Goal: Task Accomplishment & Management: Manage account settings

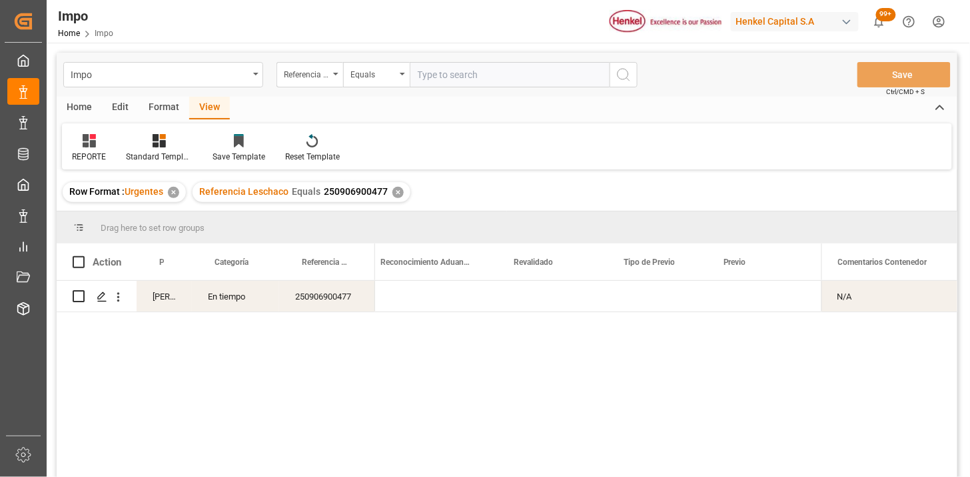
scroll to position [0, 1336]
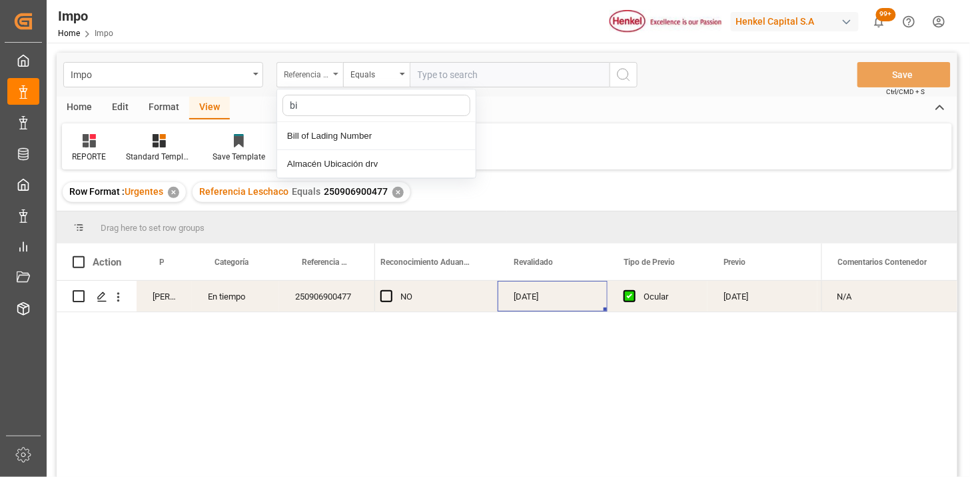
type input "bil"
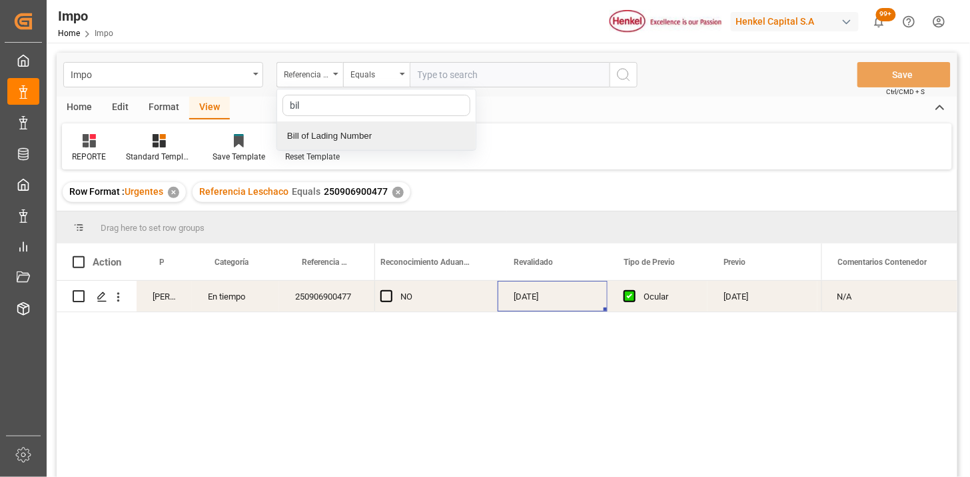
drag, startPoint x: 337, startPoint y: 140, endPoint x: 361, endPoint y: 134, distance: 24.7
click at [339, 139] on div "Bill of Lading Number" at bounding box center [376, 136] width 199 height 28
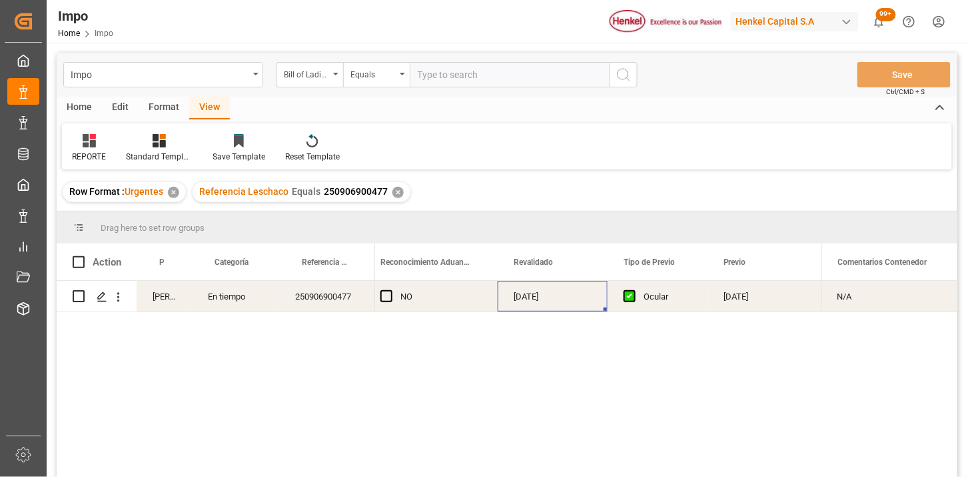
click at [477, 81] on input "text" at bounding box center [510, 74] width 200 height 25
paste input "ZIMUNGB20577700"
type input "ZIMUNGB20577700"
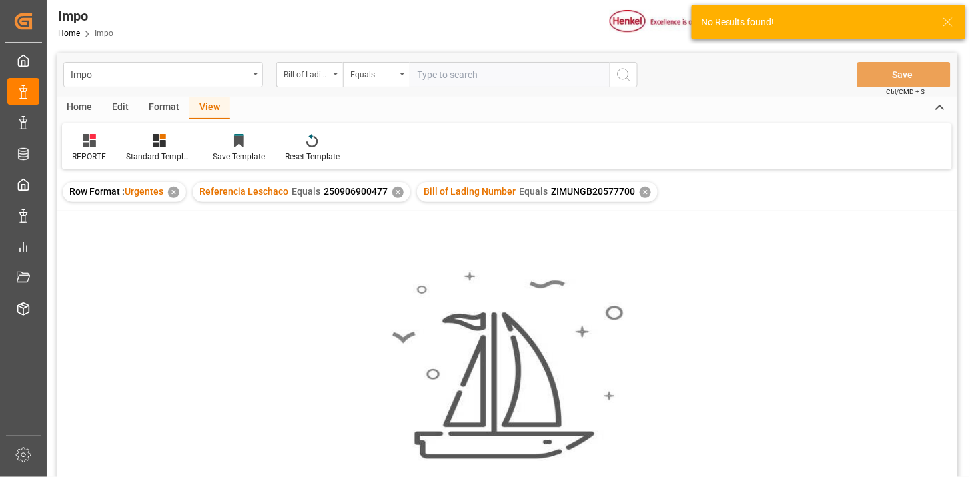
click at [394, 192] on div "✕" at bounding box center [398, 192] width 11 height 11
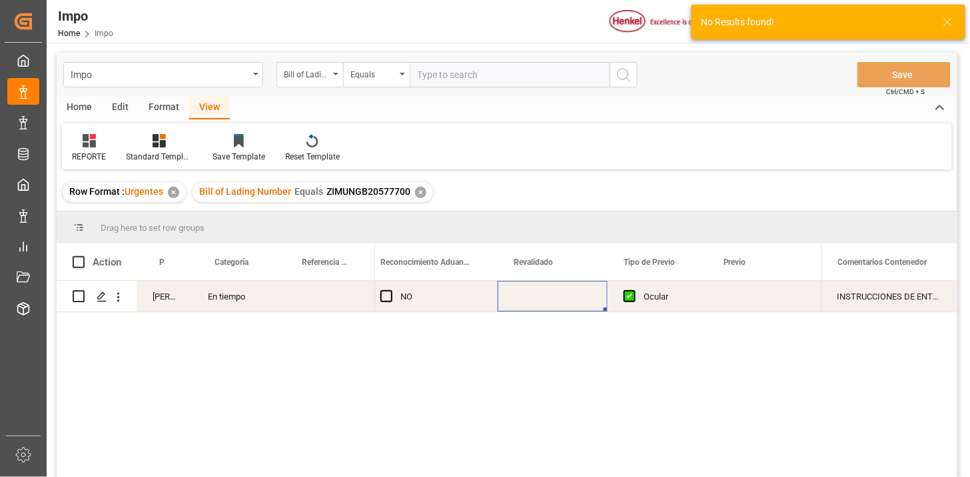
click at [235, 311] on div "En tiempo" at bounding box center [235, 296] width 87 height 31
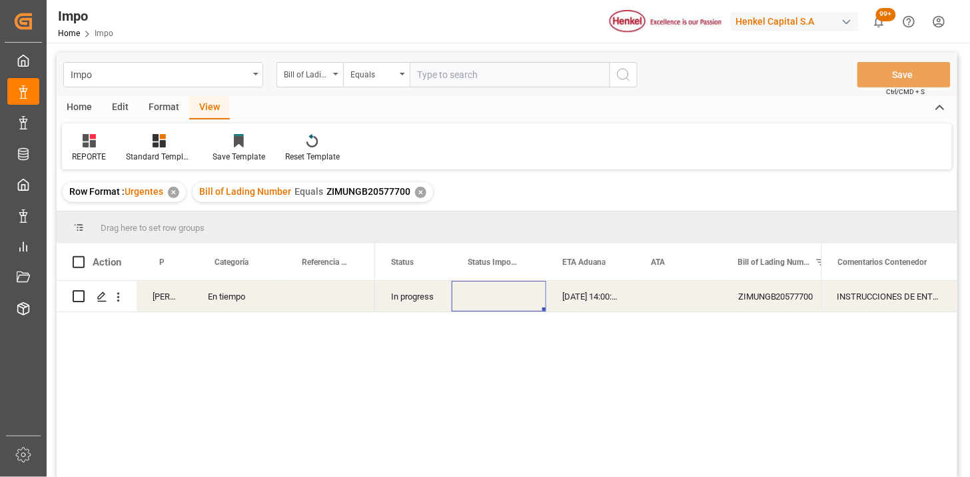
click at [327, 297] on div "Press SPACE to select this row." at bounding box center [327, 296] width 96 height 31
click at [327, 297] on input "Press SPACE to select this row." at bounding box center [327, 303] width 75 height 25
paste input "251006900616"
type input "251006900616"
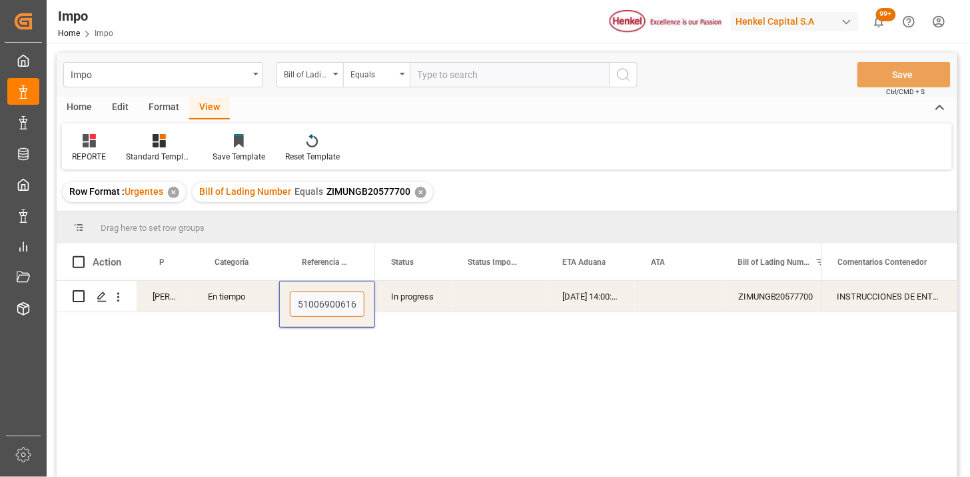
scroll to position [0, 3]
click at [475, 81] on input "text" at bounding box center [510, 74] width 200 height 25
paste input "ZIMUNGB20577698"
paste input "8"
type input "ZIMUNGB20577698"
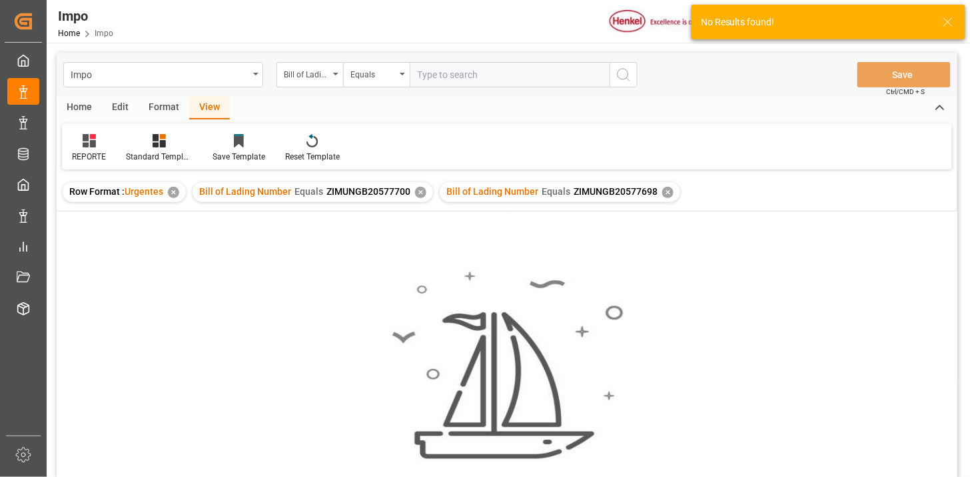
click at [417, 194] on div "✕" at bounding box center [420, 192] width 11 height 11
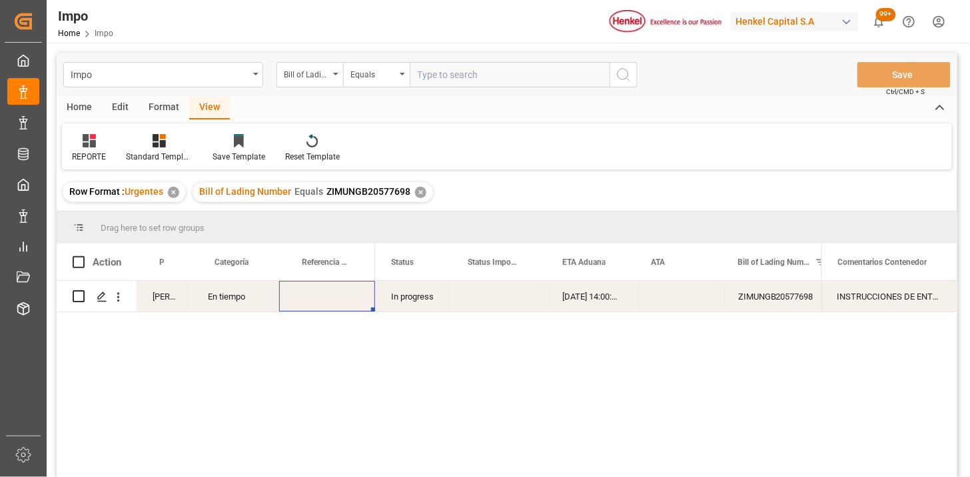
click at [320, 308] on div "Press SPACE to select this row." at bounding box center [327, 296] width 96 height 31
click at [323, 297] on div "Press SPACE to select this row." at bounding box center [327, 296] width 96 height 31
click at [323, 297] on input "Press SPACE to select this row." at bounding box center [327, 303] width 75 height 25
type input "251006900614"
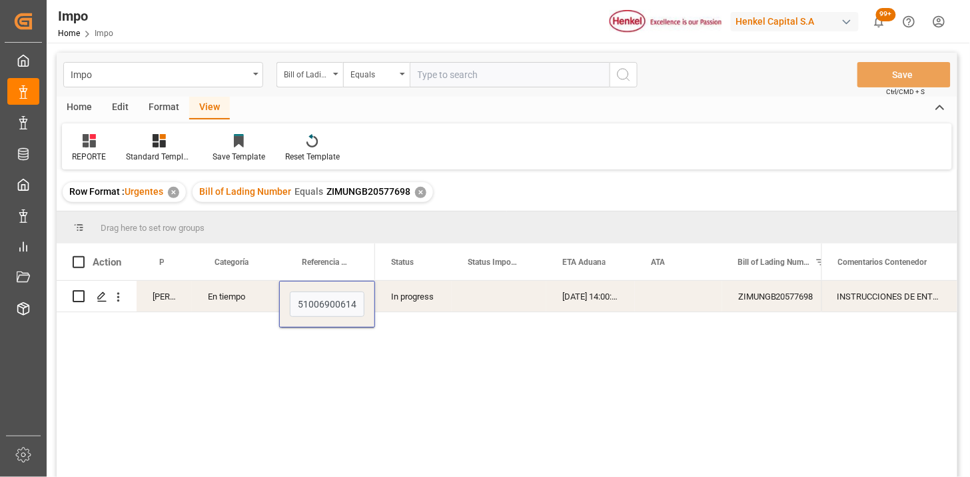
scroll to position [0, 3]
click at [494, 80] on input "text" at bounding box center [510, 74] width 200 height 25
paste input "ZIMUNGB20577695"
type input "ZIMUNGB20577695"
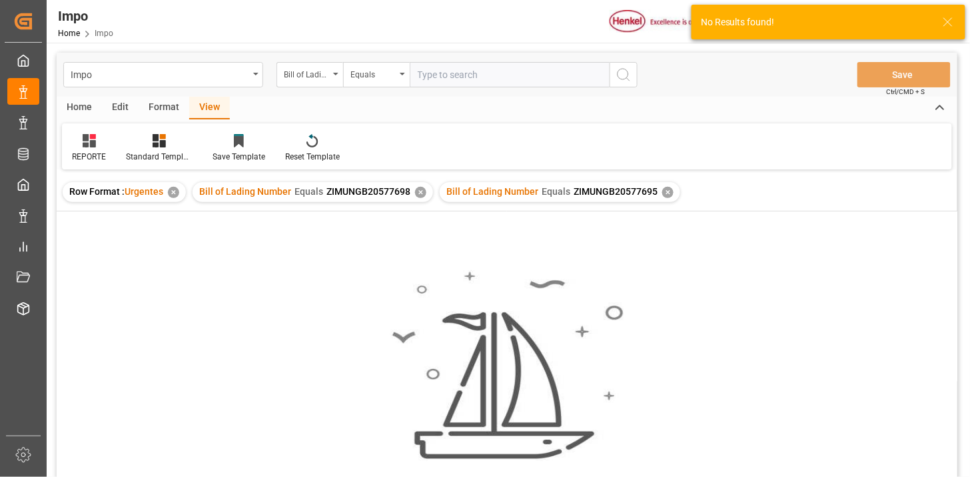
click at [418, 194] on div "✕" at bounding box center [420, 192] width 11 height 11
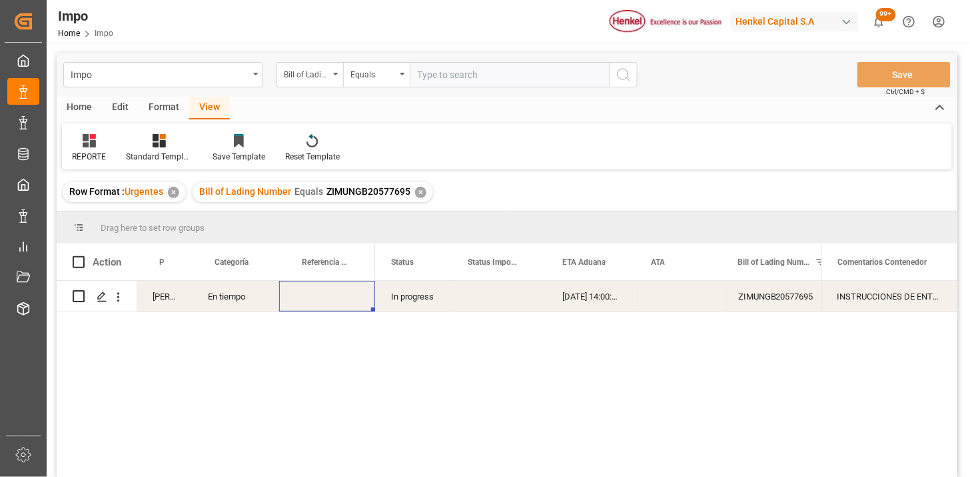
click at [331, 295] on div "Press SPACE to select this row." at bounding box center [327, 296] width 96 height 31
click at [331, 295] on input "Press SPACE to select this row." at bounding box center [327, 303] width 75 height 25
type input "251006900615"
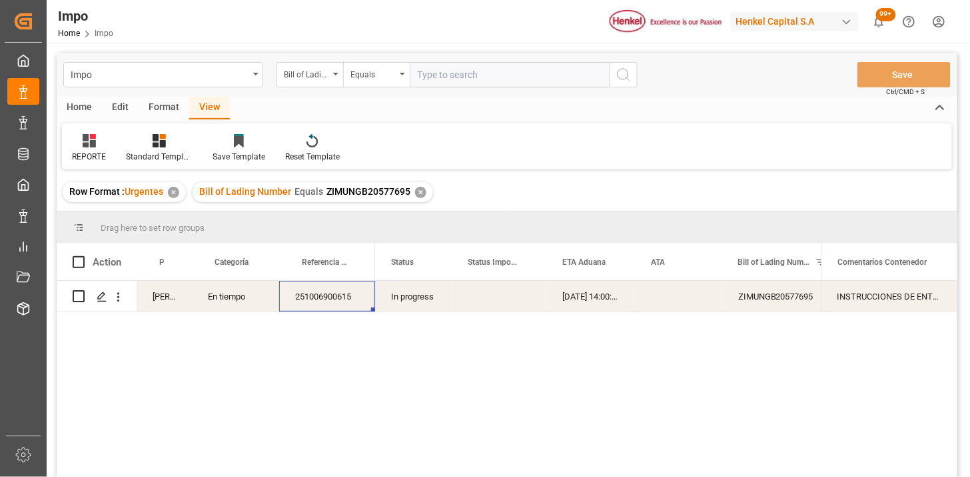
click at [464, 77] on input "text" at bounding box center [510, 74] width 200 height 25
paste input "251006900572"
type input "251006900572"
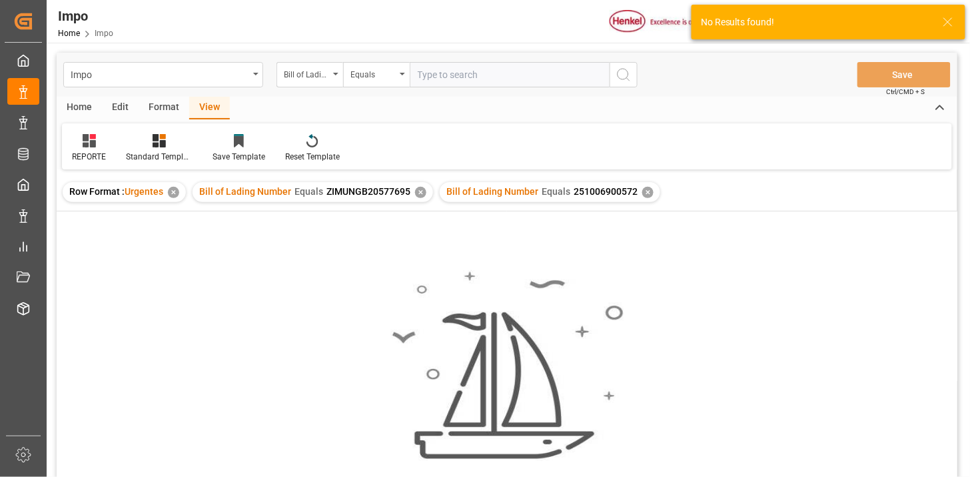
click at [419, 194] on div "✕" at bounding box center [420, 192] width 11 height 11
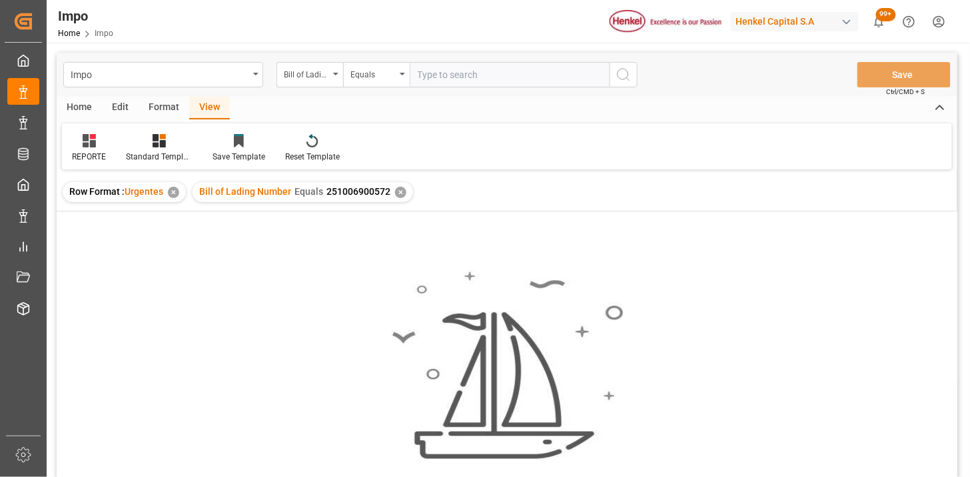
click at [473, 73] on input "text" at bounding box center [510, 74] width 200 height 25
paste input "258330260"
type input "258330260"
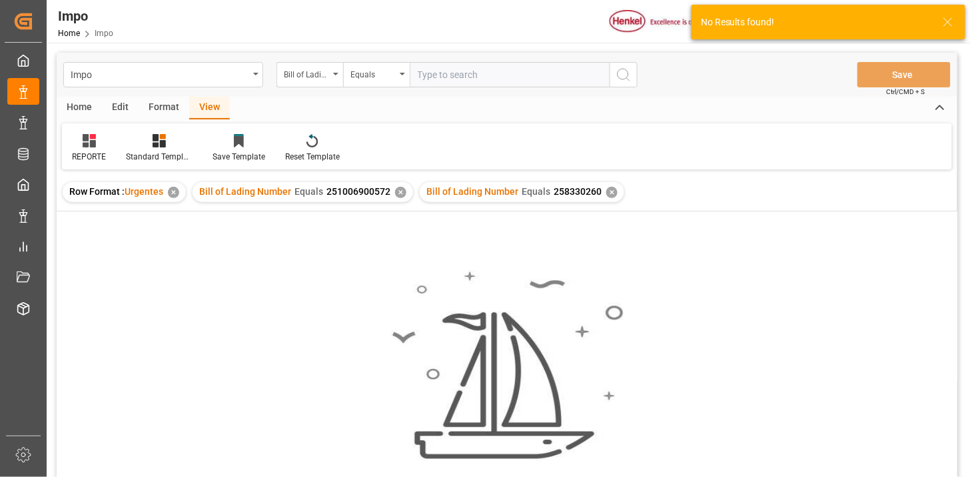
click at [400, 189] on div "✕" at bounding box center [400, 192] width 11 height 11
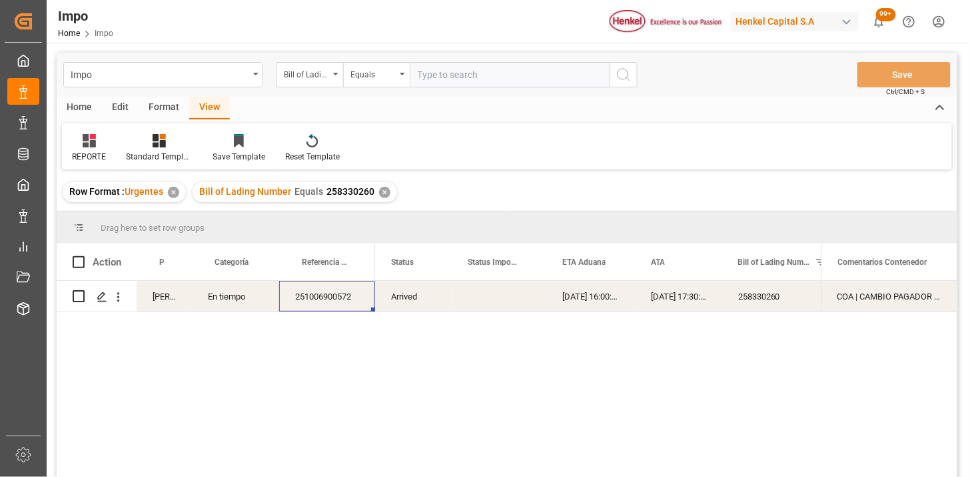
click at [488, 307] on div "Press SPACE to select this row." at bounding box center [499, 296] width 95 height 31
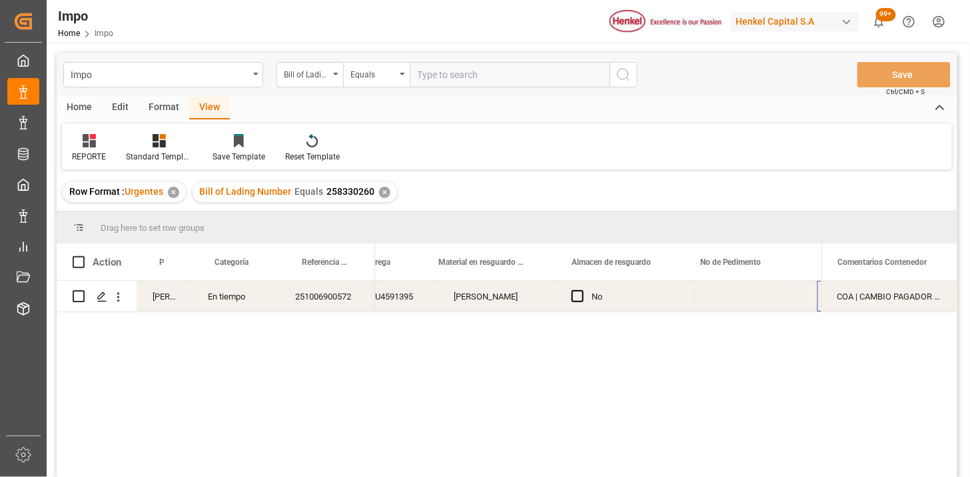
scroll to position [0, 649]
click at [587, 296] on div "Press SPACE to select this row." at bounding box center [620, 296] width 129 height 31
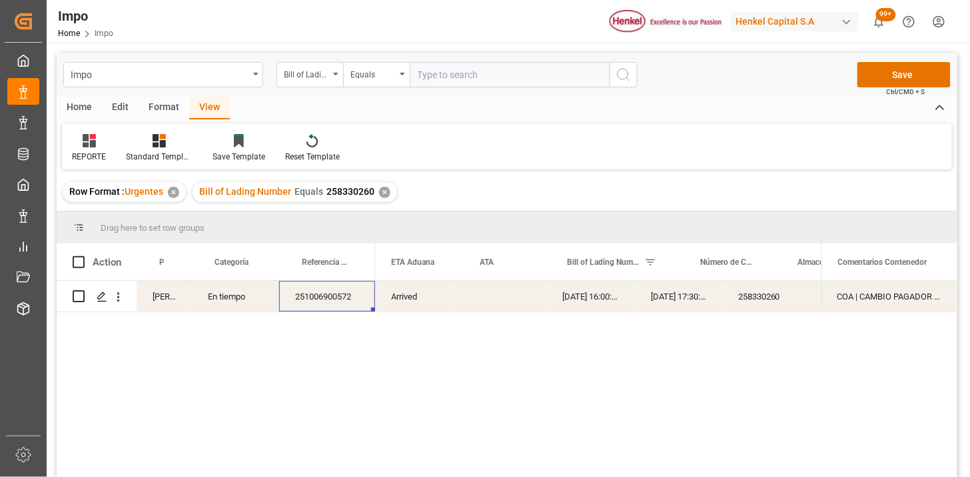
scroll to position [0, 0]
click at [312, 75] on div "Bill of Lading Number" at bounding box center [306, 72] width 45 height 15
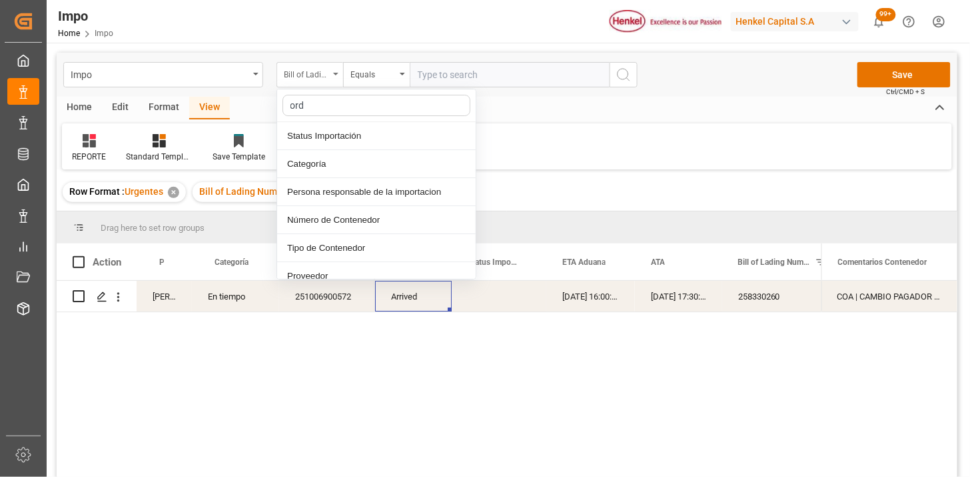
type input "orde"
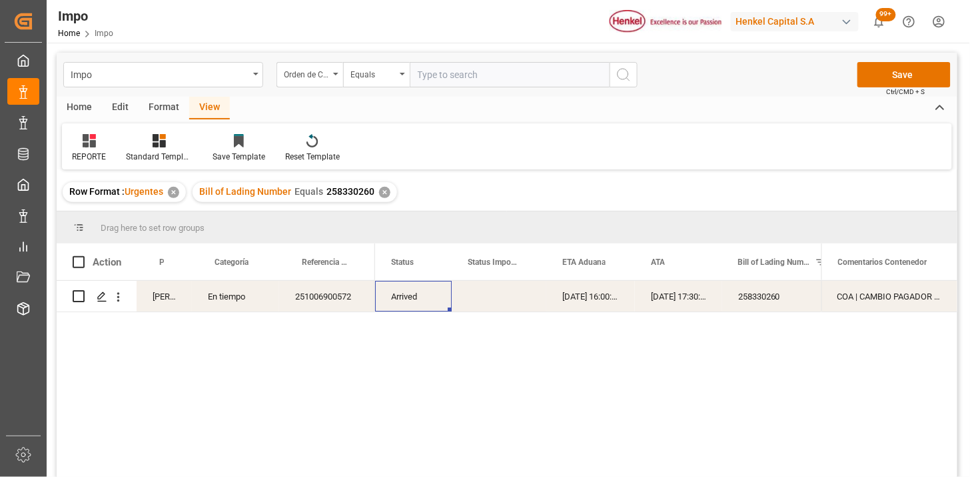
click at [449, 73] on input "text" at bounding box center [510, 74] width 200 height 25
paste input "4578474492"
paste input "2"
type input "4578474492"
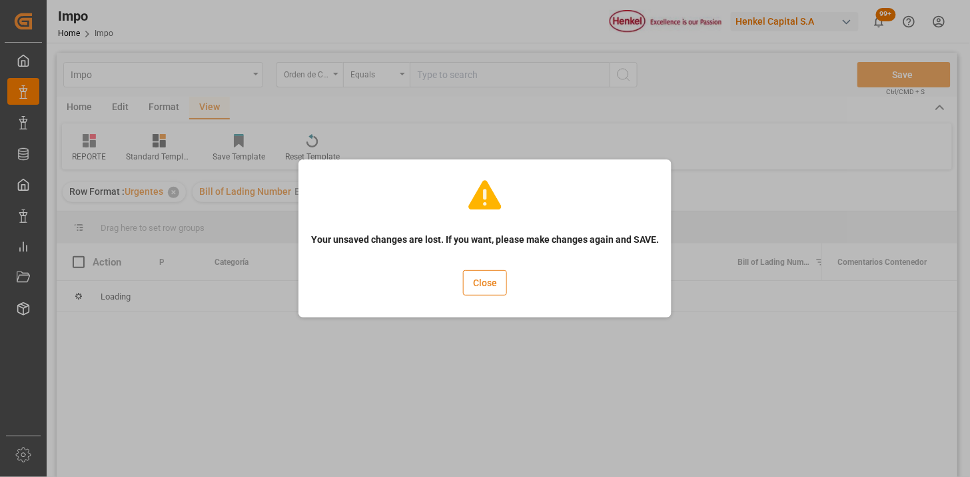
click at [487, 291] on button "Close" at bounding box center [485, 282] width 44 height 25
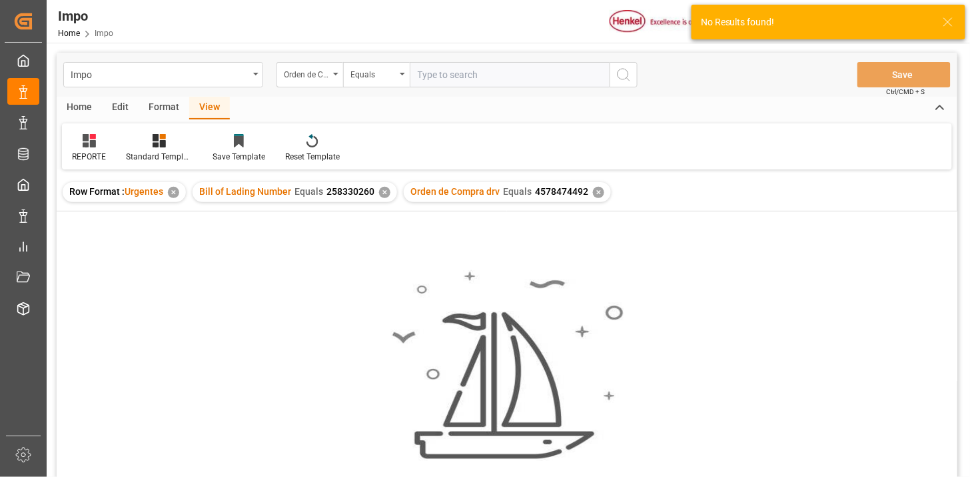
drag, startPoint x: 596, startPoint y: 191, endPoint x: 575, endPoint y: 213, distance: 30.7
click at [597, 191] on div "✕" at bounding box center [598, 192] width 11 height 11
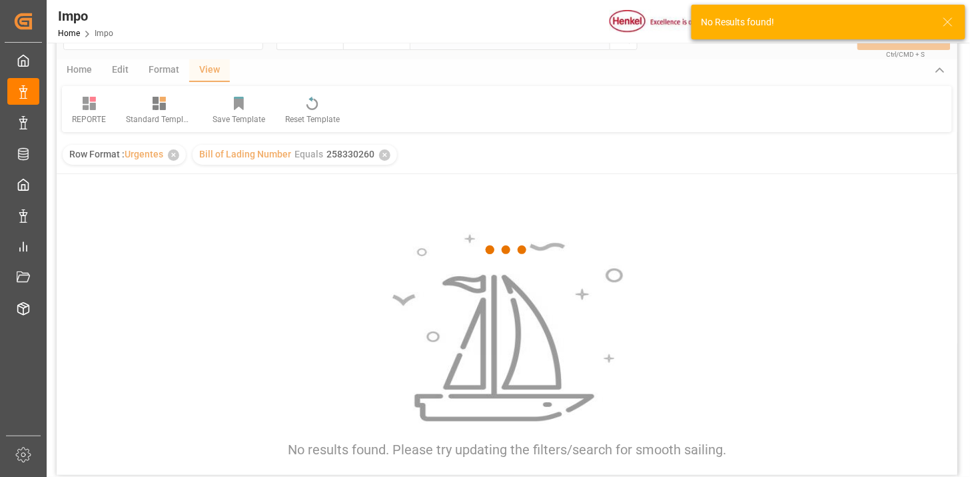
scroll to position [74, 0]
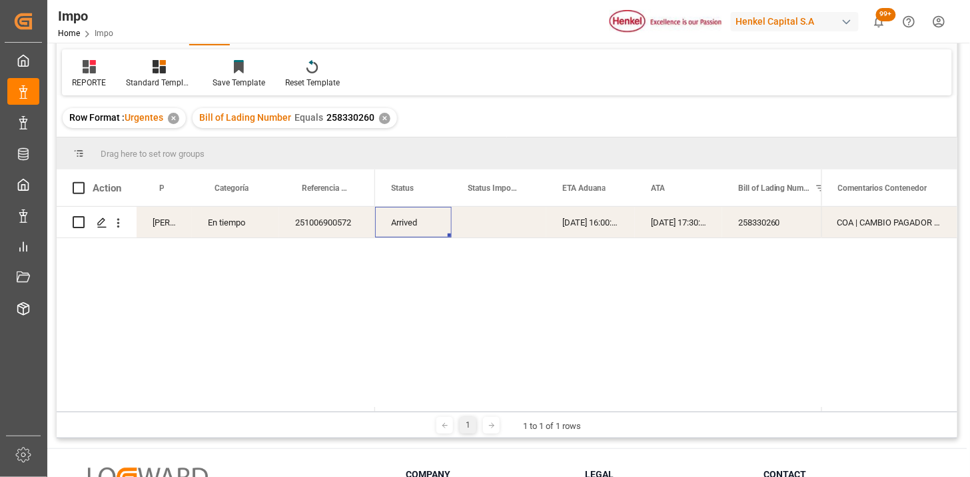
click at [395, 223] on div "Arrived" at bounding box center [413, 222] width 77 height 31
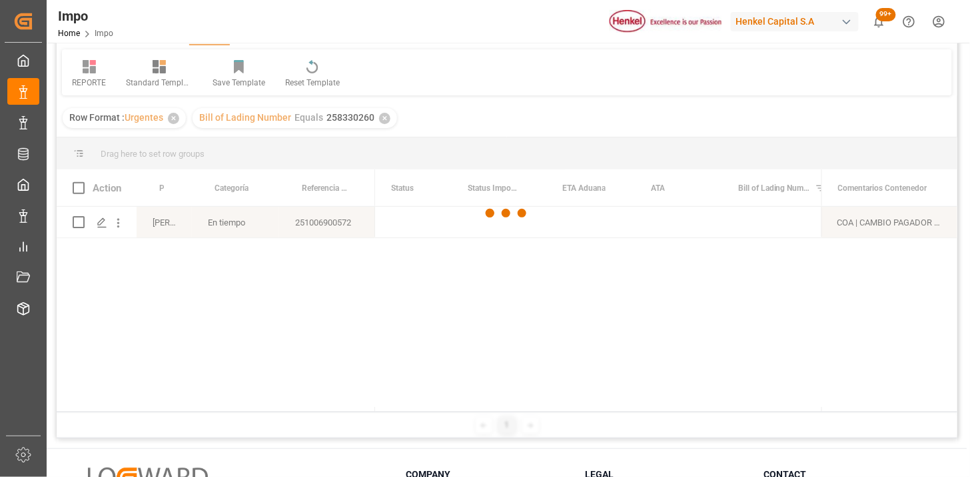
scroll to position [0, 0]
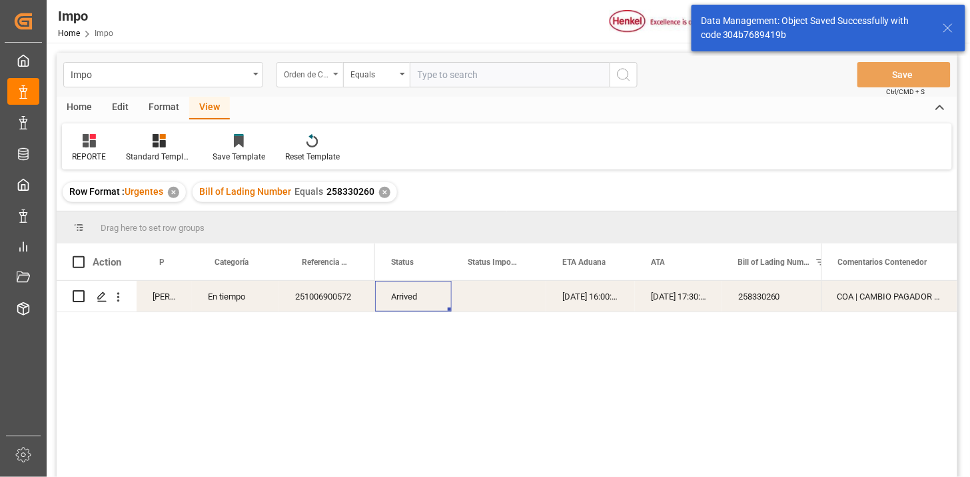
click at [303, 69] on div "Orden de Compra drv" at bounding box center [306, 72] width 45 height 15
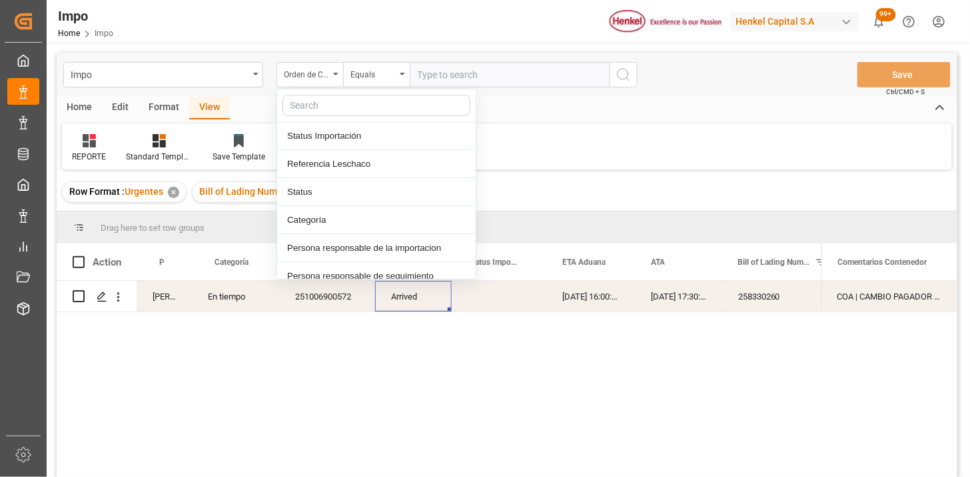
click at [431, 77] on input "text" at bounding box center [510, 74] width 200 height 25
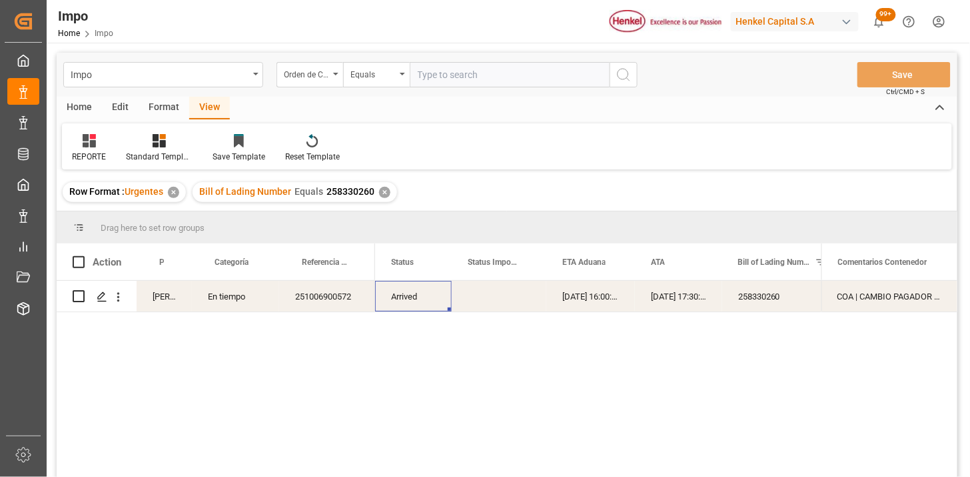
paste input "4578474492"
type input "4578474492"
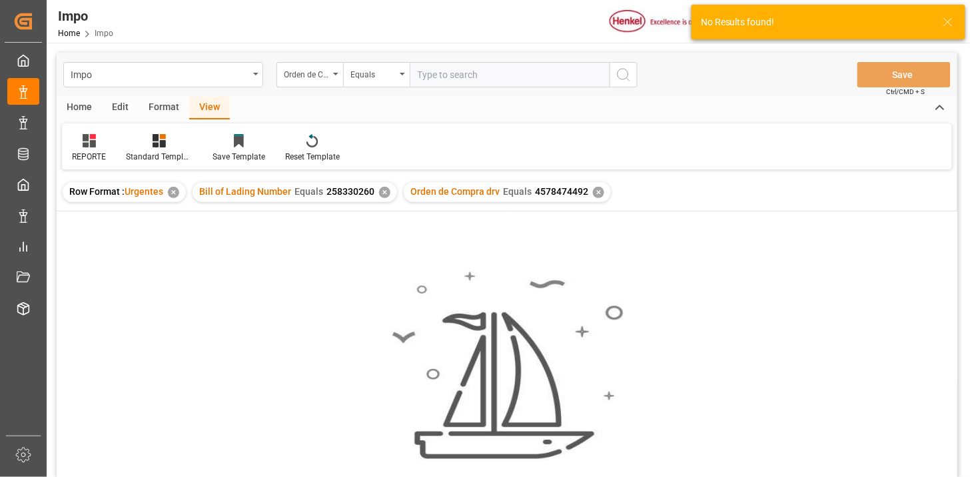
click at [385, 193] on div "✕" at bounding box center [384, 192] width 11 height 11
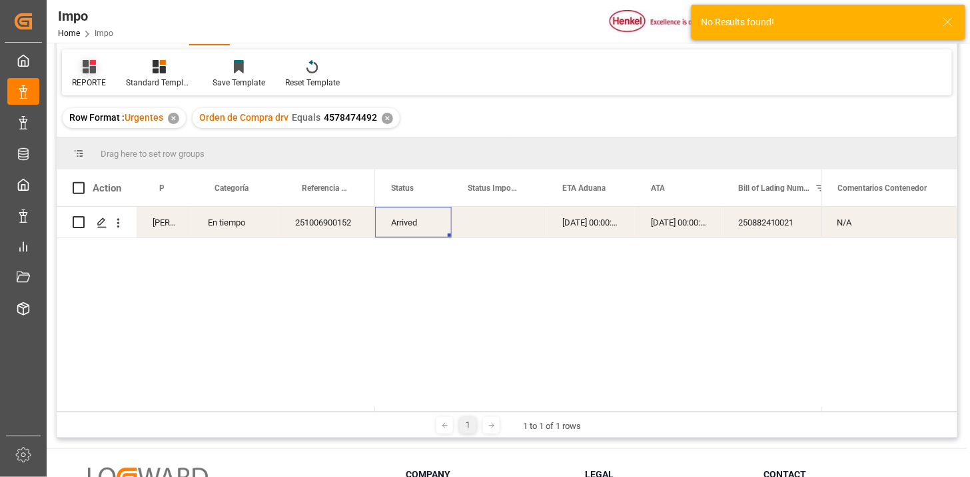
click at [89, 70] on icon at bounding box center [89, 66] width 13 height 13
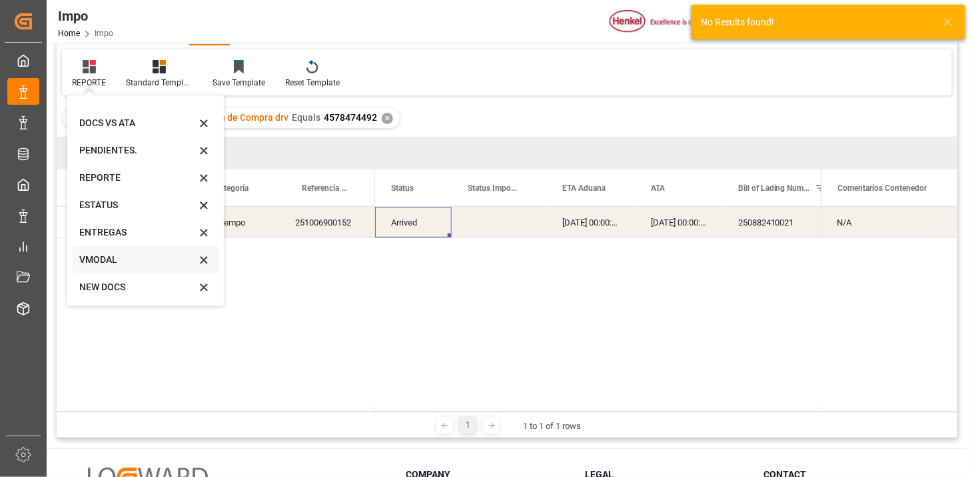
click at [115, 255] on div "VMODAL" at bounding box center [137, 260] width 117 height 14
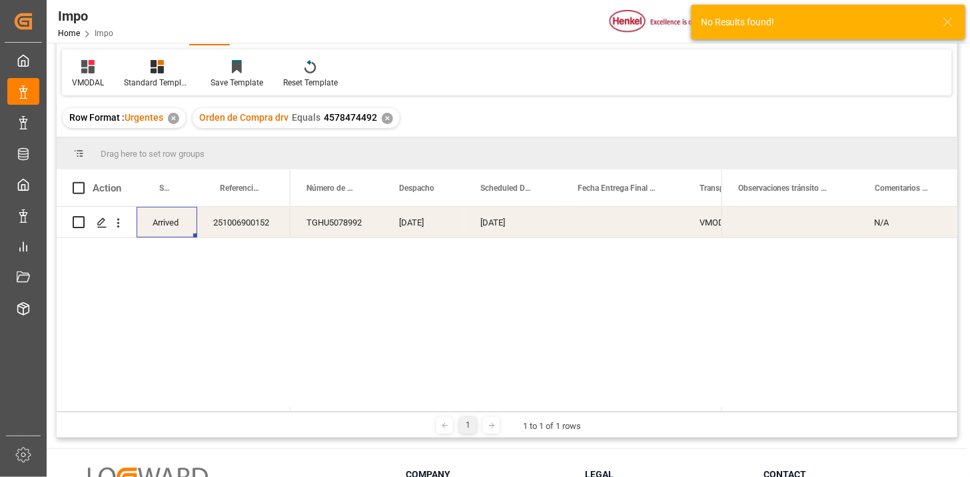
click at [434, 228] on div "[DATE]" at bounding box center [423, 222] width 81 height 31
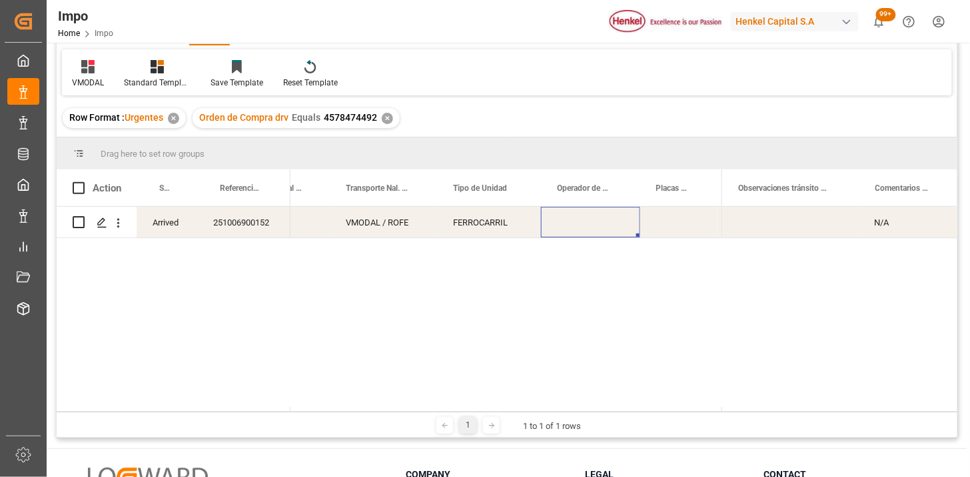
click at [565, 221] on div "Press SPACE to select this row." at bounding box center [590, 222] width 99 height 31
click at [583, 228] on input "Press SPACE to select this row." at bounding box center [591, 229] width 78 height 25
type input "[DEMOGRAPHIC_DATA][PERSON_NAME]"
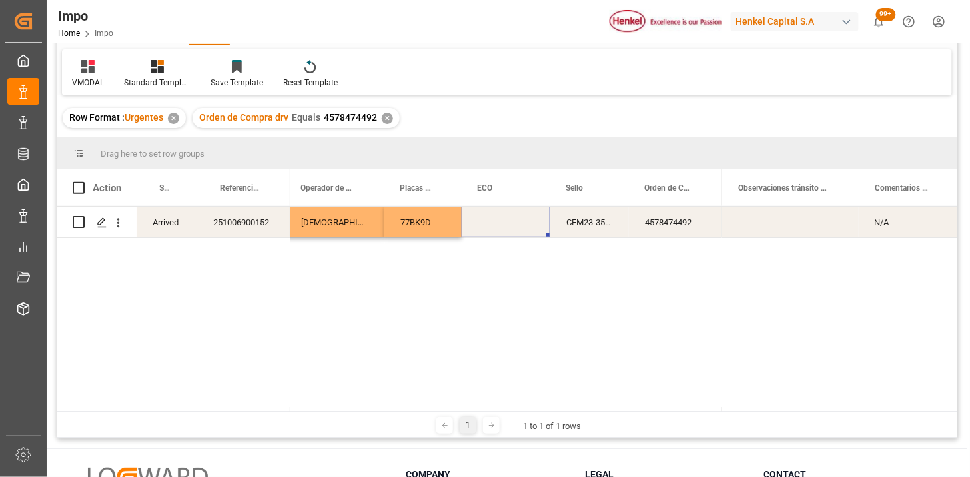
click at [483, 216] on div "Press SPACE to select this row." at bounding box center [506, 222] width 89 height 31
drag, startPoint x: 485, startPoint y: 217, endPoint x: 492, endPoint y: 218, distance: 7.5
click at [485, 217] on div "Press SPACE to select this row." at bounding box center [506, 222] width 89 height 31
click at [497, 221] on input "Press SPACE to select this row." at bounding box center [506, 229] width 67 height 25
paste input "FXEU232250"
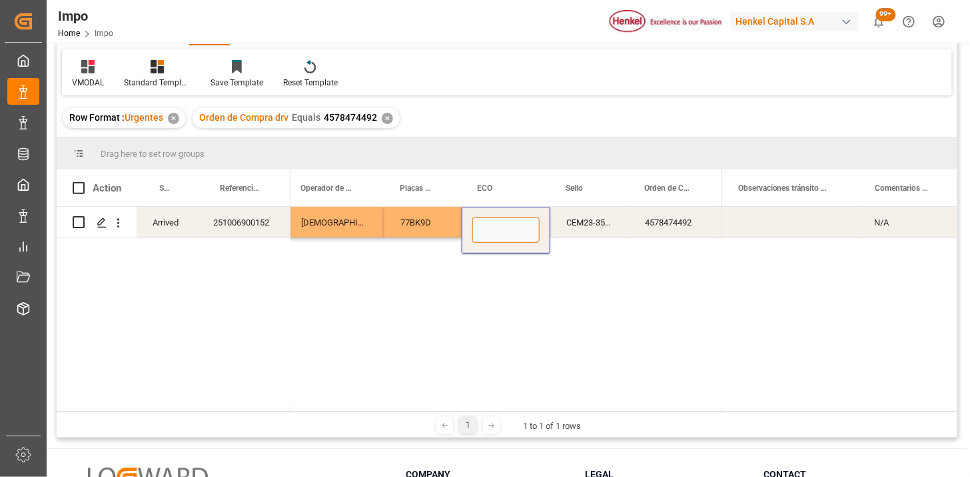
type input "FXEU232250"
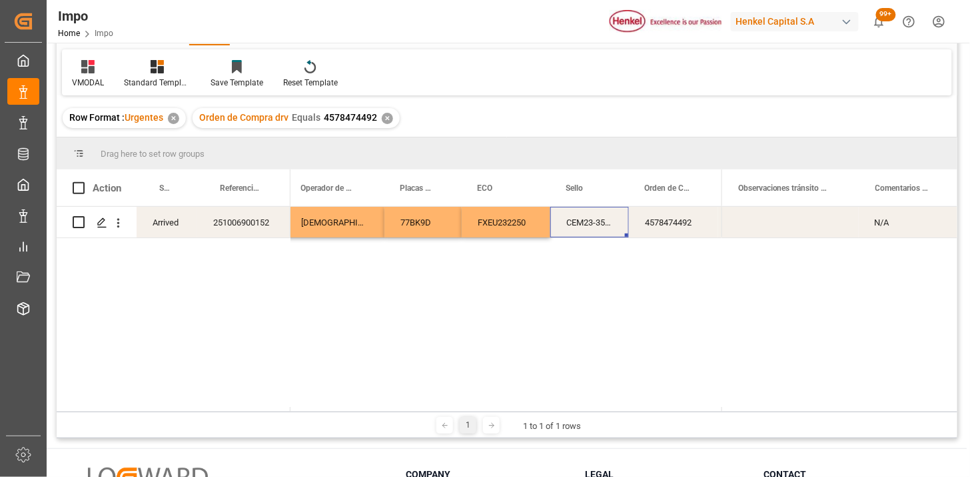
click at [583, 222] on div "CEM23-3548336" at bounding box center [590, 222] width 79 height 31
click at [583, 222] on input "CEM23-3548336" at bounding box center [589, 229] width 57 height 25
click at [884, 224] on div "N/A" at bounding box center [908, 222] width 99 height 31
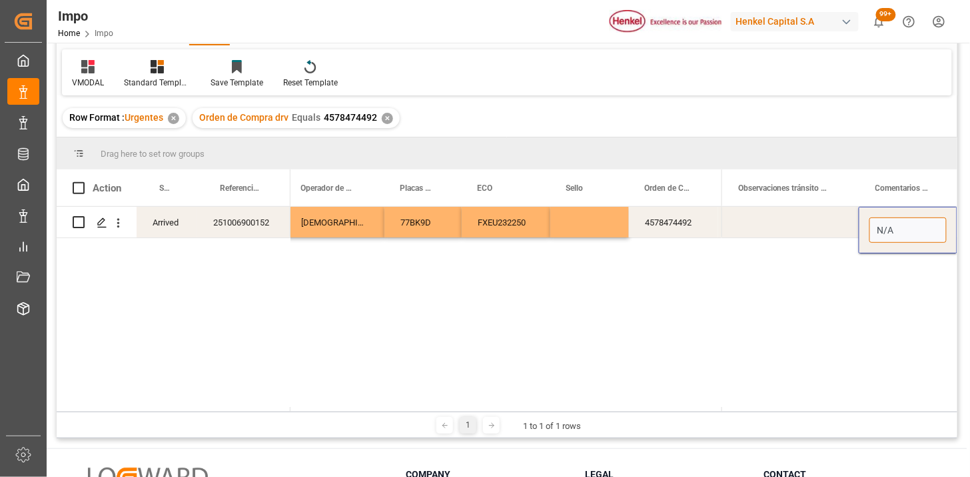
click at [893, 228] on input "N/A" at bounding box center [908, 229] width 77 height 25
type input "EVIDENCIA"
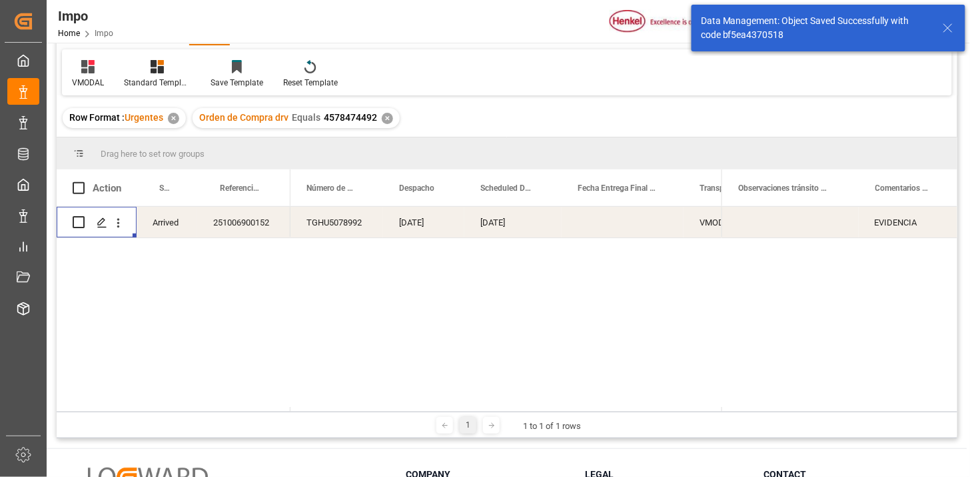
drag, startPoint x: 123, startPoint y: 225, endPoint x: 135, endPoint y: 235, distance: 16.1
click at [122, 225] on icon "open menu" at bounding box center [118, 223] width 14 height 14
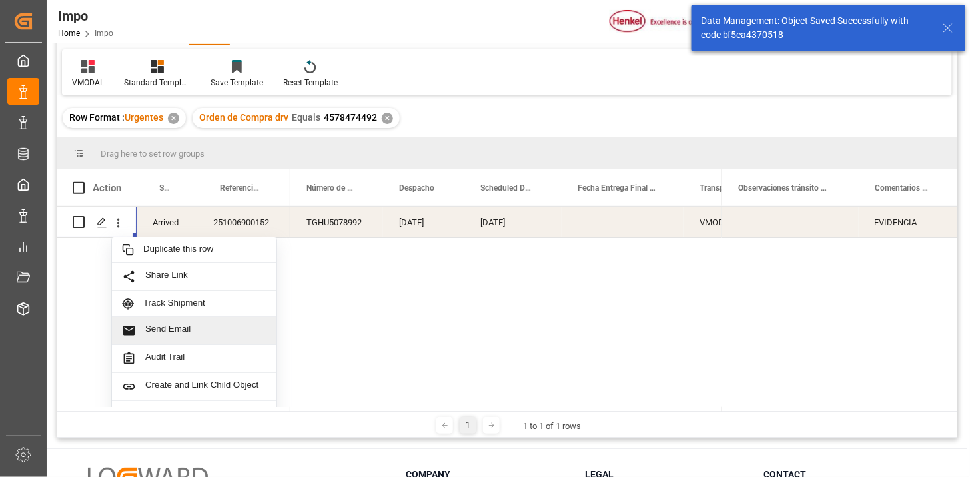
click at [196, 325] on span "Send Email" at bounding box center [205, 330] width 121 height 14
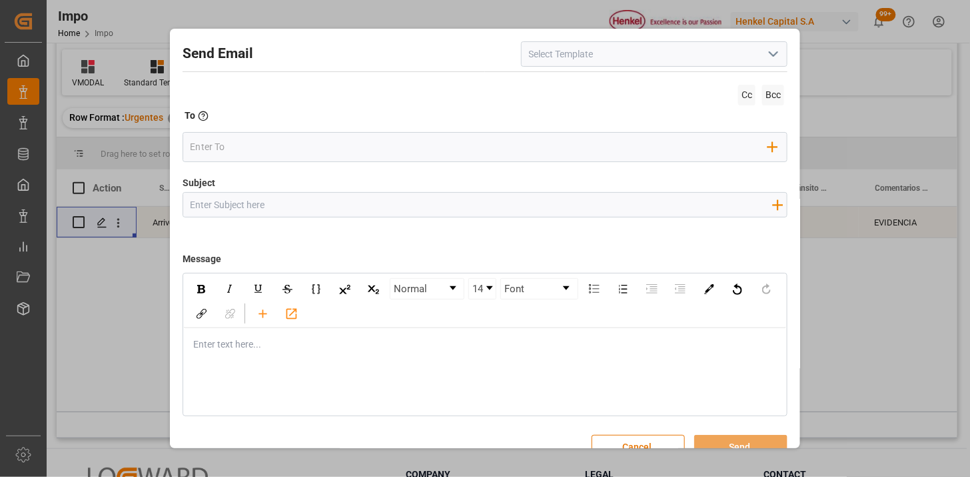
click at [783, 60] on input at bounding box center [654, 53] width 267 height 25
click at [771, 61] on icon "open menu" at bounding box center [774, 54] width 16 height 16
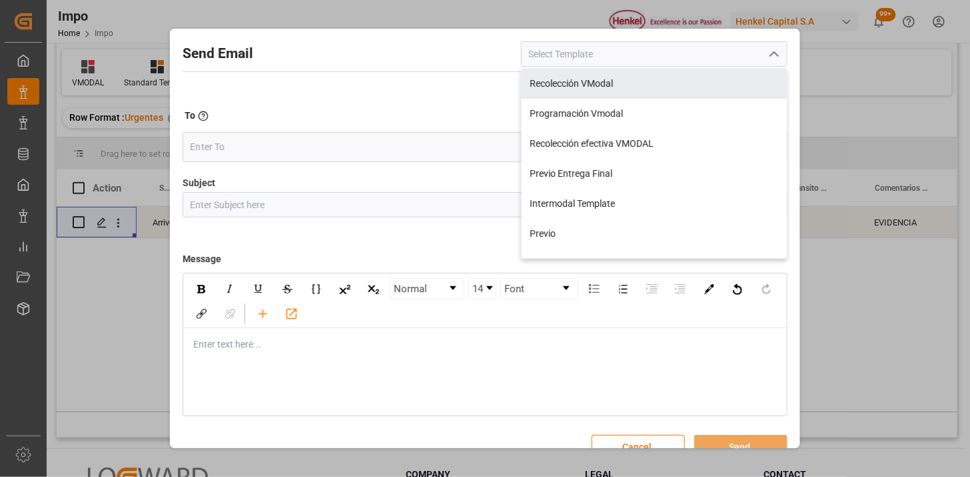
click at [621, 80] on div "Recolección VModal" at bounding box center [654, 84] width 265 height 30
type input "Recolección VModal"
type input "RECOLECCIÓN {{scheduledDeliveryDate}} || OC {{customerpoDerived}} || {{freightF…"
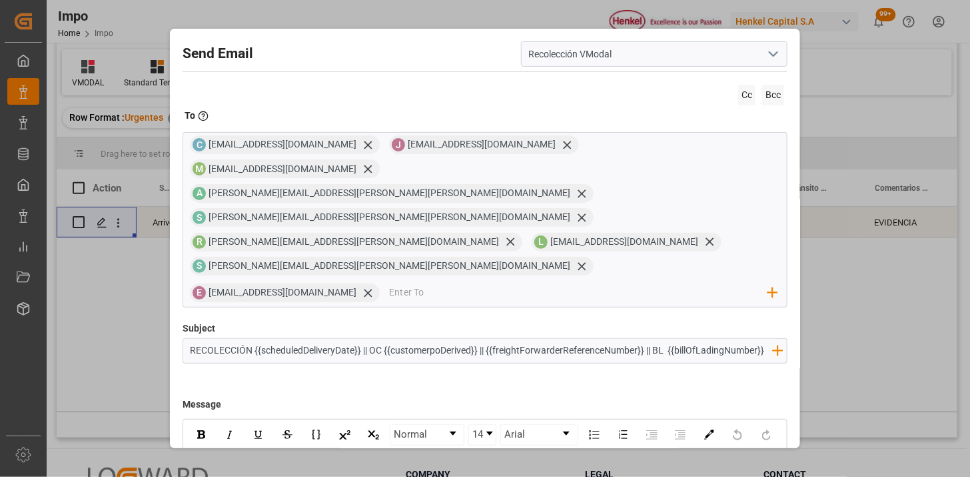
drag, startPoint x: 745, startPoint y: 97, endPoint x: 670, endPoint y: 131, distance: 82.3
click at [744, 97] on span "Cc" at bounding box center [747, 95] width 17 height 21
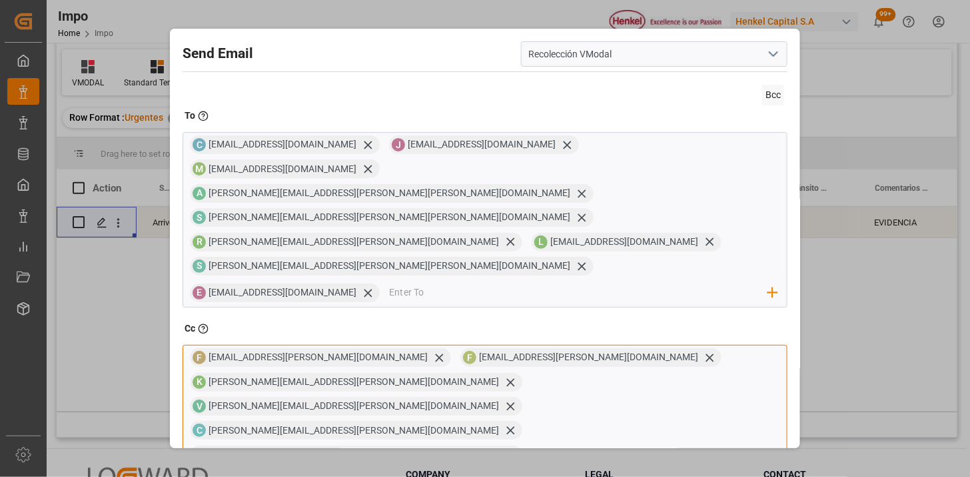
click at [532, 471] on input "email" at bounding box center [650, 481] width 237 height 20
type input "[PERSON_NAME][EMAIL_ADDRESS][DOMAIN_NAME]"
click at [507, 423] on icon at bounding box center [511, 430] width 14 height 14
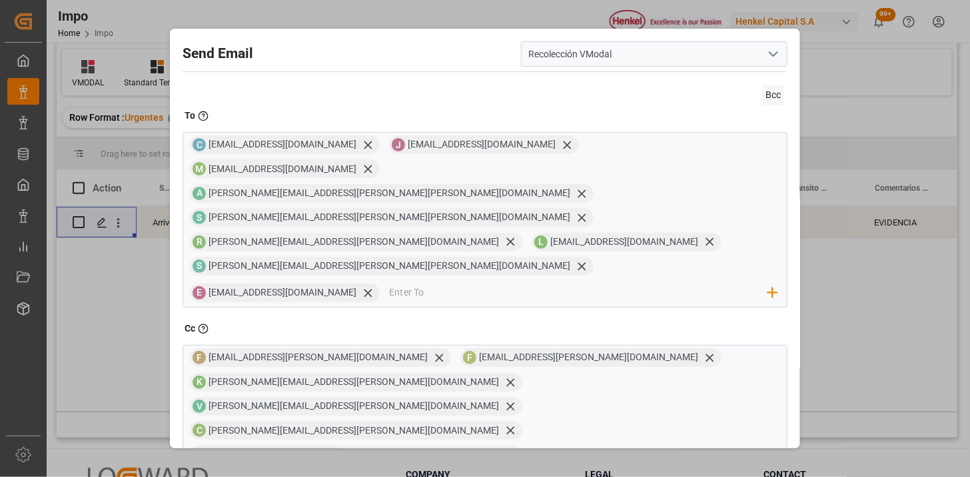
click at [695, 321] on div "Cc Enter the TO Email address" at bounding box center [485, 330] width 605 height 19
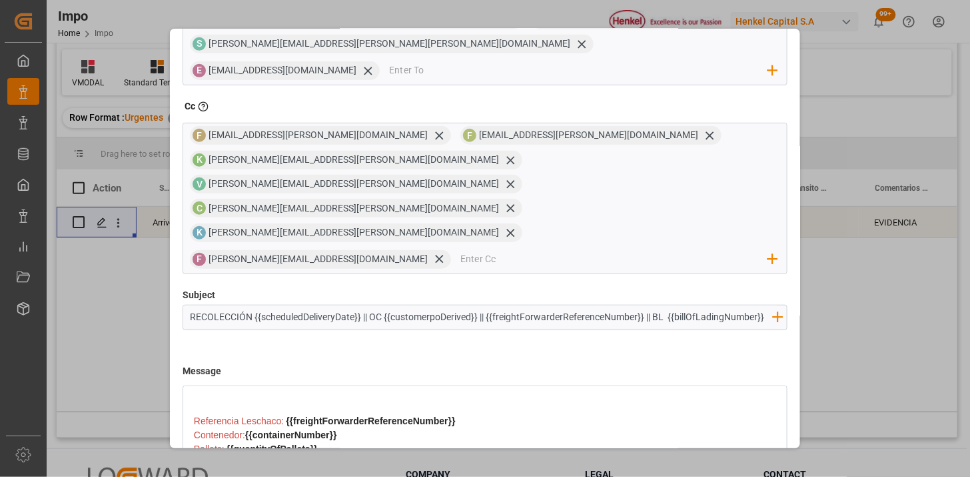
scroll to position [471, 0]
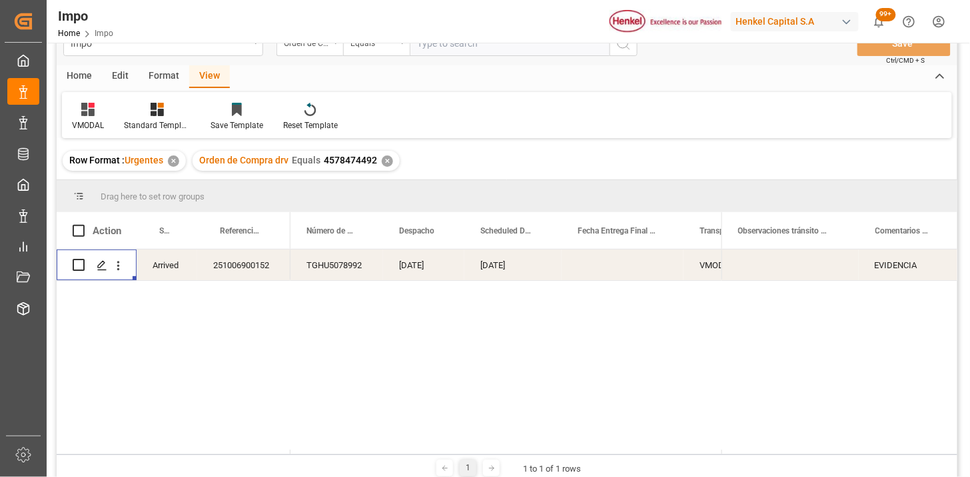
scroll to position [0, 0]
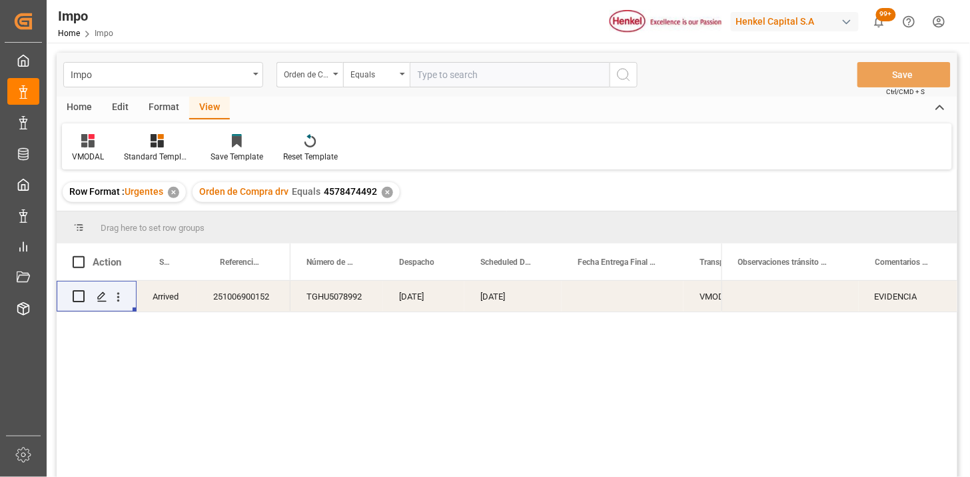
click at [474, 76] on input "text" at bounding box center [510, 74] width 200 height 25
click at [318, 70] on div "Orden de Compra drv" at bounding box center [306, 72] width 45 height 15
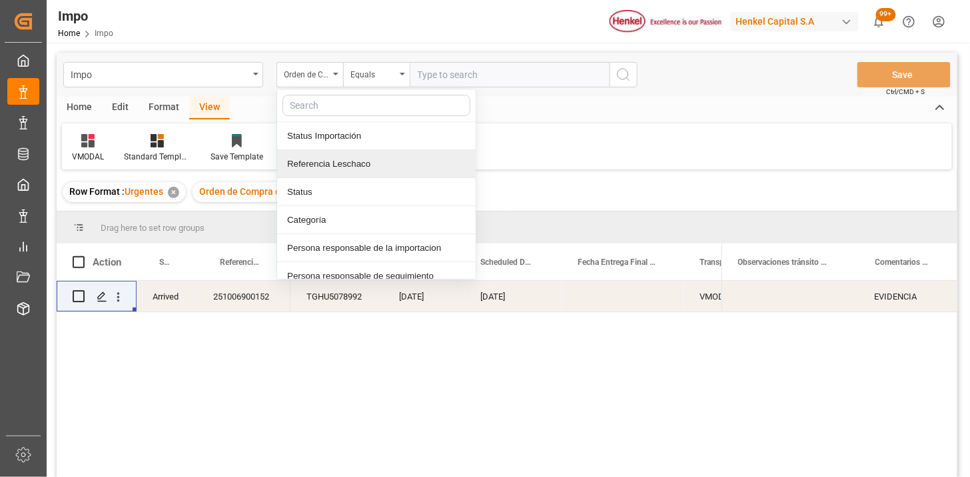
drag, startPoint x: 358, startPoint y: 171, endPoint x: 449, endPoint y: 112, distance: 108.3
click at [364, 168] on div "Referencia Leschaco" at bounding box center [376, 164] width 199 height 28
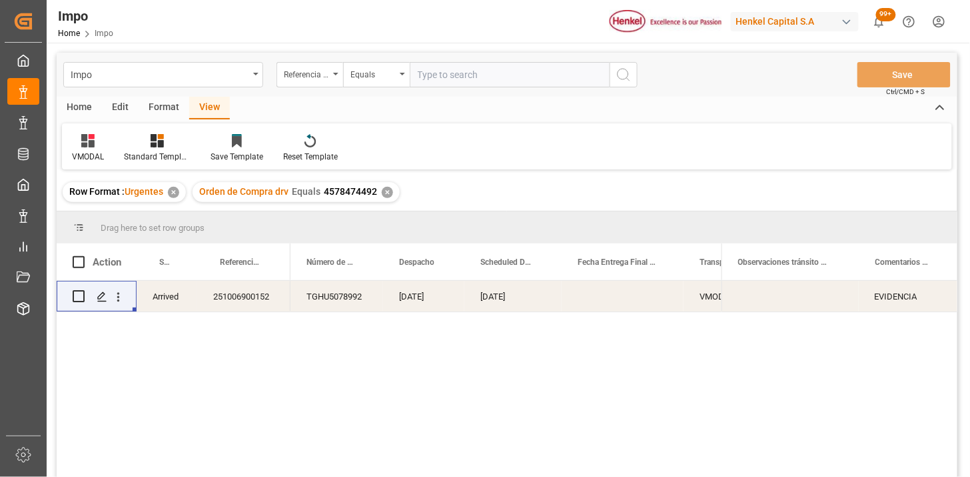
drag, startPoint x: 469, startPoint y: 92, endPoint x: 472, endPoint y: 84, distance: 8.4
click at [470, 90] on div "Impo Referencia Leschaco Equals Save Ctrl/CMD + S" at bounding box center [507, 75] width 901 height 44
click at [473, 77] on input "text" at bounding box center [510, 74] width 200 height 25
paste input "251015080007"
type input "251015080007"
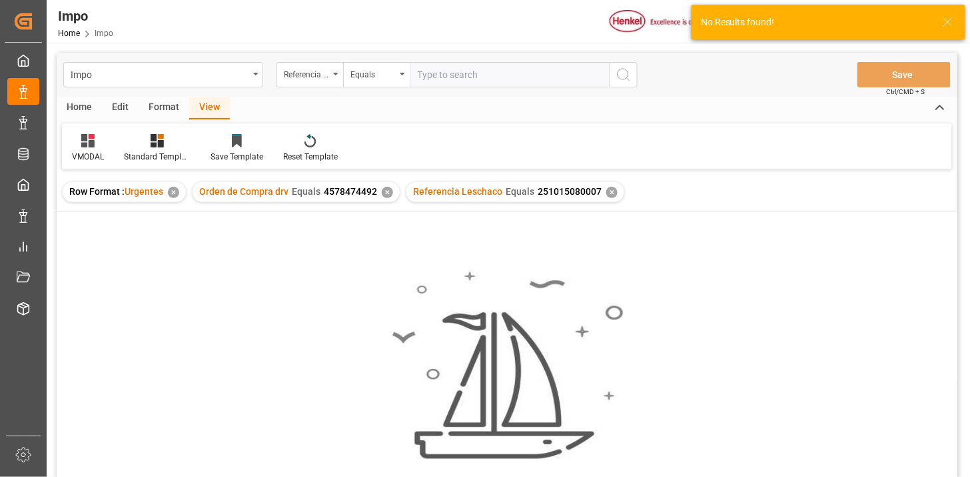
click at [385, 190] on div "✕" at bounding box center [387, 192] width 11 height 11
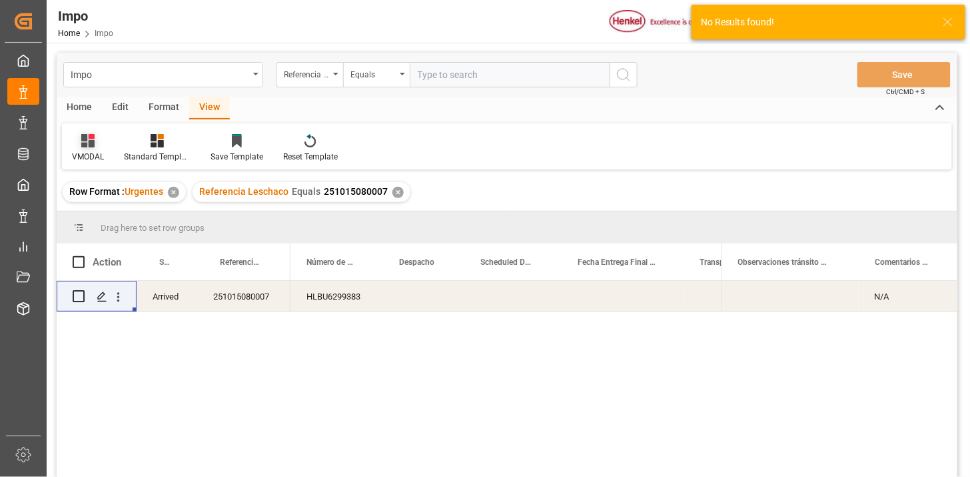
click at [87, 143] on icon at bounding box center [87, 140] width 13 height 13
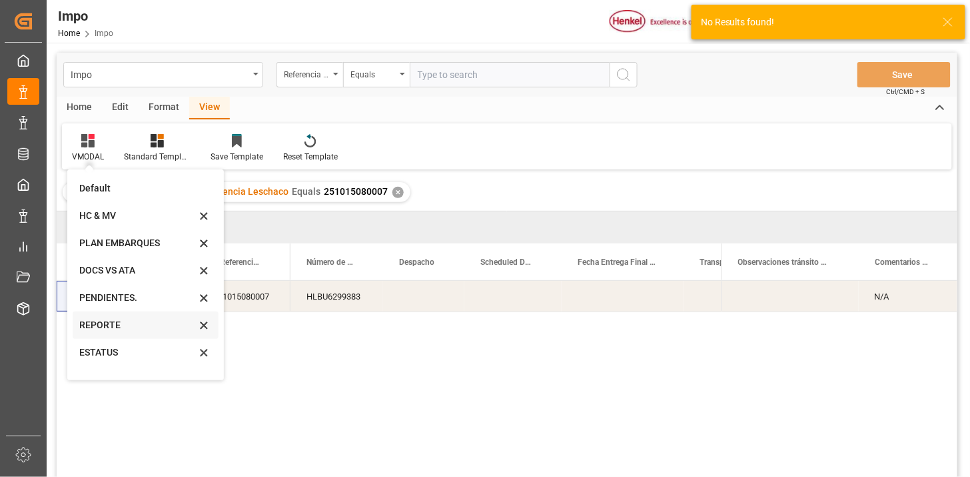
click at [136, 317] on div "REPORTE" at bounding box center [146, 324] width 146 height 27
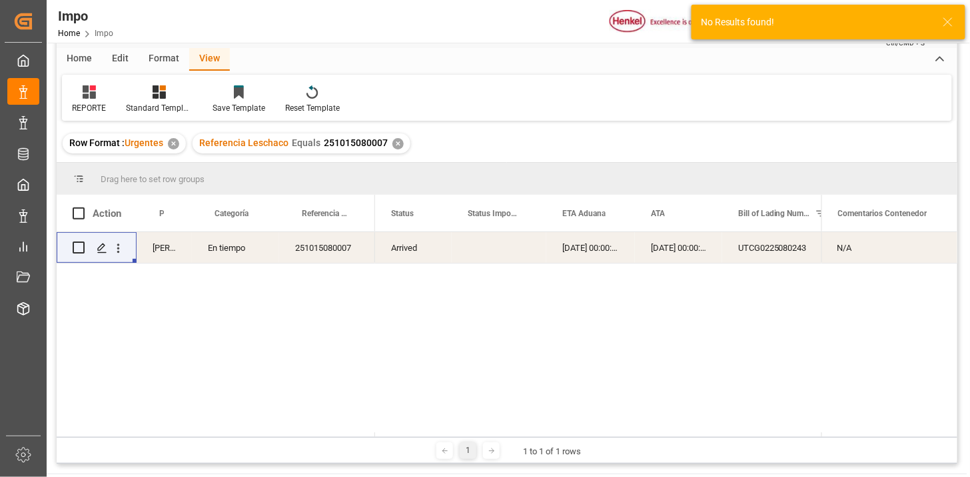
scroll to position [74, 0]
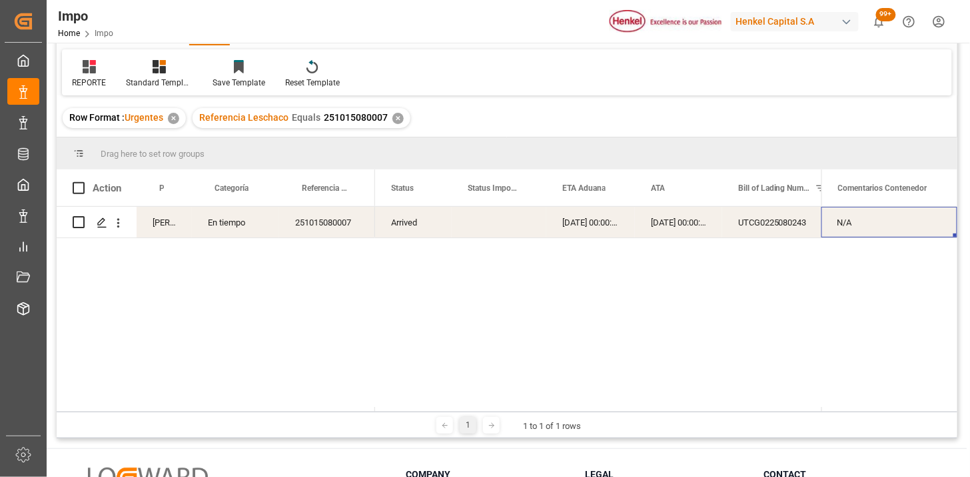
click at [870, 229] on div "N/A" at bounding box center [890, 222] width 136 height 31
click at [870, 228] on div "N/A" at bounding box center [890, 222] width 136 height 31
click at [870, 228] on input "N/A" at bounding box center [889, 229] width 115 height 25
type input "RESGUARDO POR INVENTARIO"
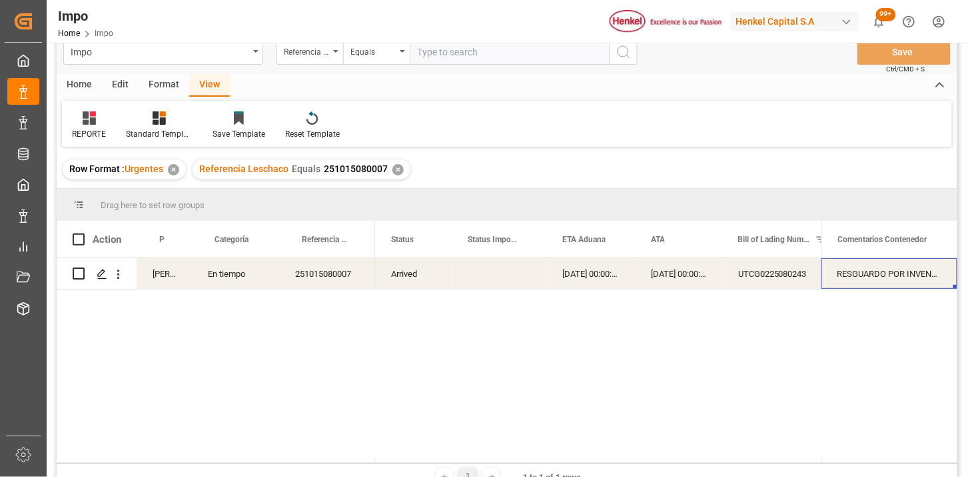
scroll to position [0, 0]
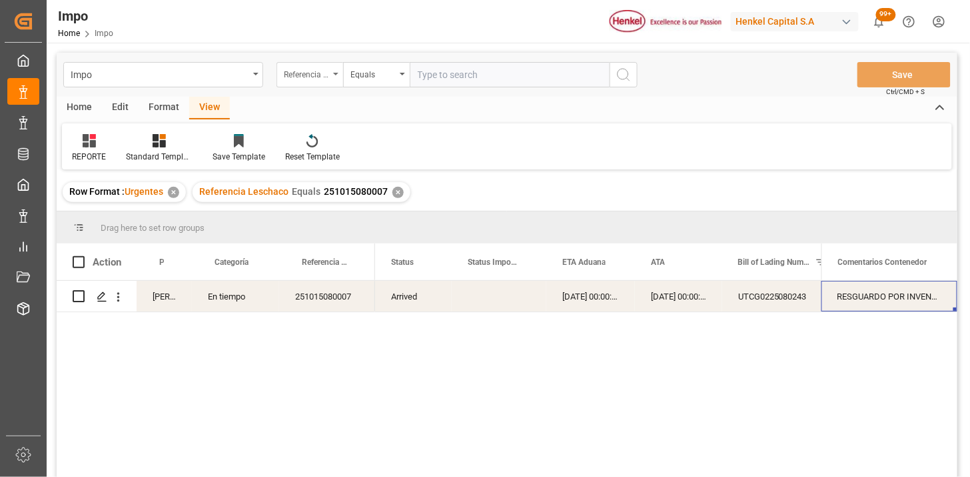
click at [327, 80] on div "Referencia Leschaco" at bounding box center [306, 72] width 45 height 15
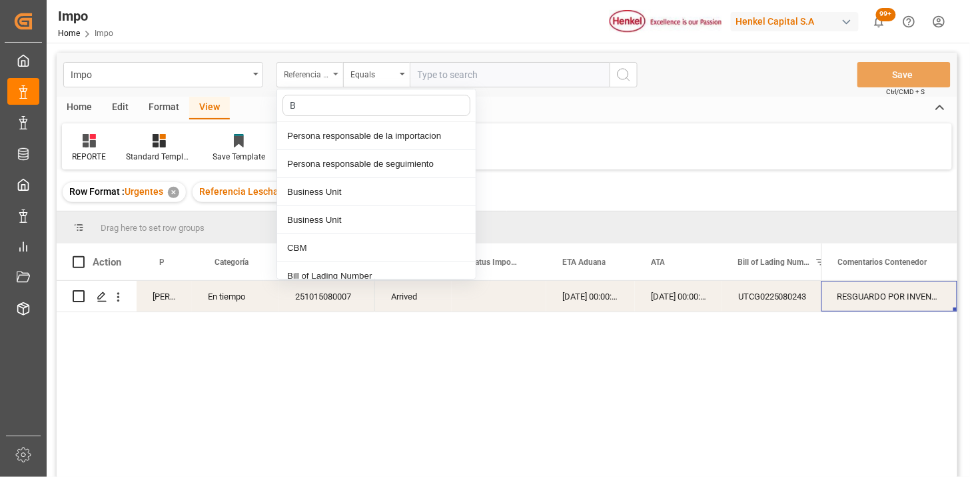
type input "BI"
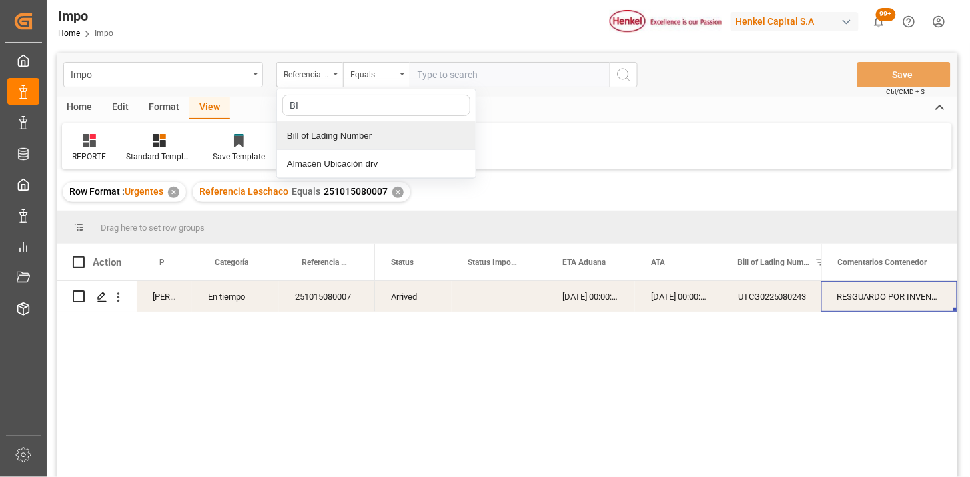
drag, startPoint x: 351, startPoint y: 132, endPoint x: 462, endPoint y: 89, distance: 119.4
click at [363, 131] on div "Bill of Lading Number" at bounding box center [376, 136] width 199 height 28
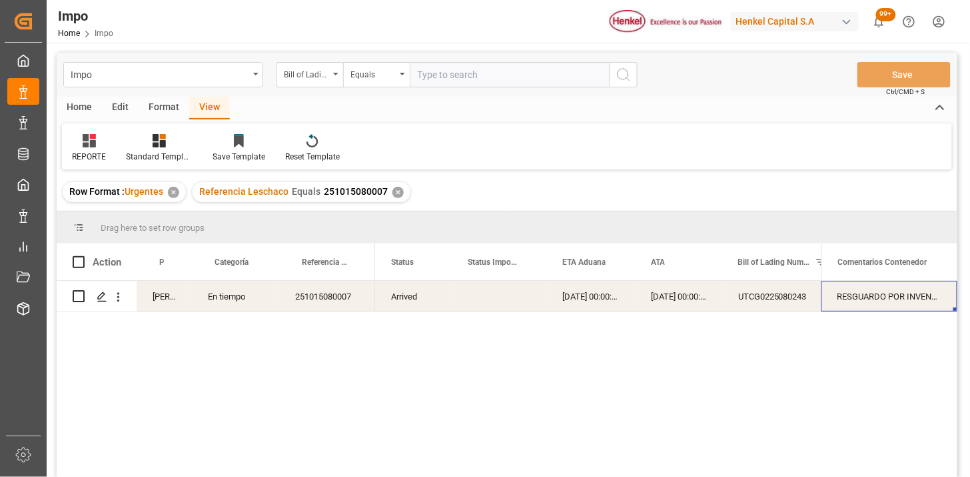
click at [463, 83] on input "text" at bounding box center [510, 74] width 200 height 25
paste input "TJN0752616"
type input "TJN0752616"
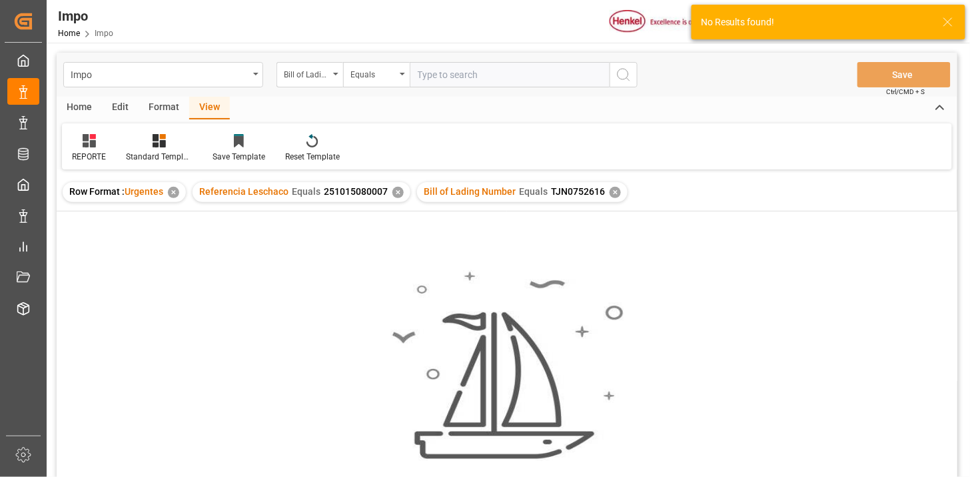
click at [397, 192] on div "✕" at bounding box center [398, 192] width 11 height 11
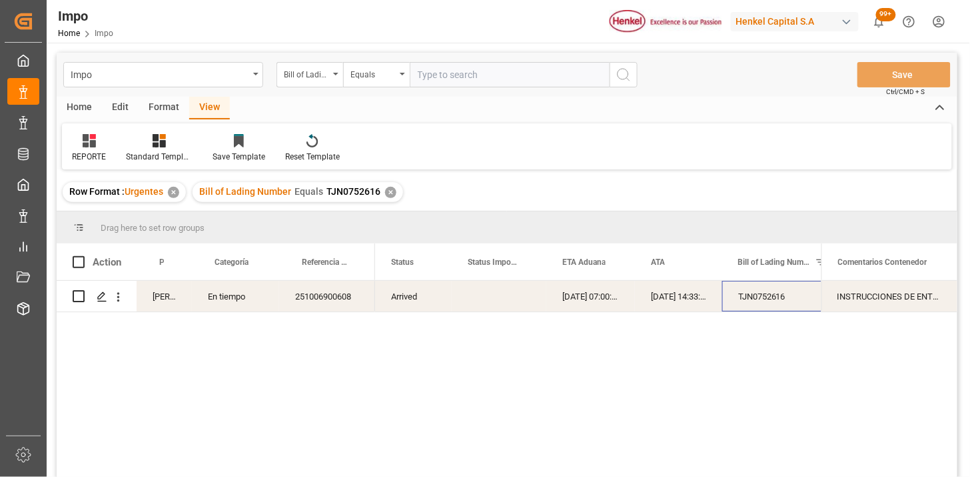
click at [780, 298] on div "TJN0752616" at bounding box center [789, 296] width 133 height 31
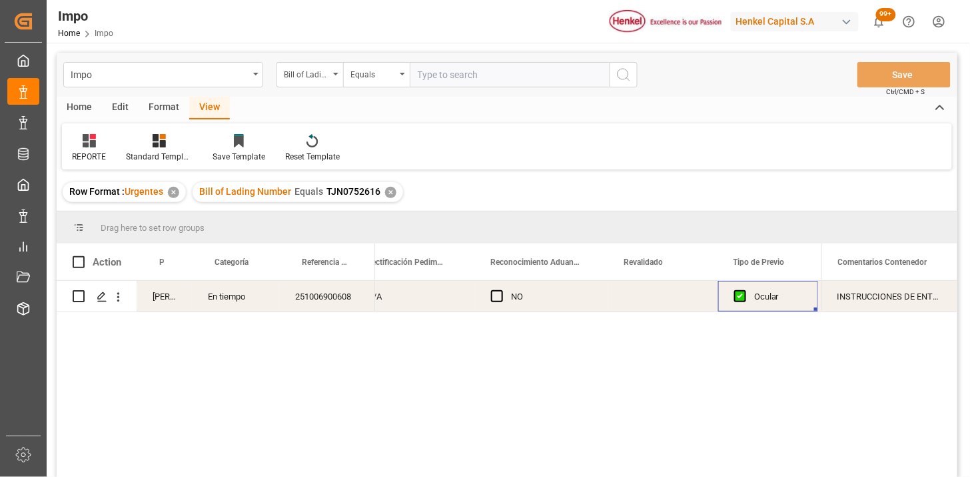
scroll to position [0, 1336]
click at [583, 296] on div "Press SPACE to select this row." at bounding box center [553, 296] width 110 height 31
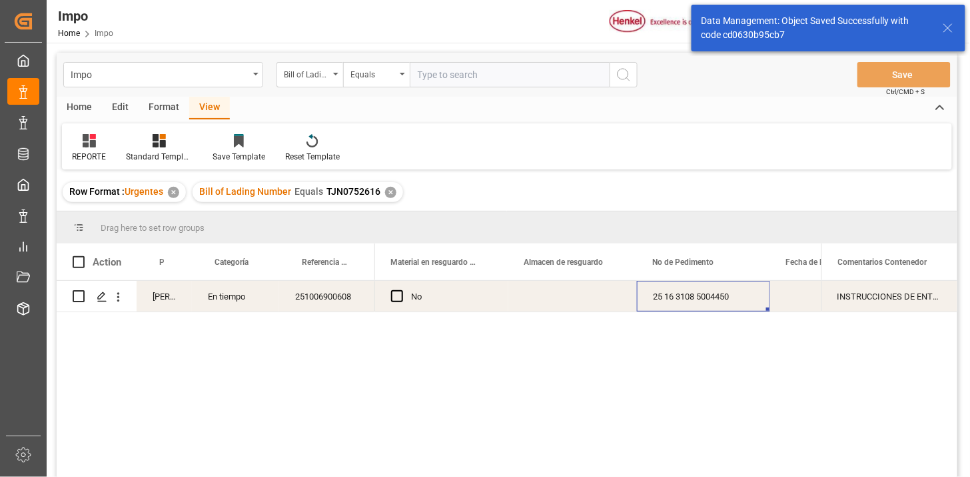
click at [476, 80] on input "text" at bounding box center [510, 74] width 200 height 25
paste input "TJN0752615"
type input "TJN0752615"
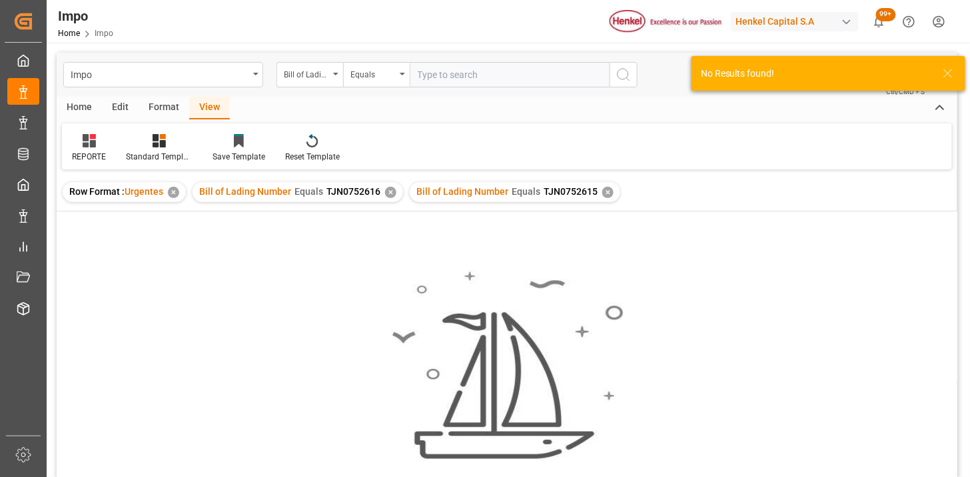
click at [389, 192] on div "✕" at bounding box center [390, 192] width 11 height 11
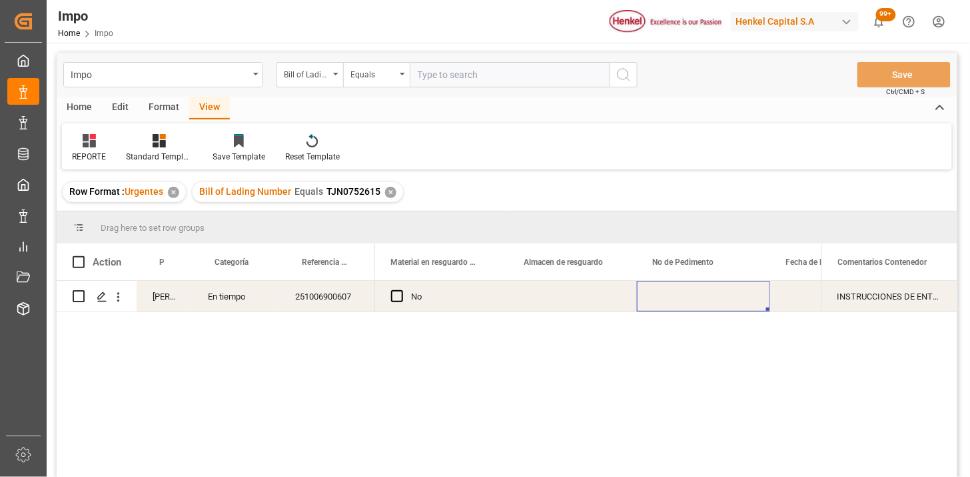
click at [701, 299] on div "Press SPACE to select this row." at bounding box center [703, 296] width 133 height 31
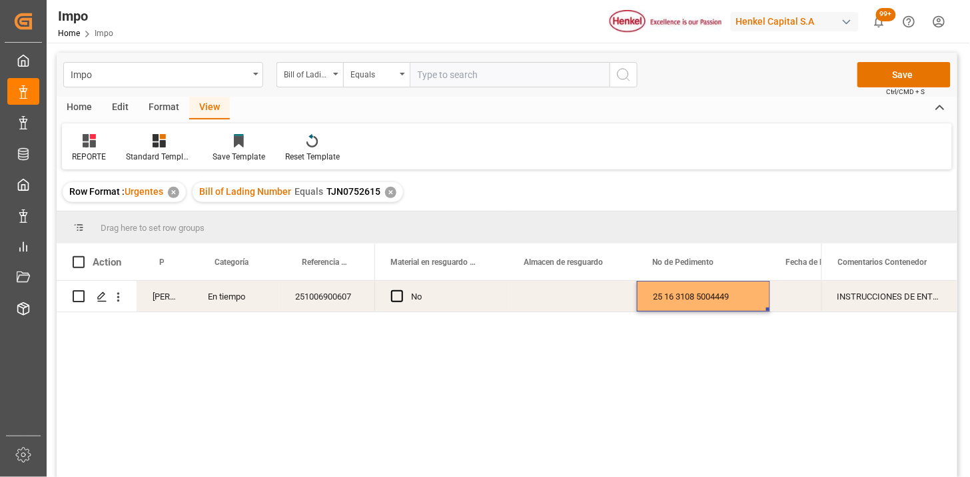
click at [701, 299] on div "25 16 3108 5004449" at bounding box center [703, 296] width 133 height 31
click at [701, 299] on input "25 16 3108 5004449" at bounding box center [704, 303] width 112 height 25
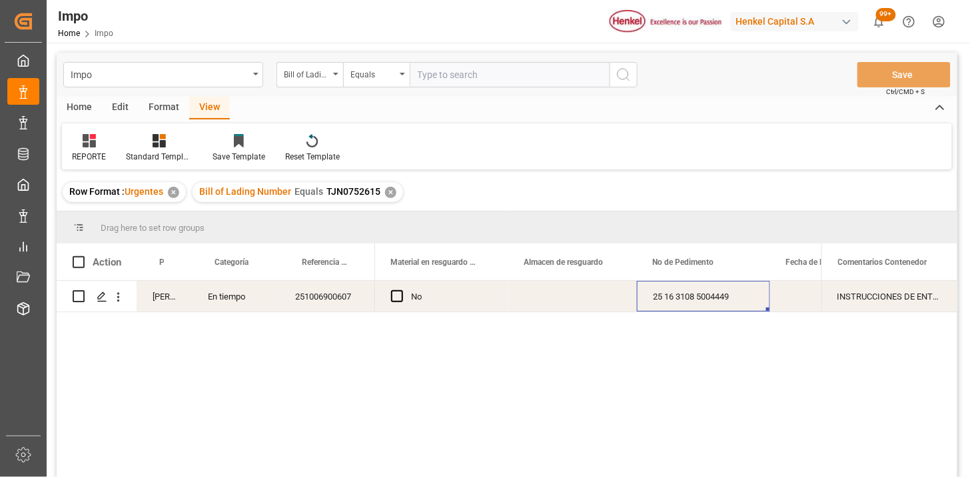
click at [547, 80] on input "text" at bounding box center [510, 74] width 200 height 25
paste input "MEDUR2129332"
paste input "2"
type input "MEDUR2129332"
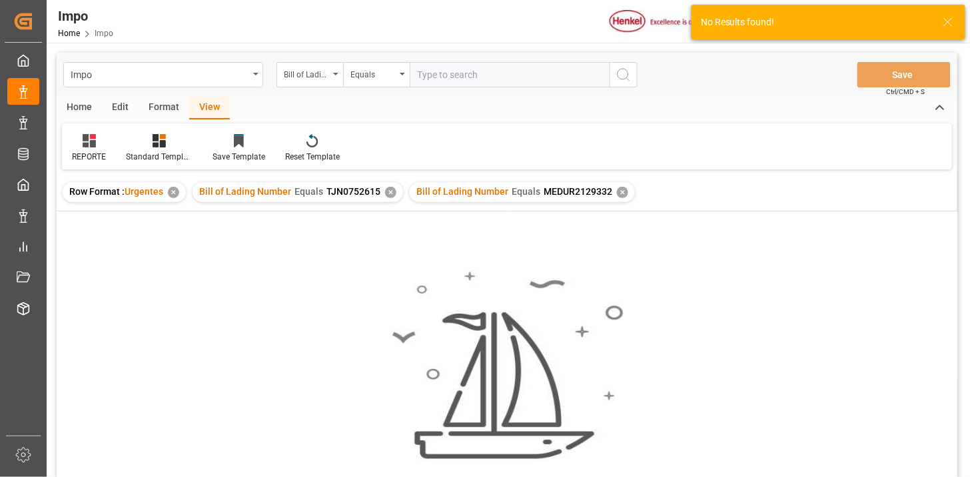
click at [390, 193] on div "✕" at bounding box center [390, 192] width 11 height 11
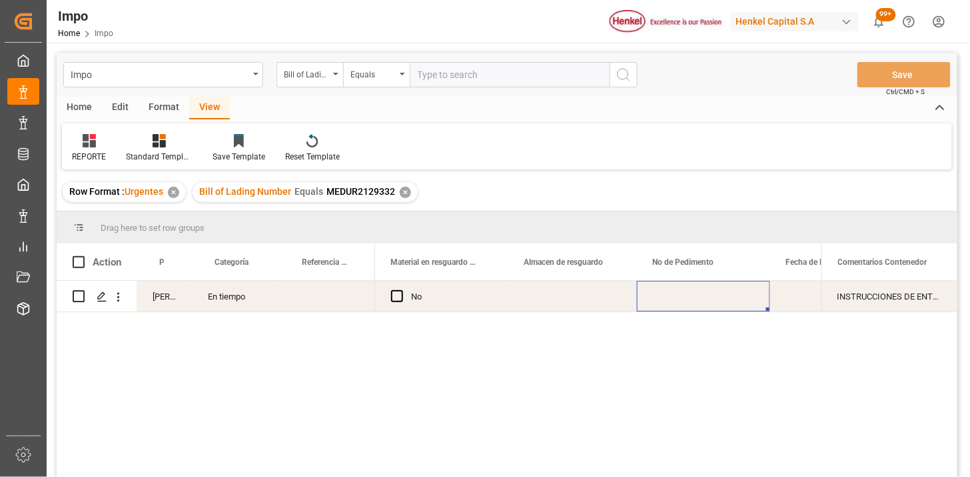
click at [312, 295] on div "Press SPACE to select this row." at bounding box center [327, 296] width 96 height 31
click at [312, 295] on input "Press SPACE to select this row." at bounding box center [327, 303] width 75 height 25
type input "251006900617"
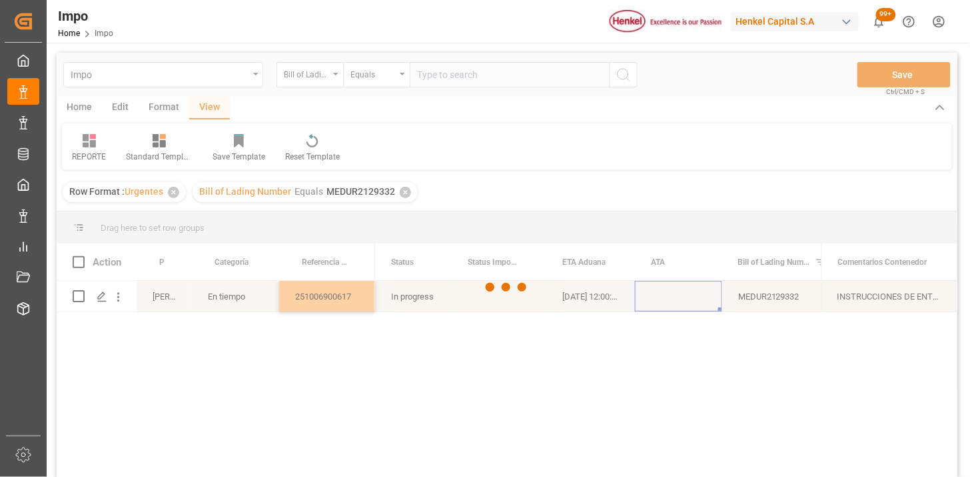
scroll to position [0, 37]
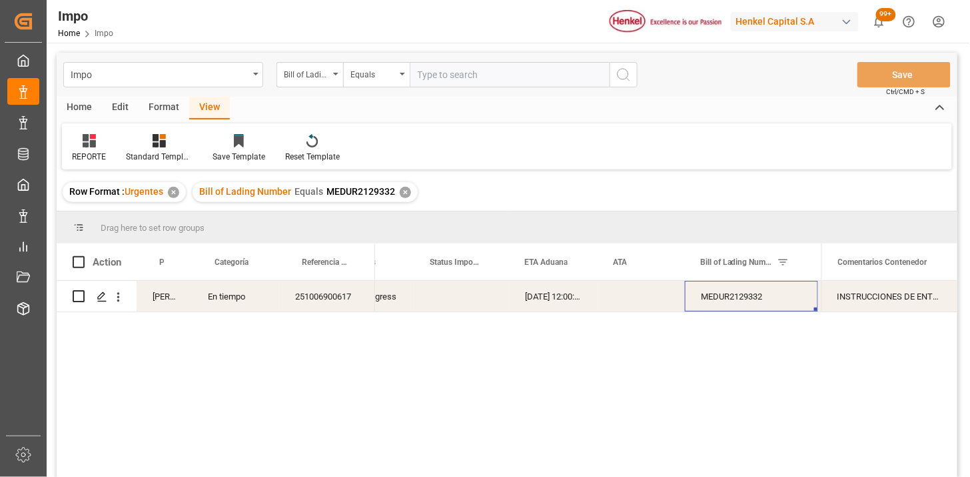
click at [455, 300] on div "Press SPACE to select this row." at bounding box center [462, 296] width 95 height 31
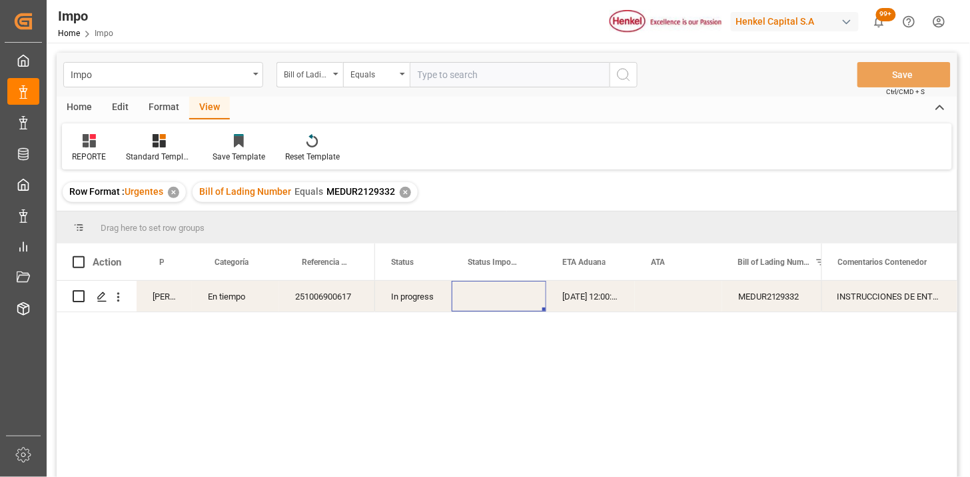
click at [511, 77] on input "text" at bounding box center [510, 74] width 200 height 25
paste input "MEDUR2129357"
type input "MEDUR2129357"
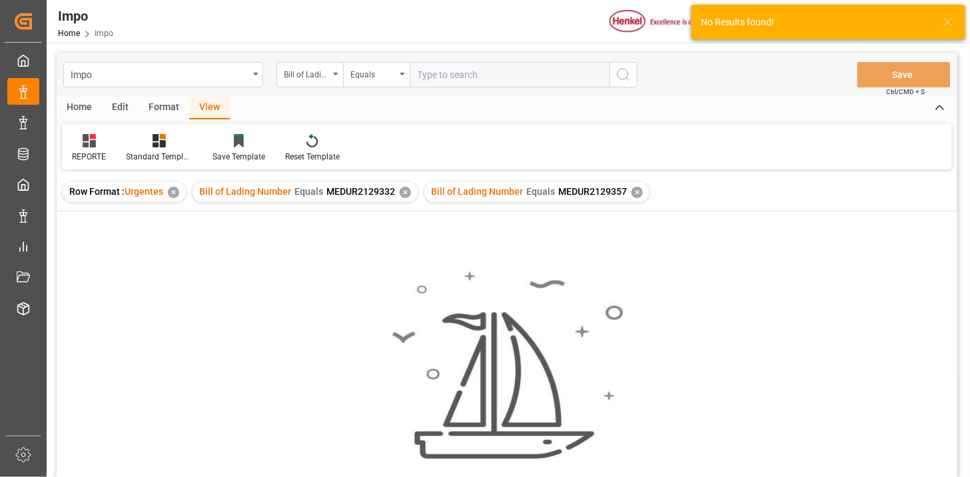
click at [409, 193] on div "✕" at bounding box center [405, 192] width 11 height 11
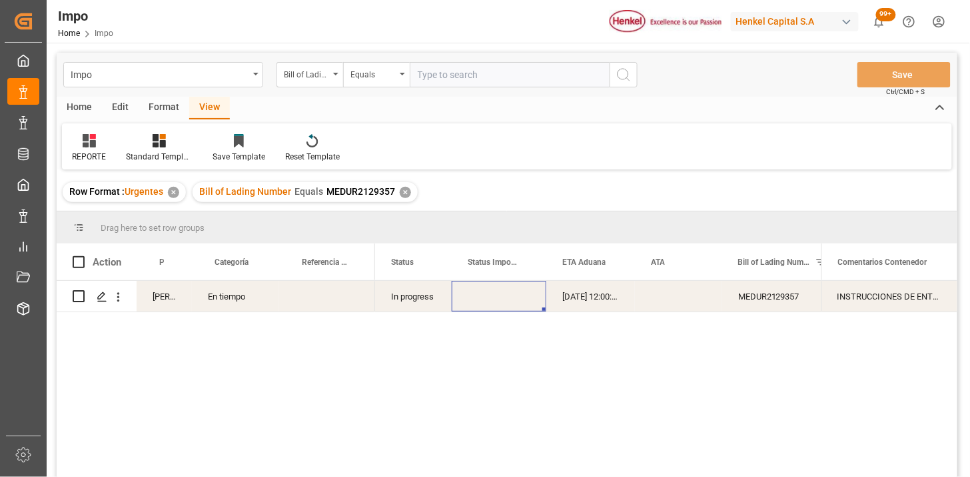
click at [327, 297] on div "Press SPACE to select this row." at bounding box center [327, 296] width 96 height 31
type input "251006900618"
click at [567, 69] on input "text" at bounding box center [510, 74] width 200 height 25
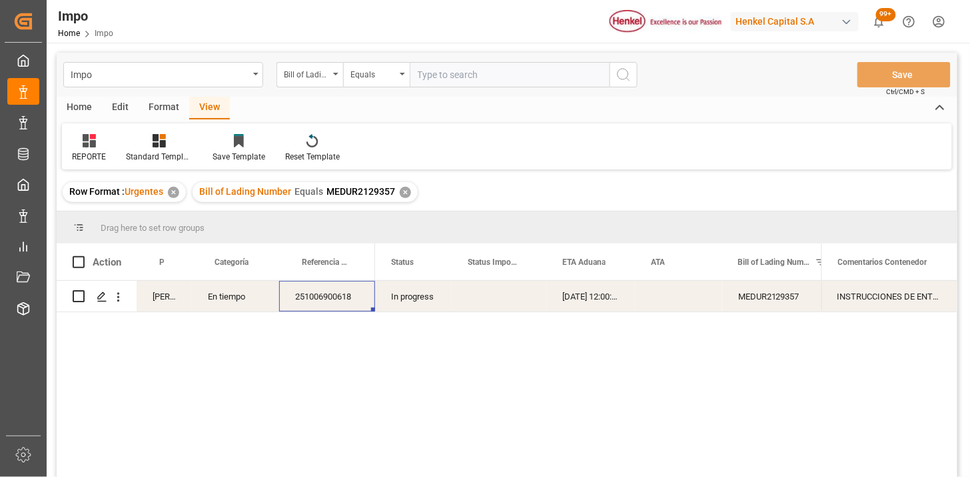
paste input "MEDUR2129365"
type input "MEDUR2129365"
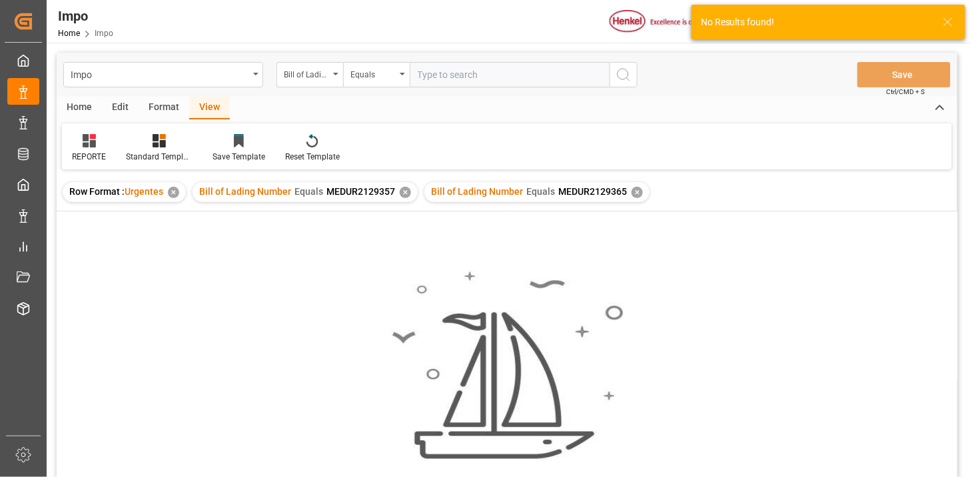
click at [404, 194] on div "✕" at bounding box center [405, 192] width 11 height 11
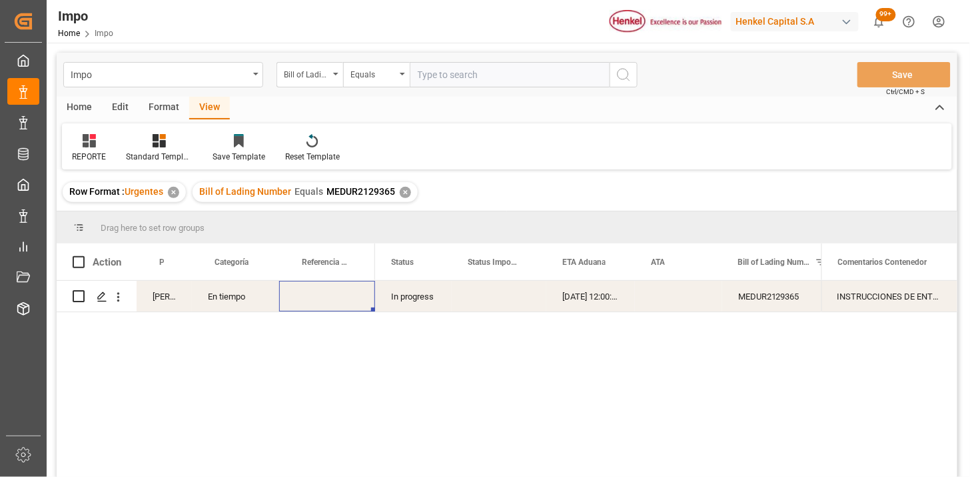
click at [323, 300] on div "Press SPACE to select this row." at bounding box center [327, 296] width 96 height 31
click at [323, 300] on input "Press SPACE to select this row." at bounding box center [327, 303] width 75 height 25
paste input "251006900619"
type input "251006900619"
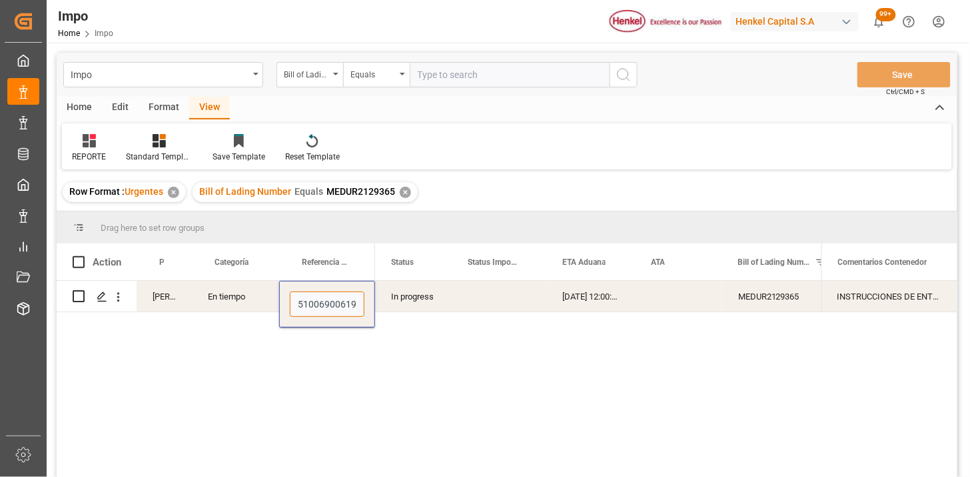
scroll to position [0, 3]
click at [298, 73] on div "Bill of Lading Number" at bounding box center [306, 72] width 45 height 15
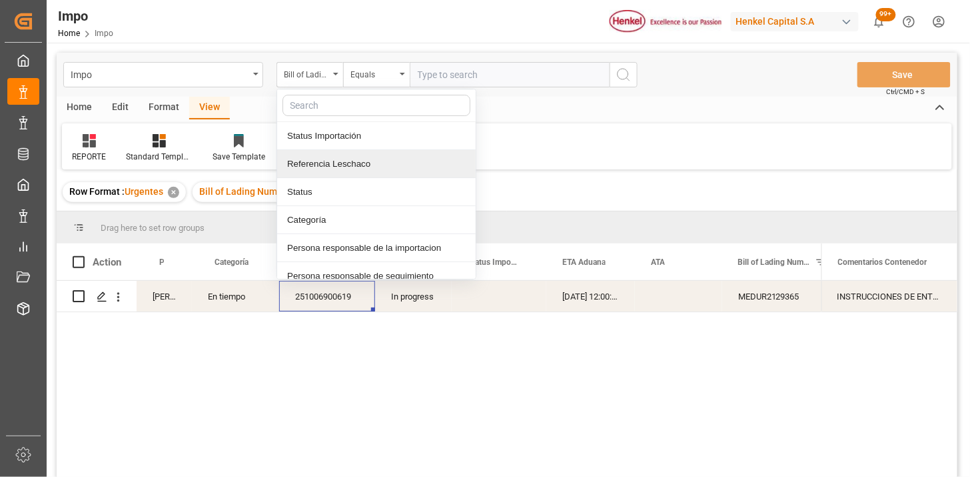
click at [331, 162] on div "Referencia Leschaco" at bounding box center [376, 164] width 199 height 28
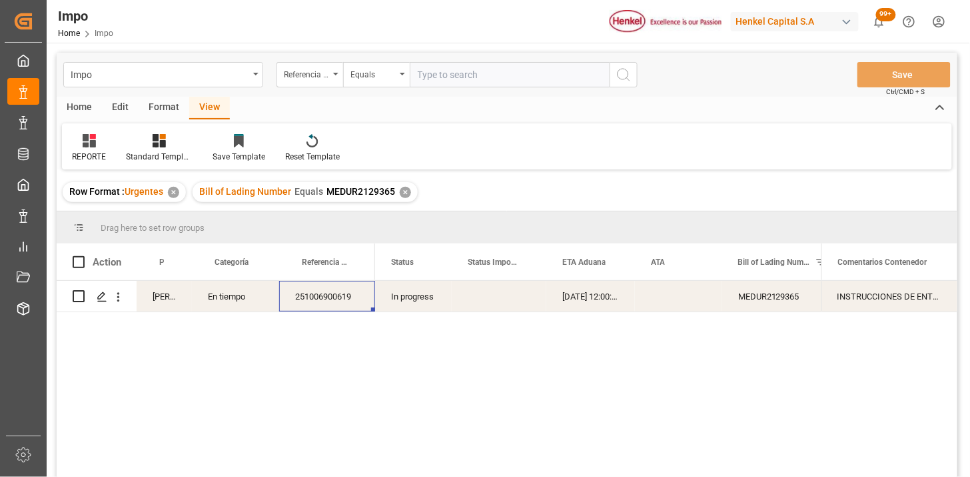
click at [423, 73] on input "text" at bounding box center [510, 74] width 200 height 25
paste input "251006900152"
type input "251006900152"
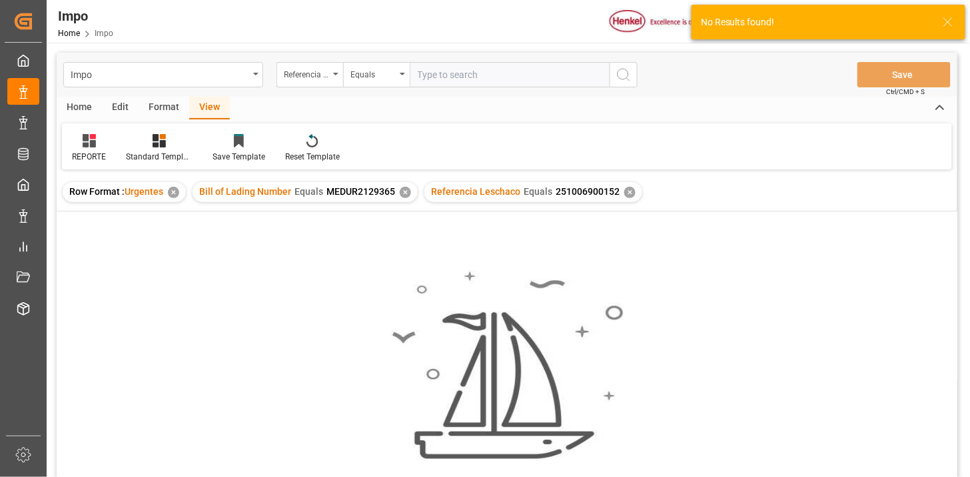
click at [404, 192] on div "✕" at bounding box center [405, 192] width 11 height 11
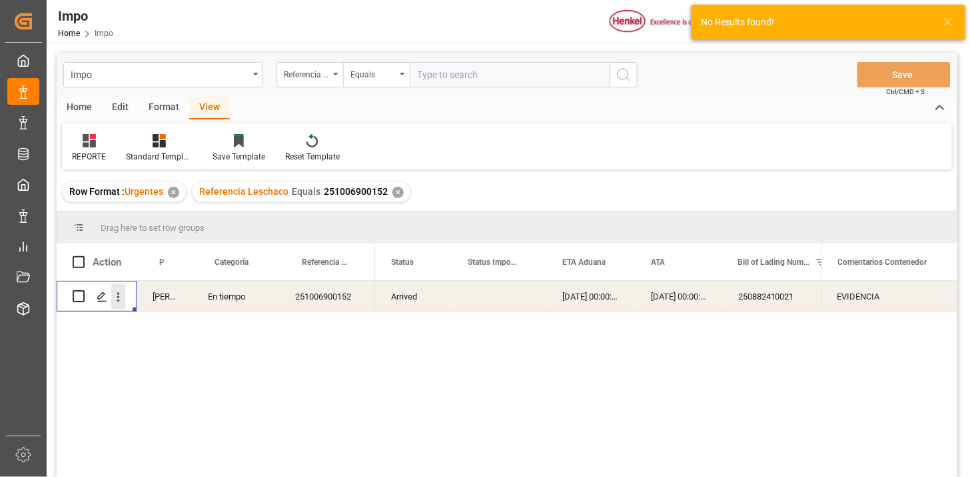
click at [121, 298] on icon "open menu" at bounding box center [118, 297] width 14 height 14
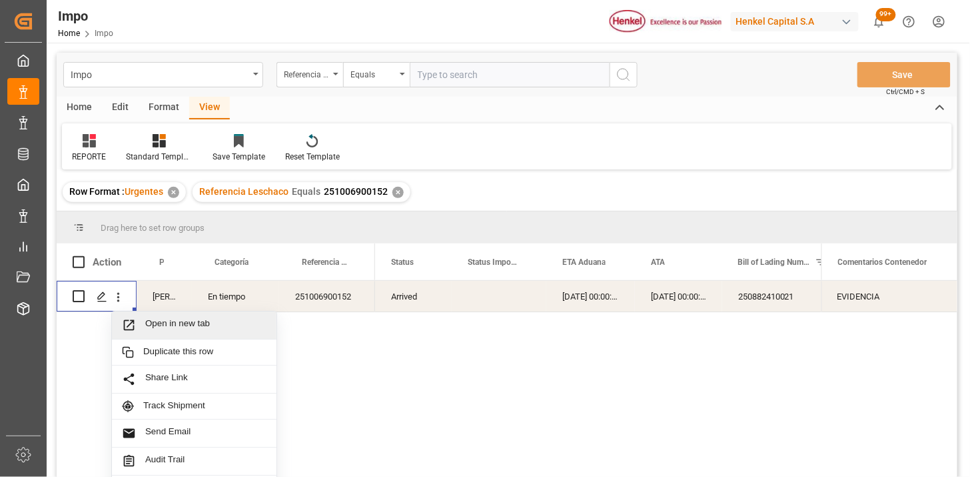
drag, startPoint x: 199, startPoint y: 329, endPoint x: 195, endPoint y: 337, distance: 8.9
click at [199, 329] on span "Open in new tab" at bounding box center [205, 325] width 121 height 14
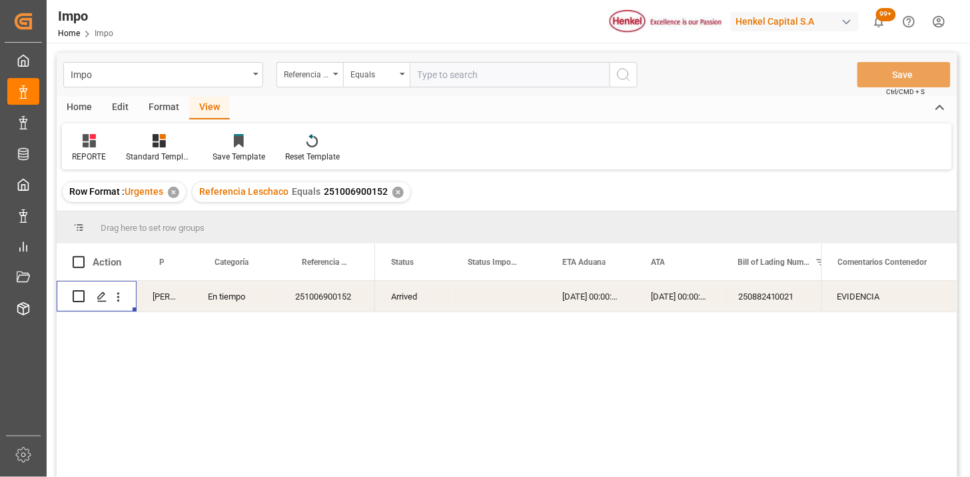
click at [393, 191] on div "✕" at bounding box center [398, 192] width 11 height 11
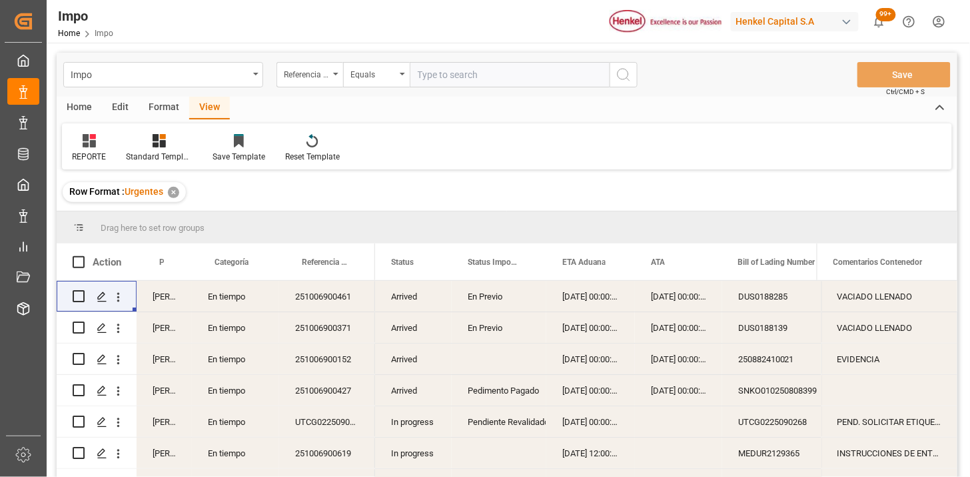
click at [167, 355] on div "[PERSON_NAME]" at bounding box center [164, 358] width 55 height 31
click at [172, 264] on span at bounding box center [170, 262] width 12 height 12
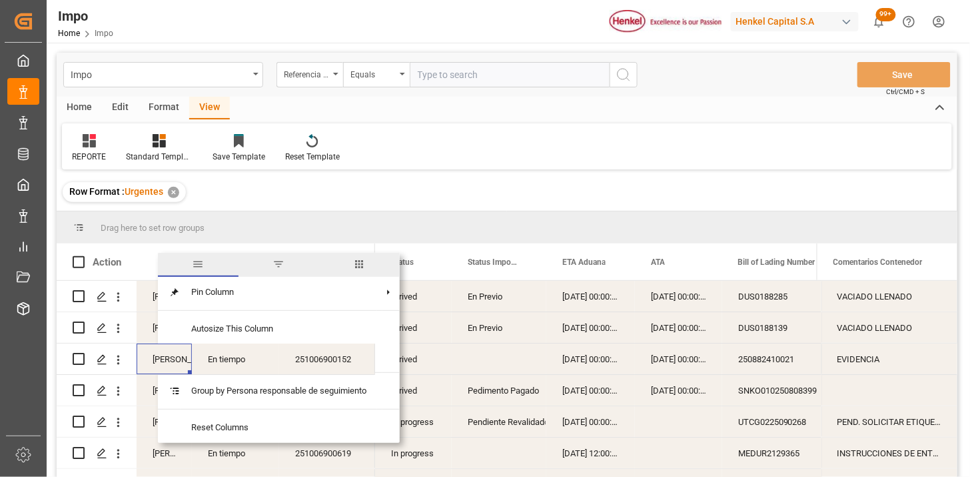
click at [285, 258] on span "filter" at bounding box center [279, 264] width 12 height 12
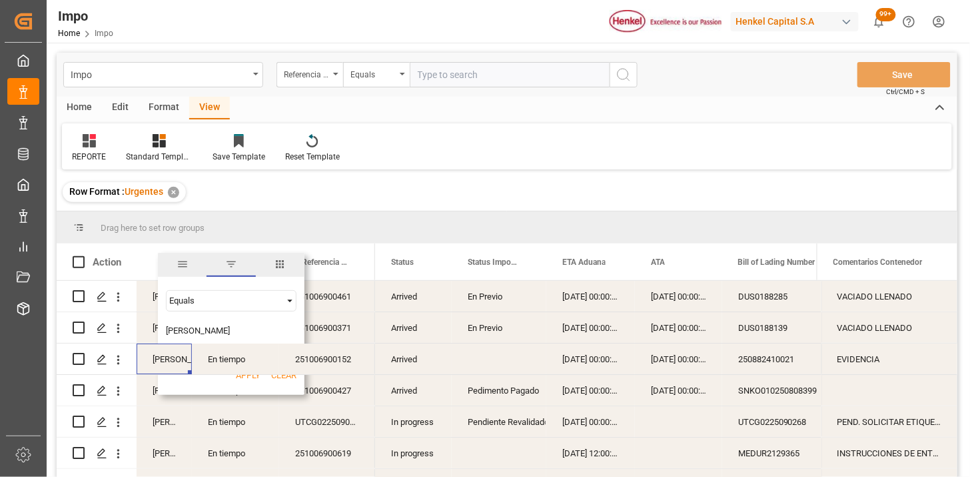
type input "[PERSON_NAME]"
click at [237, 377] on button "Apply" at bounding box center [248, 375] width 25 height 13
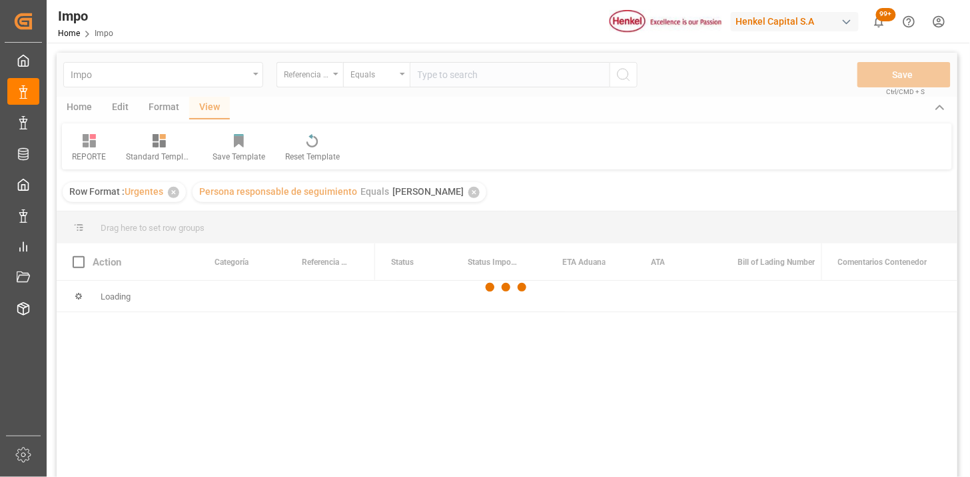
scroll to position [74, 0]
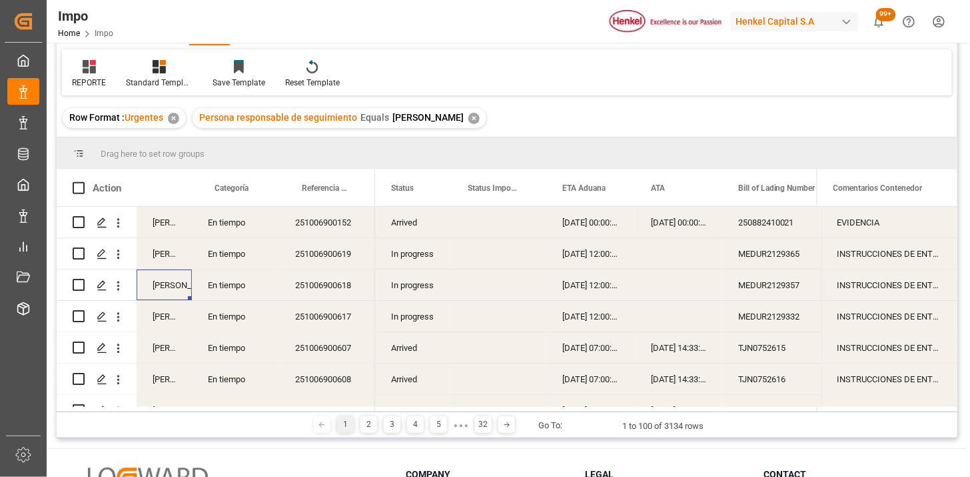
click at [401, 223] on div "Arrived" at bounding box center [413, 222] width 77 height 31
click at [429, 191] on span at bounding box center [430, 188] width 12 height 12
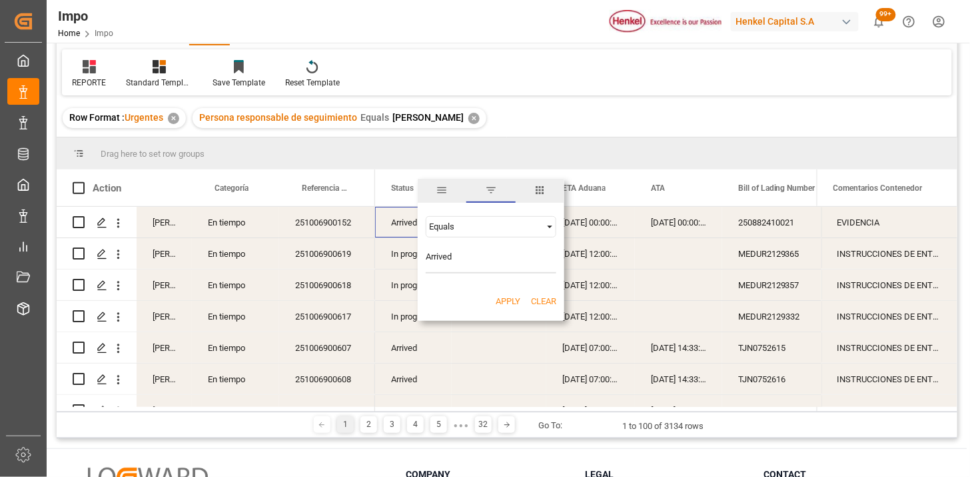
type input "Arrived"
click at [502, 301] on button "Apply" at bounding box center [508, 301] width 25 height 13
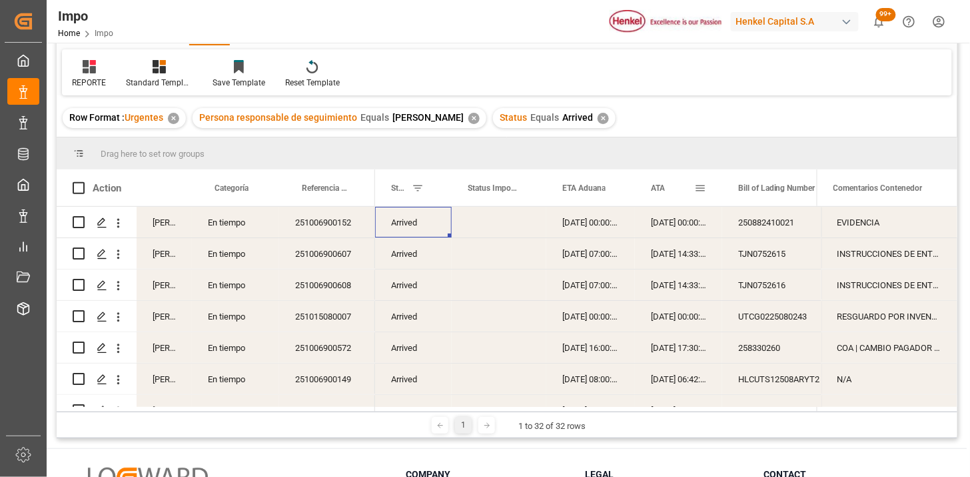
click at [662, 191] on span "ATA" at bounding box center [658, 187] width 14 height 9
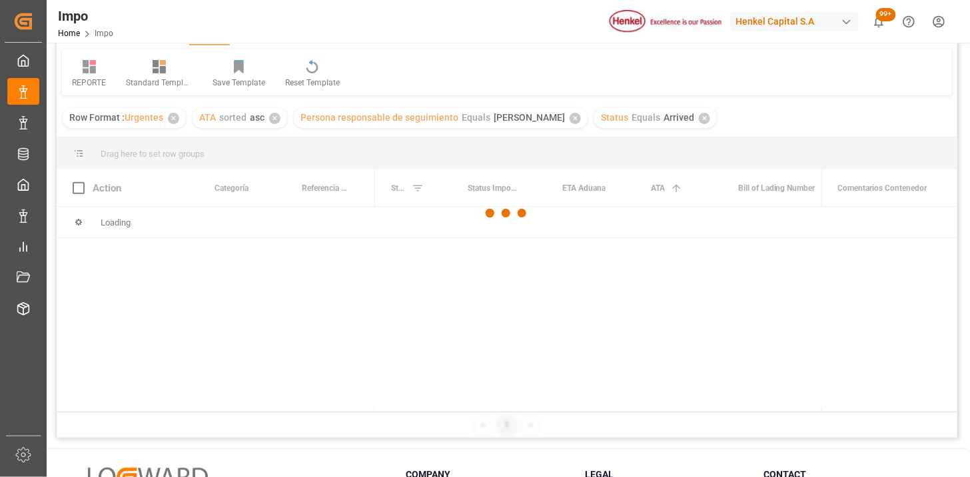
scroll to position [148, 0]
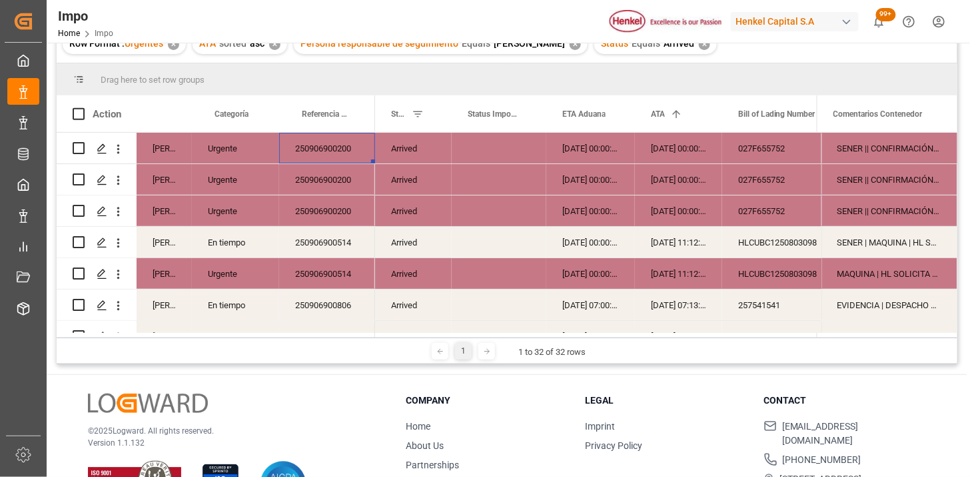
click at [316, 144] on div "250906900200" at bounding box center [327, 148] width 96 height 31
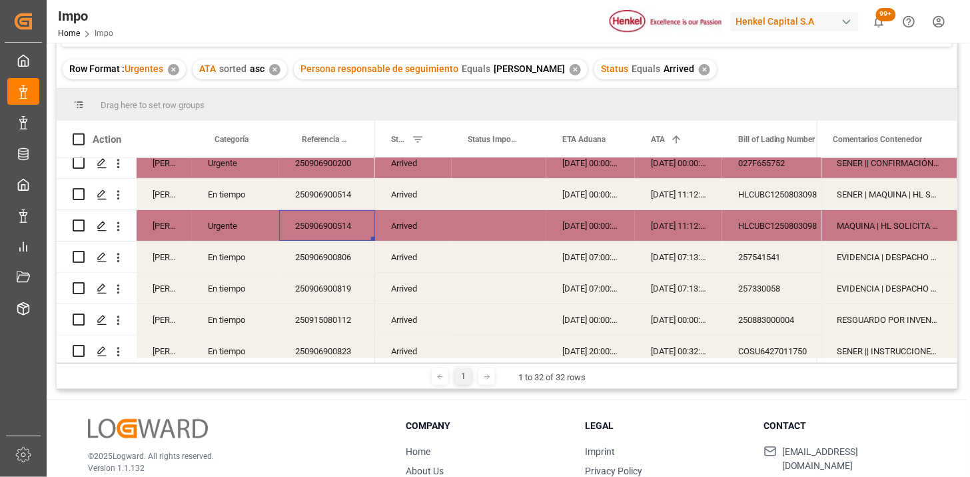
scroll to position [74, 0]
click at [302, 258] on div "250906900806" at bounding box center [327, 256] width 96 height 31
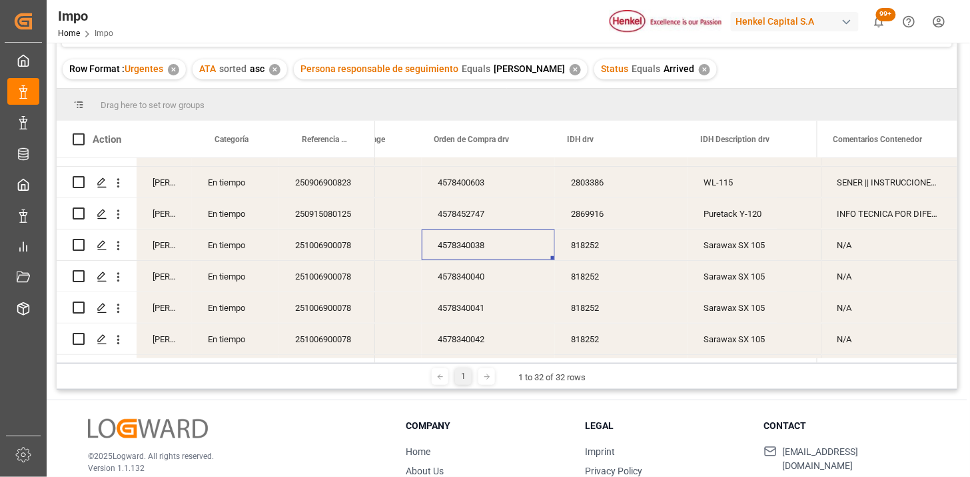
scroll to position [0, 3335]
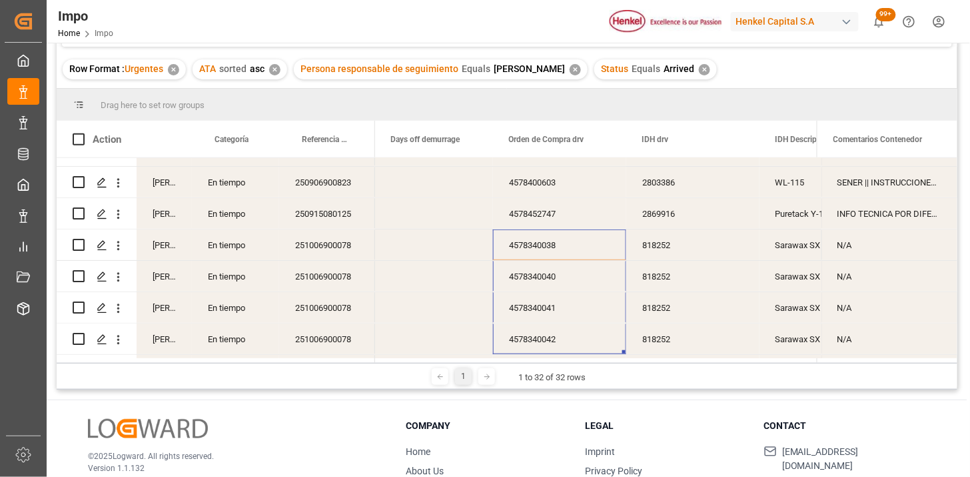
click at [649, 243] on div "818252" at bounding box center [693, 244] width 133 height 31
click at [795, 241] on div "Sarawax SX 105" at bounding box center [826, 244] width 133 height 31
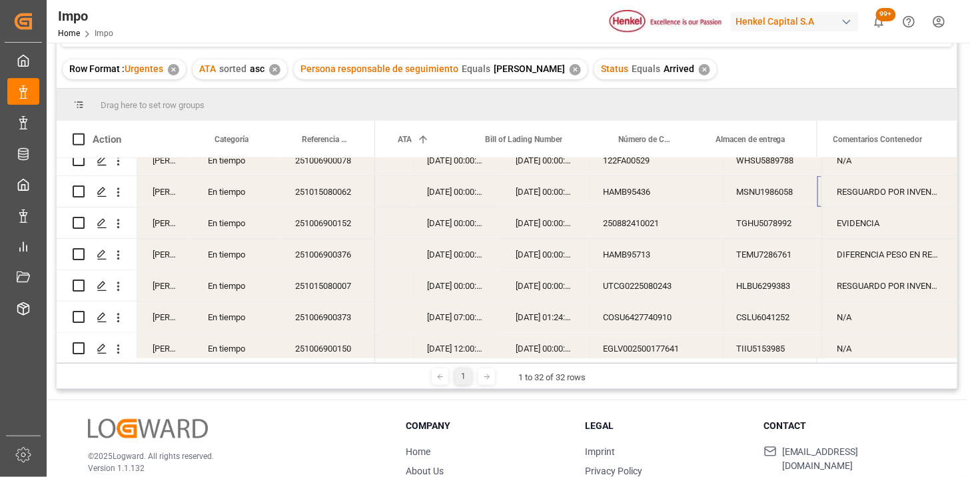
scroll to position [0, 253]
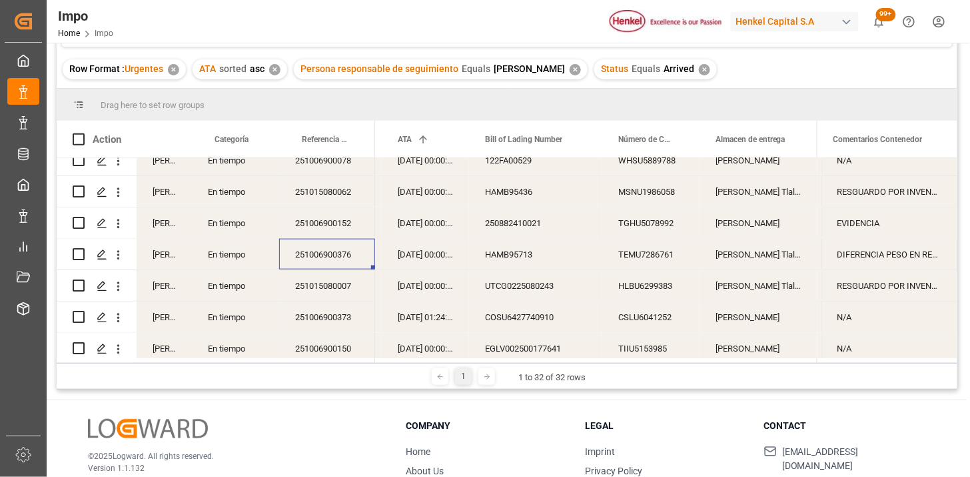
click at [882, 260] on div "DIFERENCIA PESO EN REVALIDADO Y HBL (BL OK 01.10) | TRASLADO A GOLMEX POR CANTI…" at bounding box center [890, 254] width 136 height 31
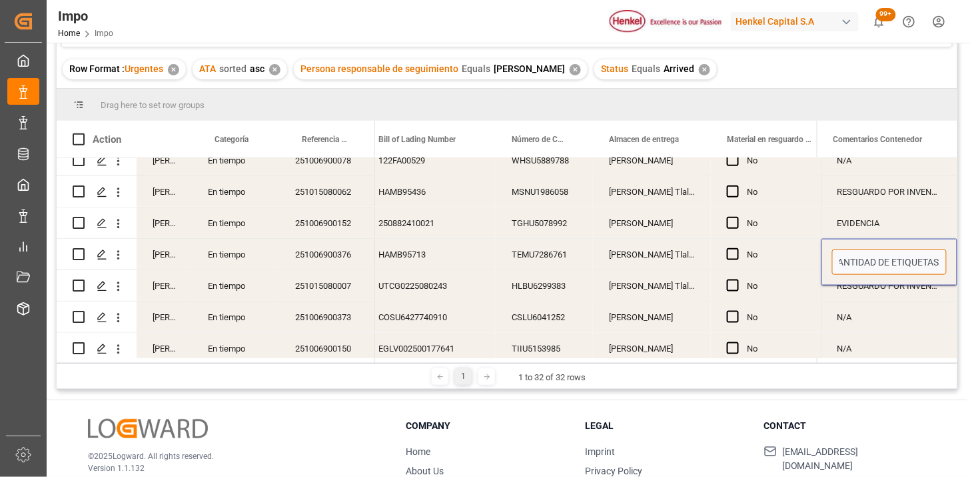
scroll to position [0, 413]
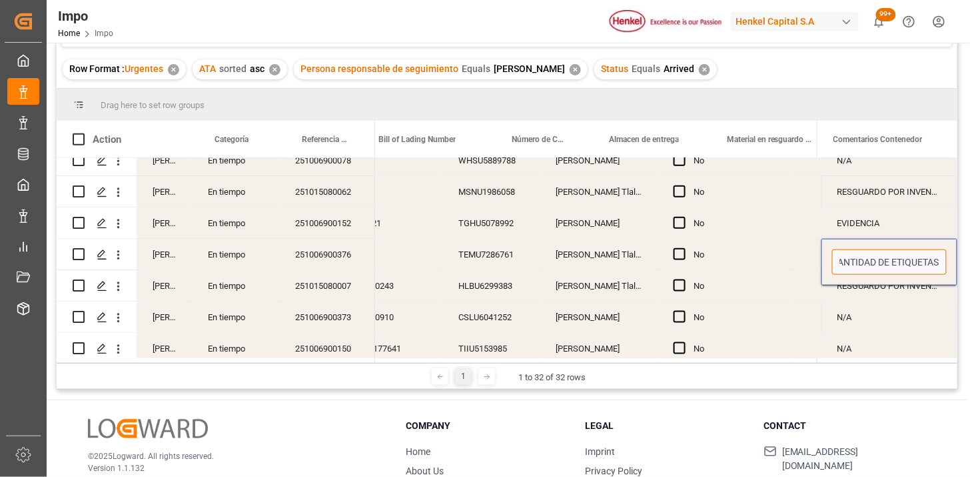
drag, startPoint x: 884, startPoint y: 259, endPoint x: 973, endPoint y: 265, distance: 88.9
click at [970, 265] on html "Created by potrace 1.15, written by Peter Selinger 2001-2017 Created by potrace…" at bounding box center [485, 238] width 970 height 477
click at [880, 264] on input "DIFERENCIA PESO EN REVALIDADO Y HBL (BL OK 01.10) | TRASLADO A GOLMEX POR CANTI…" at bounding box center [889, 261] width 115 height 25
type input "DESCONSOLIDACIÓN PARA CORTE DE DEMORAS (INVENTARIO) | DIFERENCIA PESO EN REVALI…"
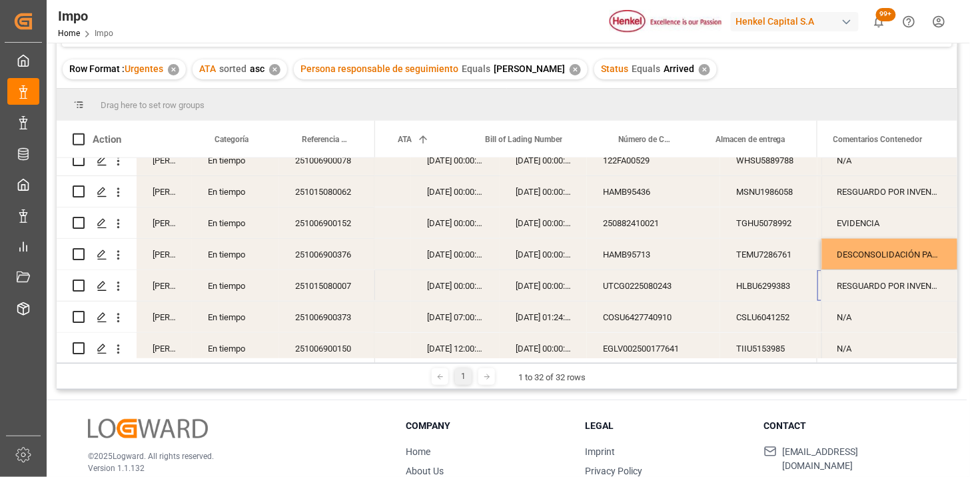
scroll to position [0, 253]
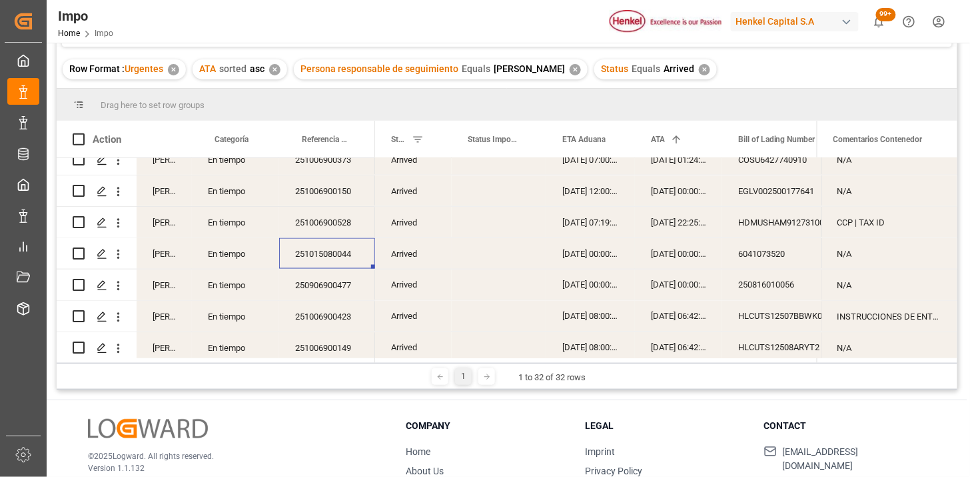
click at [725, 258] on div "6041073520" at bounding box center [789, 253] width 133 height 31
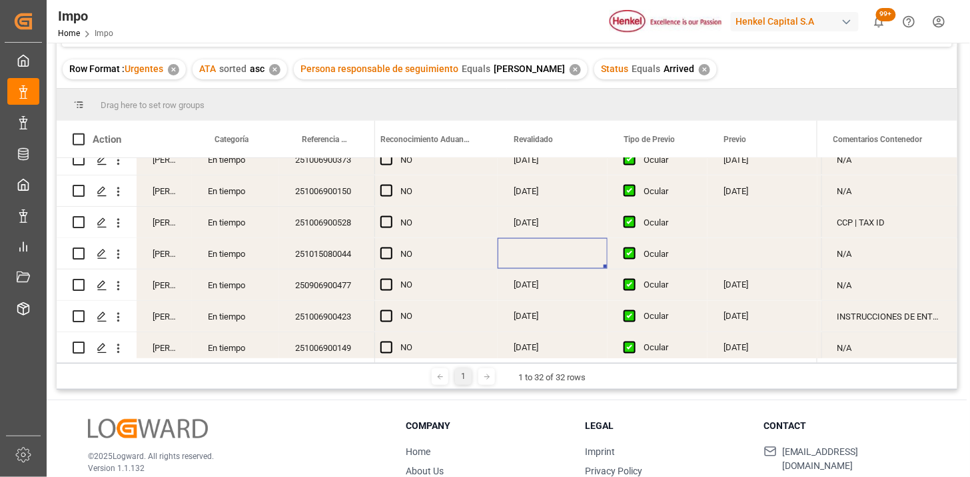
click at [551, 249] on div "Press SPACE to select this row." at bounding box center [553, 253] width 110 height 31
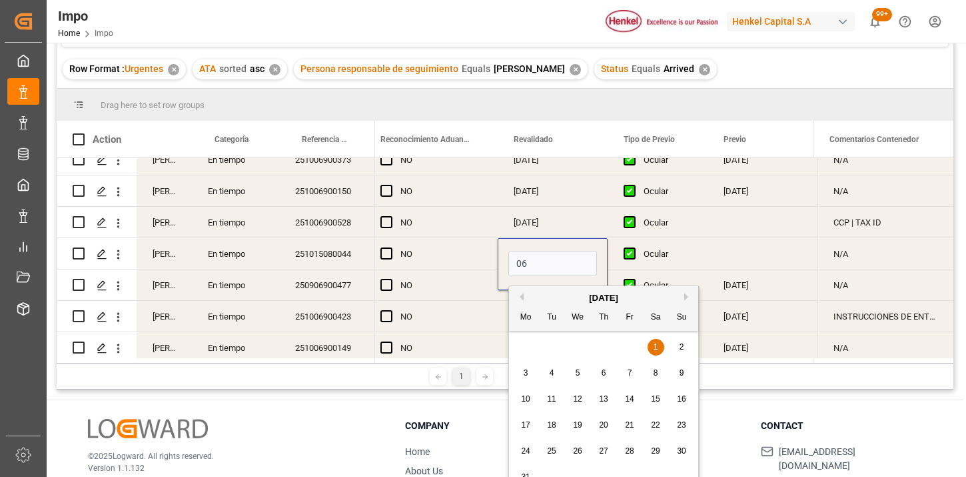
type input "[DATE]"
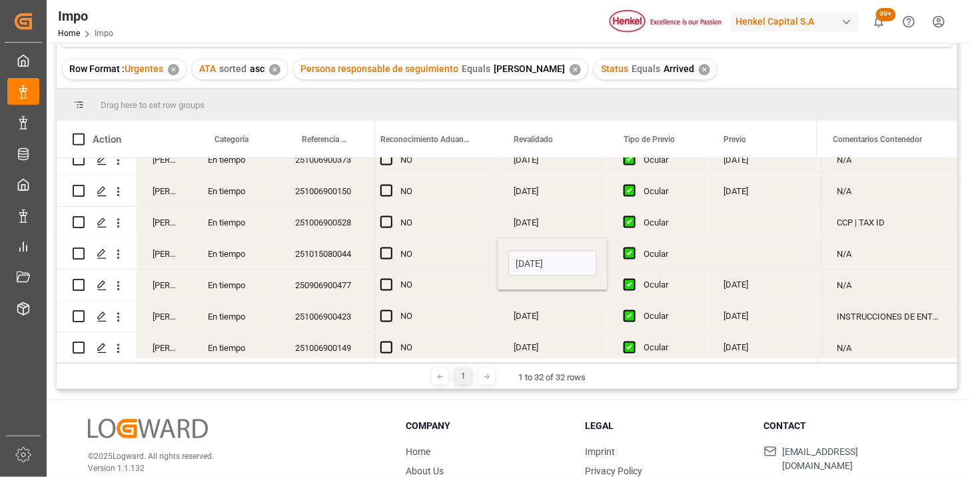
click at [363, 259] on div "251015080044" at bounding box center [327, 253] width 96 height 31
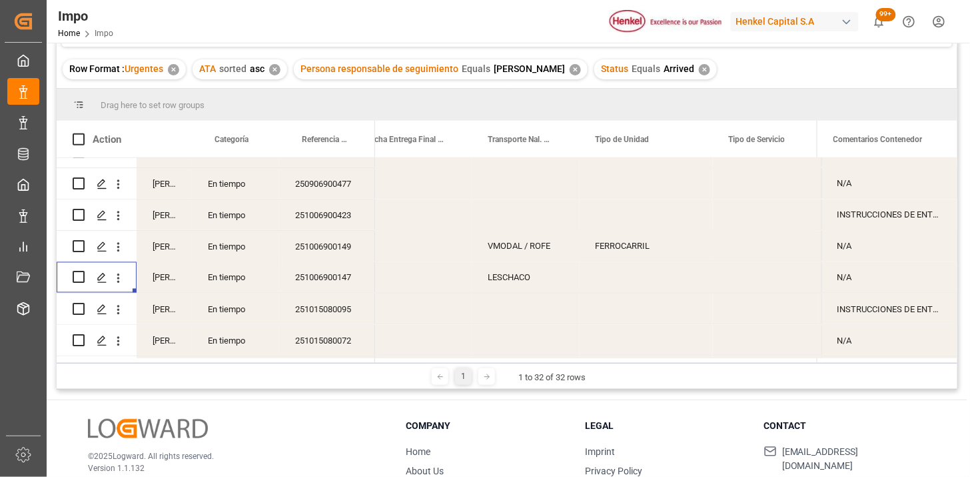
click at [609, 279] on div "Press SPACE to select this row." at bounding box center [646, 277] width 133 height 31
click at [609, 279] on input "Press SPACE to select this row." at bounding box center [647, 285] width 112 height 25
type input "TRAILER"
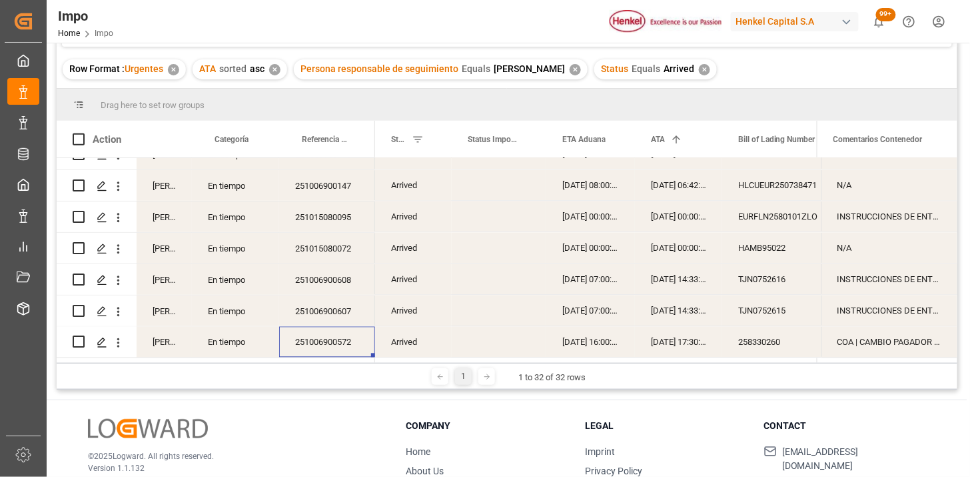
click at [847, 336] on div "COA | CAMBIO PAGADOR | INSTRUCCIONES DE ENTREGA" at bounding box center [890, 342] width 136 height 31
click at [848, 336] on div "COA | CAMBIO PAGADOR | INSTRUCCIONES DE ENTREGA" at bounding box center [890, 342] width 136 height 31
click at [873, 337] on input "COA | CAMBIO PAGADOR | INSTRUCCIONES DE ENTREGA" at bounding box center [889, 333] width 115 height 25
type input "COA | INSTRUCCIONES DE ENTREGA"
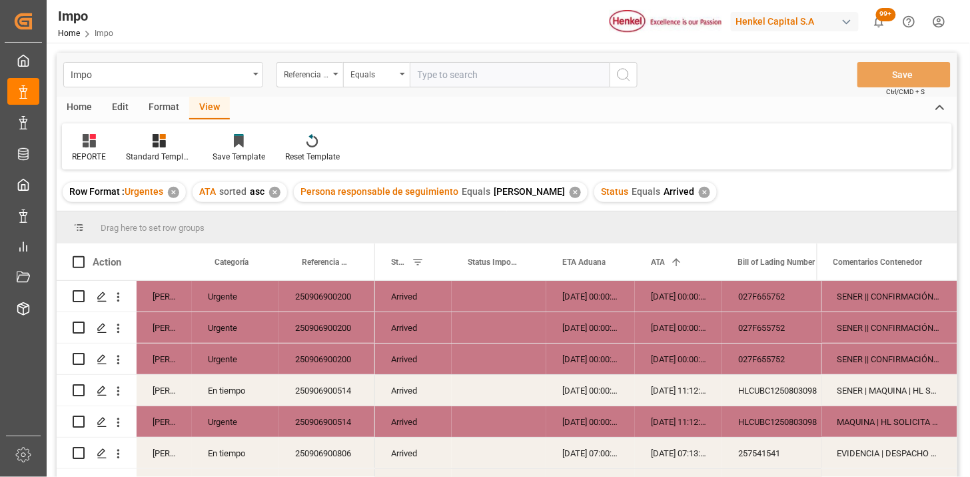
click at [699, 198] on div "Status Equals Arrived ✕" at bounding box center [656, 192] width 123 height 20
click at [702, 195] on div "✕" at bounding box center [704, 192] width 11 height 11
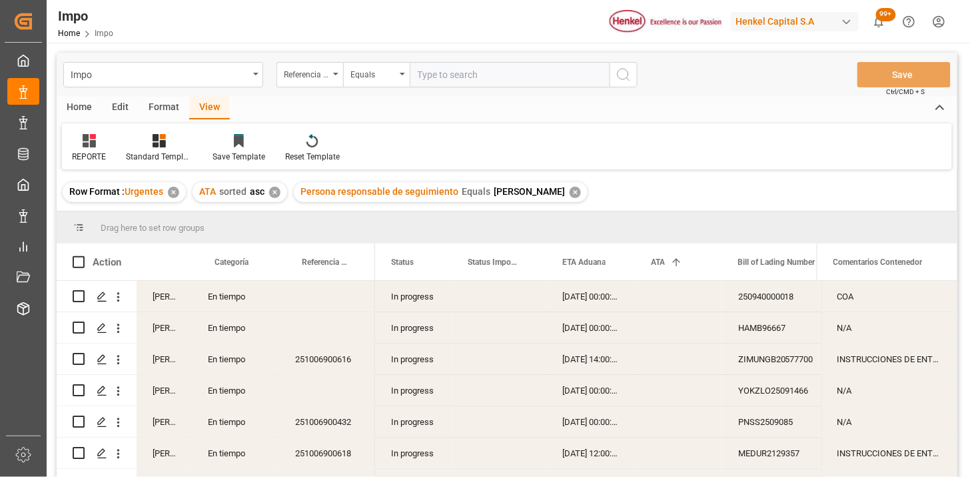
click at [421, 293] on div "In progress" at bounding box center [413, 296] width 77 height 31
click at [429, 262] on span at bounding box center [430, 262] width 12 height 12
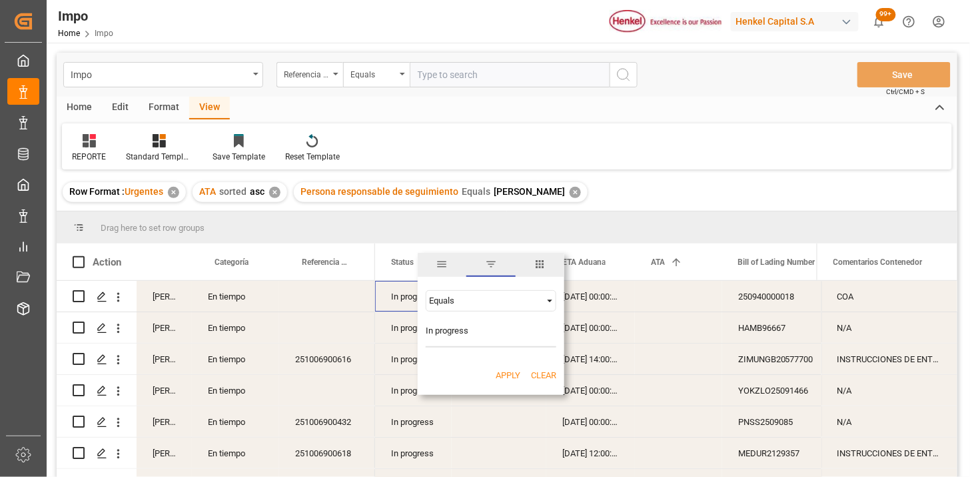
type input "In progress"
click at [505, 377] on button "Apply" at bounding box center [508, 375] width 25 height 13
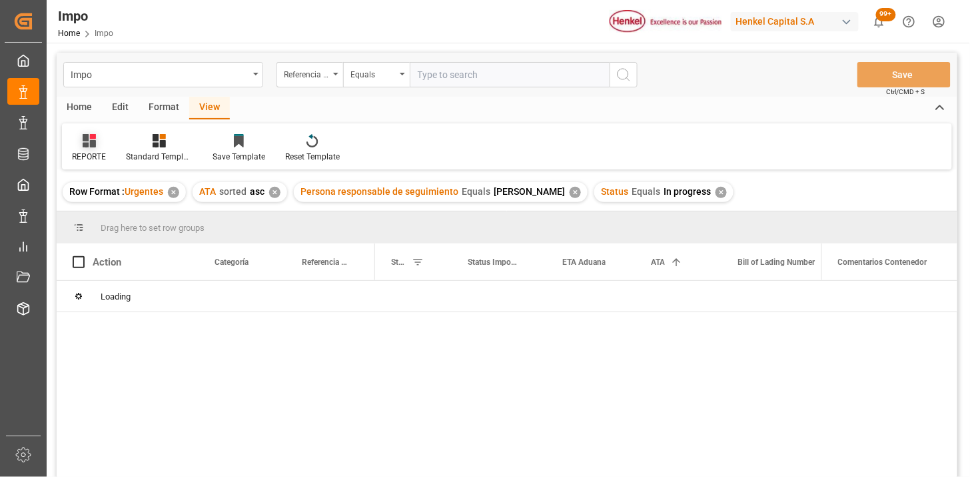
click at [94, 147] on icon at bounding box center [89, 140] width 13 height 13
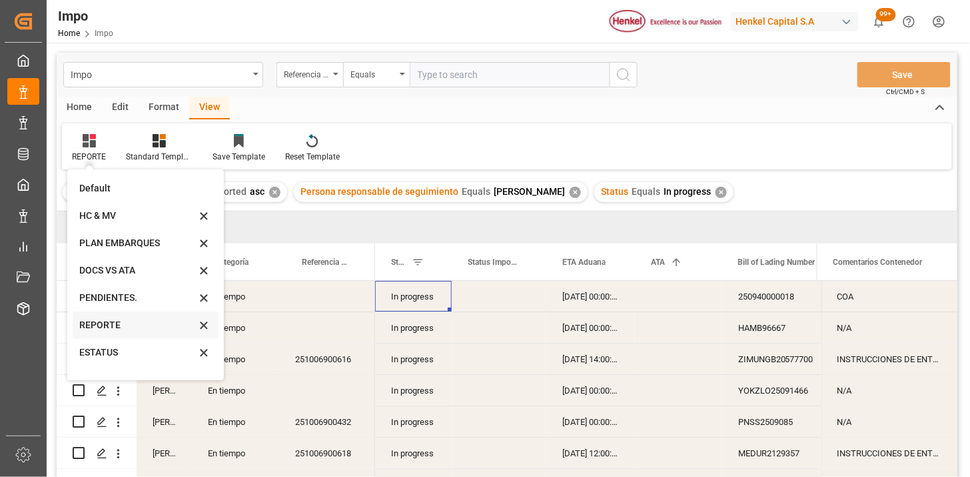
click at [132, 329] on div "REPORTE" at bounding box center [137, 325] width 117 height 14
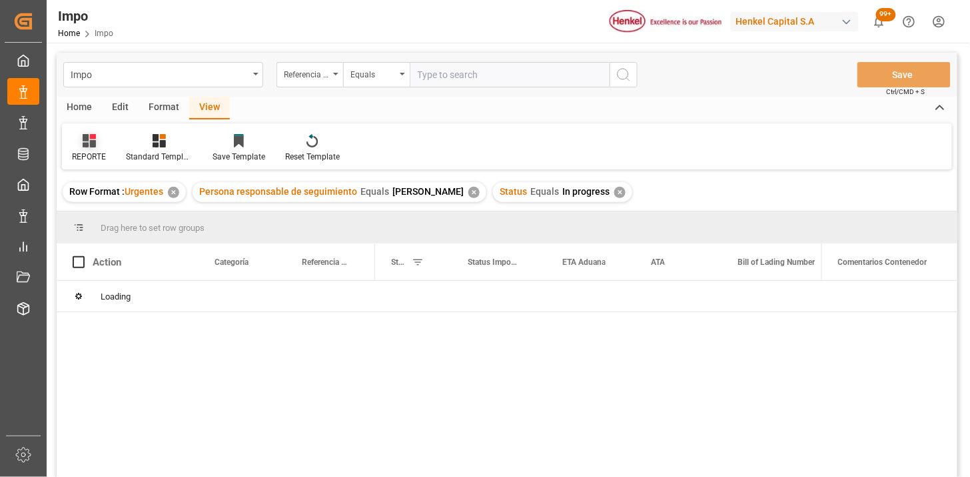
click at [95, 151] on div "REPORTE" at bounding box center [89, 157] width 34 height 12
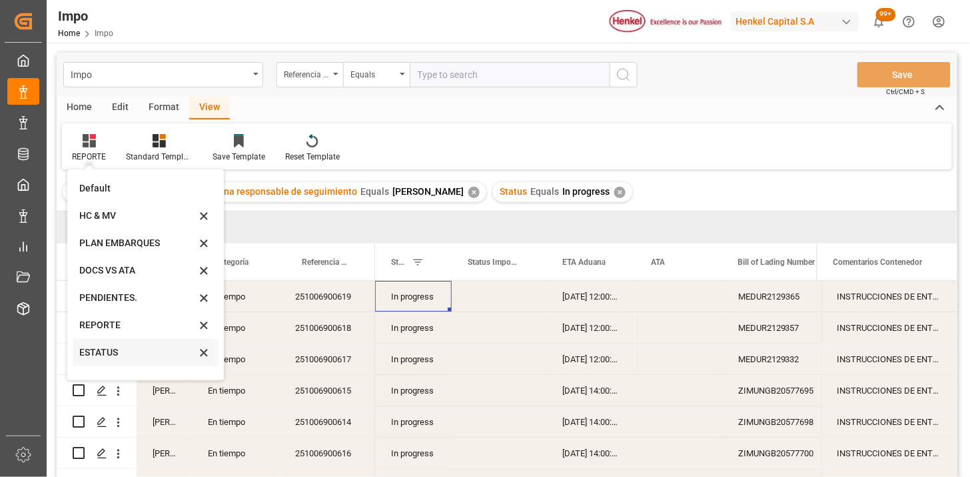
click at [119, 359] on div "ESTATUS" at bounding box center [146, 352] width 146 height 27
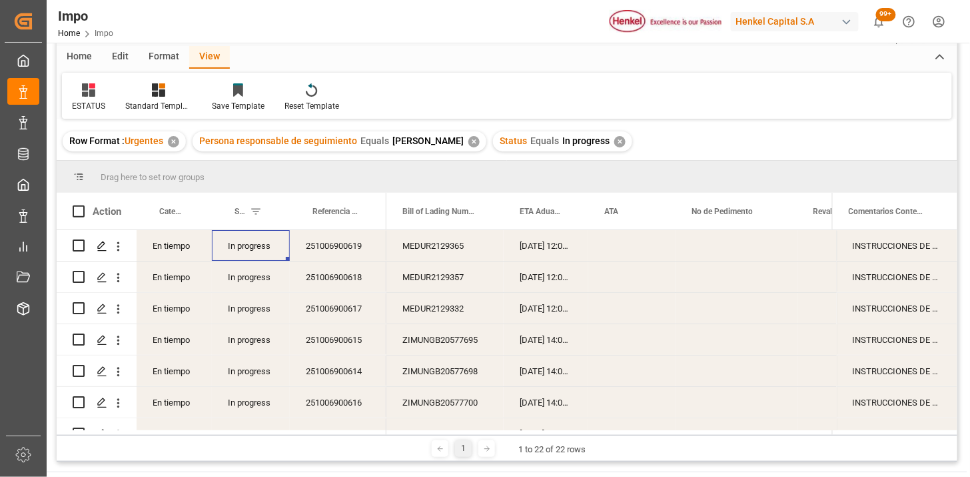
scroll to position [74, 0]
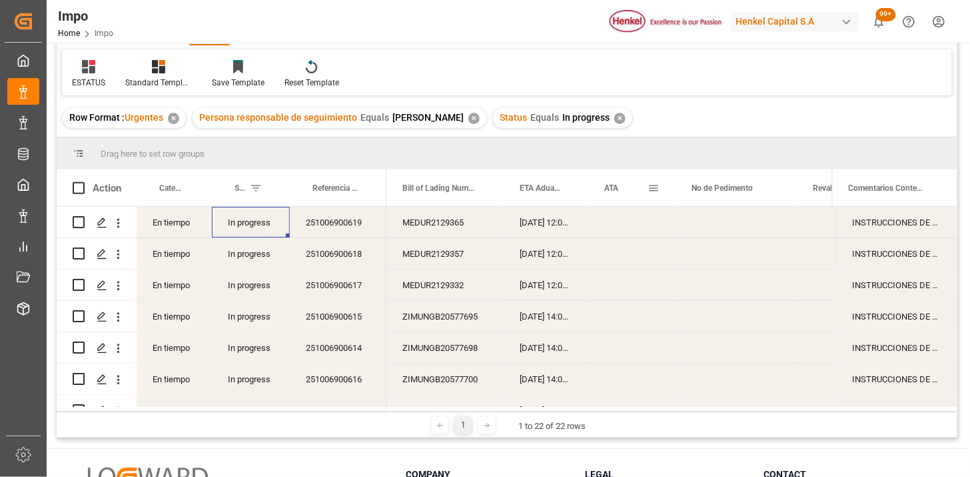
click at [611, 185] on span "ATA" at bounding box center [612, 187] width 14 height 9
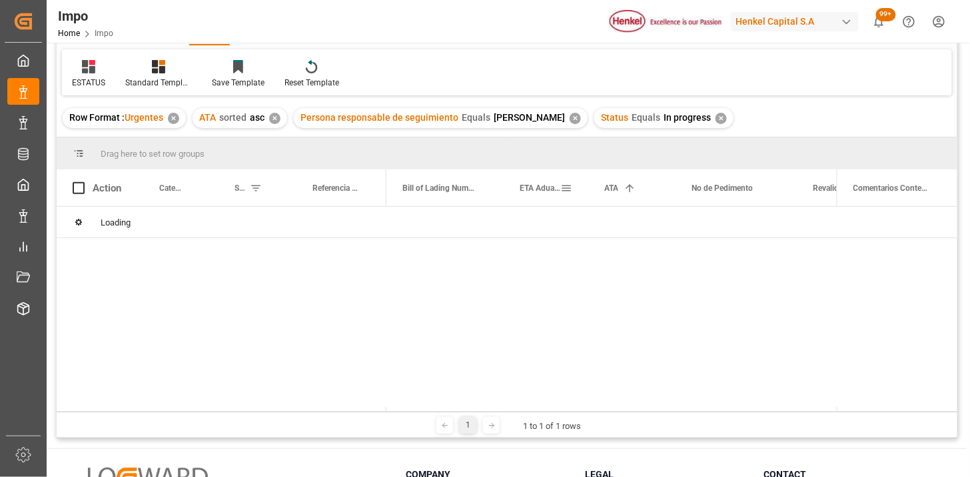
click at [543, 187] on span "ETA Aduana" at bounding box center [540, 187] width 41 height 9
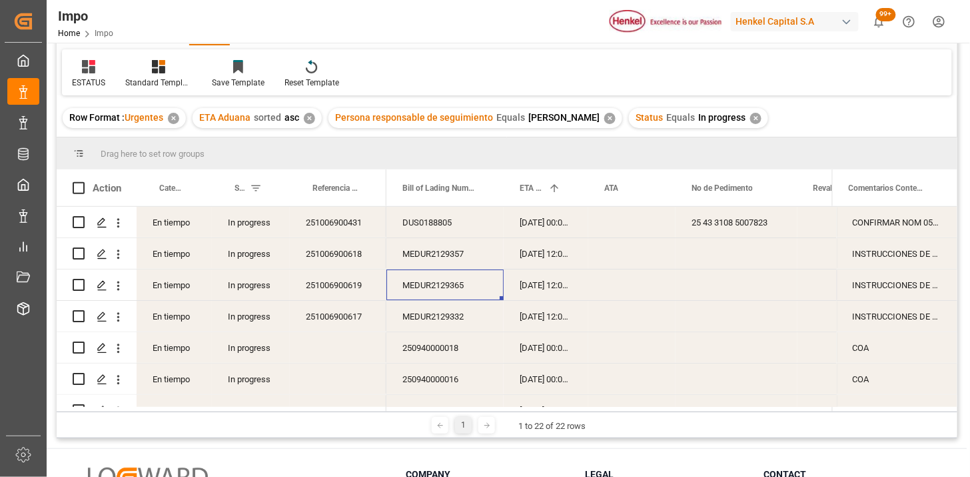
click at [404, 282] on div "MEDUR2129365" at bounding box center [445, 284] width 117 height 31
click at [548, 223] on div "07-10-2025 00:00:00" at bounding box center [546, 222] width 85 height 31
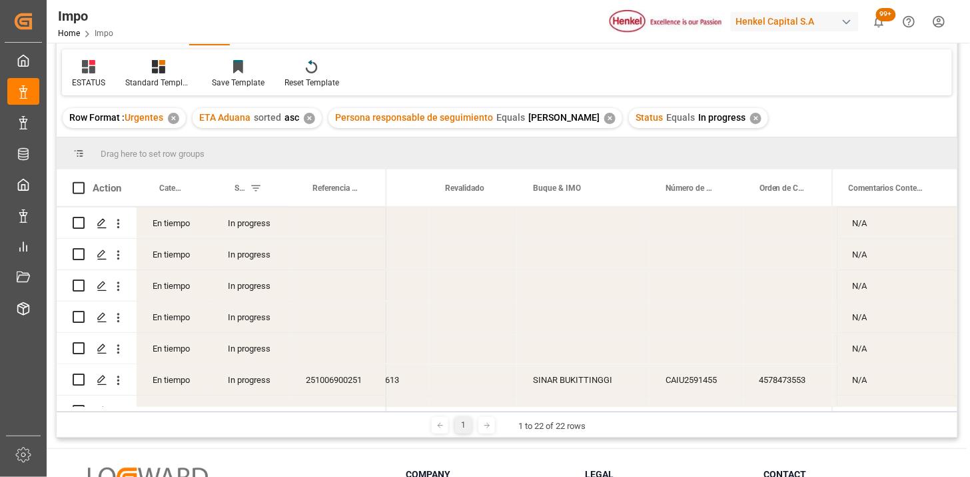
scroll to position [493, 0]
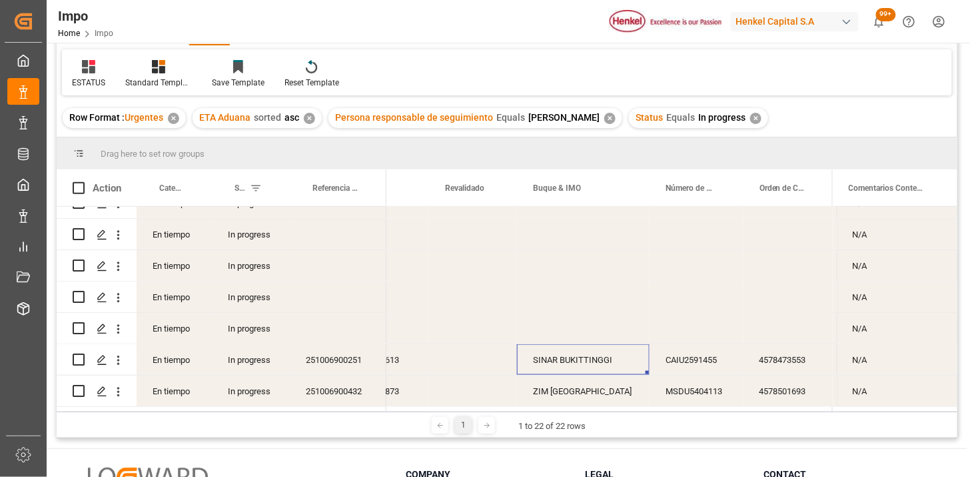
click at [600, 351] on div "SINAR BUKITTINGGI" at bounding box center [583, 359] width 133 height 31
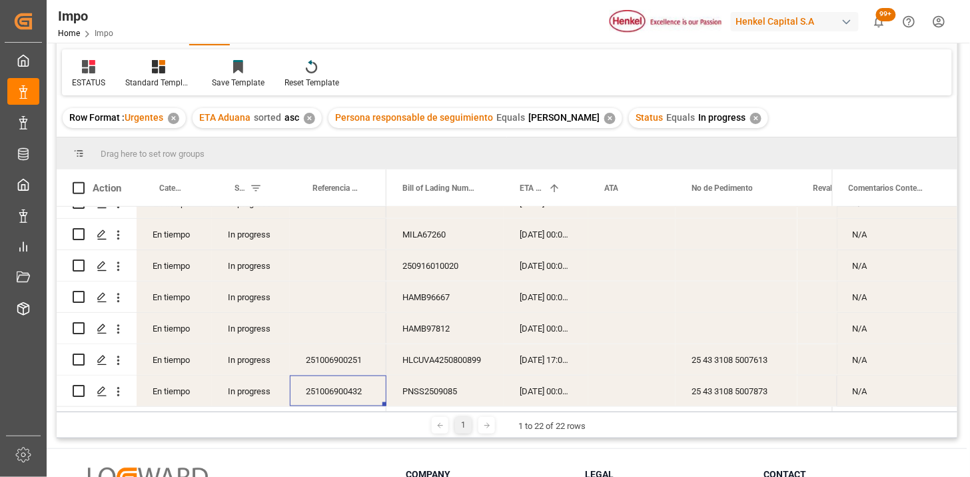
scroll to position [0, 0]
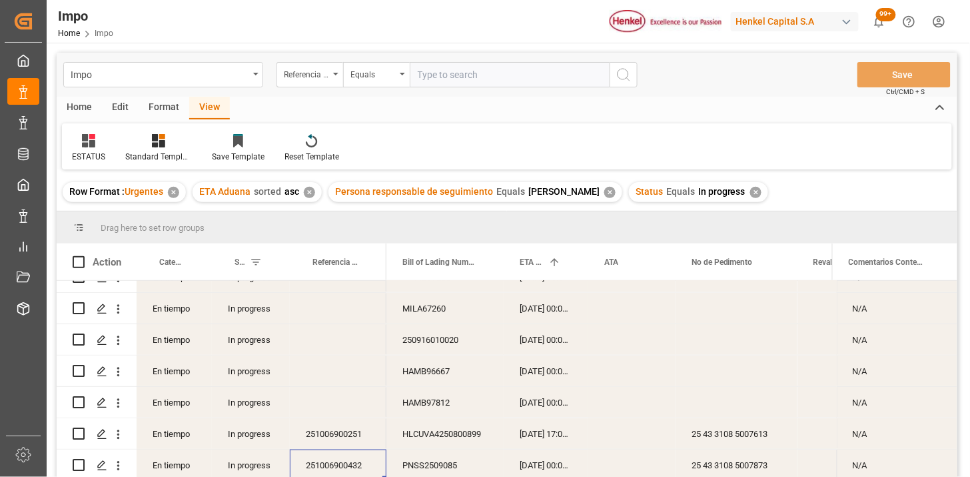
click at [751, 189] on div "✕" at bounding box center [756, 192] width 11 height 11
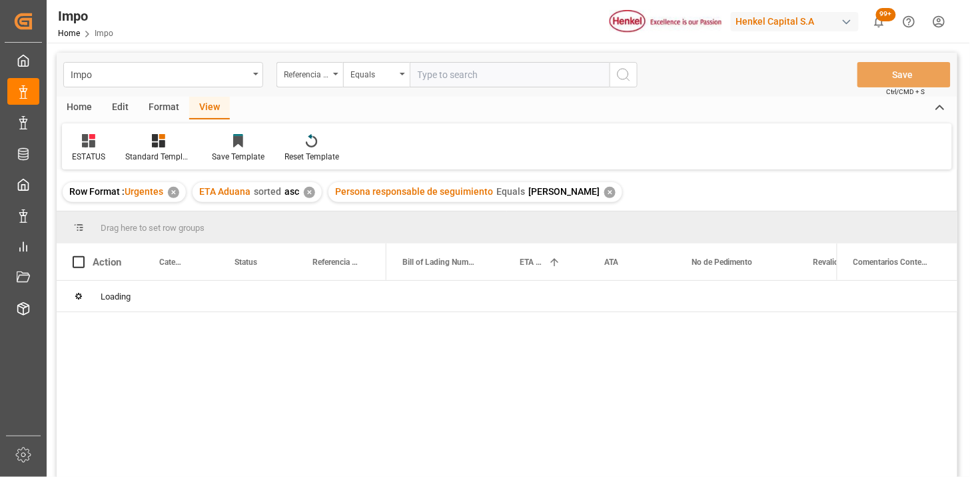
click at [605, 191] on div "✕" at bounding box center [610, 192] width 11 height 11
click at [310, 191] on div "✕" at bounding box center [309, 192] width 11 height 11
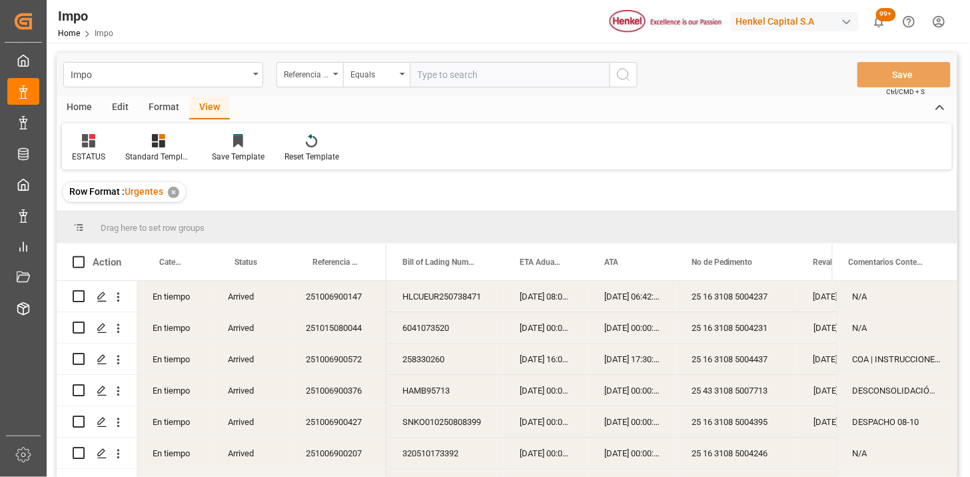
click at [441, 70] on input "text" at bounding box center [510, 74] width 200 height 25
paste input "251006900616"
type input "251006900616"
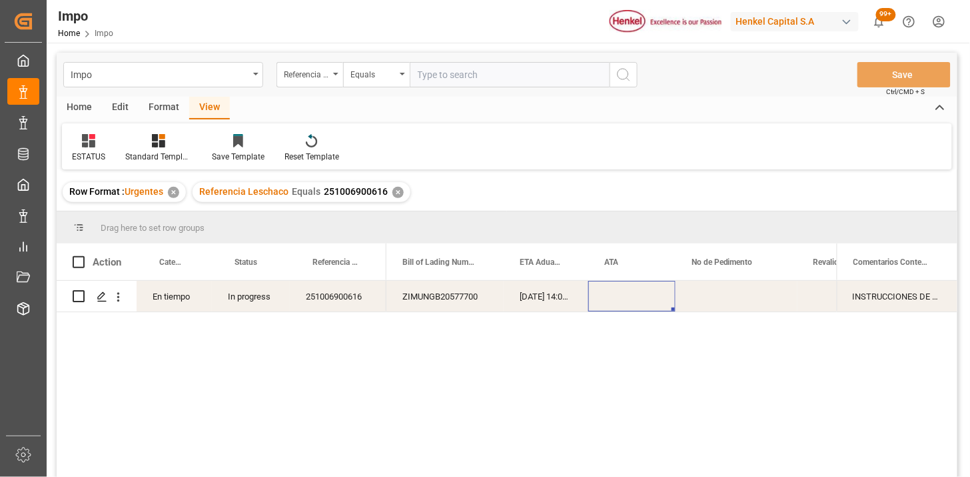
click at [631, 295] on div "Press SPACE to select this row." at bounding box center [632, 296] width 87 height 31
click at [323, 76] on div "Referencia Leschaco" at bounding box center [306, 72] width 45 height 15
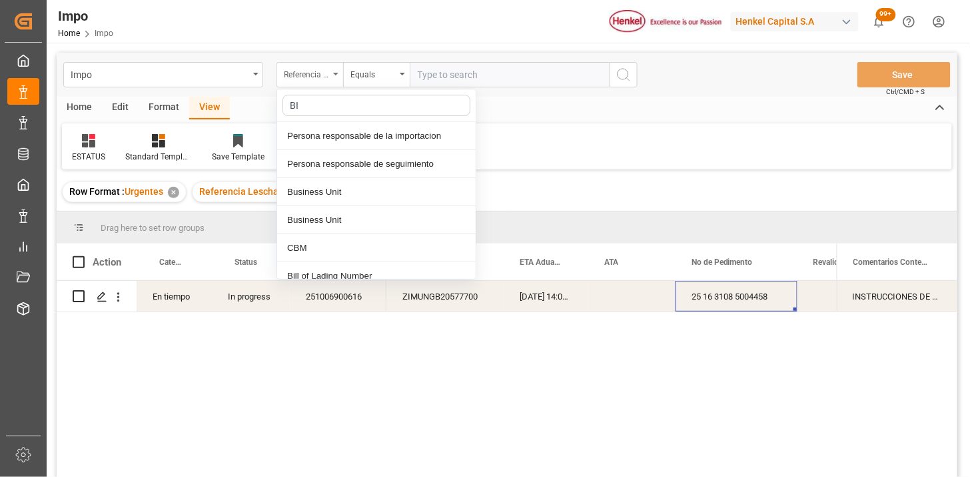
type input "BIL"
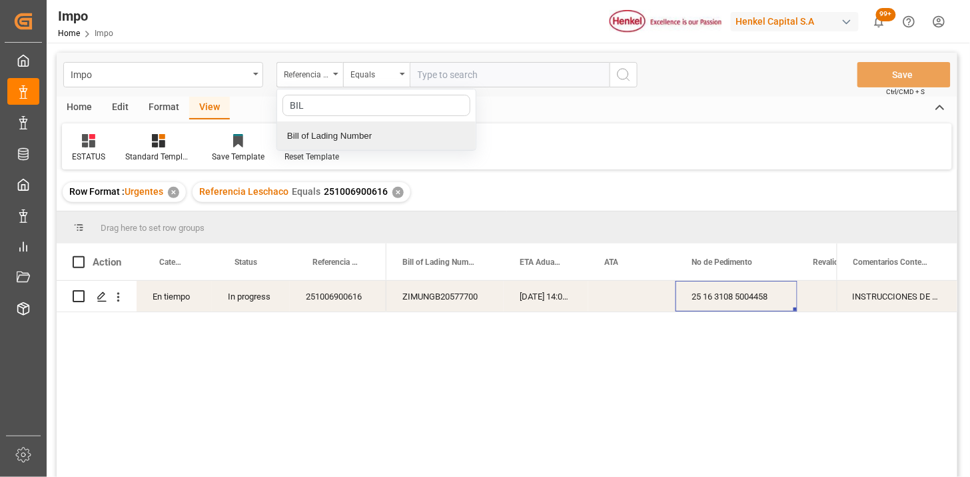
drag, startPoint x: 358, startPoint y: 142, endPoint x: 385, endPoint y: 134, distance: 27.8
click at [362, 141] on div "Bill of Lading Number" at bounding box center [376, 136] width 199 height 28
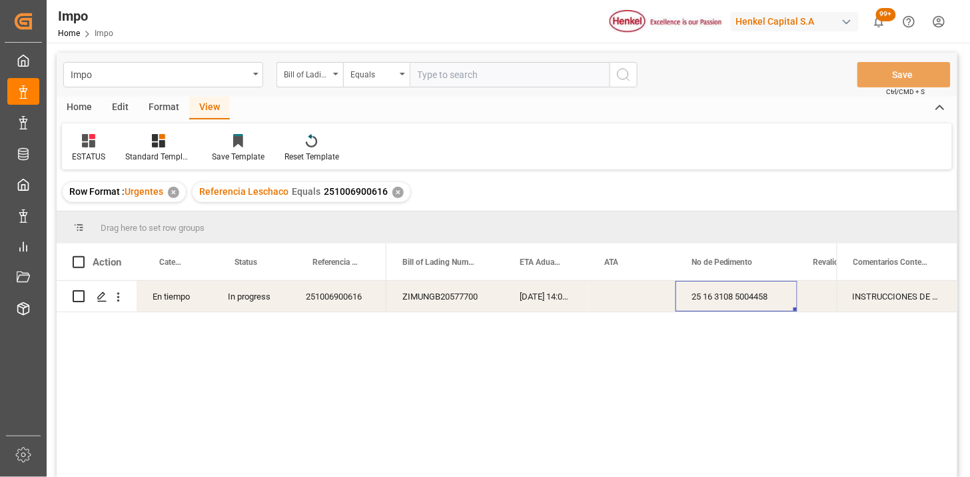
click at [468, 77] on input "text" at bounding box center [510, 74] width 200 height 25
paste input "ALRB250913210102"
type input "ALRB250913210102"
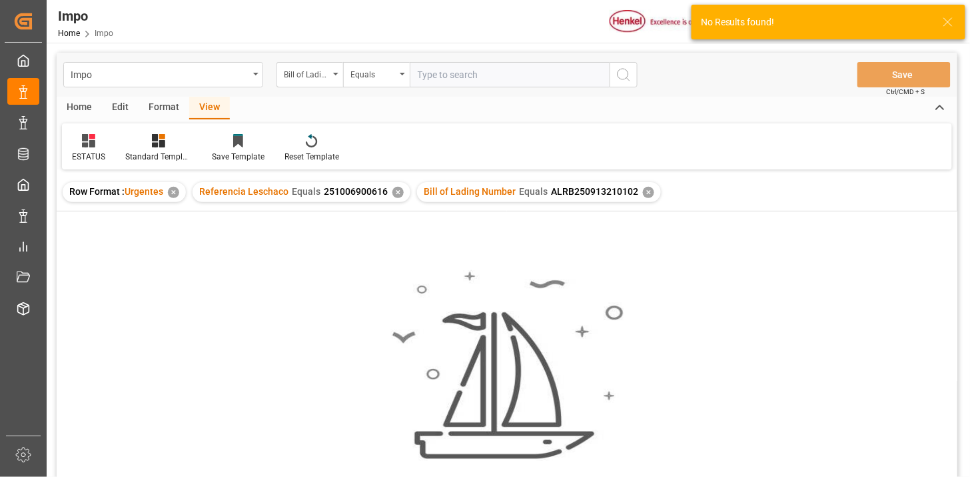
click at [395, 193] on div "✕" at bounding box center [398, 192] width 11 height 11
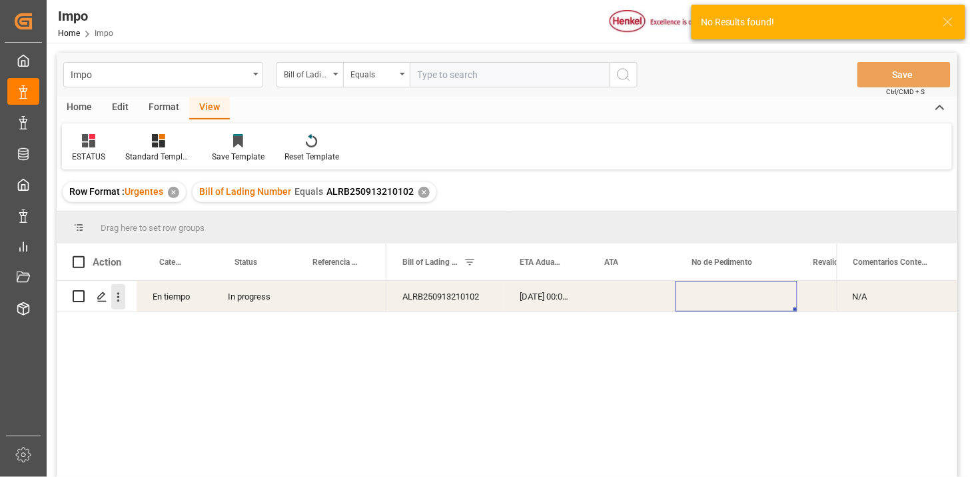
click at [117, 303] on button "open menu" at bounding box center [118, 296] width 14 height 25
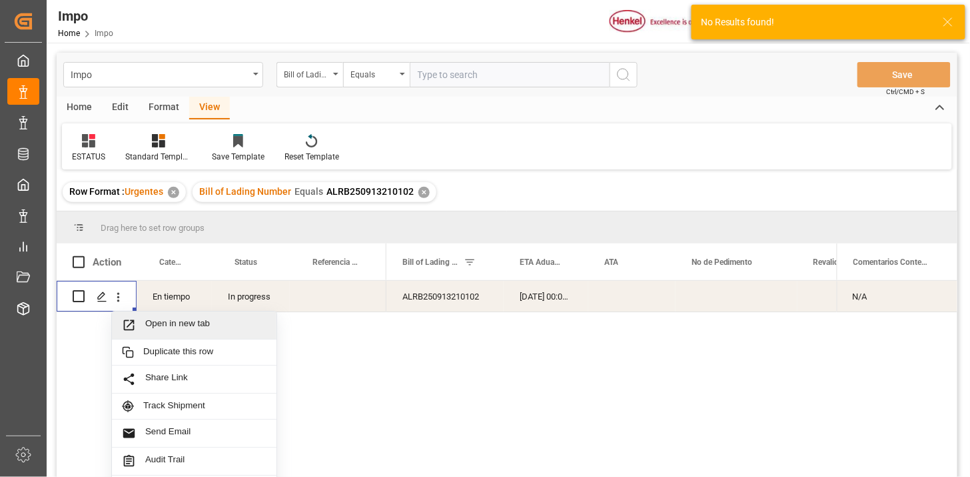
click at [154, 329] on span "Open in new tab" at bounding box center [205, 325] width 121 height 14
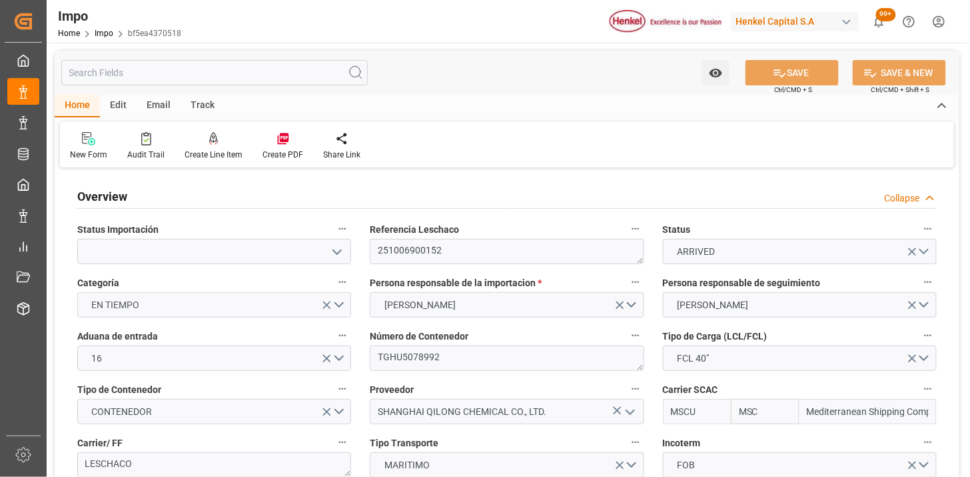
type input "MSC"
type input "Mediterranean Shipping Company"
type input "1"
type input "50"
type input "20"
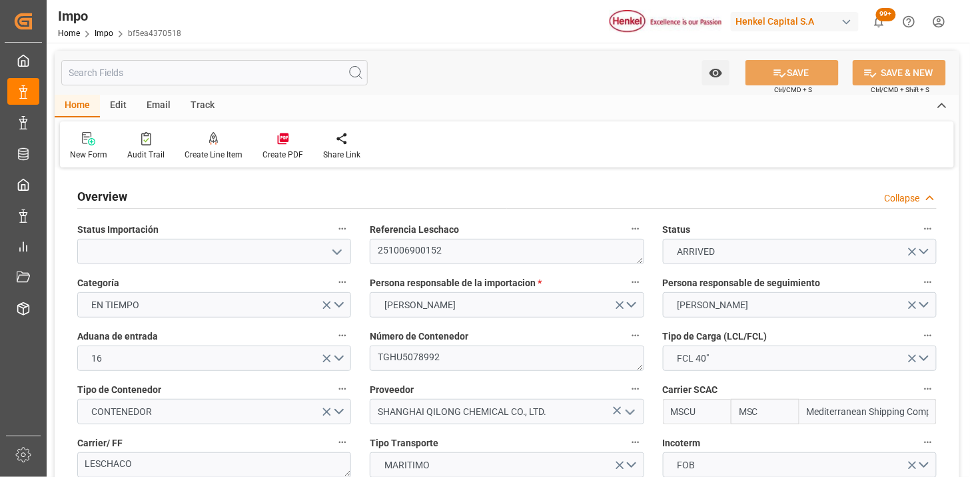
type input "04-09-2025"
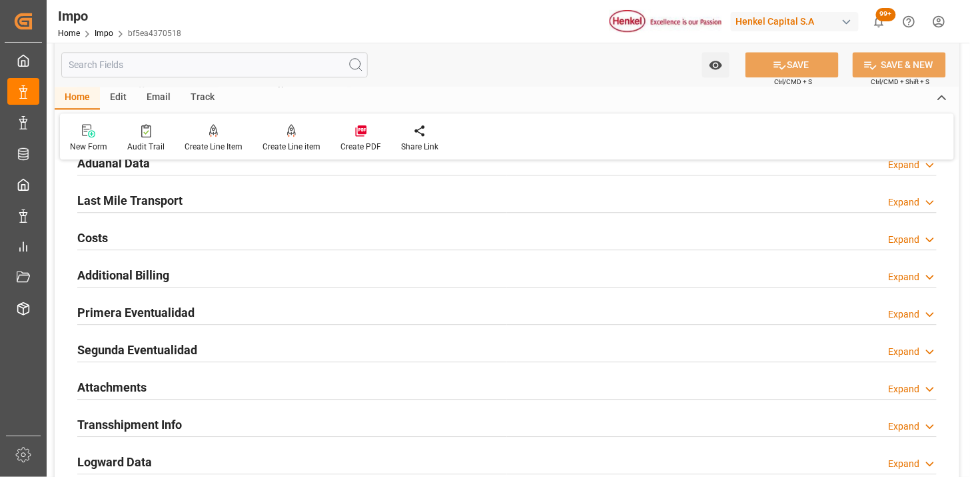
scroll to position [1036, 0]
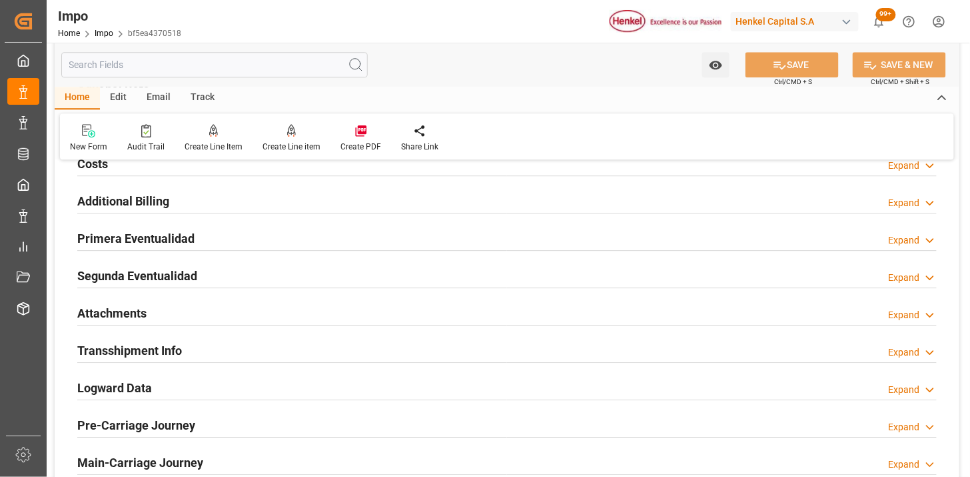
click at [174, 316] on div "Attachments Expand" at bounding box center [507, 311] width 860 height 25
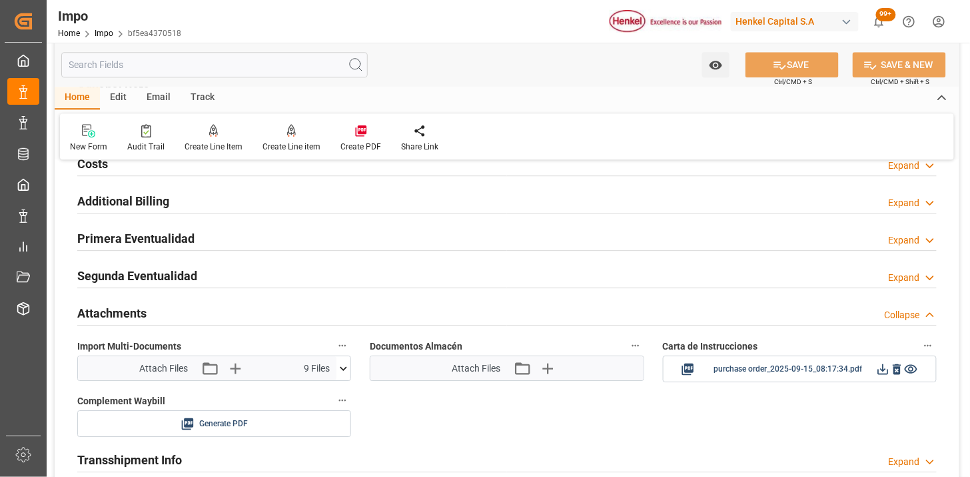
scroll to position [1110, 0]
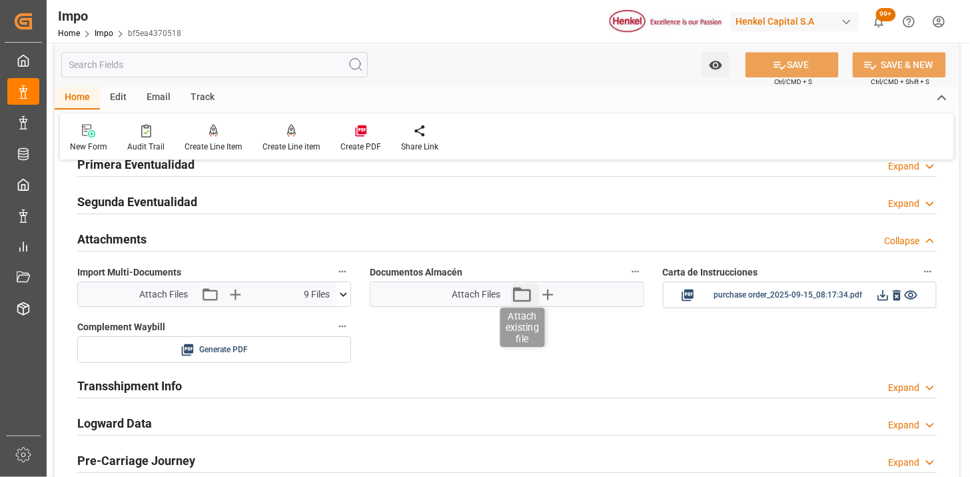
click at [520, 298] on icon "button" at bounding box center [521, 293] width 21 height 21
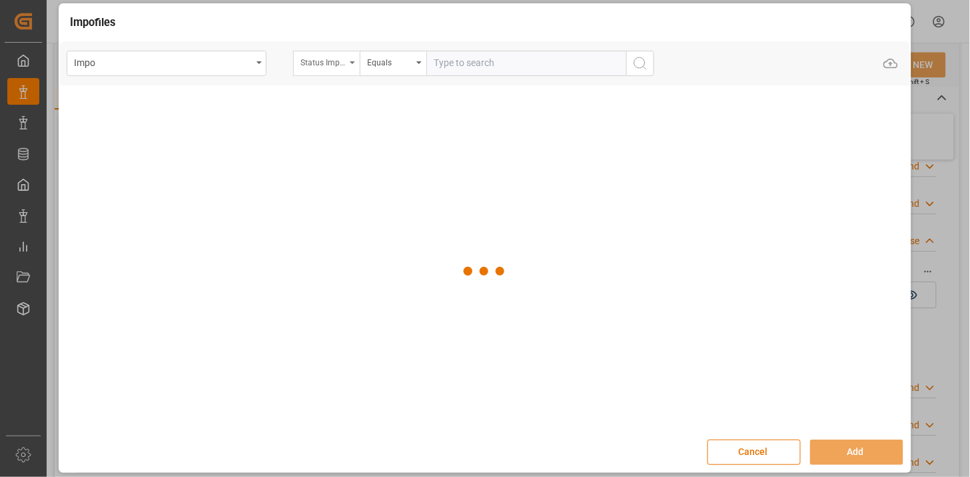
click at [335, 63] on div "Status Importación" at bounding box center [323, 60] width 45 height 15
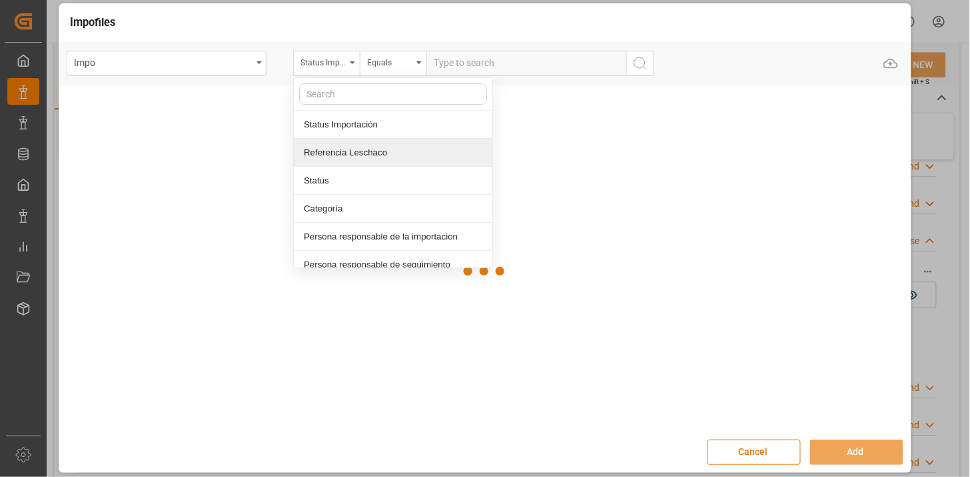
drag, startPoint x: 341, startPoint y: 145, endPoint x: 456, endPoint y: 87, distance: 128.5
click at [344, 144] on div "Referencia Leschaco" at bounding box center [393, 153] width 199 height 28
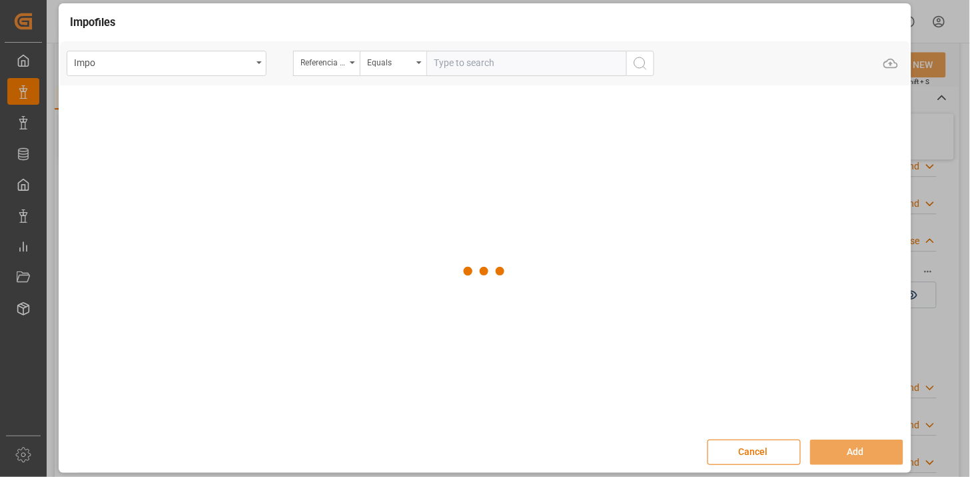
drag, startPoint x: 479, startPoint y: 68, endPoint x: 593, endPoint y: 87, distance: 116.3
click at [480, 68] on input "text" at bounding box center [527, 63] width 200 height 25
paste input "251006900152"
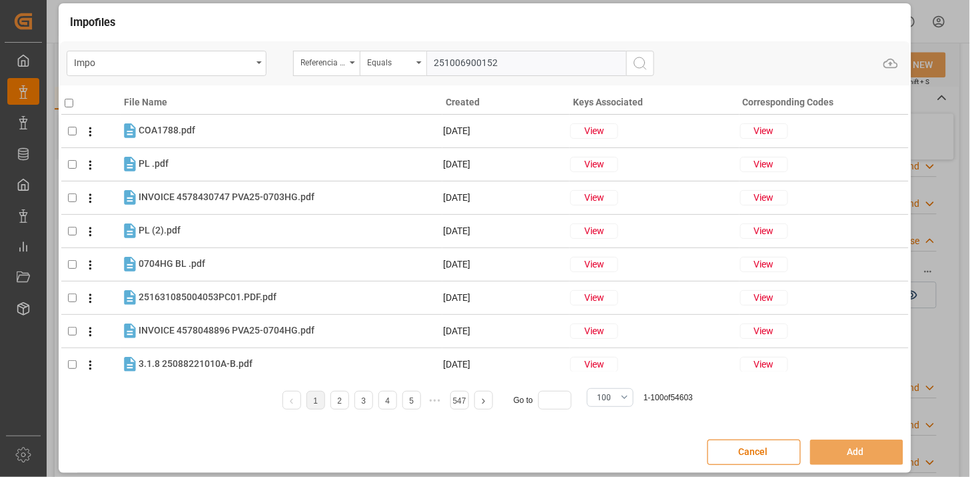
type input "251006900152"
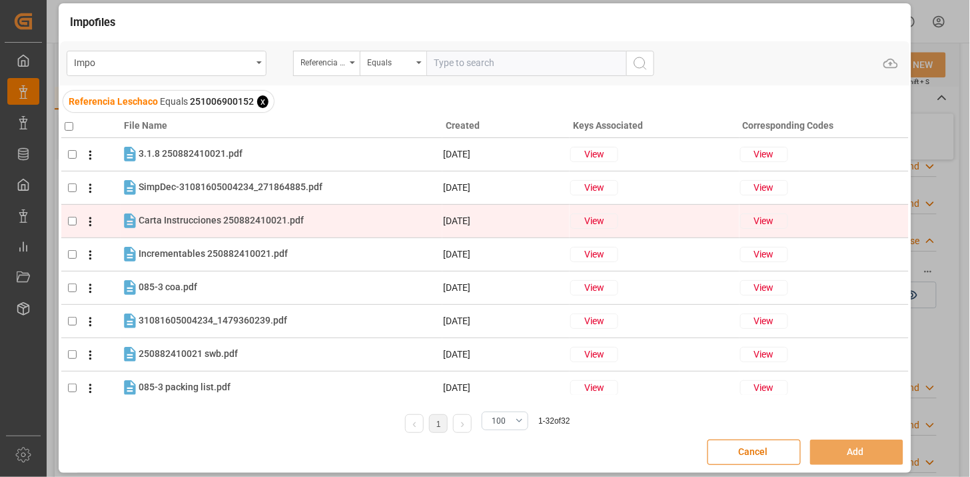
click at [205, 225] on div "Carta Instrucciones 250882410021.pdf Carta Instrucciones 250882410021.pdf" at bounding box center [221, 220] width 165 height 14
checkbox input "true"
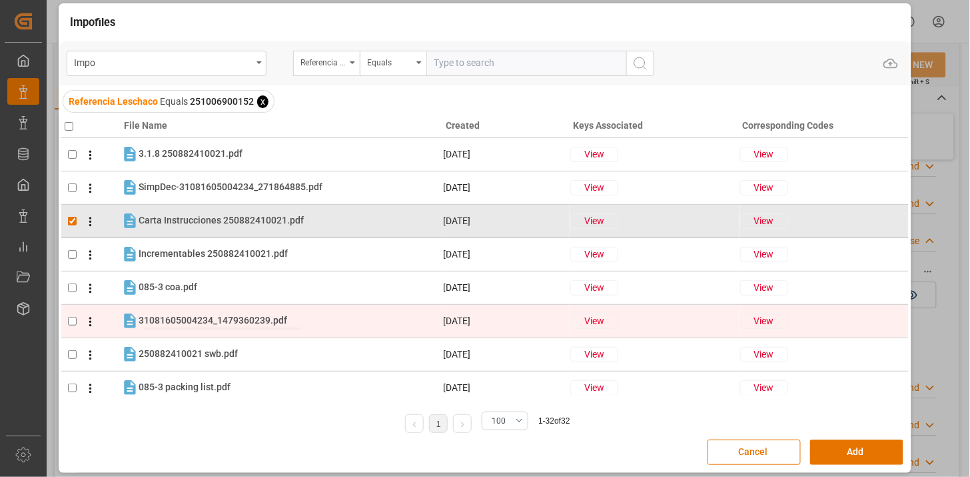
click at [218, 318] on span "31081605004234_1479360239.pdf" at bounding box center [213, 320] width 149 height 11
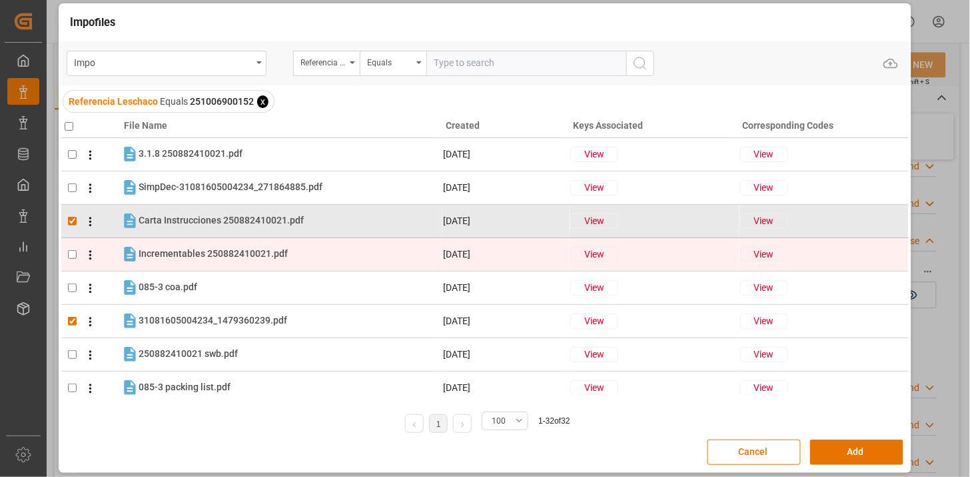
checkbox input "true"
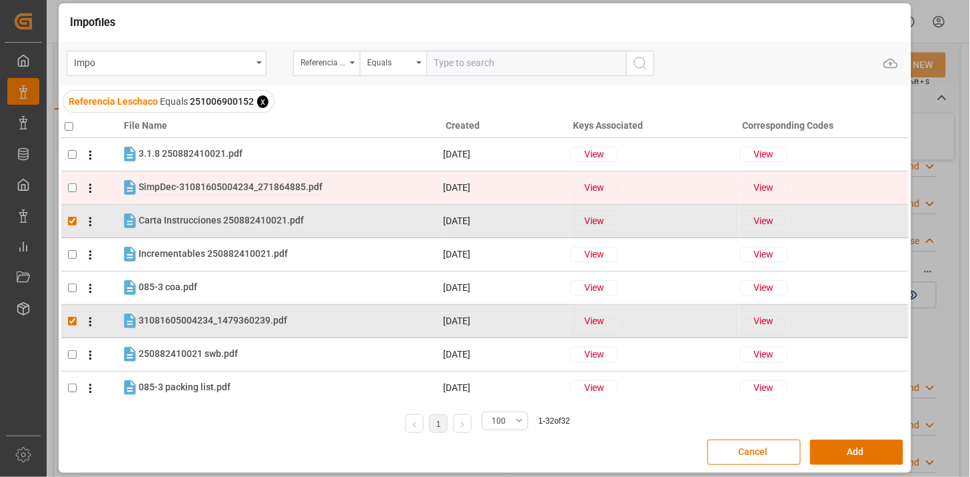
click at [219, 189] on span "SimpDec-31081605004234_271864885.pdf" at bounding box center [231, 186] width 184 height 11
checkbox input "true"
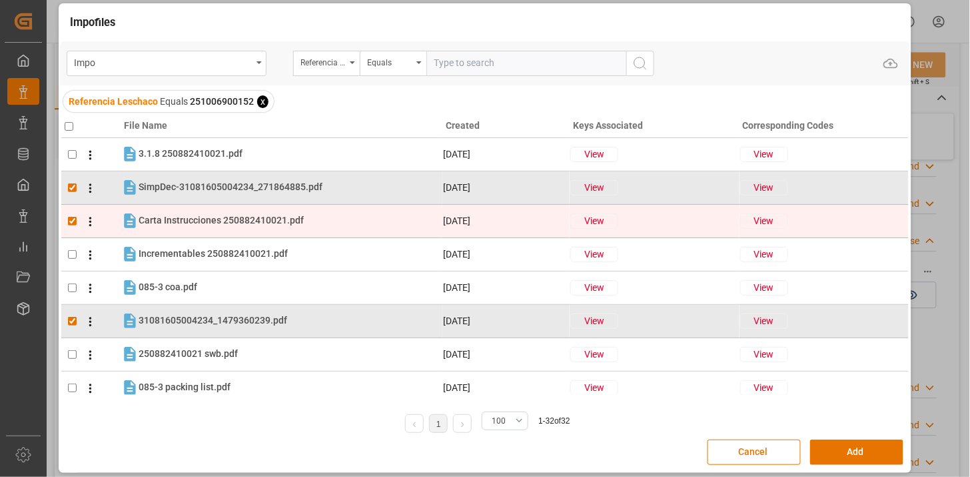
scroll to position [74, 0]
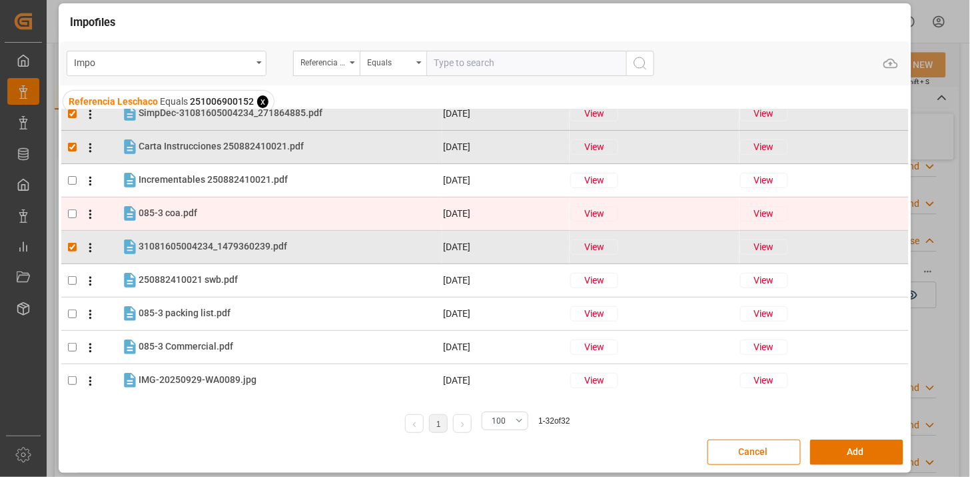
drag, startPoint x: 197, startPoint y: 216, endPoint x: 236, endPoint y: 224, distance: 40.1
click at [197, 215] on div "085-3 coa.pdf 085-3 coa.pdf" at bounding box center [290, 213] width 303 height 17
checkbox input "true"
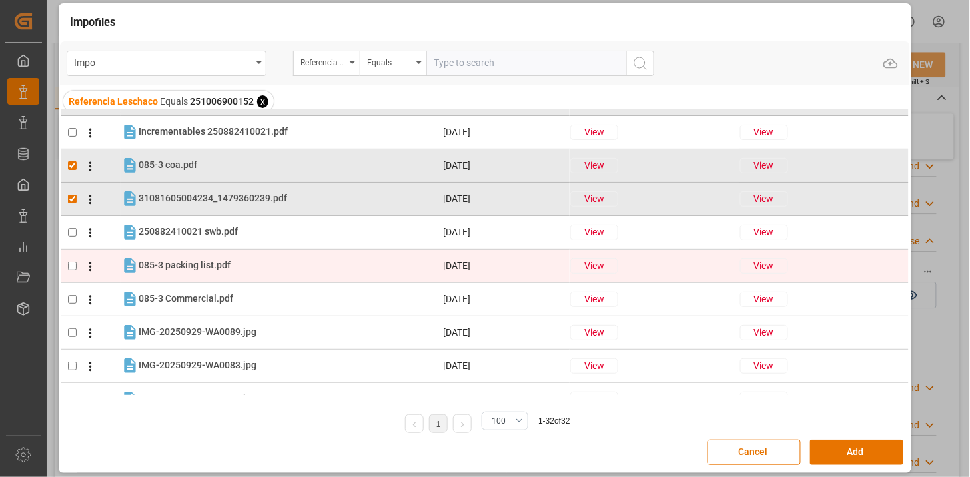
scroll to position [148, 0]
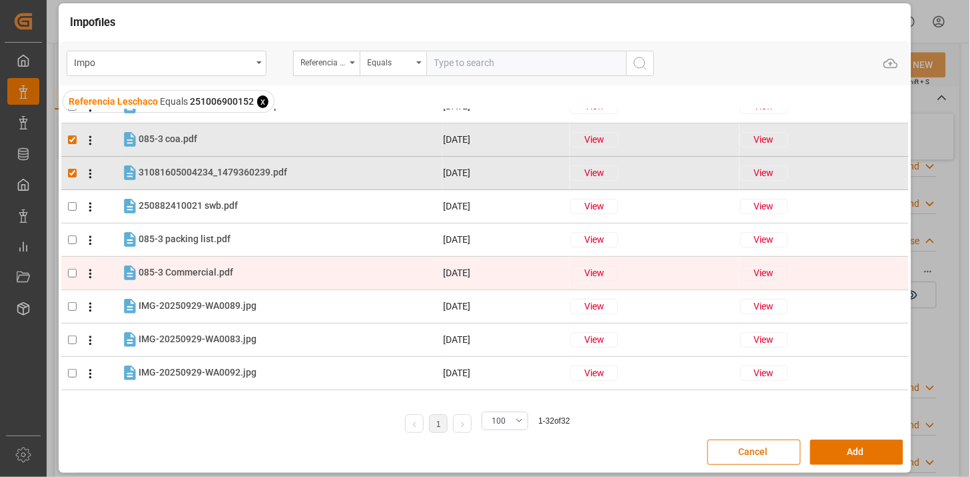
click at [244, 271] on div "085-3 Commercial.pdf 085-3 Commercial.pdf" at bounding box center [290, 272] width 303 height 17
checkbox input "true"
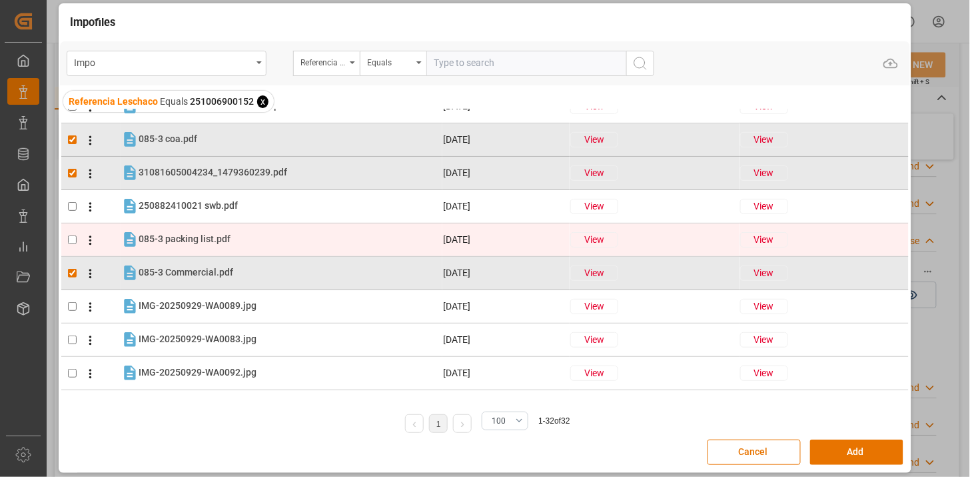
click at [239, 249] on tr "085-3 packing list.pdf 085-3 packing list.pdf 15-09-2025 View View" at bounding box center [485, 239] width 848 height 33
checkbox input "true"
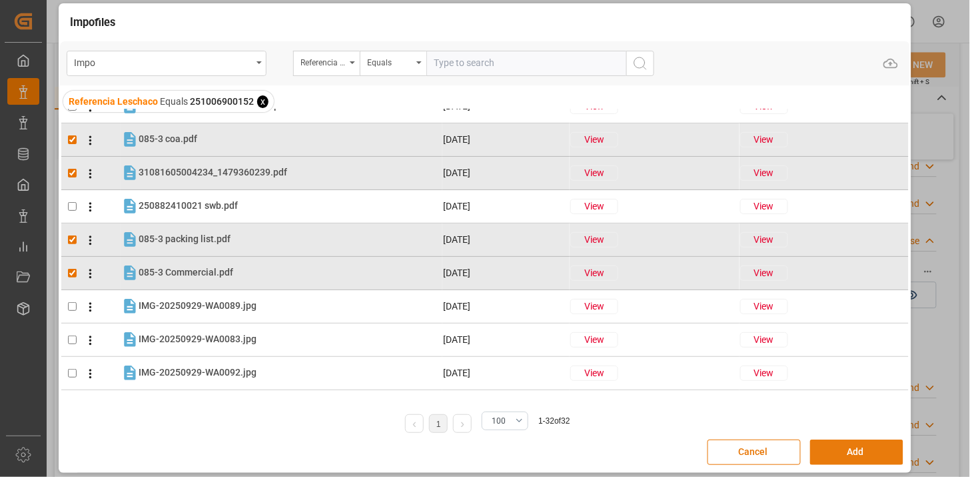
click at [843, 451] on button "Add" at bounding box center [856, 451] width 93 height 25
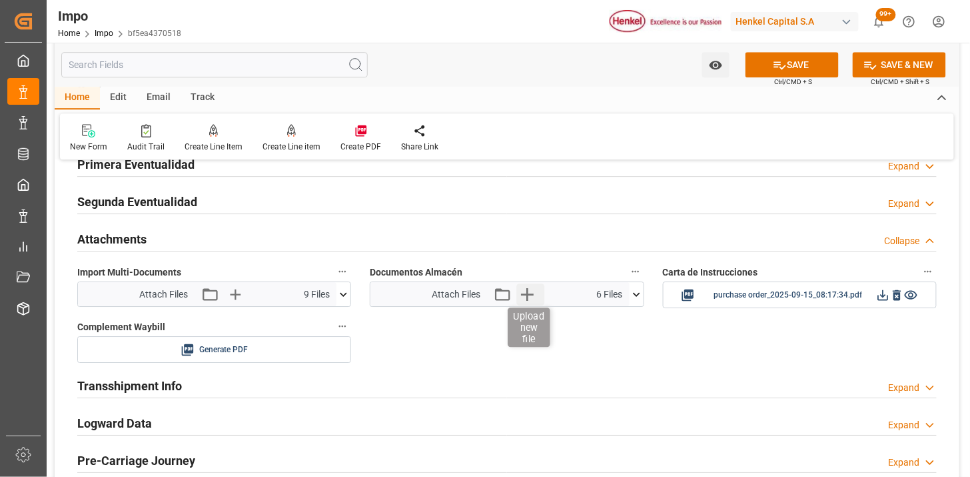
click at [529, 294] on icon "button" at bounding box center [527, 294] width 13 height 13
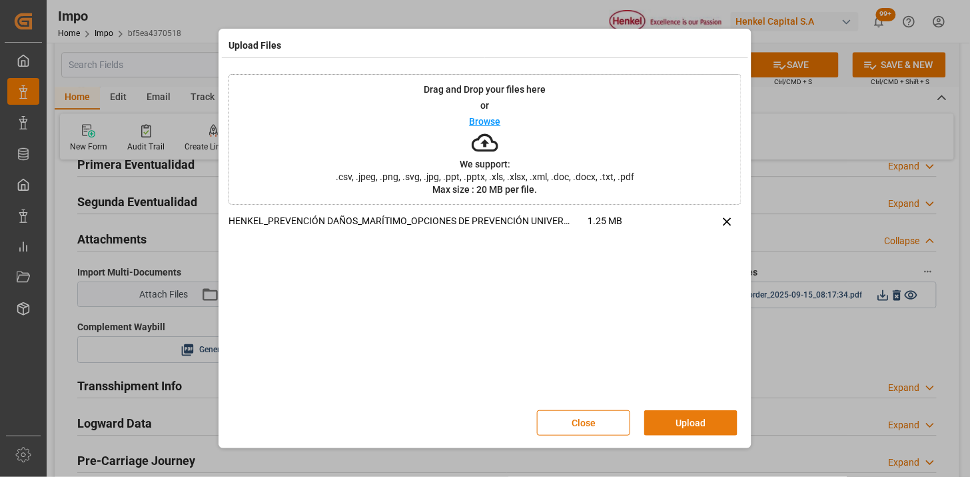
click at [703, 427] on button "Upload" at bounding box center [691, 422] width 93 height 25
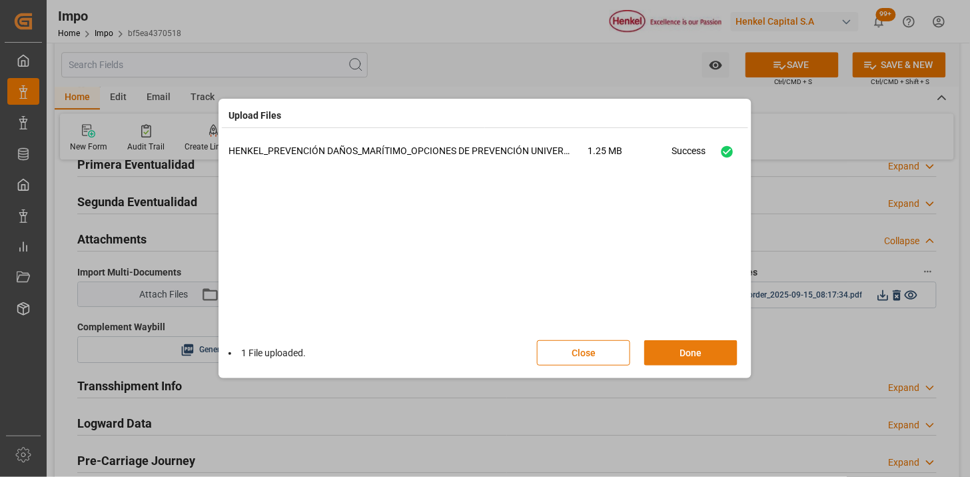
click at [701, 350] on button "Done" at bounding box center [691, 352] width 93 height 25
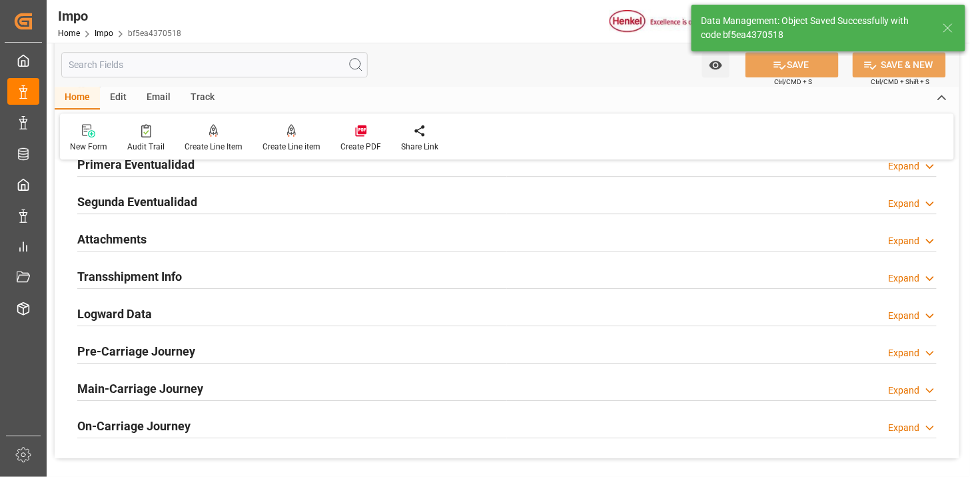
click at [157, 103] on div "Email" at bounding box center [159, 98] width 44 height 23
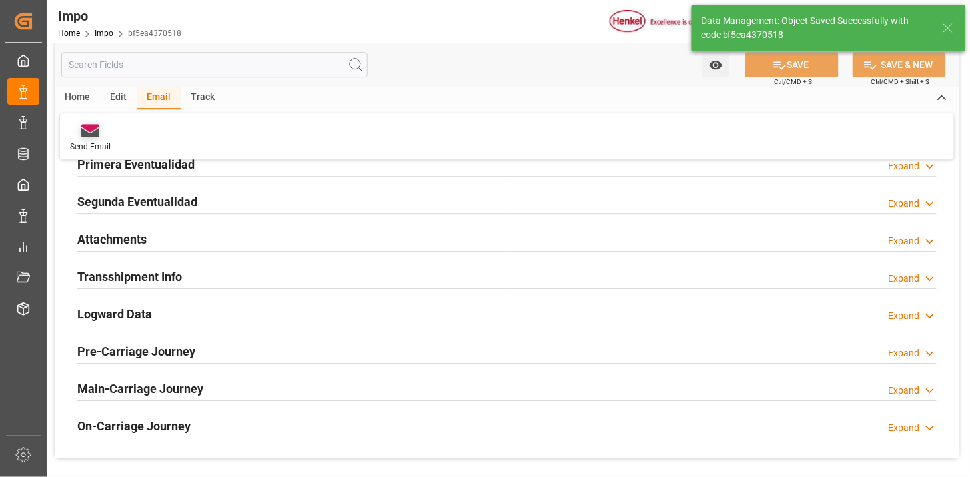
click at [91, 132] on icon at bounding box center [90, 132] width 18 height 9
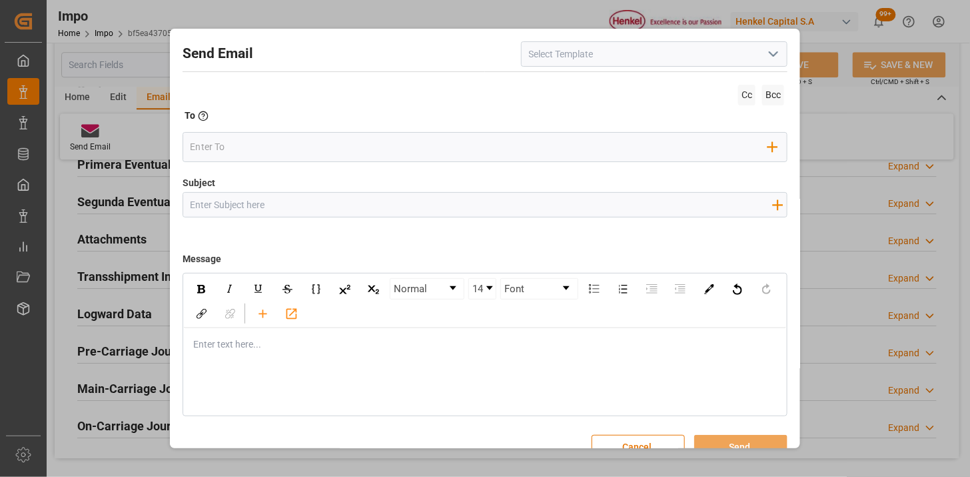
click at [772, 57] on icon "open menu" at bounding box center [774, 54] width 16 height 16
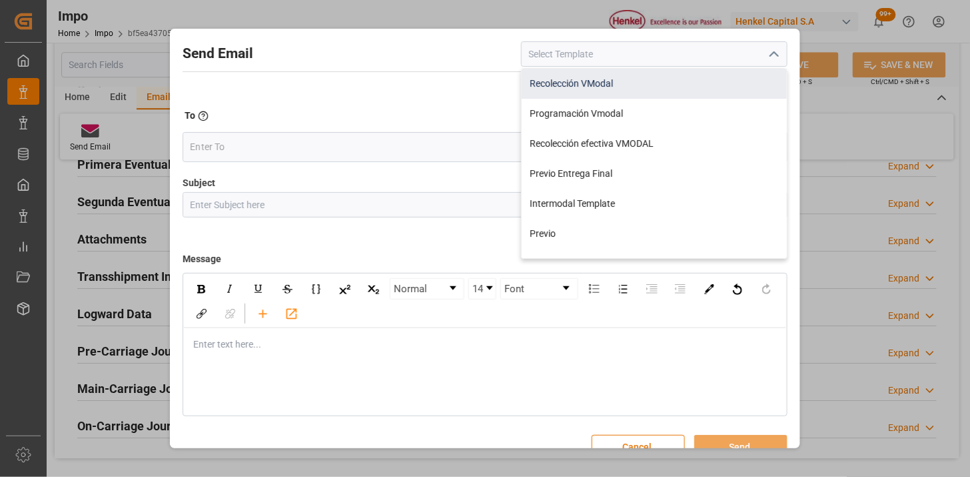
click at [589, 88] on div "Recolección VModal" at bounding box center [654, 84] width 265 height 30
type input "Recolección VModal"
type input "RECOLECCIÓN {{scheduledDeliveryDate}} || OC {{customerpoDerived}} || {{freightF…"
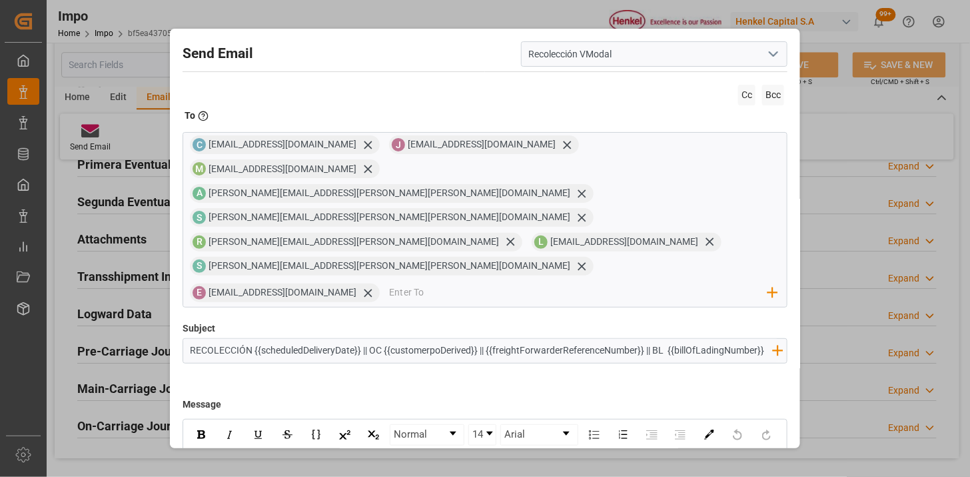
drag, startPoint x: 744, startPoint y: 93, endPoint x: 737, endPoint y: 97, distance: 7.8
click at [742, 94] on span "Cc" at bounding box center [747, 95] width 17 height 21
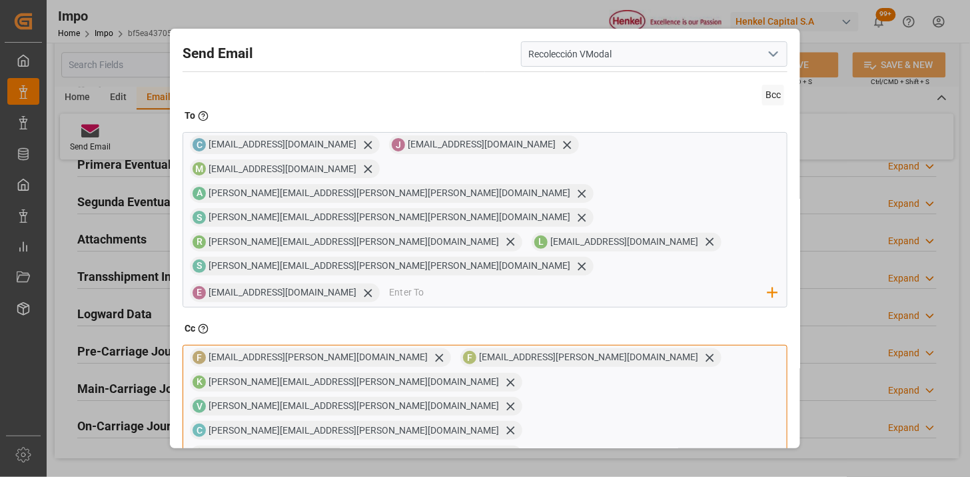
click at [532, 471] on input "email" at bounding box center [650, 481] width 237 height 20
type input "[PERSON_NAME][EMAIL_ADDRESS][DOMAIN_NAME]"
click at [504, 423] on icon at bounding box center [511, 430] width 14 height 14
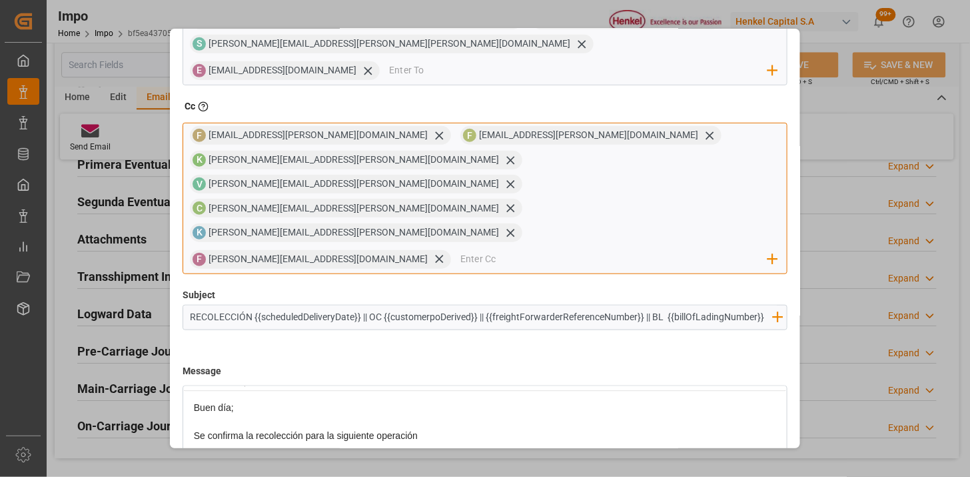
scroll to position [74, 0]
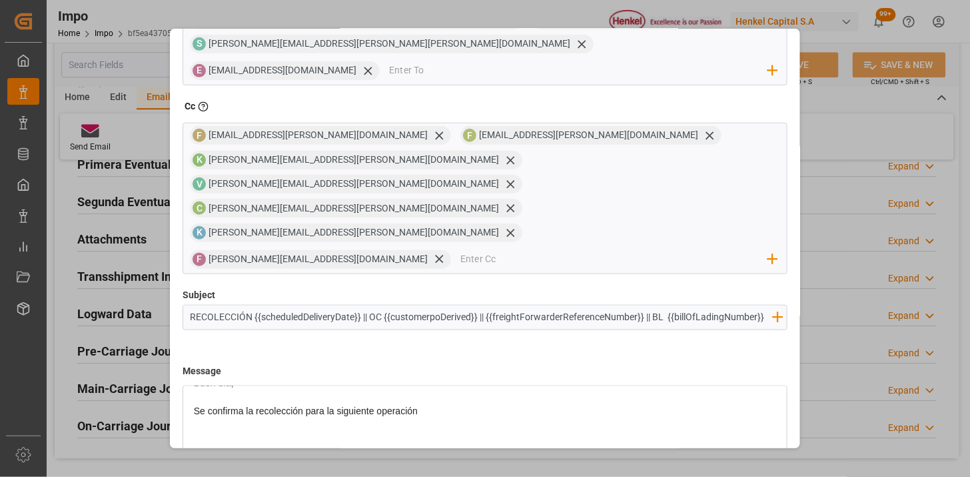
drag, startPoint x: 736, startPoint y: 435, endPoint x: 715, endPoint y: 439, distance: 21.7
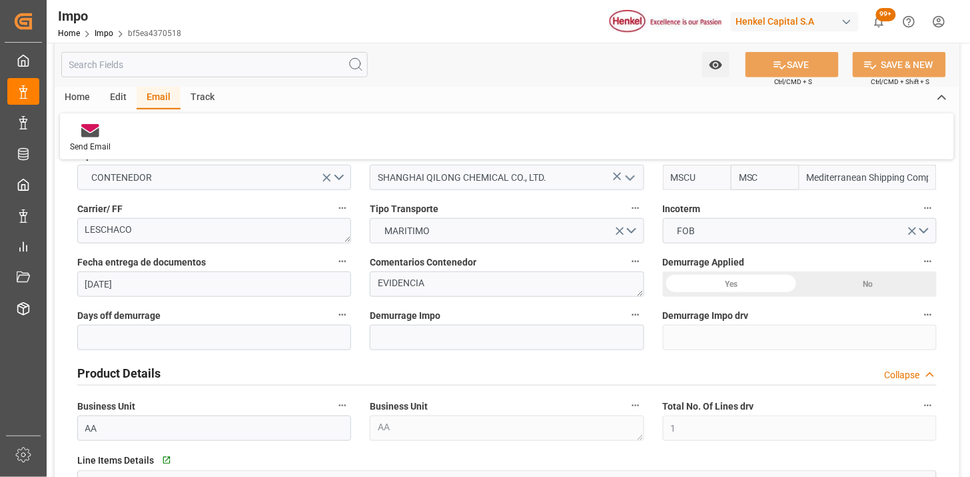
scroll to position [0, 0]
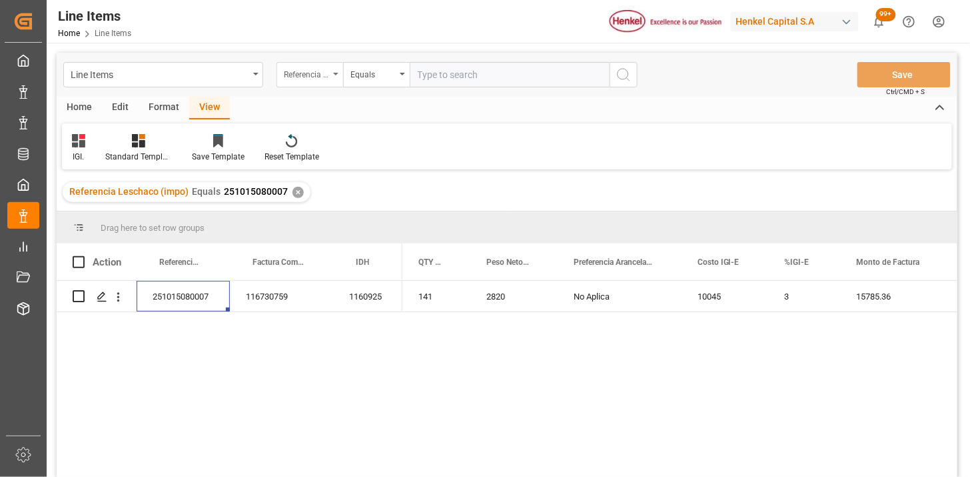
click at [317, 77] on div "Referencia Leschaco (impo)" at bounding box center [306, 72] width 45 height 15
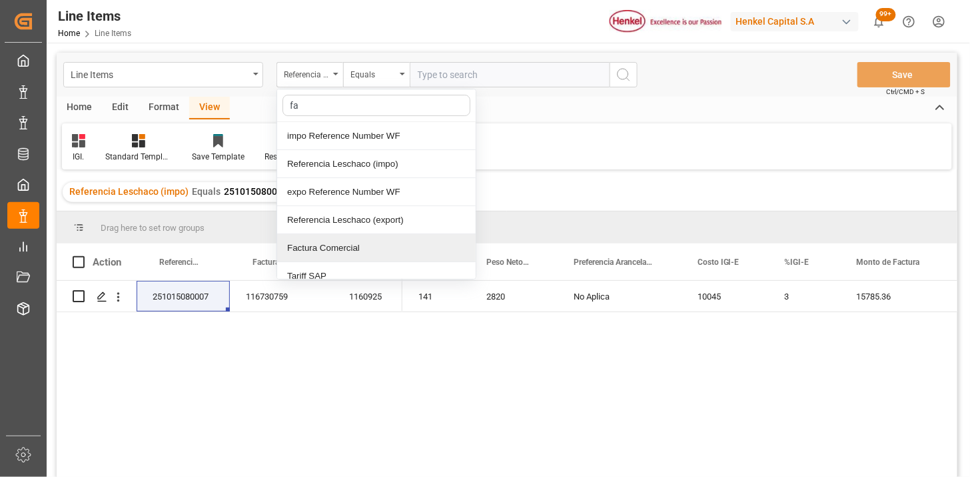
type input "fac"
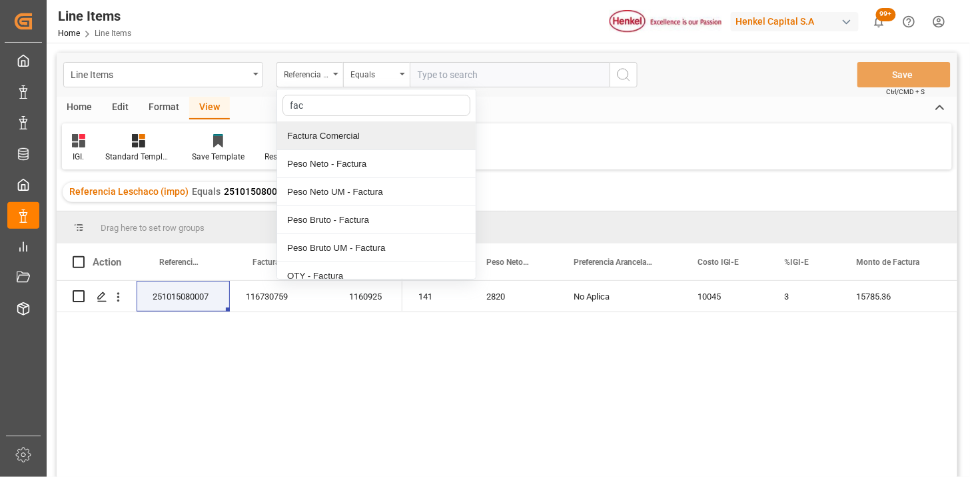
drag, startPoint x: 331, startPoint y: 143, endPoint x: 341, endPoint y: 139, distance: 10.8
click at [332, 143] on div "Factura Comercial" at bounding box center [376, 136] width 199 height 28
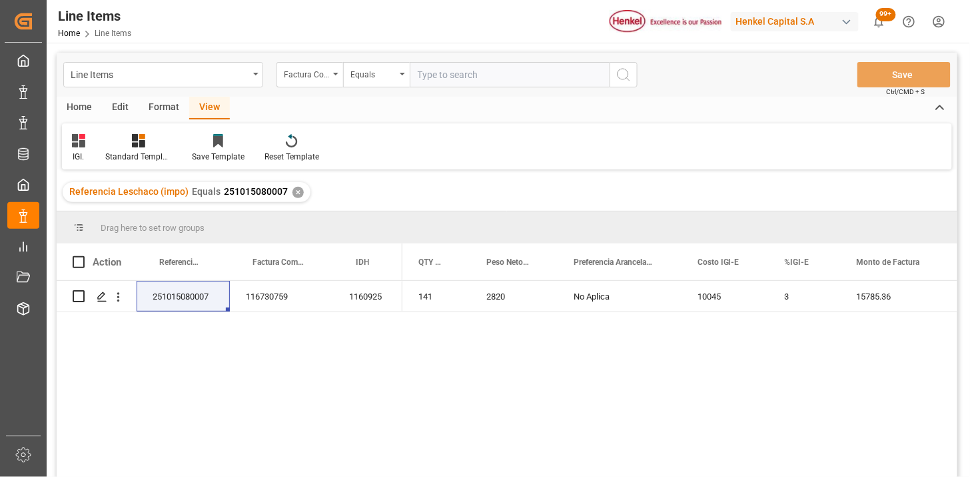
drag, startPoint x: 442, startPoint y: 101, endPoint x: 449, endPoint y: 93, distance: 10.4
click at [444, 100] on div "Home Edit Format View" at bounding box center [507, 108] width 901 height 23
click at [452, 81] on input "text" at bounding box center [510, 74] width 200 height 25
paste input "900048612"
type input "900048612"
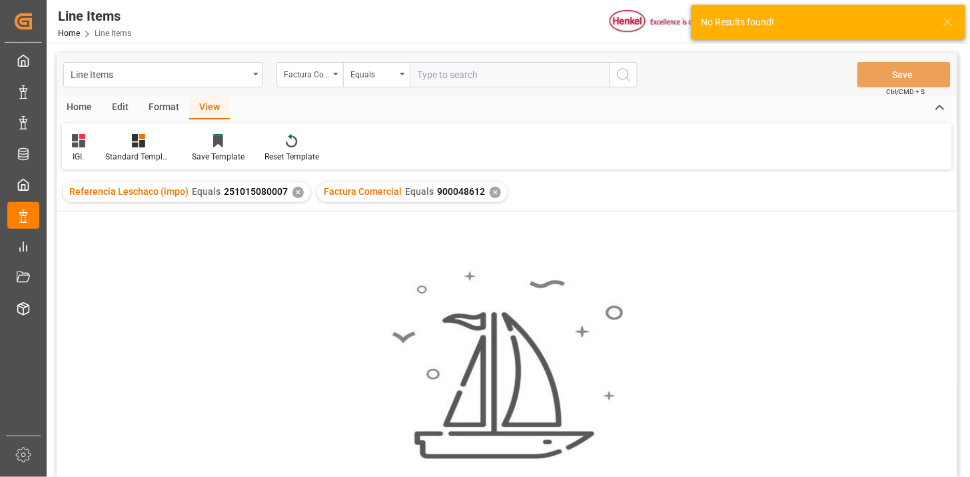
click at [294, 191] on div "✕" at bounding box center [298, 192] width 11 height 11
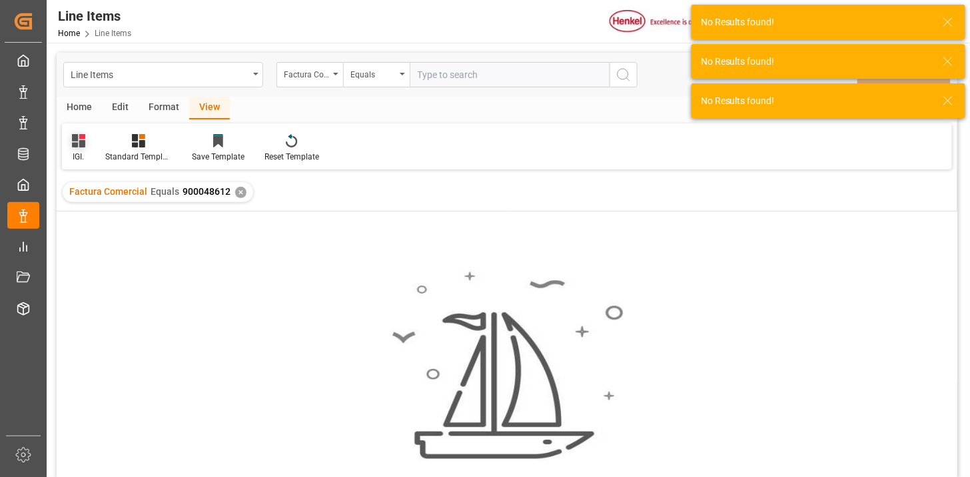
click at [83, 144] on icon at bounding box center [78, 140] width 13 height 13
click at [112, 235] on div "REPORTE." at bounding box center [144, 242] width 146 height 27
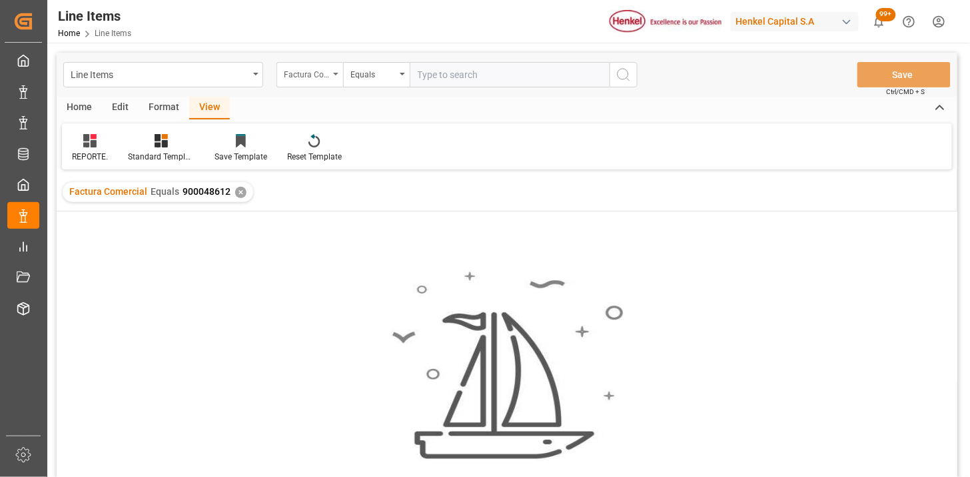
click at [317, 79] on div "Factura Comercial" at bounding box center [306, 72] width 45 height 15
type input "come"
click at [429, 72] on input "text" at bounding box center [510, 74] width 200 height 25
paste input "ALRB250913210102"
type input "ALRB250913210102"
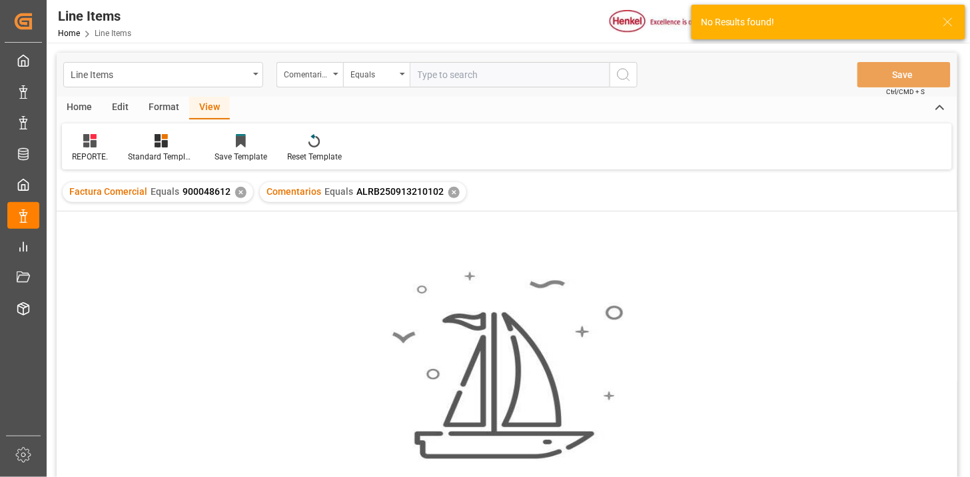
click at [238, 191] on div "✕" at bounding box center [240, 192] width 11 height 11
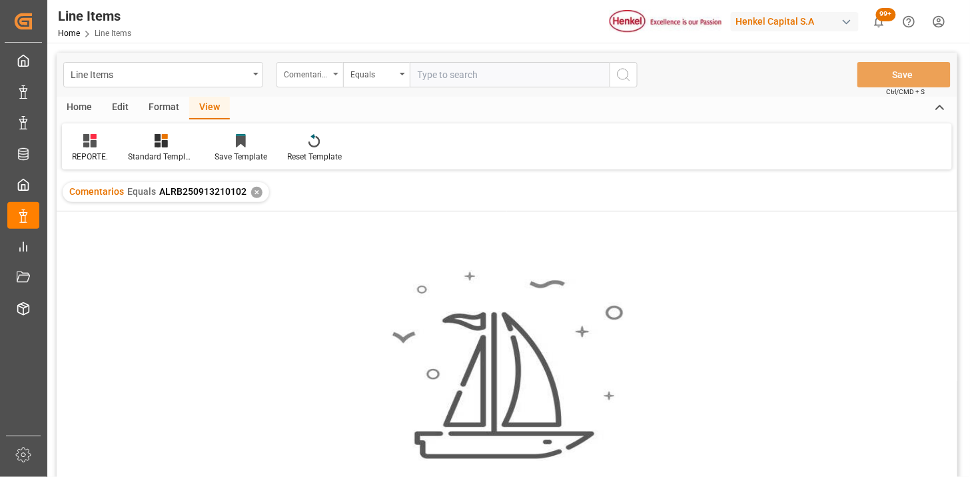
click at [314, 79] on div "Comentarios" at bounding box center [306, 72] width 45 height 15
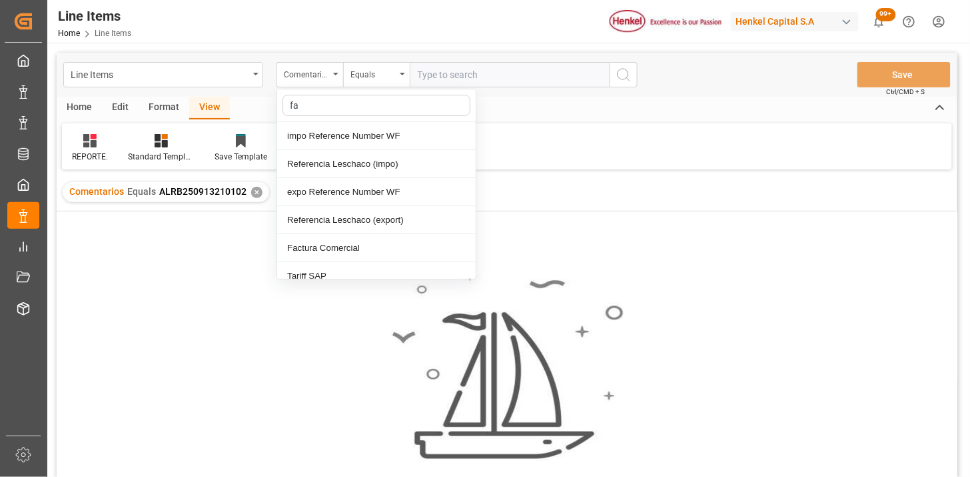
type input "fac"
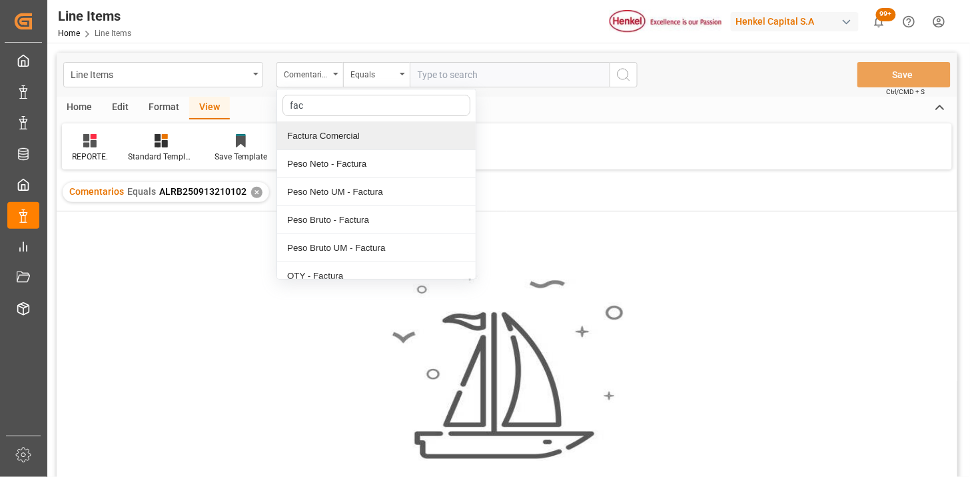
drag, startPoint x: 338, startPoint y: 128, endPoint x: 395, endPoint y: 107, distance: 60.5
click at [339, 129] on div "Factura Comercial" at bounding box center [376, 136] width 199 height 28
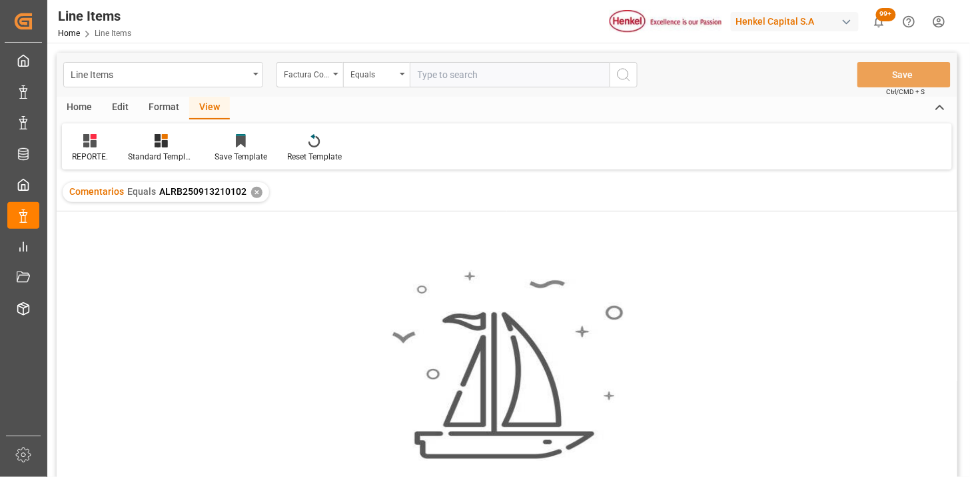
click at [455, 65] on input "text" at bounding box center [510, 74] width 200 height 25
paste input "900048612"
type input "900048612"
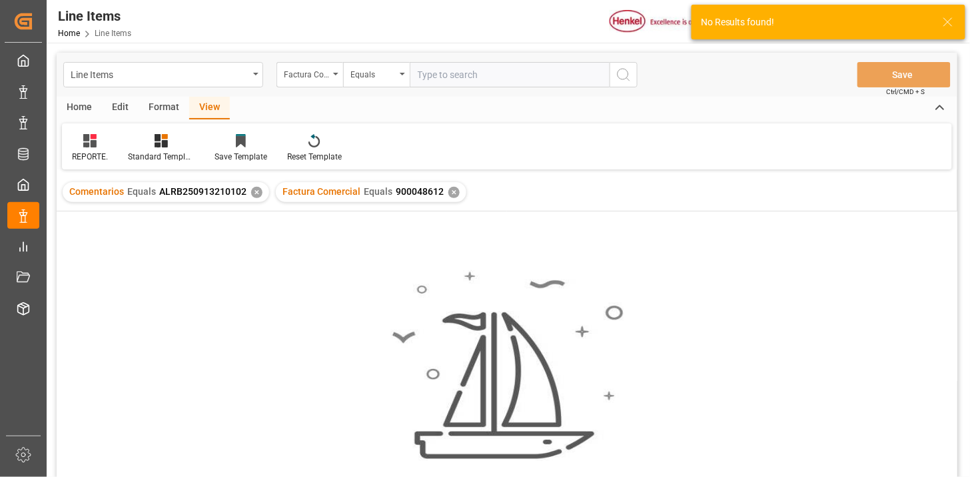
drag, startPoint x: 249, startPoint y: 187, endPoint x: 215, endPoint y: 225, distance: 50.5
click at [247, 194] on div "Comentarios Equals ALRB250913210102 ✕" at bounding box center [166, 192] width 207 height 20
click at [251, 190] on div "✕" at bounding box center [256, 192] width 11 height 11
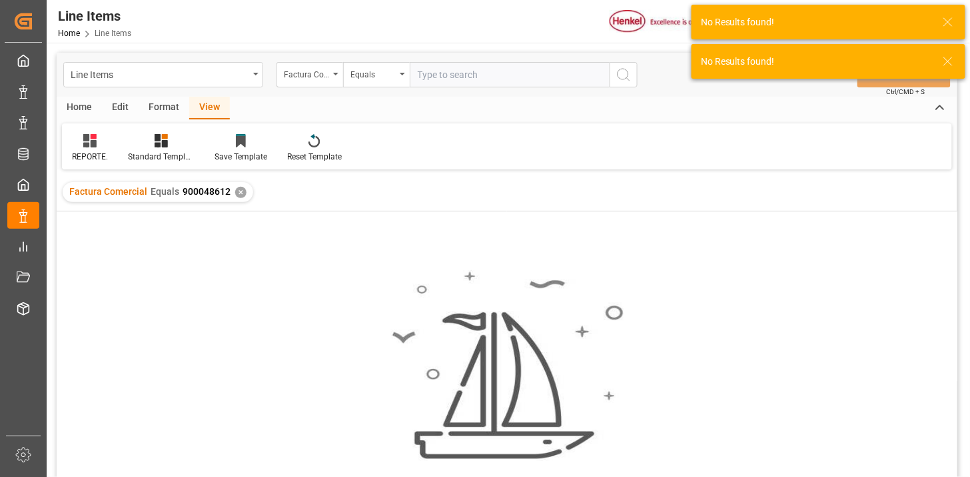
click at [235, 195] on div "✕" at bounding box center [240, 192] width 11 height 11
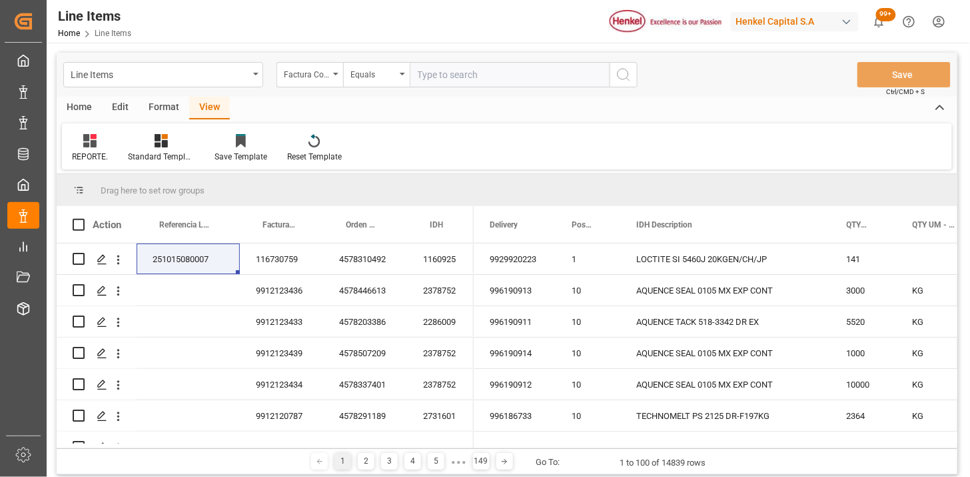
click at [509, 71] on input "text" at bounding box center [510, 74] width 200 height 25
paste input "900048612"
type input "900048612"
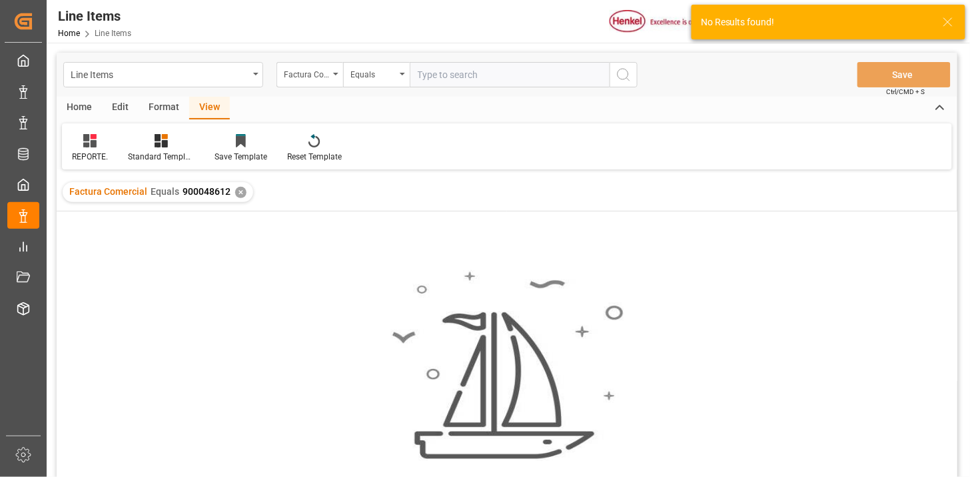
click at [241, 194] on div "Factura Comercial Equals 900048612 ✕" at bounding box center [158, 192] width 191 height 20
click at [241, 195] on div "✕" at bounding box center [240, 192] width 11 height 11
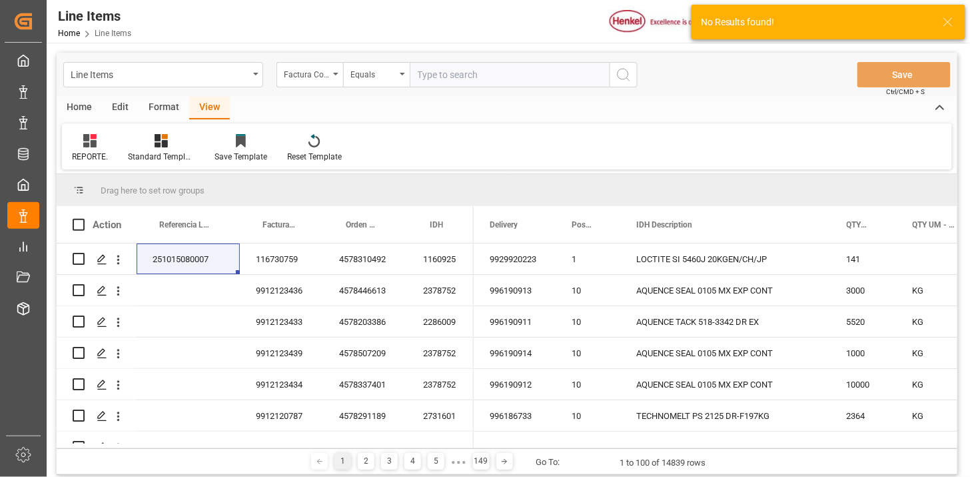
click at [383, 81] on div "Equals" at bounding box center [376, 74] width 67 height 25
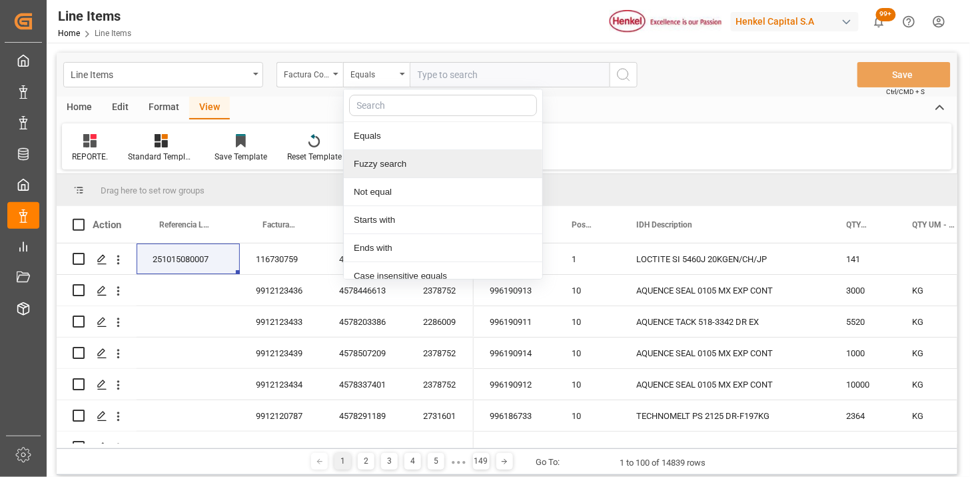
click at [377, 156] on div "Fuzzy search" at bounding box center [443, 164] width 199 height 28
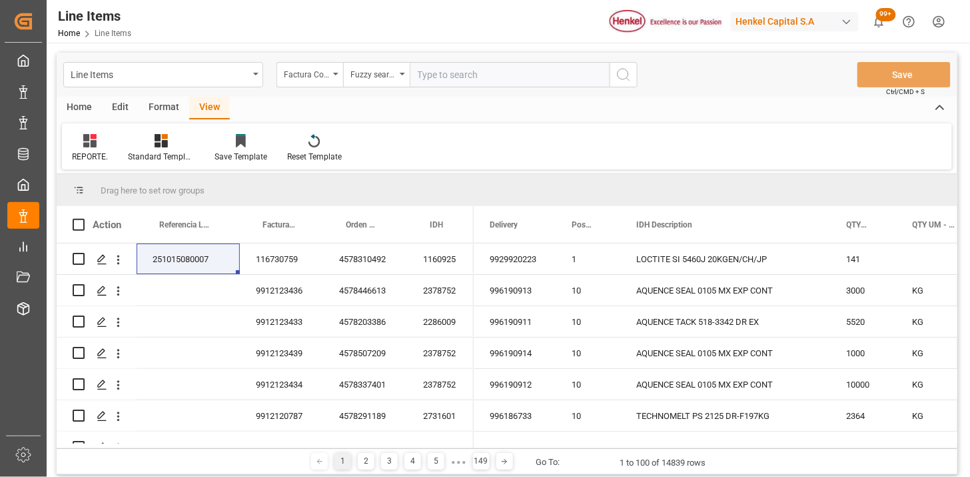
click at [483, 73] on input "text" at bounding box center [510, 74] width 200 height 25
paste input "900048612"
type input "900048612"
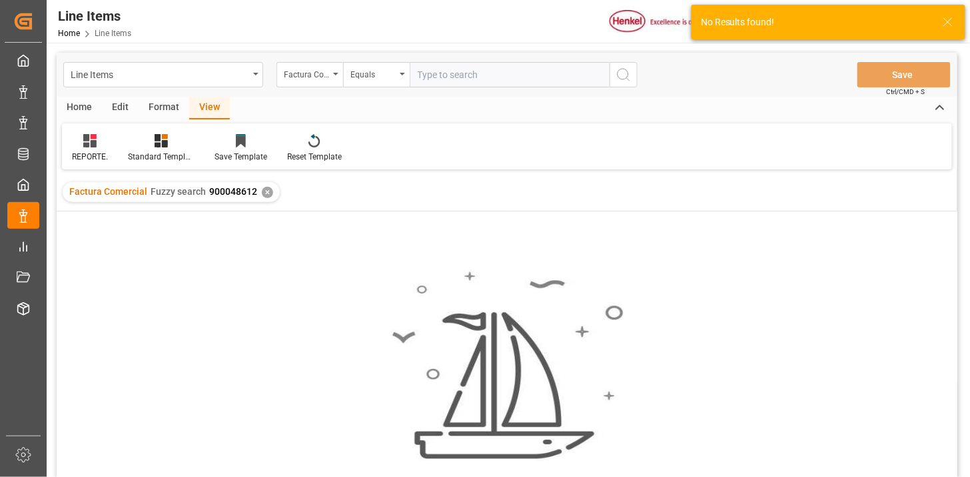
click at [262, 190] on div "✕" at bounding box center [267, 192] width 11 height 11
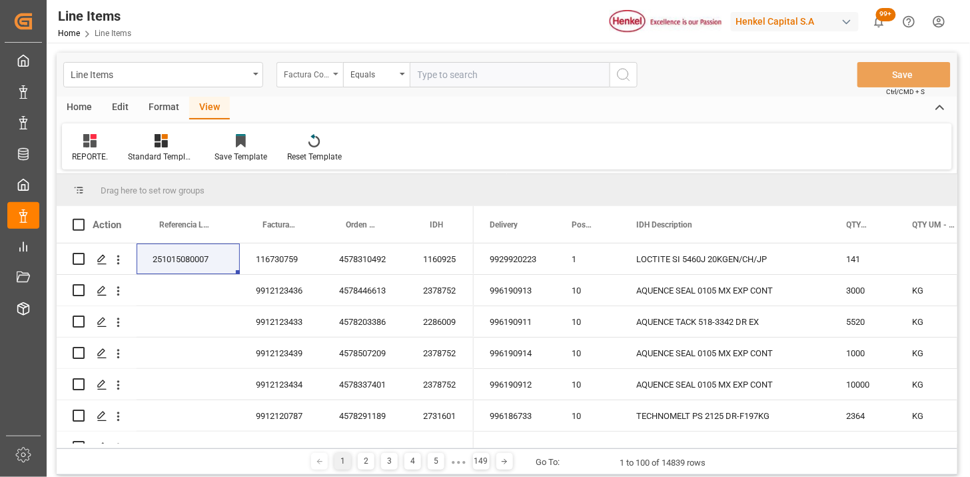
click at [292, 71] on div "Factura Comercial" at bounding box center [306, 72] width 45 height 15
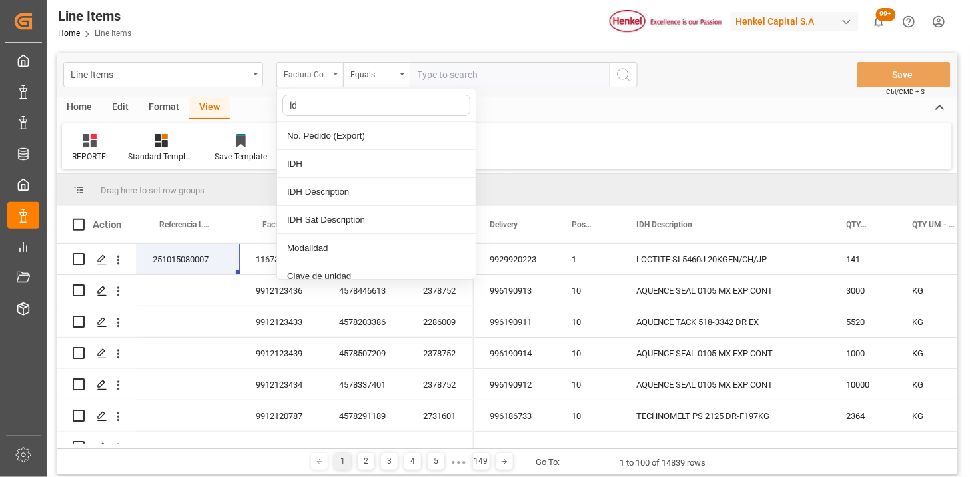
type input "idh"
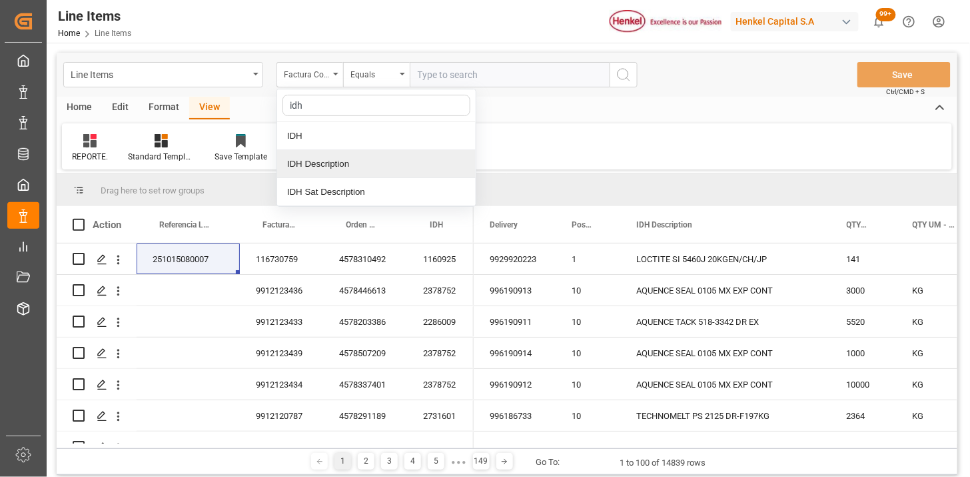
click at [332, 144] on div "IDH" at bounding box center [376, 136] width 199 height 28
click at [440, 83] on input "text" at bounding box center [510, 74] width 200 height 25
paste input "1452941"
type input "1452941"
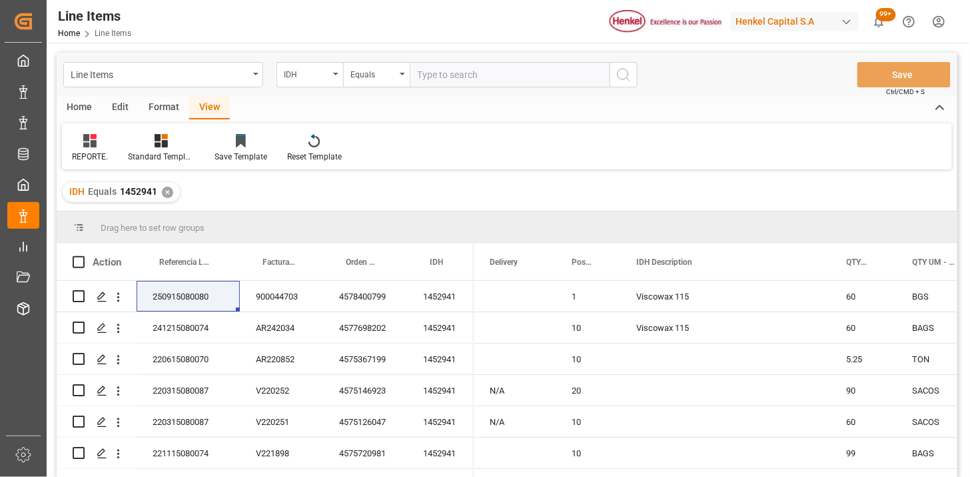
click at [163, 188] on div "✕" at bounding box center [167, 192] width 11 height 11
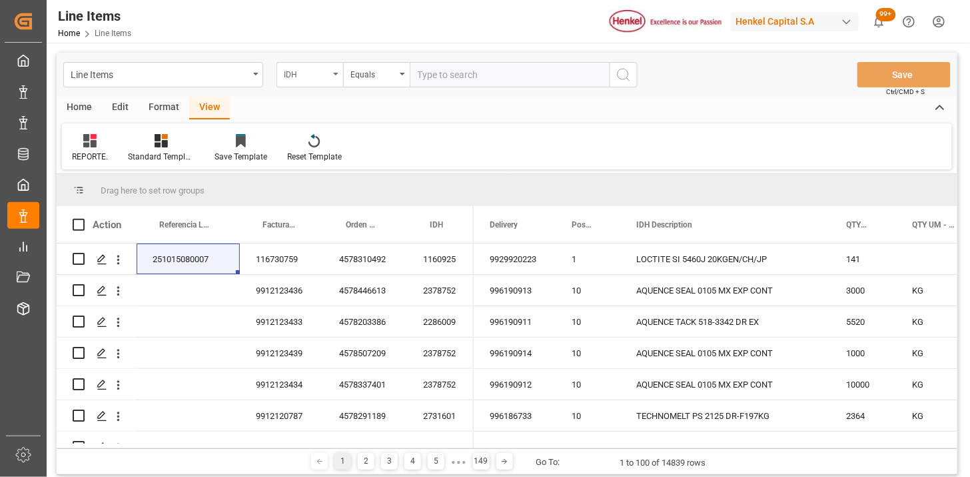
click at [317, 73] on div "IDH" at bounding box center [306, 72] width 45 height 15
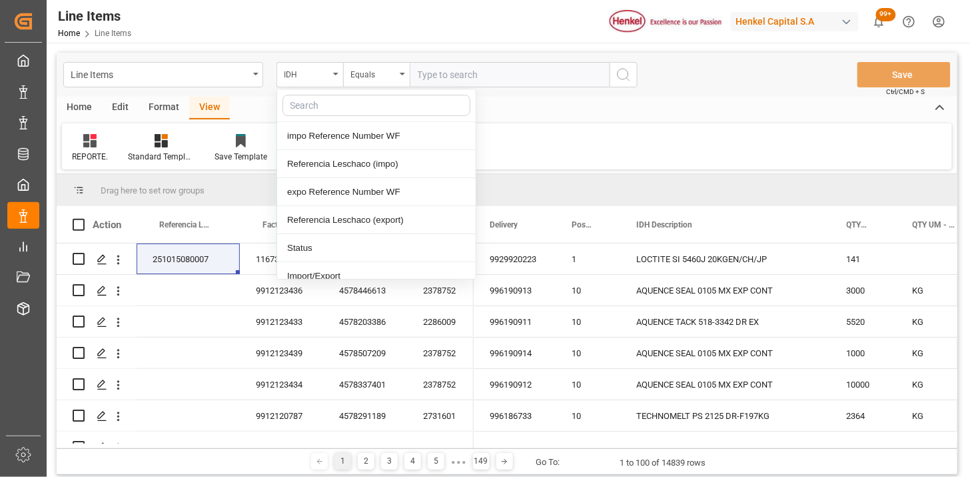
click at [161, 110] on div "Format" at bounding box center [164, 108] width 51 height 23
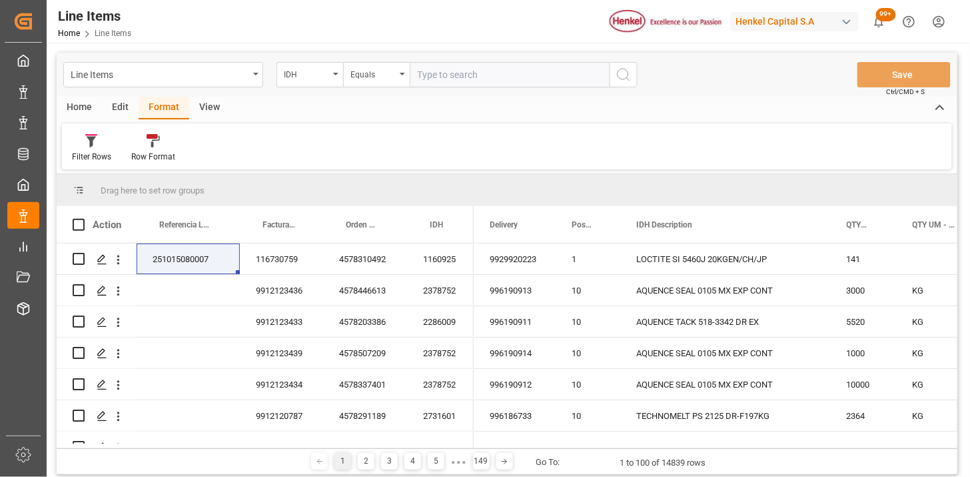
click at [124, 111] on div "Edit" at bounding box center [120, 108] width 37 height 23
click at [83, 105] on div "Home" at bounding box center [79, 108] width 45 height 23
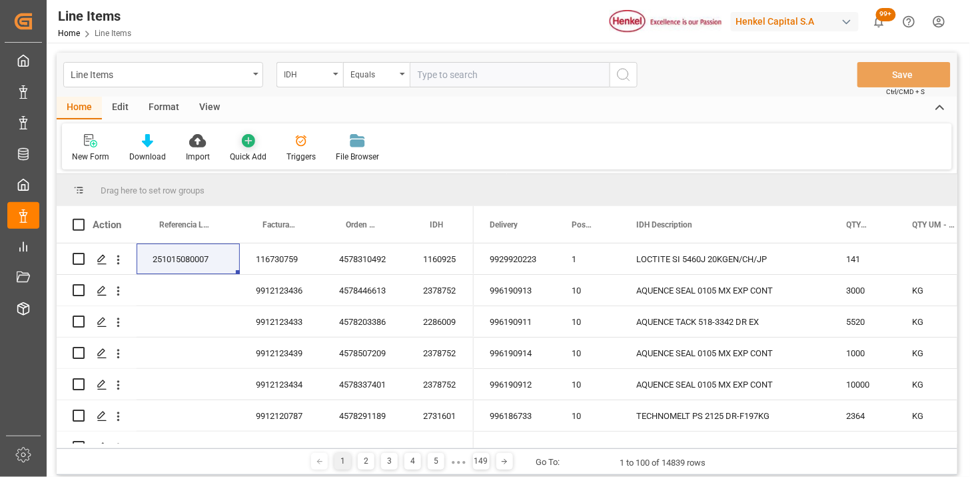
click at [251, 143] on icon at bounding box center [248, 140] width 13 height 13
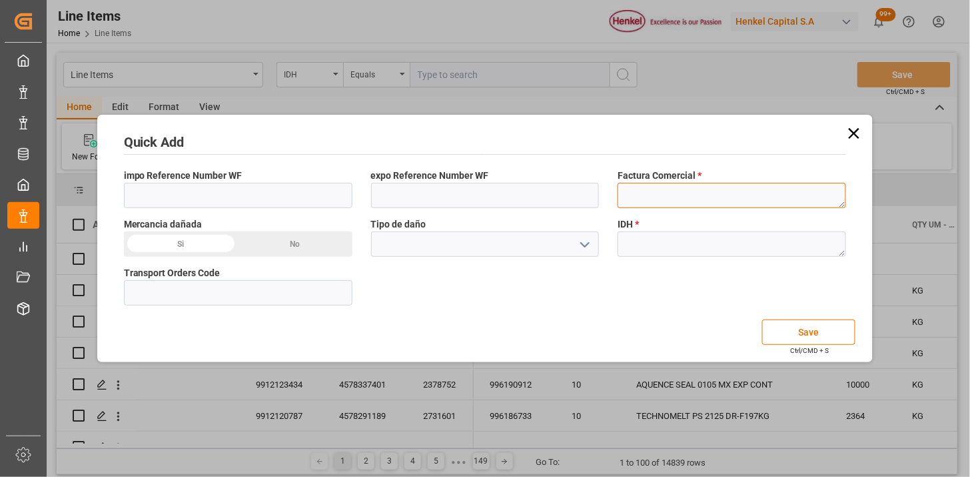
click at [637, 202] on textarea at bounding box center [732, 195] width 229 height 25
paste textarea "900048612"
type textarea "900048612"
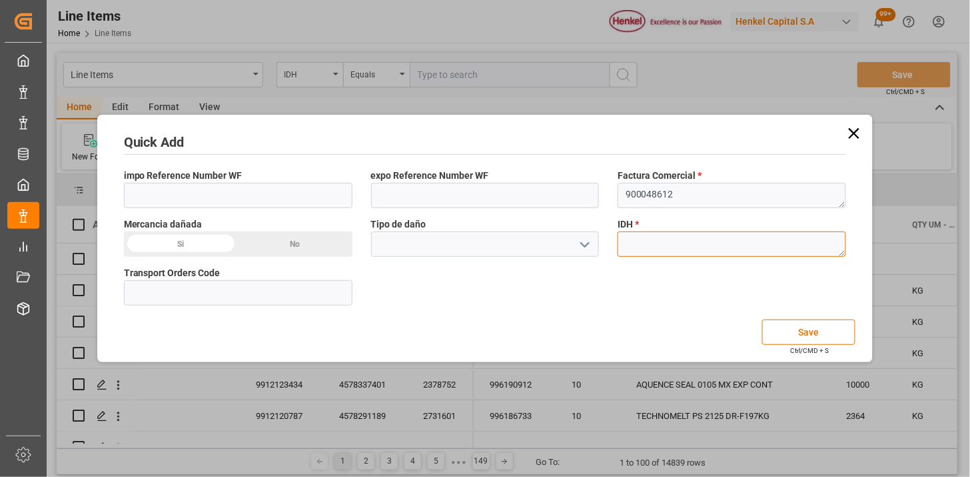
click at [662, 251] on textarea at bounding box center [732, 243] width 229 height 25
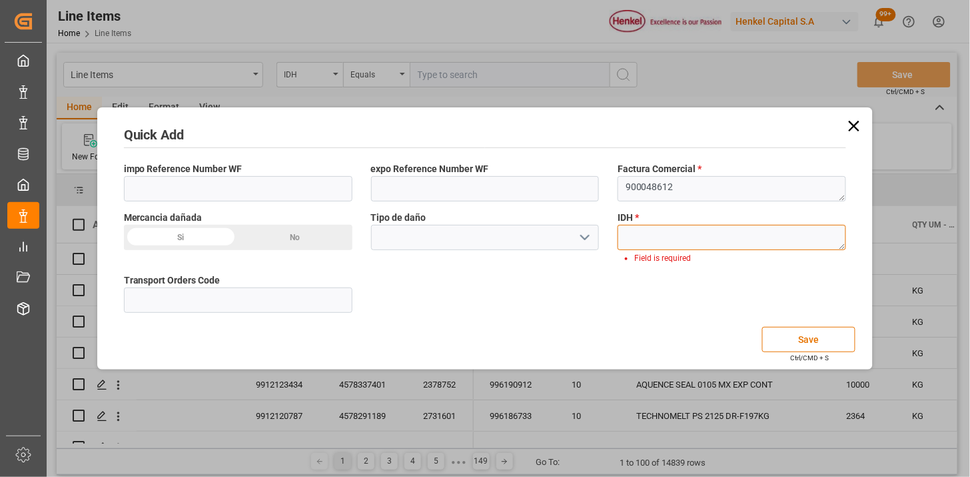
paste textarea "1452941"
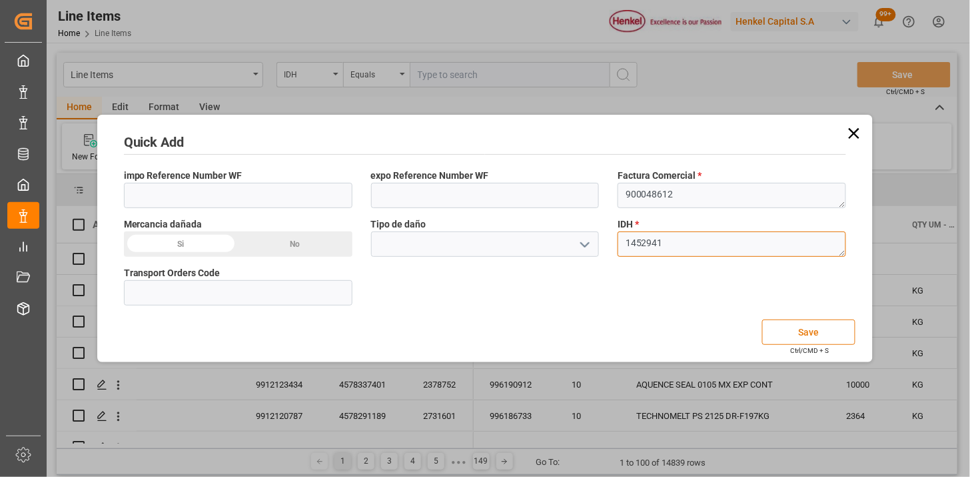
type textarea "1452941"
click at [772, 328] on button "Save" at bounding box center [809, 331] width 93 height 25
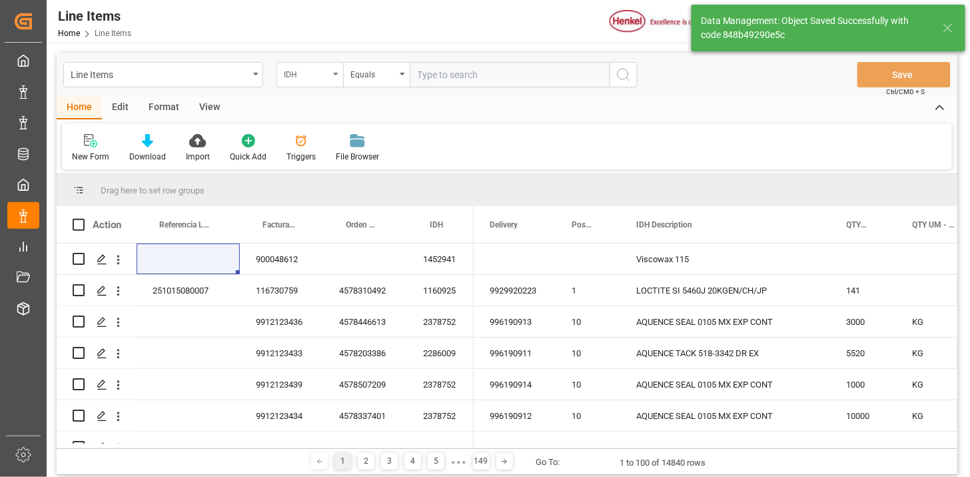
click at [295, 76] on div "IDH" at bounding box center [306, 72] width 45 height 15
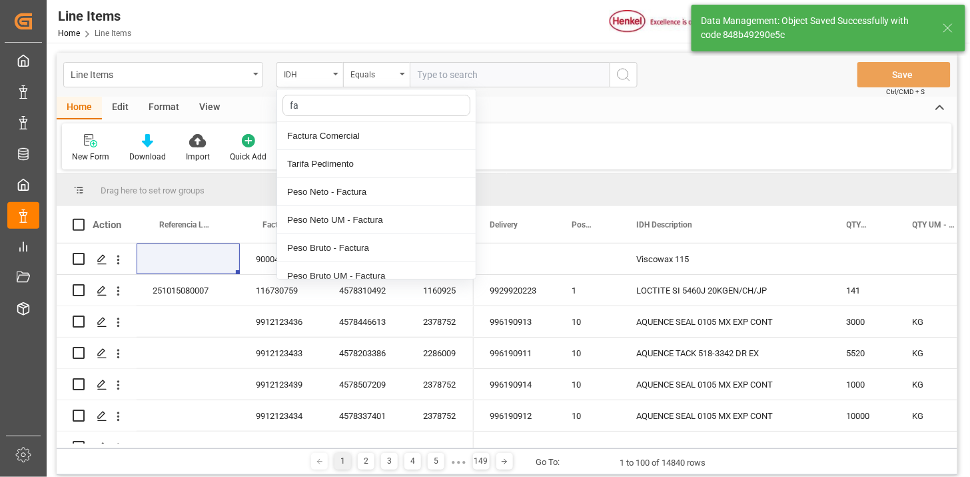
type input "fac"
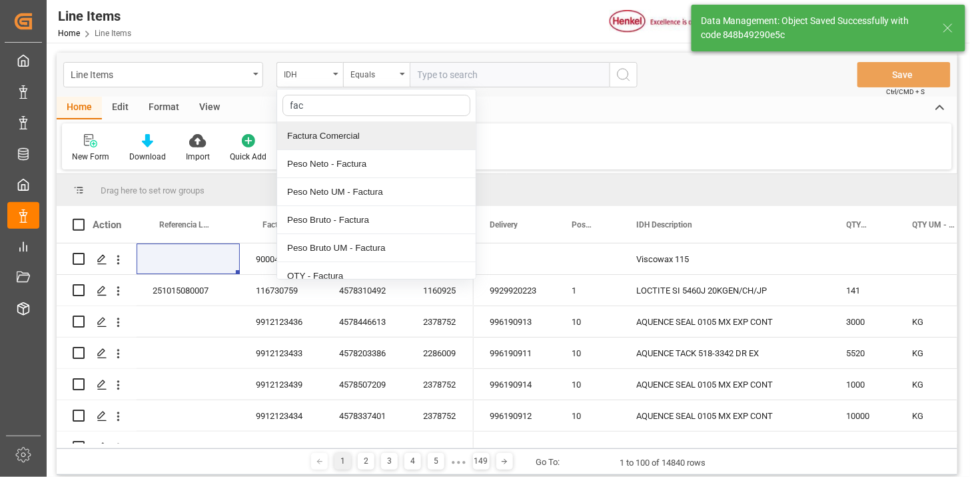
drag, startPoint x: 331, startPoint y: 125, endPoint x: 373, endPoint y: 116, distance: 43.5
click at [333, 125] on div "Factura Comercial" at bounding box center [376, 136] width 199 height 28
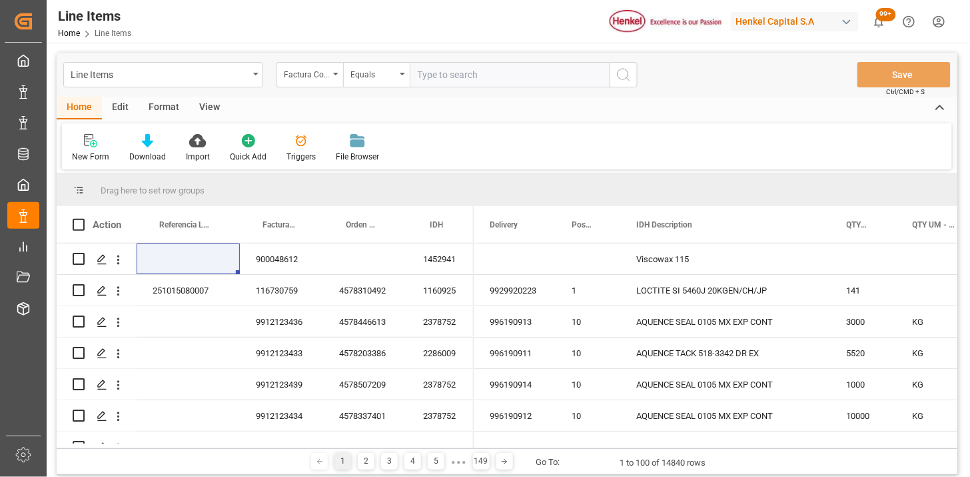
click at [421, 83] on input "text" at bounding box center [510, 74] width 200 height 25
paste input "900048612"
type input "900048612"
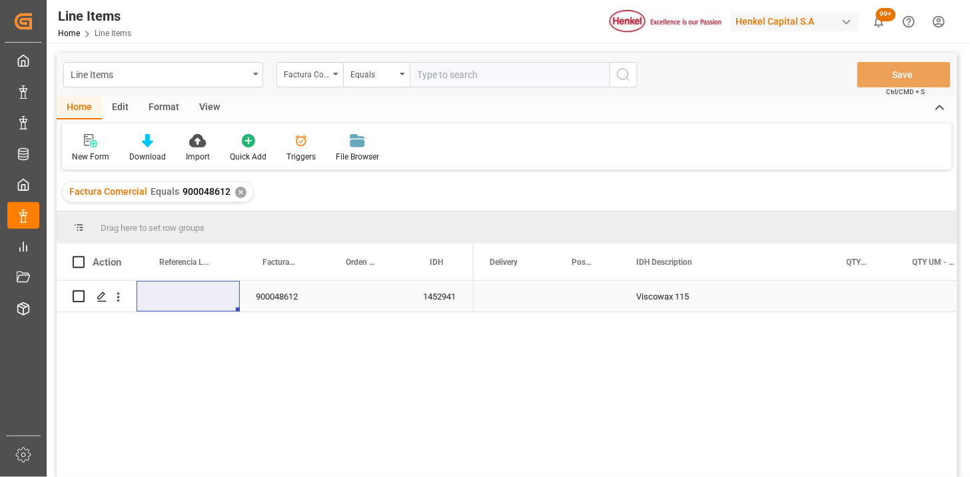
click at [281, 304] on div "900048612" at bounding box center [281, 296] width 83 height 31
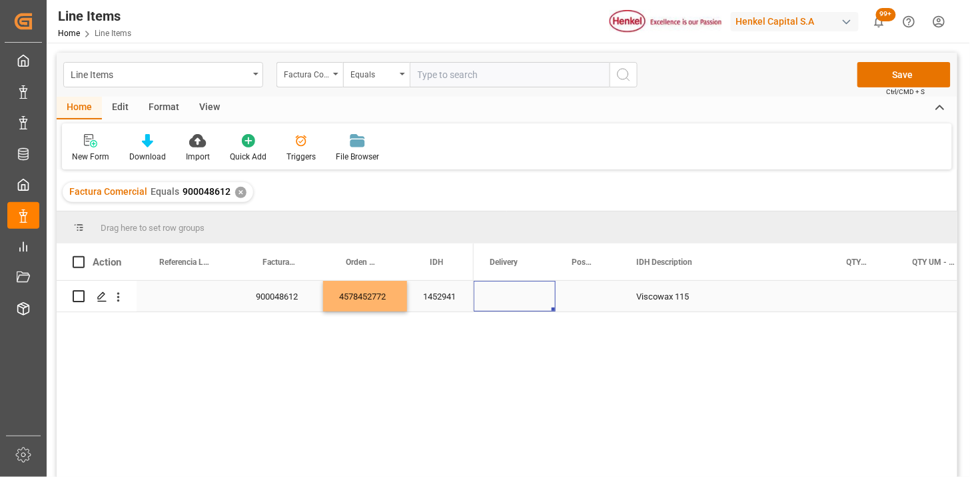
click at [509, 296] on div "Press SPACE to select this row." at bounding box center [515, 296] width 82 height 31
click at [509, 296] on input "Press SPACE to select this row." at bounding box center [515, 303] width 61 height 25
type input "80035351"
click at [574, 298] on div "Press SPACE to select this row." at bounding box center [588, 296] width 65 height 31
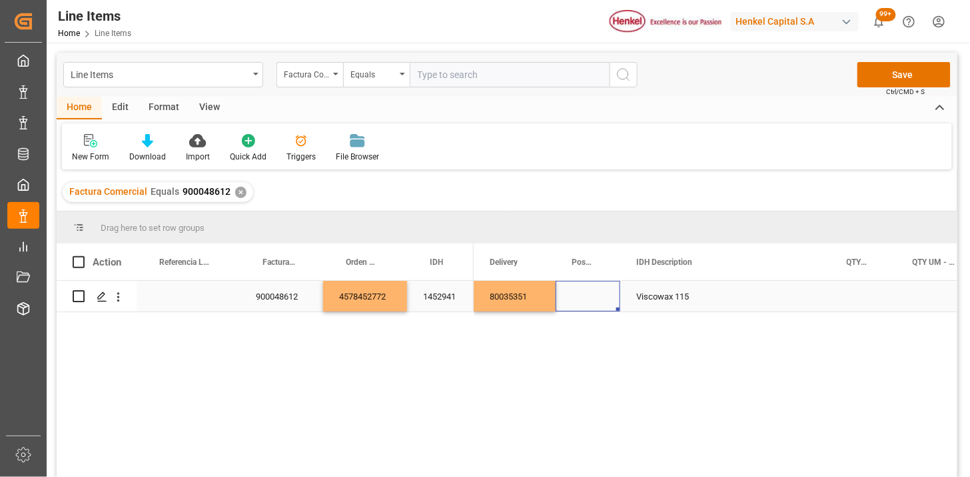
click at [574, 298] on div "Press SPACE to select this row." at bounding box center [588, 296] width 65 height 31
click at [596, 307] on button "Select" at bounding box center [588, 303] width 43 height 25
click at [590, 339] on div "10" at bounding box center [589, 338] width 28 height 13
click at [639, 290] on div "Viscowax 115" at bounding box center [726, 296] width 211 height 31
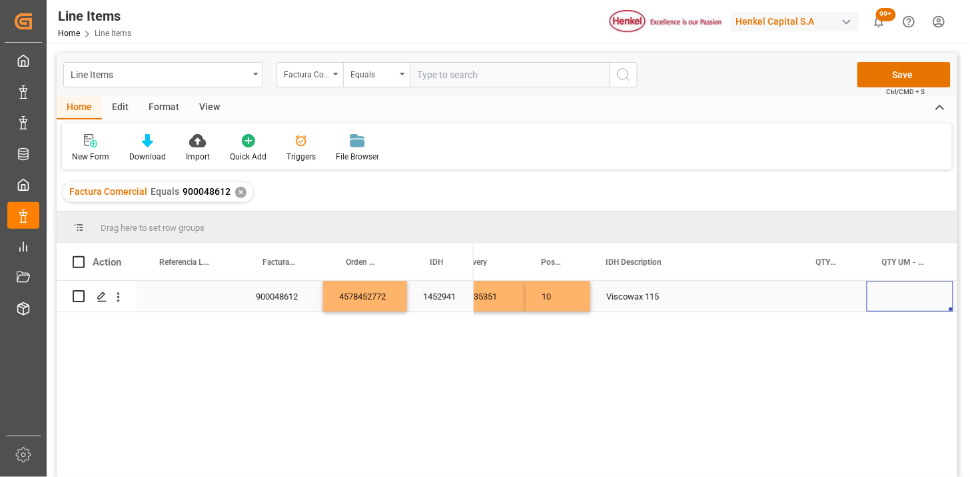
scroll to position [0, 117]
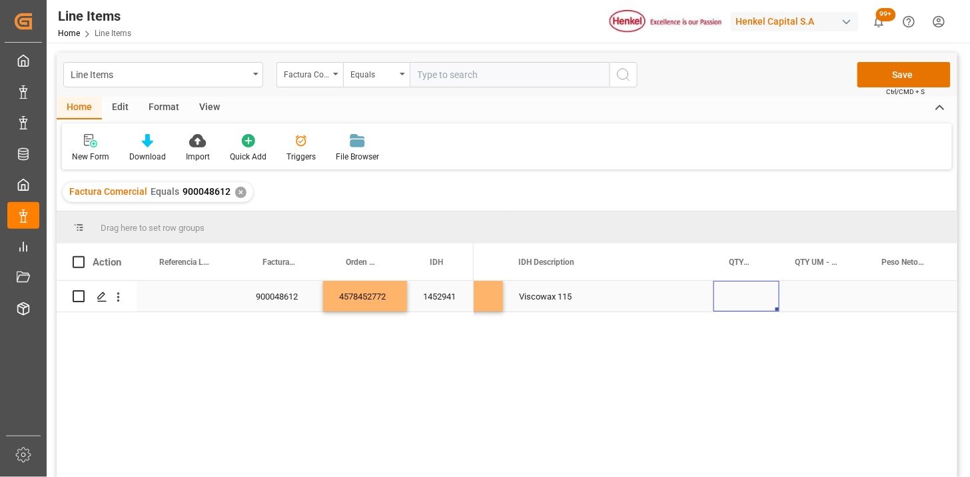
click at [739, 297] on div "Press SPACE to select this row." at bounding box center [747, 296] width 66 height 31
click at [740, 297] on div "Press SPACE to select this row." at bounding box center [747, 296] width 66 height 31
click at [740, 297] on input "Press SPACE to select this row." at bounding box center [747, 303] width 45 height 25
type input "60"
click at [814, 297] on div "Press SPACE to select this row." at bounding box center [823, 296] width 87 height 31
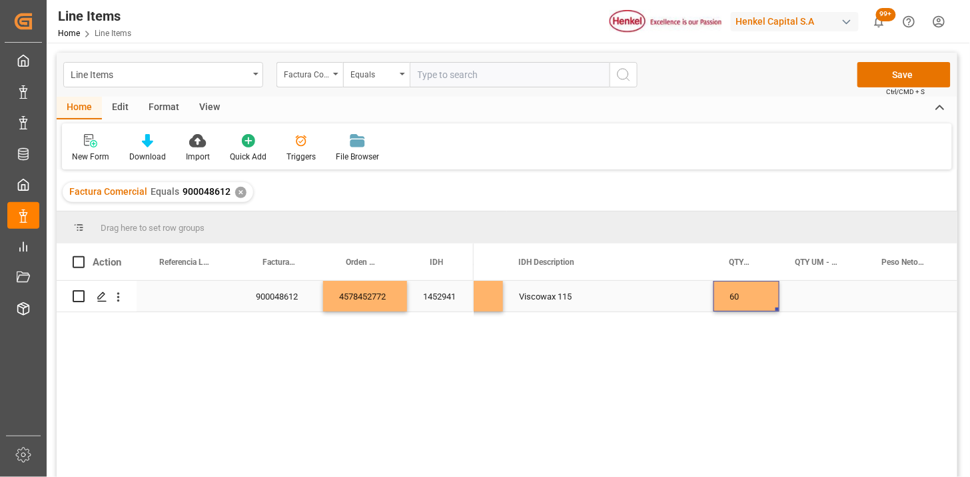
click at [814, 297] on div "Press SPACE to select this row." at bounding box center [823, 296] width 87 height 31
type input "BGS"
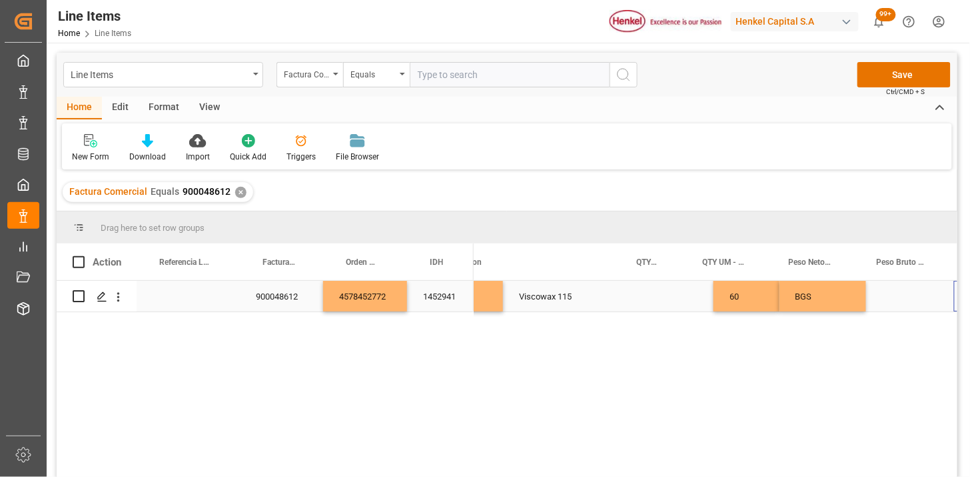
scroll to position [0, 338]
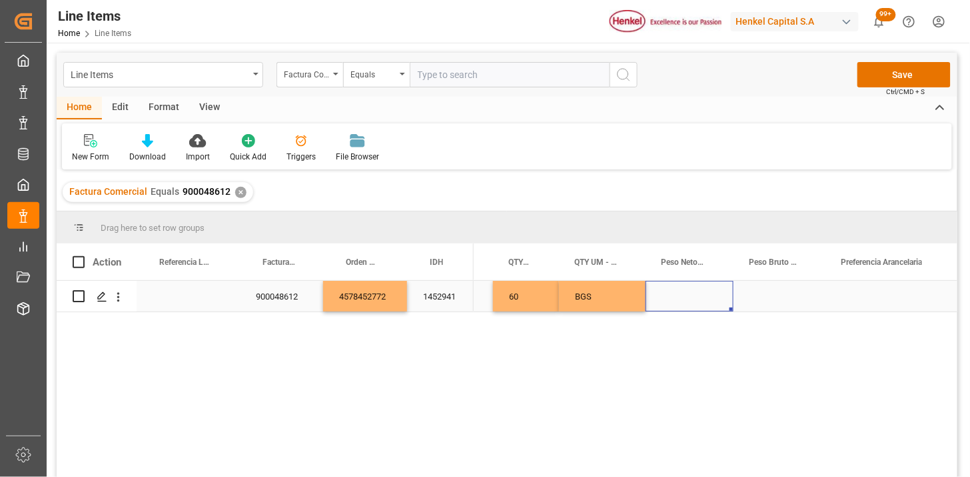
click at [691, 295] on div "Press SPACE to select this row." at bounding box center [690, 296] width 88 height 31
click at [691, 295] on input "Press SPACE to select this row." at bounding box center [690, 303] width 67 height 25
type input "1500"
click at [538, 264] on span at bounding box center [537, 262] width 12 height 12
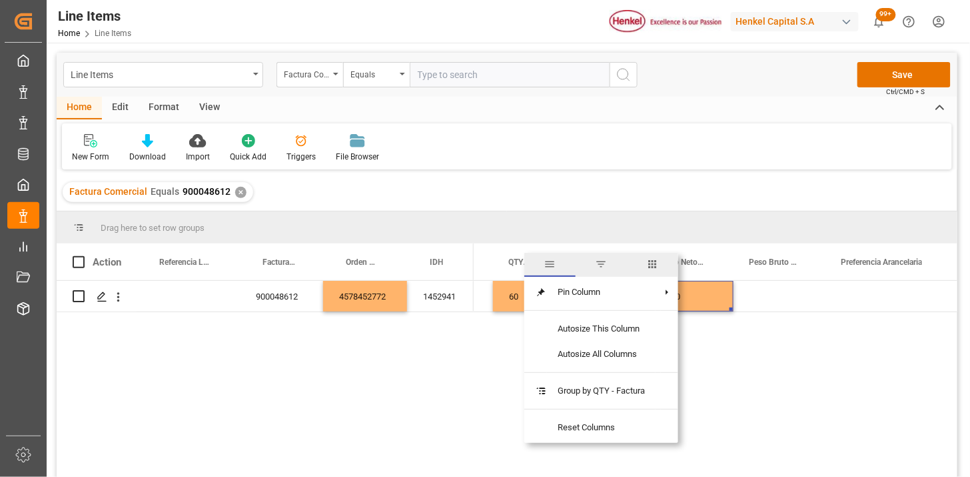
click at [651, 263] on span "columns" at bounding box center [653, 264] width 12 height 12
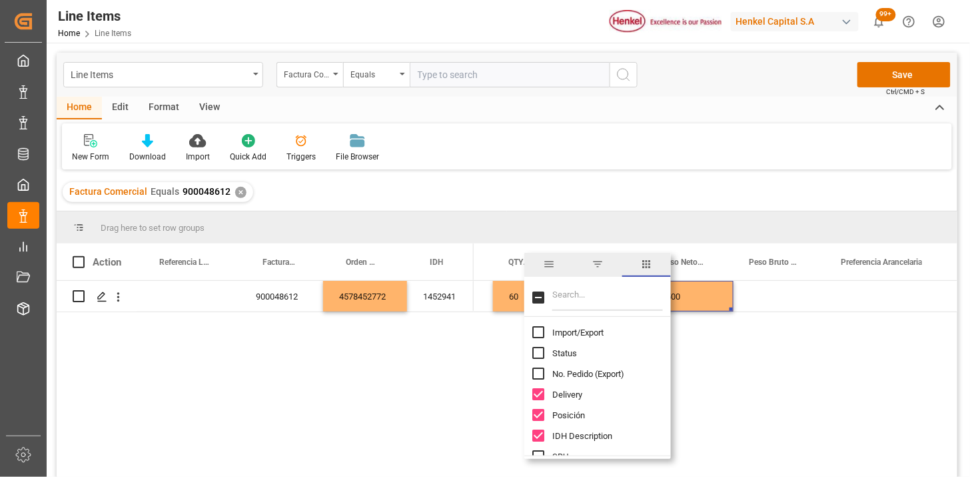
click at [590, 296] on input "Filter Columns Input" at bounding box center [608, 297] width 111 height 27
click at [582, 330] on span "Import/Export" at bounding box center [578, 332] width 51 height 10
checkbox input "true"
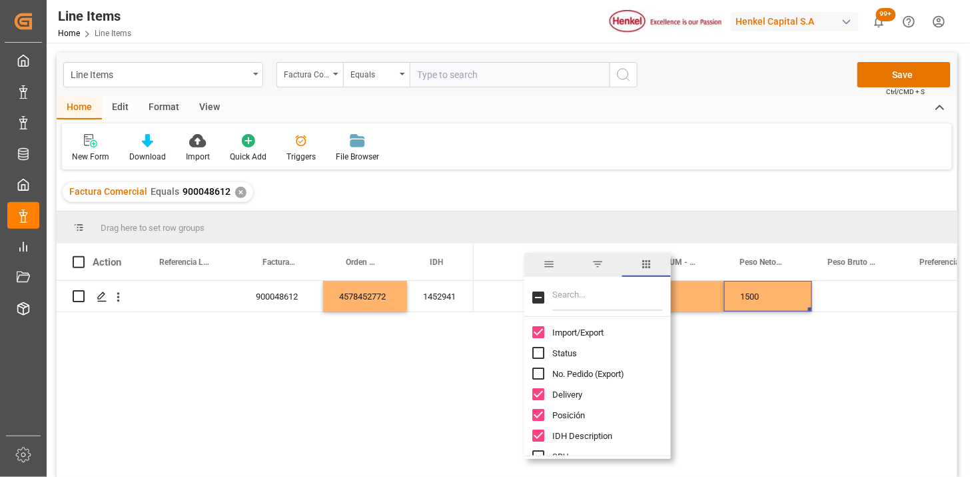
click at [579, 300] on input "Filter Columns Input" at bounding box center [608, 297] width 111 height 27
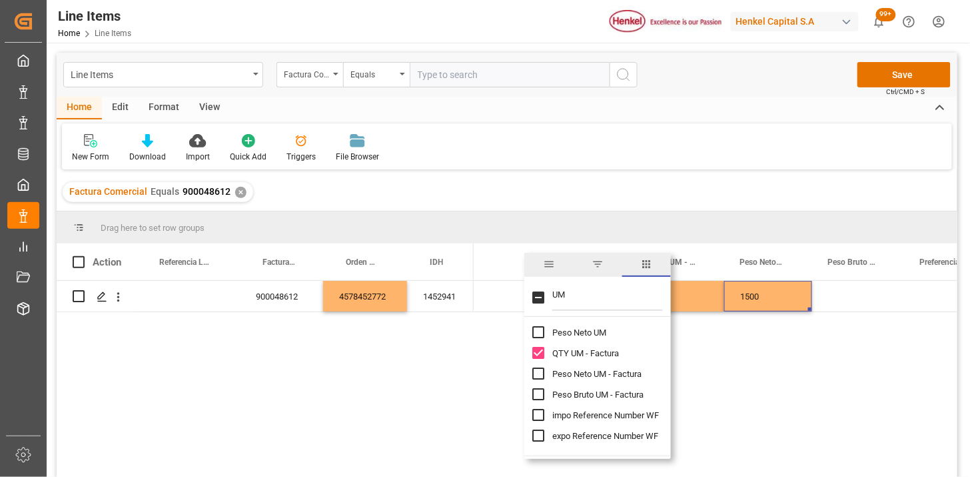
type input "UM"
click at [615, 377] on span "Peso Neto UM - Factura" at bounding box center [597, 374] width 89 height 10
checkbox input "true"
click at [615, 395] on span "Peso Bruto UM - Factura" at bounding box center [598, 394] width 91 height 10
checkbox input "true"
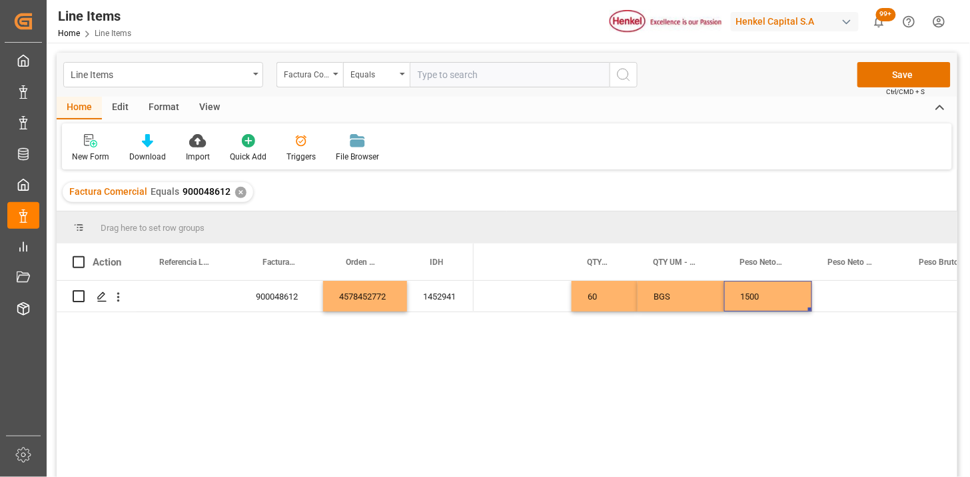
click at [489, 403] on div "Viscowax 115 60 BGS 1500 10" at bounding box center [716, 383] width 484 height 205
click at [458, 293] on div "1452941" at bounding box center [440, 296] width 67 height 31
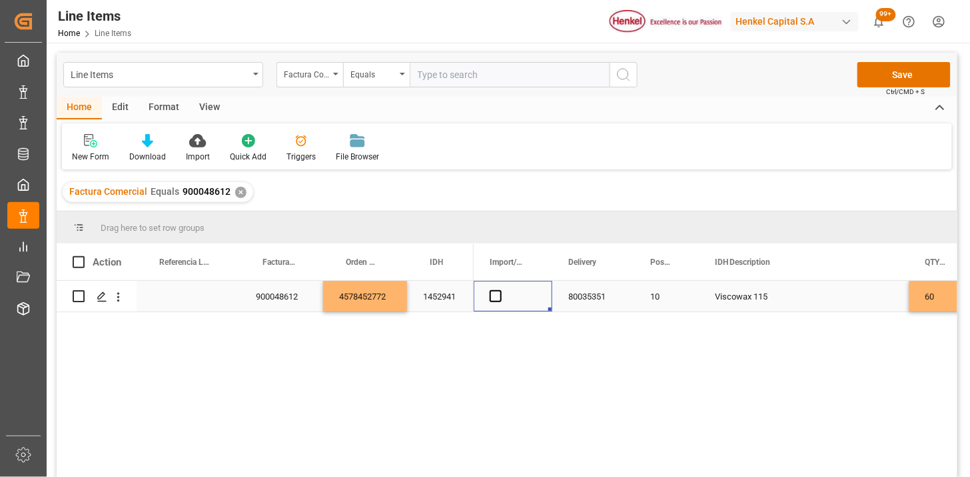
drag, startPoint x: 495, startPoint y: 293, endPoint x: 610, endPoint y: 304, distance: 115.1
click at [497, 292] on span "Press SPACE to select this row." at bounding box center [496, 296] width 12 height 12
click at [500, 290] on input "Press SPACE to select this row." at bounding box center [500, 290] width 0 height 0
drag, startPoint x: 644, startPoint y: 296, endPoint x: 618, endPoint y: 299, distance: 26.1
click at [636, 297] on div "10" at bounding box center [667, 296] width 65 height 31
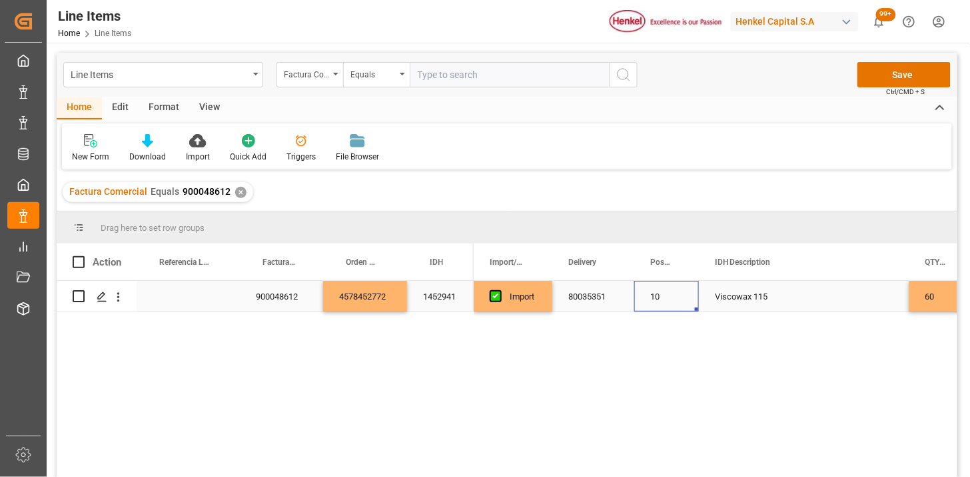
click at [594, 297] on div "80035351" at bounding box center [594, 296] width 82 height 31
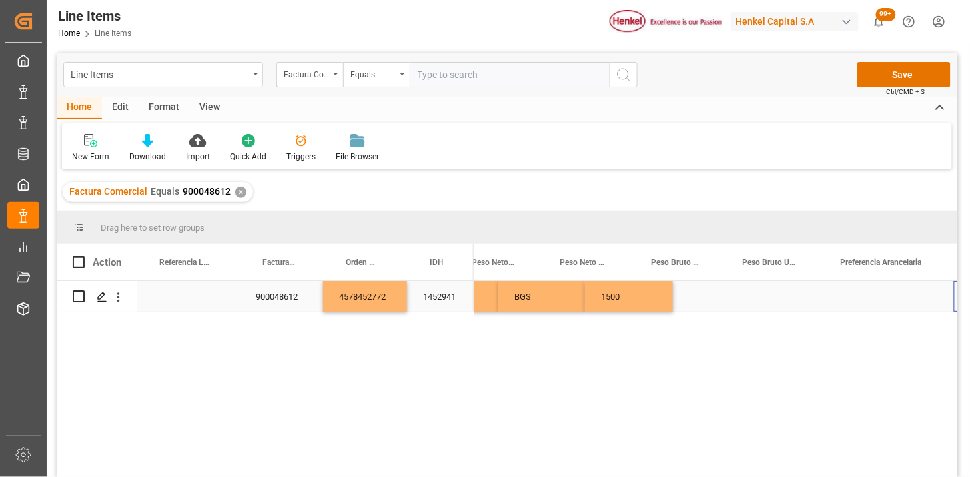
scroll to position [0, 607]
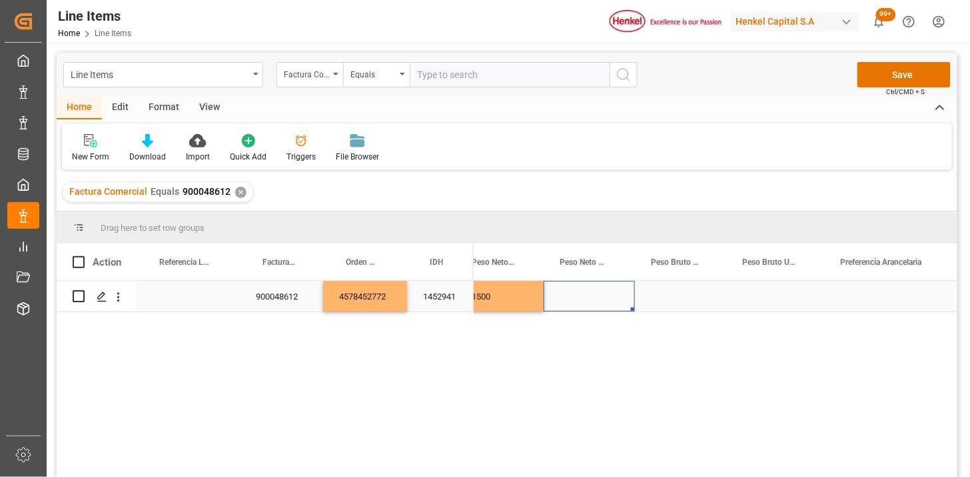
click at [593, 296] on div "Press SPACE to select this row." at bounding box center [589, 296] width 91 height 31
click at [593, 296] on input "Press SPACE to select this row." at bounding box center [590, 303] width 70 height 25
type input "KG"
click at [671, 296] on div "Press SPACE to select this row." at bounding box center [681, 296] width 92 height 31
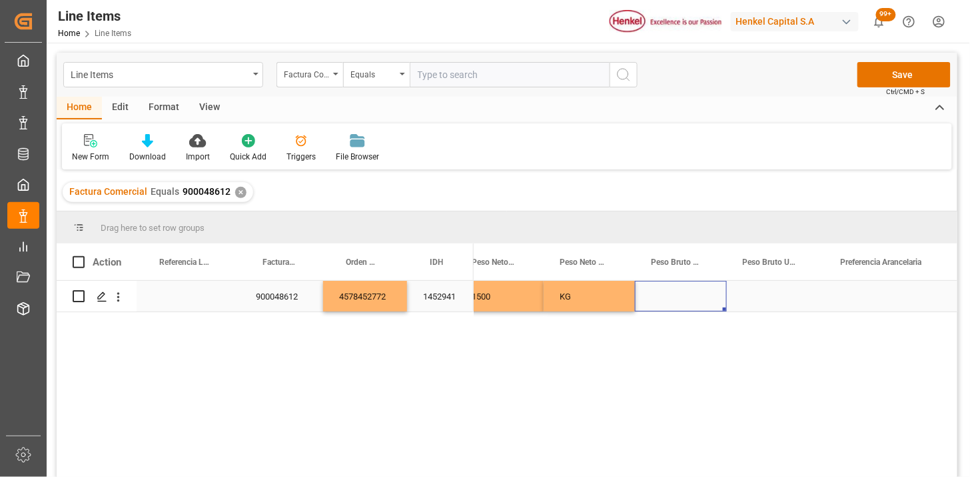
click at [671, 296] on div "Press SPACE to select this row." at bounding box center [681, 296] width 92 height 31
click at [671, 296] on input "Press SPACE to select this row." at bounding box center [681, 303] width 71 height 25
type input "1537"
click at [581, 298] on div "KG" at bounding box center [589, 296] width 91 height 31
click at [748, 300] on div "Press SPACE to select this row." at bounding box center [776, 296] width 98 height 31
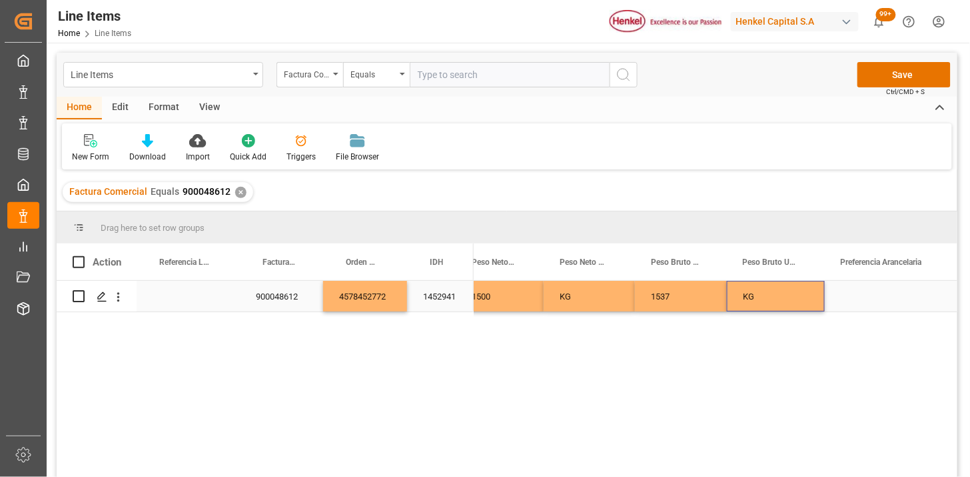
click at [850, 291] on div "Press SPACE to select this row." at bounding box center [889, 296] width 129 height 31
click at [853, 291] on div "Press SPACE to select this row." at bounding box center [889, 296] width 129 height 31
click at [864, 296] on button "Select" at bounding box center [889, 303] width 107 height 25
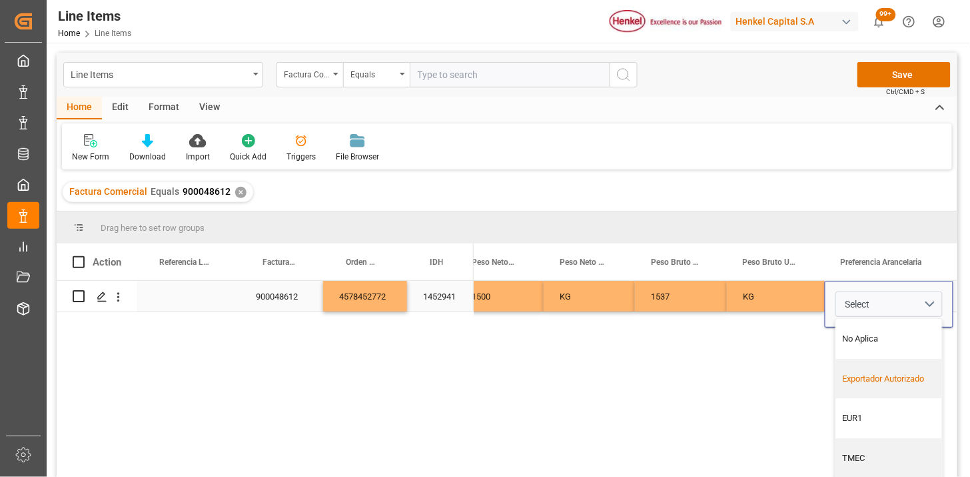
click at [858, 369] on div "Exportador Autorizado" at bounding box center [889, 379] width 106 height 40
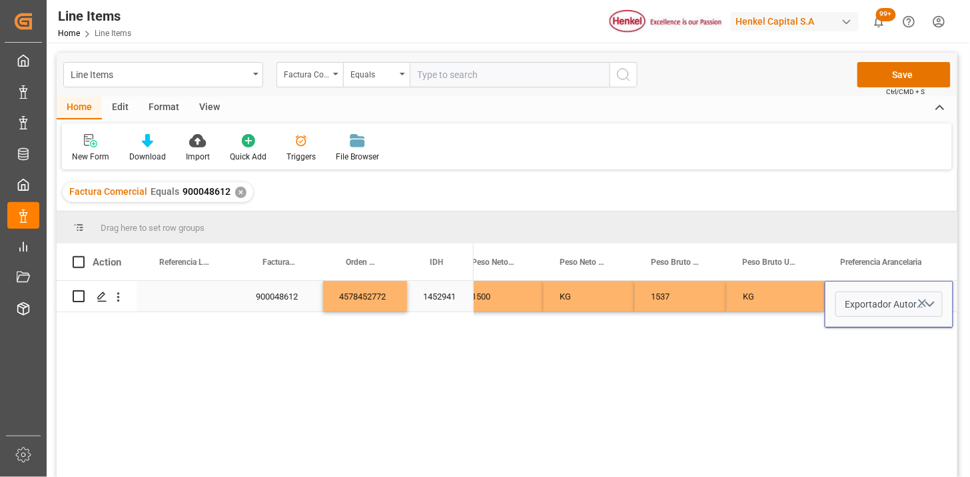
click at [789, 293] on div "KG" at bounding box center [776, 296] width 98 height 31
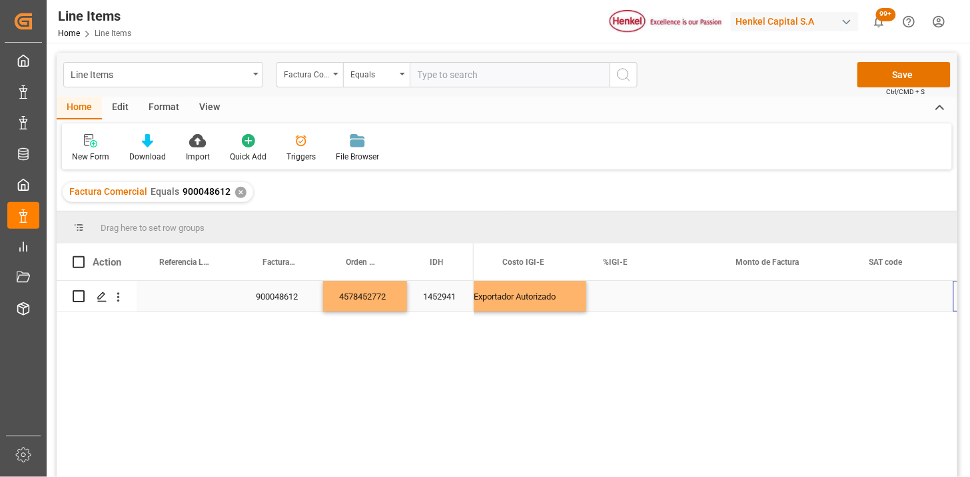
scroll to position [0, 1074]
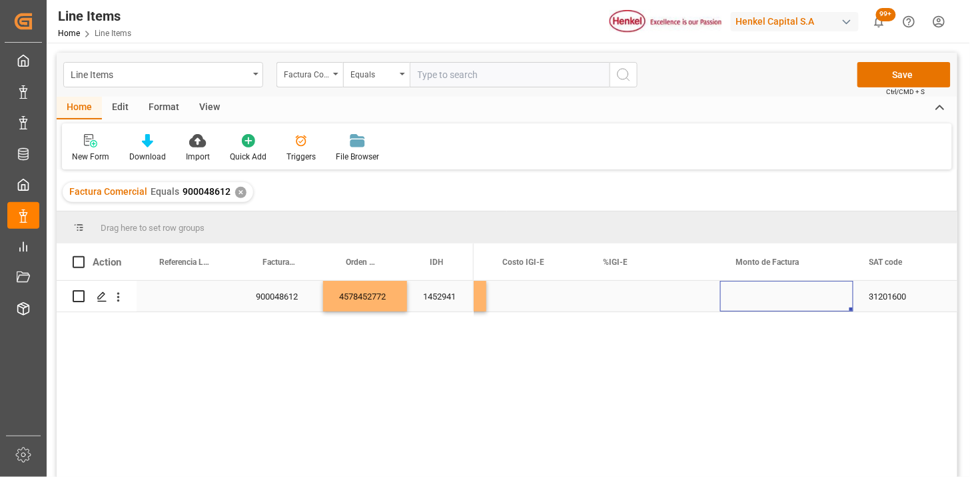
click at [789, 292] on div "Press SPACE to select this row." at bounding box center [787, 296] width 133 height 31
click at [761, 297] on div "Press SPACE to select this row." at bounding box center [787, 296] width 133 height 31
click at [761, 297] on input "Press SPACE to select this row." at bounding box center [787, 303] width 112 height 25
type input "3712.50"
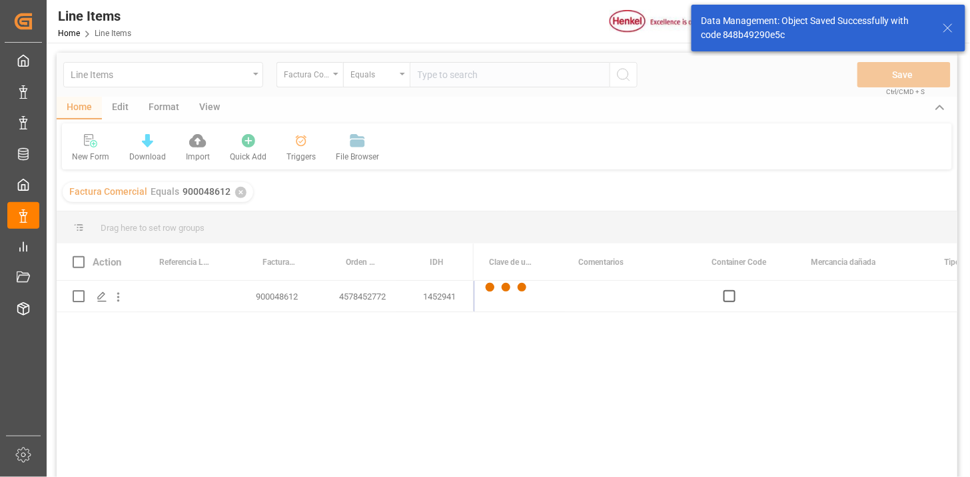
scroll to position [0, 0]
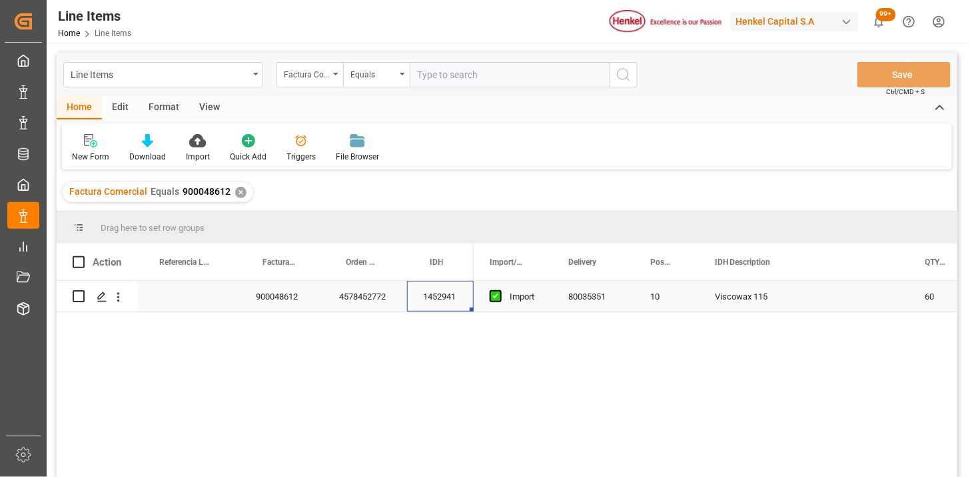
click at [447, 296] on div "1452941" at bounding box center [440, 296] width 67 height 31
click at [543, 75] on input "text" at bounding box center [510, 74] width 200 height 25
paste input "43679"
type input "43679"
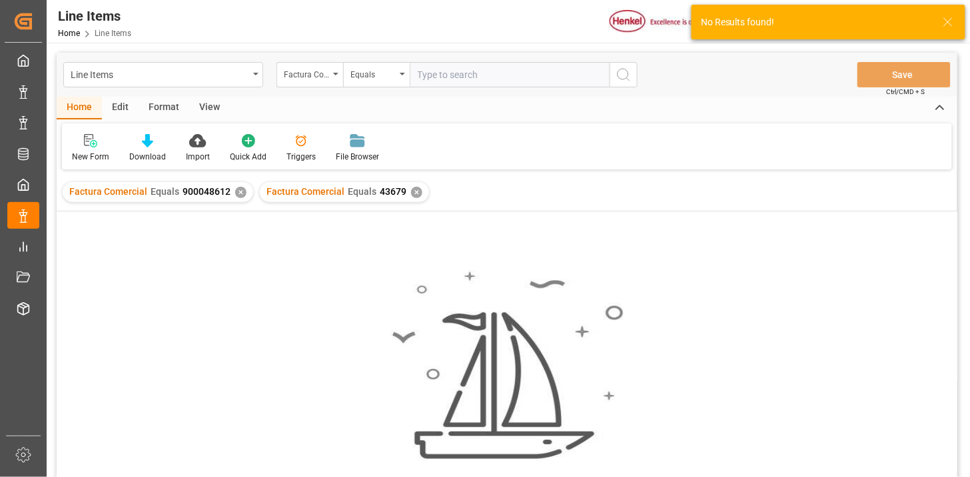
click at [239, 192] on div "✕" at bounding box center [240, 192] width 11 height 11
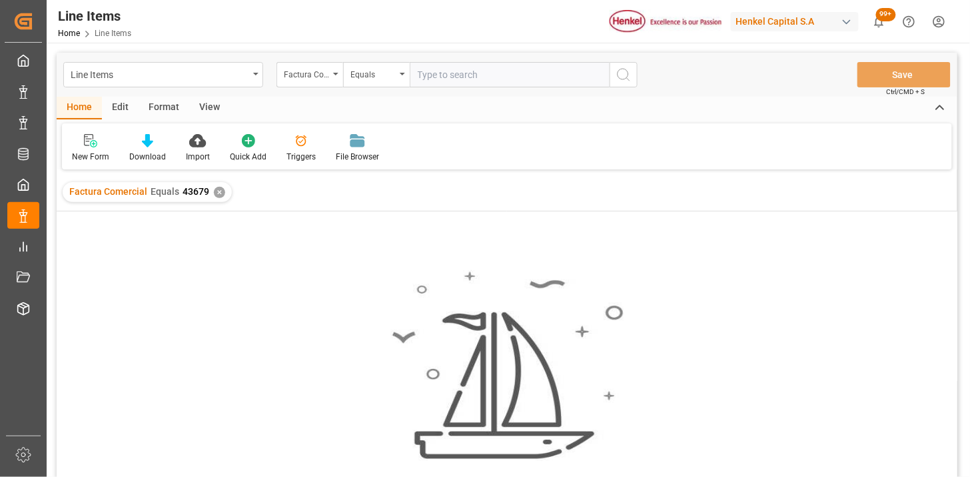
click at [215, 107] on div "View" at bounding box center [209, 108] width 41 height 23
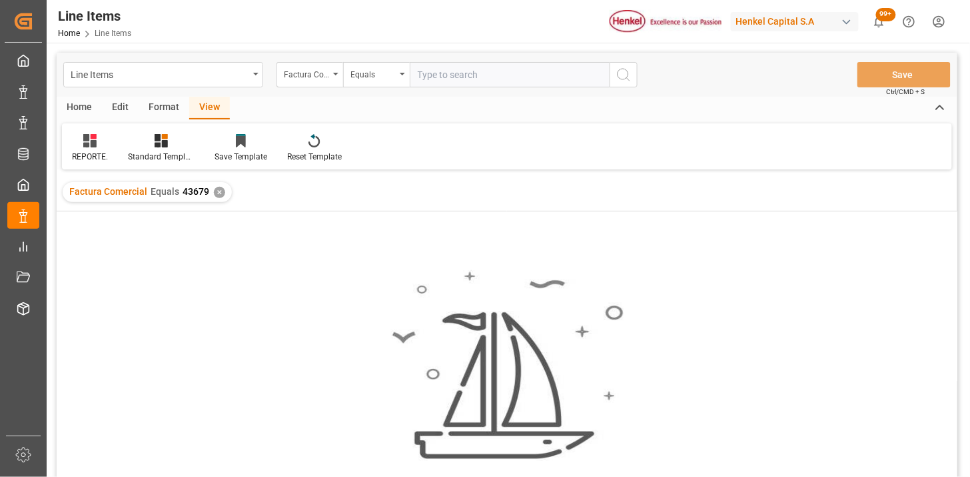
click at [93, 110] on div "Home" at bounding box center [79, 108] width 45 height 23
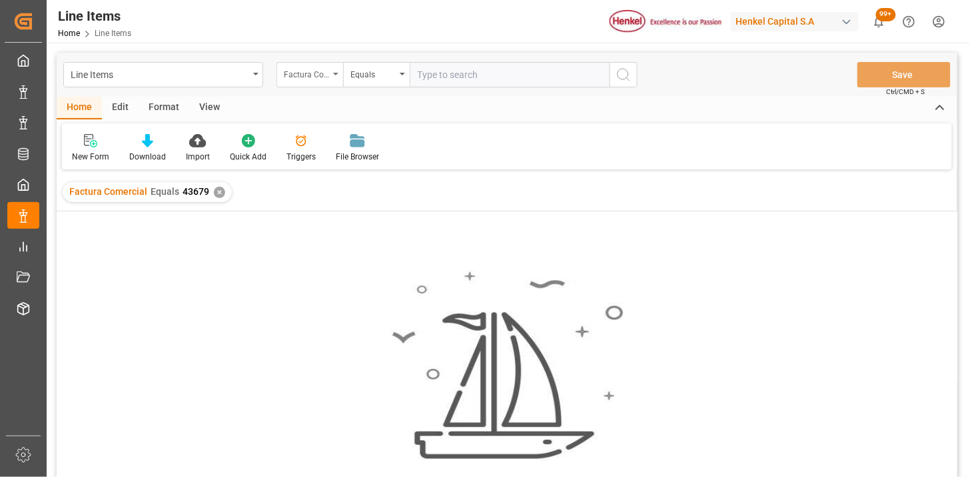
drag, startPoint x: 322, startPoint y: 77, endPoint x: 315, endPoint y: 77, distance: 6.7
click at [321, 77] on div "Factura Comercial" at bounding box center [306, 72] width 45 height 15
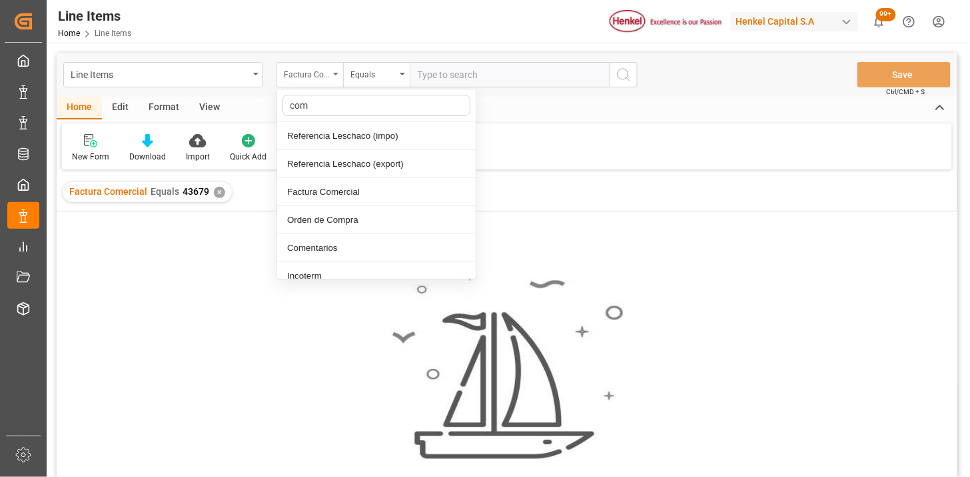
type input "come"
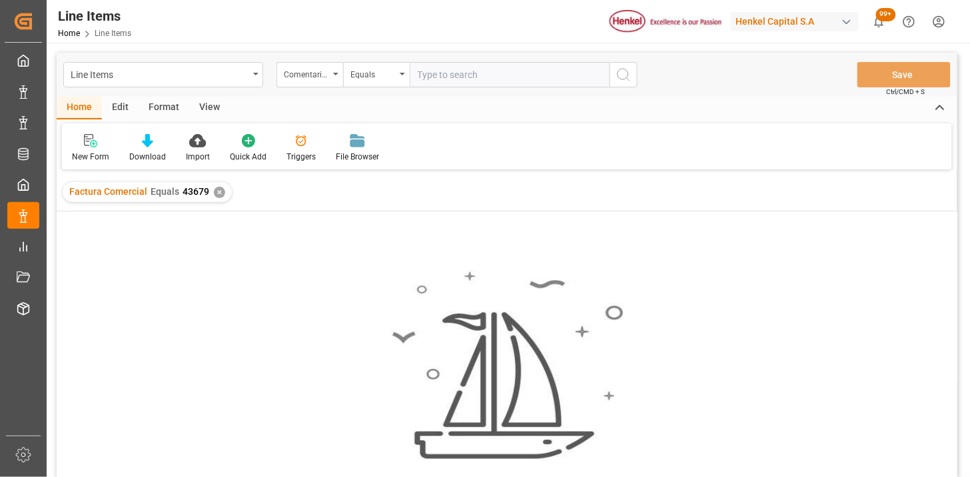
click at [441, 80] on input "text" at bounding box center [510, 74] width 200 height 25
paste input "HAMB97300"
type input "HAMB97300"
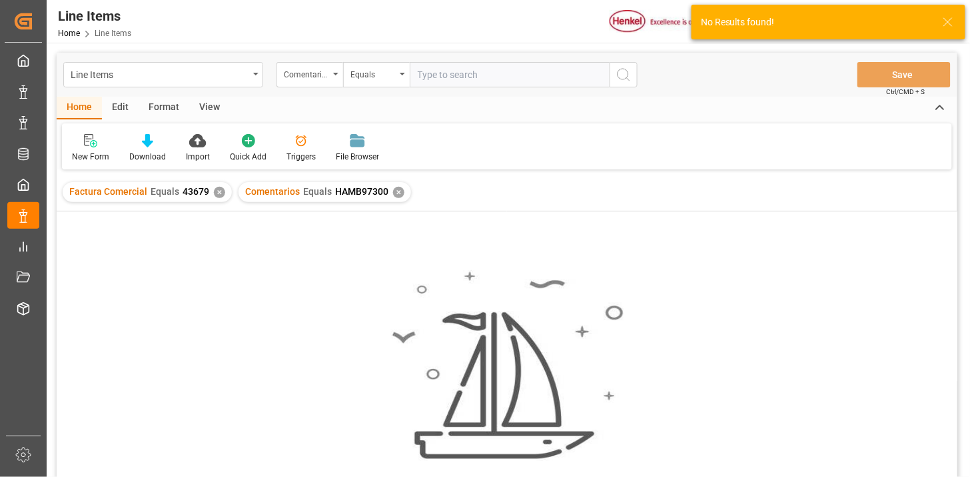
click at [218, 197] on div "✕" at bounding box center [219, 192] width 11 height 11
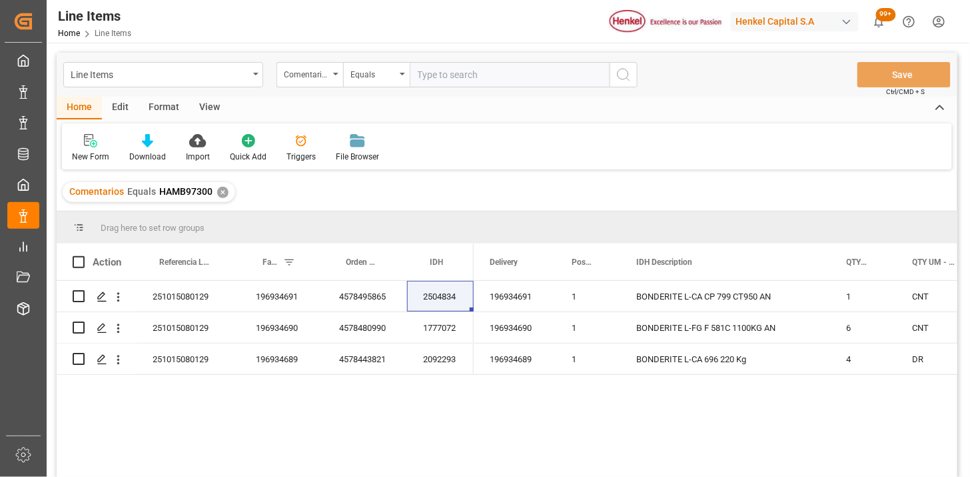
click at [455, 84] on input "text" at bounding box center [510, 74] width 200 height 25
paste input "HAMB97156"
type input "HAMB97156"
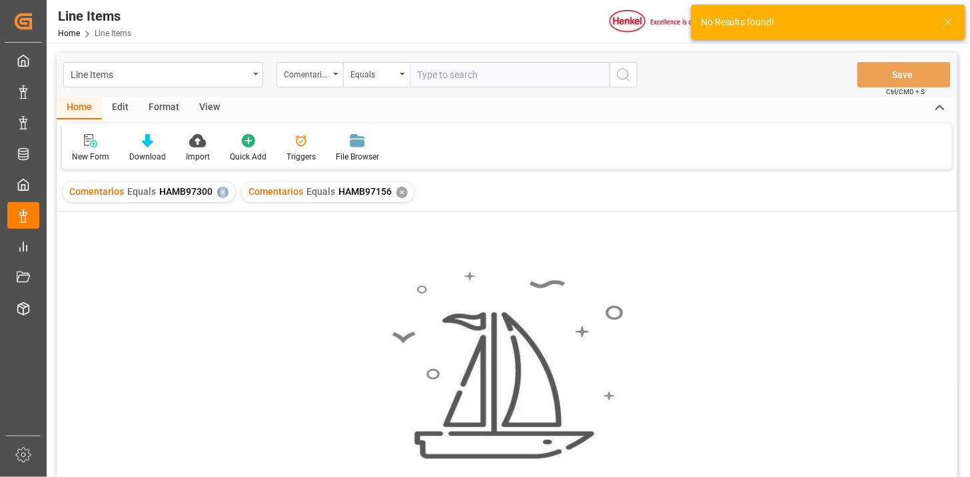
click at [222, 195] on div "✕" at bounding box center [222, 192] width 11 height 11
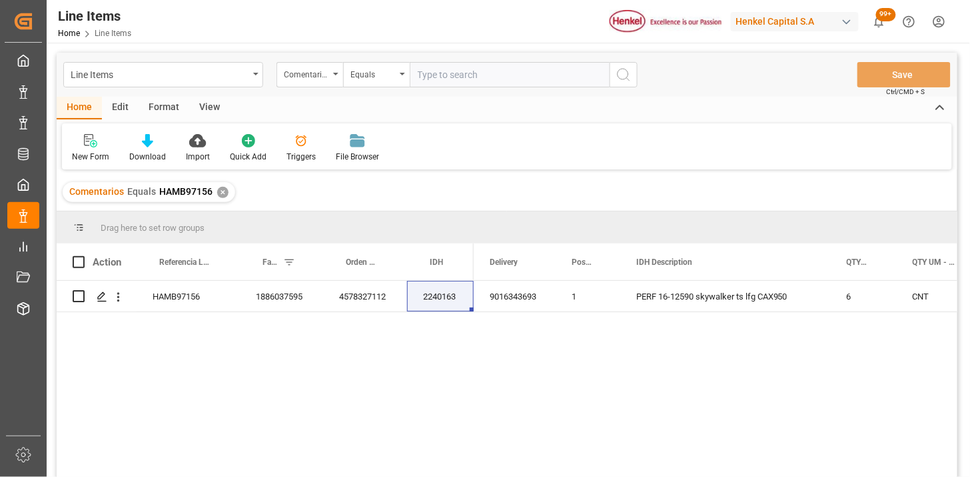
click at [441, 65] on input "text" at bounding box center [510, 74] width 200 height 25
paste input "2.50916E+11"
click at [451, 69] on input "2.50916E+11" at bounding box center [510, 74] width 200 height 25
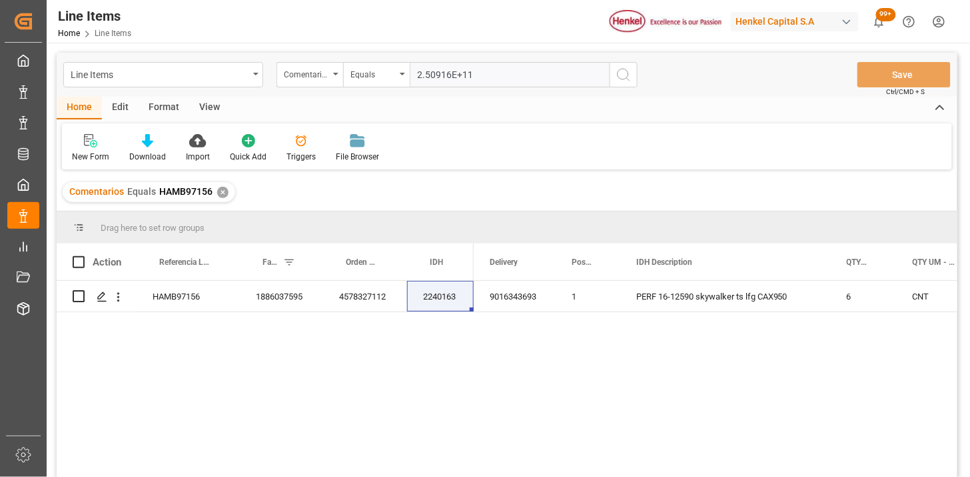
paste input "50916010020"
type input "250916010020"
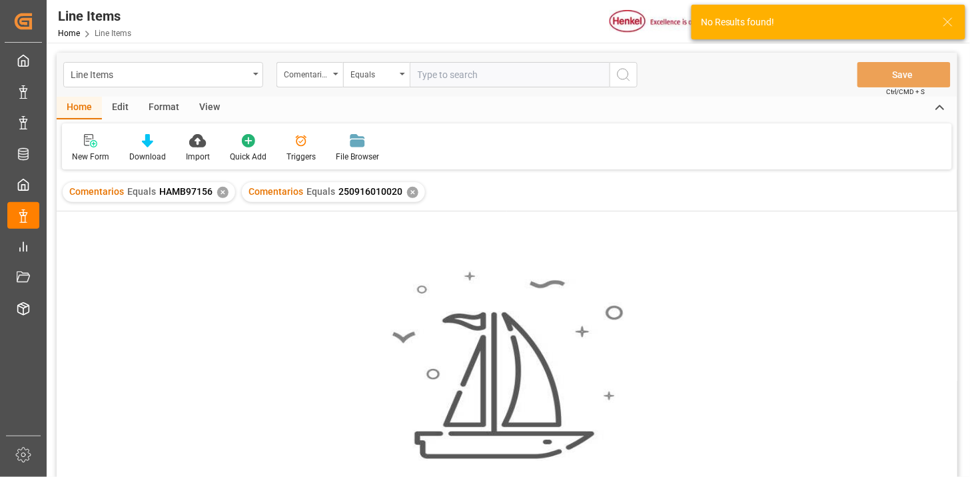
click at [223, 191] on div "✕" at bounding box center [222, 192] width 11 height 11
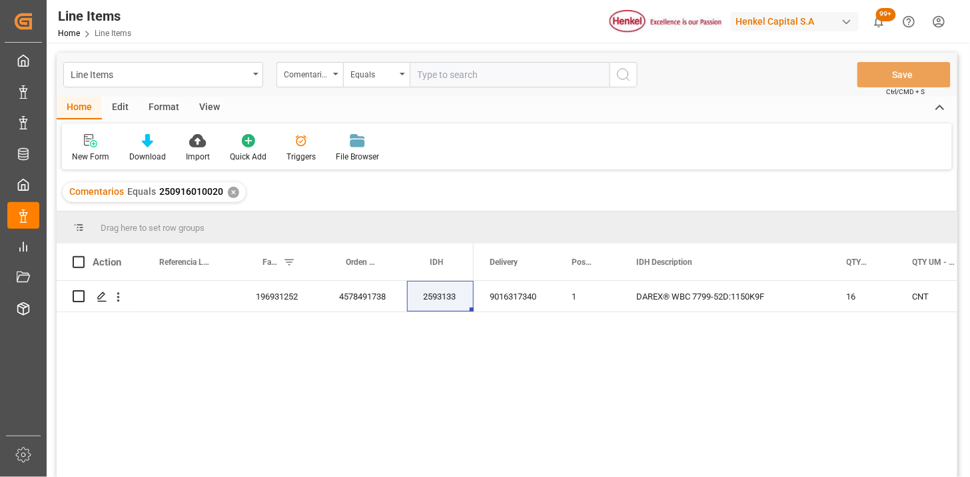
click at [449, 64] on input "text" at bounding box center [510, 74] width 200 height 25
paste input "UTCG0225090268"
type input "UTCG0225090268"
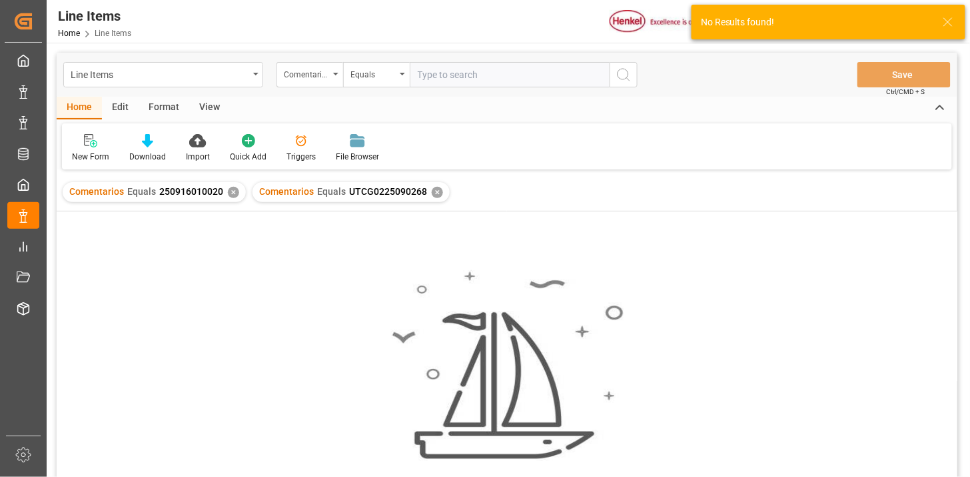
click at [225, 188] on div "Comentarios Equals 250916010020 ✕" at bounding box center [154, 192] width 183 height 20
click at [229, 196] on div "✕" at bounding box center [233, 192] width 11 height 11
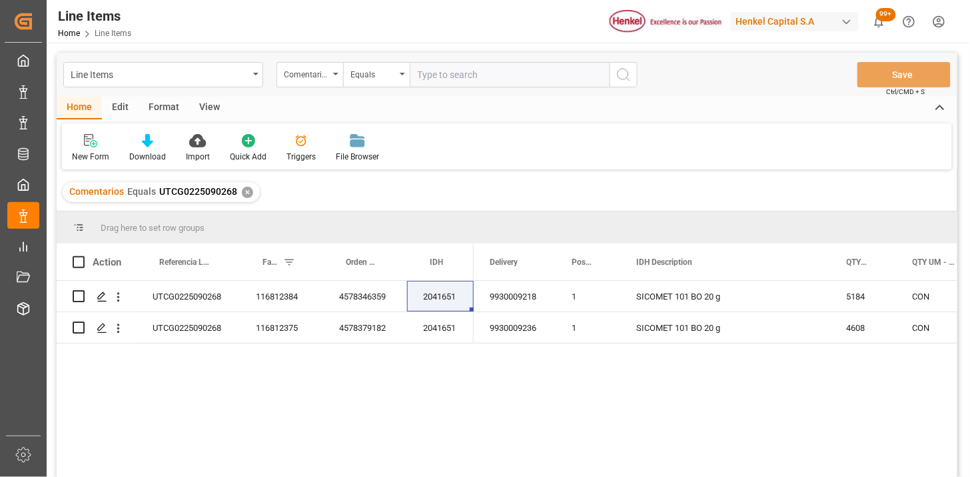
click at [451, 84] on input "text" at bounding box center [510, 74] width 200 height 25
paste input "DUS0189351"
type input "DUS0189351"
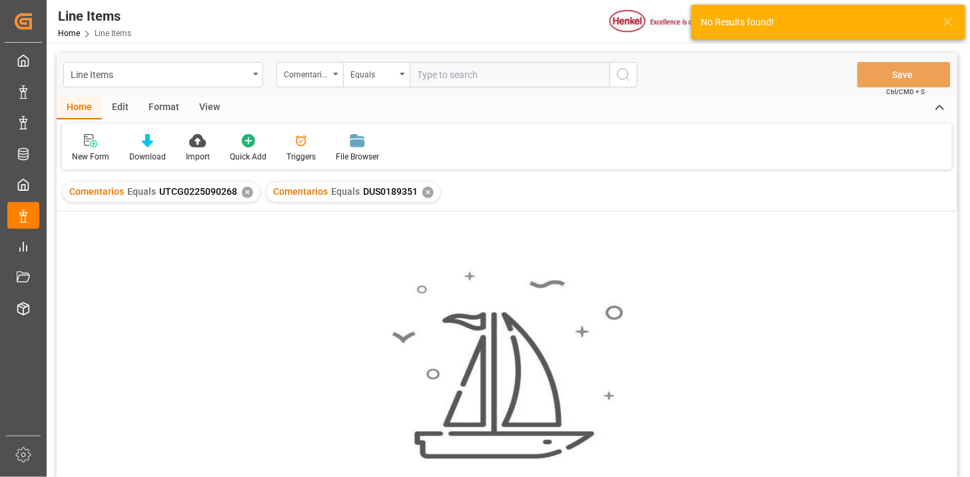
click at [242, 192] on div "✕" at bounding box center [247, 192] width 11 height 11
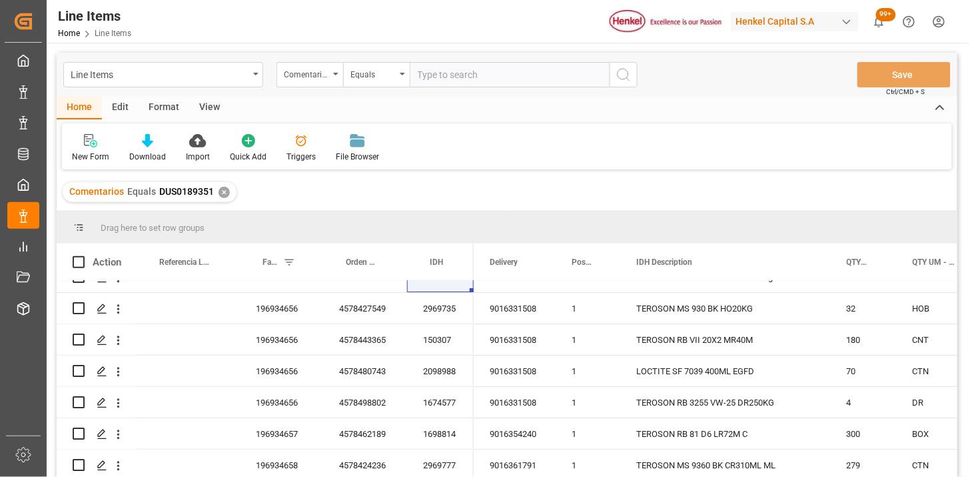
click at [449, 71] on input "text" at bounding box center [510, 74] width 200 height 25
paste input "DUS0189263"
type input "DUS0189263"
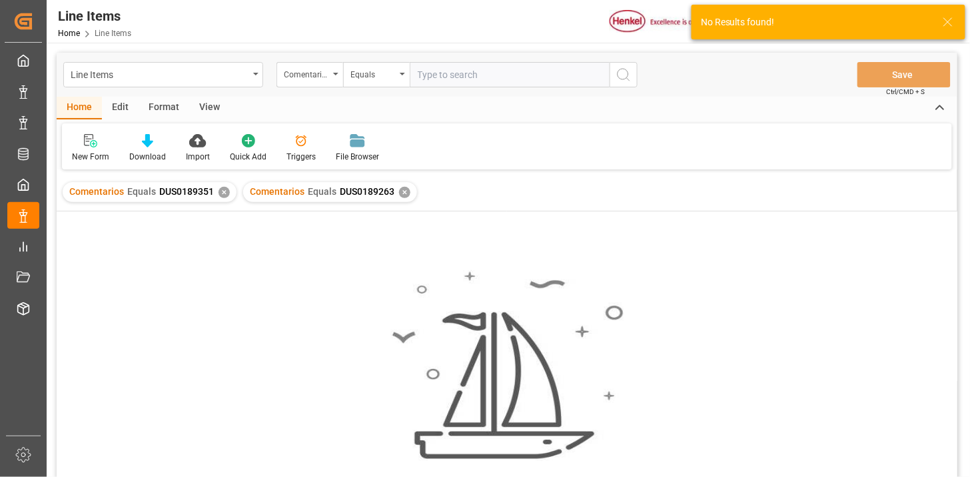
click at [221, 189] on div "✕" at bounding box center [224, 192] width 11 height 11
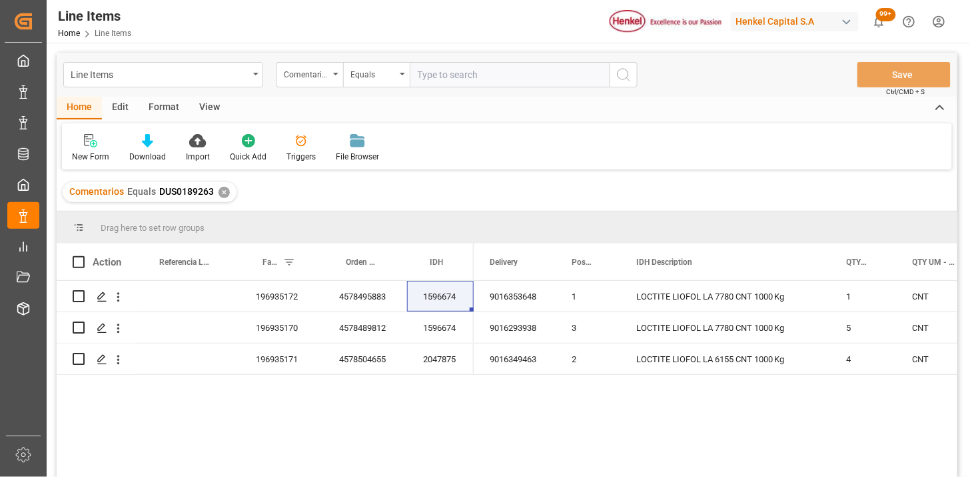
click at [465, 74] on input "text" at bounding box center [510, 74] width 200 height 25
paste input "HAMB97285"
type input "HAMB97285"
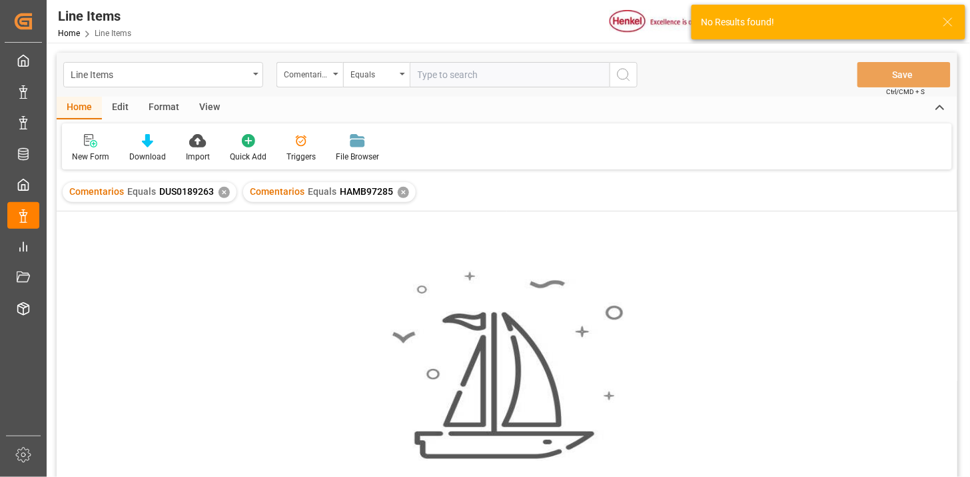
click at [225, 189] on div "✕" at bounding box center [224, 192] width 11 height 11
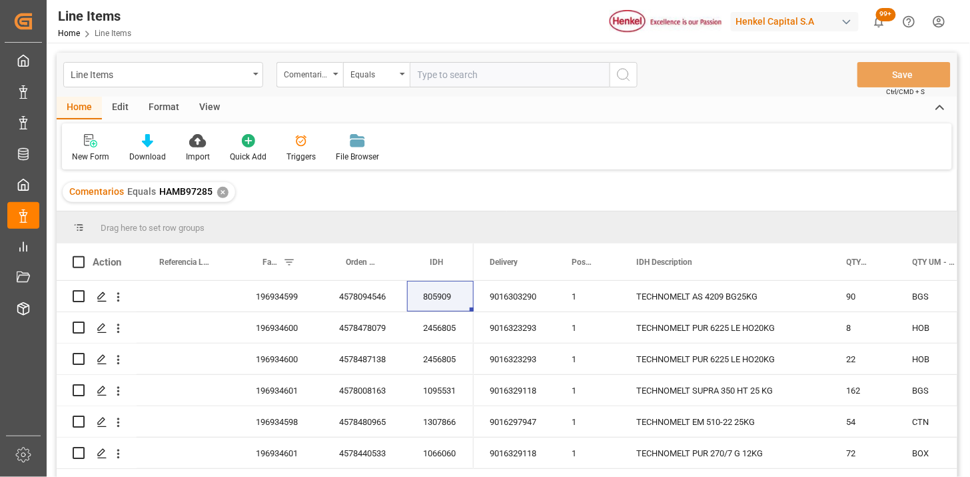
click at [428, 74] on input "text" at bounding box center [510, 74] width 200 height 25
paste input "HAMB96256"
type input "HAMB96256"
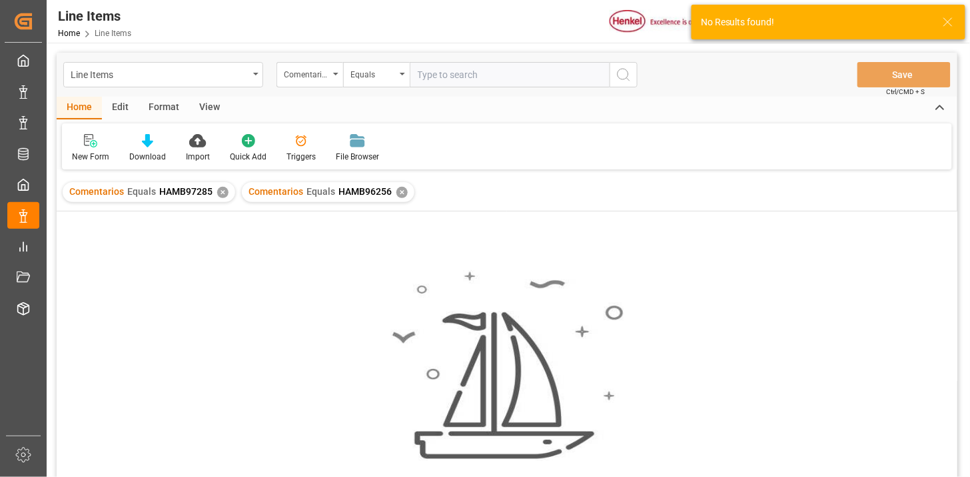
click at [219, 195] on div "✕" at bounding box center [222, 192] width 11 height 11
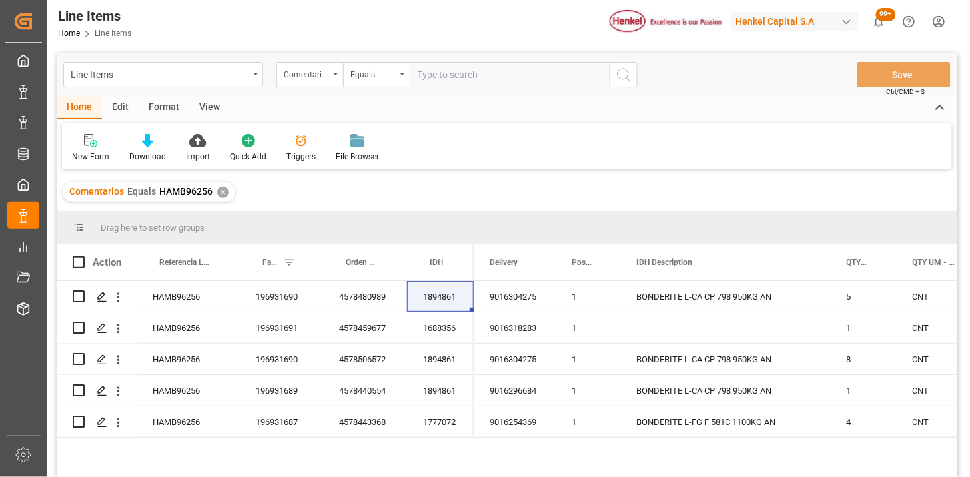
click at [462, 81] on input "text" at bounding box center [510, 74] width 200 height 25
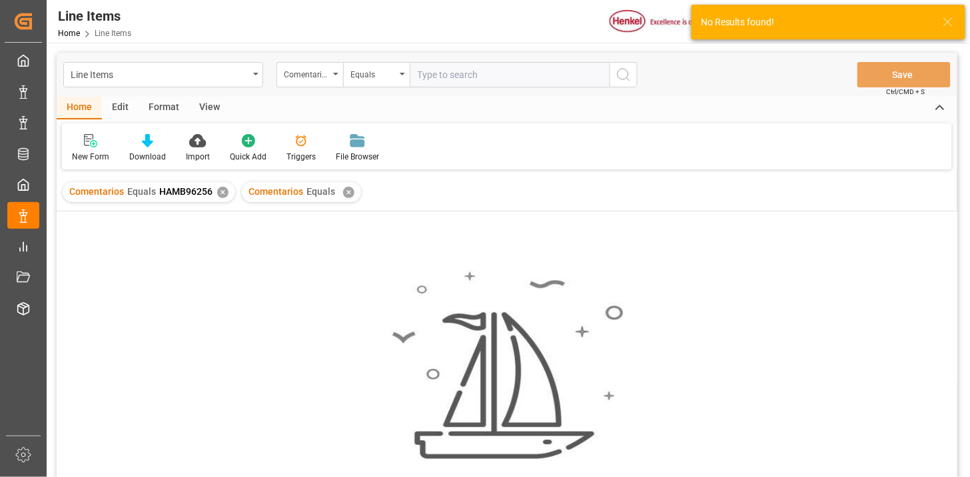
click at [223, 191] on div "✕" at bounding box center [222, 192] width 11 height 11
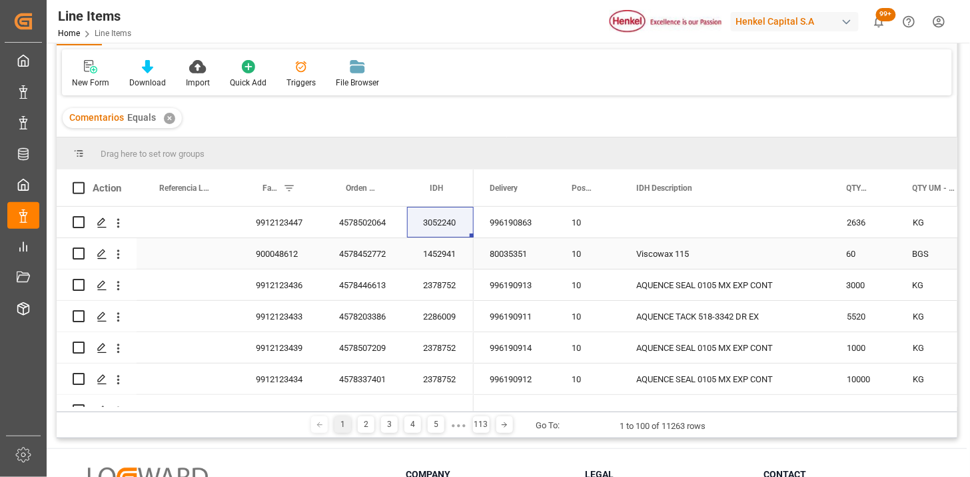
click at [494, 235] on div "996190863" at bounding box center [515, 222] width 82 height 31
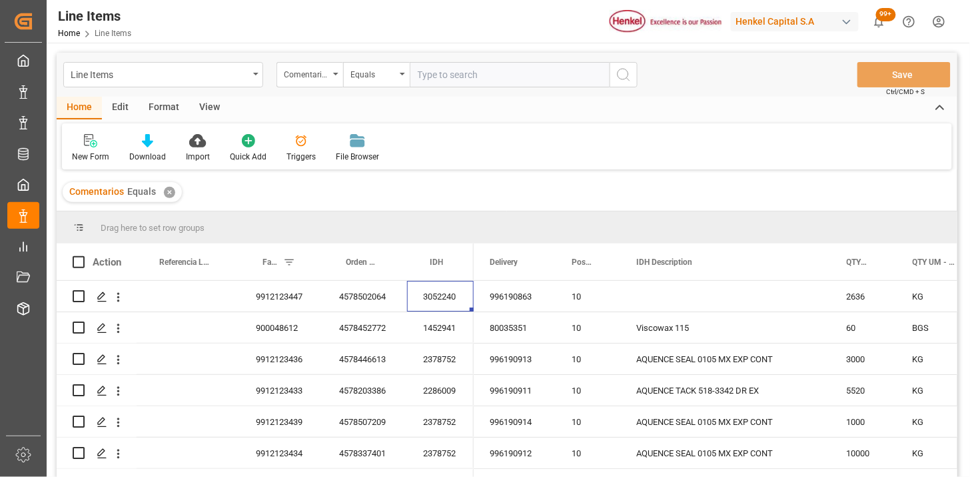
click at [167, 191] on div "✕" at bounding box center [169, 192] width 11 height 11
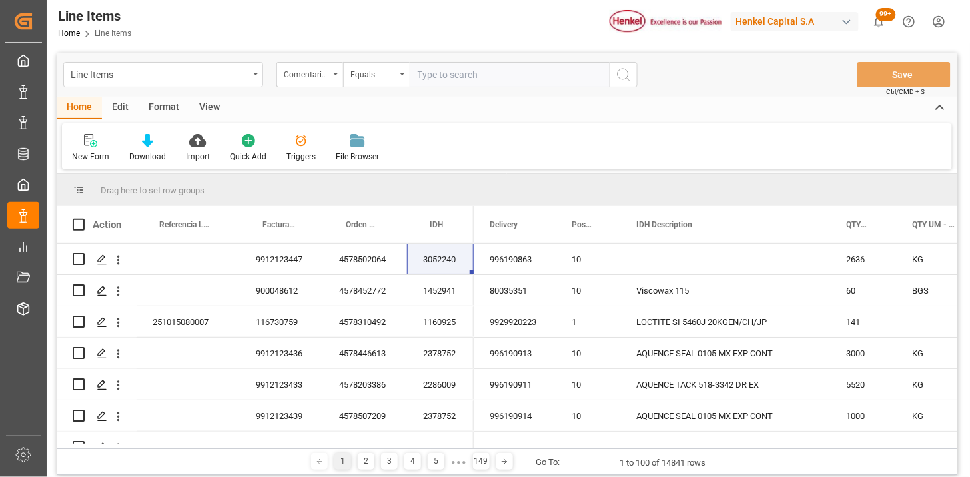
click at [223, 109] on div "View" at bounding box center [209, 108] width 41 height 23
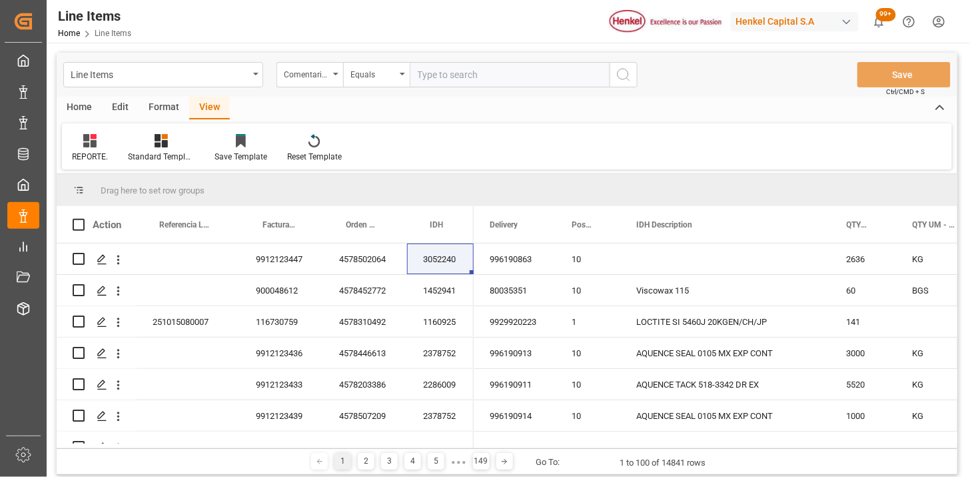
click at [85, 103] on div "Home" at bounding box center [79, 108] width 45 height 23
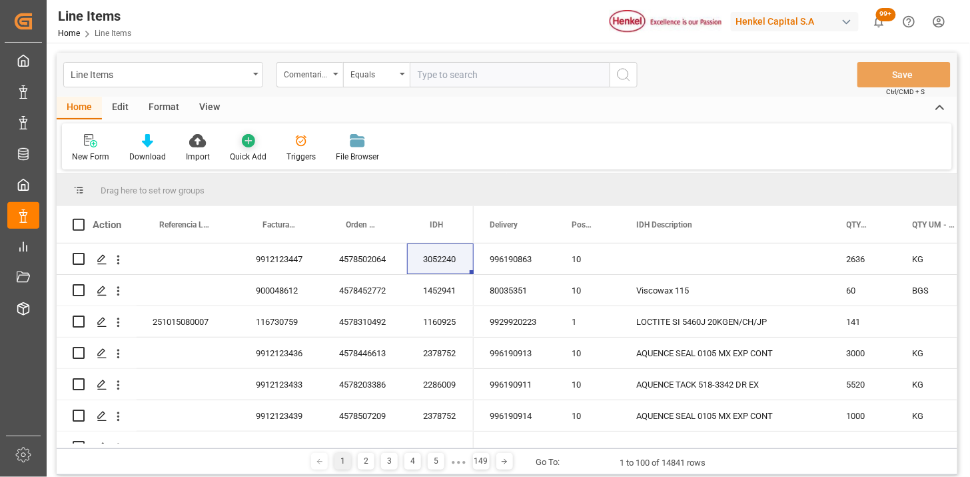
click at [243, 141] on icon at bounding box center [248, 140] width 13 height 13
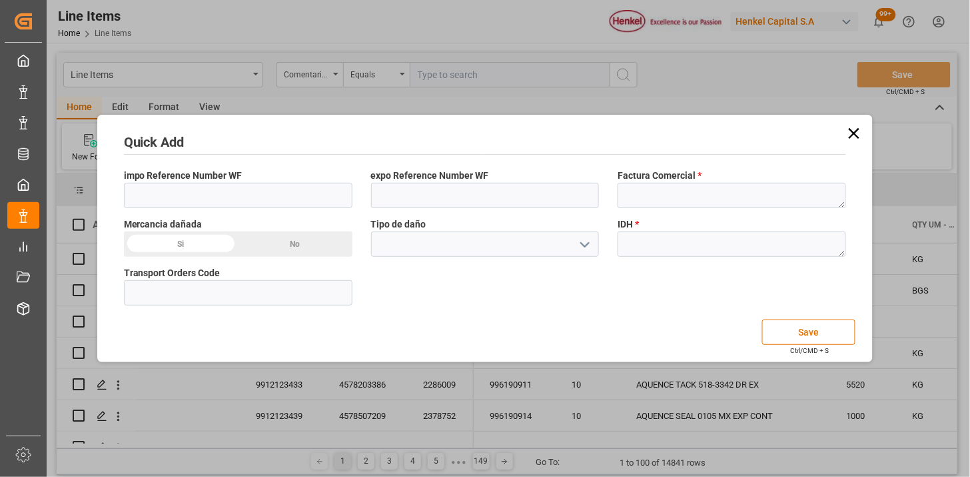
click at [652, 182] on span "Factura Comercial *" at bounding box center [660, 176] width 84 height 14
click at [669, 198] on textarea at bounding box center [732, 195] width 229 height 25
paste textarea "43679"
type textarea "43679"
click at [675, 247] on textarea at bounding box center [732, 243] width 229 height 25
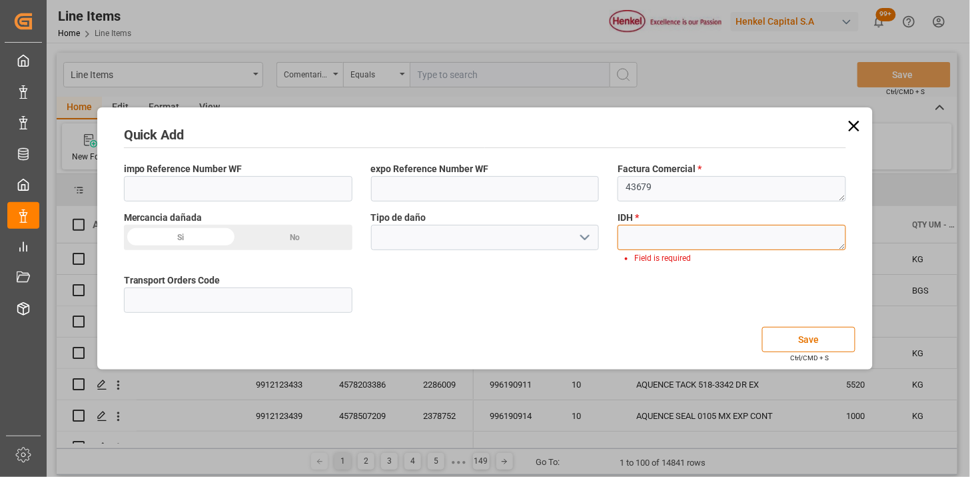
paste textarea "818252"
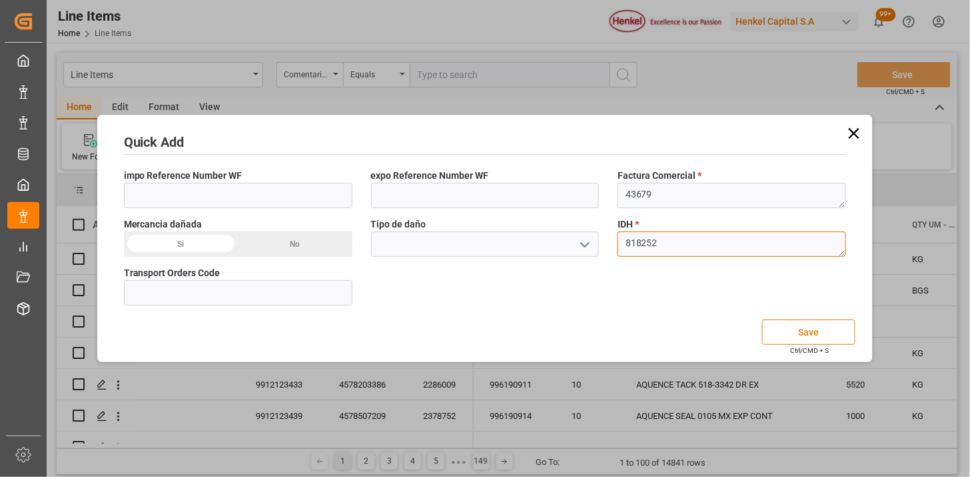
type textarea "818252"
click at [802, 338] on button "Save" at bounding box center [809, 331] width 93 height 25
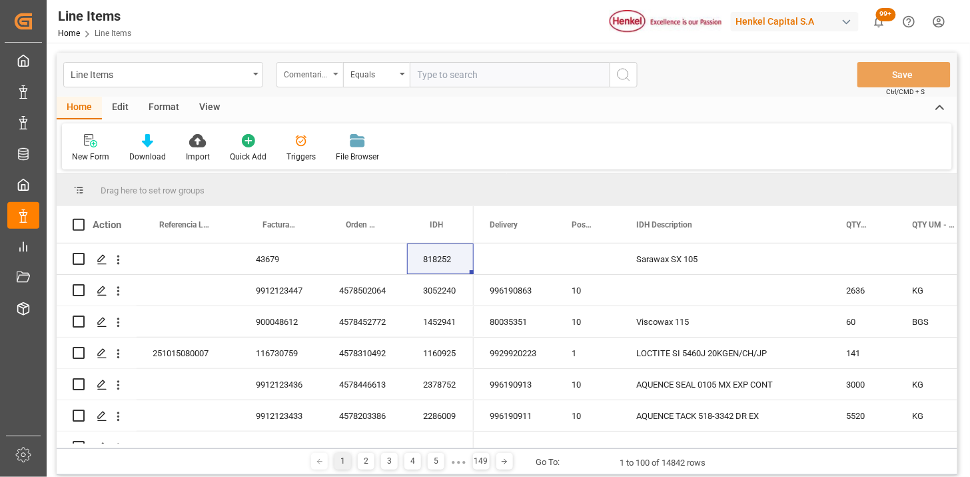
click at [321, 77] on div "Comentarios" at bounding box center [306, 72] width 45 height 15
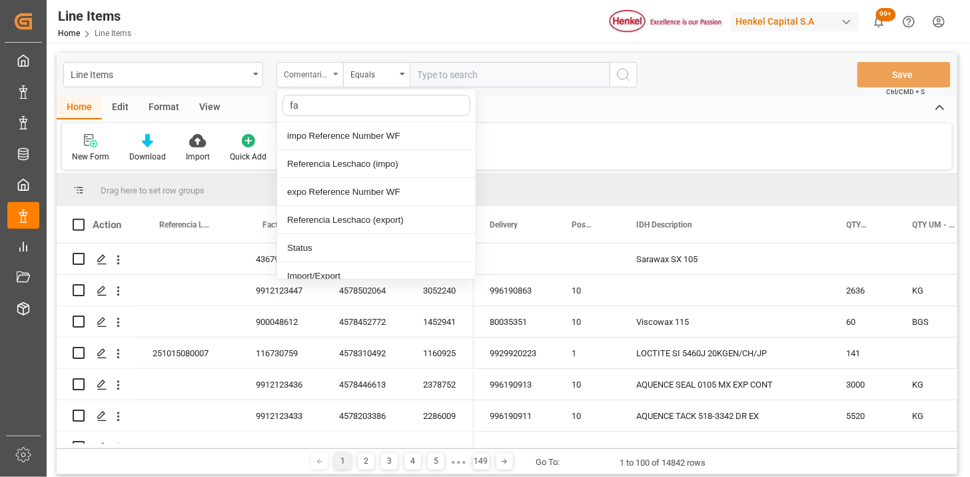
type input "fac"
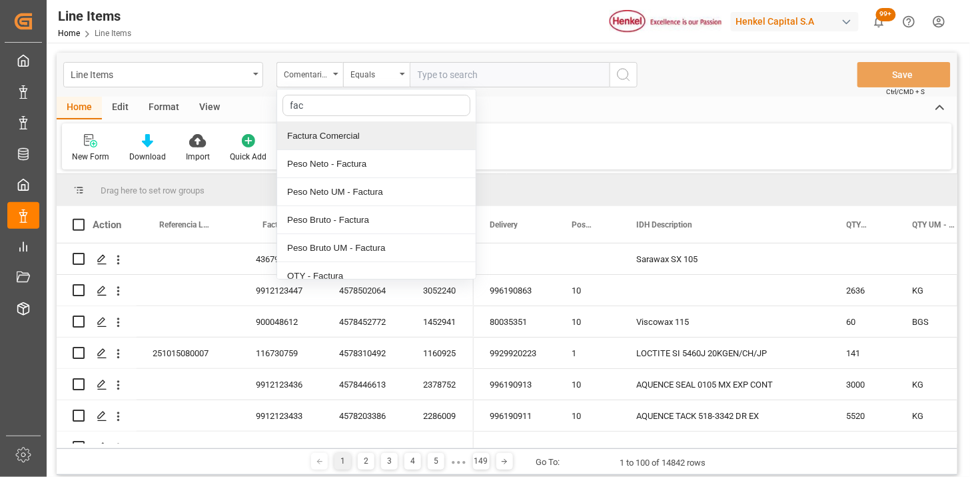
drag, startPoint x: 345, startPoint y: 135, endPoint x: 375, endPoint y: 117, distance: 35.0
click at [350, 133] on div "Factura Comercial" at bounding box center [376, 136] width 199 height 28
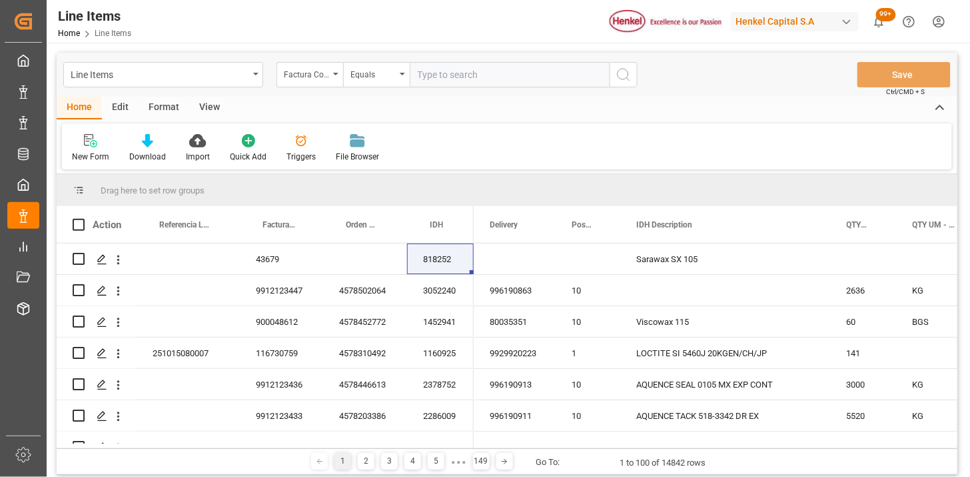
click at [427, 80] on input "text" at bounding box center [510, 74] width 200 height 25
paste input "818252"
paste input "43679"
type input "43679"
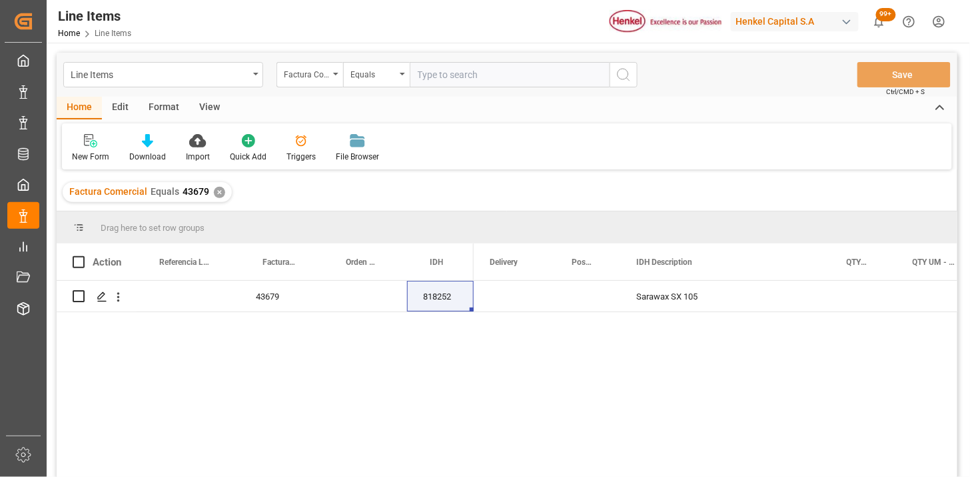
click at [211, 109] on div "View" at bounding box center [209, 108] width 41 height 23
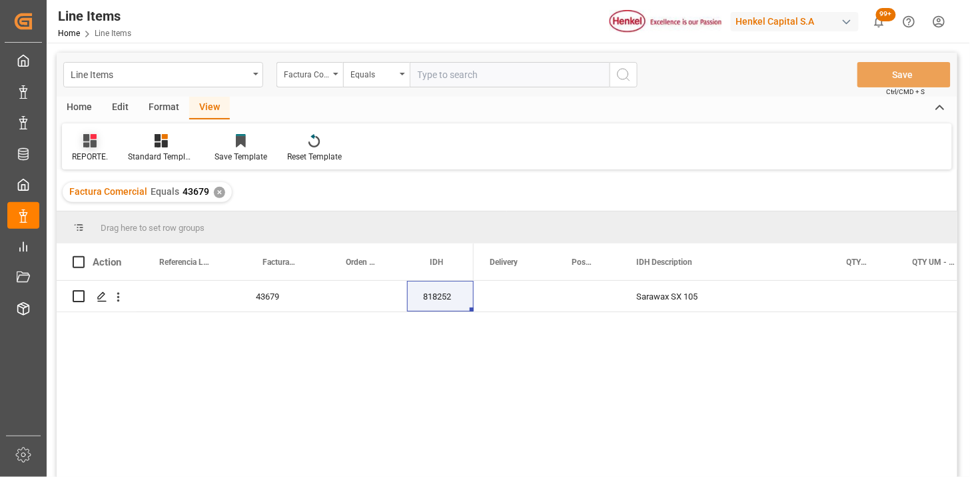
drag, startPoint x: 90, startPoint y: 131, endPoint x: 93, endPoint y: 143, distance: 13.1
click at [90, 131] on div "REPORTE. Standard Templates Save Template Reset Template" at bounding box center [507, 146] width 890 height 46
click at [449, 261] on span at bounding box center [452, 262] width 12 height 12
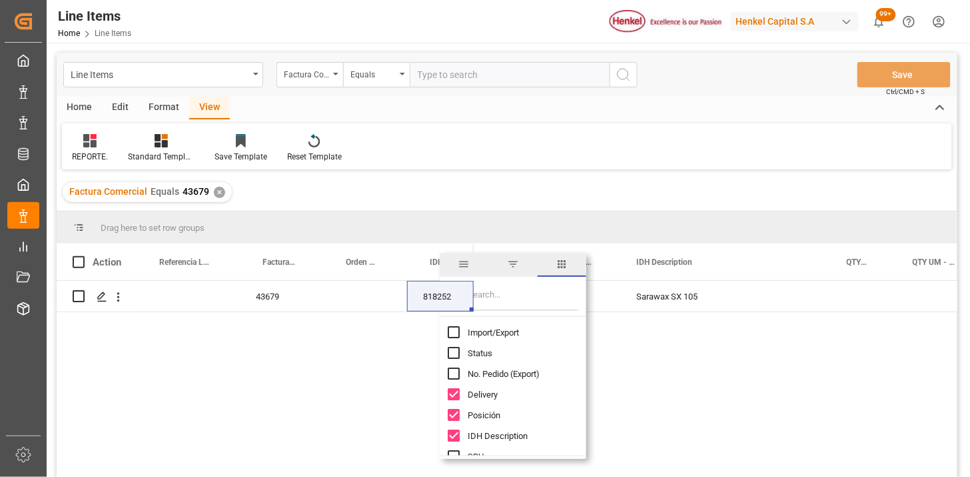
drag, startPoint x: 501, startPoint y: 330, endPoint x: 503, endPoint y: 311, distance: 18.8
click at [501, 329] on span "Import/Export" at bounding box center [493, 332] width 51 height 10
checkbox input "true"
click at [503, 298] on input "Filter Columns Input" at bounding box center [523, 297] width 111 height 27
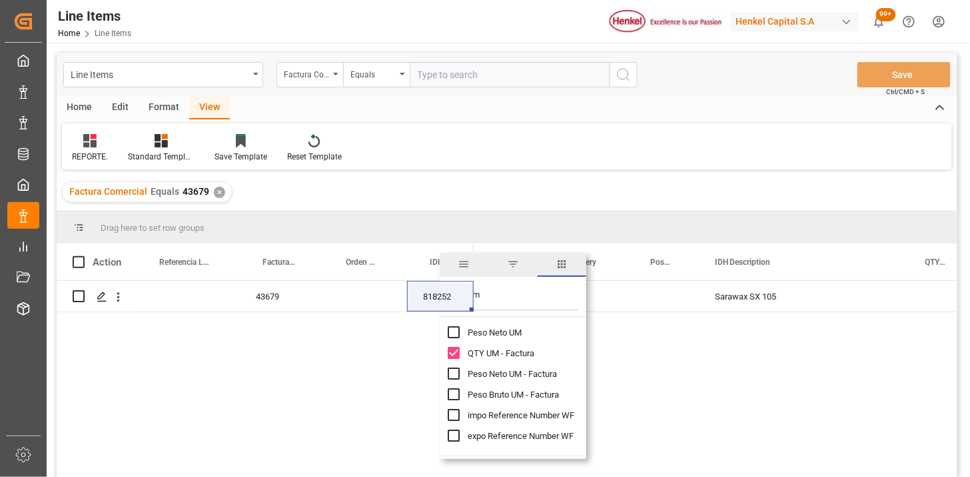
type input "um"
drag, startPoint x: 510, startPoint y: 372, endPoint x: 508, endPoint y: 389, distance: 17.4
click at [511, 374] on span "Peso Neto UM - Factura" at bounding box center [512, 374] width 89 height 10
checkbox input "true"
click at [509, 393] on span "Peso Bruto UM - Factura" at bounding box center [513, 394] width 91 height 10
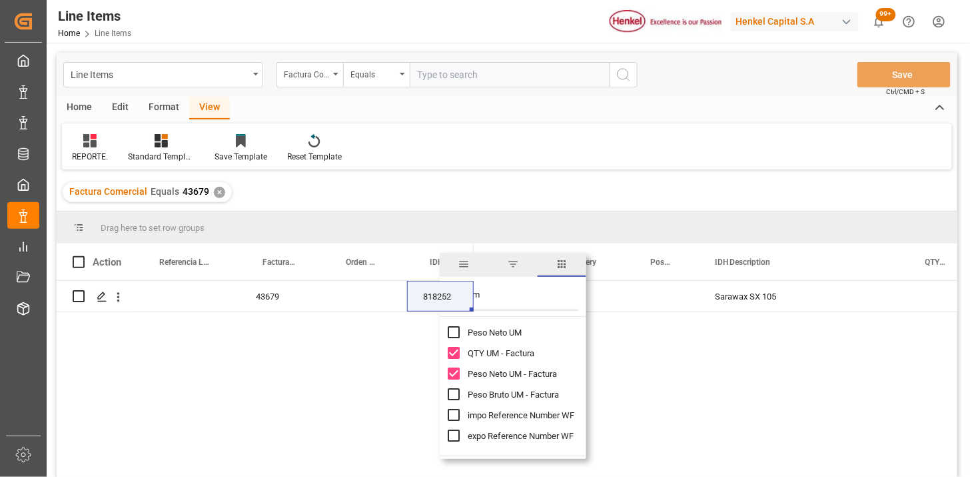
checkbox input "true"
drag, startPoint x: 333, startPoint y: 405, endPoint x: 317, endPoint y: 405, distance: 16.0
click at [328, 407] on div "43679 818252 Sarawax SX 105" at bounding box center [507, 381] width 901 height 200
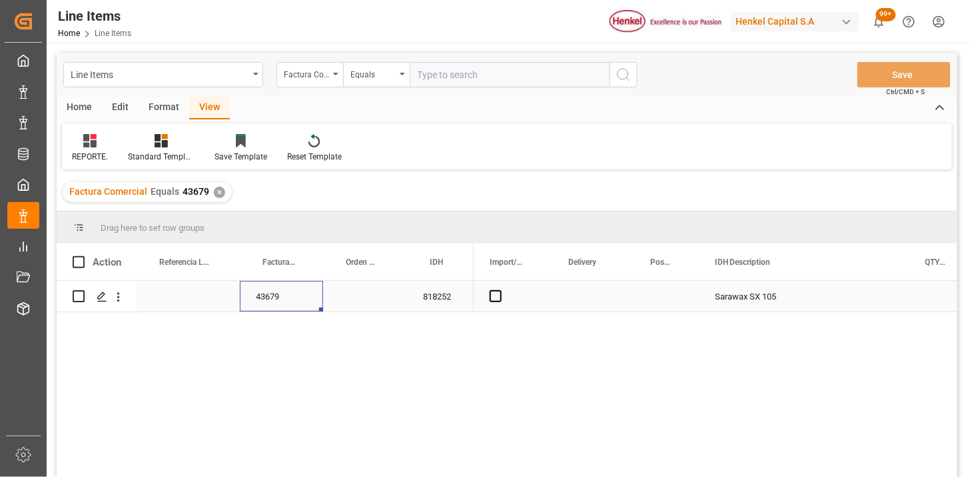
click at [263, 298] on div "43679" at bounding box center [281, 296] width 83 height 31
click at [120, 301] on icon "open menu" at bounding box center [118, 297] width 14 height 14
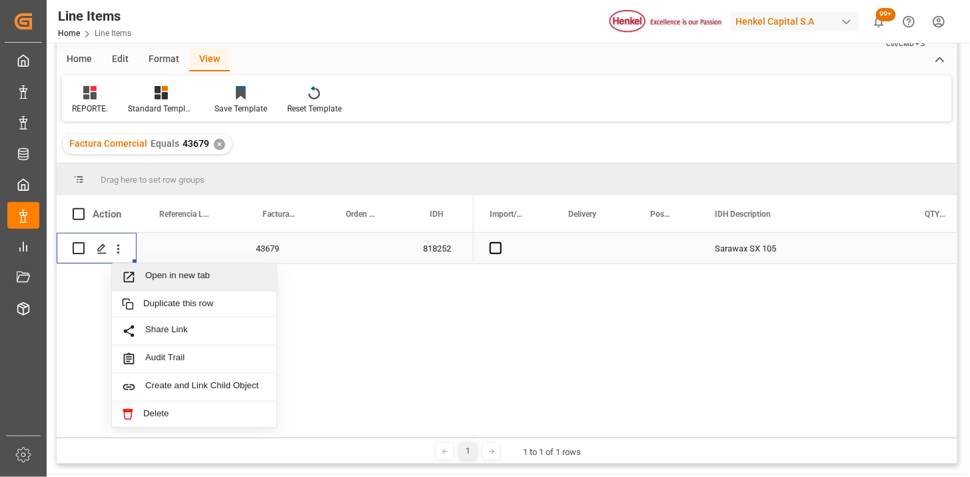
scroll to position [74, 0]
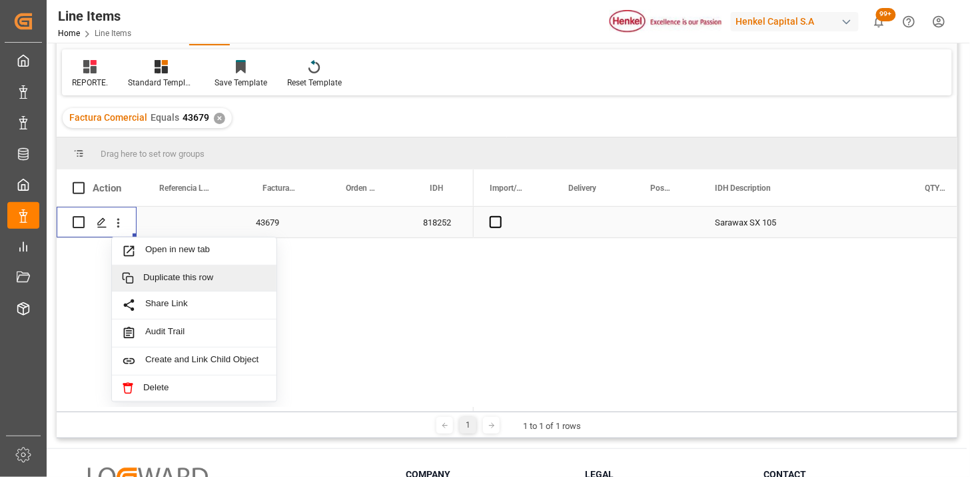
click at [205, 285] on div "Duplicate this row" at bounding box center [194, 278] width 165 height 26
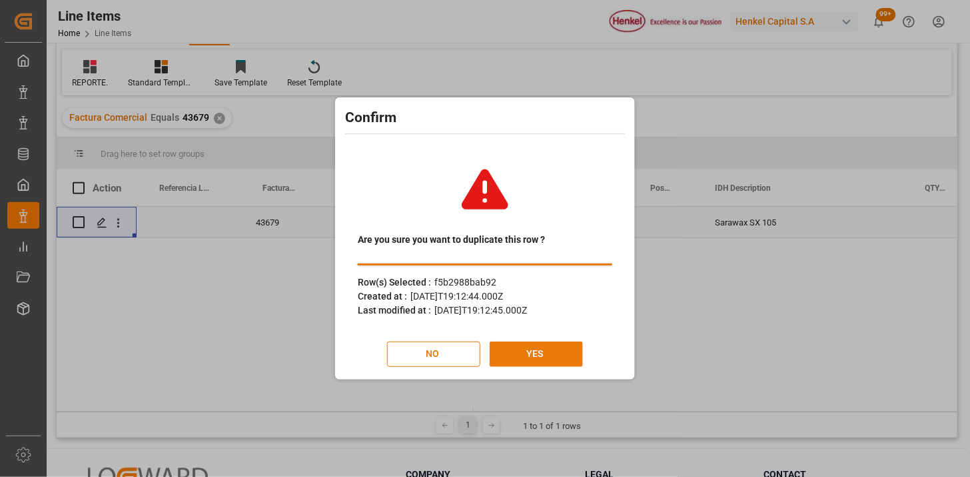
click at [545, 357] on button "YES" at bounding box center [536, 353] width 93 height 25
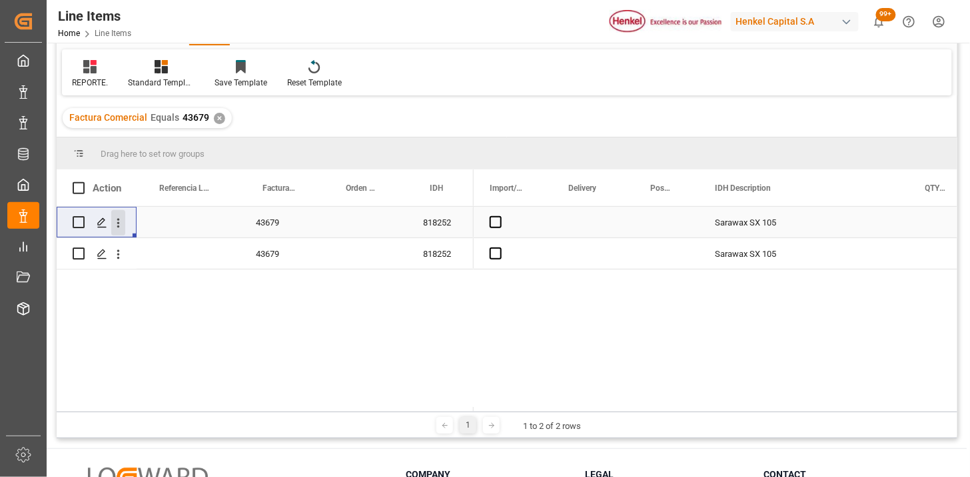
click at [123, 224] on icon "open menu" at bounding box center [118, 223] width 14 height 14
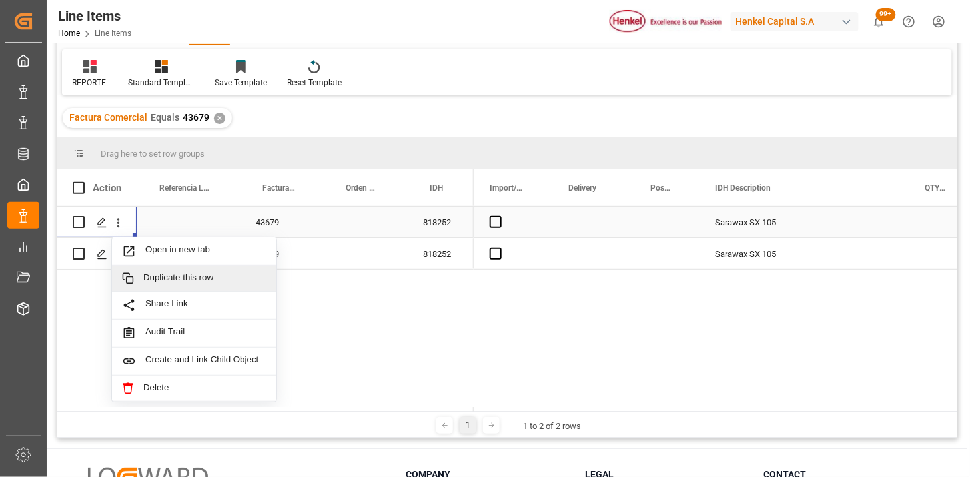
click at [197, 283] on div "Duplicate this row" at bounding box center [194, 278] width 165 height 26
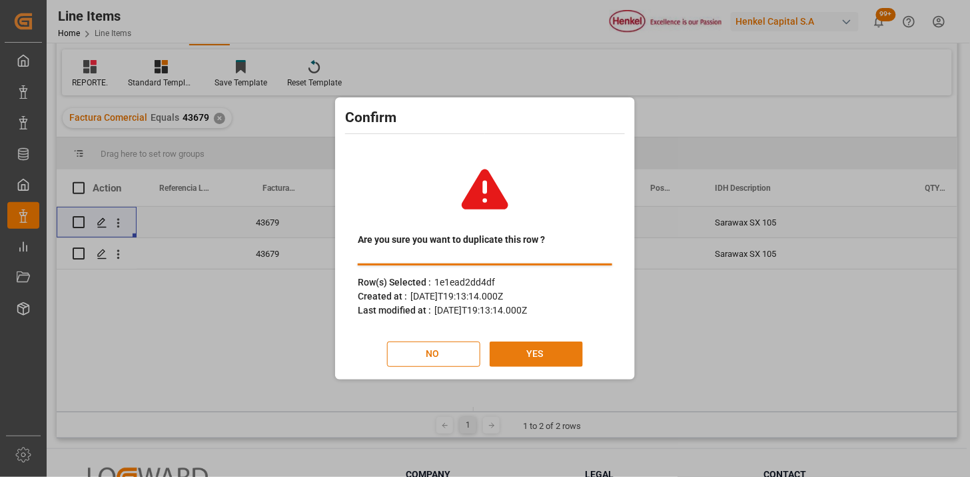
click at [547, 353] on button "YES" at bounding box center [536, 353] width 93 height 25
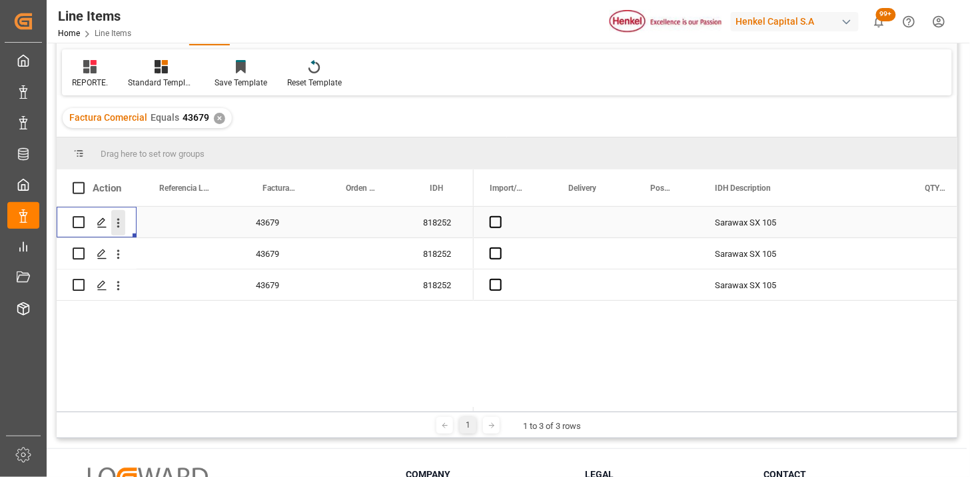
drag, startPoint x: 119, startPoint y: 223, endPoint x: 121, endPoint y: 233, distance: 10.3
click at [118, 225] on icon "open menu" at bounding box center [118, 223] width 14 height 14
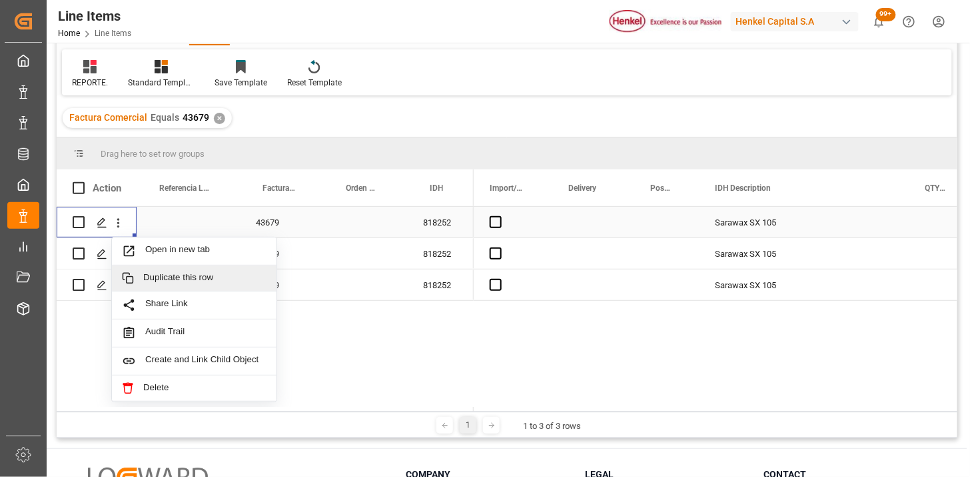
click at [179, 282] on span "Duplicate this row" at bounding box center [204, 278] width 123 height 12
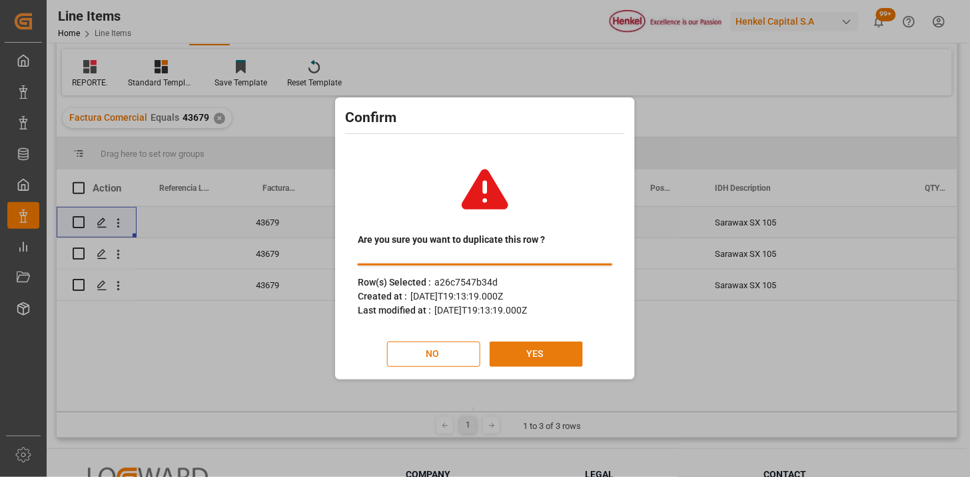
click at [540, 357] on button "YES" at bounding box center [536, 353] width 93 height 25
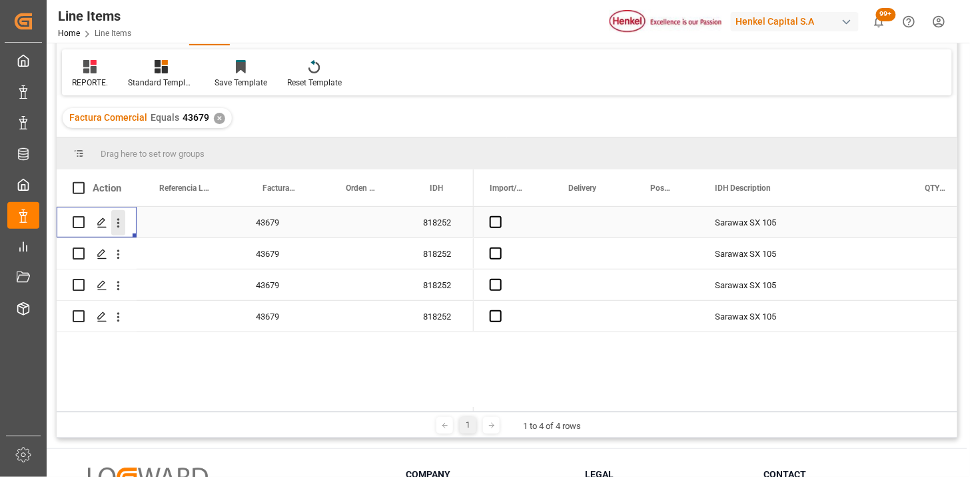
click at [121, 231] on button "open menu" at bounding box center [118, 222] width 14 height 25
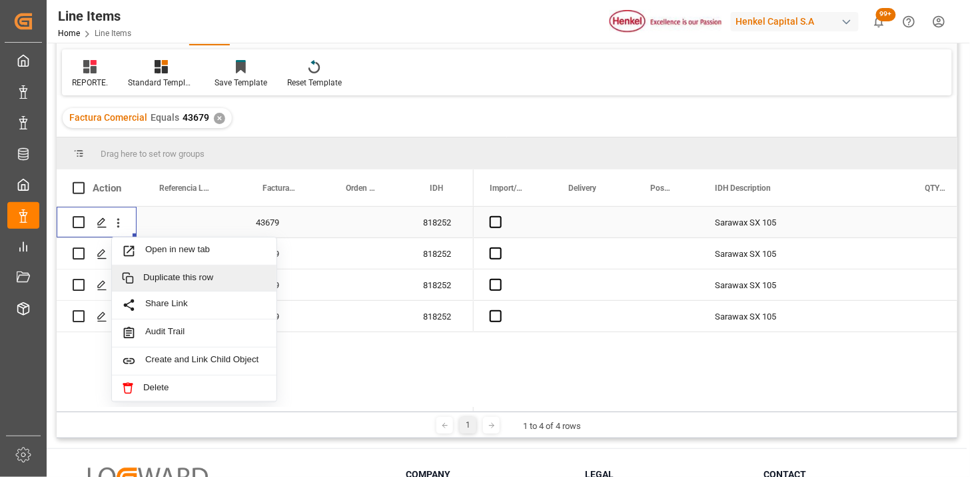
click at [190, 272] on span "Duplicate this row" at bounding box center [204, 278] width 123 height 12
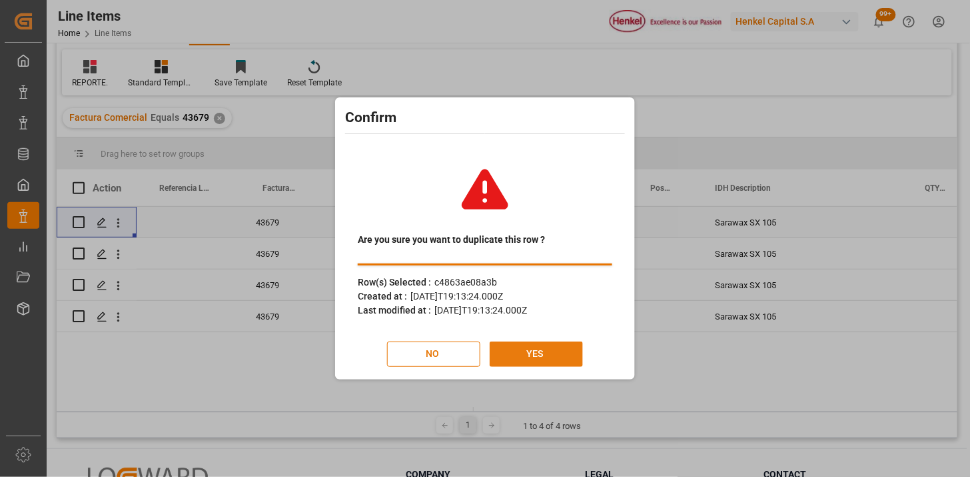
click at [563, 349] on button "YES" at bounding box center [536, 353] width 93 height 25
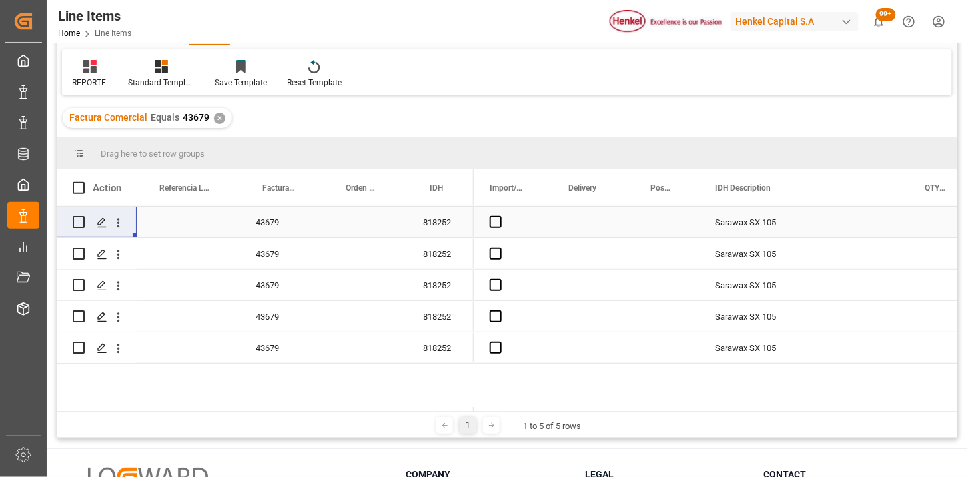
click at [278, 217] on div "43679" at bounding box center [281, 222] width 83 height 31
click at [337, 228] on div "Press SPACE to select this row." at bounding box center [365, 222] width 84 height 31
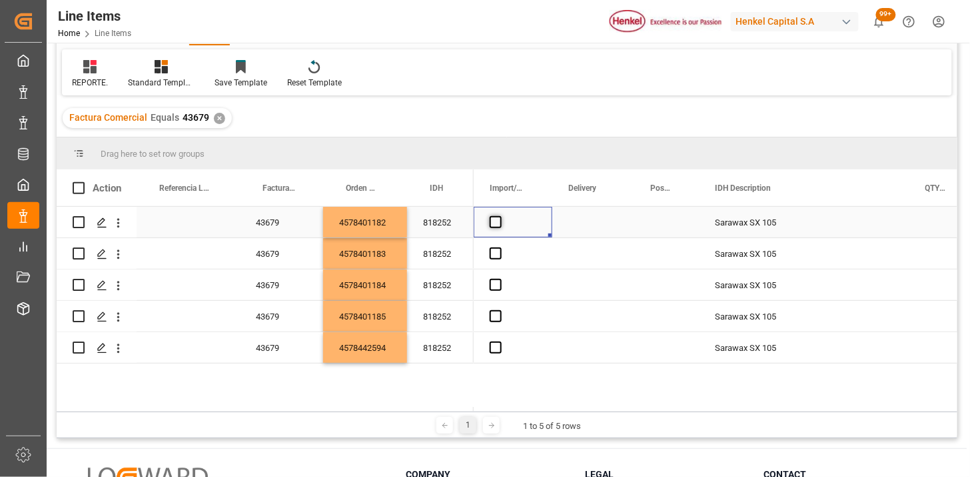
click at [498, 225] on span "Press SPACE to select this row." at bounding box center [496, 222] width 12 height 12
click at [500, 216] on input "Press SPACE to select this row." at bounding box center [500, 216] width 0 height 0
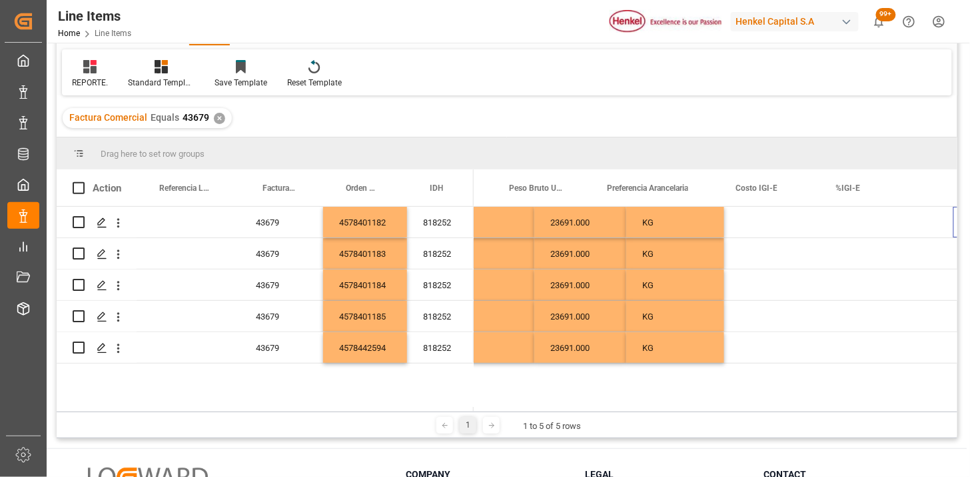
scroll to position [0, 840]
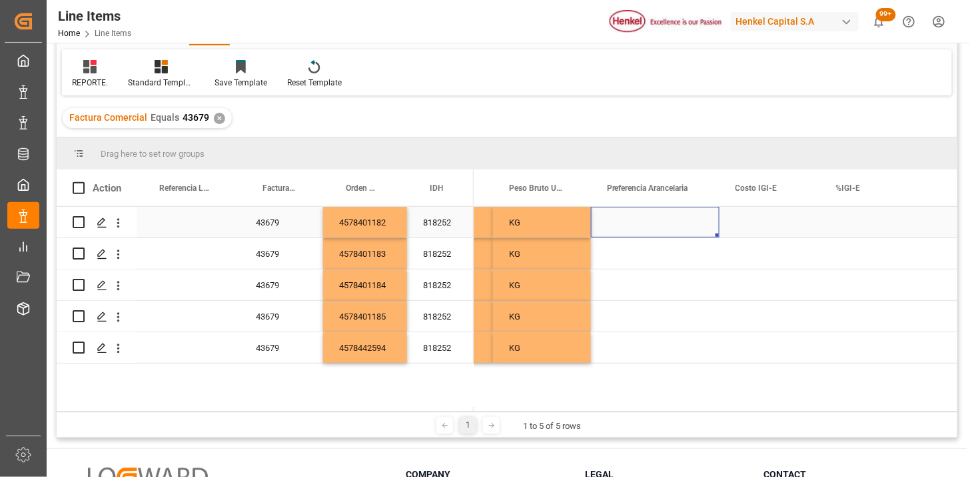
click at [665, 225] on div "Press SPACE to select this row." at bounding box center [655, 222] width 129 height 31
click at [694, 231] on button "Select" at bounding box center [655, 229] width 107 height 25
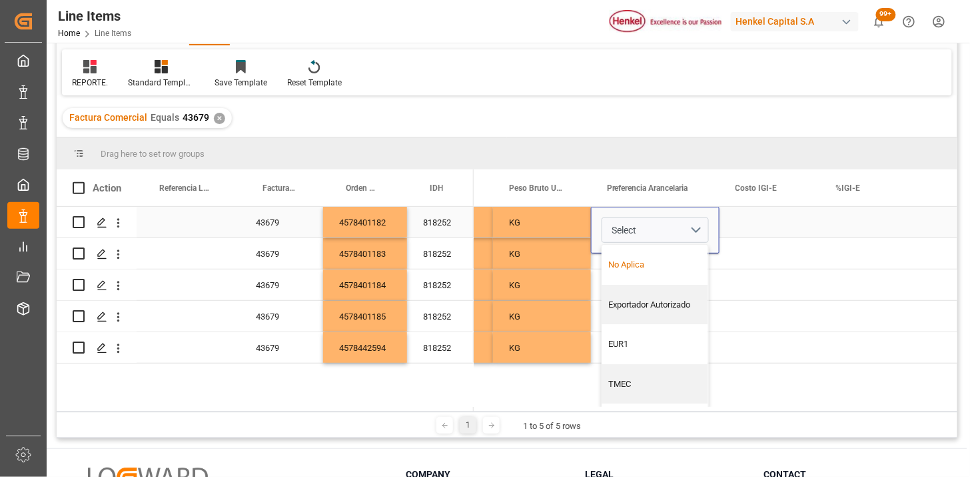
drag, startPoint x: 665, startPoint y: 270, endPoint x: 717, endPoint y: 240, distance: 60.6
click at [670, 267] on div "No Aplica" at bounding box center [656, 264] width 92 height 13
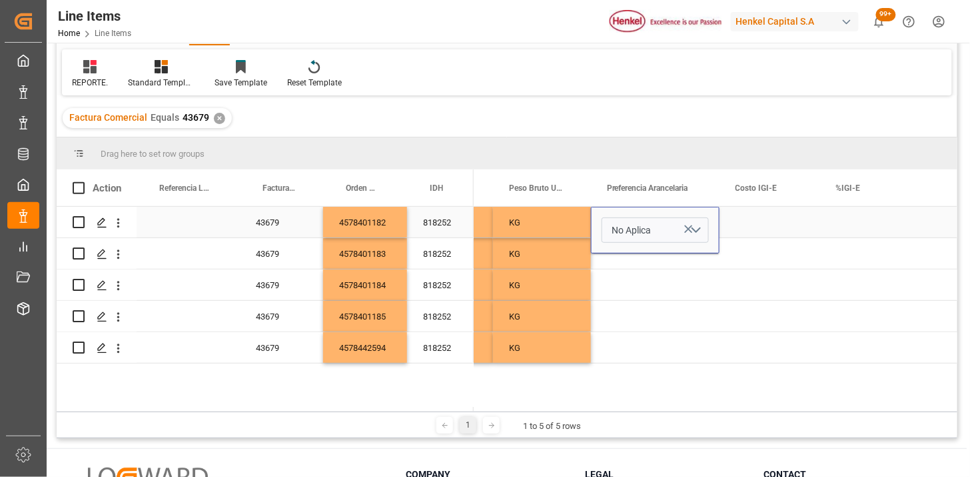
click at [721, 237] on div "Press SPACE to select this row." at bounding box center [770, 222] width 101 height 31
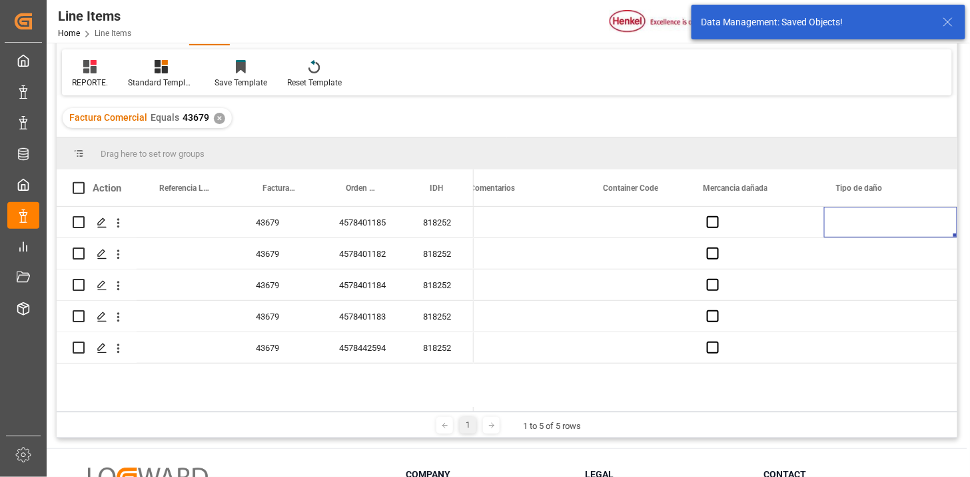
scroll to position [0, 1881]
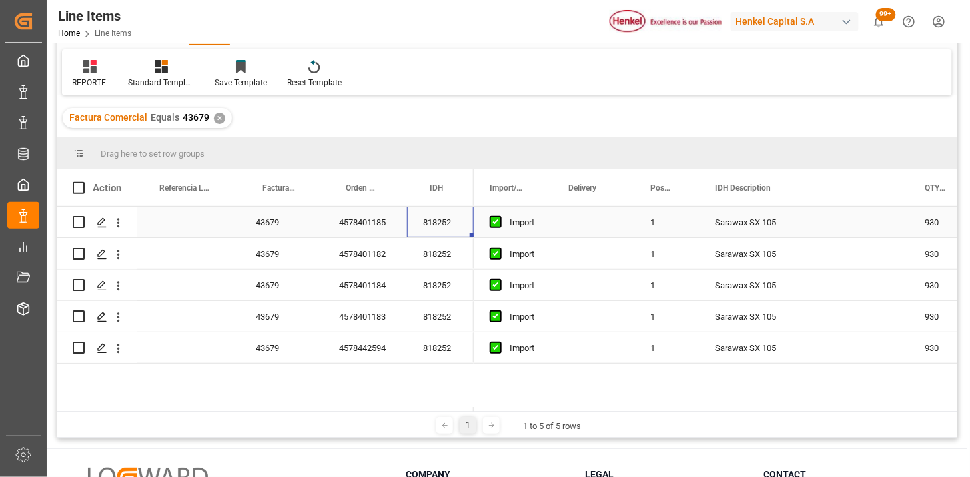
click at [447, 223] on div "818252" at bounding box center [440, 222] width 67 height 31
click at [368, 199] on div "Orden de Compra" at bounding box center [362, 187] width 33 height 37
click at [374, 253] on div "4578401183" at bounding box center [365, 253] width 84 height 31
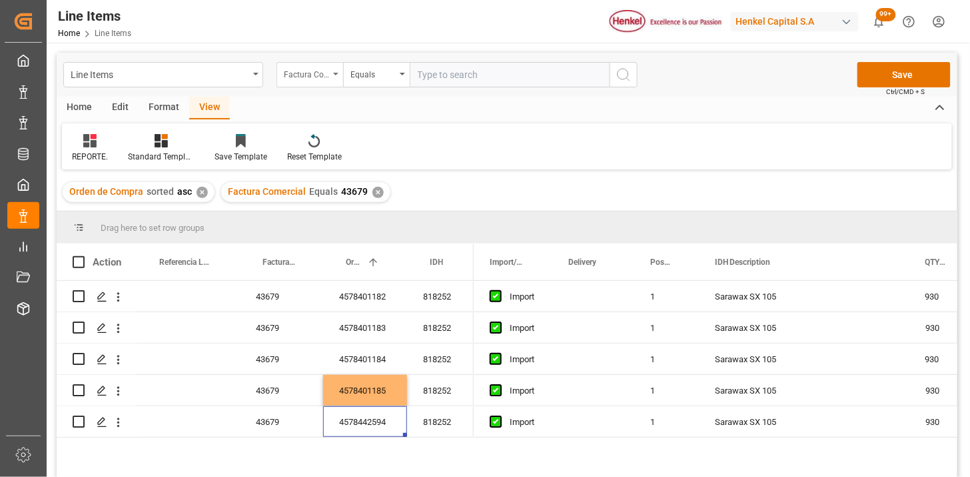
click at [309, 71] on div "Factura Comercial" at bounding box center [306, 72] width 45 height 15
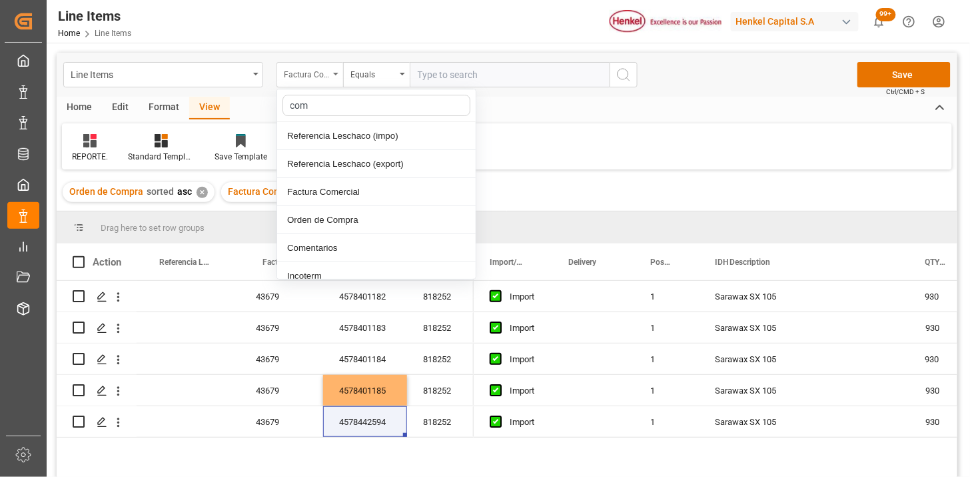
type input "come"
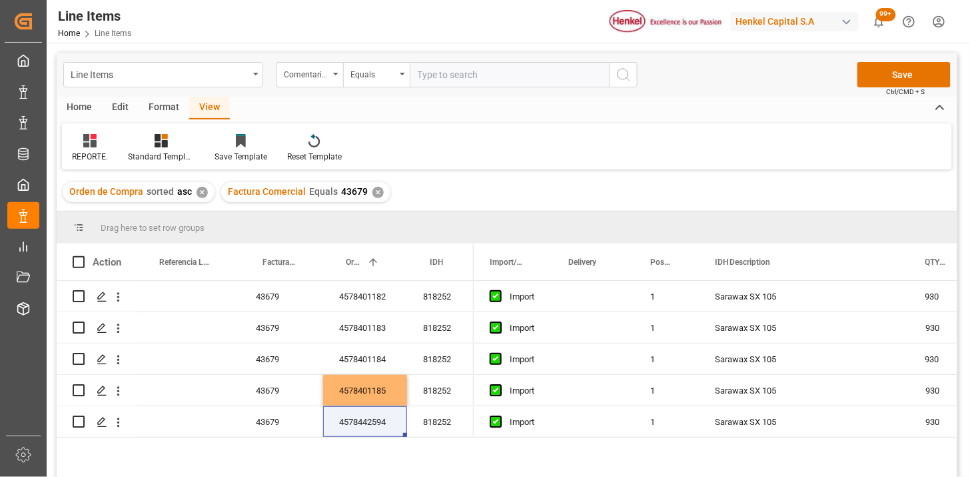
click at [529, 75] on input "text" at bounding box center [510, 74] width 200 height 25
paste input "HAMB97285"
type input "HAMB97285"
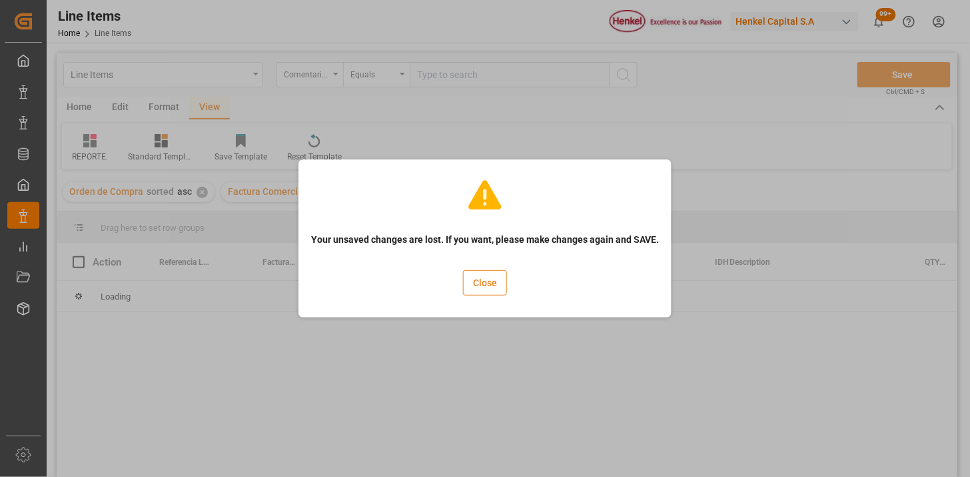
click at [488, 287] on button "Close" at bounding box center [485, 282] width 44 height 25
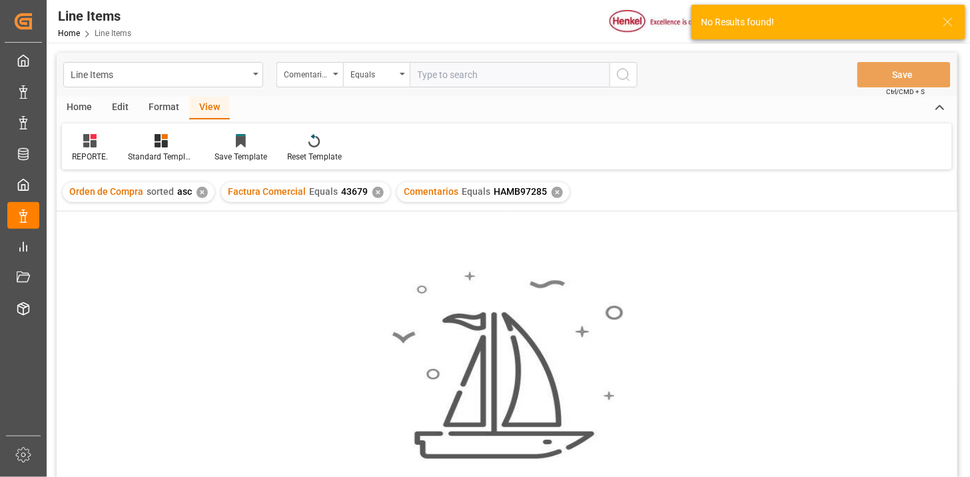
click at [375, 195] on div "✕" at bounding box center [378, 192] width 11 height 11
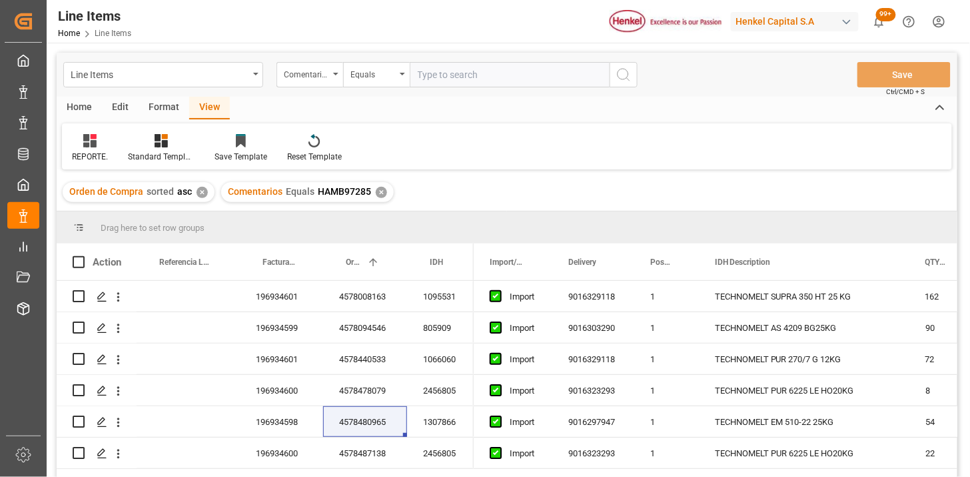
click at [200, 187] on div "✕" at bounding box center [202, 192] width 11 height 11
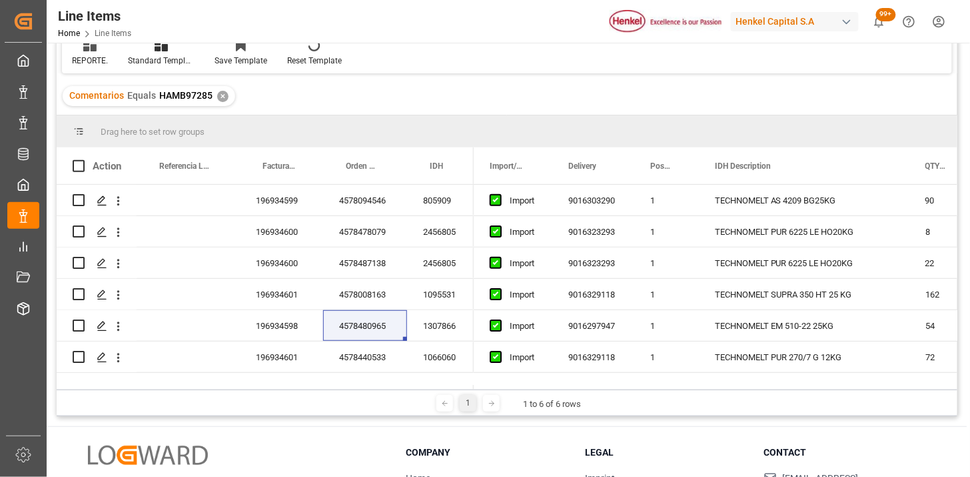
scroll to position [74, 0]
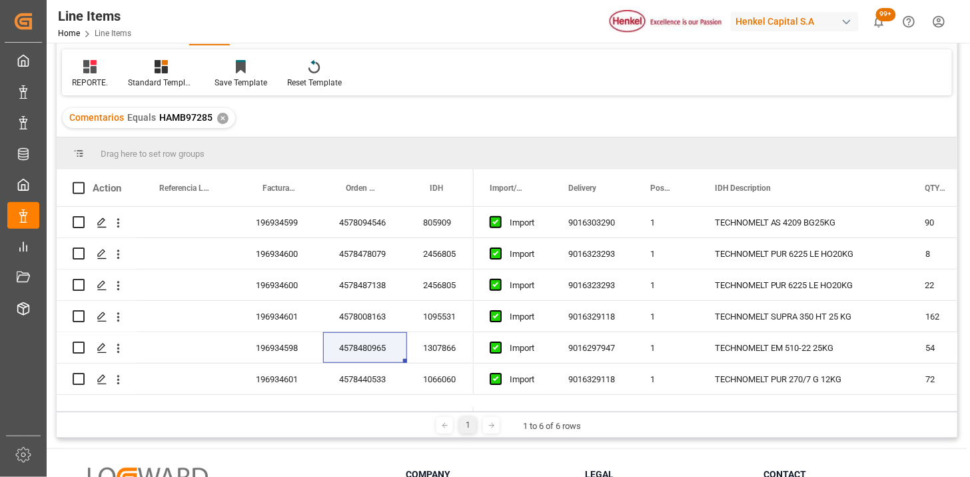
click at [224, 116] on div "✕" at bounding box center [222, 118] width 11 height 11
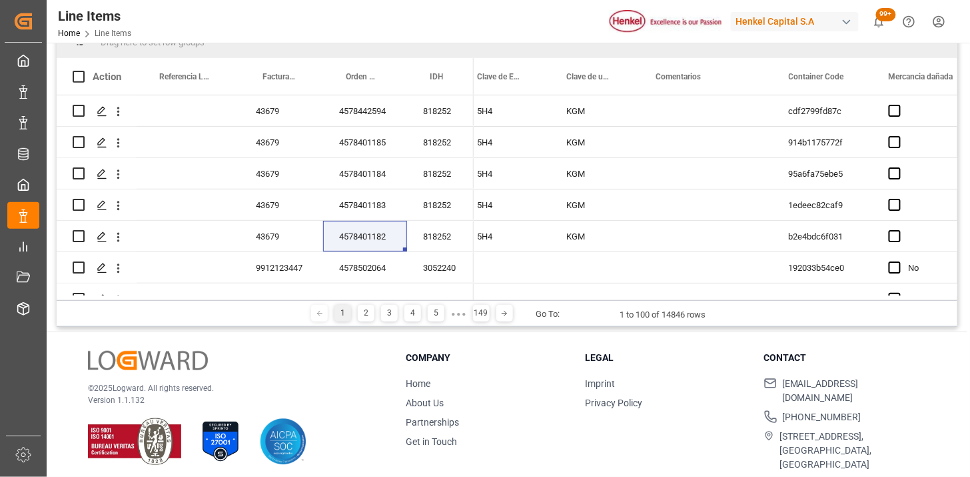
scroll to position [0, 1736]
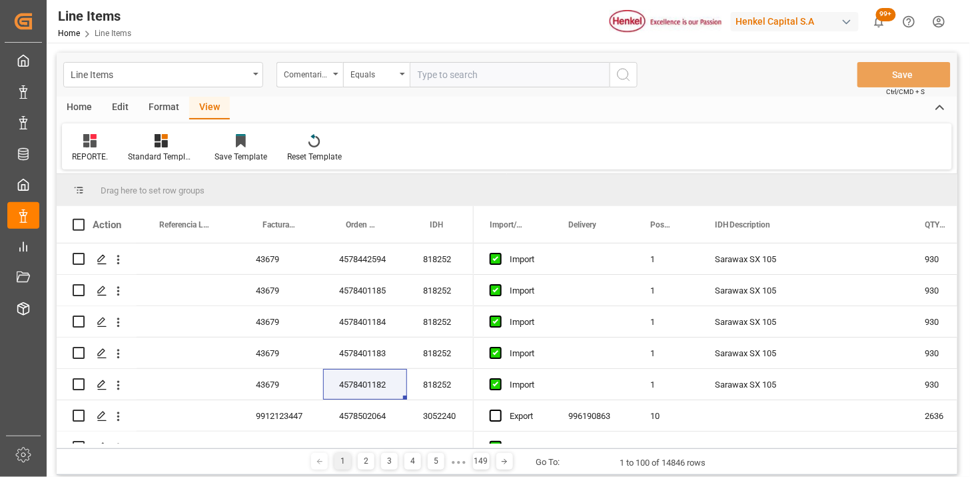
click at [441, 80] on input "text" at bounding box center [510, 74] width 200 height 25
paste input "HAMB97285"
type input "HAMB97285"
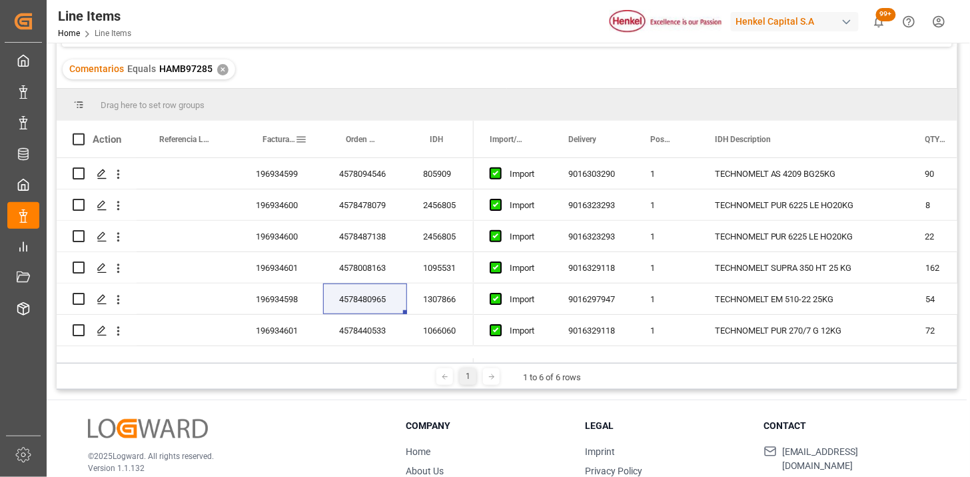
click at [269, 145] on div "Factura Comercial" at bounding box center [279, 139] width 33 height 37
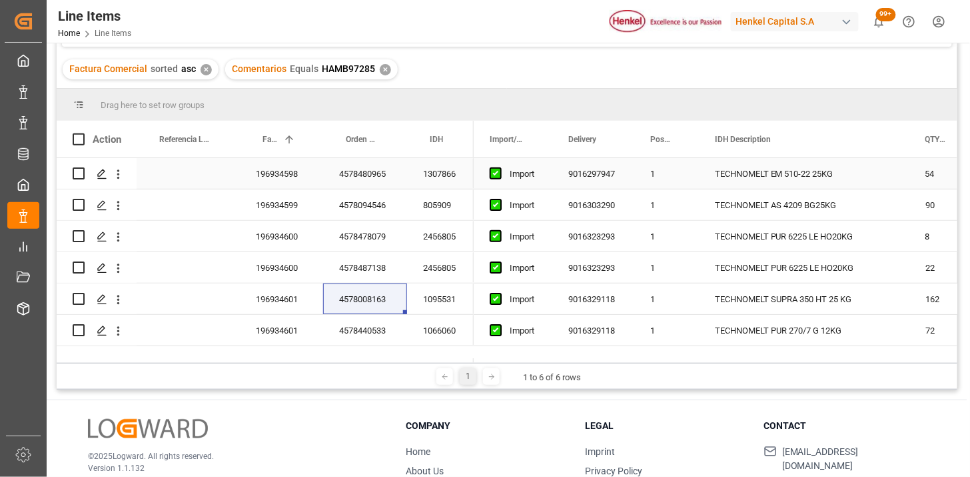
click at [272, 183] on div "196934598" at bounding box center [281, 173] width 83 height 31
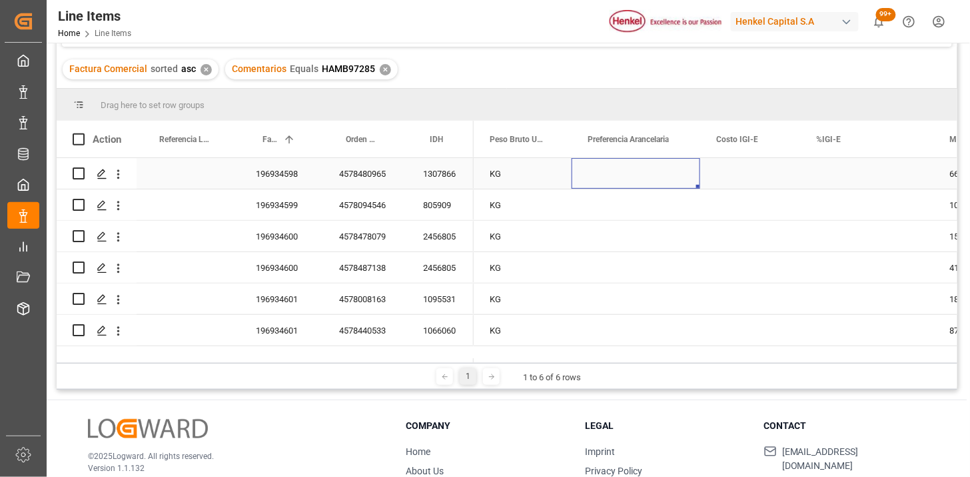
click at [607, 175] on div "Press SPACE to select this row." at bounding box center [636, 173] width 129 height 31
drag, startPoint x: 607, startPoint y: 175, endPoint x: 634, endPoint y: 183, distance: 28.3
click at [609, 176] on div "Press SPACE to select this row." at bounding box center [636, 173] width 129 height 31
click at [676, 190] on button "Select" at bounding box center [636, 181] width 107 height 25
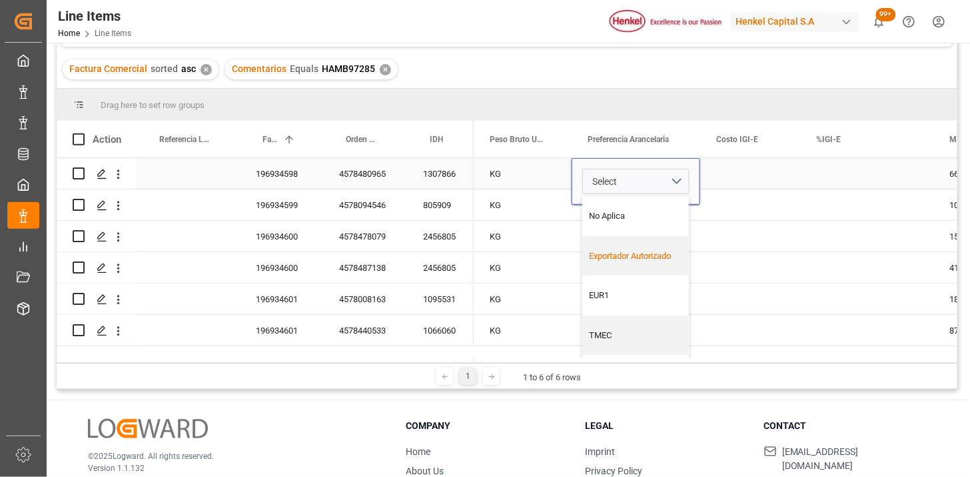
click at [658, 254] on div "Exportador Autorizado" at bounding box center [637, 255] width 92 height 13
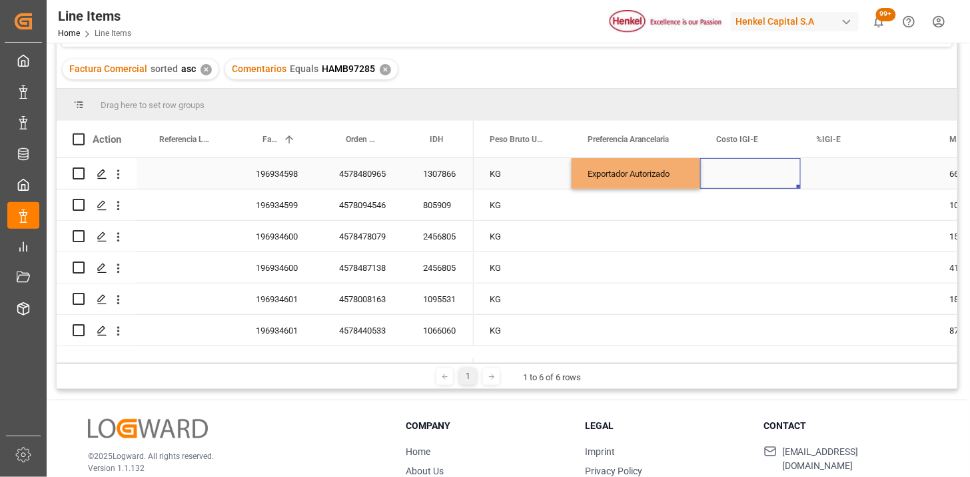
click at [734, 177] on div "Press SPACE to select this row." at bounding box center [751, 173] width 101 height 31
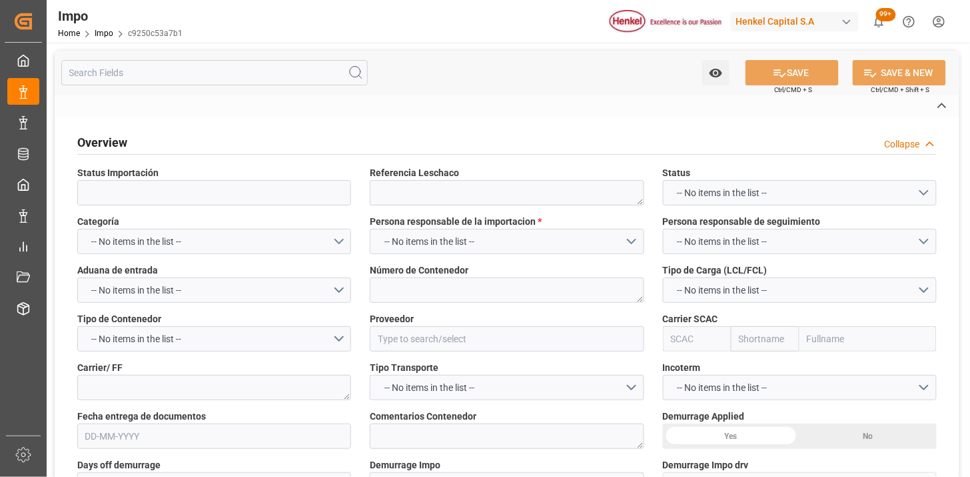
type textarea "N/A"
type input "AA"
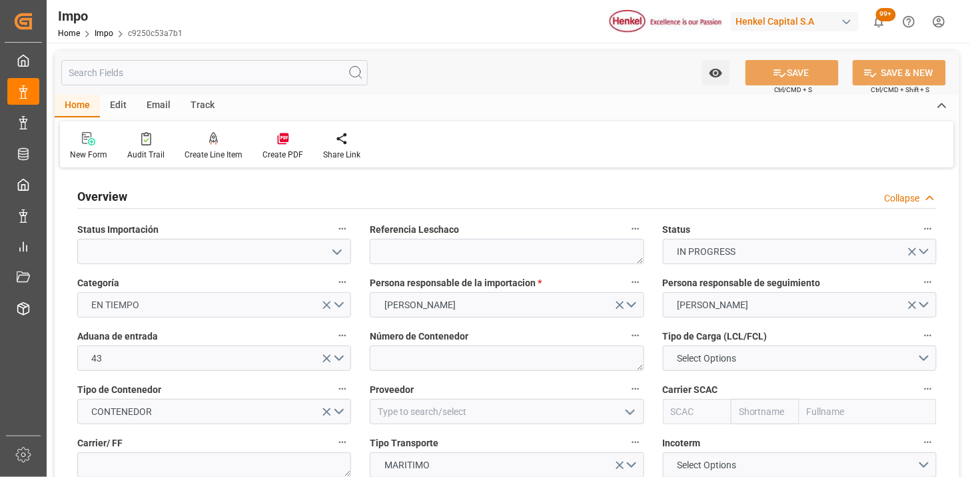
type input "29-09-2025"
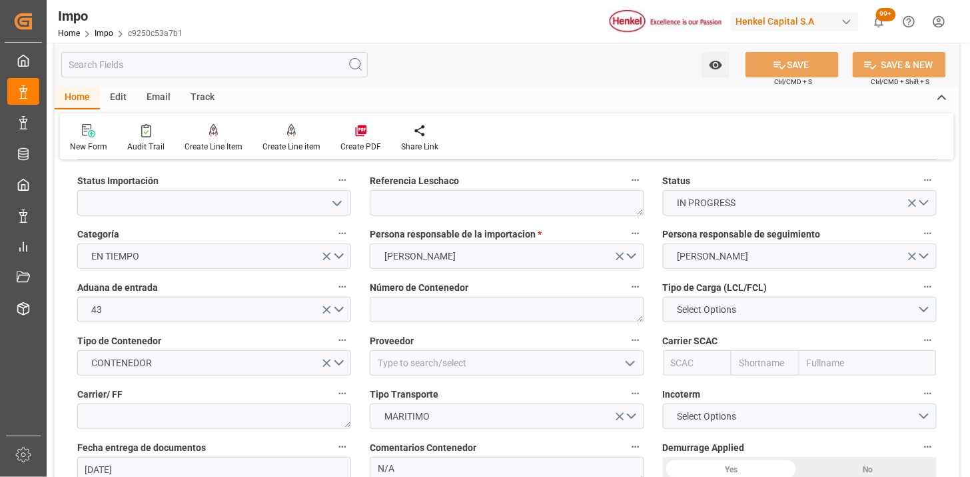
scroll to position [74, 0]
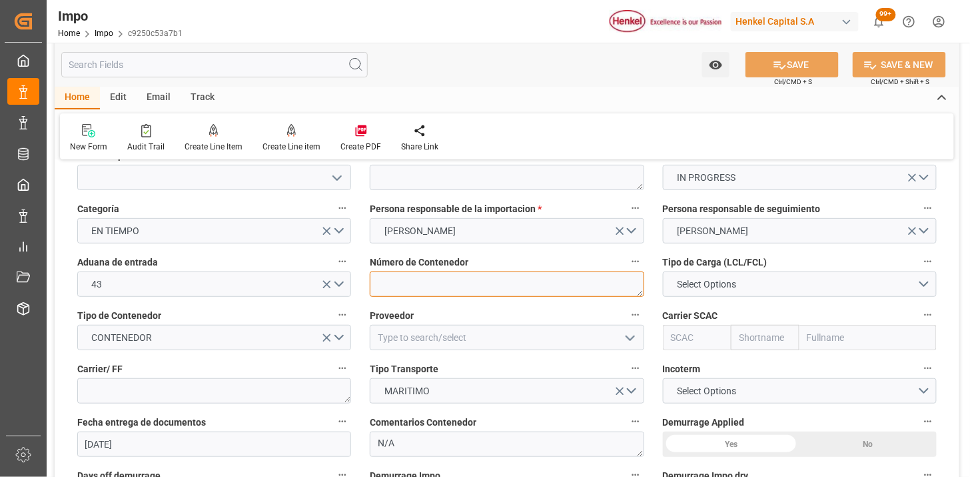
click at [440, 287] on textarea at bounding box center [507, 283] width 274 height 25
paste textarea "TGBU2654140"
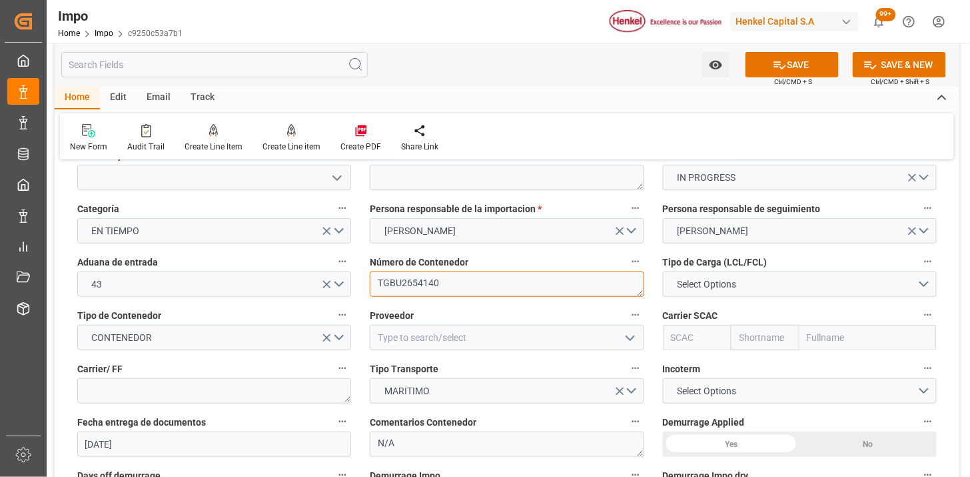
type textarea "TGBU2654140"
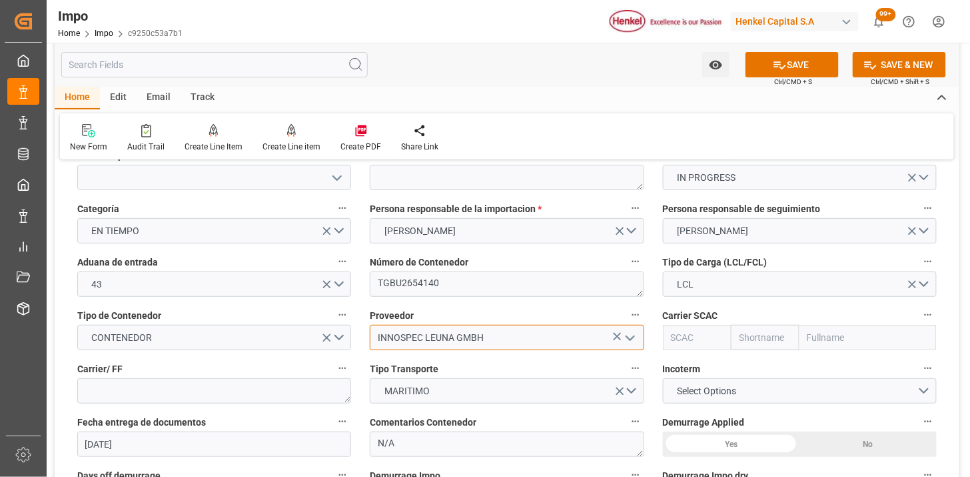
type input "INNOSPEC LEUNA GMBH"
type input "MSCU"
type input "MSC"
type input "Mediterranean Shipping Company"
type input "MSCU"
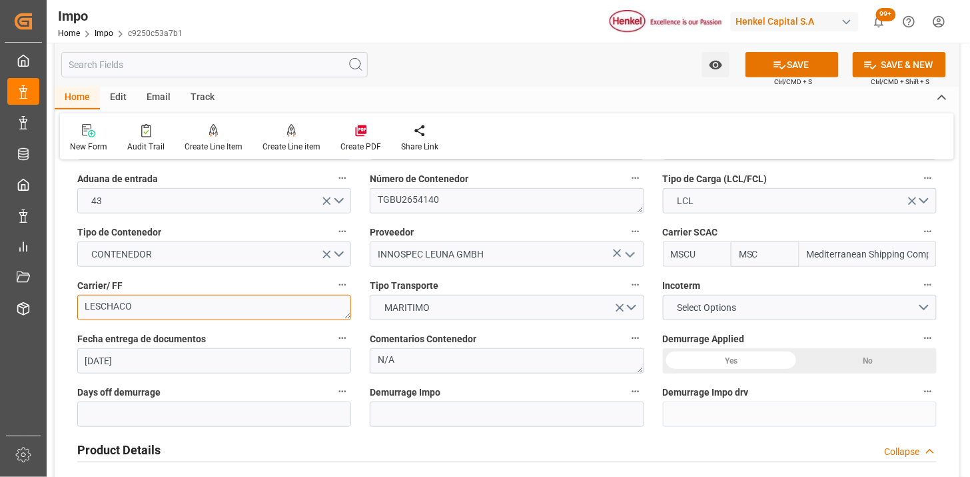
scroll to position [222, 0]
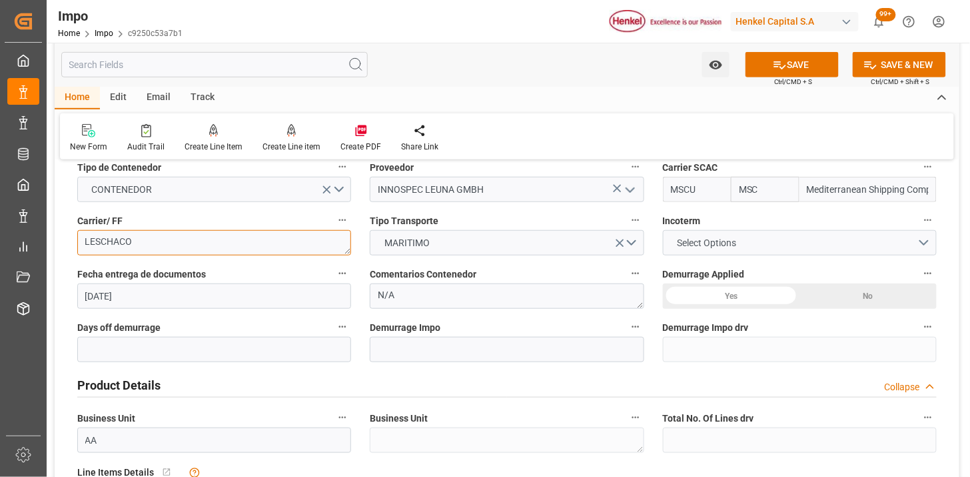
type textarea "LESCHACO"
click at [692, 238] on span "Select Options" at bounding box center [707, 243] width 73 height 14
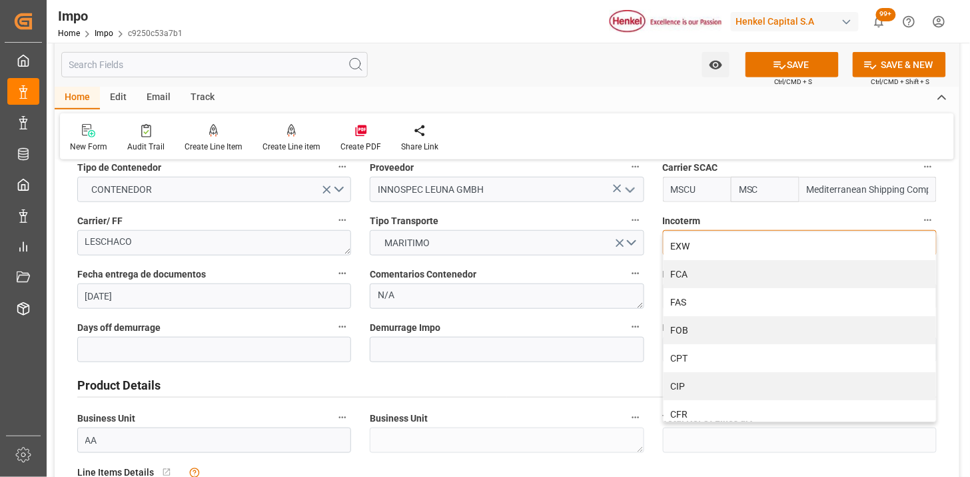
drag, startPoint x: 704, startPoint y: 276, endPoint x: 471, endPoint y: 285, distance: 233.4
click at [697, 277] on div "FCA" at bounding box center [800, 274] width 273 height 28
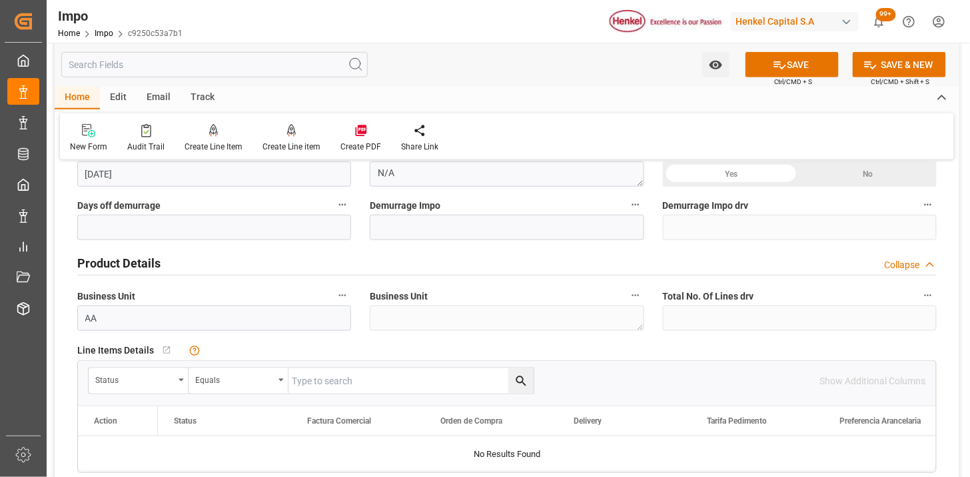
scroll to position [370, 0]
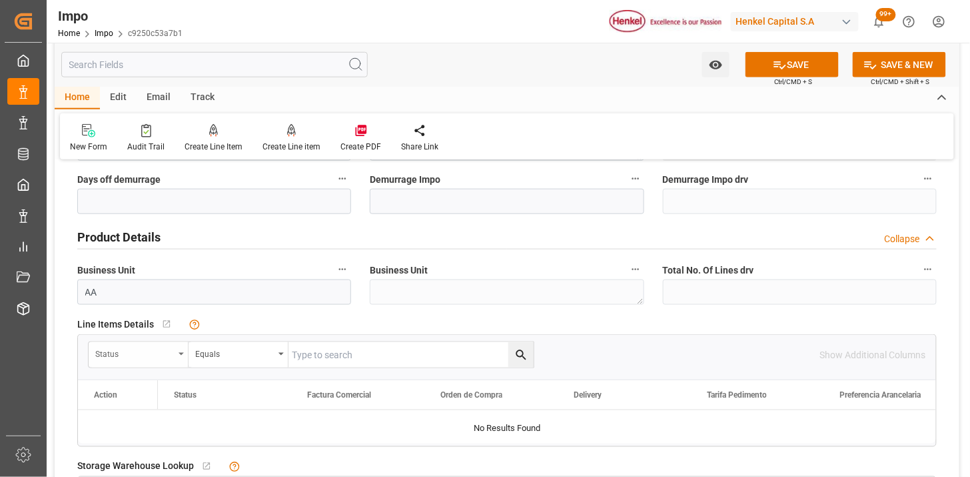
click at [121, 357] on div "Status" at bounding box center [134, 352] width 79 height 15
type input "FAC"
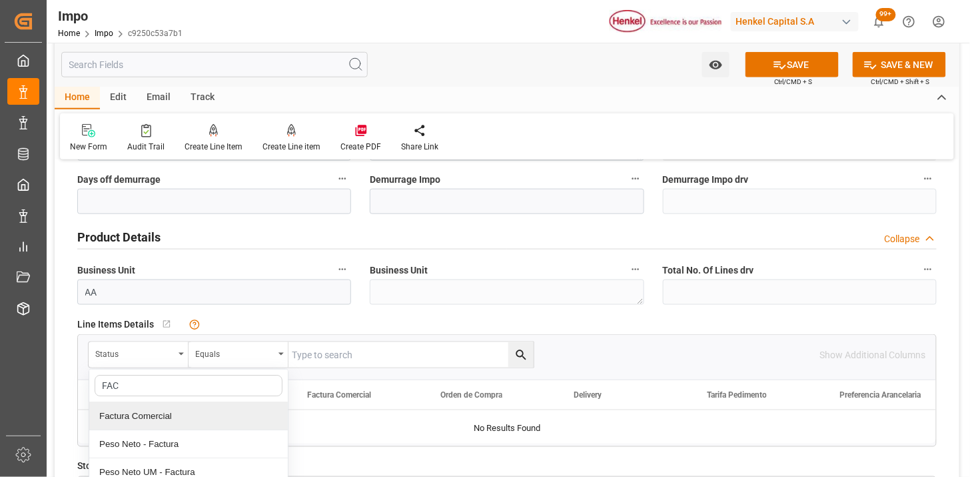
drag, startPoint x: 151, startPoint y: 415, endPoint x: 298, endPoint y: 363, distance: 156.2
click at [151, 414] on div "Factura Comercial" at bounding box center [188, 416] width 199 height 28
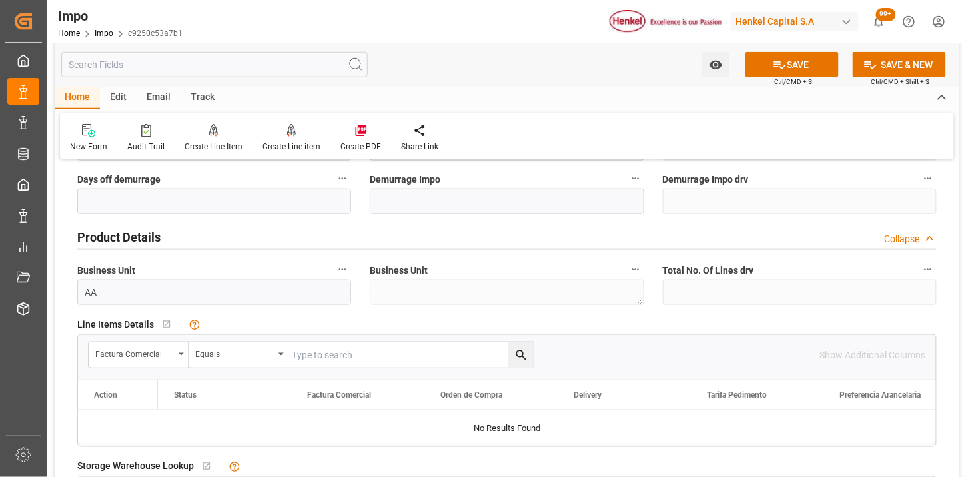
drag, startPoint x: 315, startPoint y: 351, endPoint x: 302, endPoint y: 353, distance: 13.5
click at [314, 351] on input "text" at bounding box center [411, 354] width 245 height 25
paste input "900048612"
type input "900048612"
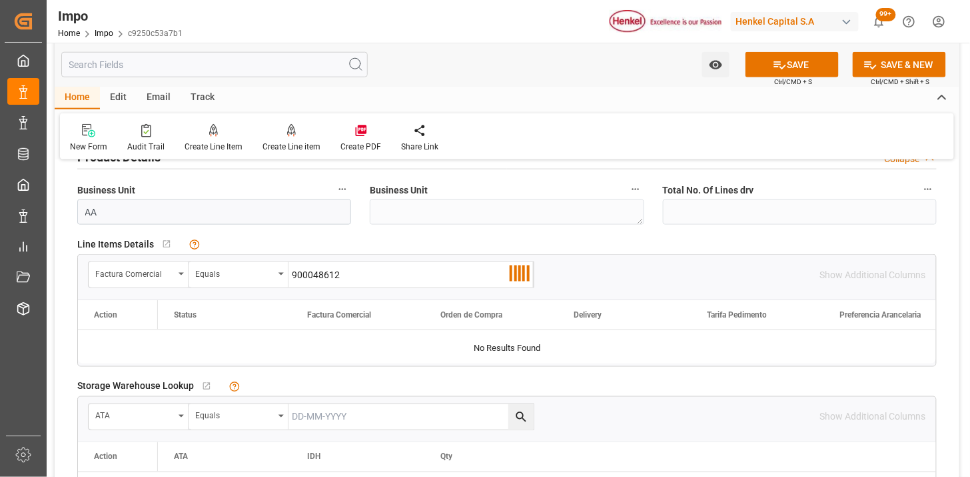
scroll to position [518, 0]
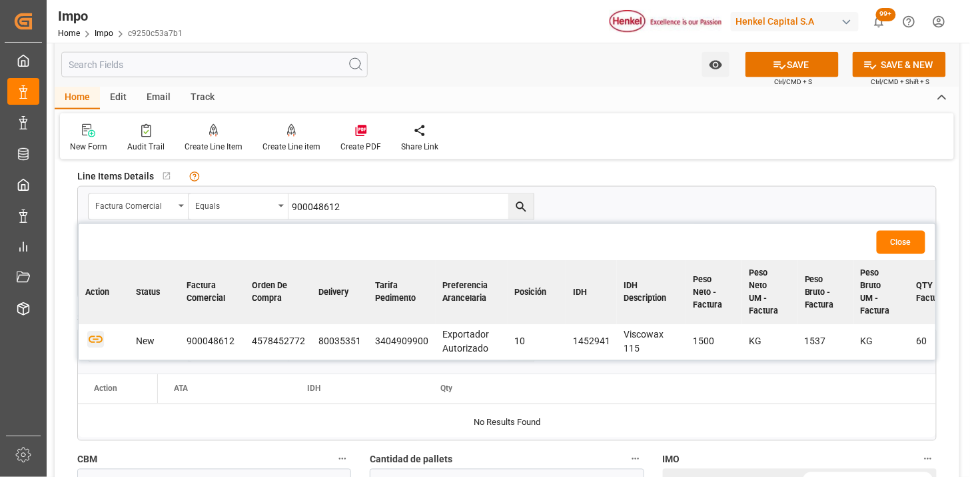
click at [100, 341] on icon "button" at bounding box center [95, 339] width 17 height 17
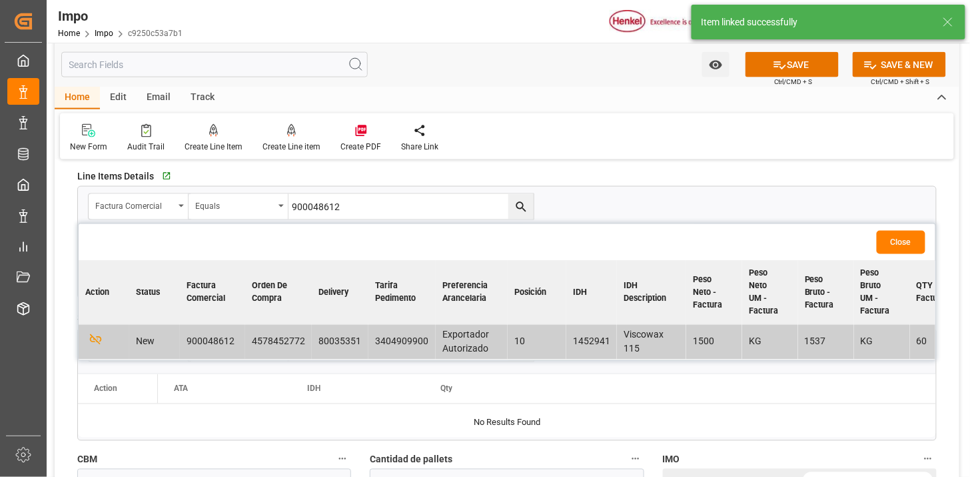
click at [898, 245] on button "Close" at bounding box center [901, 242] width 49 height 23
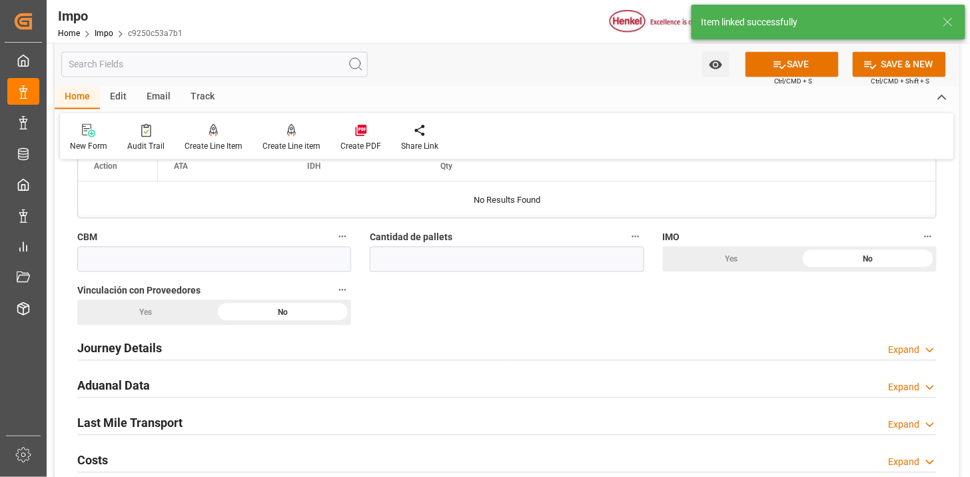
scroll to position [741, 0]
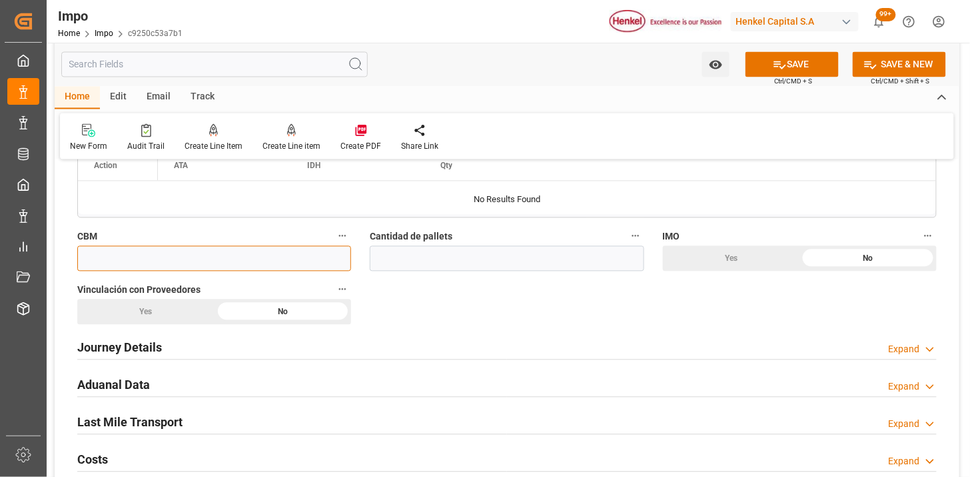
click at [205, 256] on input "text" at bounding box center [214, 258] width 274 height 25
paste input "3.072"
type input "3.072"
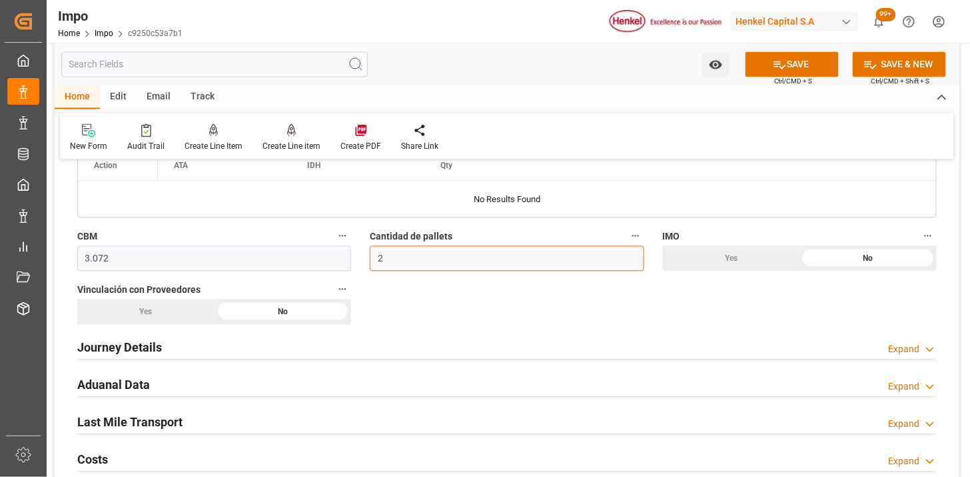
scroll to position [814, 0]
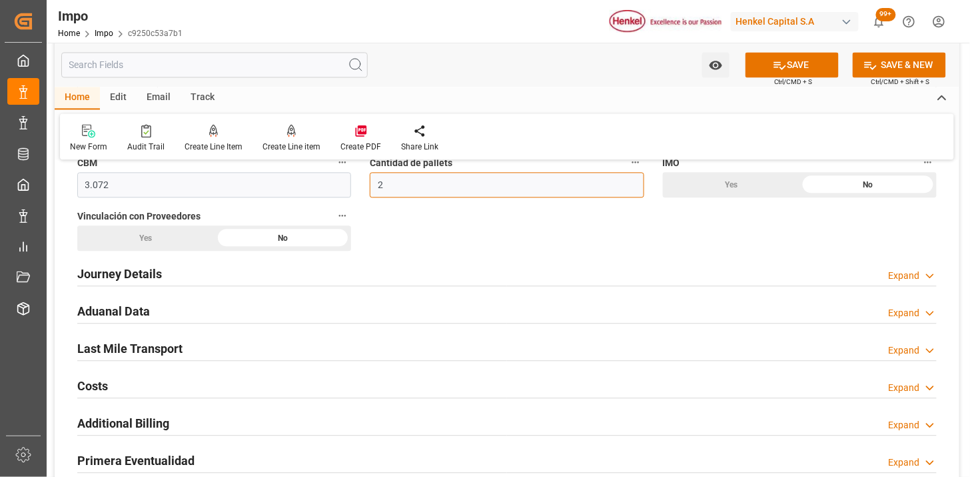
type input "2"
click at [161, 273] on h2 "Journey Details" at bounding box center [119, 274] width 85 height 18
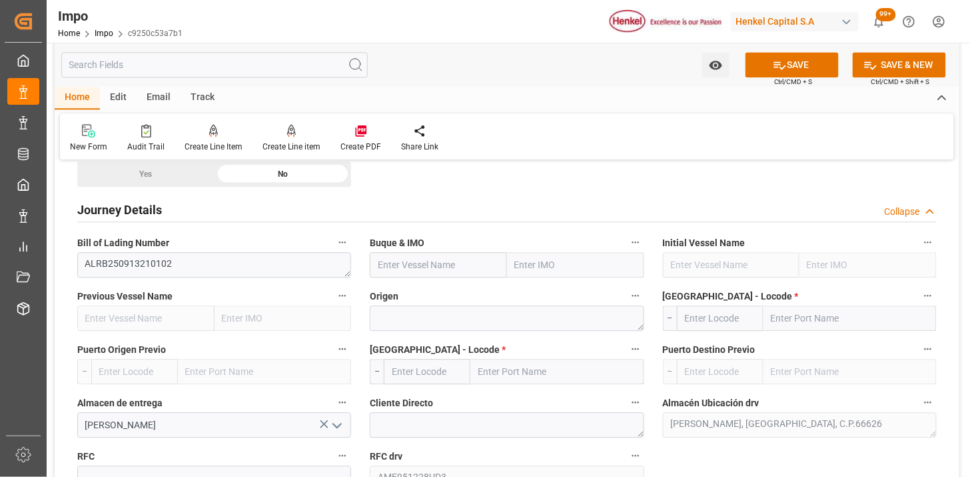
scroll to position [888, 0]
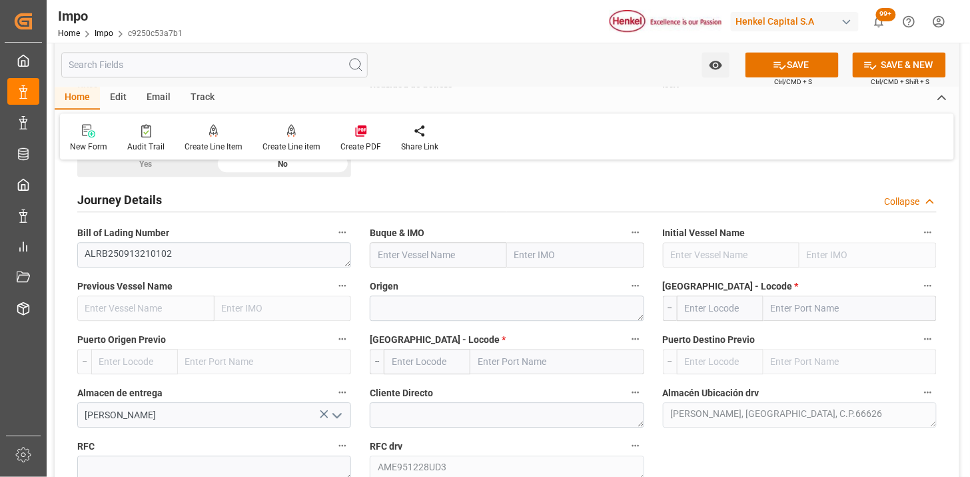
click at [389, 257] on input "text" at bounding box center [438, 254] width 137 height 25
paste input "MSC Ela"
type input "MSC Ela"
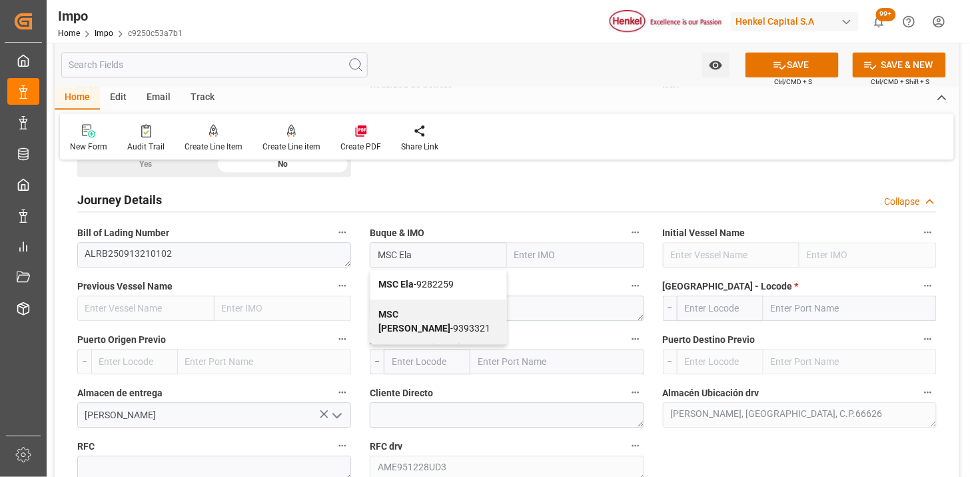
type input "9282259"
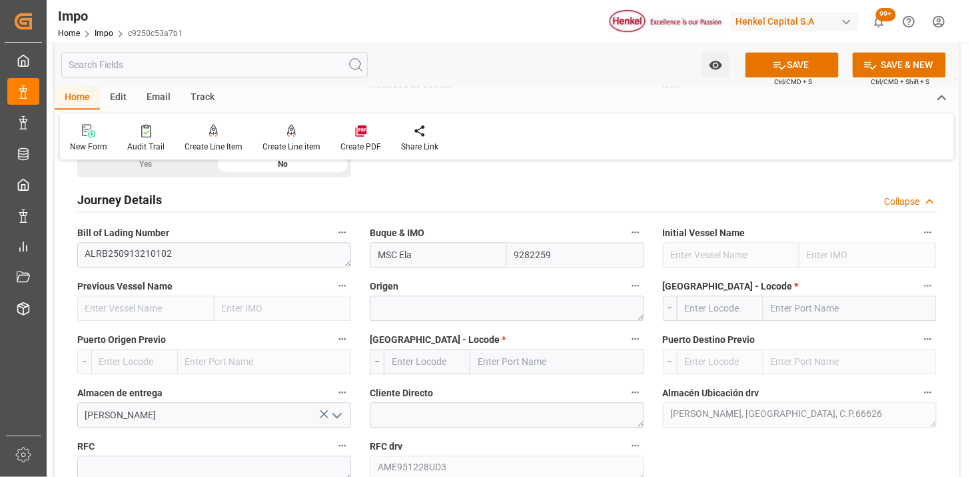
type input "MSC Ela"
click at [453, 307] on textarea at bounding box center [507, 307] width 274 height 25
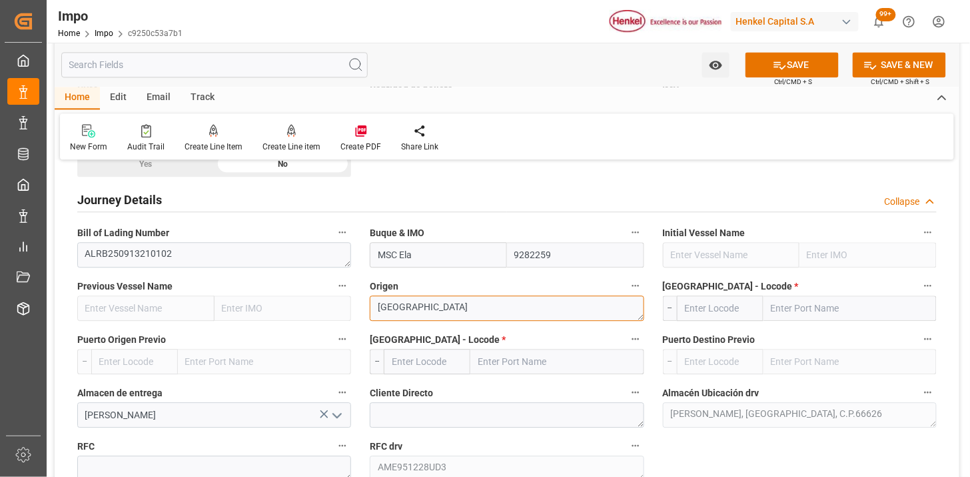
type textarea "ALEMANIA"
paste input "Bremerhaven"
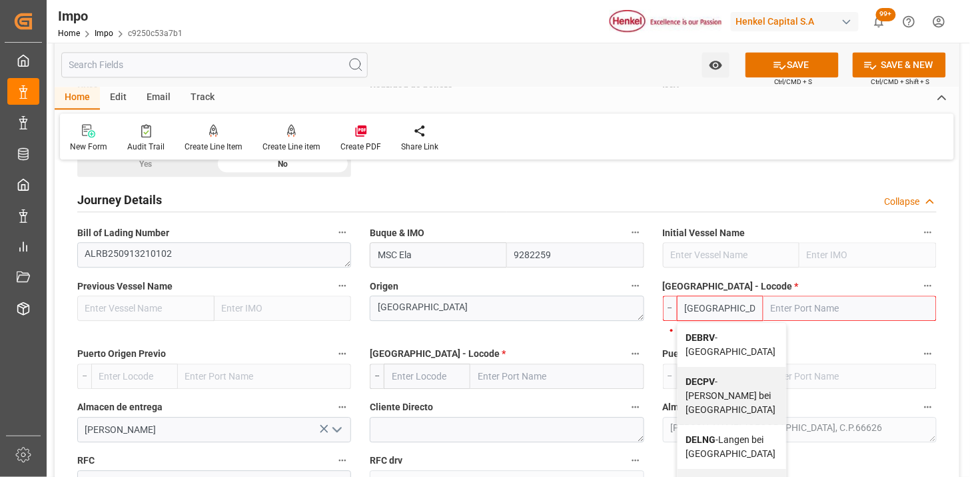
type input "DEBRV"
type input "Bremerhaven"
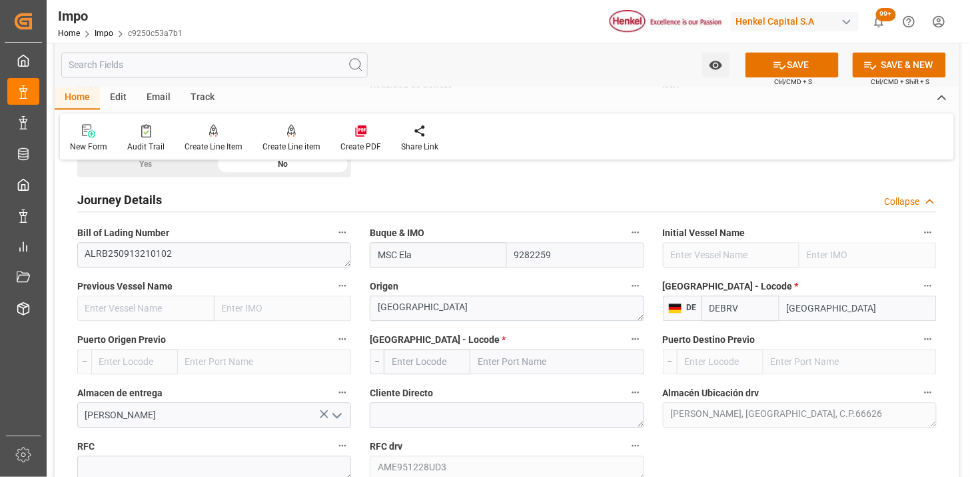
type input "DEBRV"
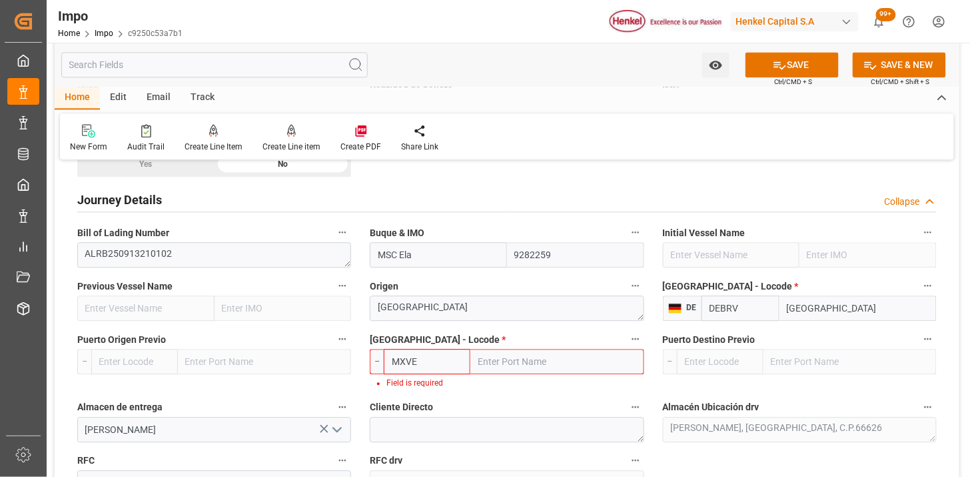
type input "MXVER"
type input "Veracruz"
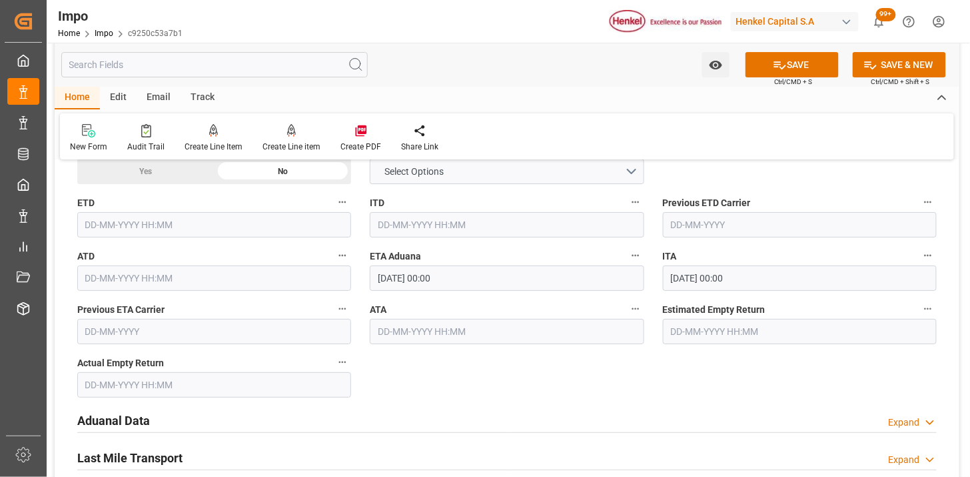
scroll to position [1407, 0]
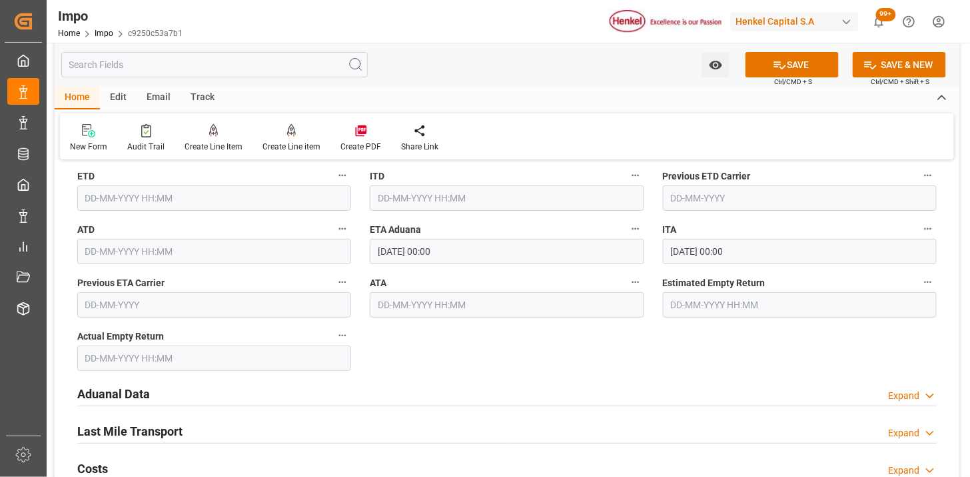
type input "MXVER"
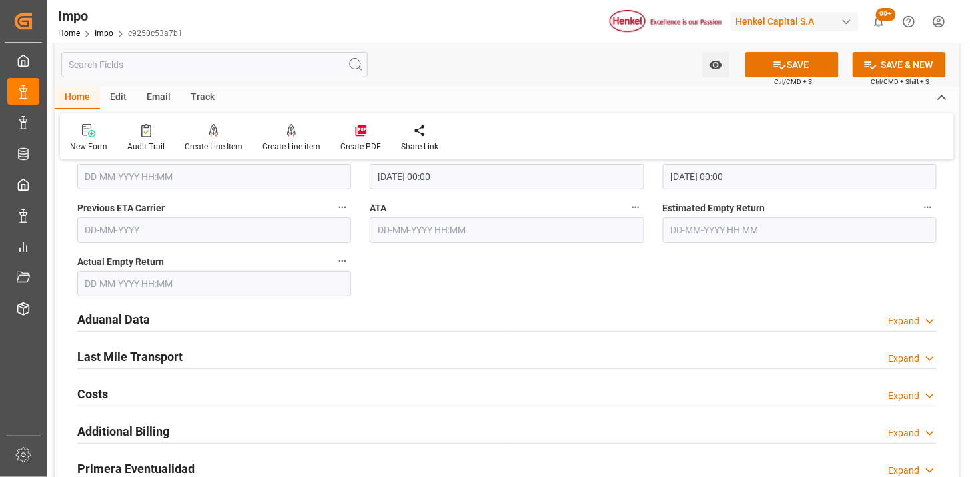
scroll to position [1555, 0]
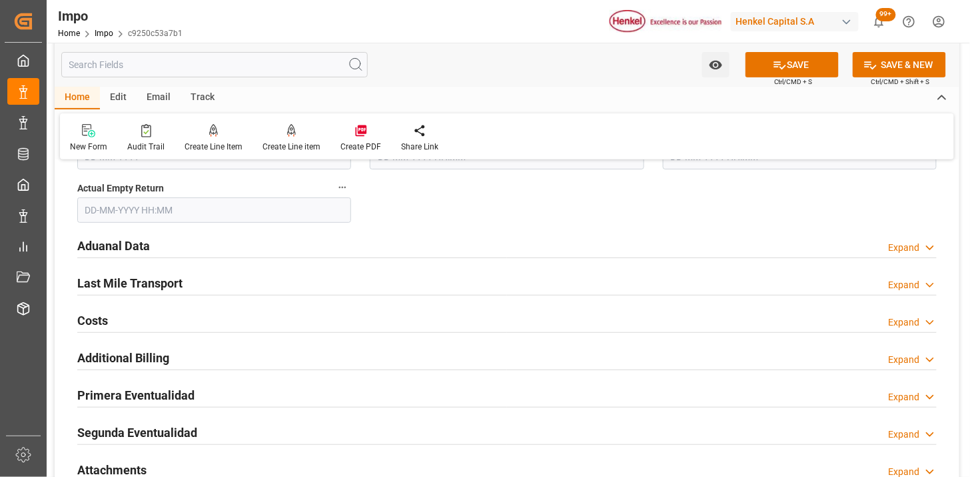
click at [303, 247] on div "Aduanal Data Expand" at bounding box center [507, 244] width 860 height 25
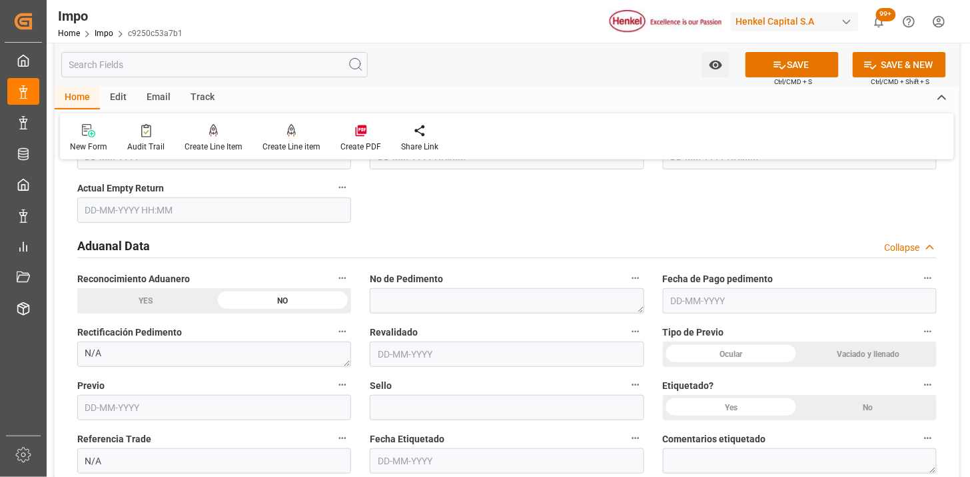
scroll to position [1629, 0]
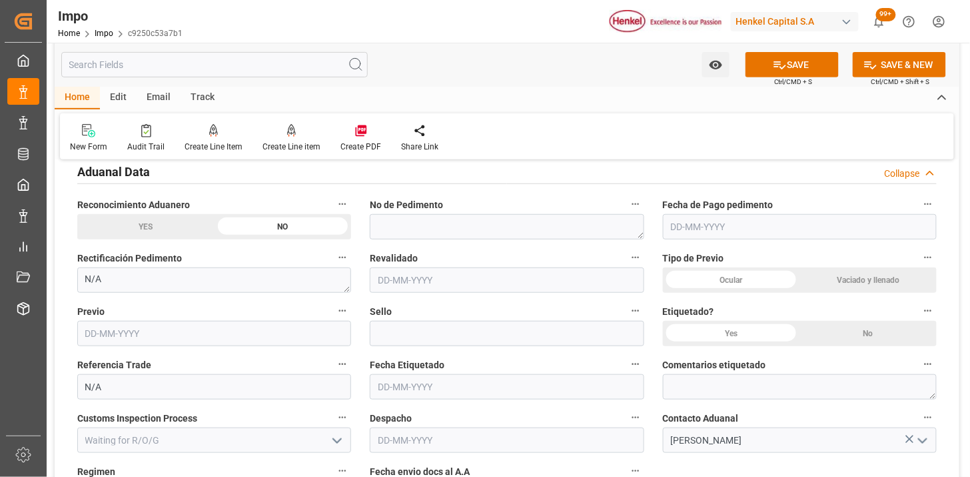
click at [833, 282] on div "Vaciado y llenado" at bounding box center [868, 279] width 137 height 25
click at [851, 331] on div "No" at bounding box center [868, 333] width 137 height 25
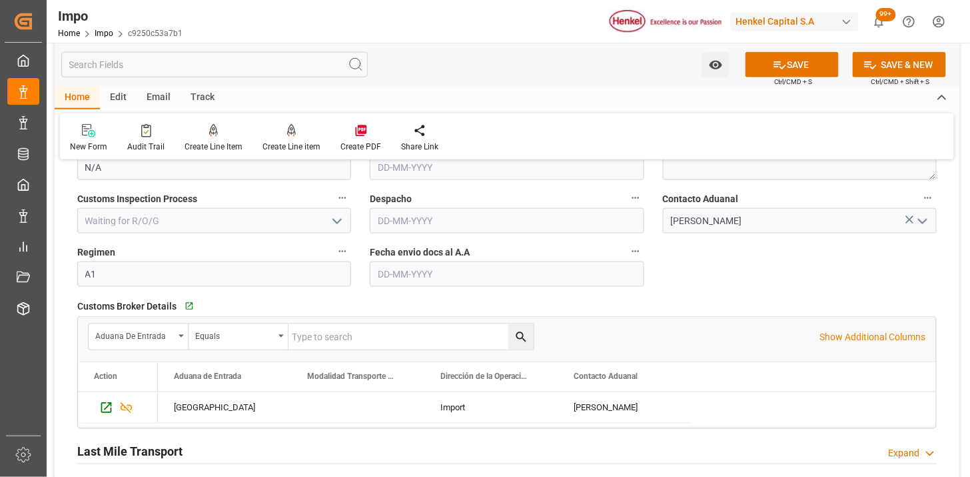
scroll to position [1851, 0]
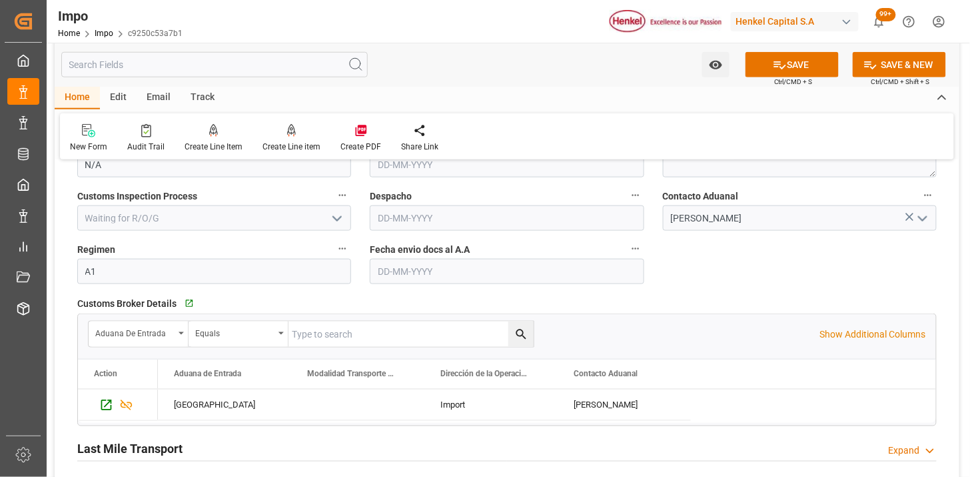
click at [407, 270] on input "text" at bounding box center [507, 271] width 274 height 25
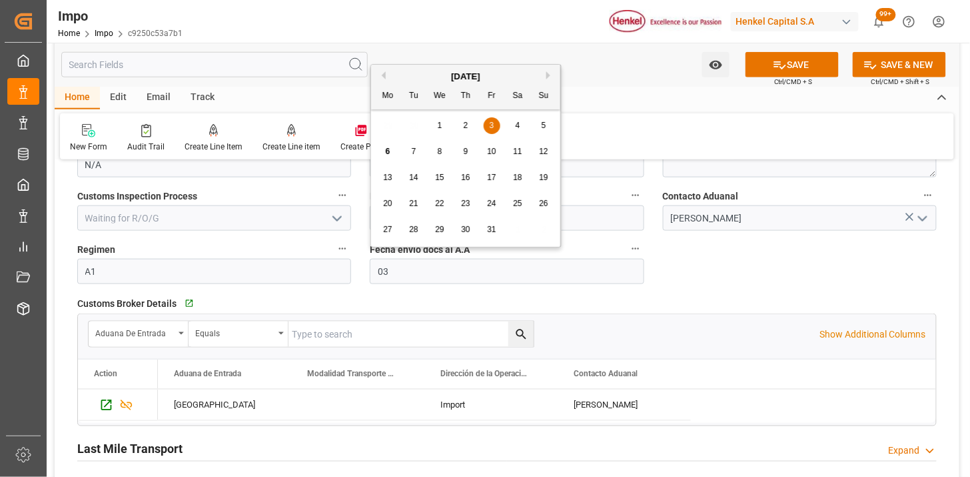
type input "03-10-2025"
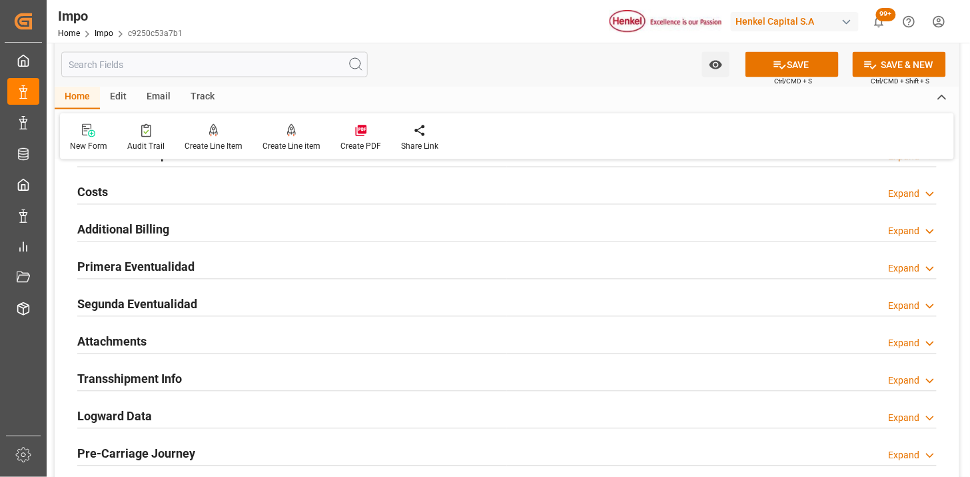
scroll to position [2148, 0]
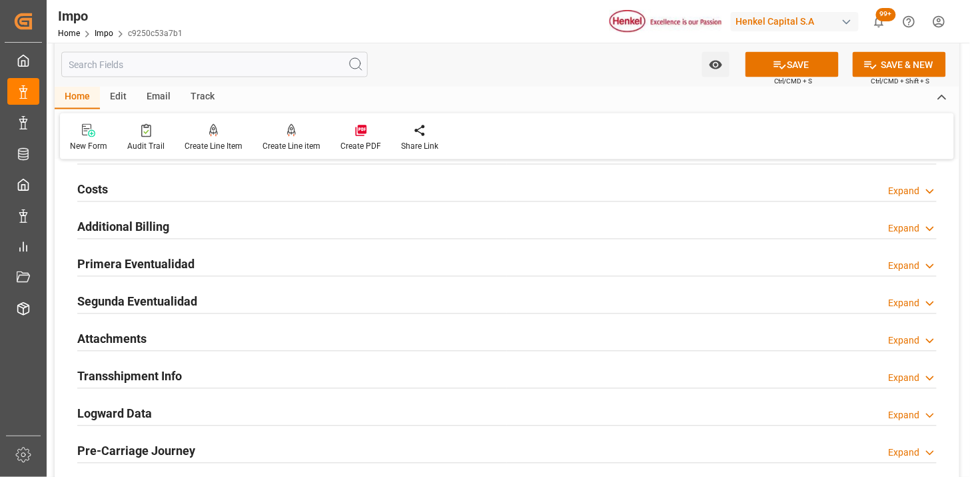
click at [223, 334] on div "Attachments Expand" at bounding box center [507, 337] width 860 height 25
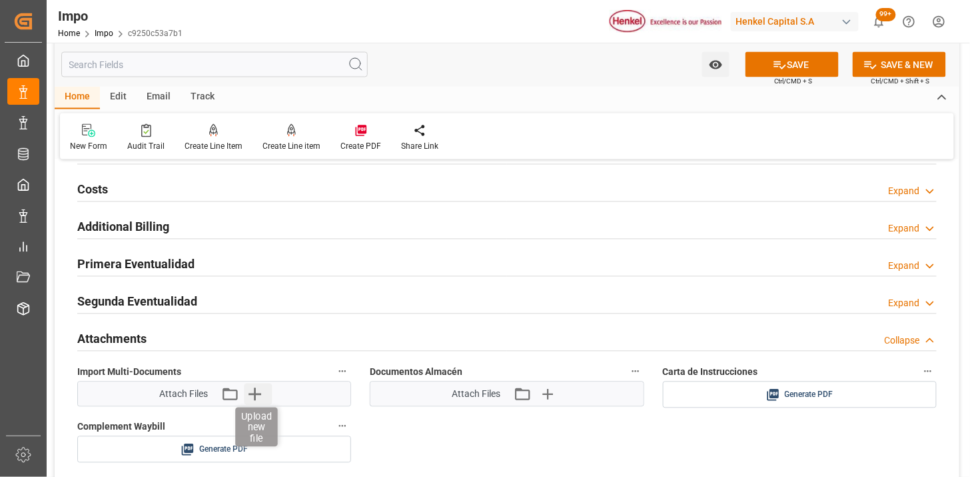
click at [257, 398] on icon "button" at bounding box center [254, 393] width 21 height 21
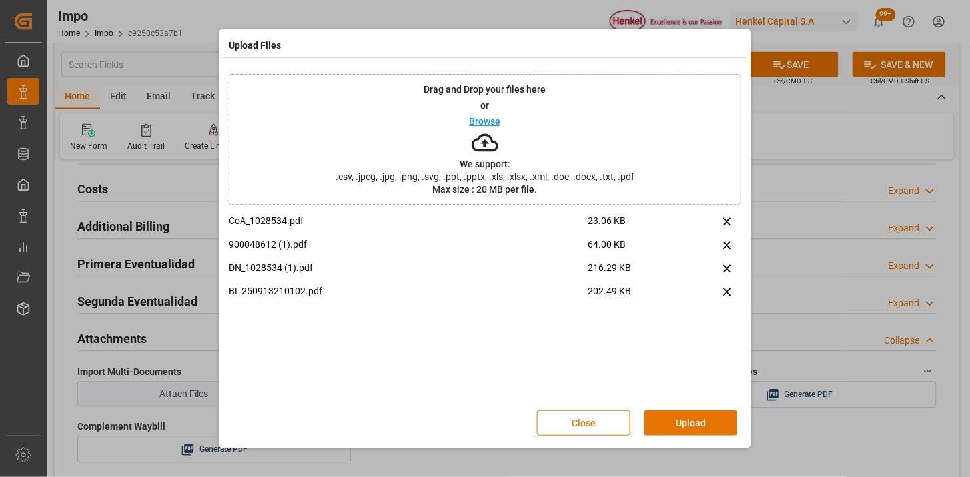
drag, startPoint x: 681, startPoint y: 425, endPoint x: 625, endPoint y: 423, distance: 56.7
click at [672, 431] on button "Upload" at bounding box center [691, 422] width 93 height 25
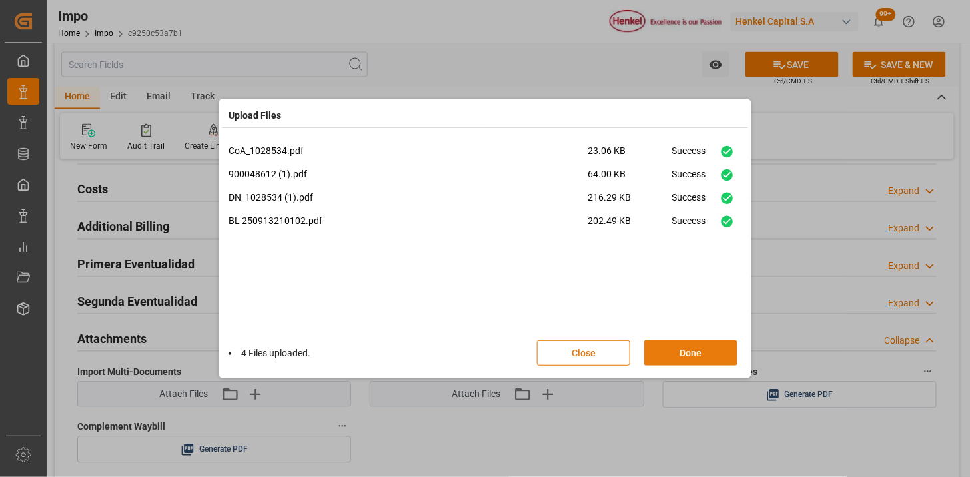
click at [710, 349] on button "Done" at bounding box center [691, 352] width 93 height 25
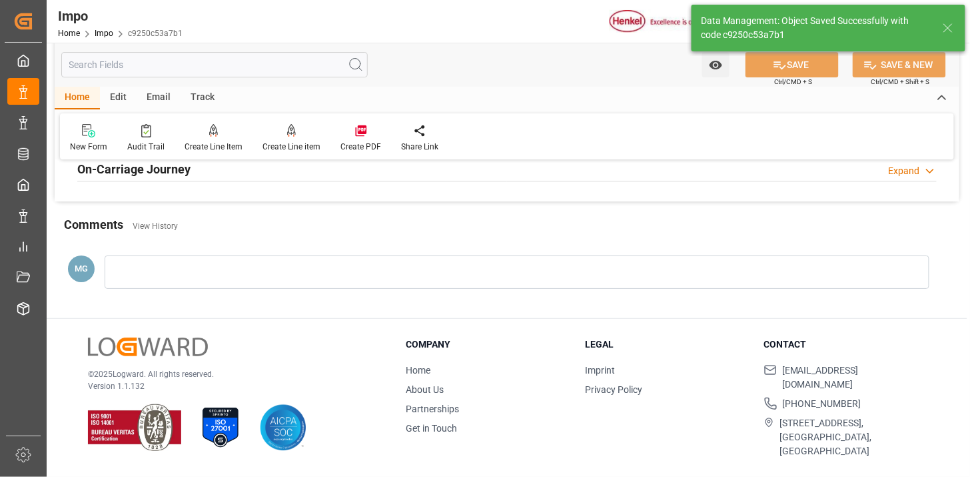
type textarea "AA"
type input "1"
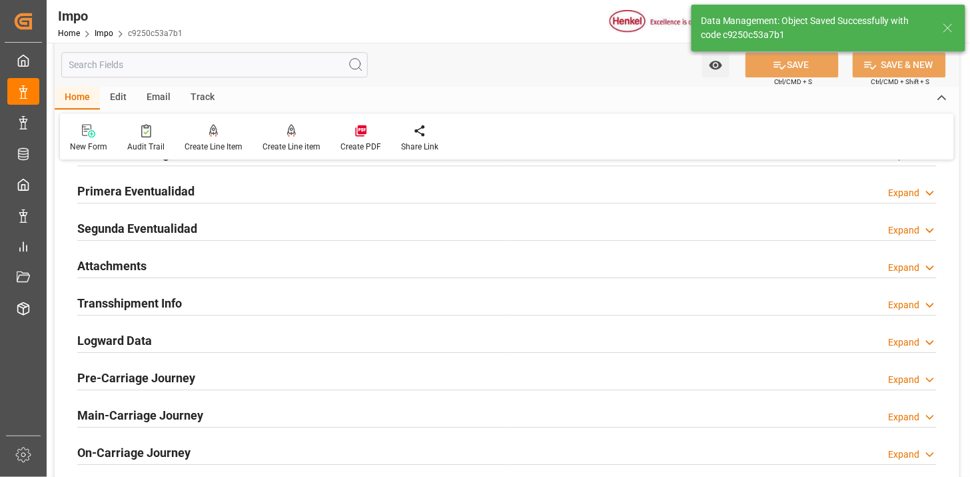
click at [434, 271] on div "Attachments Expand" at bounding box center [507, 264] width 860 height 25
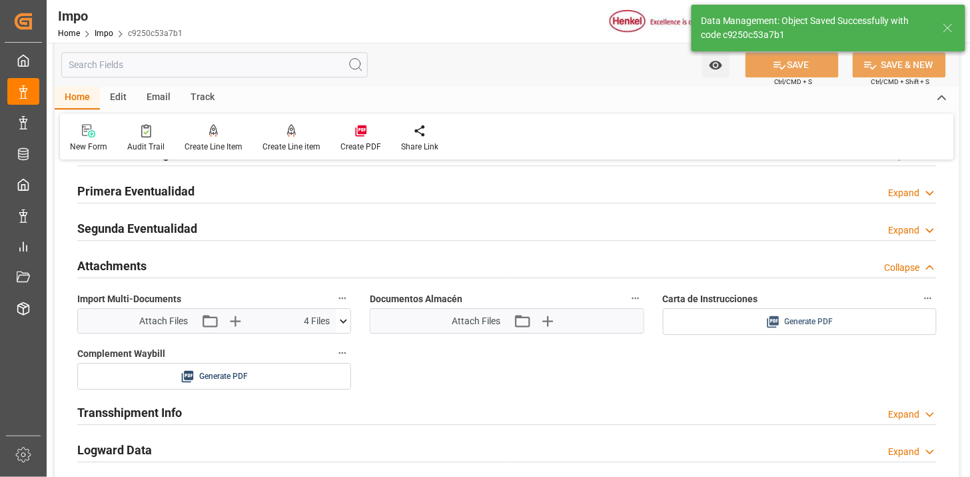
click at [805, 316] on span "Generate PDF" at bounding box center [809, 321] width 49 height 17
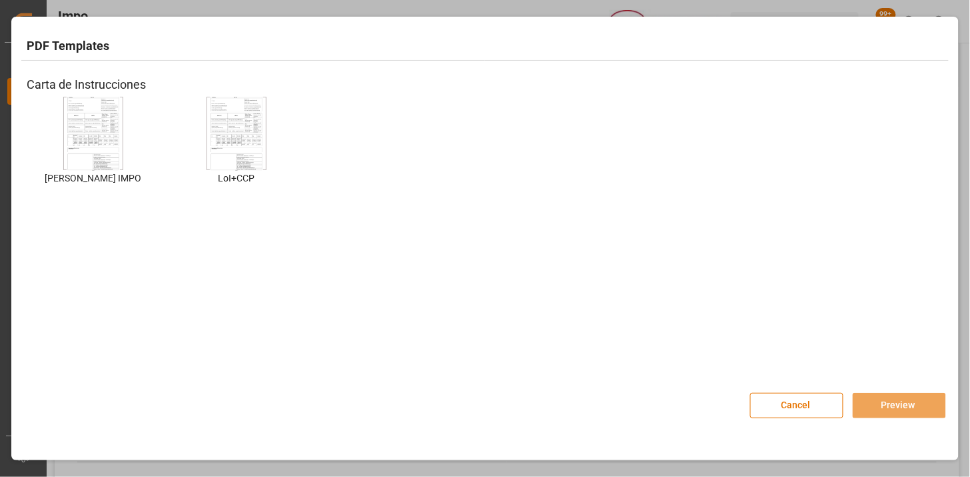
click at [101, 137] on img at bounding box center [93, 133] width 53 height 75
click at [900, 398] on button "Preview" at bounding box center [899, 405] width 93 height 25
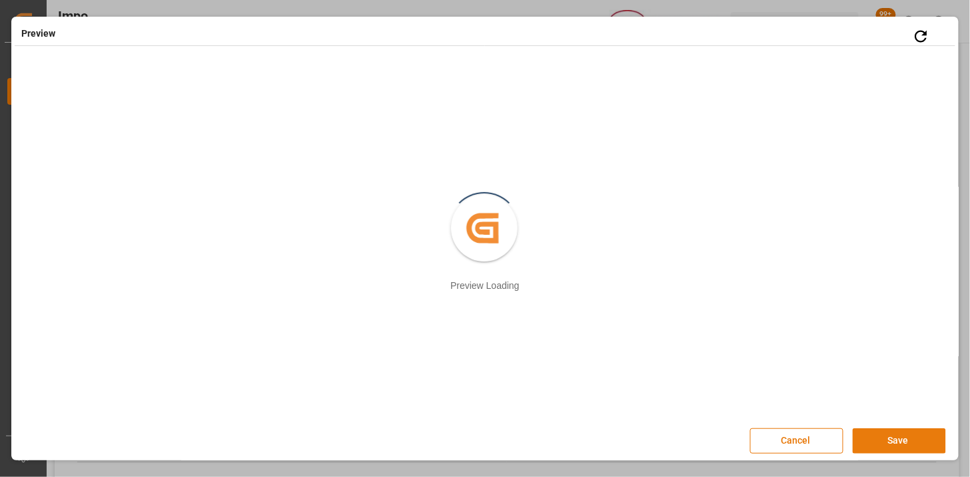
click at [870, 441] on button "Save" at bounding box center [899, 440] width 93 height 25
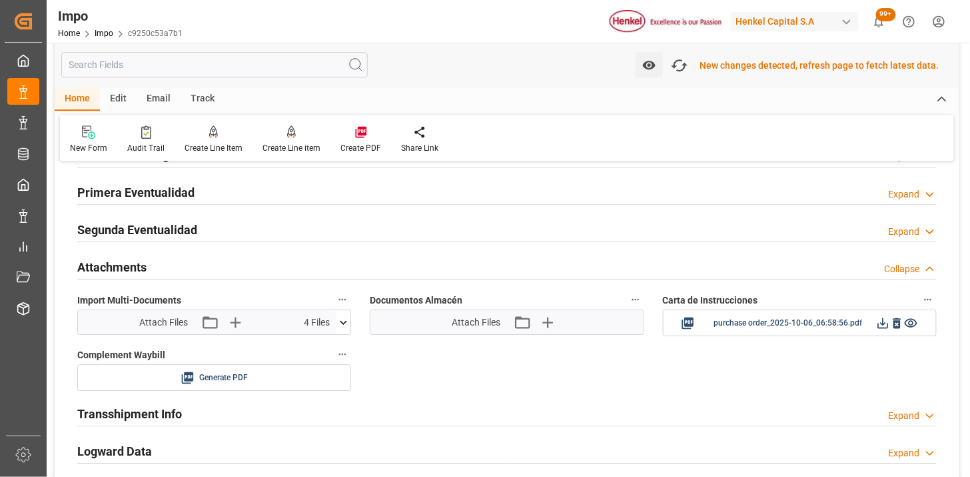
scroll to position [1085, 0]
click at [884, 327] on icon at bounding box center [883, 322] width 14 height 14
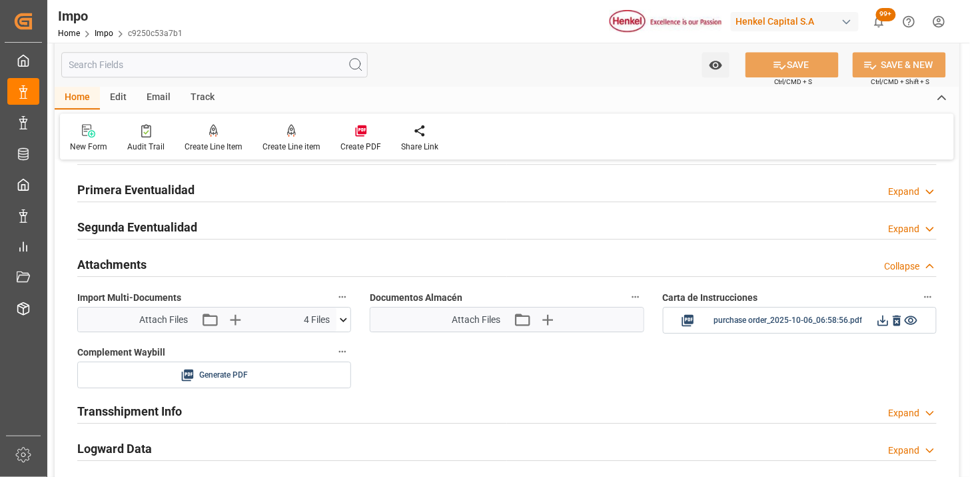
scroll to position [1084, 0]
click at [109, 34] on link "Impo" at bounding box center [104, 33] width 19 height 9
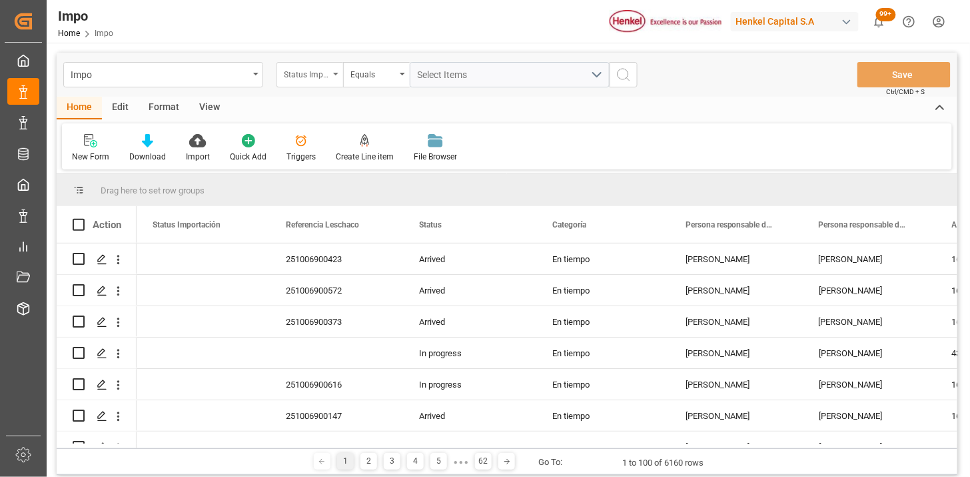
click at [309, 77] on div "Status Importación" at bounding box center [306, 72] width 45 height 15
type input "bil"
type input "B-PKG-2508-00116"
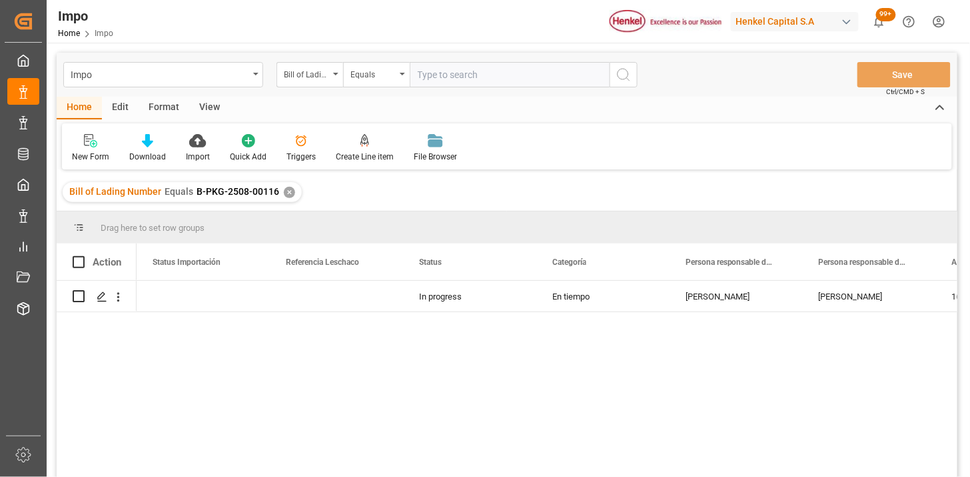
click at [207, 110] on div "View" at bounding box center [209, 108] width 41 height 23
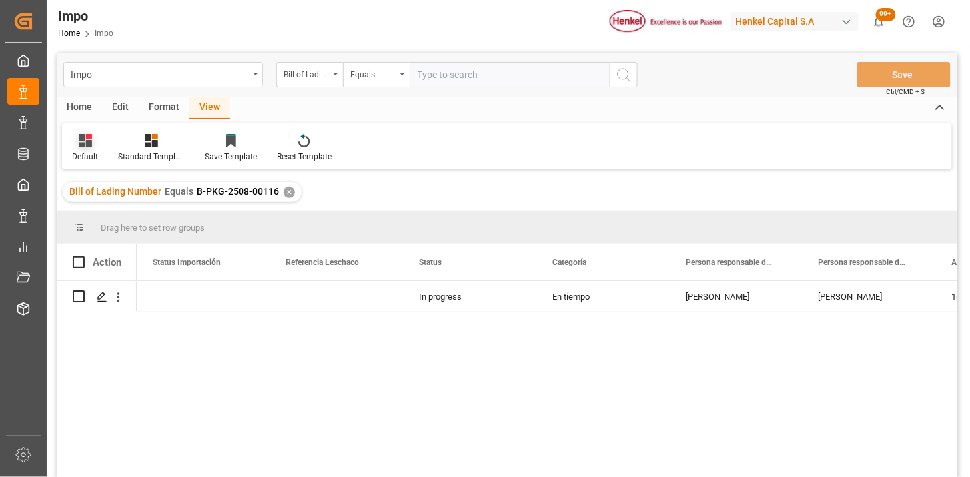
click at [89, 144] on icon at bounding box center [85, 140] width 13 height 13
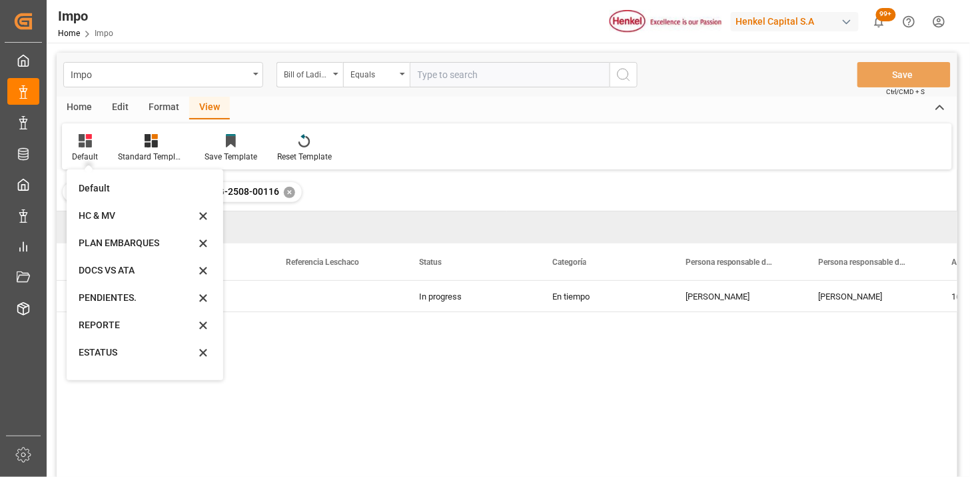
click at [141, 325] on div "REPORTE" at bounding box center [137, 325] width 117 height 14
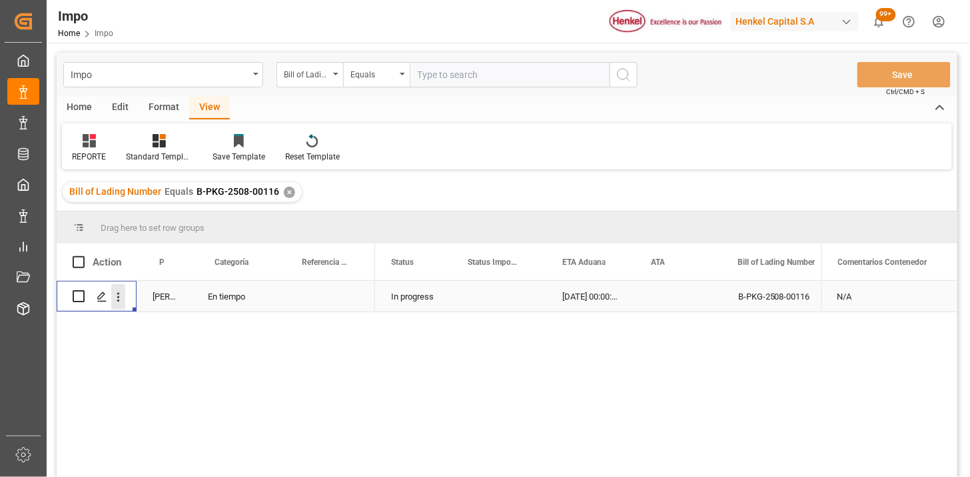
drag, startPoint x: 118, startPoint y: 301, endPoint x: 125, endPoint y: 304, distance: 7.2
click at [119, 301] on icon "open menu" at bounding box center [118, 297] width 14 height 14
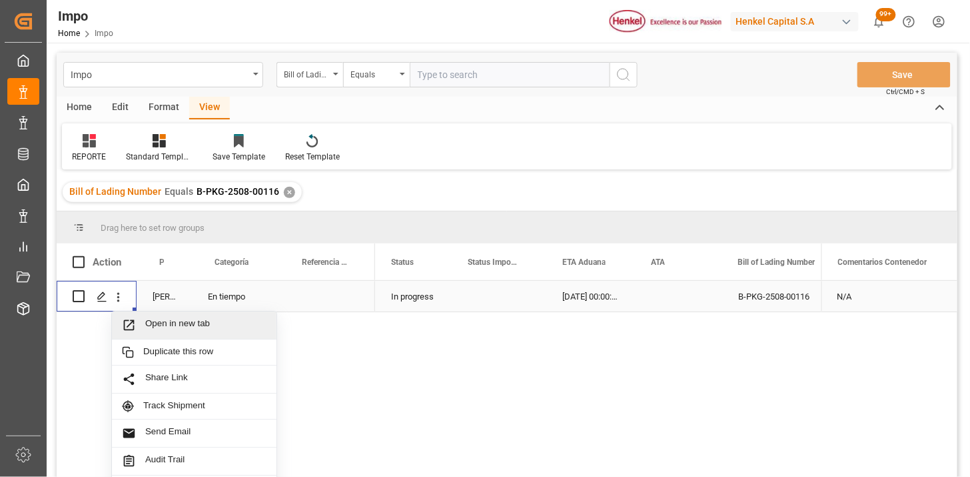
click at [158, 316] on div "Open in new tab" at bounding box center [194, 325] width 165 height 28
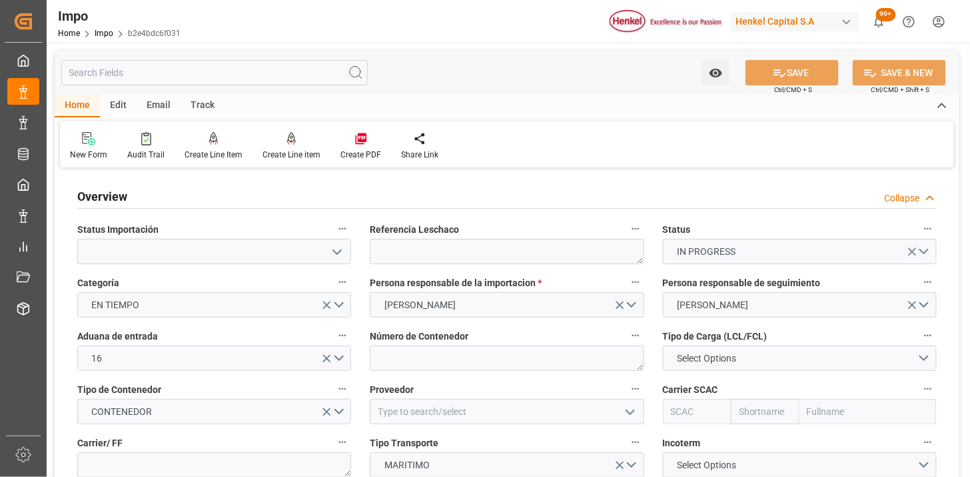
scroll to position [74, 0]
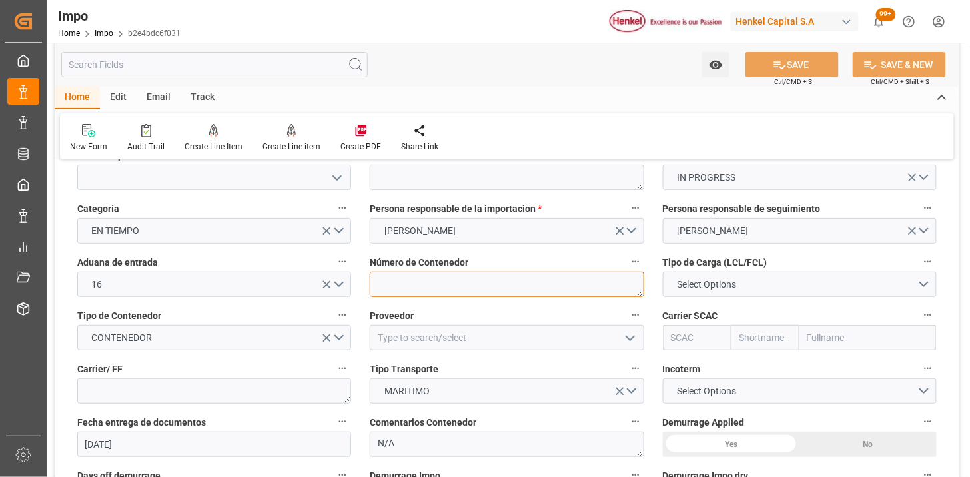
click at [393, 284] on textarea at bounding box center [507, 283] width 274 height 25
paste textarea "EGSU1621499"
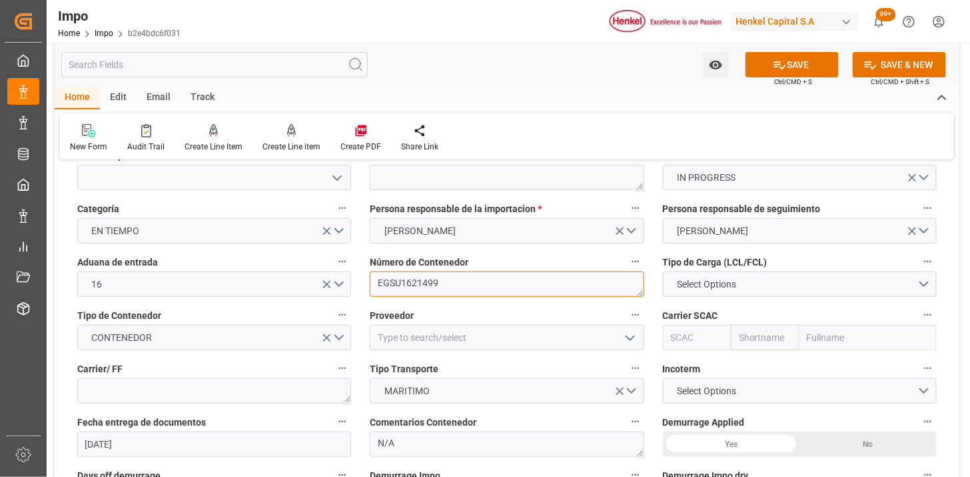
type textarea "EGSU1621499"
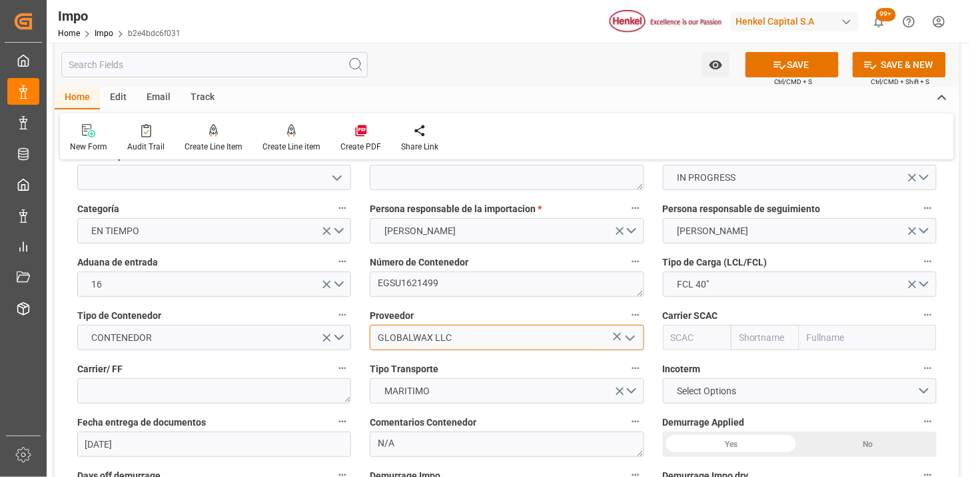
type input "GLOBALWAX LLC"
type input "EGLV"
type input "Evergreen"
type input "Evergreen Marine Corp."
type input "EGLV"
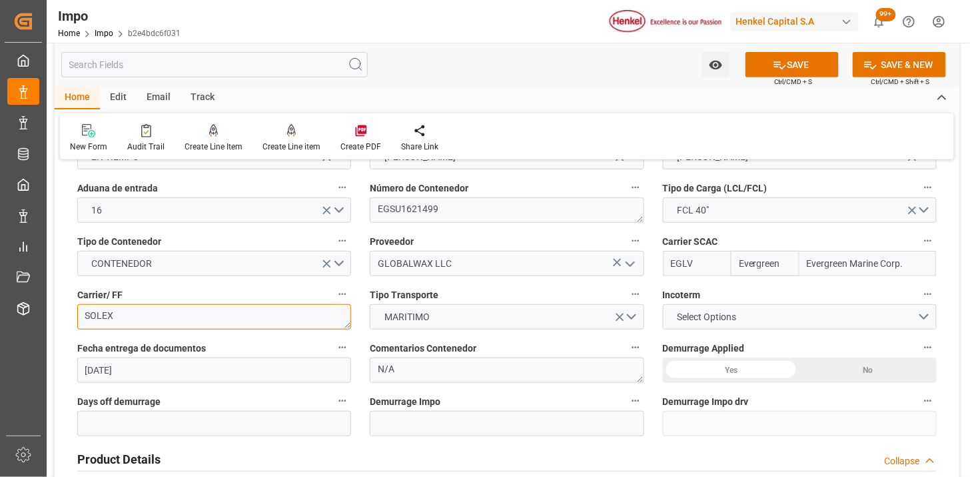
scroll to position [222, 0]
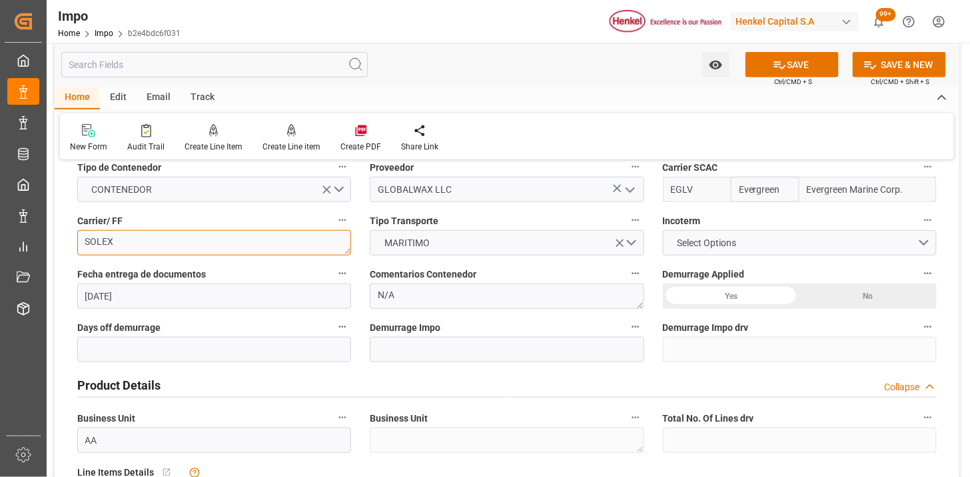
type textarea "SOLEX"
click at [689, 247] on span "Select Options" at bounding box center [707, 243] width 73 height 14
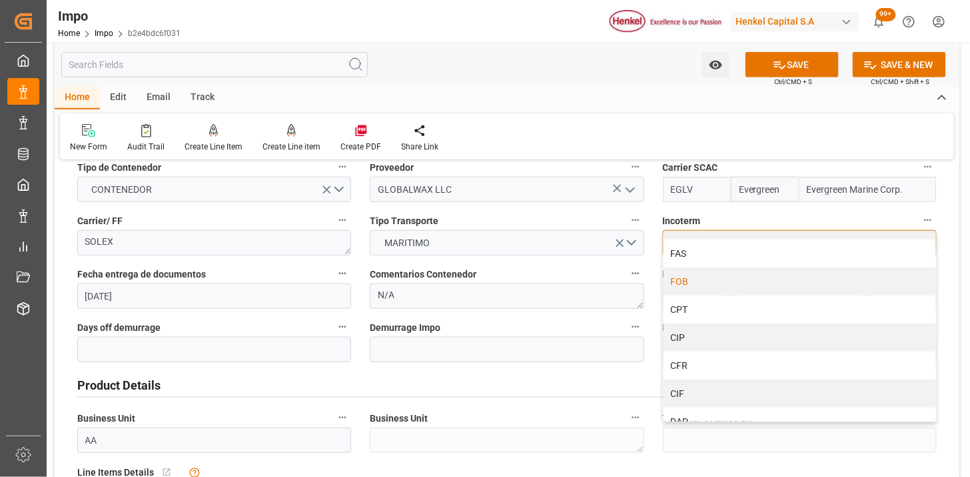
scroll to position [74, 0]
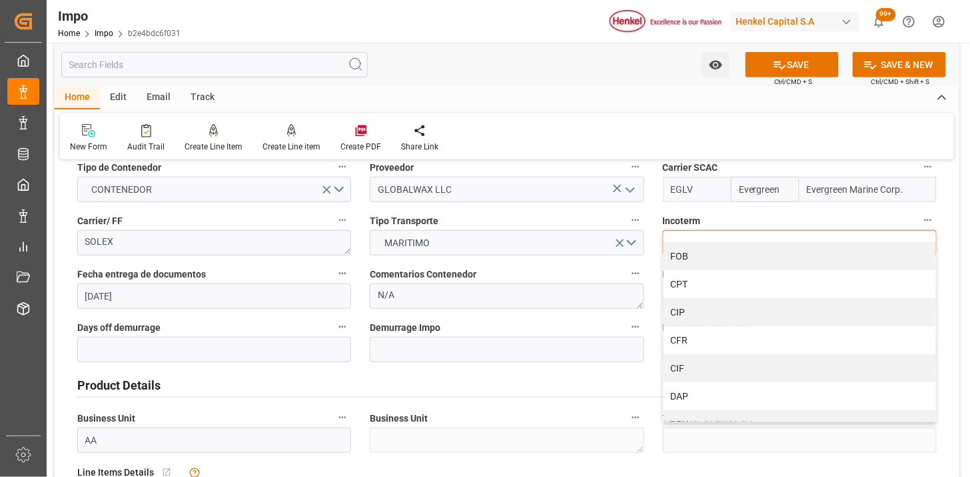
drag, startPoint x: 697, startPoint y: 367, endPoint x: 625, endPoint y: 367, distance: 72.0
click at [697, 369] on div "CIF" at bounding box center [800, 368] width 273 height 28
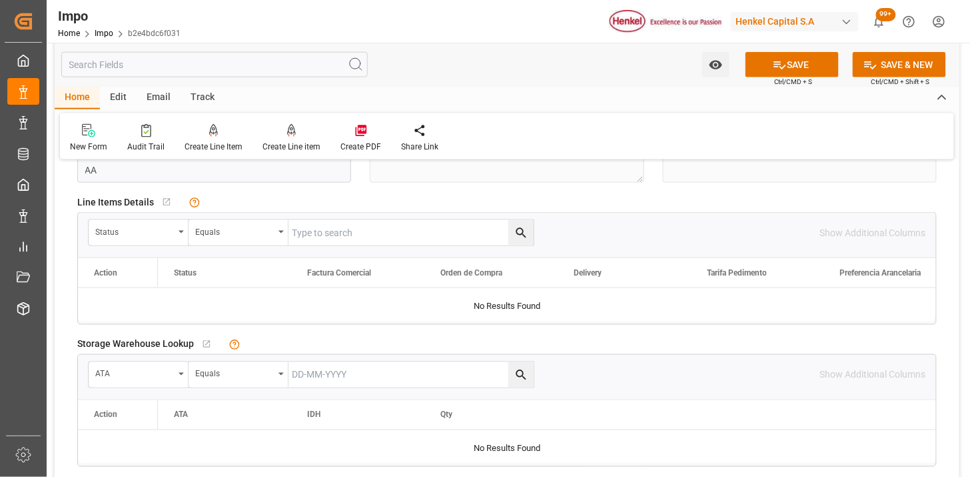
scroll to position [518, 0]
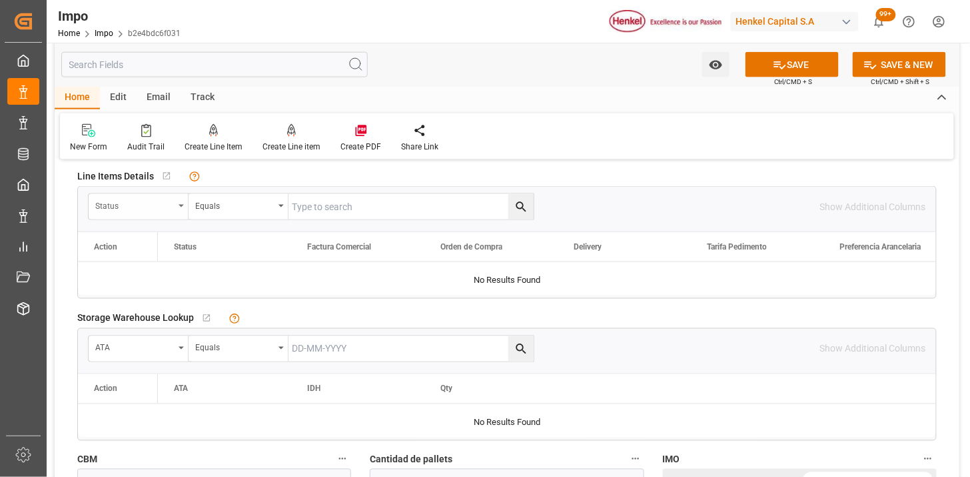
click at [159, 209] on div "Status" at bounding box center [134, 204] width 79 height 15
type input "D"
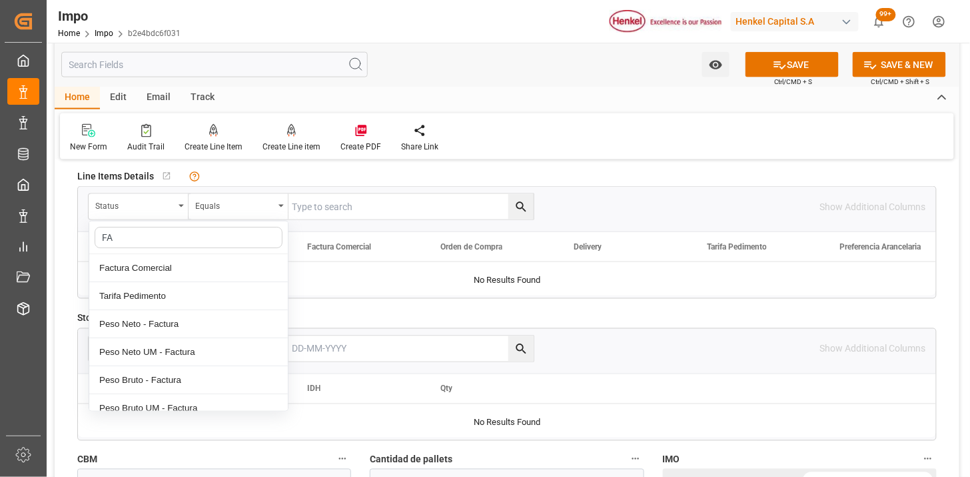
type input "FAC"
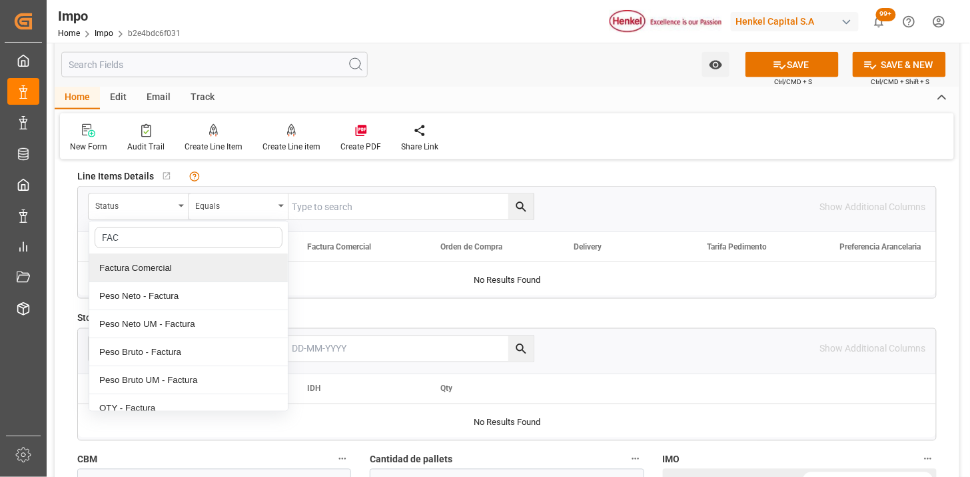
click at [189, 257] on div "Factura Comercial" at bounding box center [188, 268] width 199 height 28
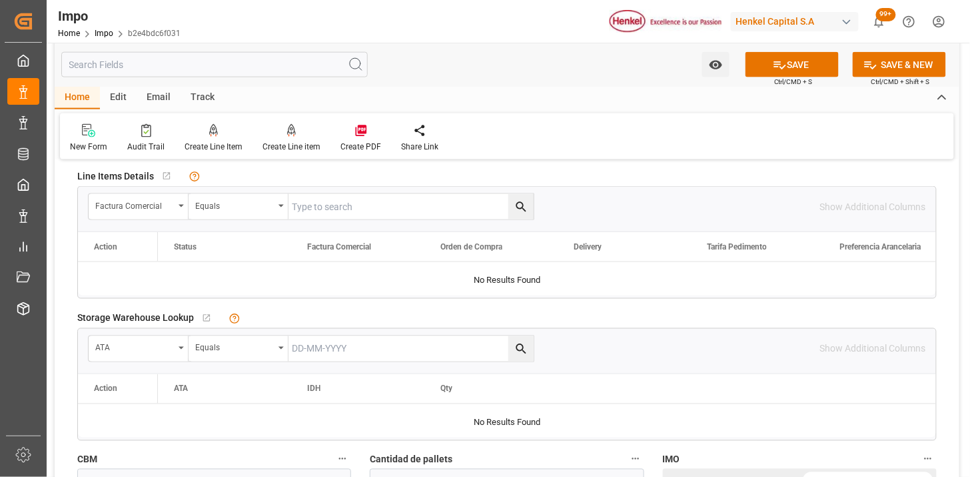
click at [371, 205] on input "text" at bounding box center [411, 206] width 245 height 25
paste input "43679"
type input "43679"
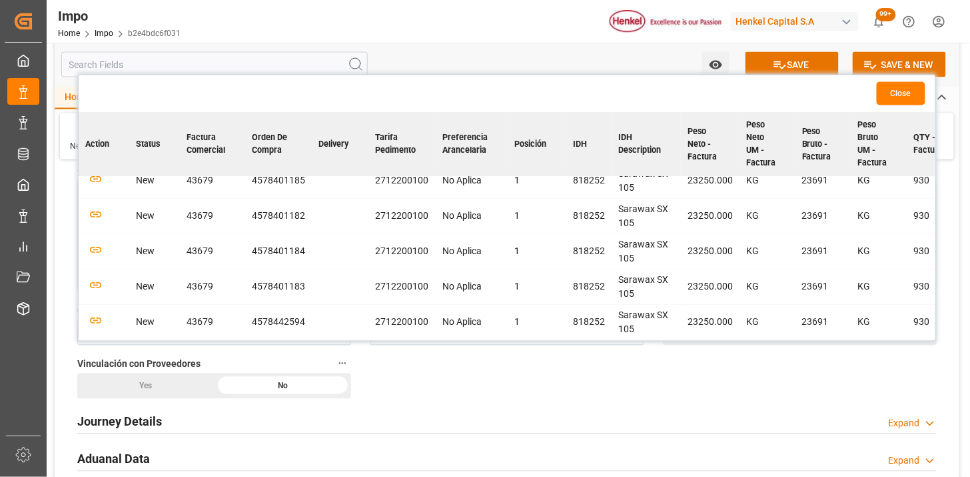
scroll to position [16, 0]
click at [92, 315] on icon "button" at bounding box center [95, 320] width 17 height 17
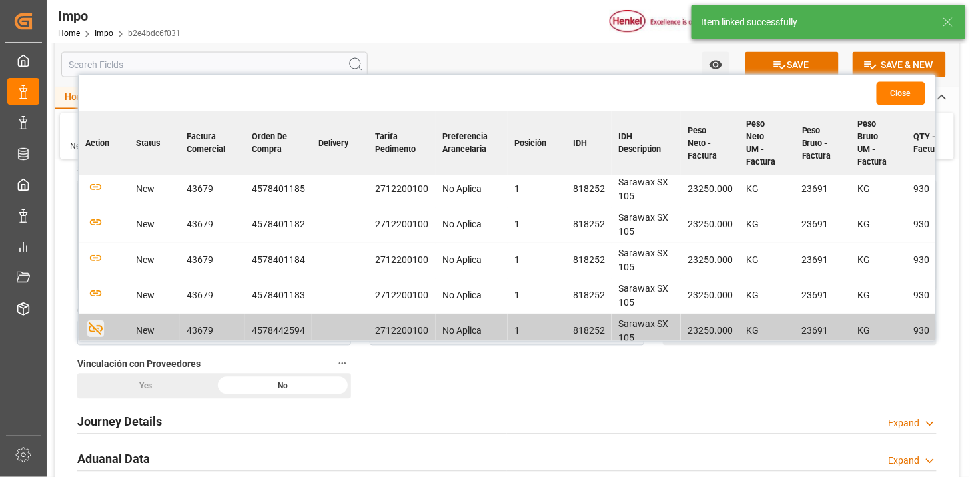
scroll to position [0, 0]
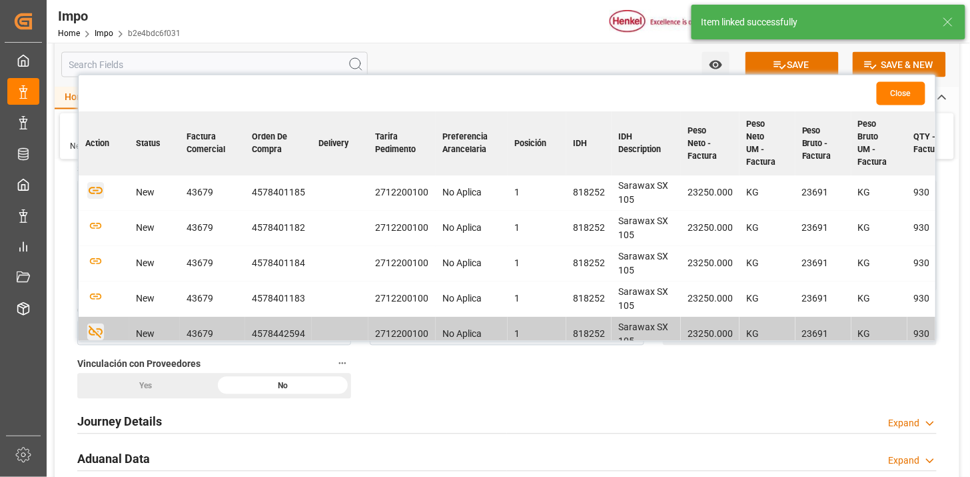
click at [99, 194] on icon "button" at bounding box center [95, 191] width 17 height 17
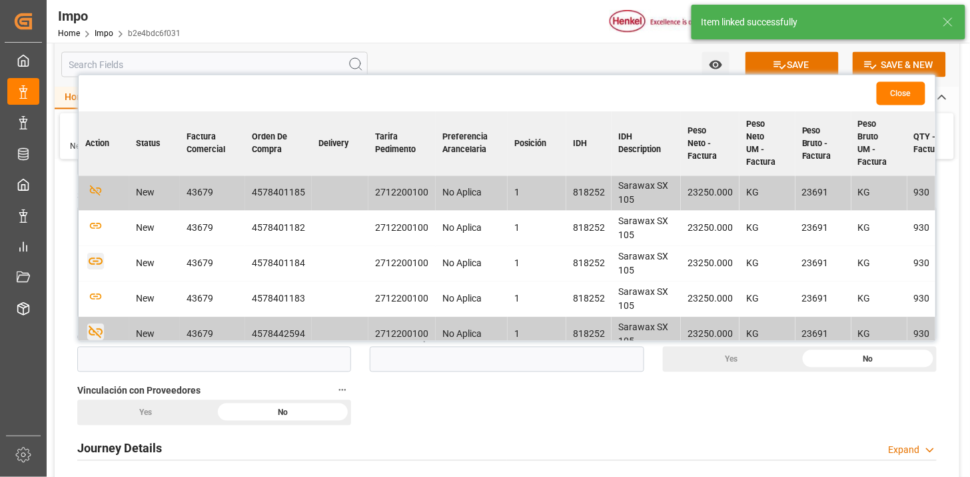
click at [94, 263] on icon "button" at bounding box center [95, 261] width 17 height 17
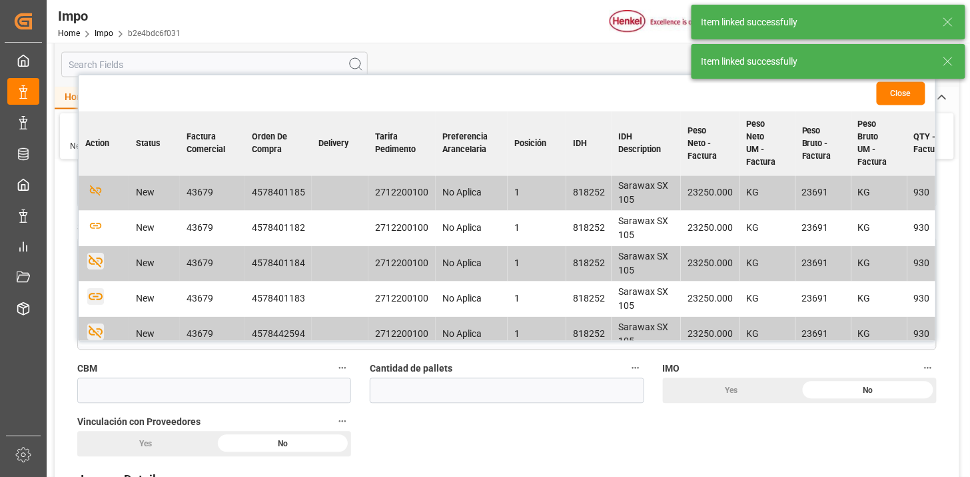
click at [96, 297] on icon "button" at bounding box center [96, 297] width 14 height 7
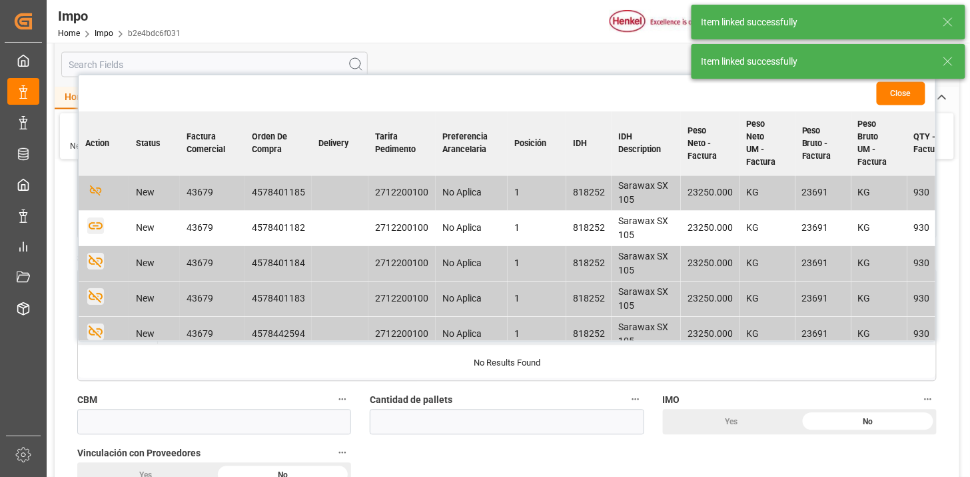
click at [94, 230] on icon "button" at bounding box center [95, 226] width 17 height 17
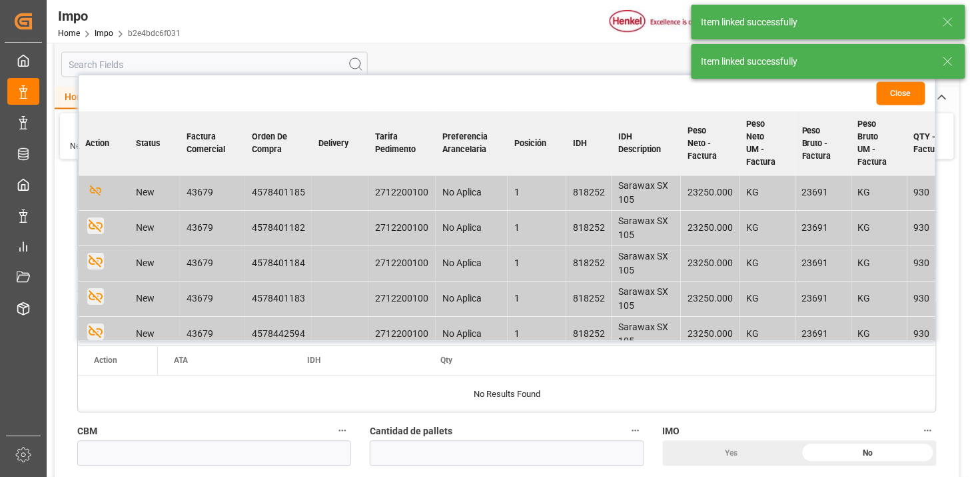
drag, startPoint x: 892, startPoint y: 100, endPoint x: 864, endPoint y: 111, distance: 29.6
click at [891, 101] on button "Close" at bounding box center [901, 93] width 49 height 23
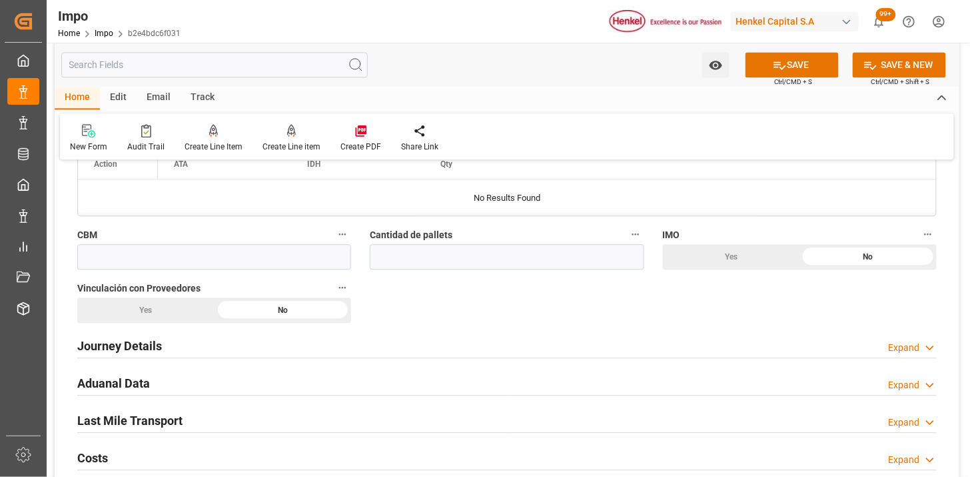
scroll to position [888, 0]
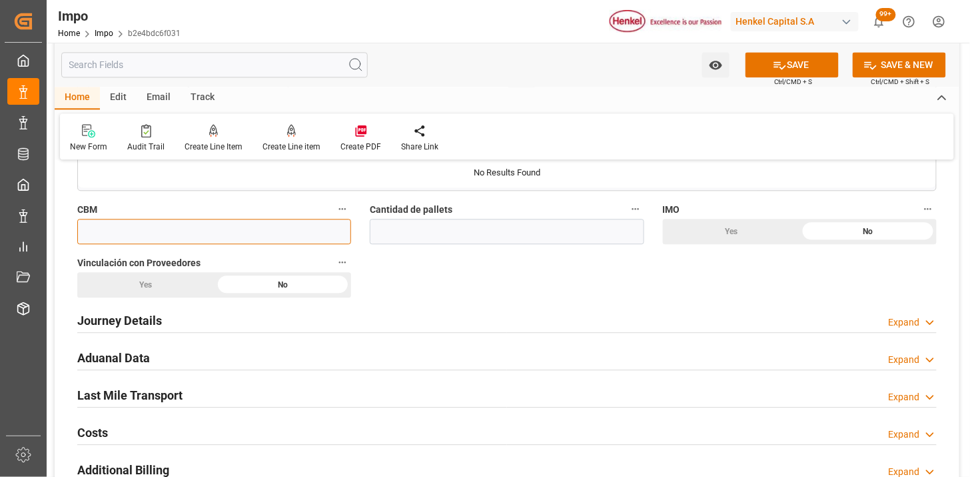
click at [291, 230] on input "text" at bounding box center [214, 231] width 274 height 25
paste input "46.81"
type input "46.81"
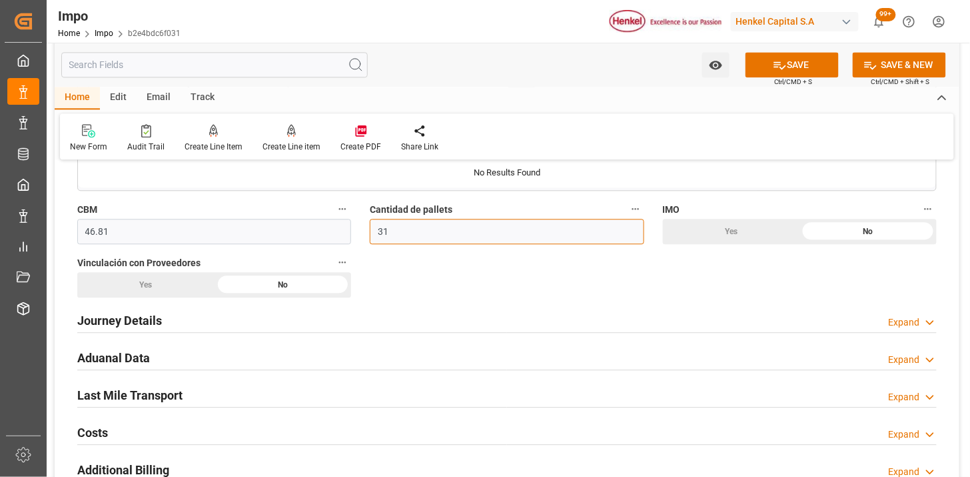
type input "31"
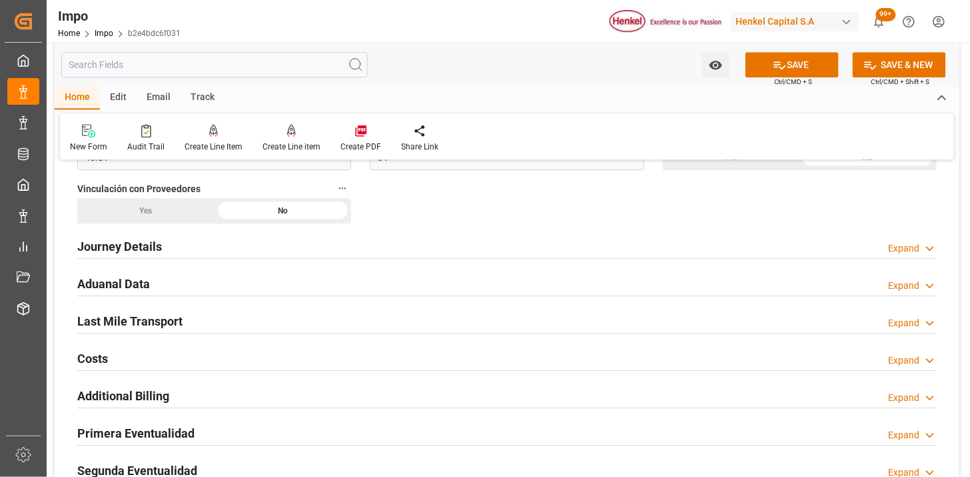
click at [187, 247] on div "Journey Details Expand" at bounding box center [507, 245] width 860 height 25
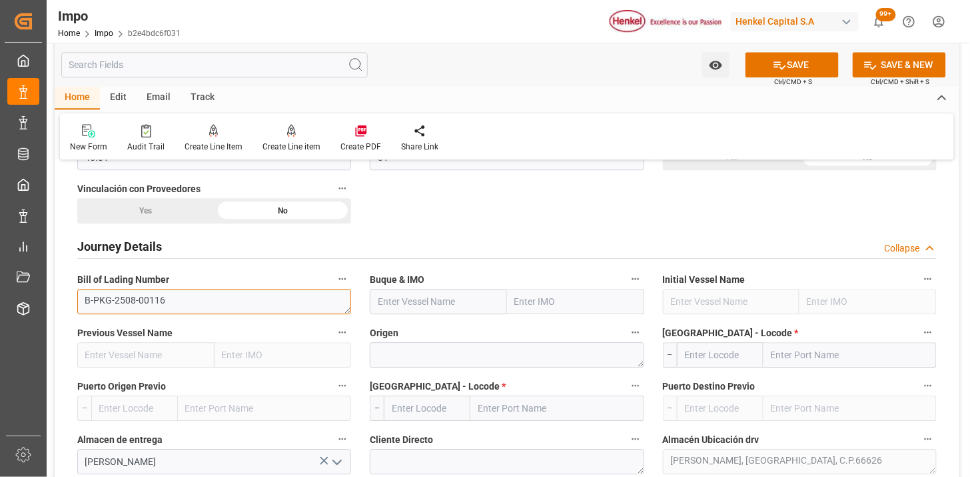
click at [212, 297] on textarea "B-PKG-2508-00116" at bounding box center [214, 301] width 274 height 25
paste textarea "RWRD015500009790"
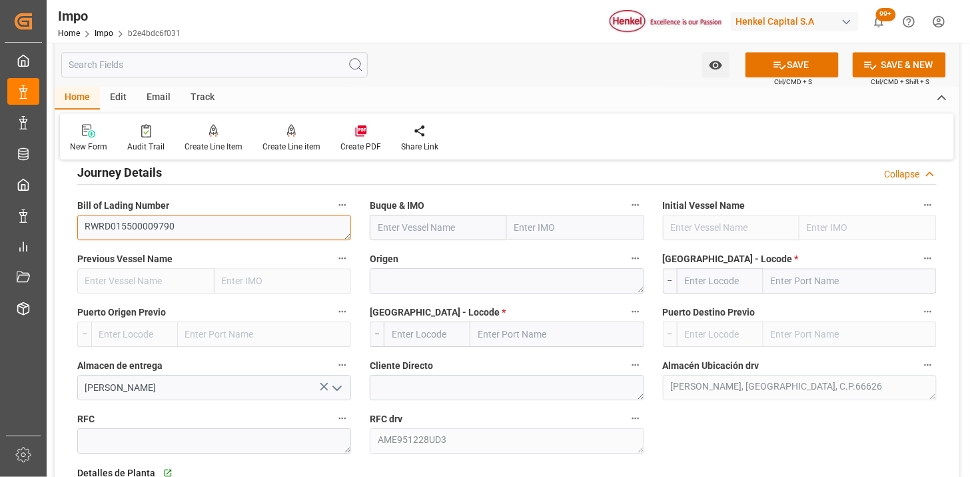
type textarea "RWRD015500009790"
paste input "EVER LIBERAL"
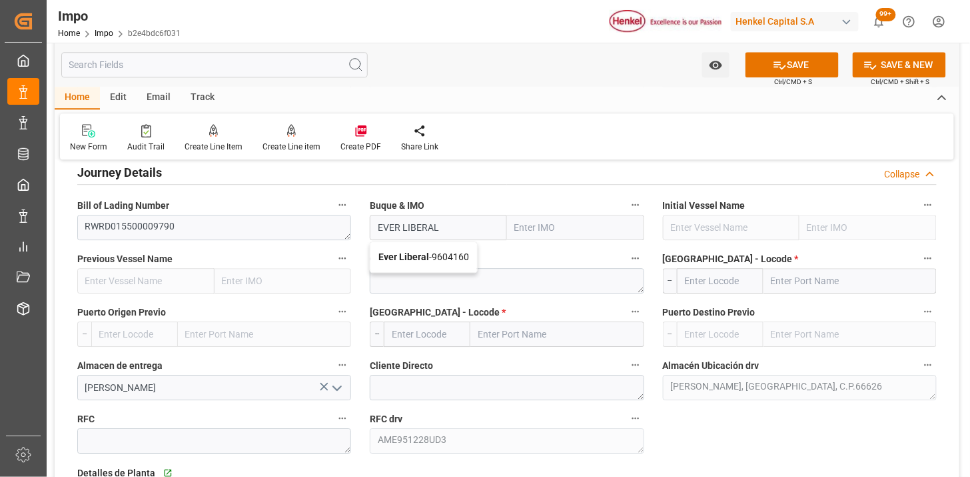
type input "Ever Liberal"
type input "9604160"
type input "Ever Liberal"
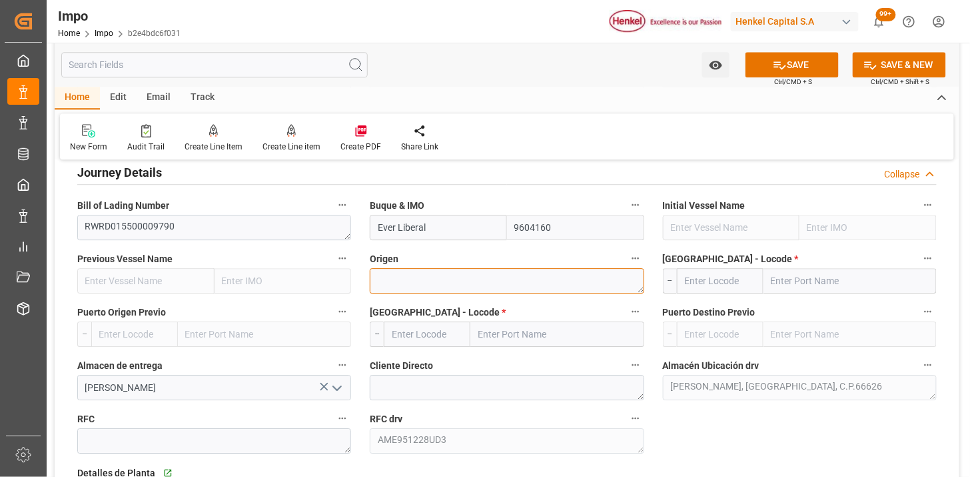
click at [476, 280] on textarea at bounding box center [507, 280] width 274 height 25
type textarea "L"
type textarea "A"
type textarea "MALASIA"
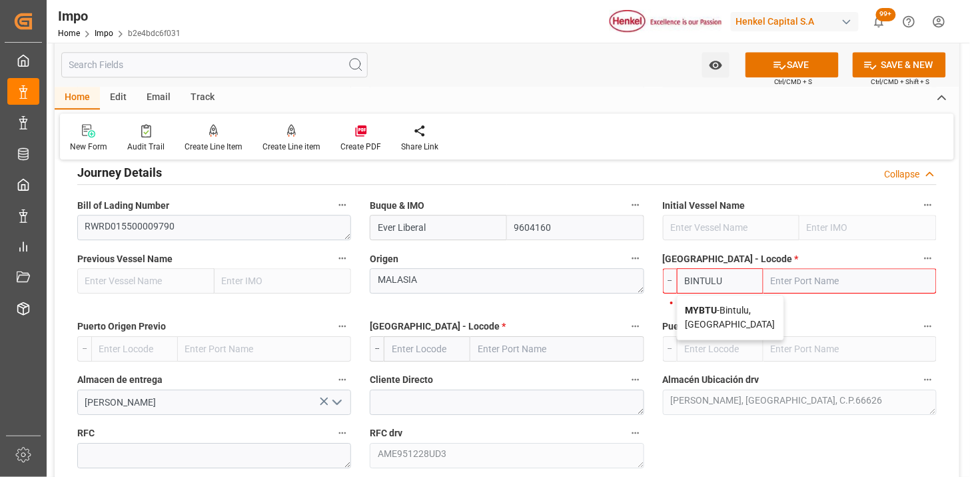
type input "MYBTU"
type input "Bintulu, Sarawak"
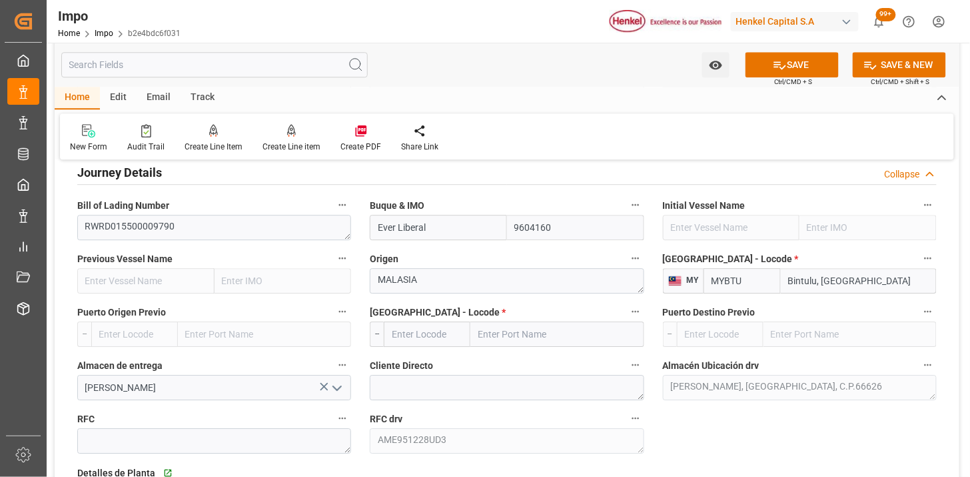
type input "MYBTU"
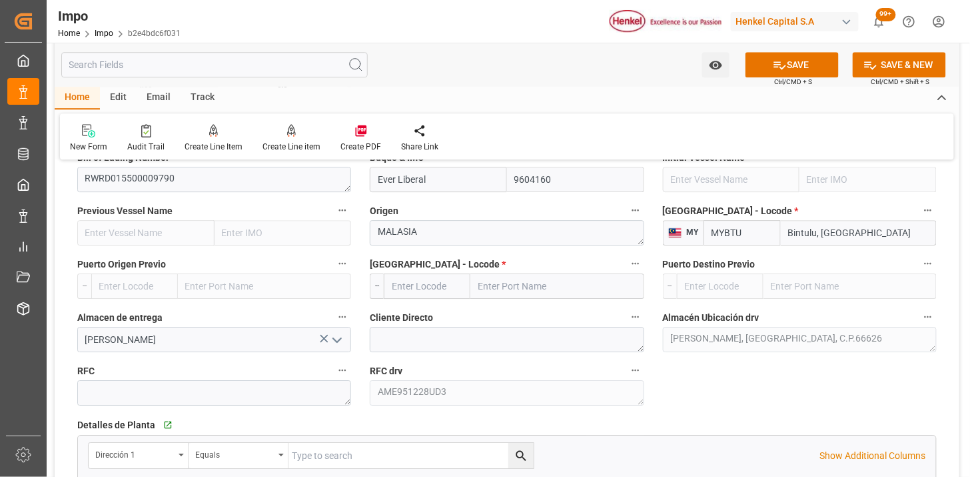
scroll to position [1110, 0]
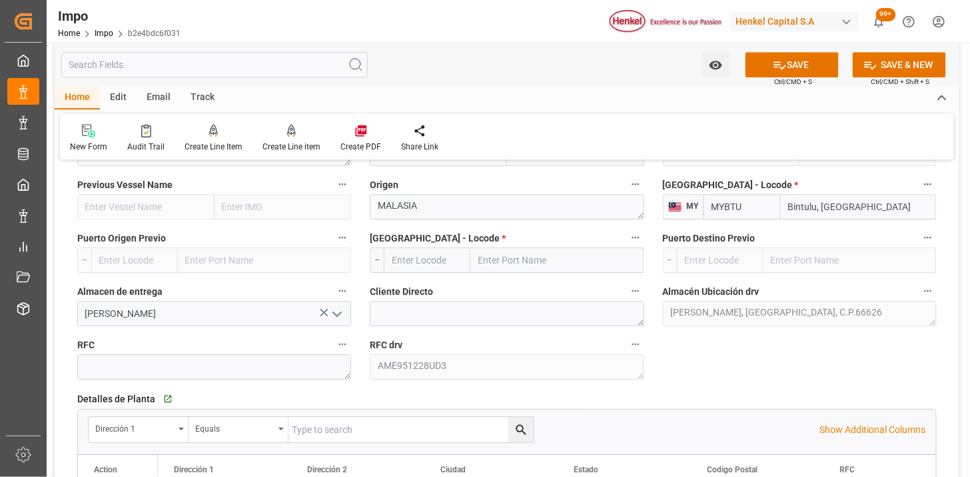
click at [409, 253] on input "text" at bounding box center [427, 259] width 87 height 25
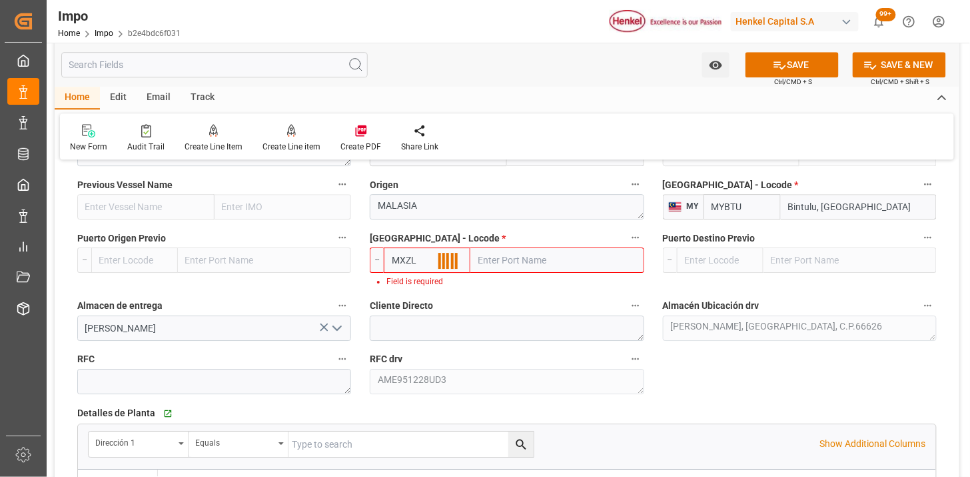
type input "MXZLO"
type input "Manzanillo"
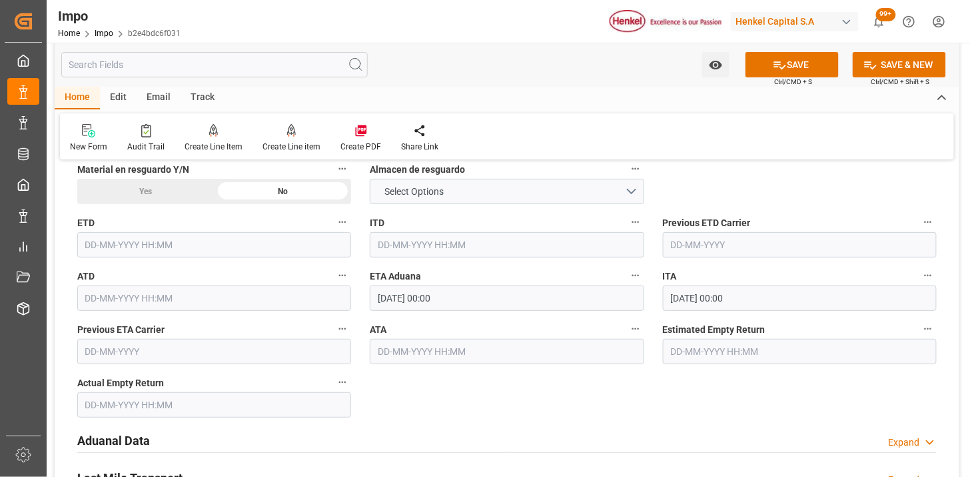
scroll to position [1555, 0]
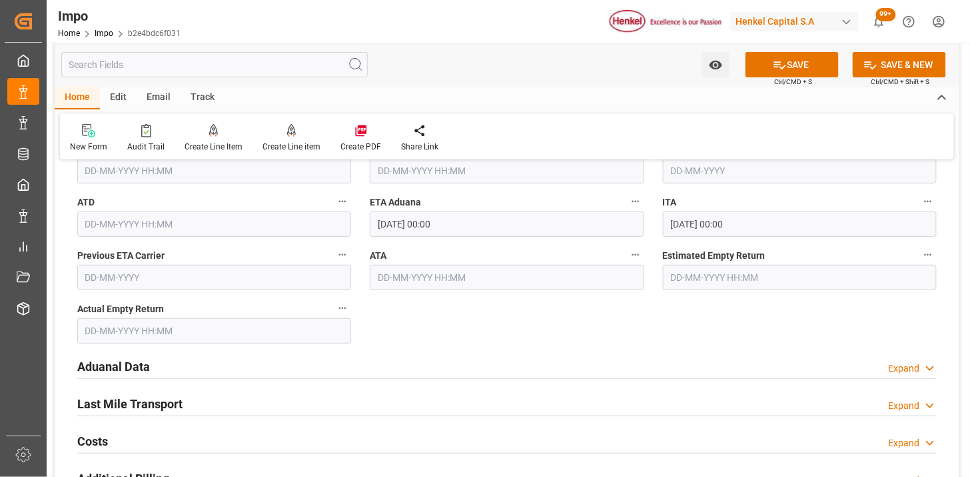
type input "MXZLO"
click at [490, 219] on input "13-10-2025 00:00" at bounding box center [507, 223] width 274 height 25
click at [490, 218] on input "13-10-2025 00:00" at bounding box center [507, 223] width 274 height 25
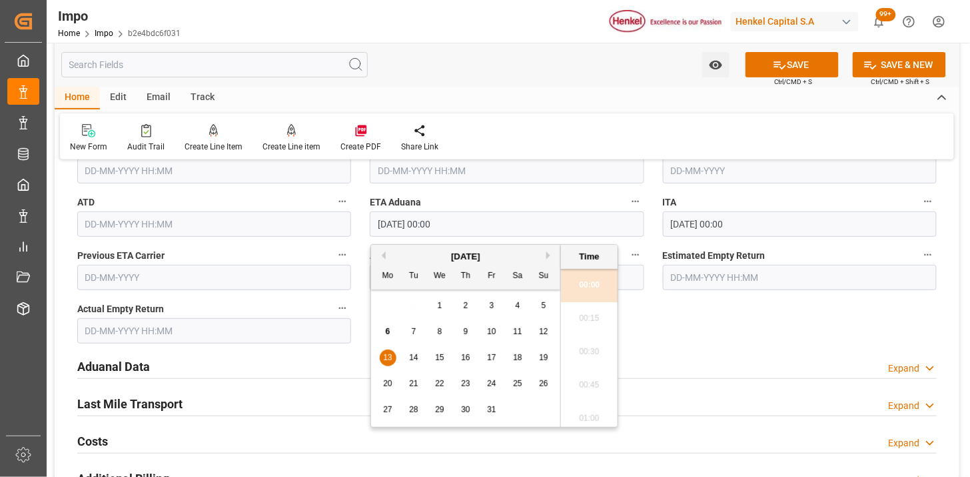
click at [490, 218] on input "13-10-2025 00:00" at bounding box center [507, 223] width 274 height 25
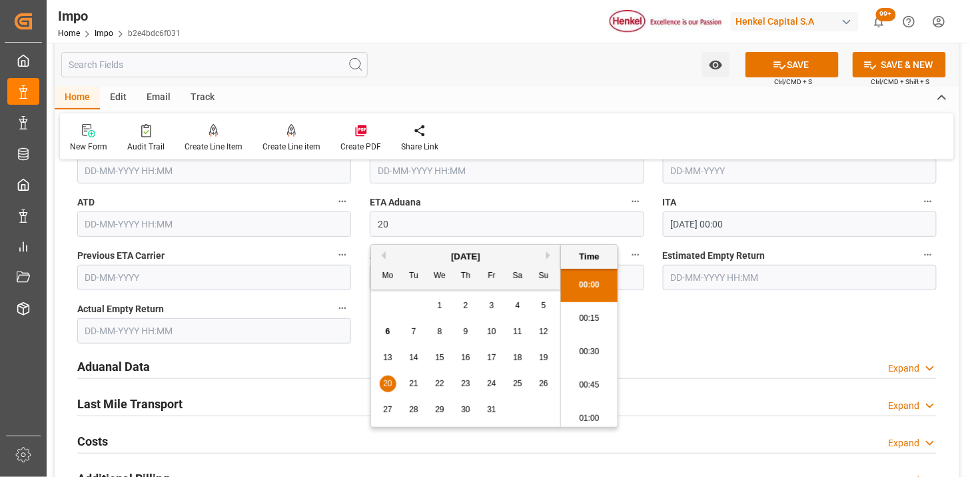
type input "20-10-2025 00:00"
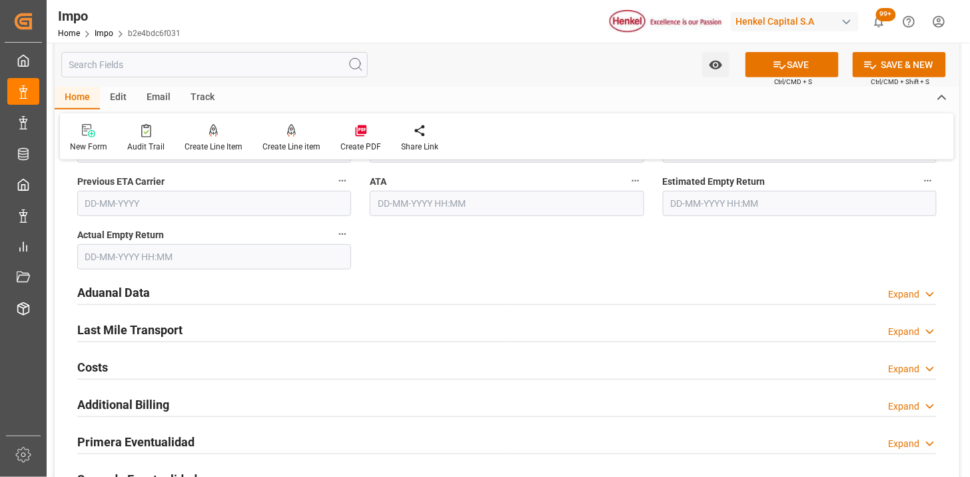
scroll to position [1703, 0]
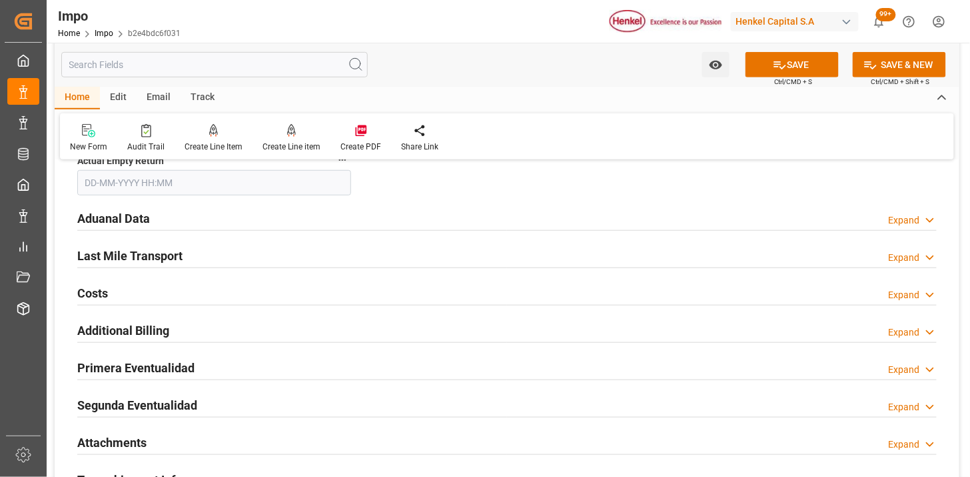
click at [263, 223] on div "Aduanal Data Expand" at bounding box center [507, 217] width 860 height 25
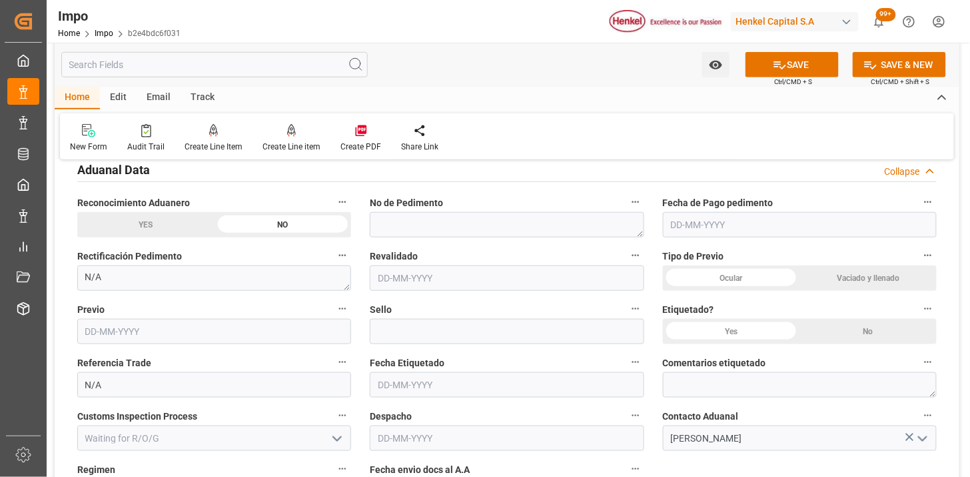
scroll to position [1777, 0]
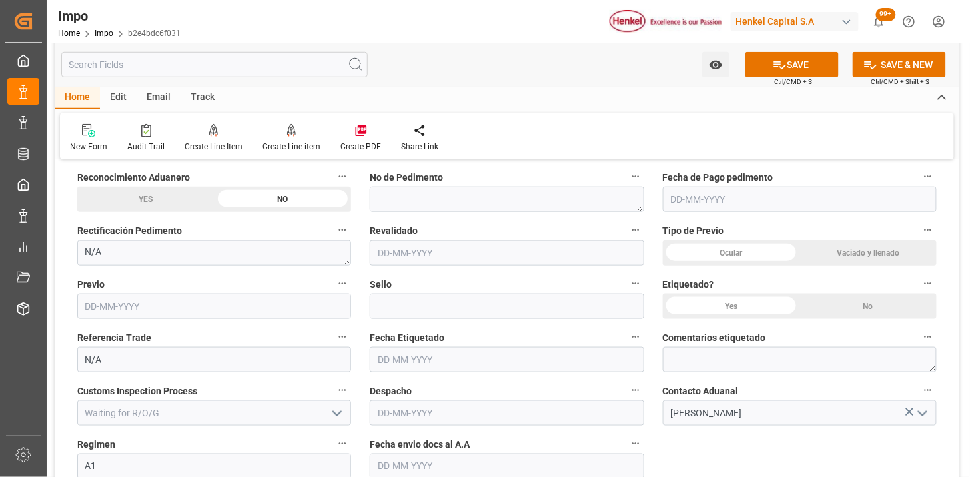
click at [687, 251] on div "Ocular" at bounding box center [731, 252] width 137 height 25
click at [850, 308] on div "No" at bounding box center [868, 305] width 137 height 25
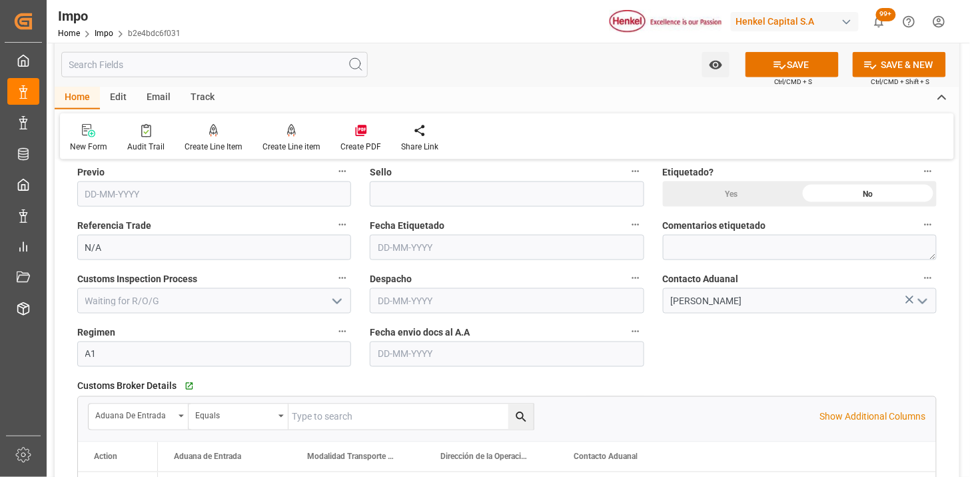
scroll to position [1925, 0]
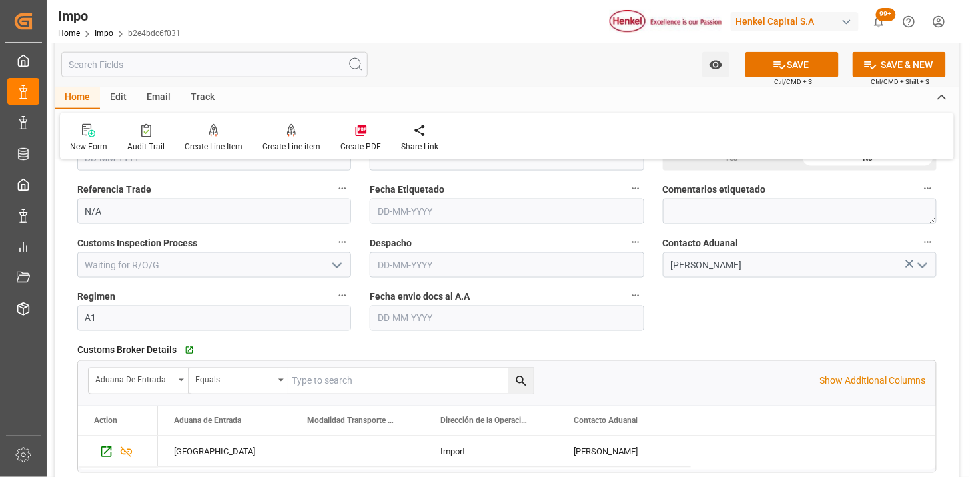
click at [397, 317] on input "text" at bounding box center [507, 317] width 274 height 25
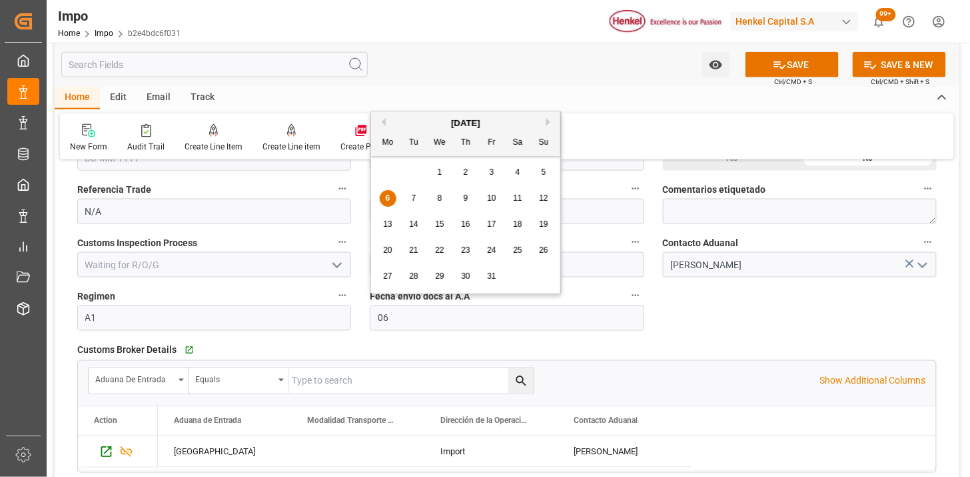
type input "06-10-2025"
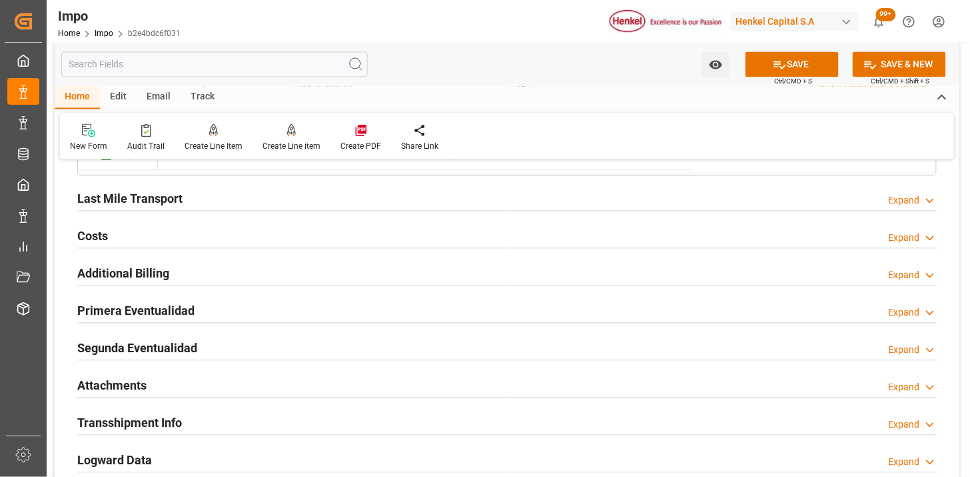
scroll to position [2296, 0]
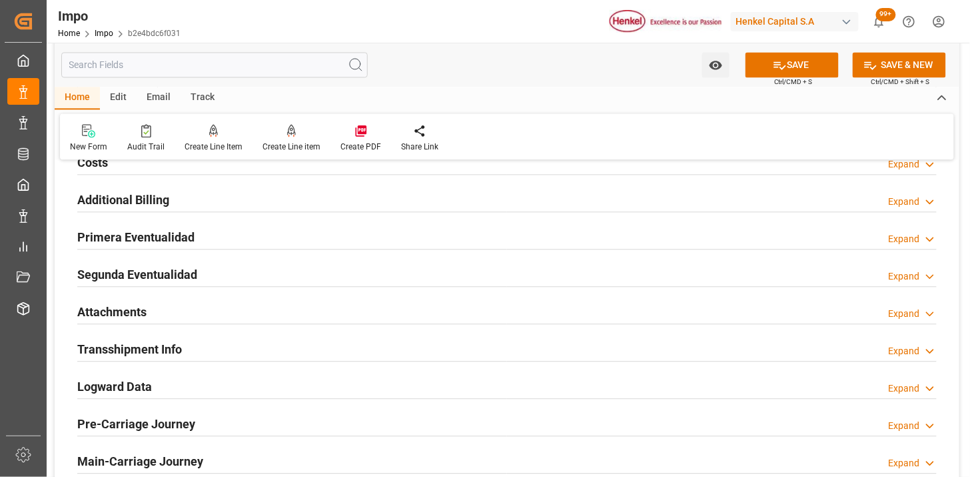
click at [180, 311] on div "Attachments Expand" at bounding box center [507, 310] width 860 height 25
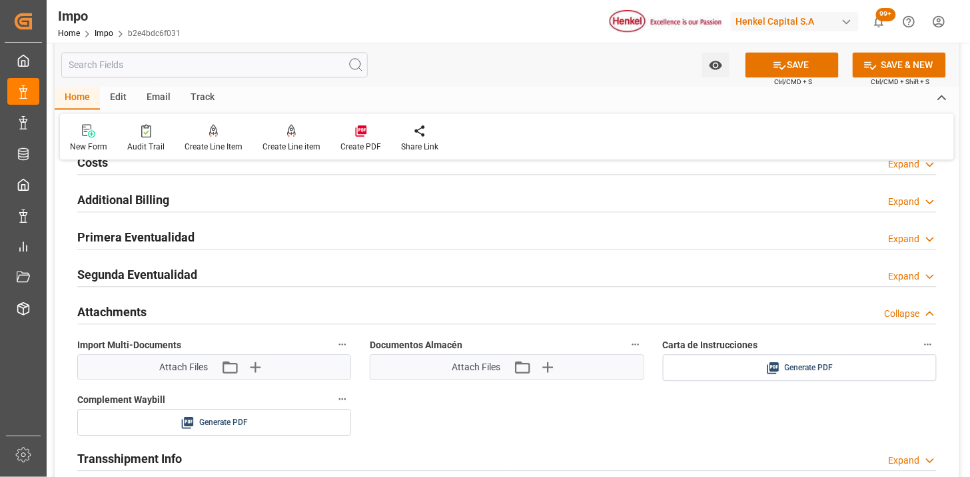
click at [183, 311] on div "Attachments Collapse" at bounding box center [507, 310] width 860 height 25
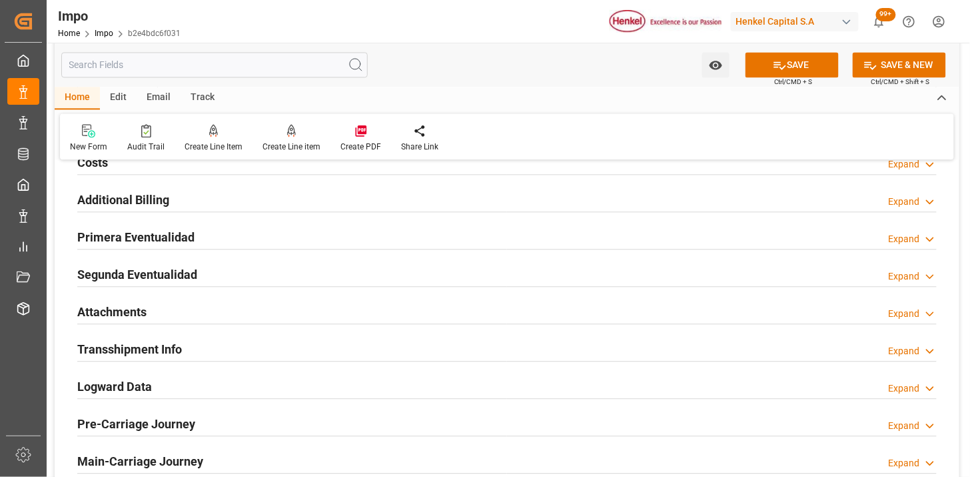
scroll to position [2222, 0]
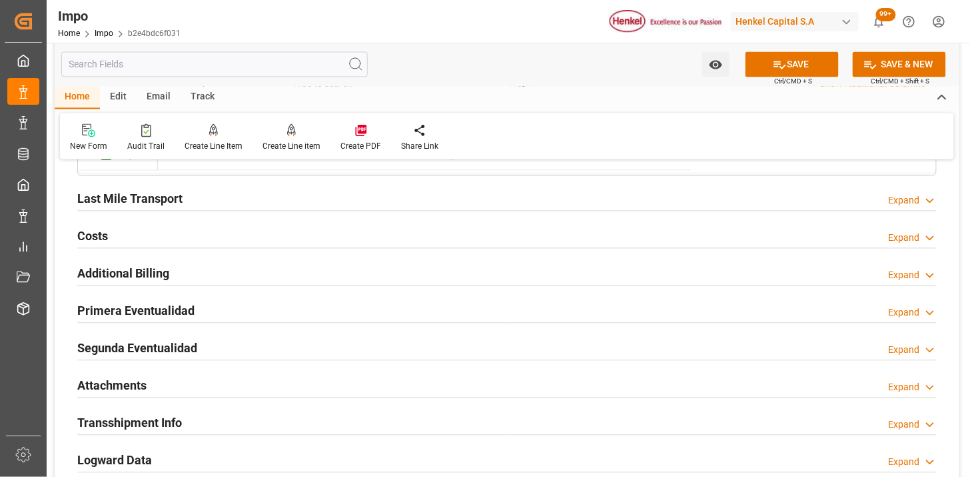
click at [155, 195] on h2 "Last Mile Transport" at bounding box center [129, 199] width 105 height 18
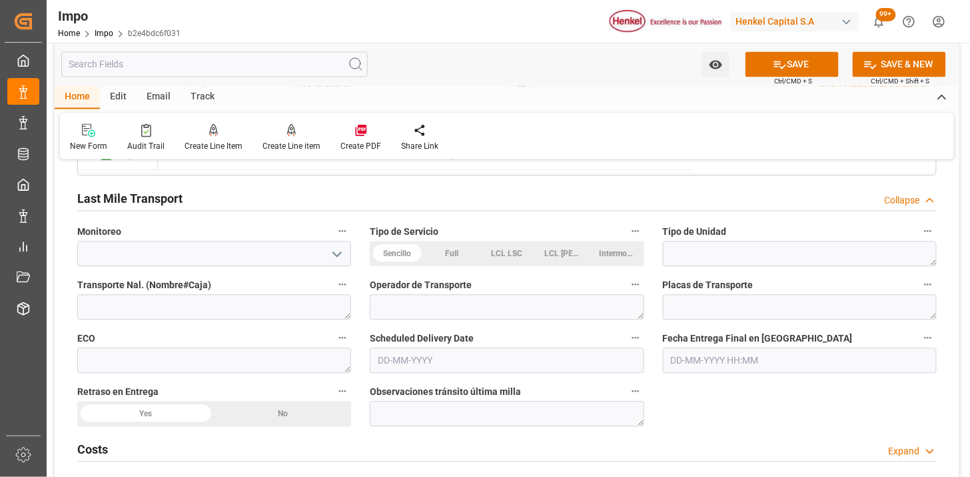
click at [401, 255] on div "Sencillo" at bounding box center [397, 253] width 55 height 25
click at [605, 252] on div "Intermodal" at bounding box center [616, 253] width 55 height 25
click at [690, 257] on textarea at bounding box center [800, 253] width 274 height 25
type textarea "FERROCARRIL"
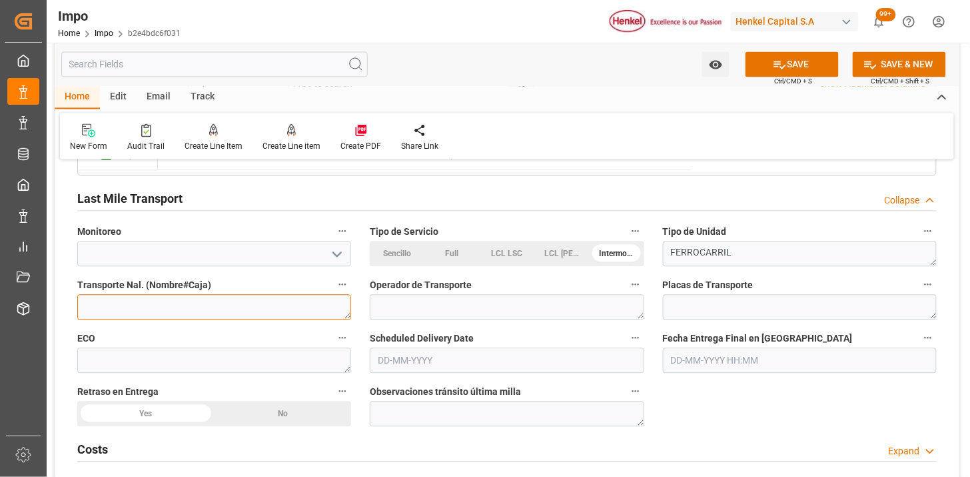
click at [303, 309] on textarea at bounding box center [214, 307] width 274 height 25
type textarea "VMODAL / ROFE"
click at [380, 255] on div "Sencillo" at bounding box center [397, 253] width 55 height 25
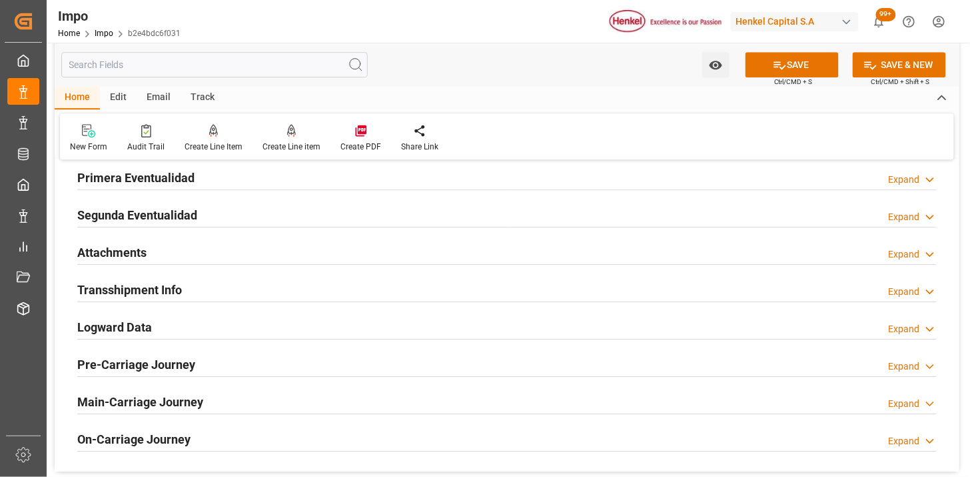
scroll to position [2591, 0]
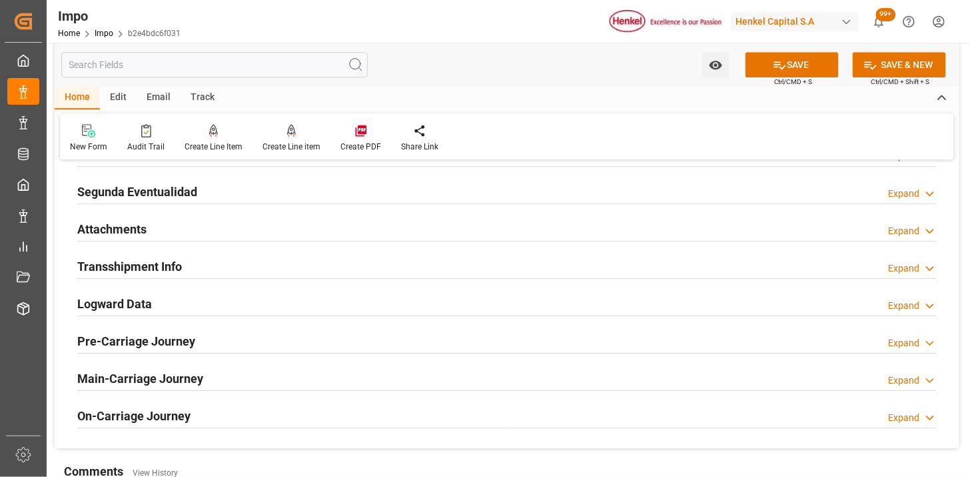
click at [243, 224] on div "Attachments Expand" at bounding box center [507, 227] width 860 height 25
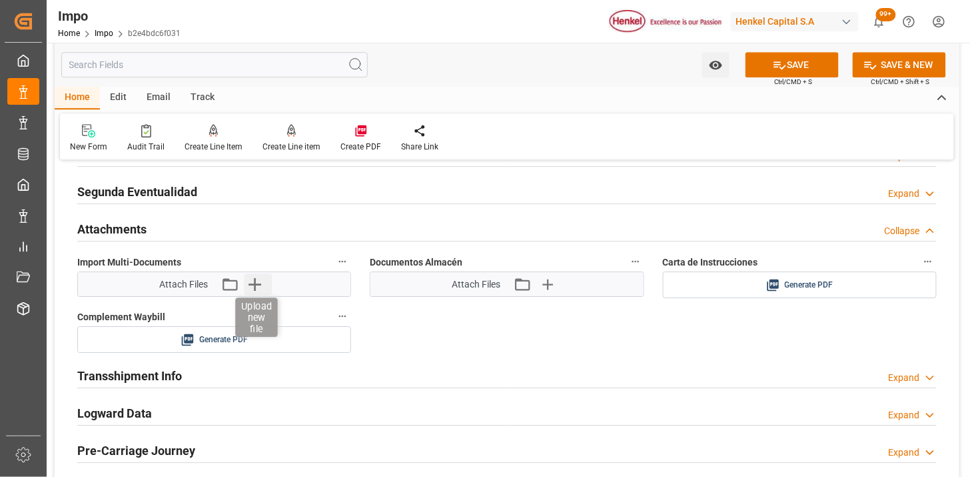
click at [257, 283] on icon "button" at bounding box center [255, 284] width 13 height 13
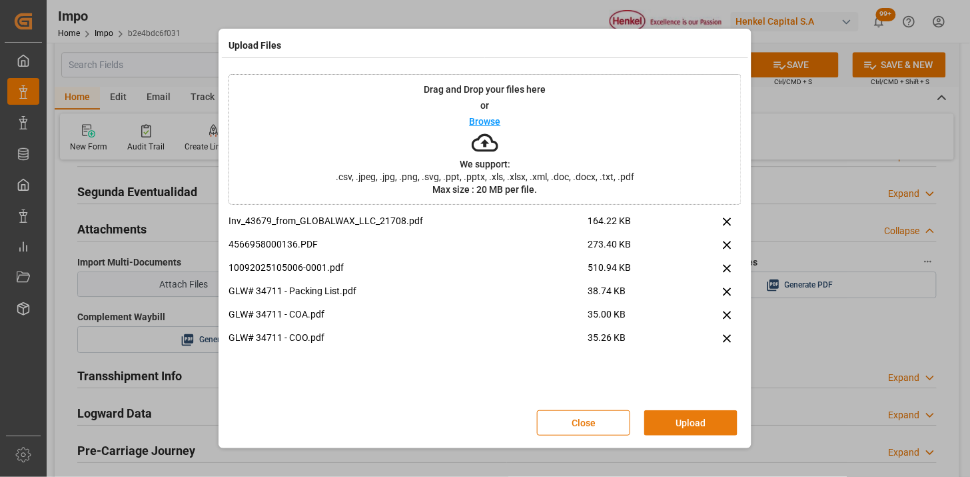
click at [702, 427] on button "Upload" at bounding box center [691, 422] width 93 height 25
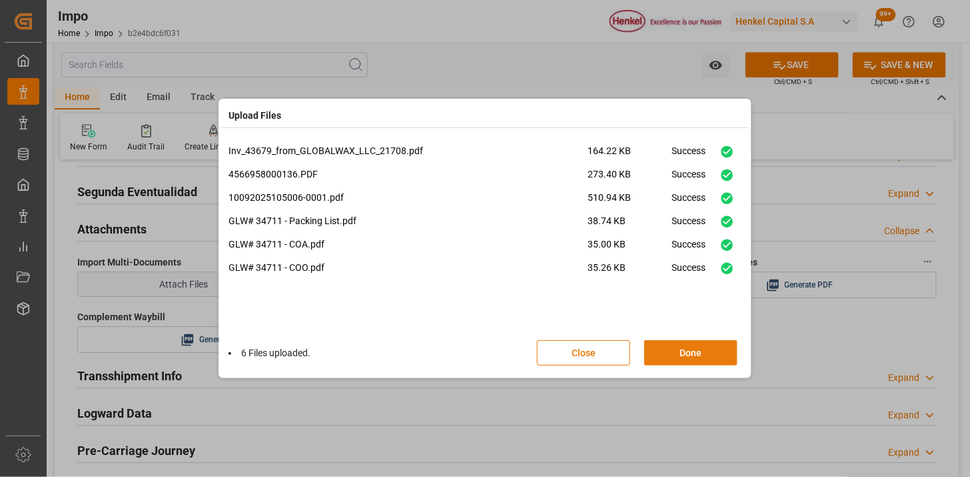
click at [690, 357] on button "Done" at bounding box center [691, 352] width 93 height 25
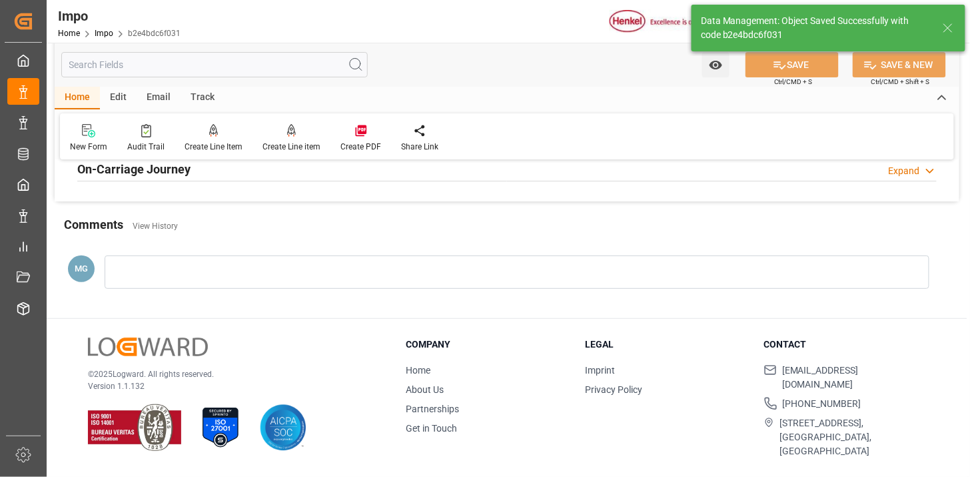
type textarea "AA"
type input "5"
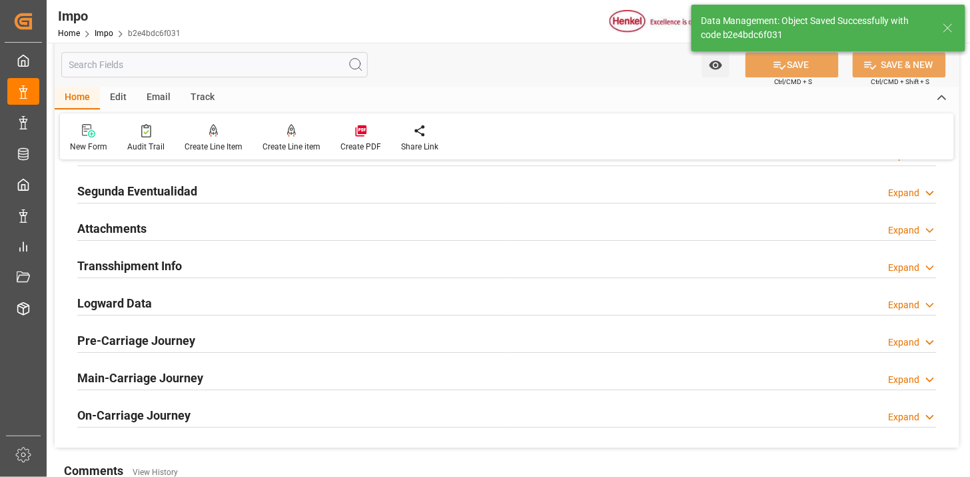
click at [203, 237] on div "Attachments Expand" at bounding box center [507, 227] width 860 height 25
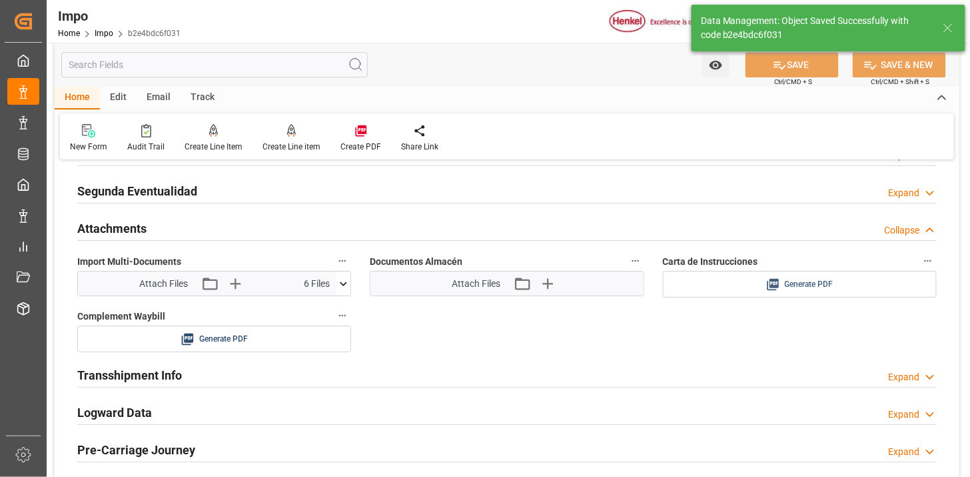
click at [816, 281] on span "Generate PDF" at bounding box center [809, 284] width 49 height 17
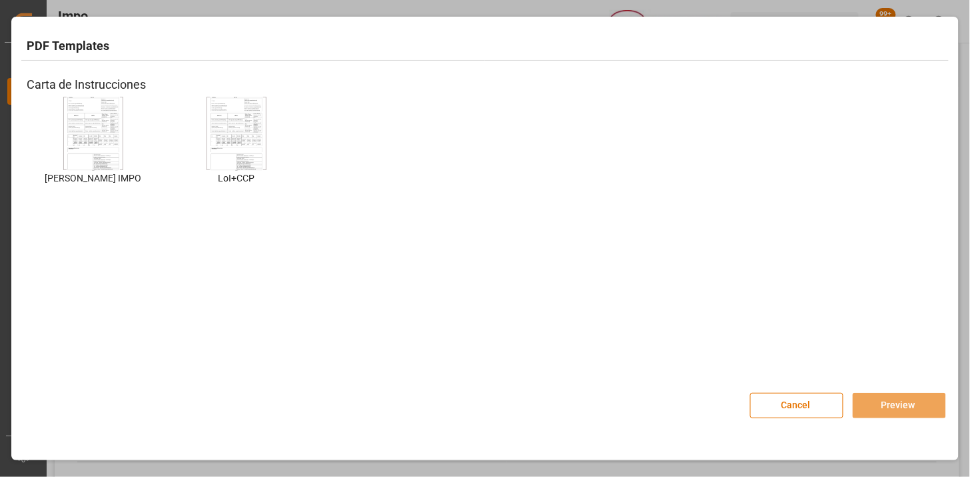
click at [107, 135] on img at bounding box center [93, 133] width 53 height 75
drag, startPoint x: 890, startPoint y: 403, endPoint x: 778, endPoint y: 345, distance: 126.4
click at [890, 403] on button "Preview" at bounding box center [899, 405] width 93 height 25
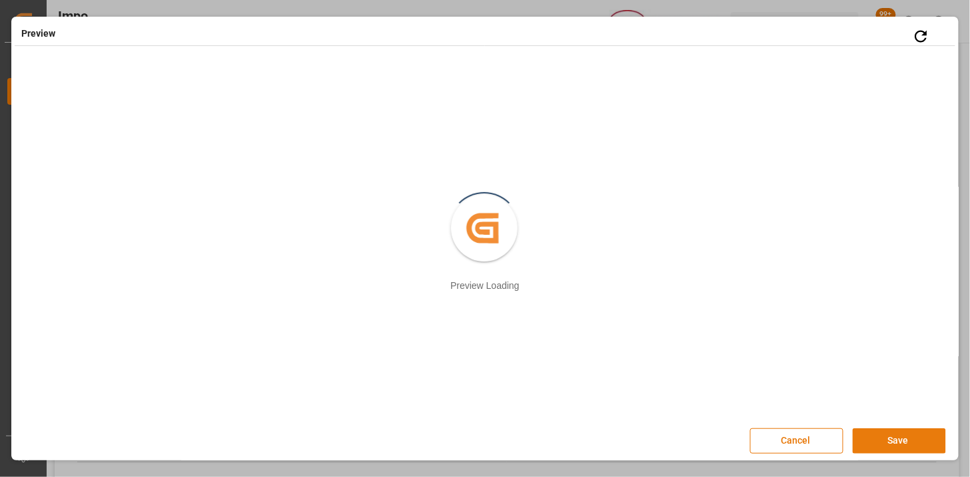
click at [874, 432] on button "Save" at bounding box center [899, 440] width 93 height 25
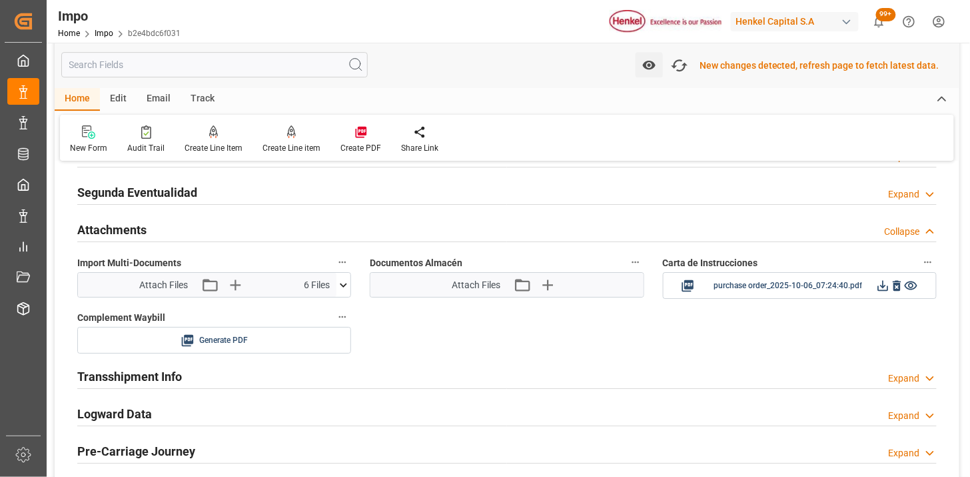
scroll to position [1243, 0]
click at [882, 281] on icon at bounding box center [883, 284] width 14 height 14
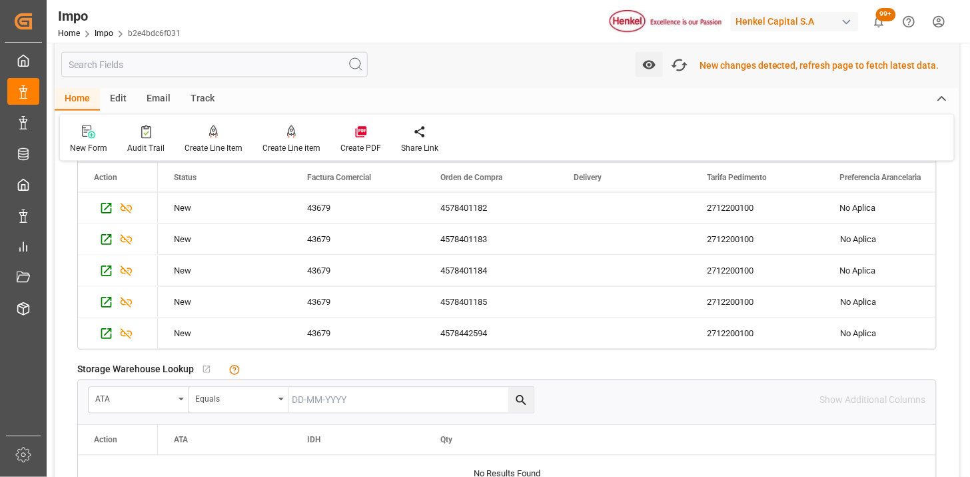
scroll to position [503, 0]
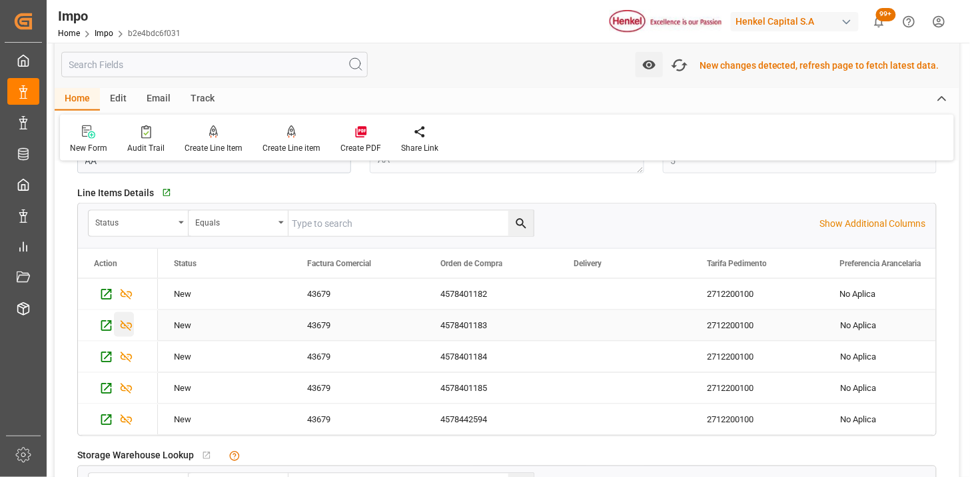
click at [127, 327] on icon "Press SPACE to select this row." at bounding box center [126, 326] width 14 height 14
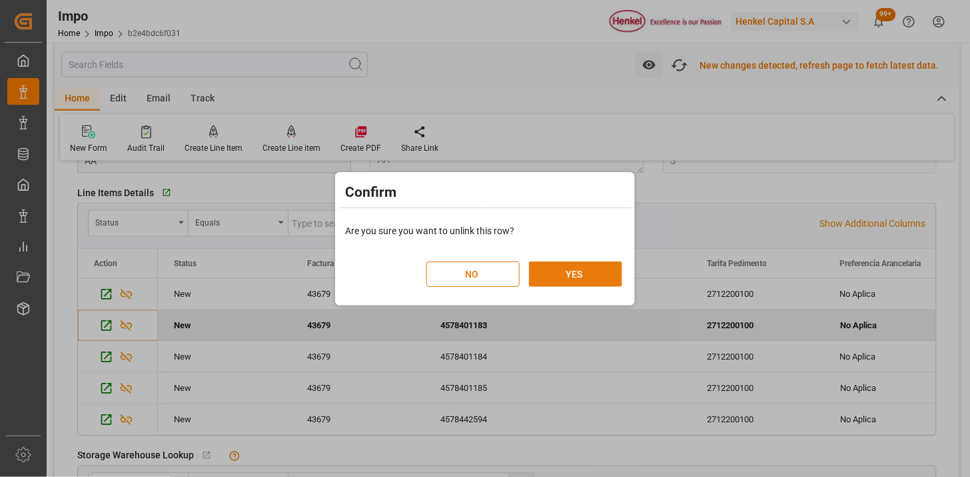
click at [570, 270] on button "YES" at bounding box center [575, 273] width 93 height 25
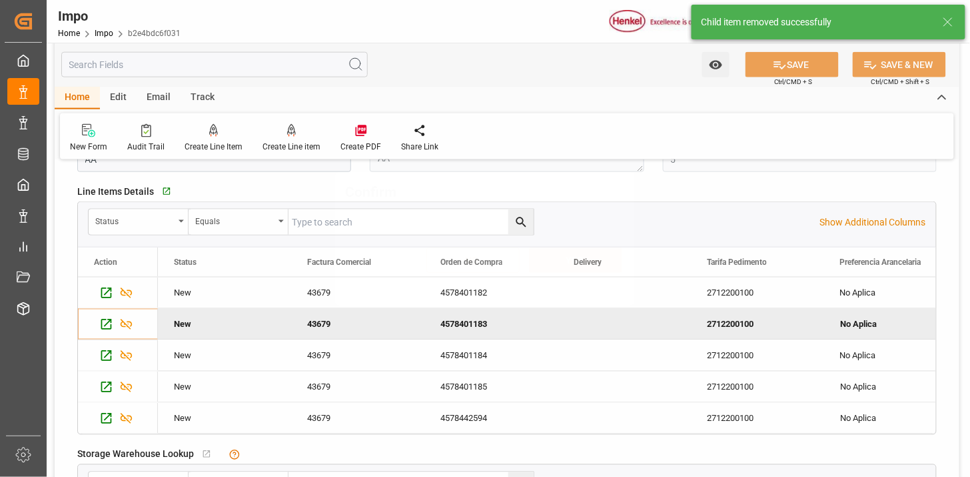
scroll to position [501, 0]
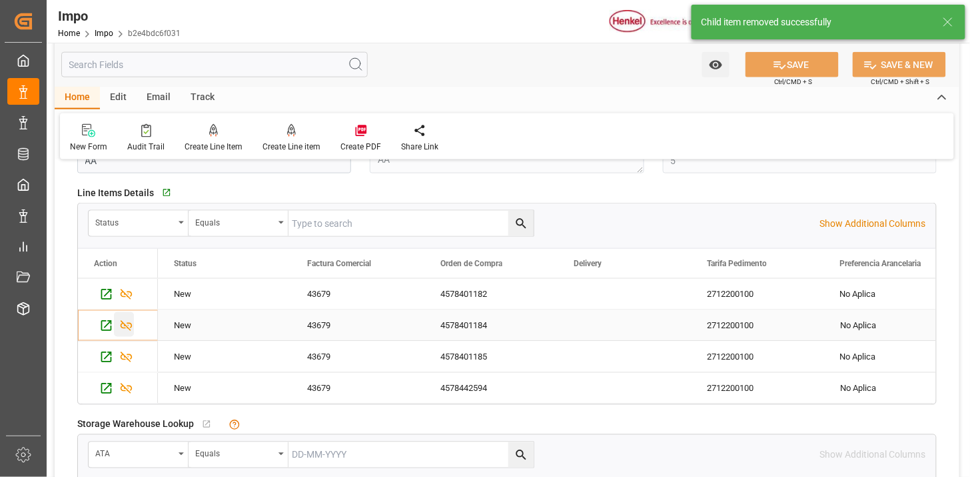
click at [127, 323] on icon "Press SPACE to select this row." at bounding box center [126, 326] width 14 height 14
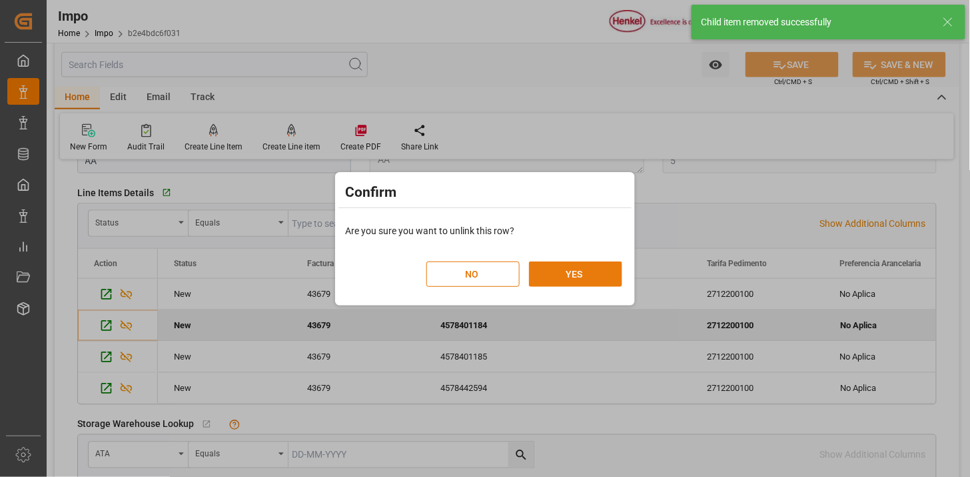
click at [580, 276] on button "YES" at bounding box center [575, 273] width 93 height 25
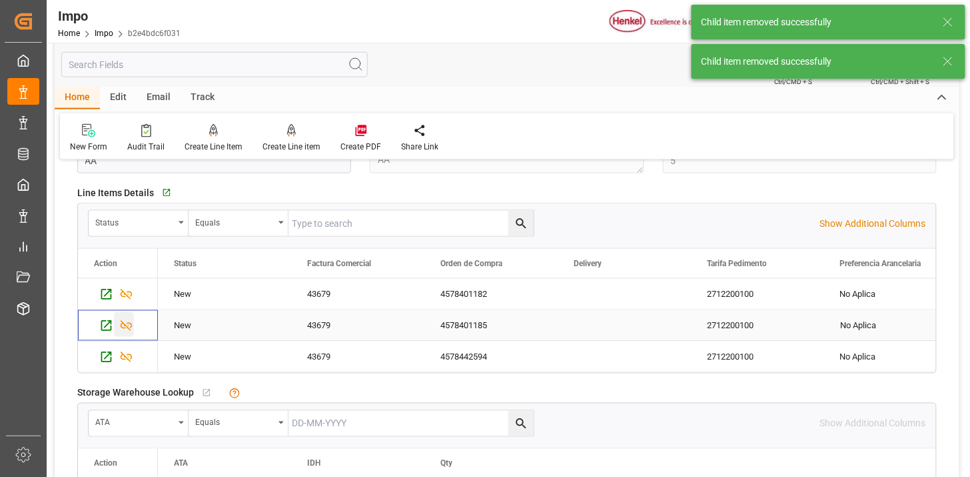
click at [131, 327] on icon "Press SPACE to select this row." at bounding box center [127, 326] width 12 height 11
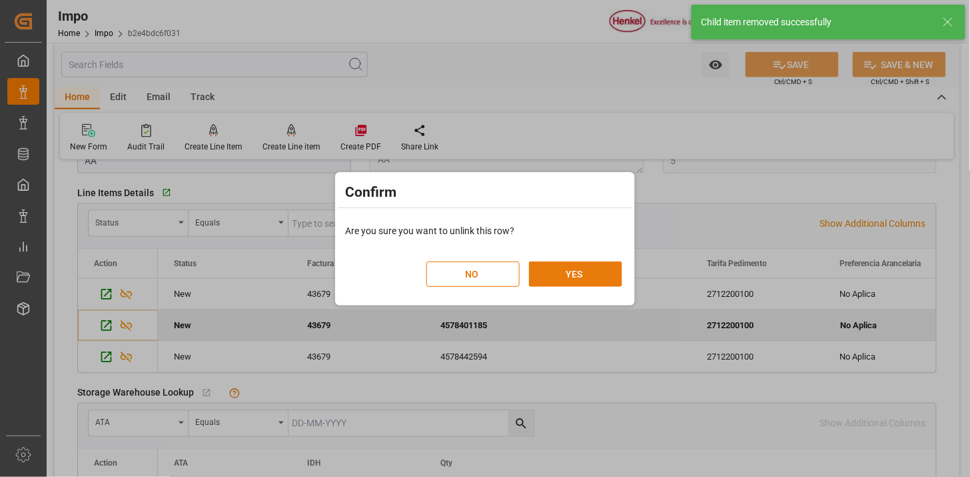
click at [579, 275] on button "YES" at bounding box center [575, 273] width 93 height 25
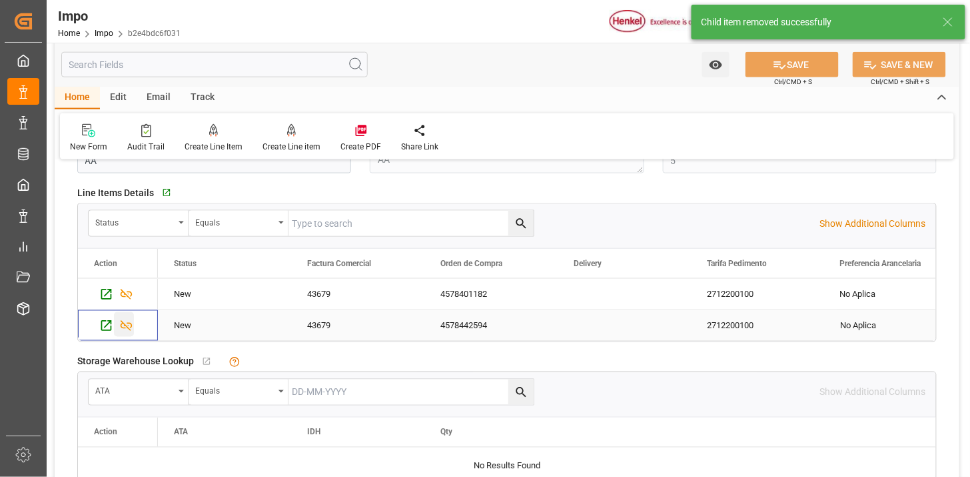
click at [128, 329] on icon "Press SPACE to select this row." at bounding box center [126, 326] width 14 height 14
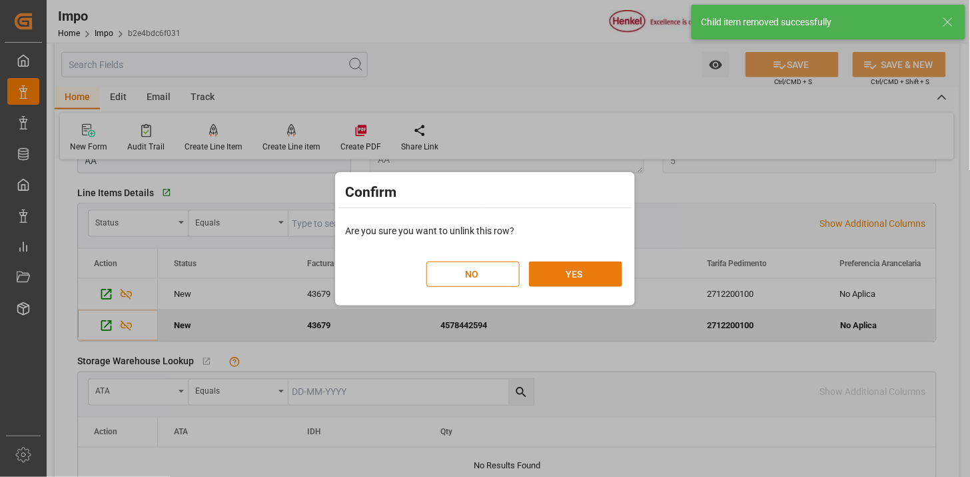
click at [591, 272] on button "YES" at bounding box center [575, 273] width 93 height 25
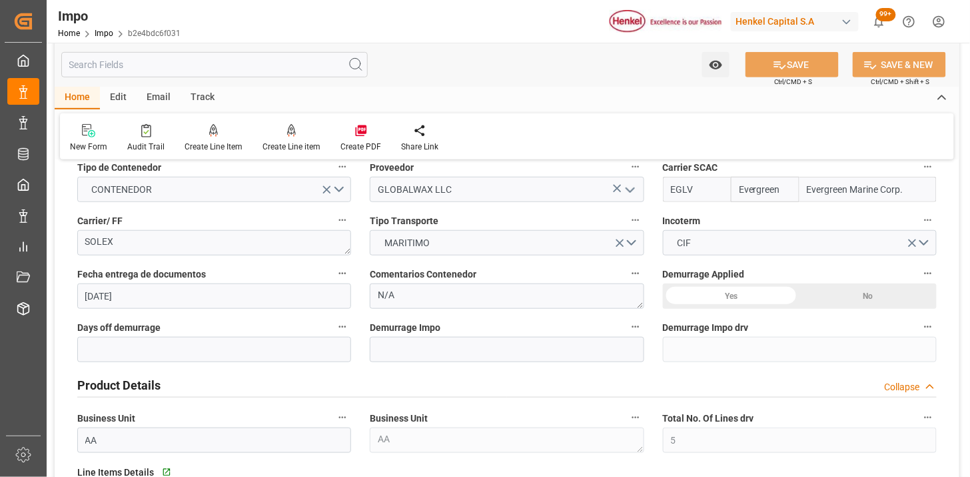
scroll to position [0, 0]
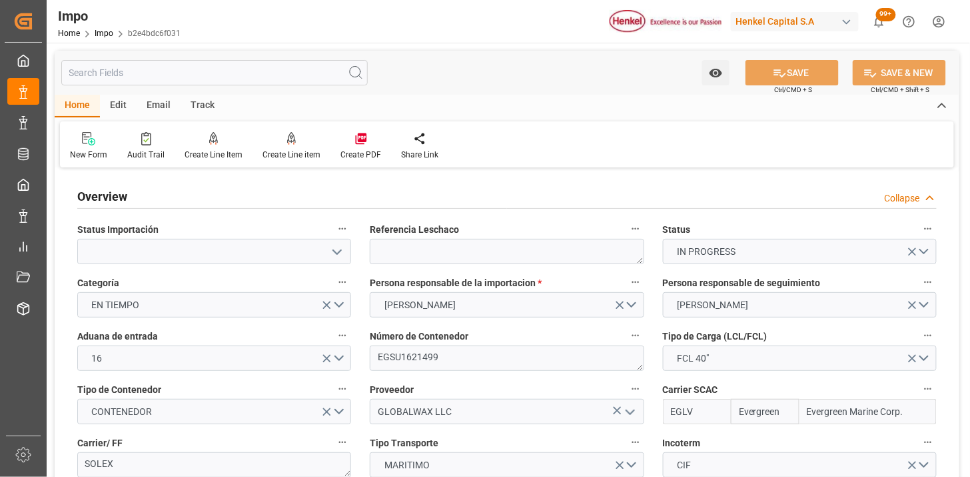
click at [118, 109] on div "Edit" at bounding box center [118, 106] width 37 height 23
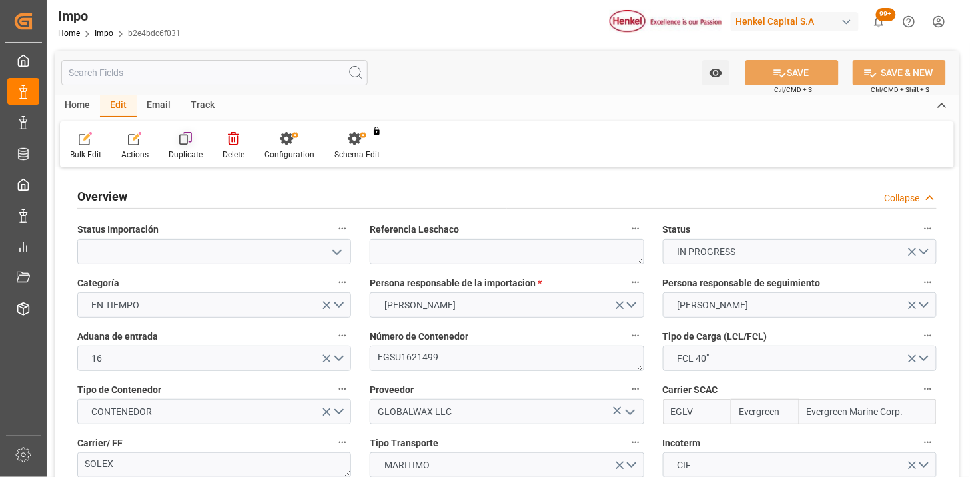
click at [192, 143] on div at bounding box center [186, 138] width 34 height 14
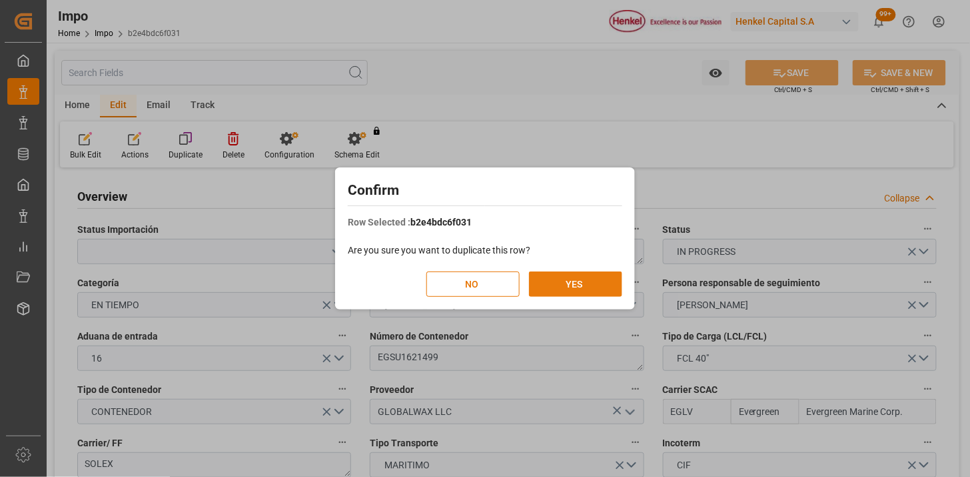
click at [575, 281] on button "YES" at bounding box center [575, 283] width 93 height 25
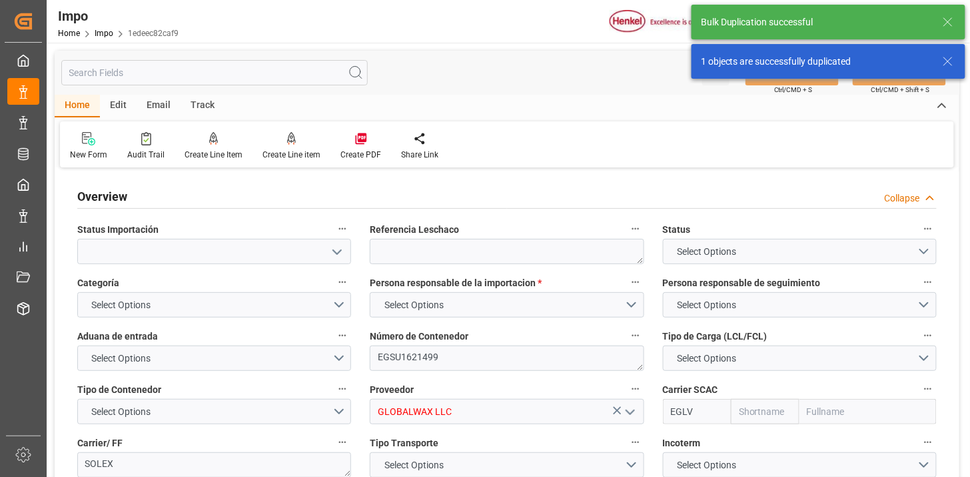
type input "Evergreen"
type input "Evergreen Marine Corp."
type input "46.81"
type input "31"
type input "29-09-2025"
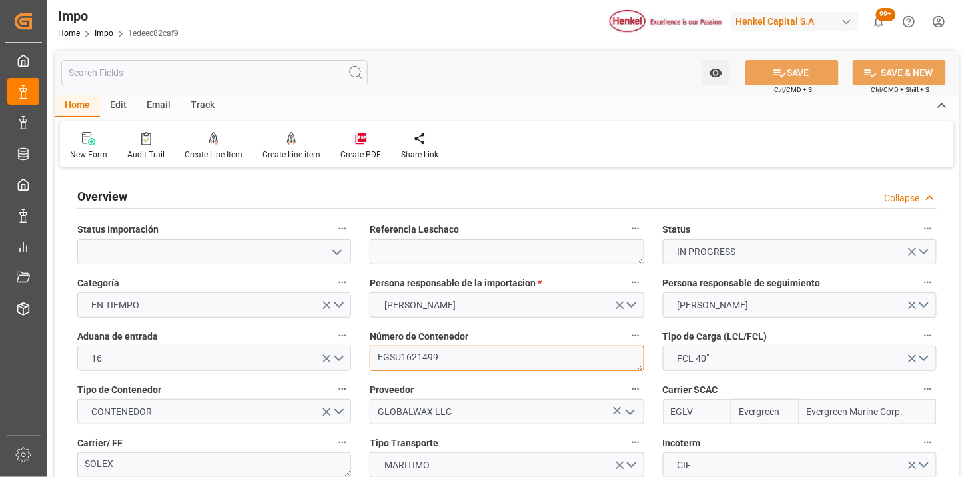
click at [483, 361] on textarea "EGSU1621499" at bounding box center [507, 357] width 274 height 25
paste textarea "TXGU5507510"
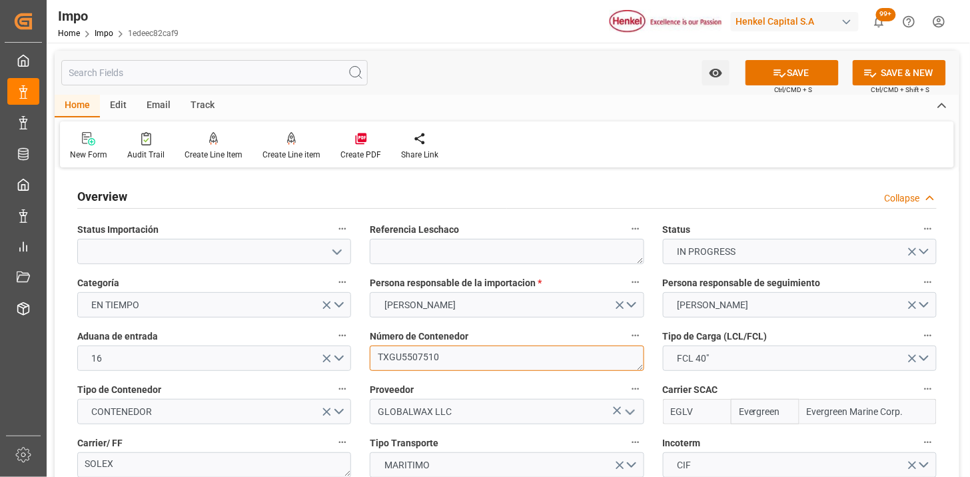
type textarea "TXGU5507510"
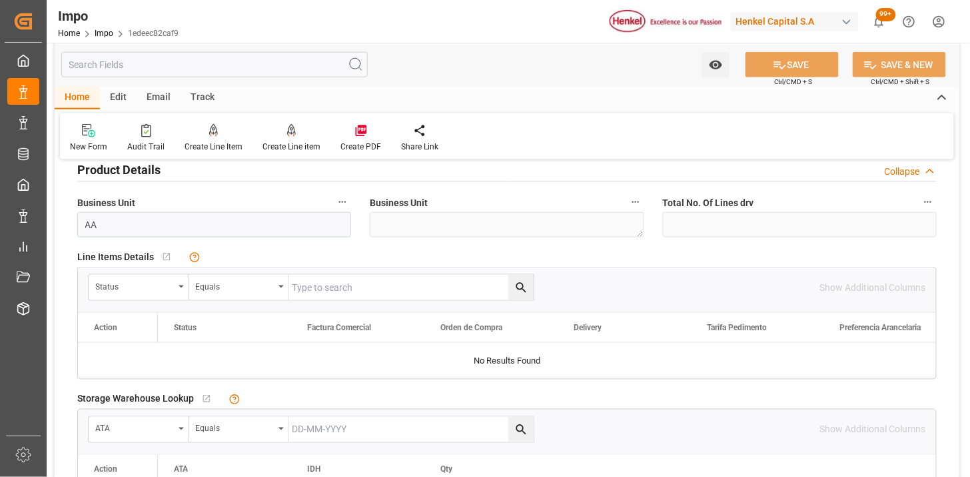
scroll to position [444, 0]
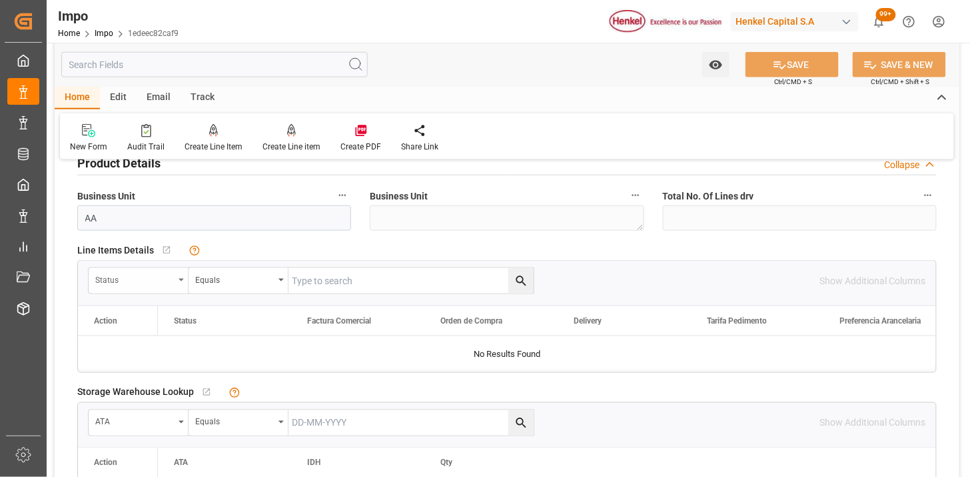
click at [133, 271] on div "Status" at bounding box center [134, 278] width 79 height 15
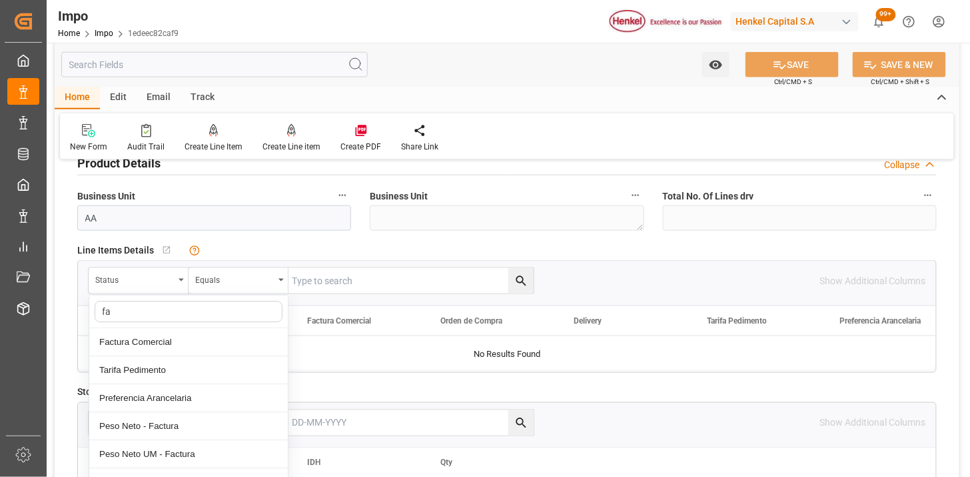
type input "fac"
drag, startPoint x: 144, startPoint y: 339, endPoint x: 345, endPoint y: 287, distance: 207.1
click at [145, 338] on div "Factura Comercial" at bounding box center [188, 342] width 199 height 28
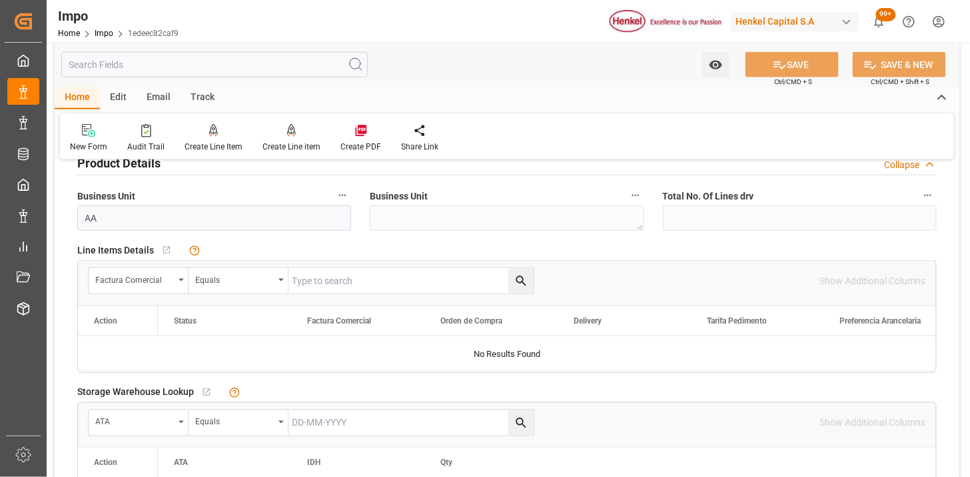
click at [355, 280] on input "text" at bounding box center [411, 280] width 245 height 25
paste input "4578401183"
type input "4578401183"
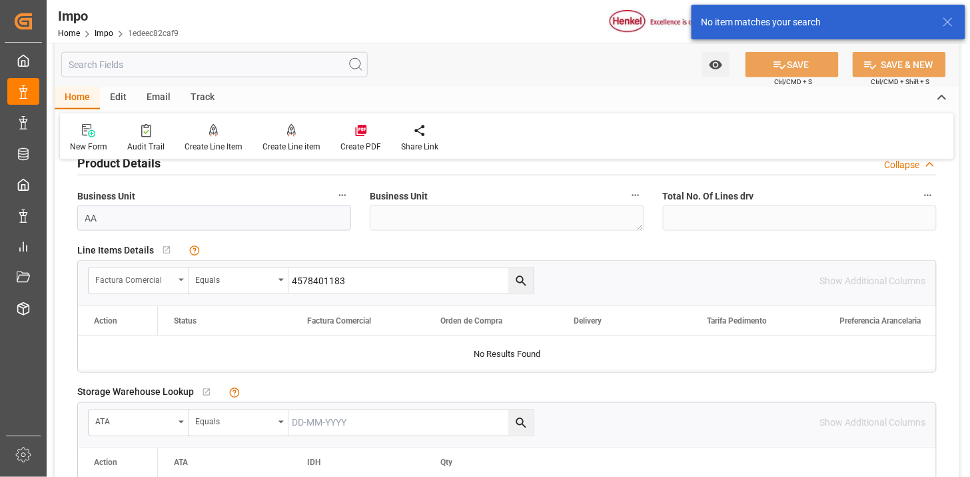
click at [134, 284] on div "Factura Comercial" at bounding box center [134, 278] width 79 height 15
type input "r"
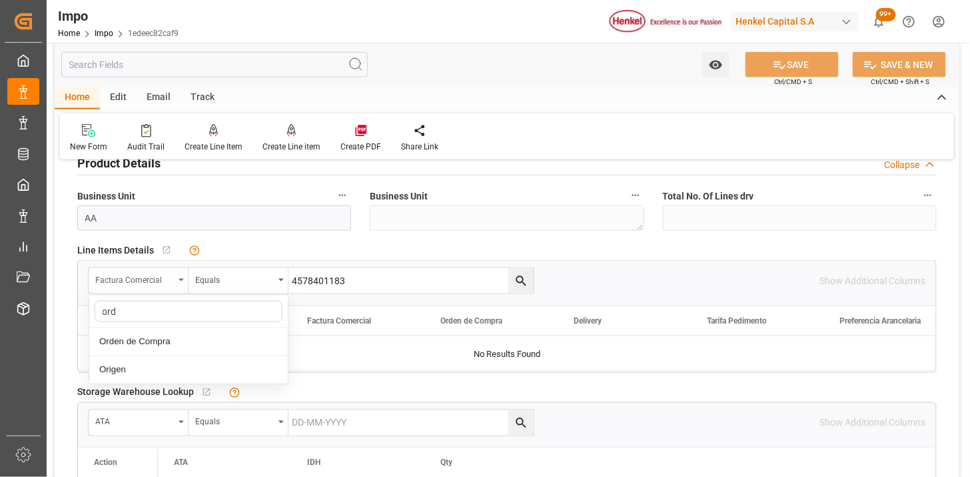
type input "orde"
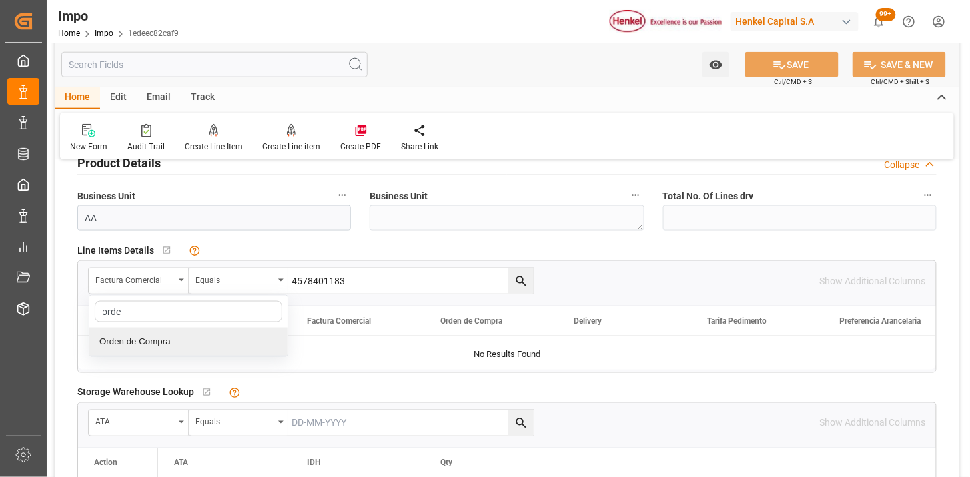
click at [181, 341] on div "Orden de Compra" at bounding box center [188, 342] width 199 height 28
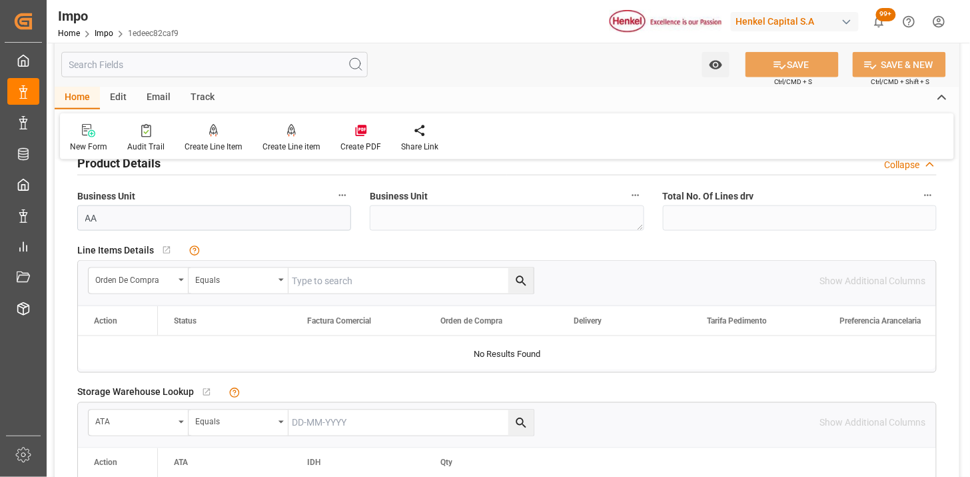
click at [378, 282] on input "text" at bounding box center [411, 280] width 245 height 25
paste input "4578401183"
type input "4578401183"
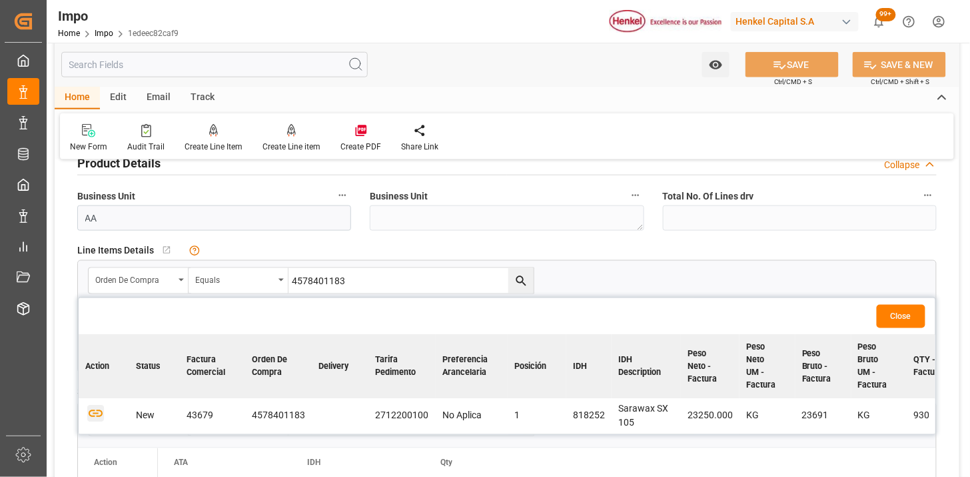
drag, startPoint x: 100, startPoint y: 411, endPoint x: 111, endPoint y: 414, distance: 11.2
click at [105, 412] on td at bounding box center [104, 416] width 51 height 35
click at [93, 412] on icon "button" at bounding box center [96, 414] width 14 height 7
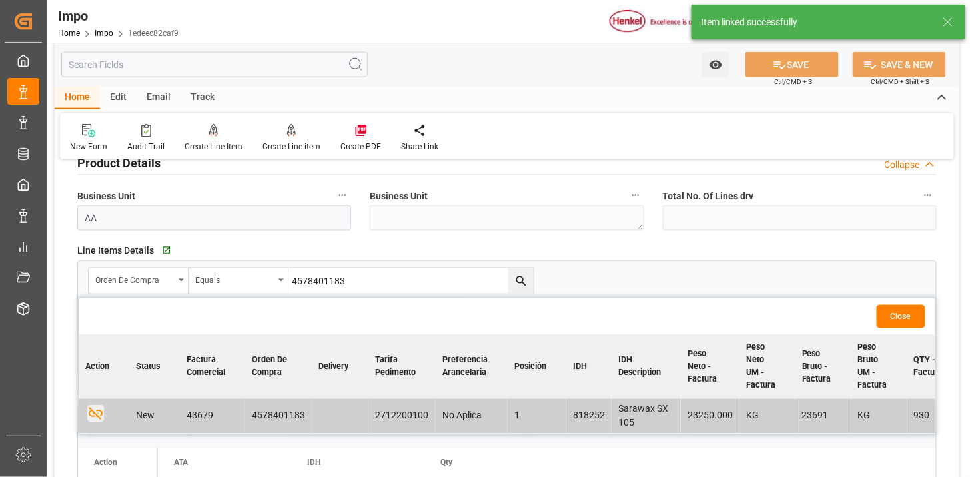
click at [884, 315] on button "Close" at bounding box center [901, 316] width 49 height 23
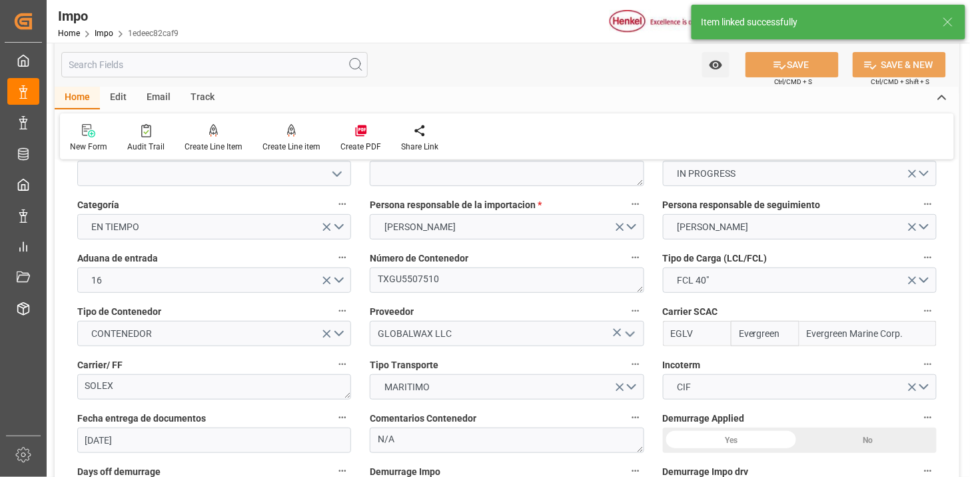
scroll to position [0, 0]
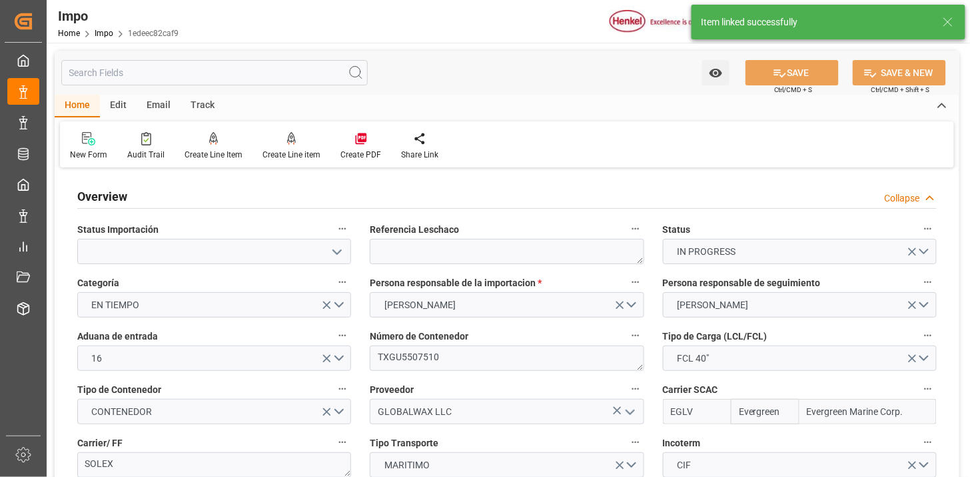
click at [119, 95] on div "Edit" at bounding box center [118, 106] width 37 height 23
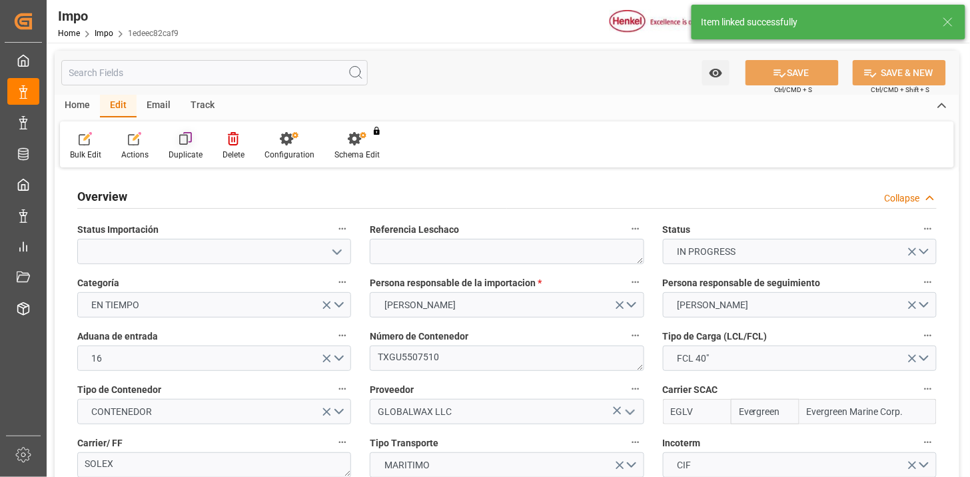
click at [176, 141] on div at bounding box center [186, 138] width 34 height 14
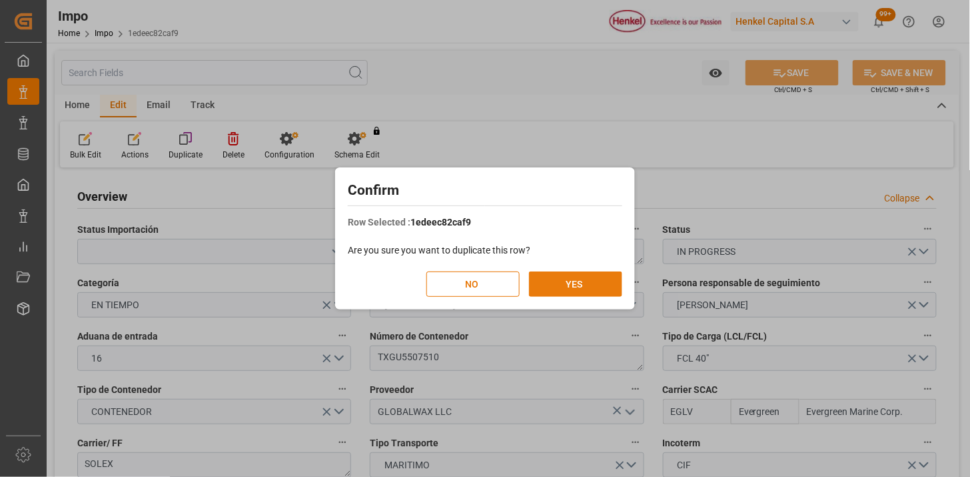
click at [588, 277] on button "YES" at bounding box center [575, 283] width 93 height 25
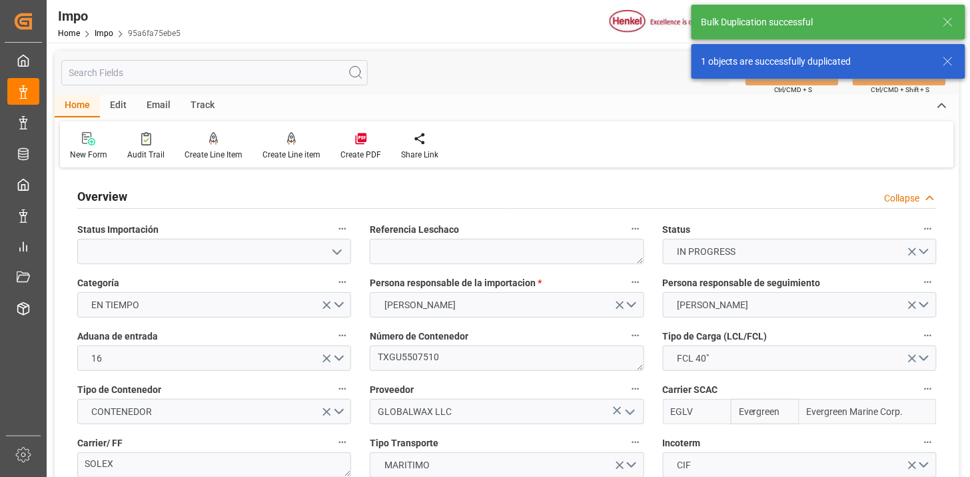
type input "Evergreen"
type input "Evergreen Marine Corp."
type input "46.81"
type input "31"
type input "29-09-2025"
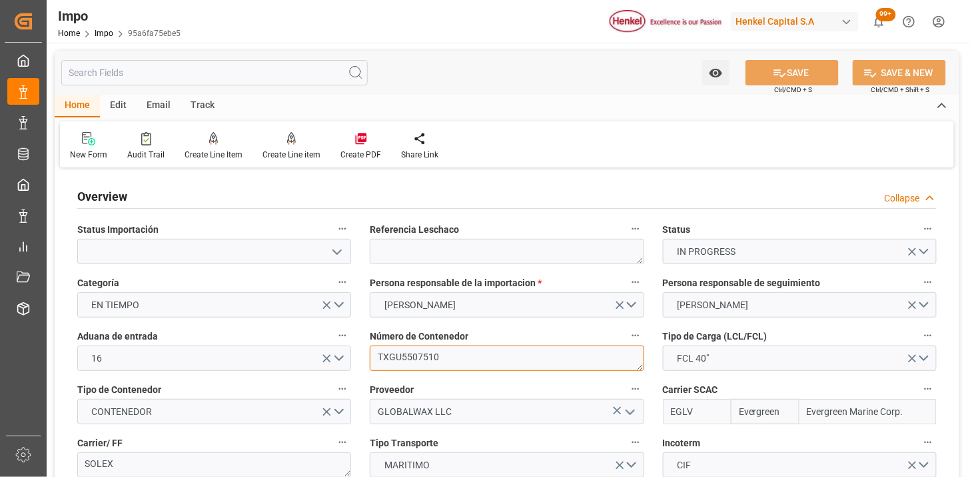
click at [487, 357] on textarea "TXGU5507510" at bounding box center [507, 357] width 274 height 25
paste textarea "GBU6511404"
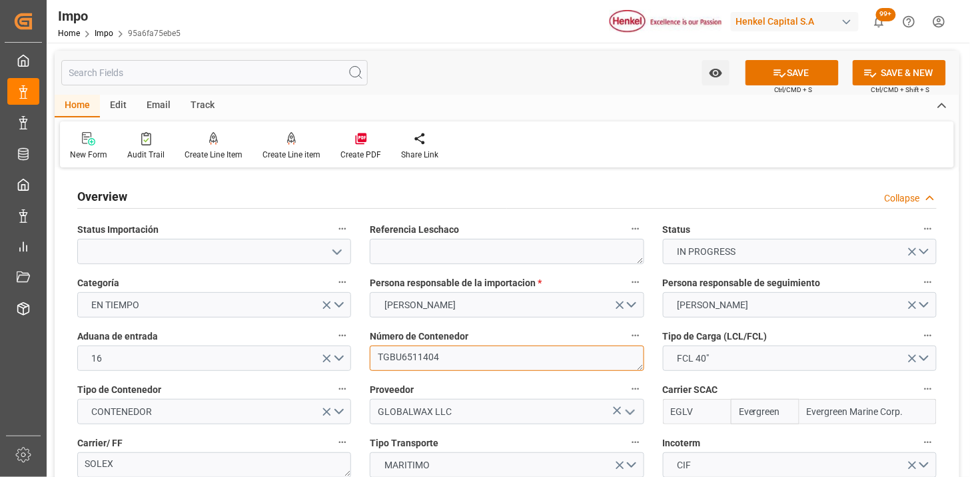
type textarea "TGBU6511404"
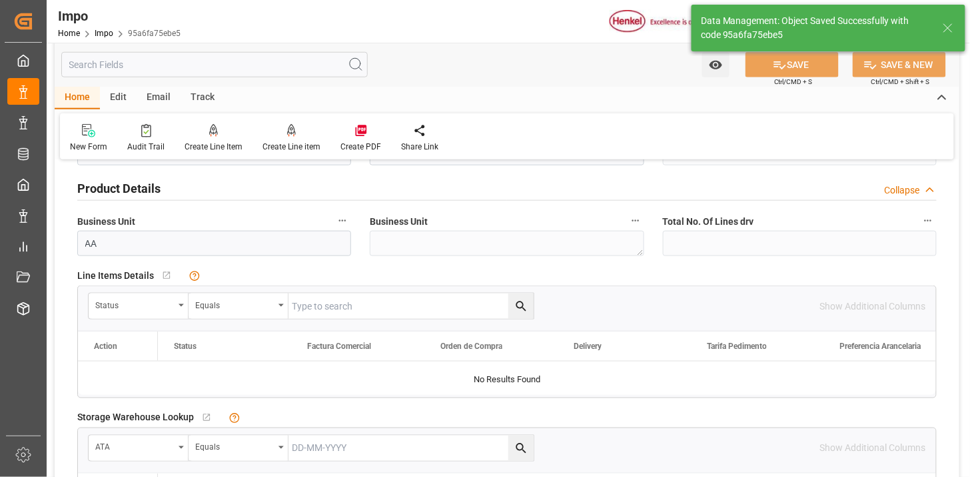
scroll to position [444, 0]
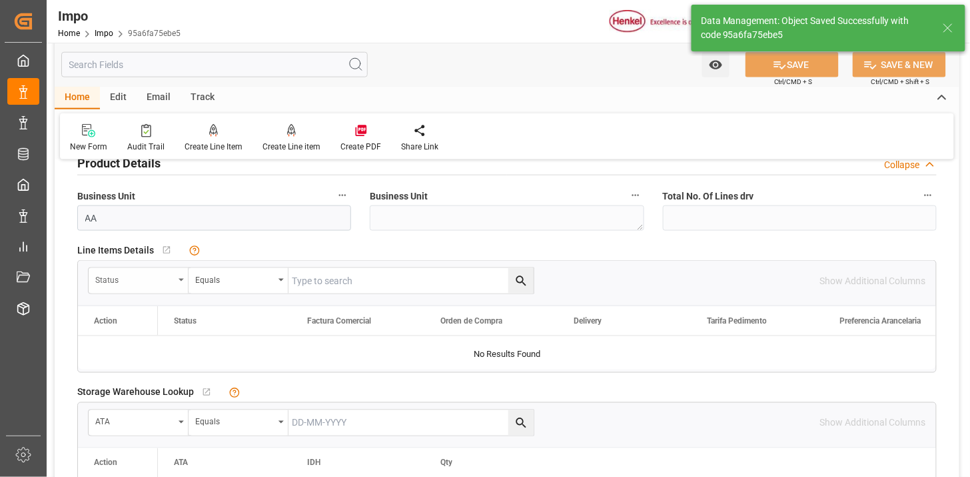
click at [142, 282] on div "Status" at bounding box center [134, 278] width 79 height 15
type input "orde"
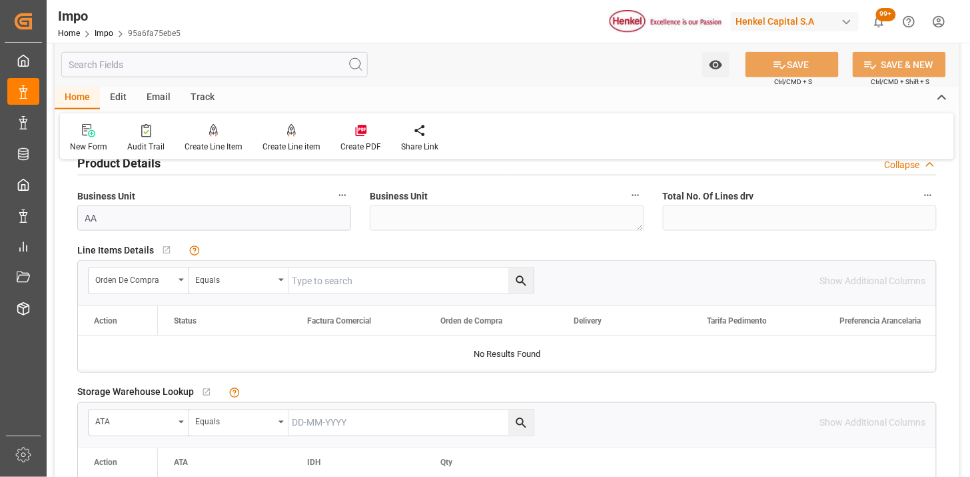
click at [316, 291] on input "text" at bounding box center [411, 280] width 245 height 25
paste input "4578401184"
type input "4578401184"
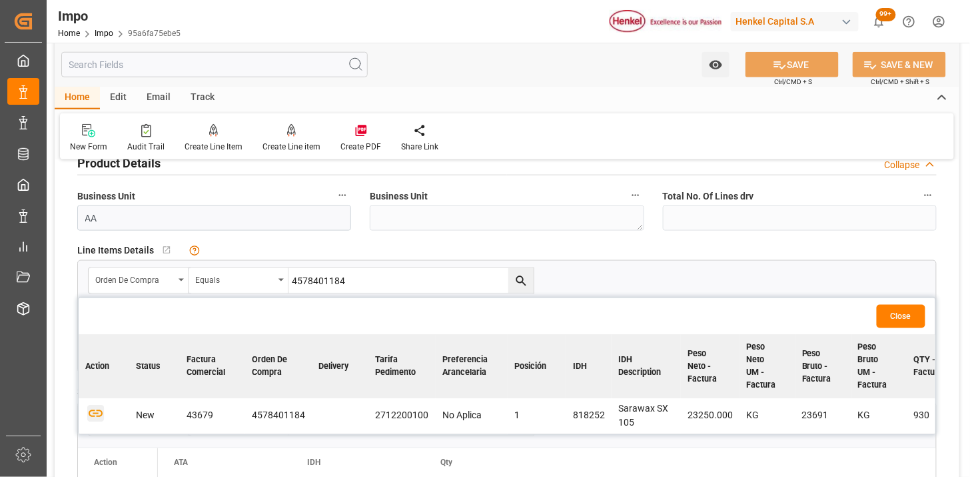
click at [100, 410] on icon "button" at bounding box center [95, 413] width 17 height 17
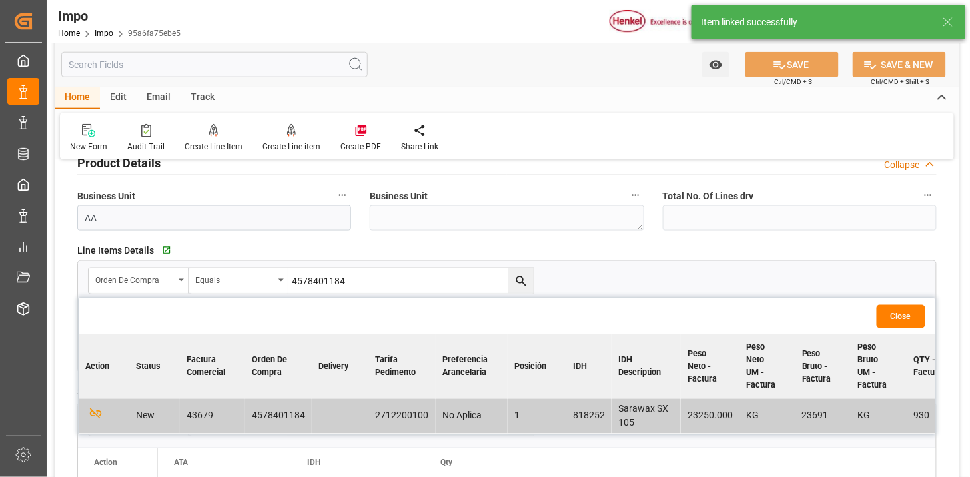
click at [914, 307] on button "Close" at bounding box center [901, 316] width 49 height 23
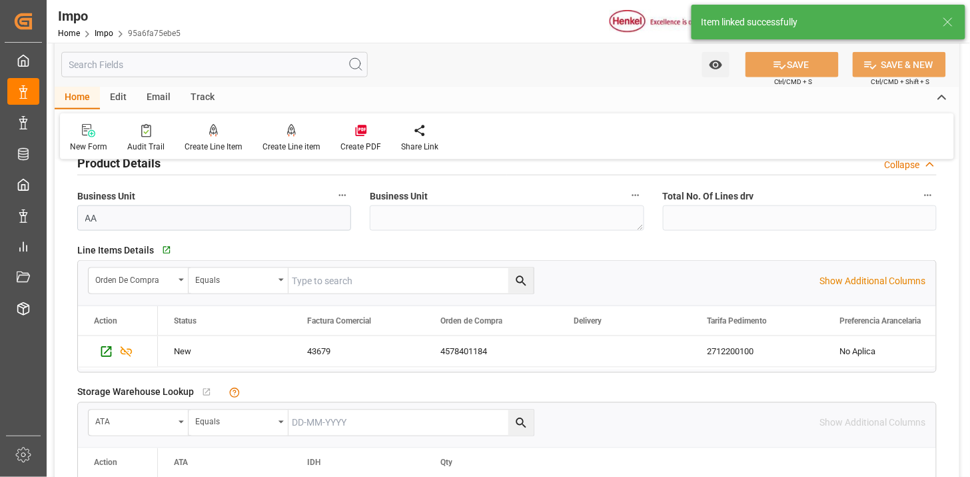
click at [119, 100] on div "Edit" at bounding box center [118, 98] width 37 height 23
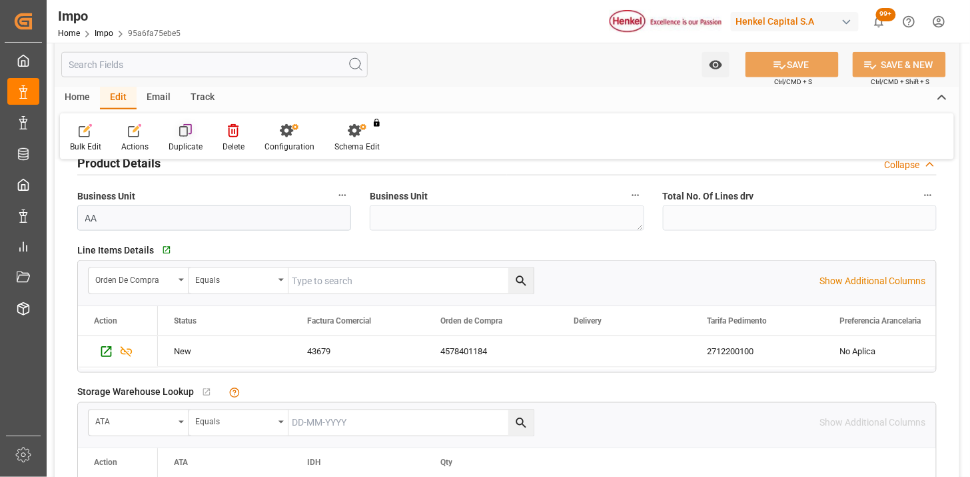
drag, startPoint x: 120, startPoint y: 100, endPoint x: 183, endPoint y: 132, distance: 70.9
click at [183, 132] on icon at bounding box center [185, 130] width 13 height 13
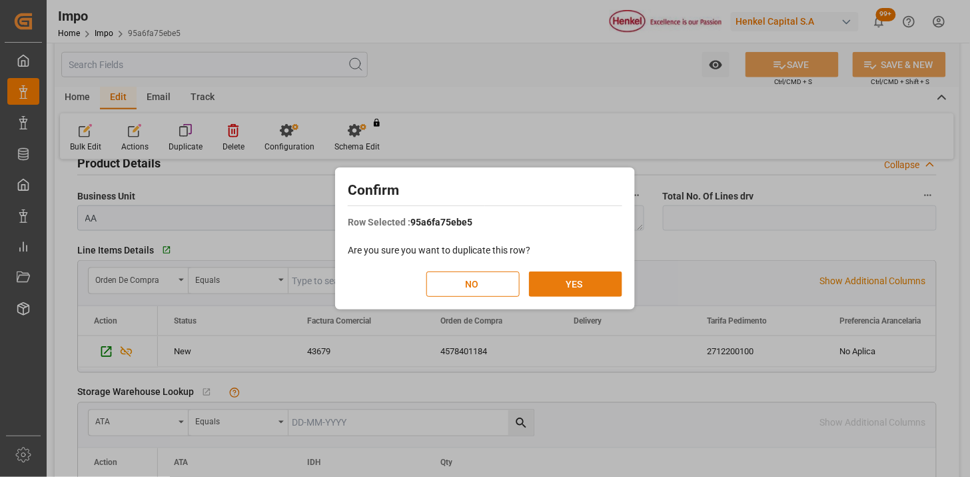
click at [590, 287] on button "YES" at bounding box center [575, 283] width 93 height 25
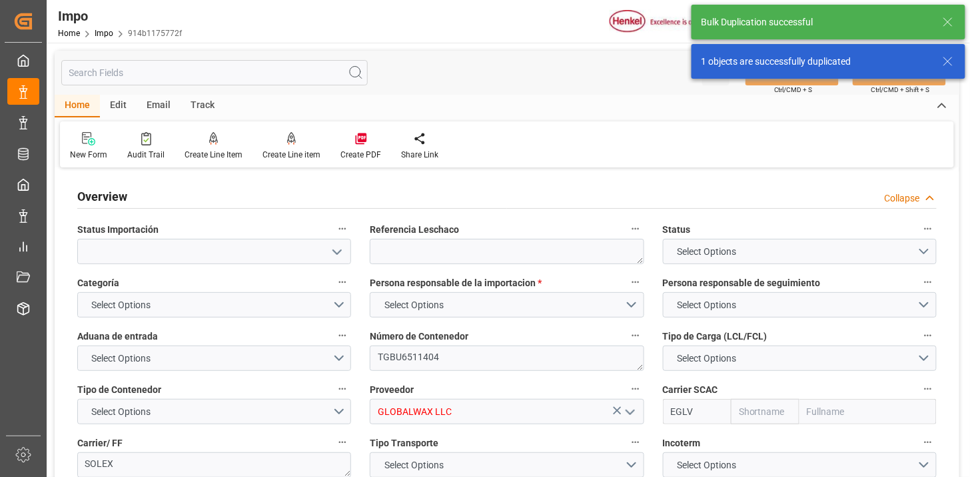
type textarea "TGBU6511404"
type input "GLOBALWAX LLC"
type input "EGLV"
type textarea "SOLEX"
type textarea "N/A"
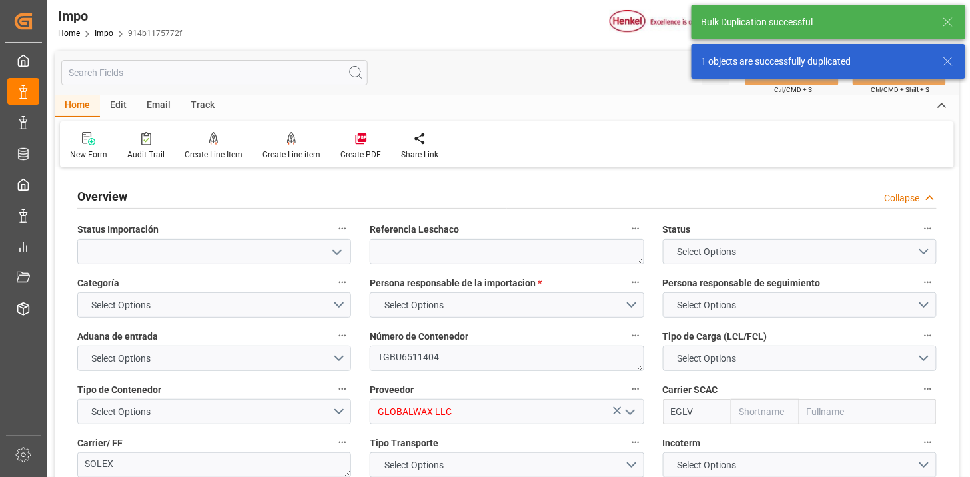
type input "AA"
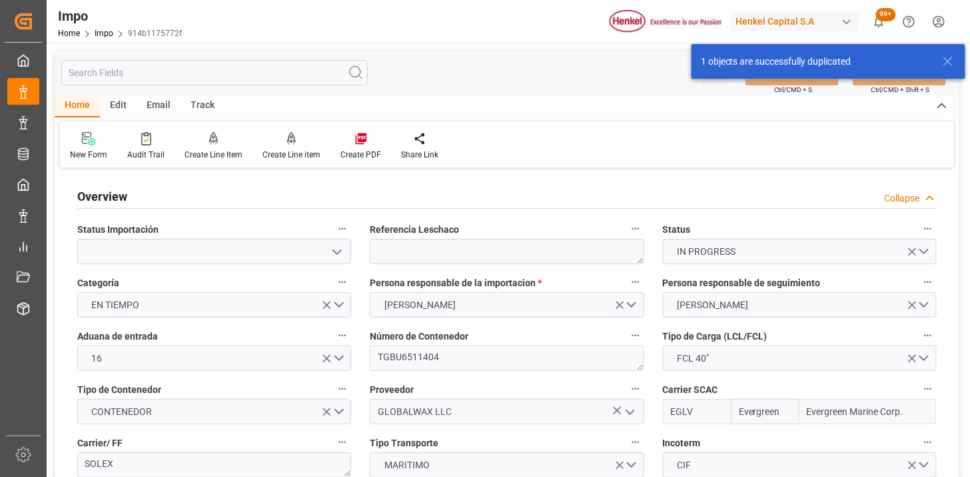
type input "Evergreen"
type input "Evergreen Marine Corp."
type input "46.81"
type input "31"
type input "29-09-2025"
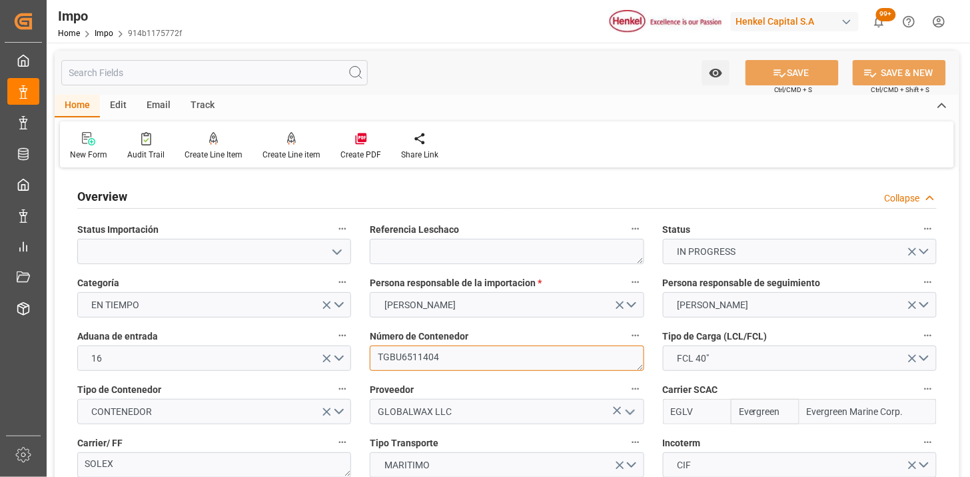
click at [478, 349] on textarea "TGBU6511404" at bounding box center [507, 357] width 274 height 25
paste textarea "IIU5610016"
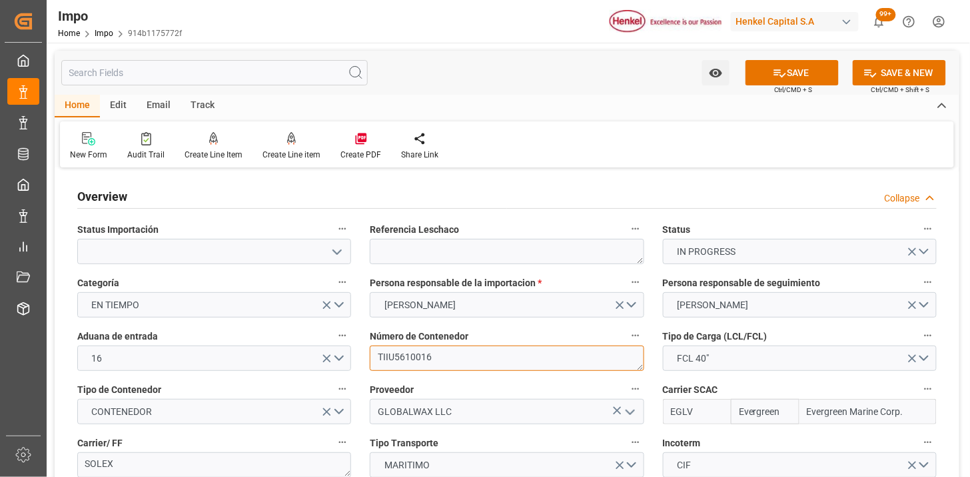
type textarea "TIIU5610016"
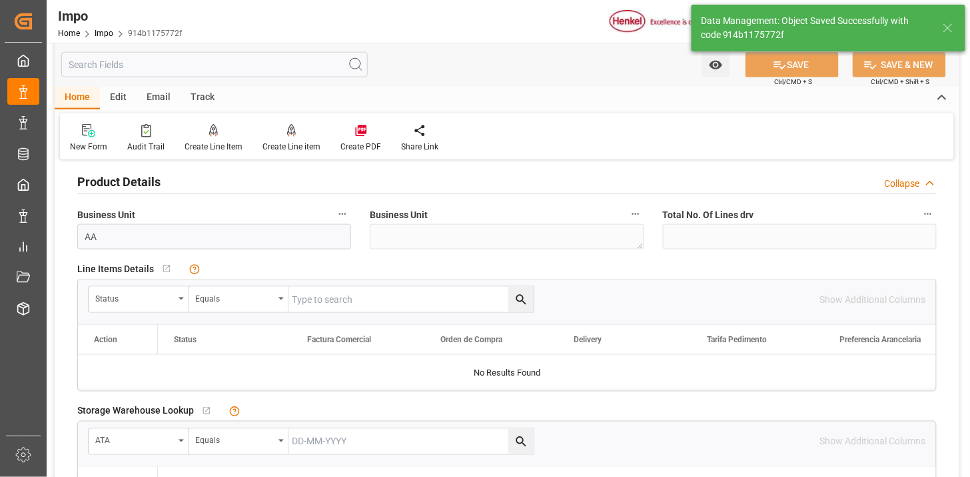
scroll to position [444, 0]
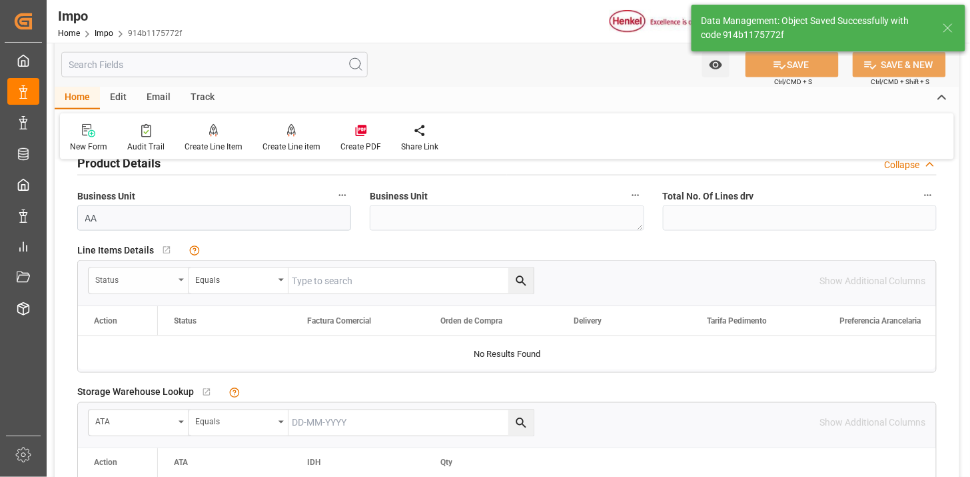
click at [154, 277] on div "Status" at bounding box center [134, 278] width 79 height 15
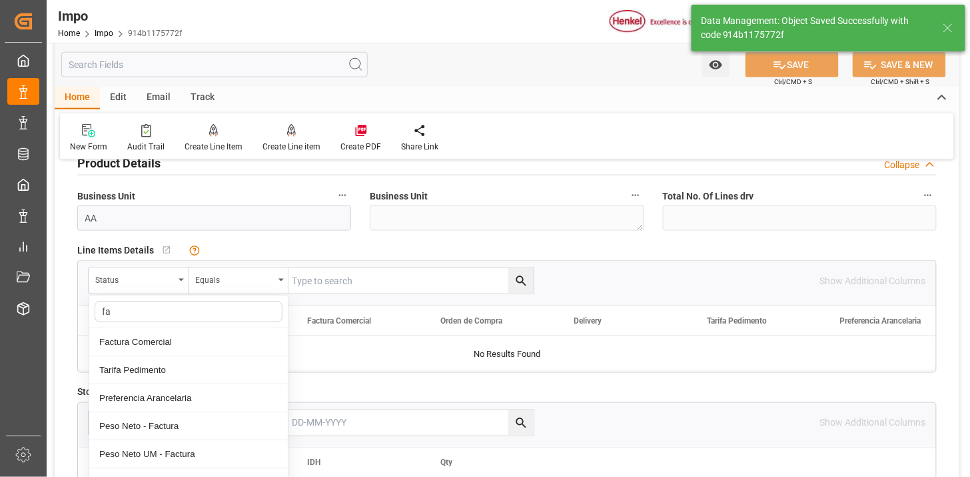
type input "fac"
drag, startPoint x: 174, startPoint y: 344, endPoint x: 310, endPoint y: 293, distance: 145.1
click at [180, 342] on div "Factura Comercial" at bounding box center [188, 342] width 199 height 28
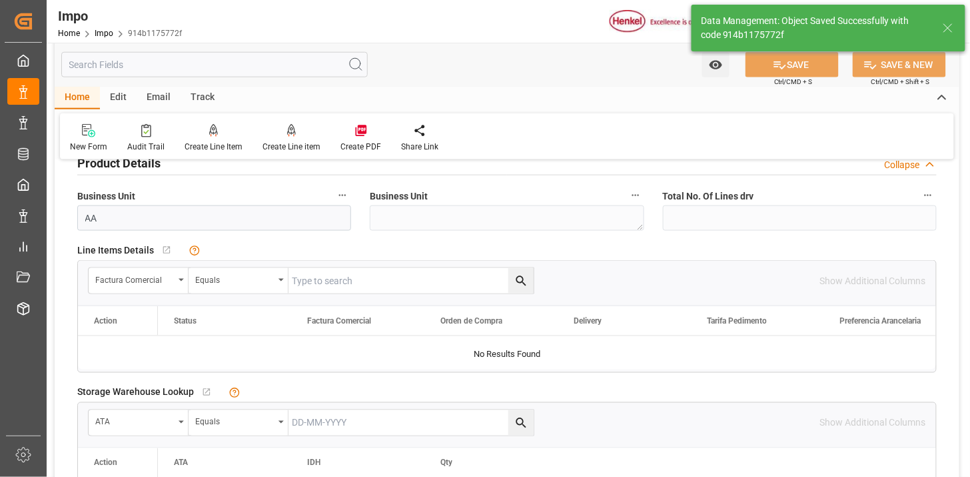
click at [347, 272] on input "text" at bounding box center [411, 280] width 245 height 25
paste input "4578401185"
type input "4578401185"
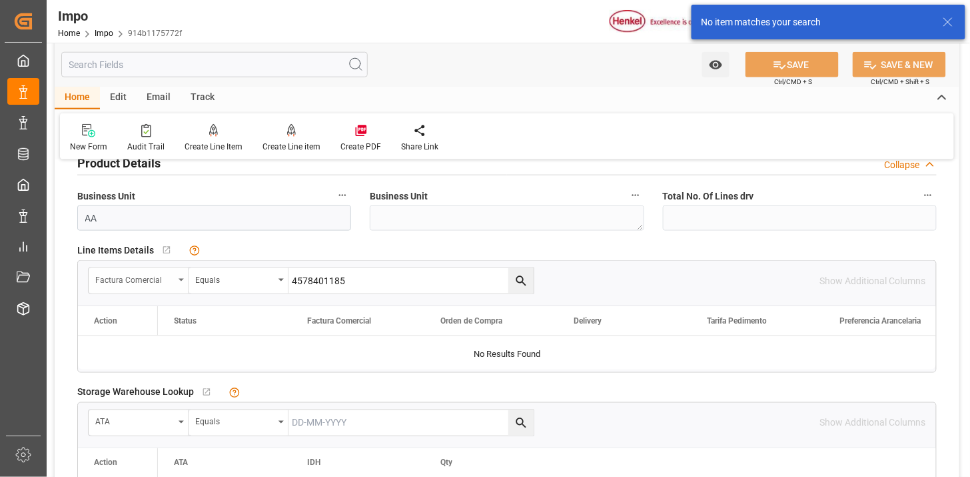
click at [157, 281] on div "Factura Comercial" at bounding box center [134, 278] width 79 height 15
type input "orde"
click at [340, 279] on input "text" at bounding box center [411, 280] width 245 height 25
paste input "4578401185"
type input "4578401185"
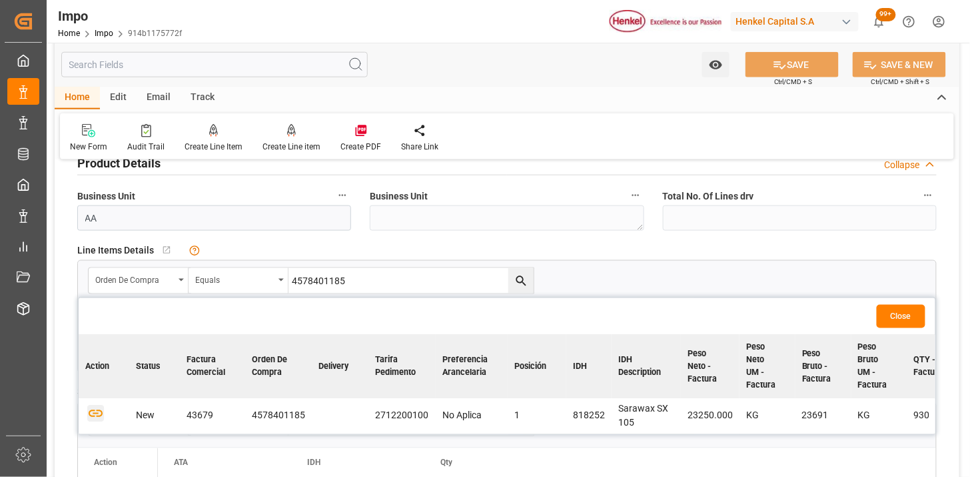
click at [97, 415] on icon "button" at bounding box center [95, 413] width 17 height 17
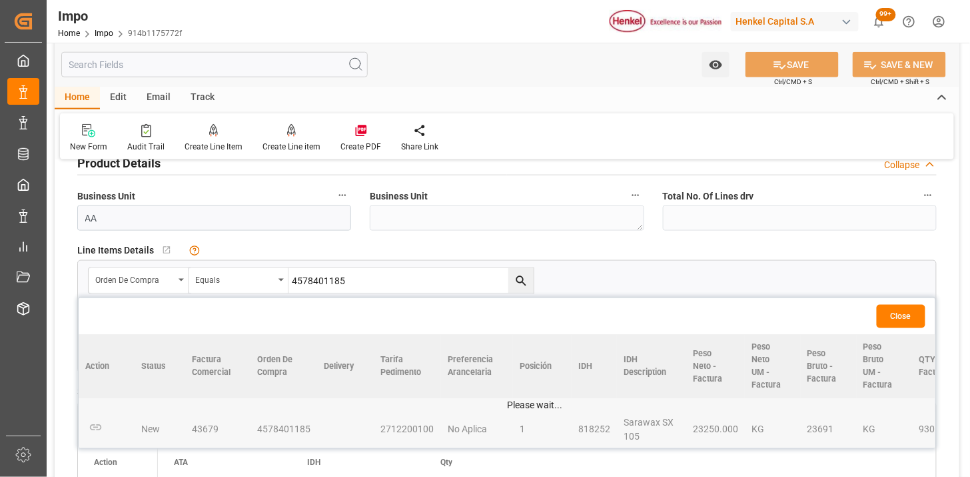
scroll to position [518, 0]
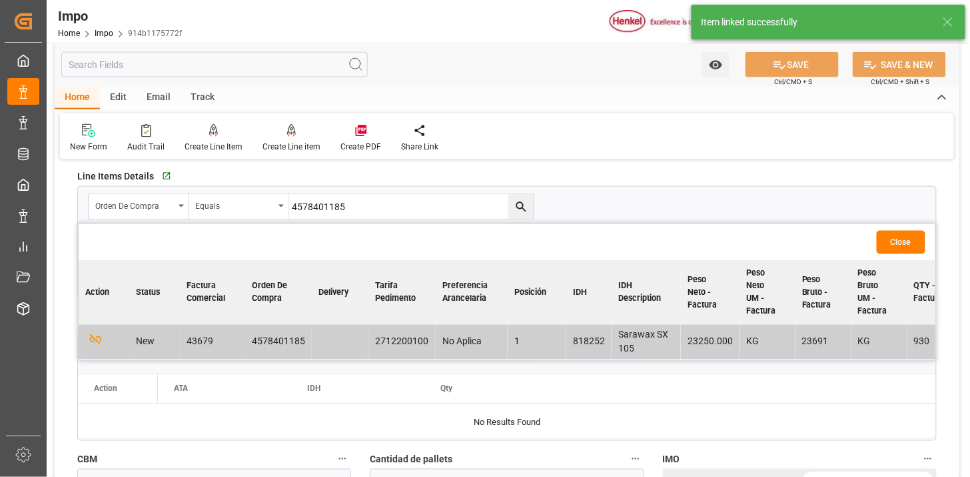
click at [908, 244] on button "Close" at bounding box center [901, 242] width 49 height 23
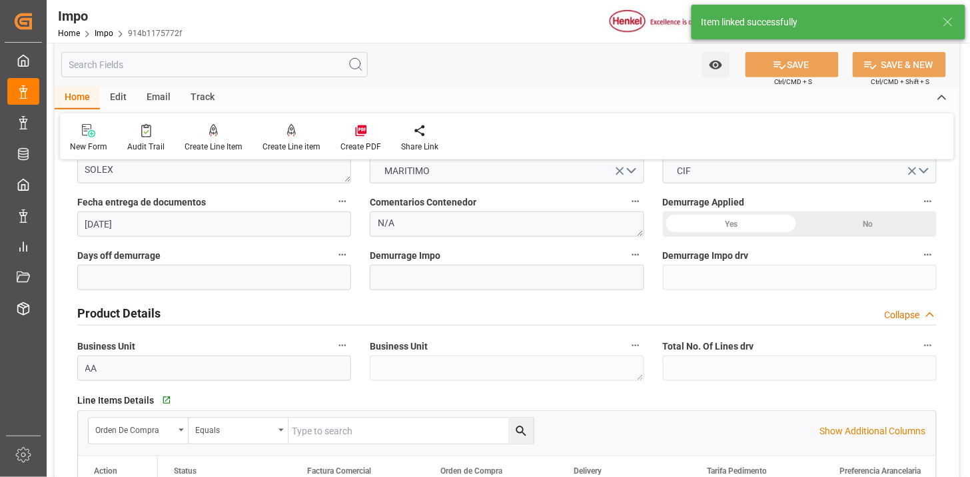
scroll to position [0, 0]
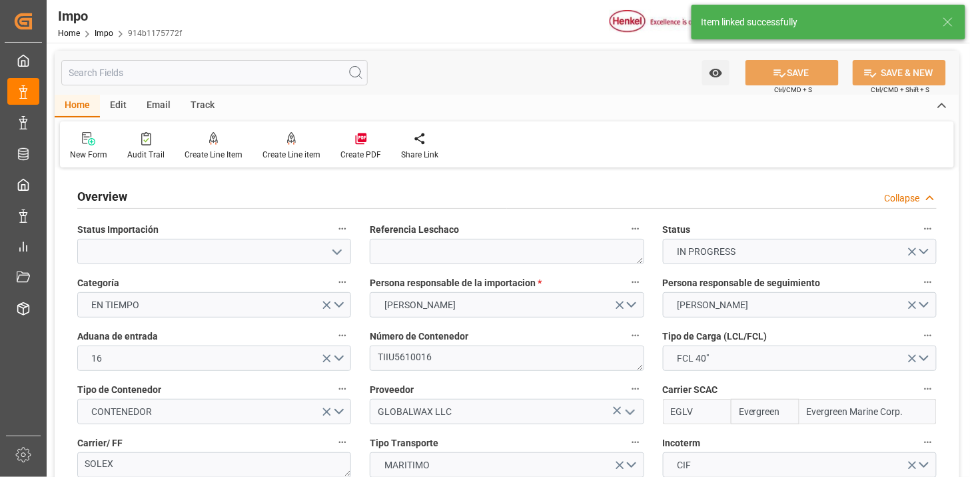
click at [124, 109] on div "Edit" at bounding box center [118, 106] width 37 height 23
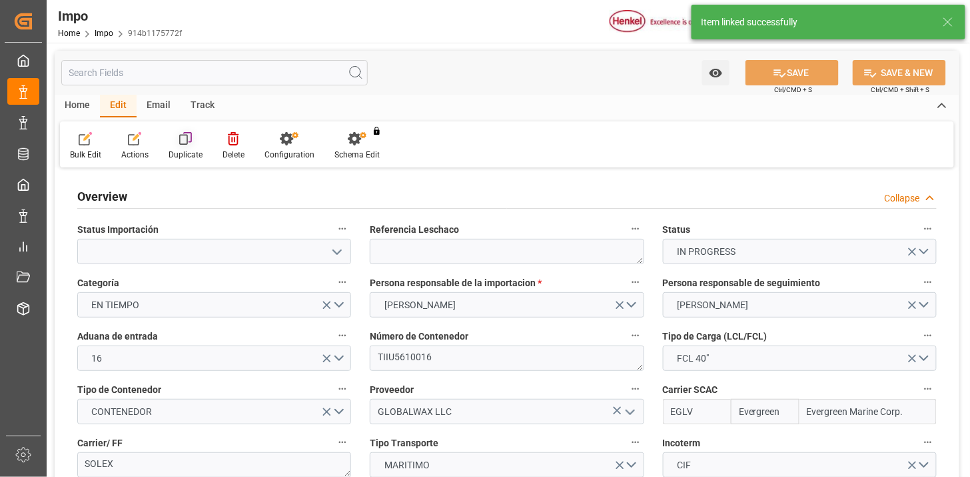
click at [185, 144] on div at bounding box center [186, 138] width 34 height 14
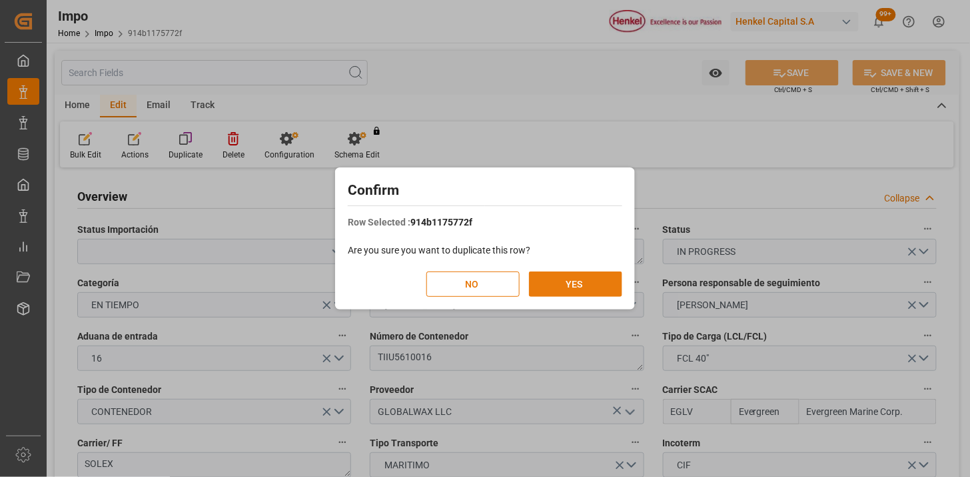
click at [581, 285] on button "YES" at bounding box center [575, 283] width 93 height 25
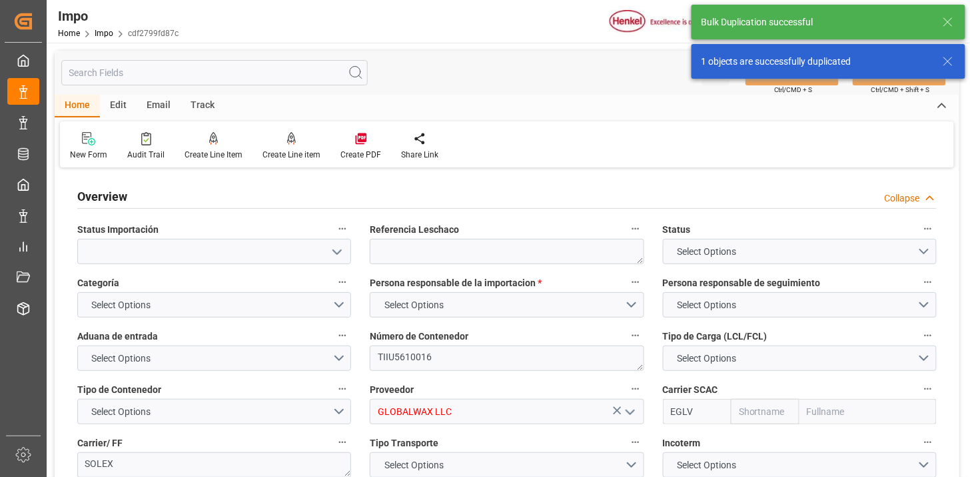
type textarea "TIIU5610016"
type input "GLOBALWAX LLC"
type input "EGLV"
type textarea "SOLEX"
type textarea "N/A"
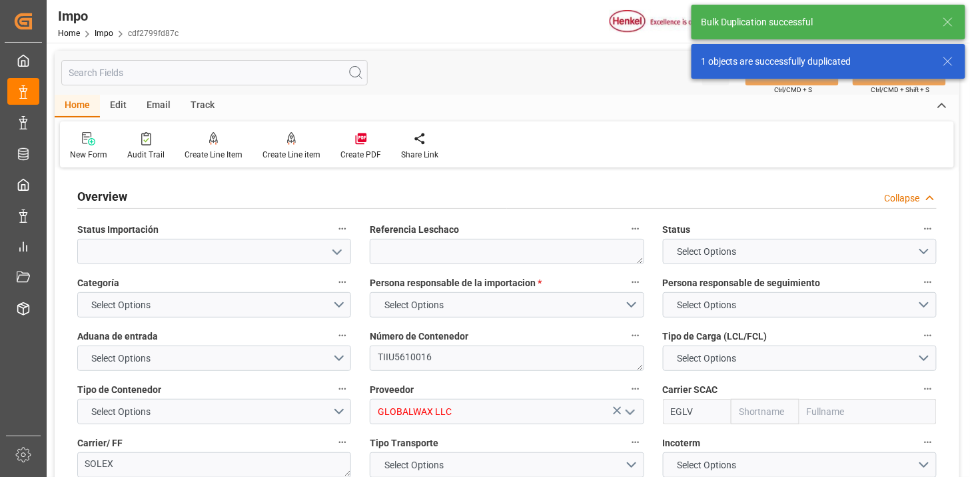
type input "AA"
type input "Evergreen"
type input "Evergreen Marine Corp."
type input "46.81"
type input "31"
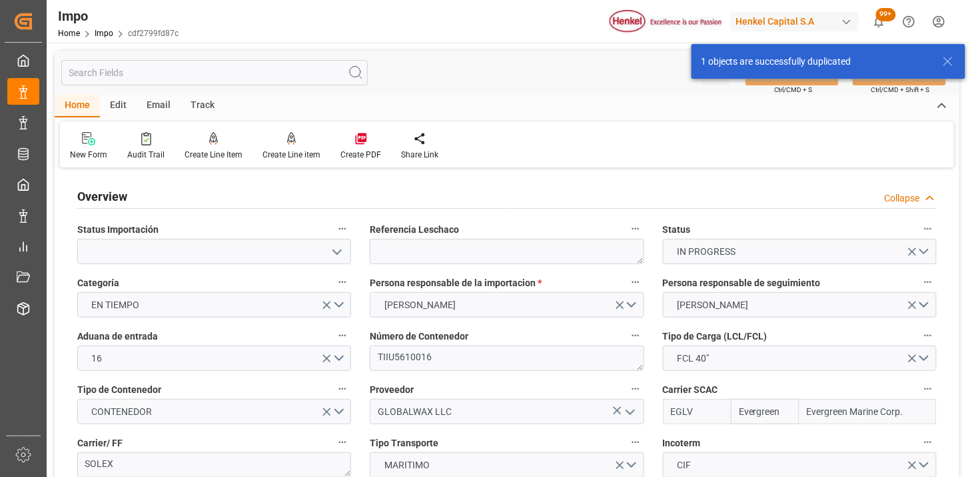
type input "29-09-2025"
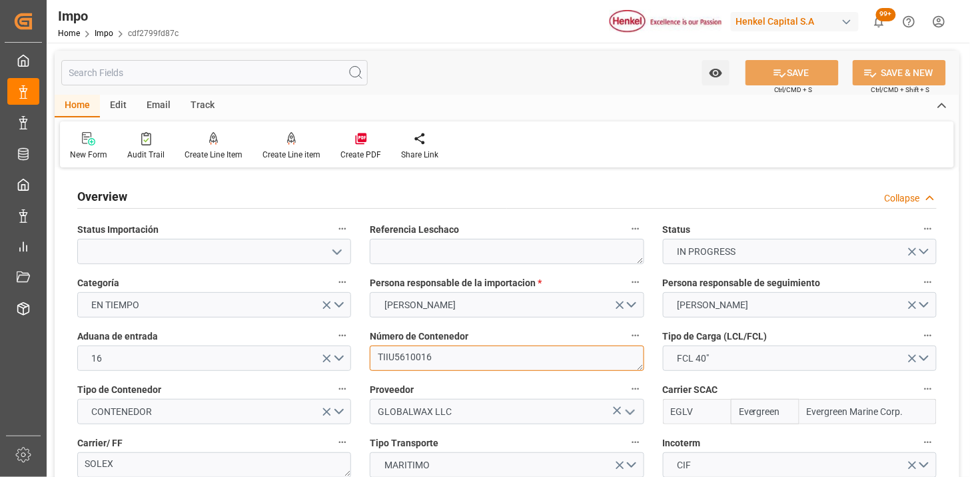
click at [480, 357] on textarea "TIIU5610016" at bounding box center [507, 357] width 274 height 25
paste textarea "EGSU941937"
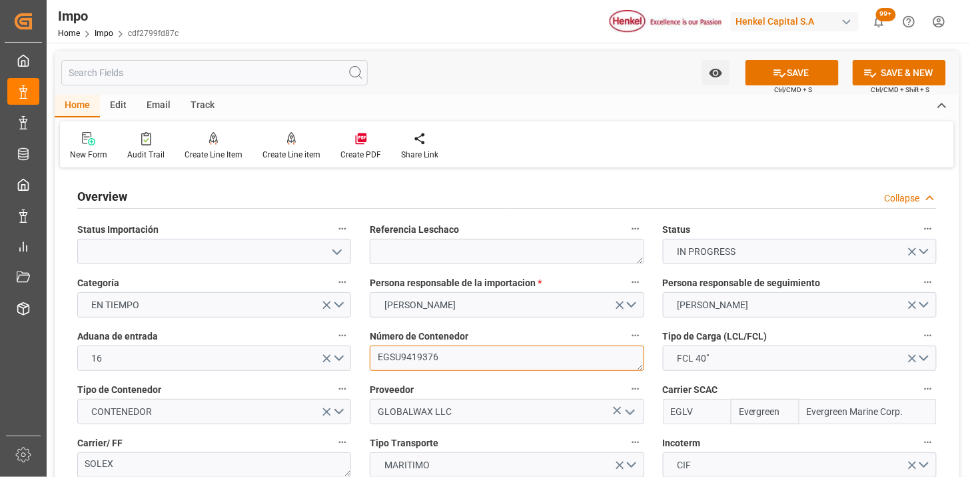
type textarea "EGSU9419376"
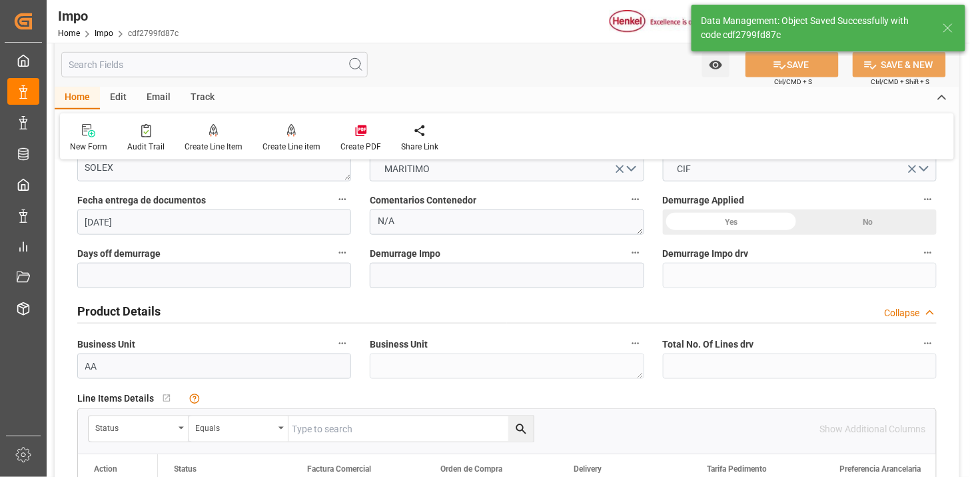
scroll to position [518, 0]
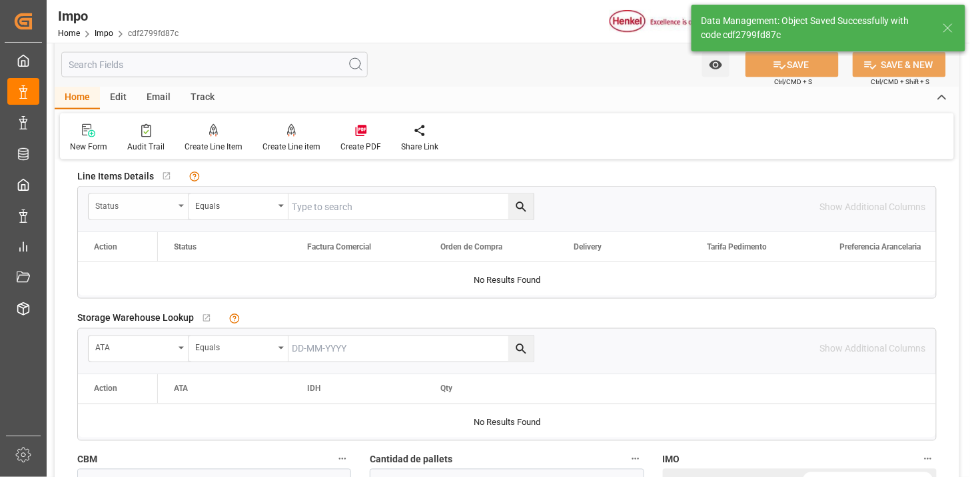
click at [141, 203] on div "Status" at bounding box center [134, 204] width 79 height 15
type input "orde"
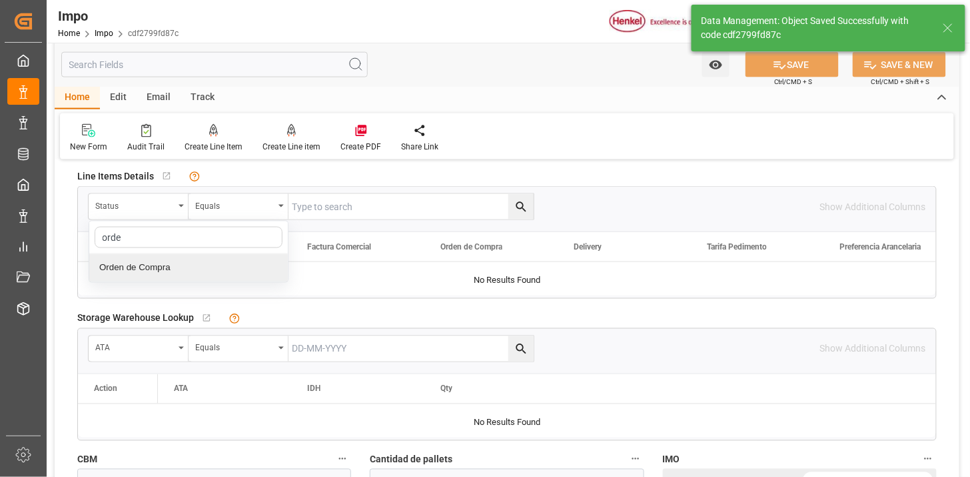
click at [211, 267] on div "Orden de Compra" at bounding box center [188, 268] width 199 height 28
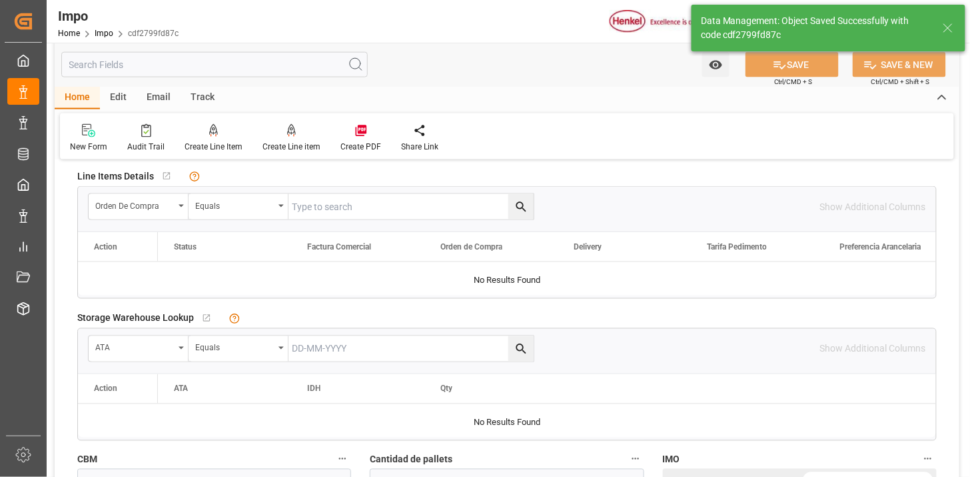
click at [295, 208] on input "text" at bounding box center [411, 206] width 245 height 25
paste input "4578442594"
type input "4578442594"
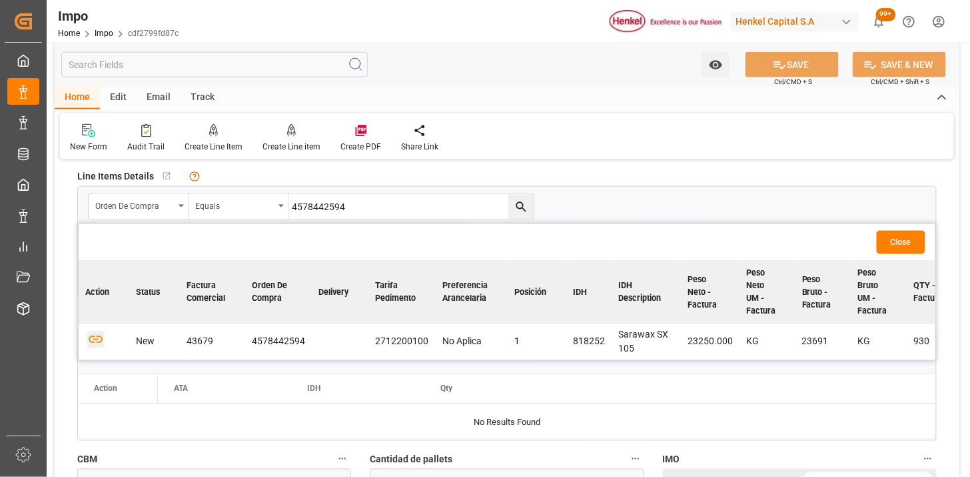
click at [92, 342] on icon "button" at bounding box center [96, 340] width 14 height 7
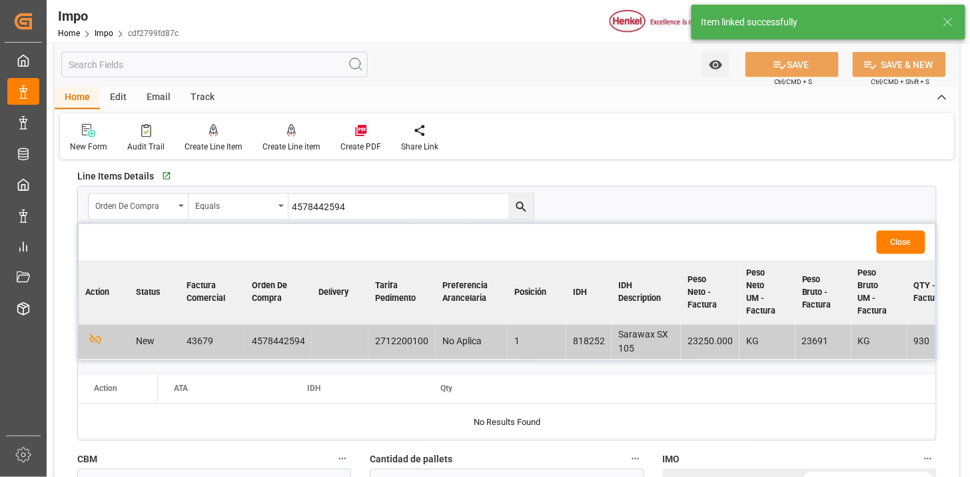
click at [898, 241] on button "Close" at bounding box center [901, 242] width 49 height 23
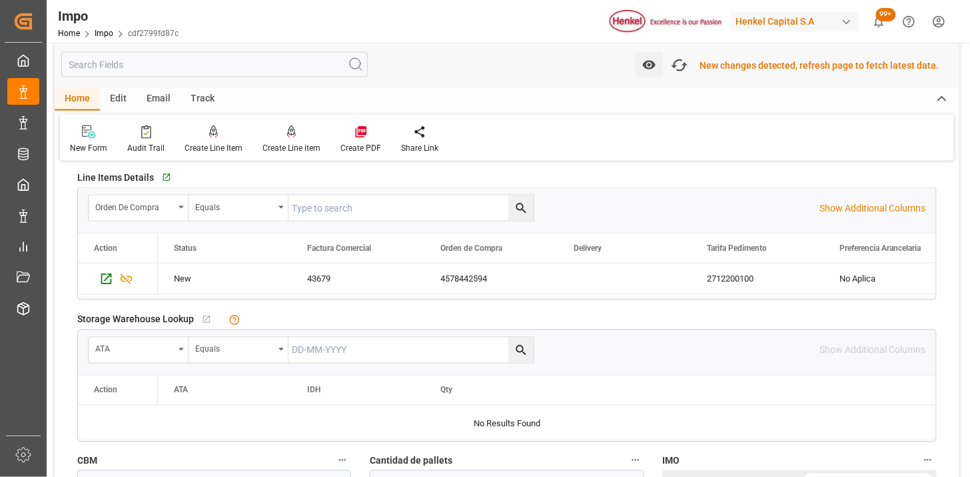
scroll to position [520, 0]
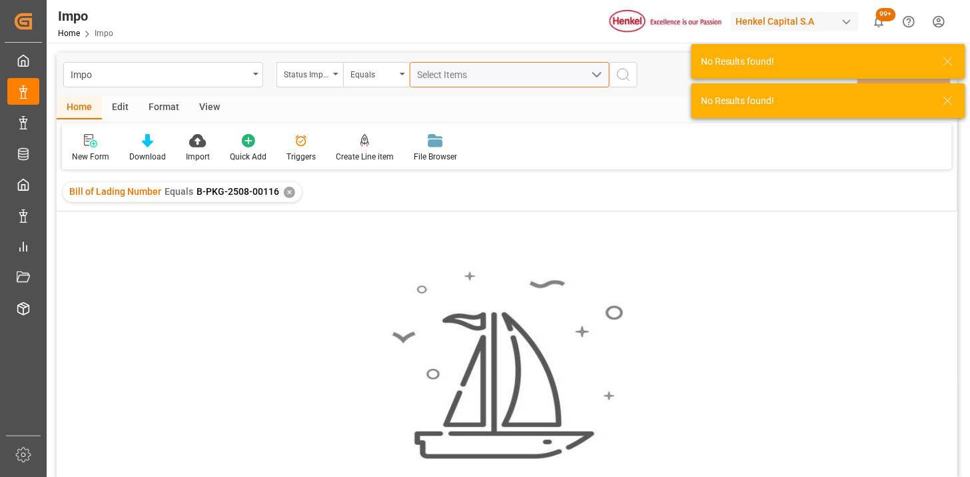
click at [471, 69] on span "Select Items" at bounding box center [446, 74] width 57 height 11
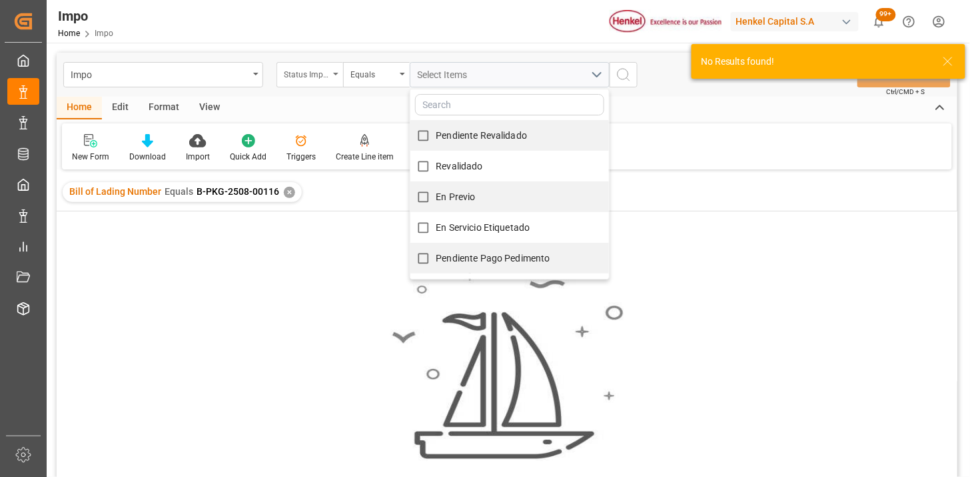
drag, startPoint x: 335, startPoint y: 75, endPoint x: 328, endPoint y: 85, distance: 12.4
click at [331, 77] on div "Status Importación" at bounding box center [310, 74] width 67 height 25
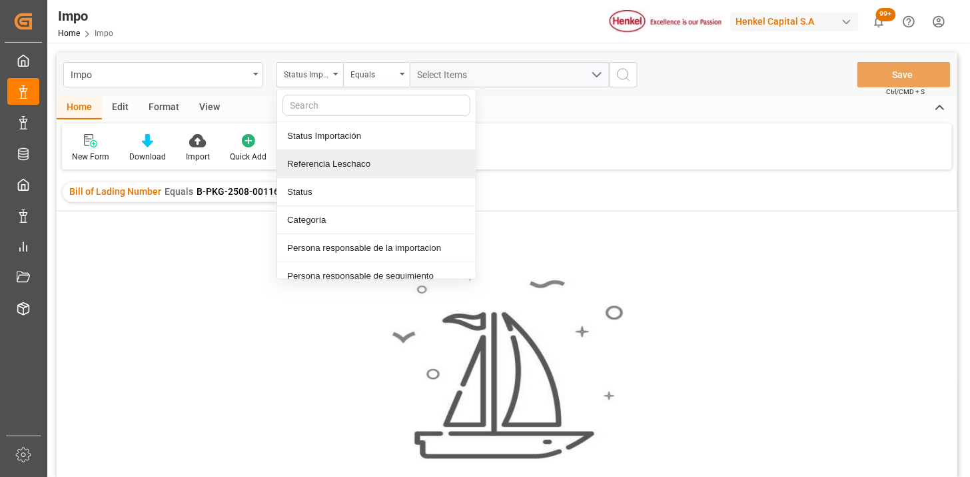
drag, startPoint x: 334, startPoint y: 162, endPoint x: 450, endPoint y: 88, distance: 137.6
click at [341, 159] on div "Referencia Leschaco" at bounding box center [376, 164] width 199 height 28
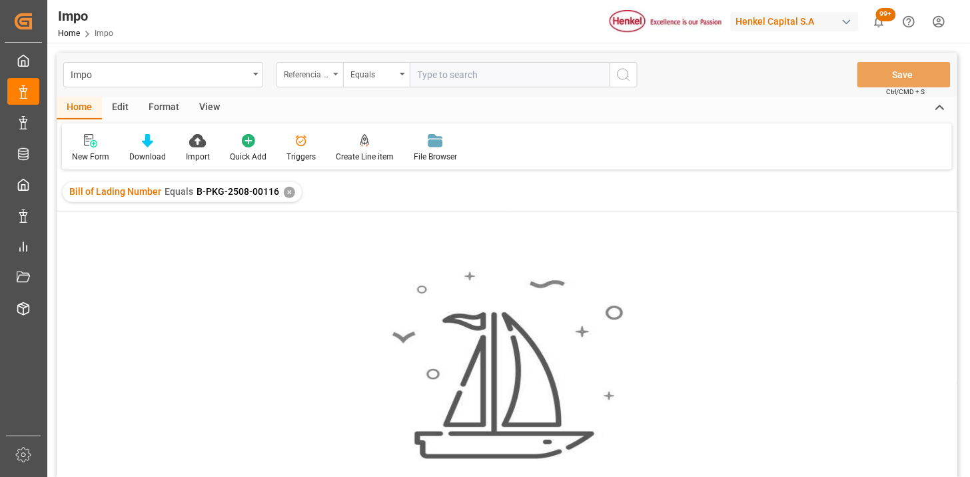
click at [295, 81] on div "Referencia Leschaco" at bounding box center [310, 74] width 67 height 25
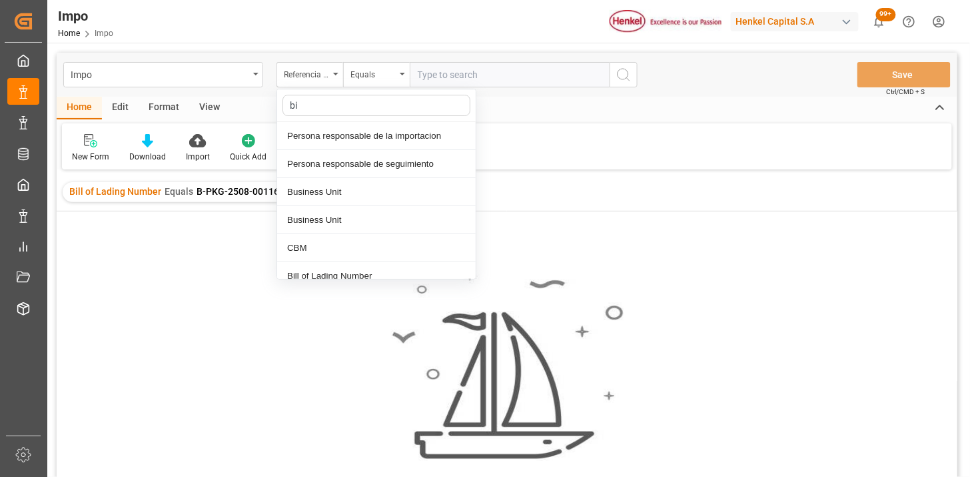
type input "bil"
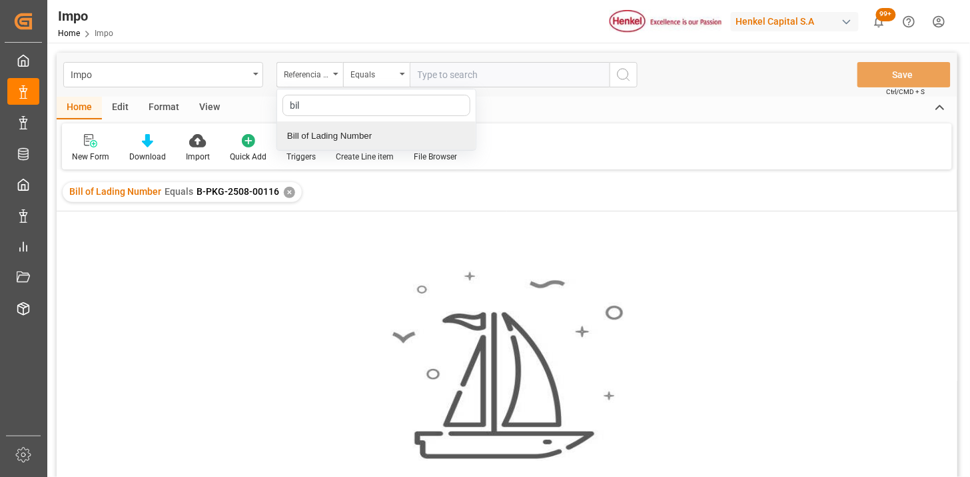
drag, startPoint x: 359, startPoint y: 131, endPoint x: 384, endPoint y: 116, distance: 29.3
click at [362, 127] on div "Bill of Lading Number" at bounding box center [376, 136] width 199 height 28
click at [465, 67] on input "text" at bounding box center [510, 74] width 200 height 25
paste input "RWRD015500009790"
type input "RWRD015500009790"
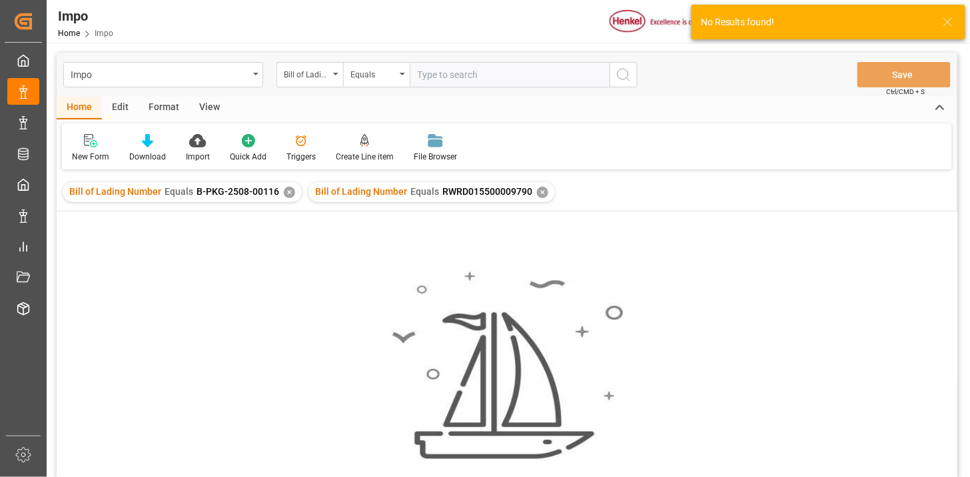
click at [287, 195] on div "✕" at bounding box center [289, 192] width 11 height 11
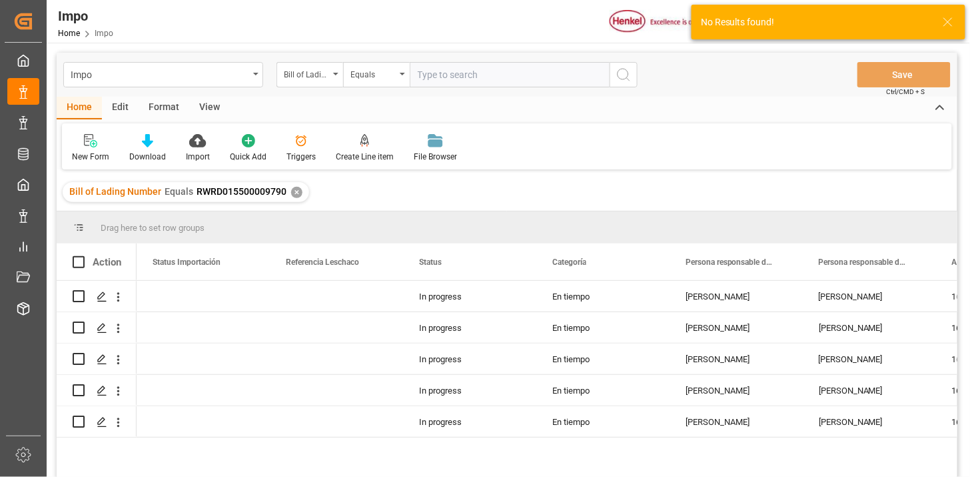
click at [214, 109] on div "View" at bounding box center [209, 108] width 41 height 23
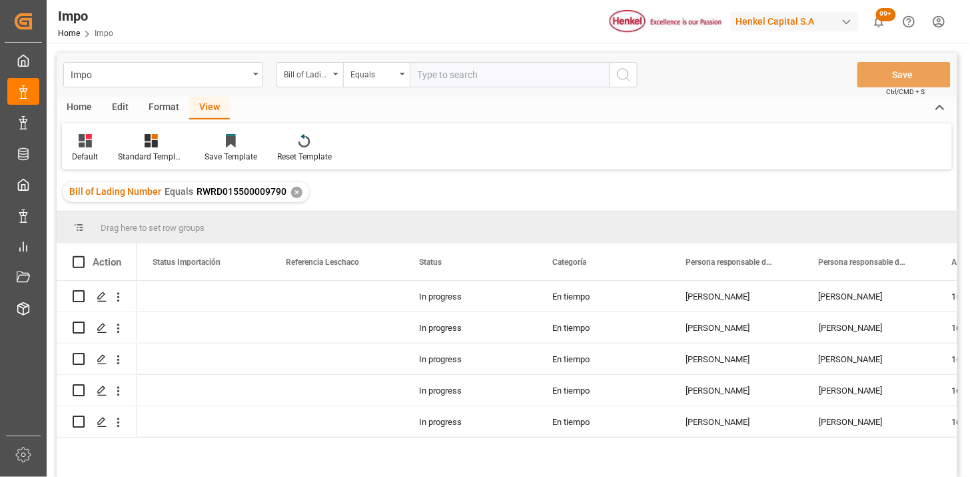
click at [89, 111] on div "Home" at bounding box center [79, 108] width 45 height 23
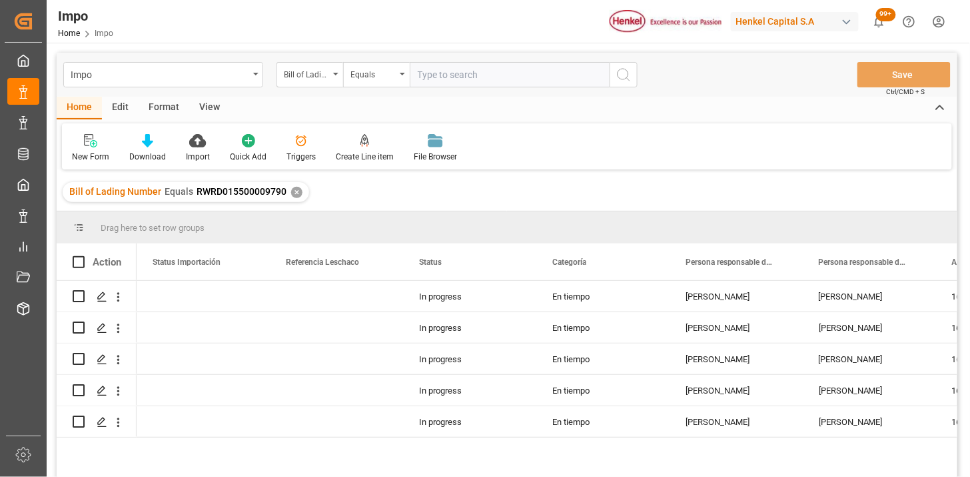
click at [210, 107] on div "View" at bounding box center [209, 108] width 41 height 23
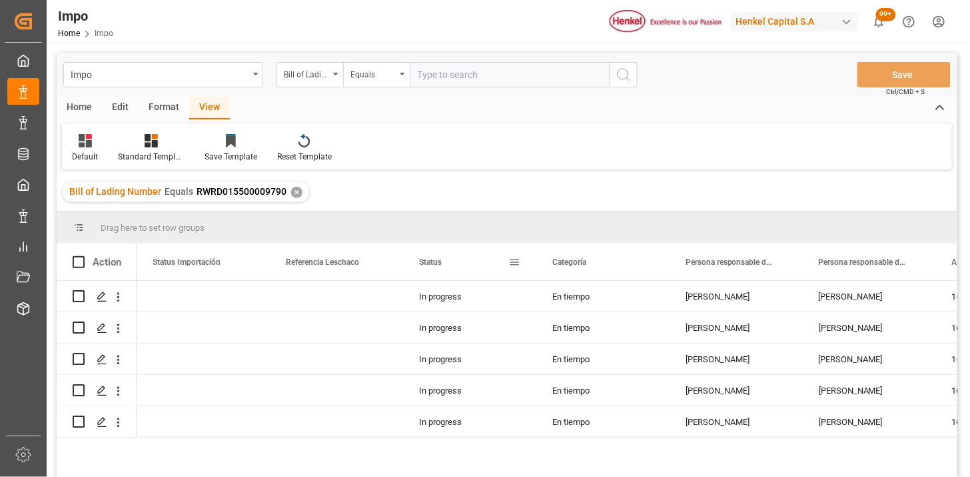
click at [515, 263] on span at bounding box center [515, 262] width 12 height 12
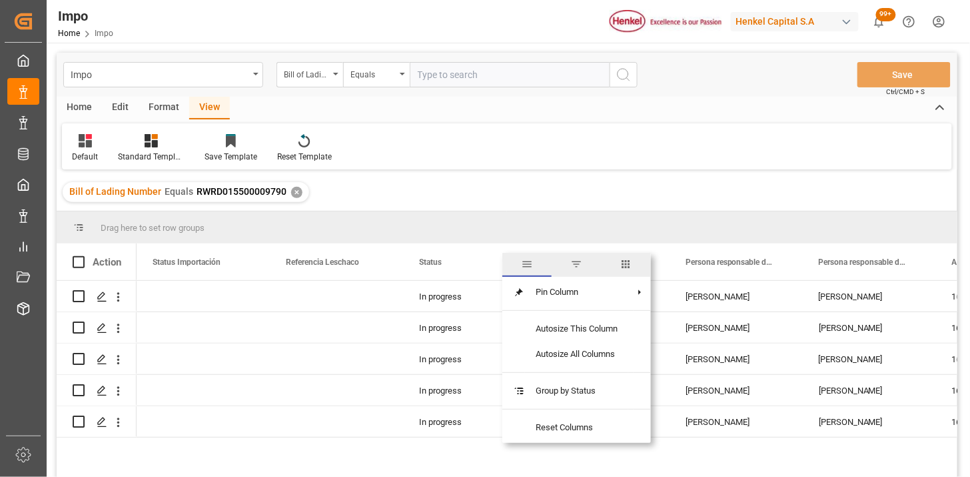
click at [623, 262] on span "columns" at bounding box center [627, 264] width 12 height 12
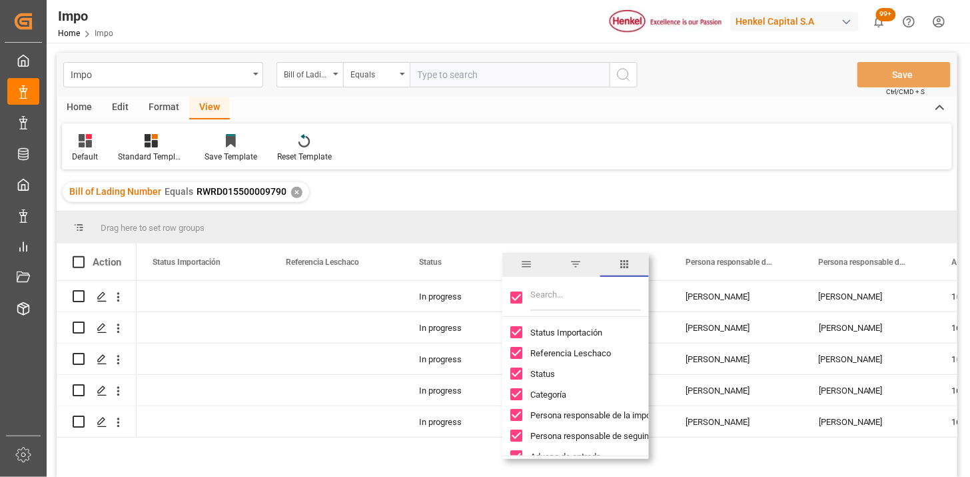
click at [517, 299] on input "Toggle Select All Columns" at bounding box center [517, 297] width 12 height 12
checkbox input "false"
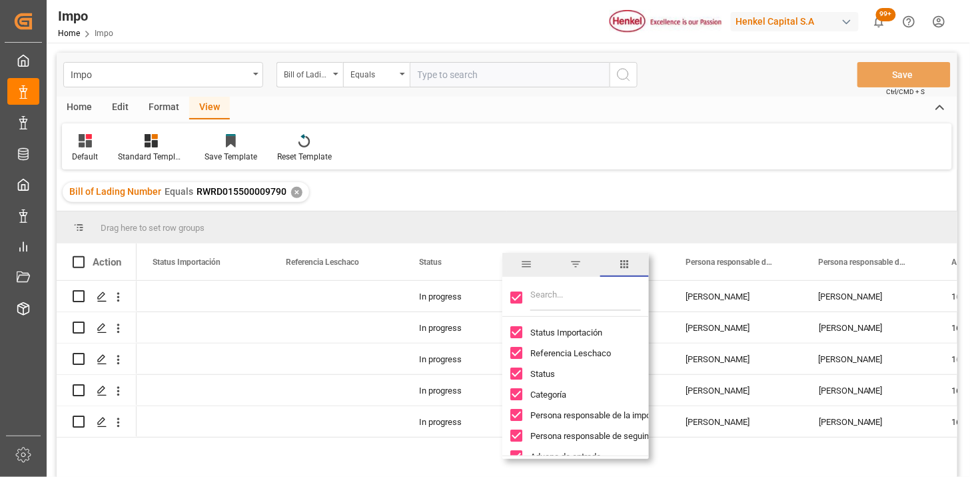
checkbox input "false"
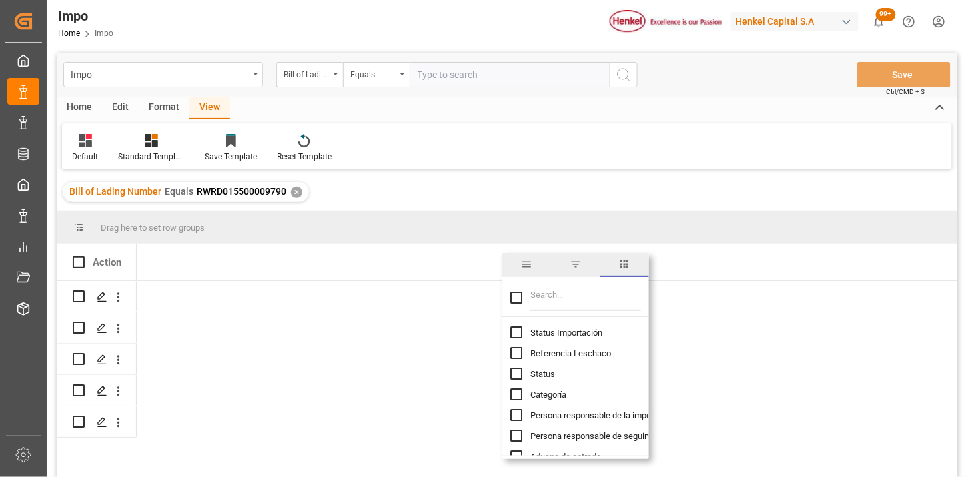
click at [551, 289] on input "Filter Columns Input" at bounding box center [586, 297] width 111 height 27
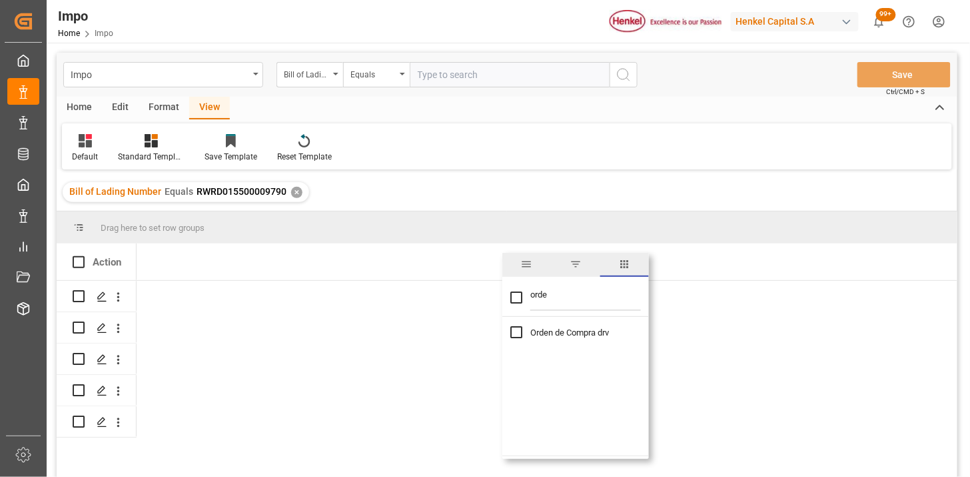
type input "orde"
click at [568, 332] on span "Orden de Compra drv" at bounding box center [570, 332] width 79 height 10
checkbox input "true"
click at [583, 297] on input "orde" at bounding box center [586, 297] width 111 height 27
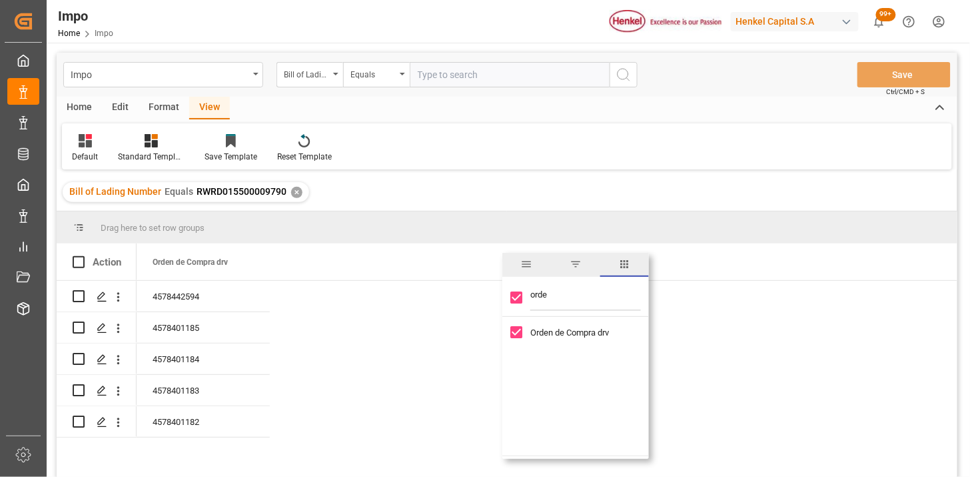
click at [583, 297] on input "orde" at bounding box center [586, 297] width 111 height 27
type input "con"
checkbox input "false"
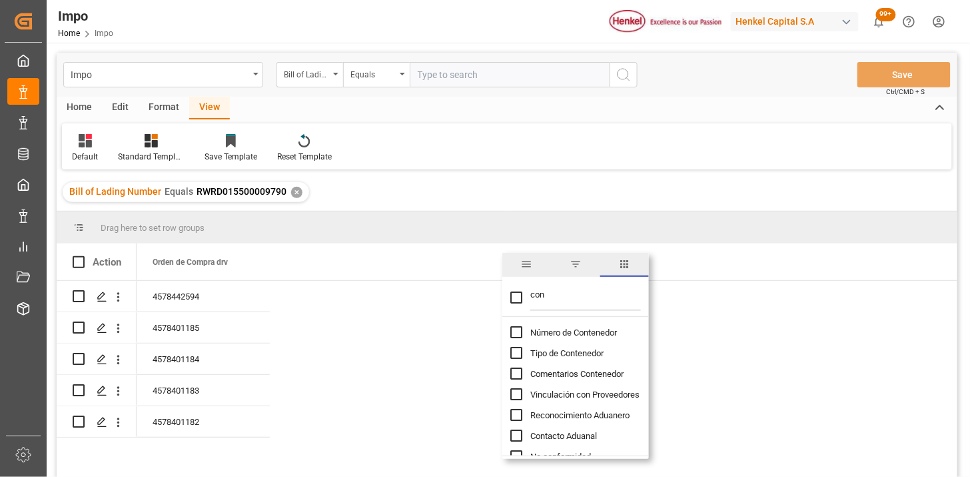
type input "con"
click at [569, 336] on span "Número de Contenedor" at bounding box center [574, 332] width 87 height 10
checkbox input "false"
checkbox input "true"
click at [467, 149] on div "Default Standard Templates Save Template Reset Template" at bounding box center [507, 146] width 890 height 46
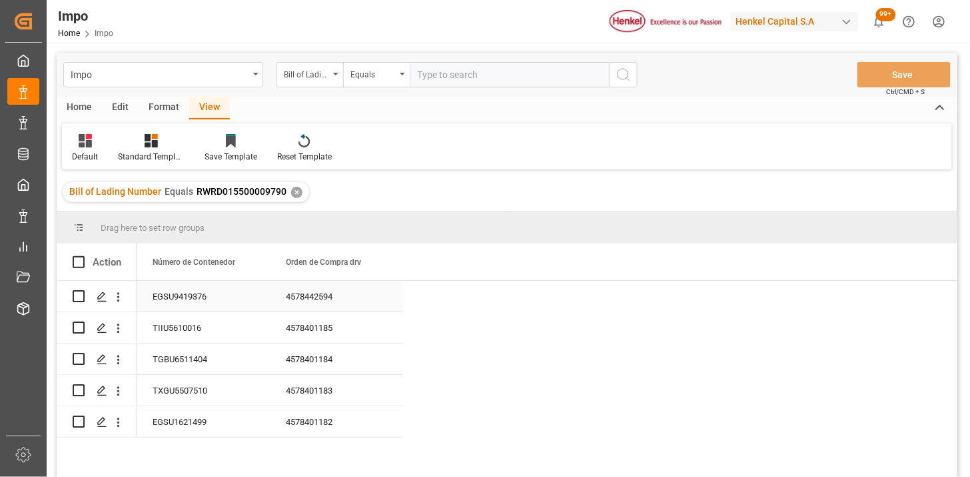
click at [197, 295] on div "EGSU9419376" at bounding box center [203, 296] width 133 height 31
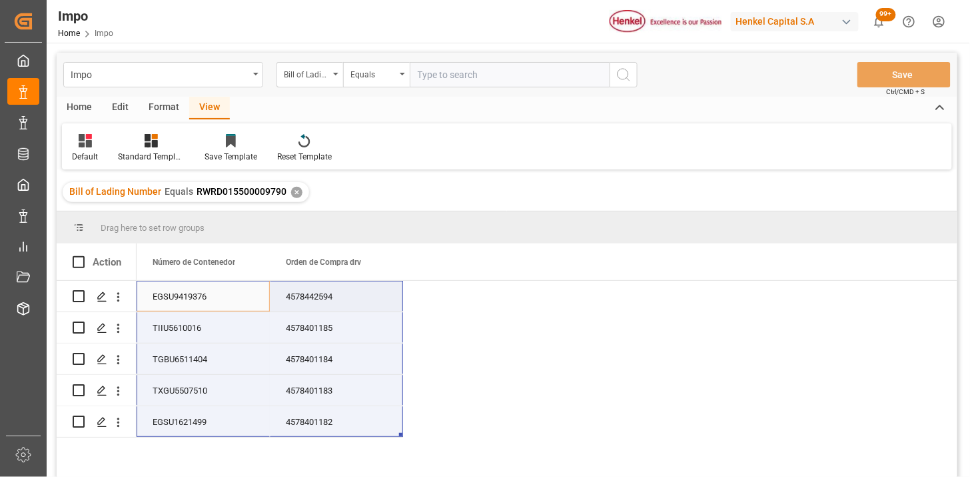
click at [255, 308] on div "EGSU9419376" at bounding box center [203, 296] width 133 height 31
click at [295, 267] on div "Orden de Compra drv" at bounding box center [330, 261] width 89 height 37
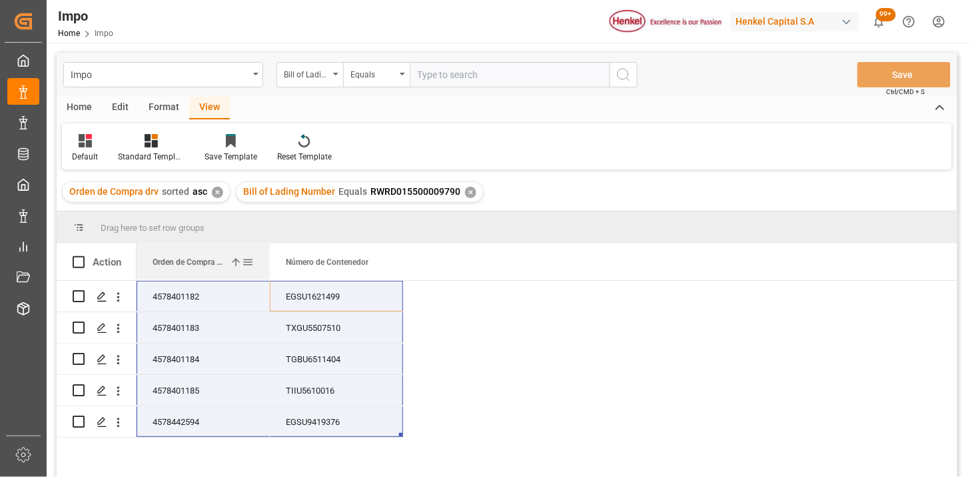
drag, startPoint x: 327, startPoint y: 263, endPoint x: 219, endPoint y: 256, distance: 108.2
click at [219, 257] on span "Orden de Compra drv" at bounding box center [189, 261] width 72 height 9
click at [202, 297] on div "4578401182" at bounding box center [203, 296] width 133 height 31
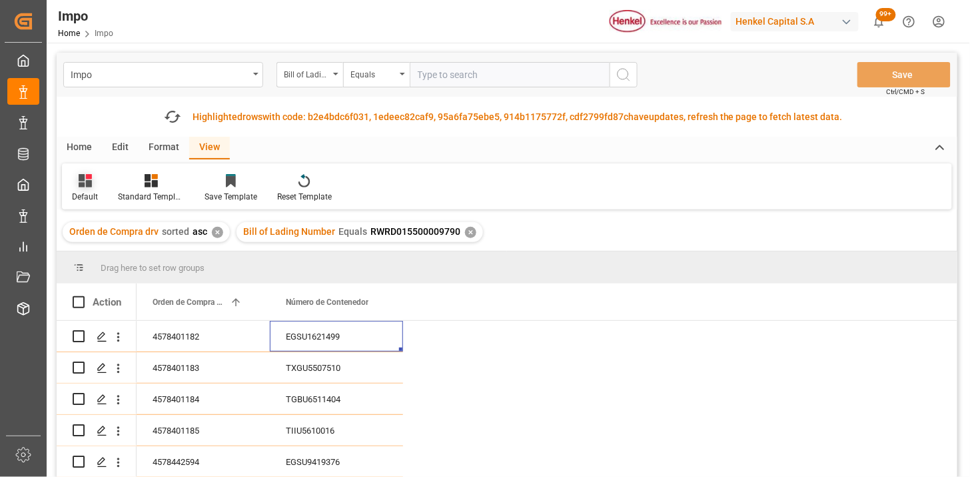
click at [81, 195] on div "Default" at bounding box center [85, 197] width 26 height 12
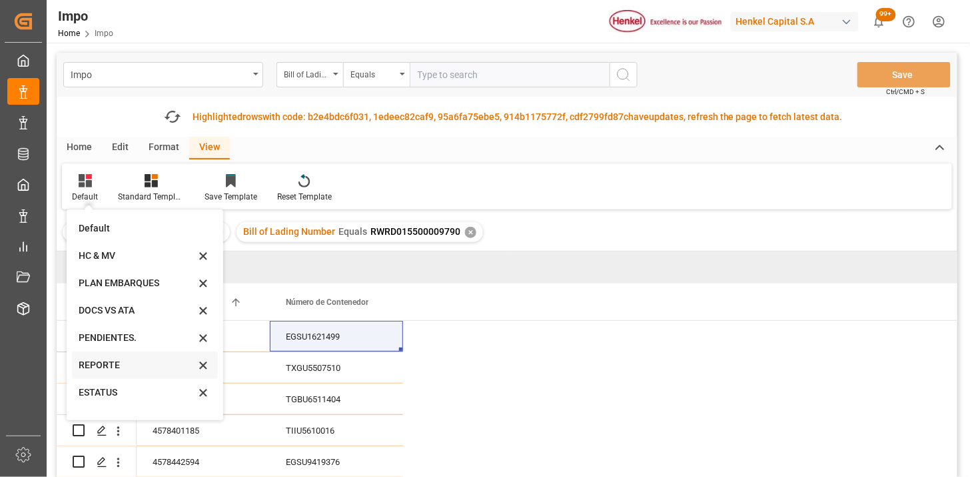
click at [128, 363] on div "REPORTE" at bounding box center [137, 365] width 117 height 14
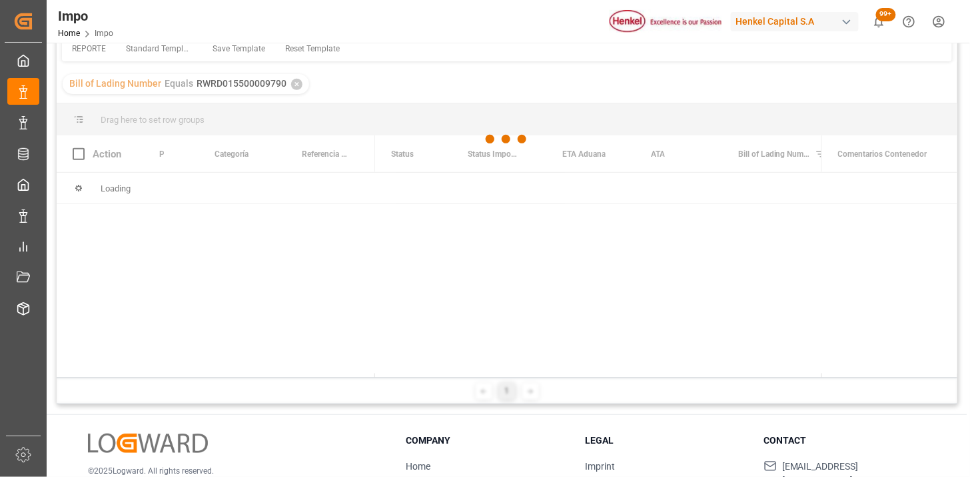
scroll to position [108, 0]
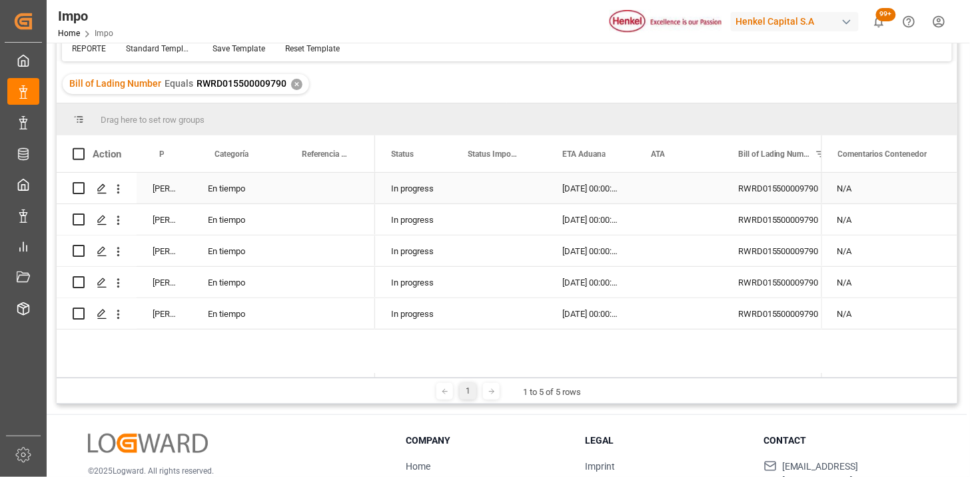
click at [236, 189] on div "En tiempo" at bounding box center [235, 188] width 87 height 31
click at [397, 197] on div "In progress" at bounding box center [413, 188] width 77 height 31
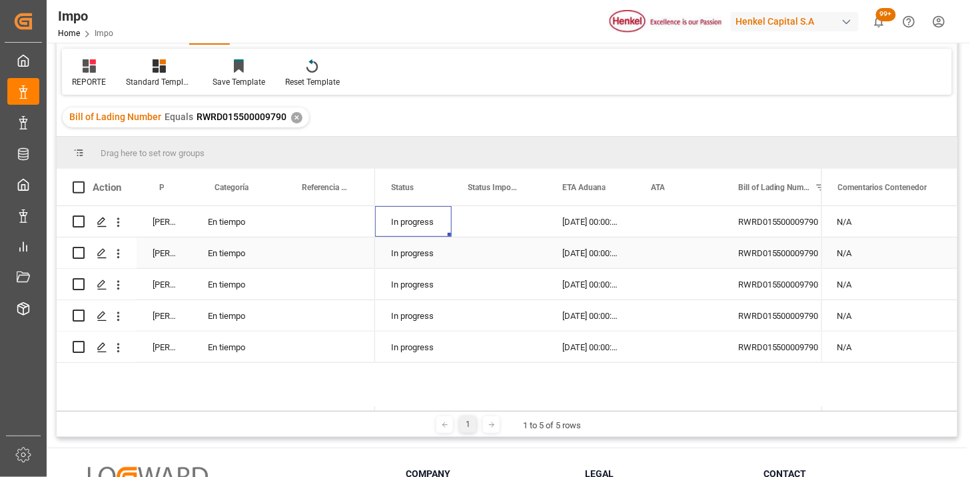
scroll to position [0, 0]
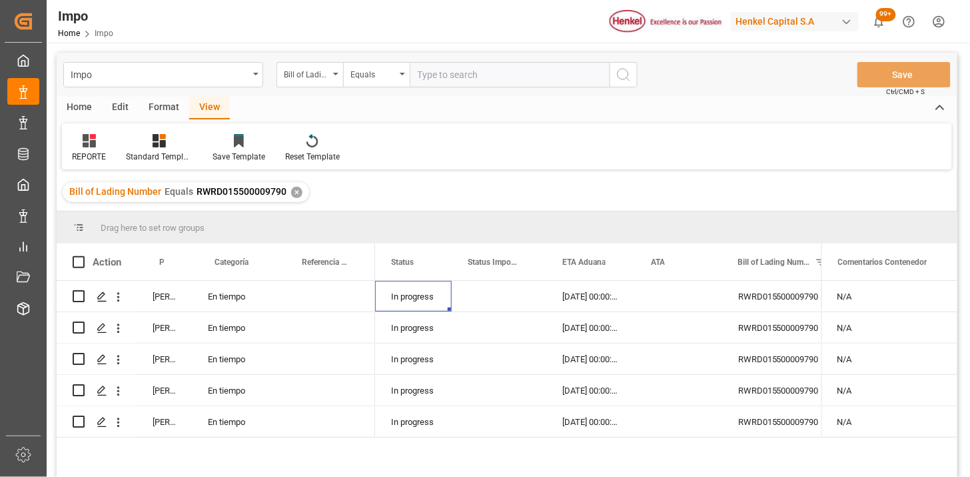
click at [445, 79] on input "text" at bounding box center [510, 74] width 200 height 25
paste input "HAMB97285"
type input "HAMB97285"
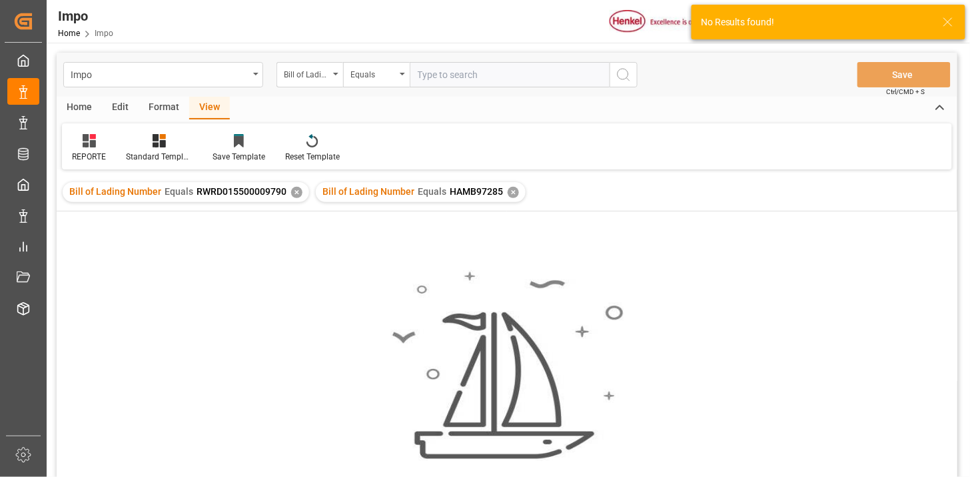
click at [297, 191] on div "✕" at bounding box center [296, 192] width 11 height 11
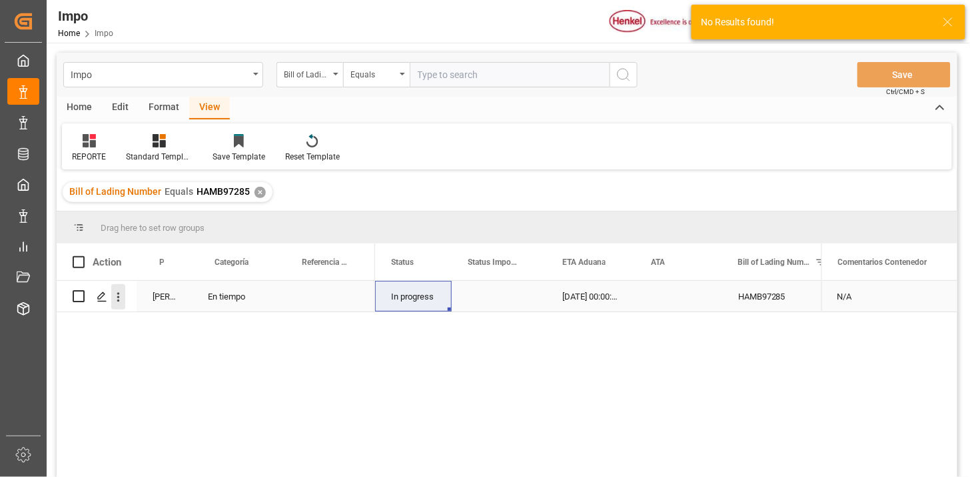
click at [119, 297] on icon "open menu" at bounding box center [118, 297] width 14 height 14
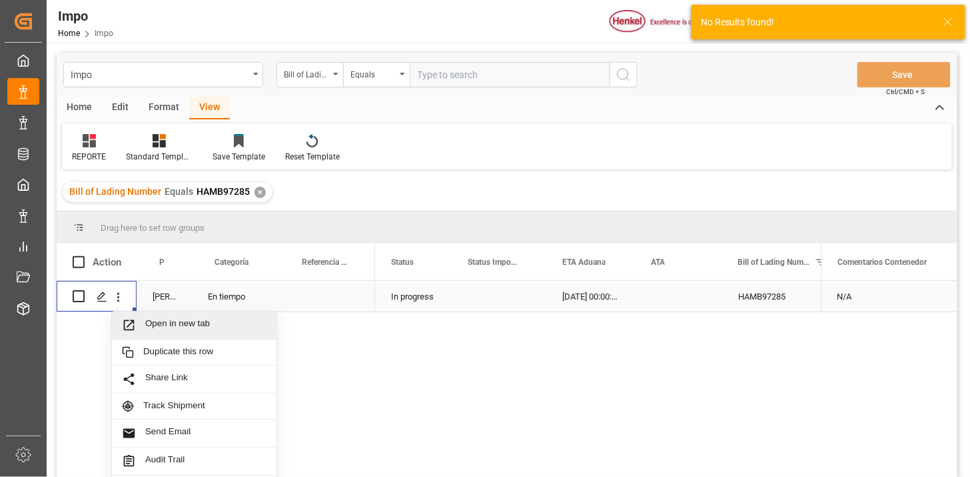
click at [149, 324] on span "Open in new tab" at bounding box center [205, 325] width 121 height 14
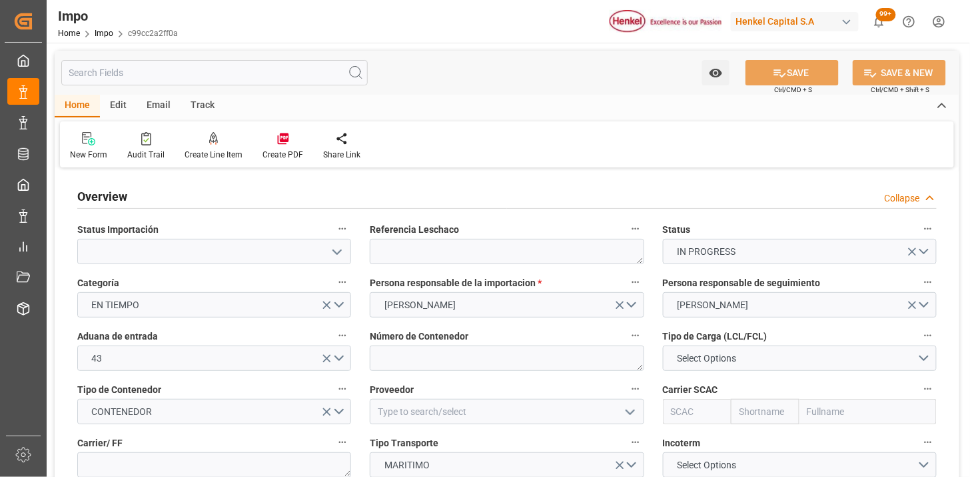
type input "[DATE]"
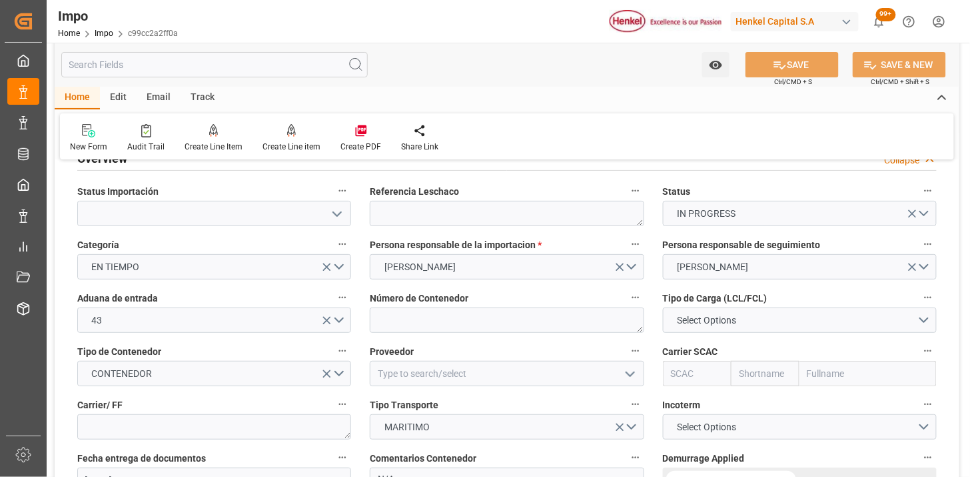
scroll to position [74, 0]
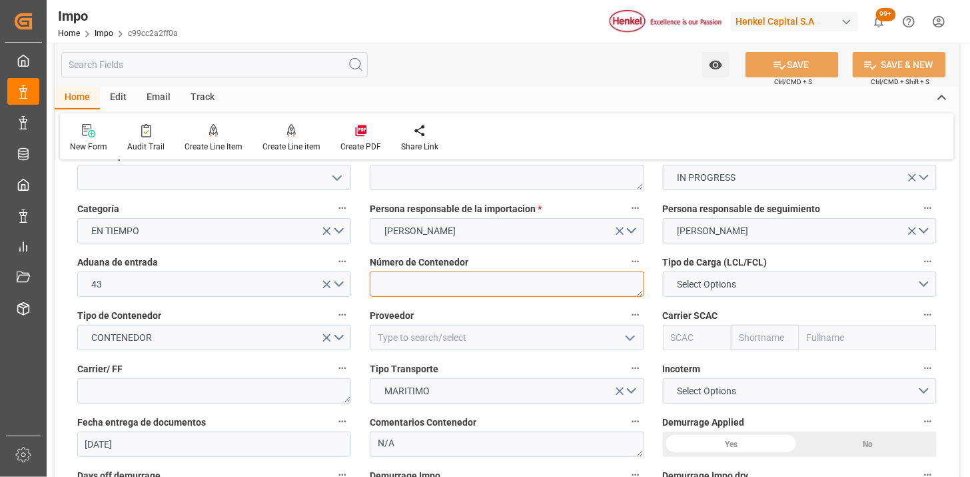
click at [465, 285] on textarea at bounding box center [507, 283] width 274 height 25
paste textarea "XINU8200198"
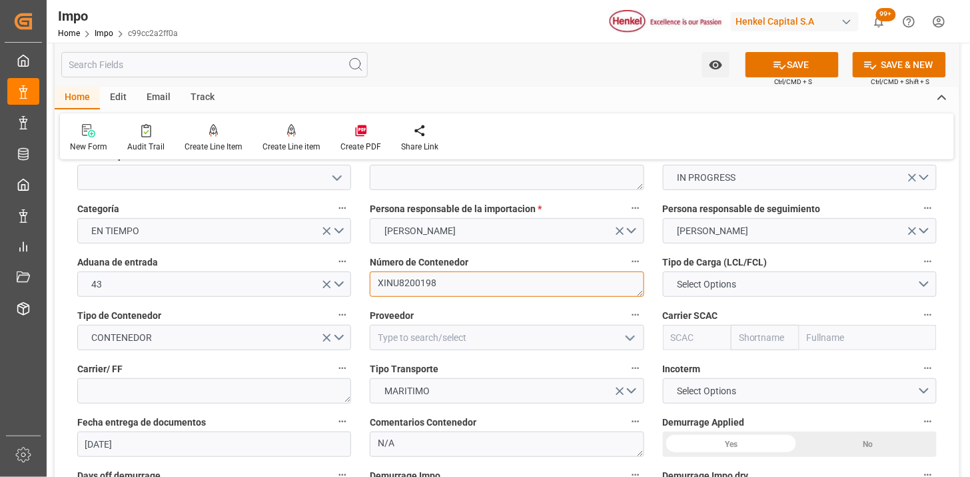
type textarea "XINU8200198"
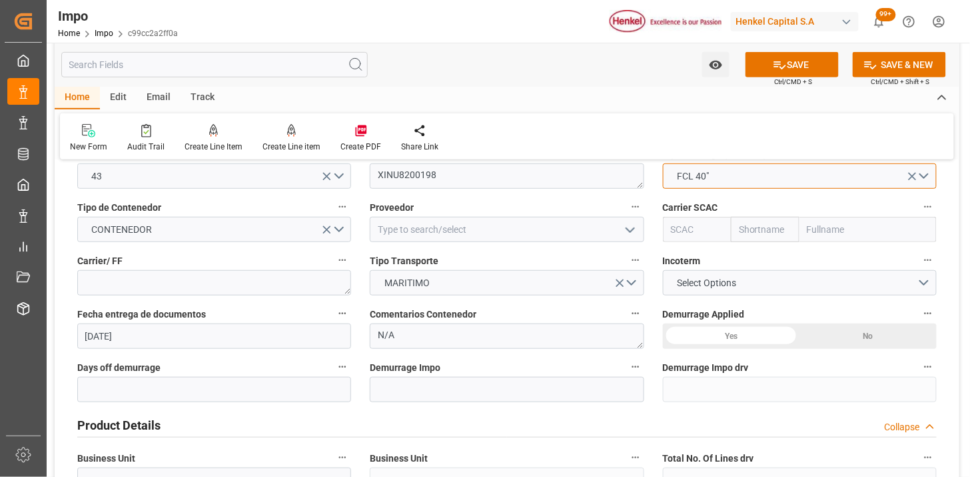
scroll to position [148, 0]
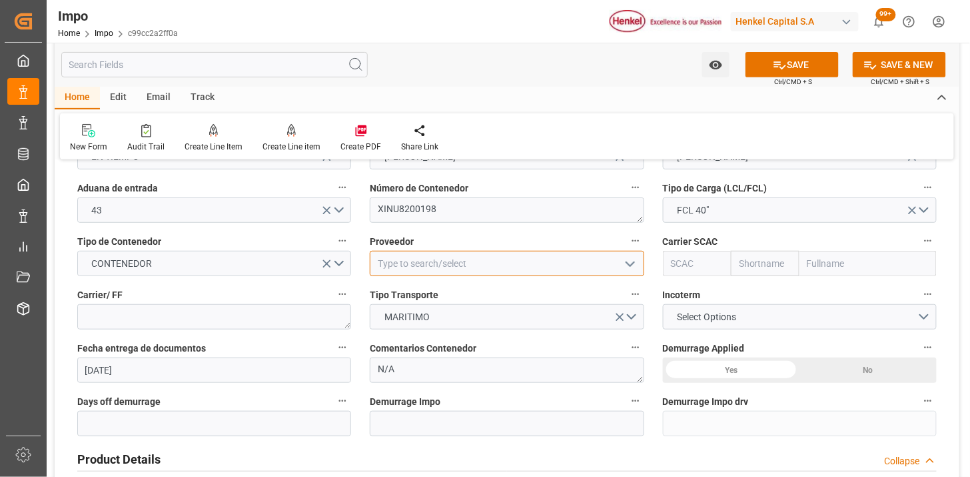
click at [416, 258] on input at bounding box center [507, 263] width 274 height 25
type input "HENKEL GLOBAL SUPPLY CHAIN B.V."
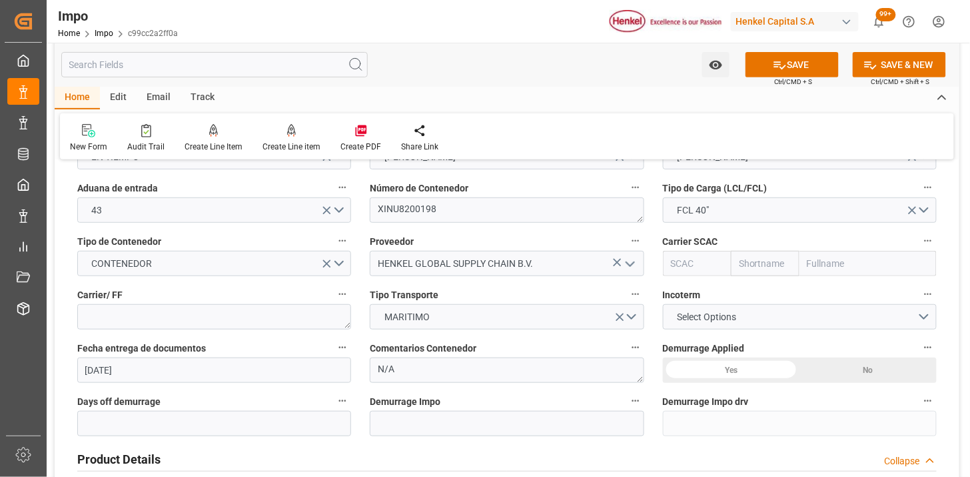
type input "m"
type input "MAEU"
type input "Maersk"
type input "Maersk Line AS"
type input "MAEU"
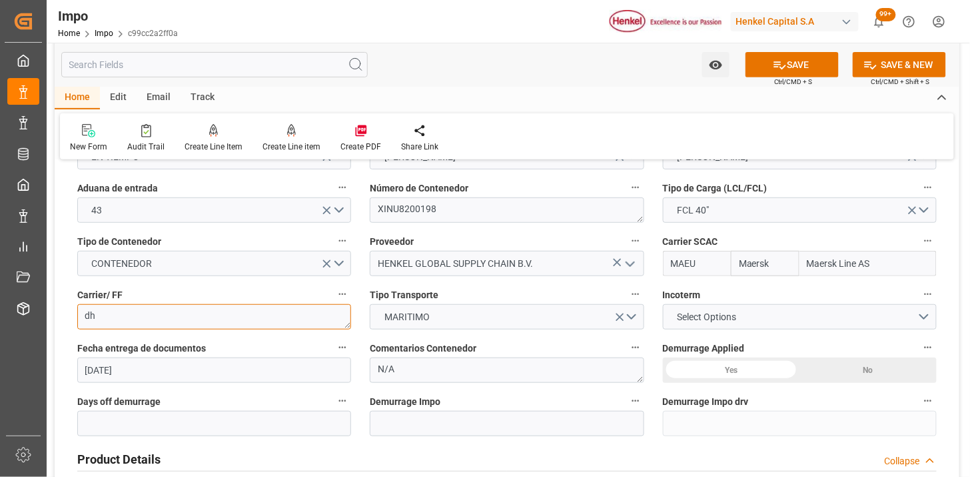
type textarea "d"
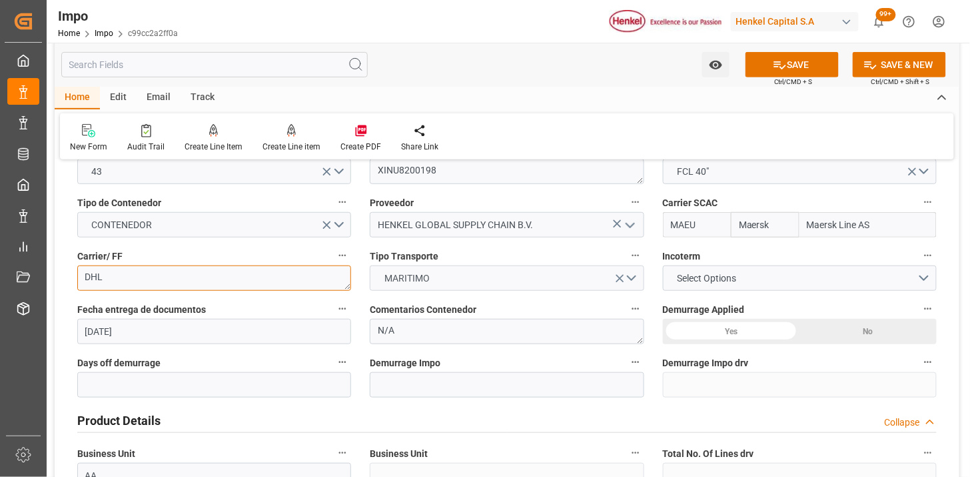
scroll to position [222, 0]
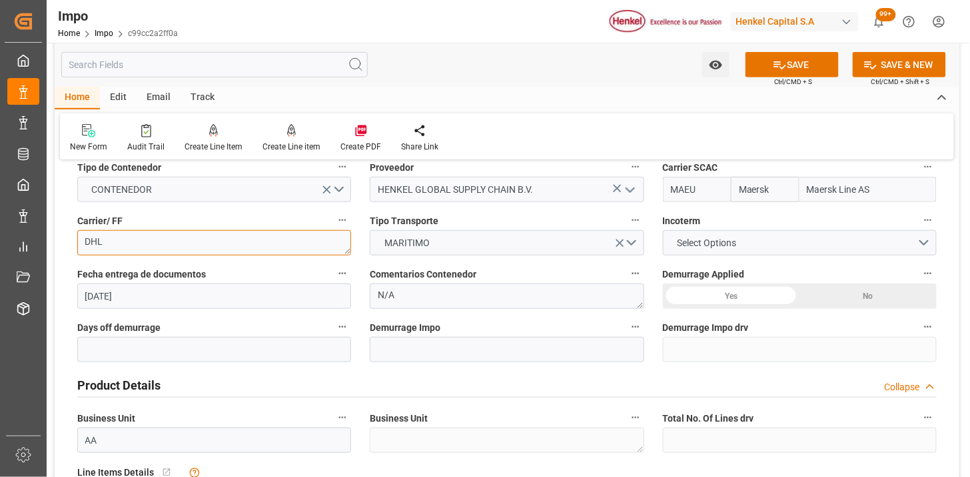
type textarea "DHL"
click at [711, 245] on span "Select Options" at bounding box center [707, 243] width 73 height 14
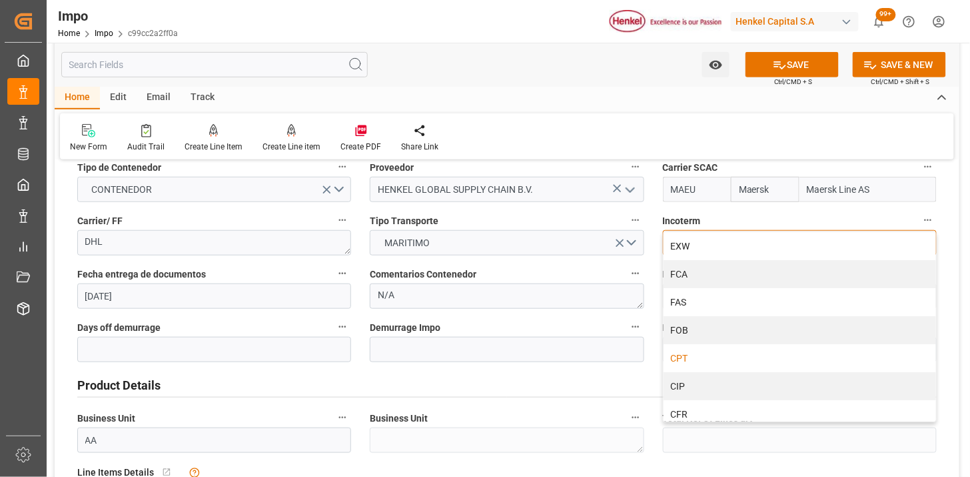
click at [760, 351] on div "CPT" at bounding box center [800, 358] width 273 height 28
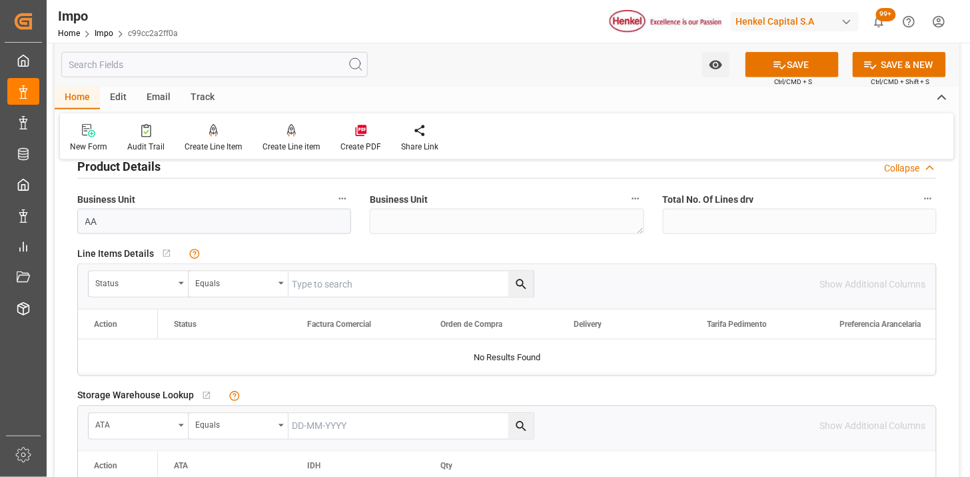
scroll to position [444, 0]
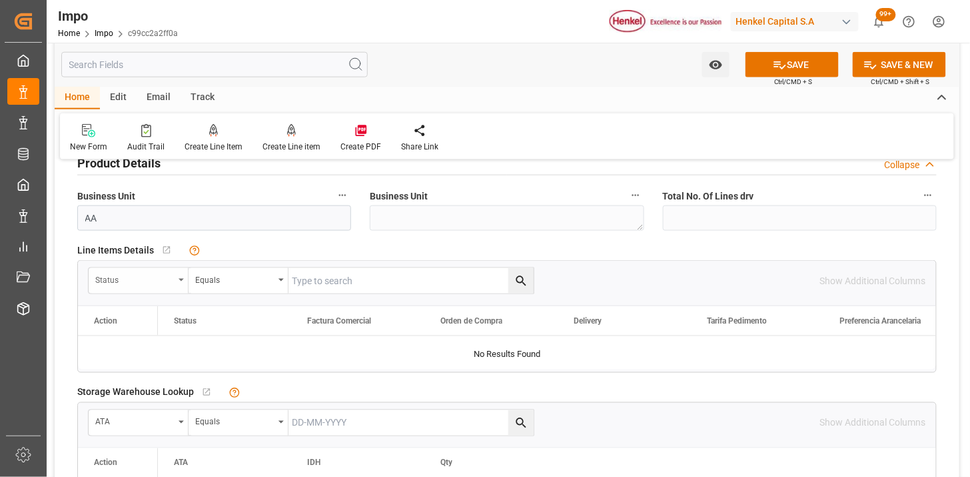
click at [127, 283] on div "Status" at bounding box center [134, 278] width 79 height 15
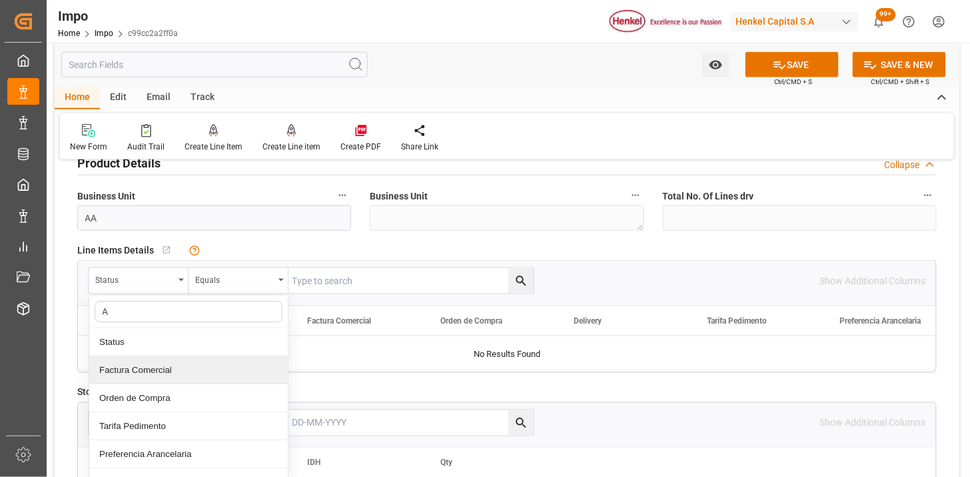
type input "AC"
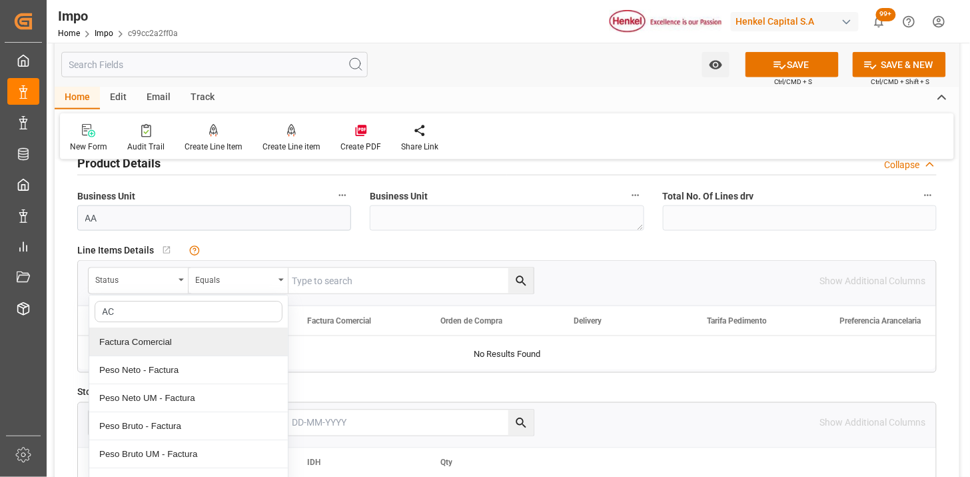
click at [172, 349] on div "Factura Comercial" at bounding box center [188, 342] width 199 height 28
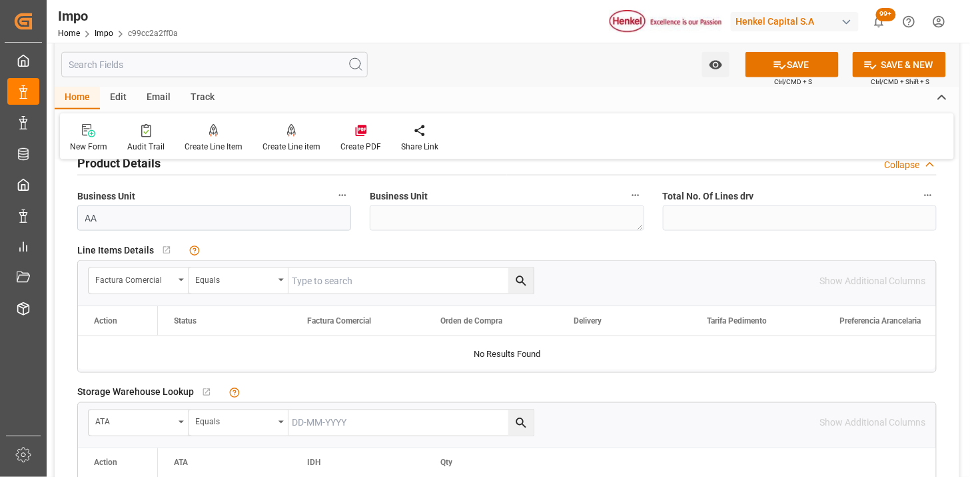
click at [357, 289] on input "text" at bounding box center [411, 280] width 245 height 25
paste input "196934601"
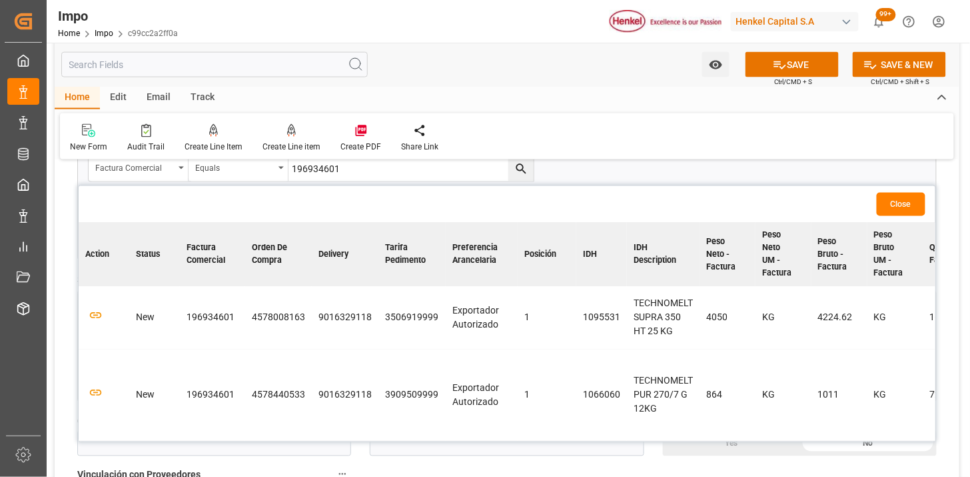
scroll to position [592, 0]
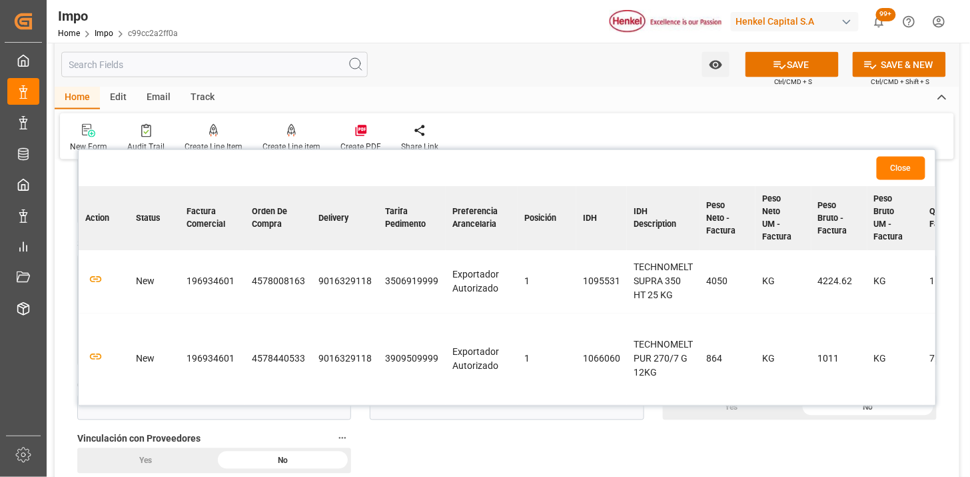
click at [87, 359] on td at bounding box center [104, 358] width 51 height 91
click at [92, 356] on icon "button" at bounding box center [95, 357] width 17 height 17
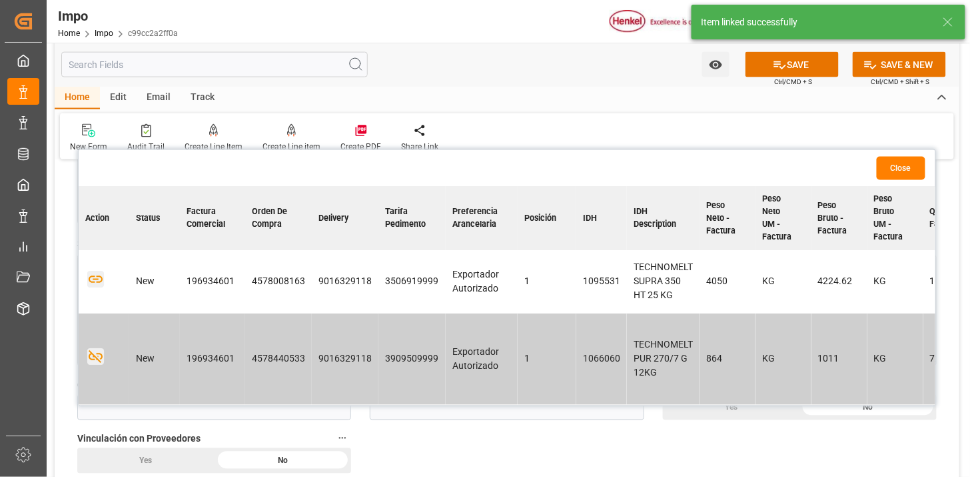
click at [101, 283] on icon "button" at bounding box center [95, 279] width 17 height 17
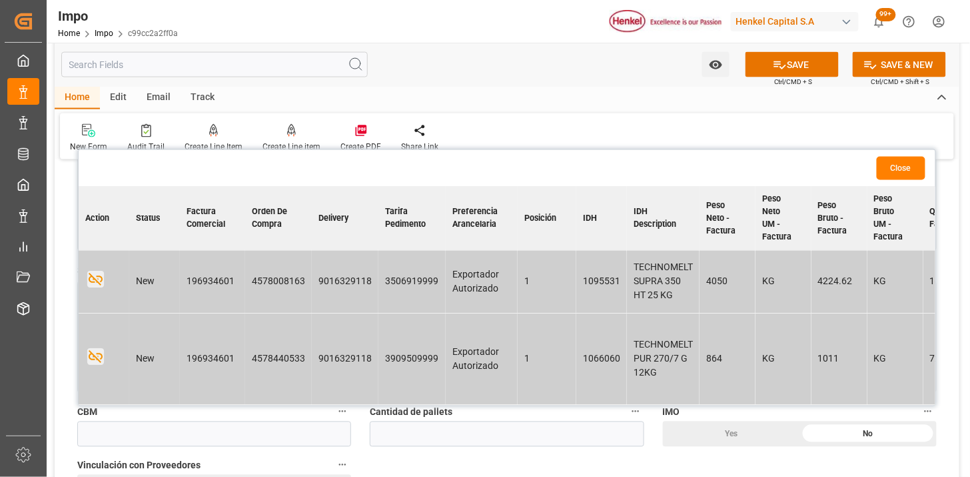
scroll to position [518, 0]
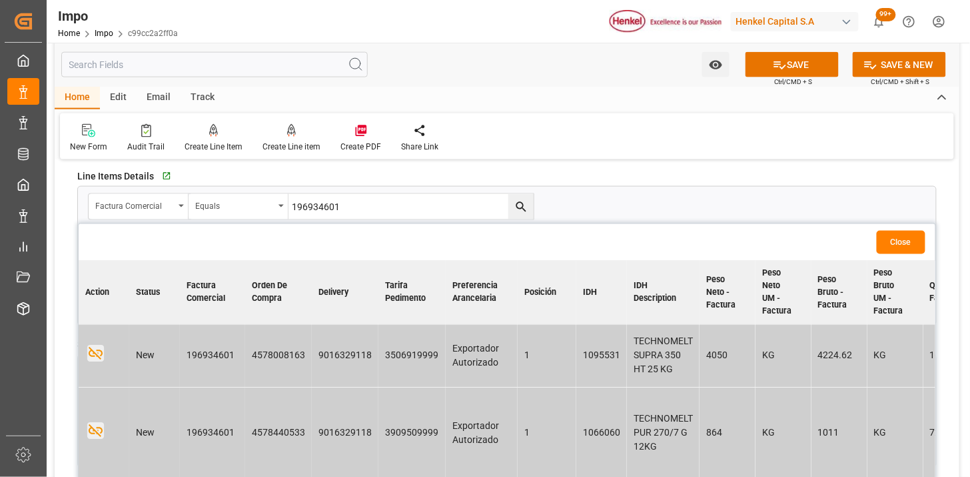
click at [383, 209] on input "196934601" at bounding box center [411, 206] width 245 height 25
paste input "0"
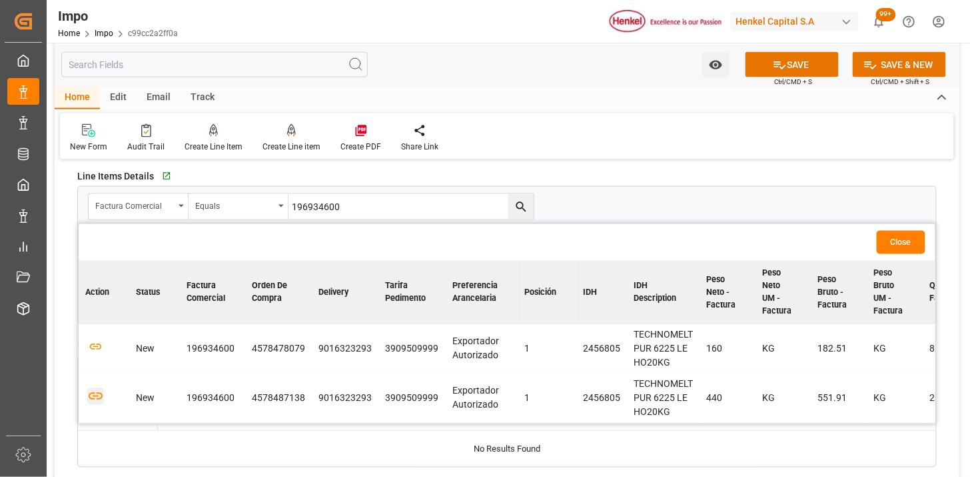
click at [97, 398] on icon "button" at bounding box center [96, 396] width 14 height 7
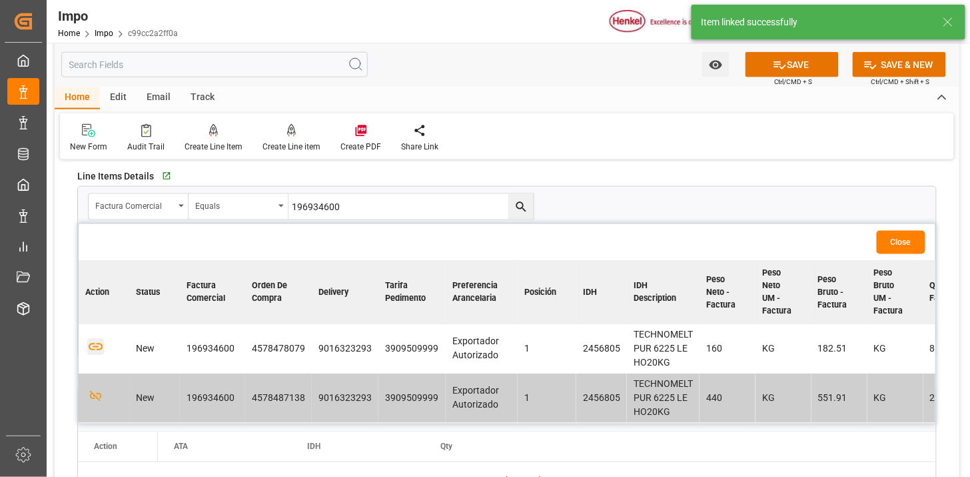
click at [95, 349] on icon "button" at bounding box center [95, 347] width 17 height 17
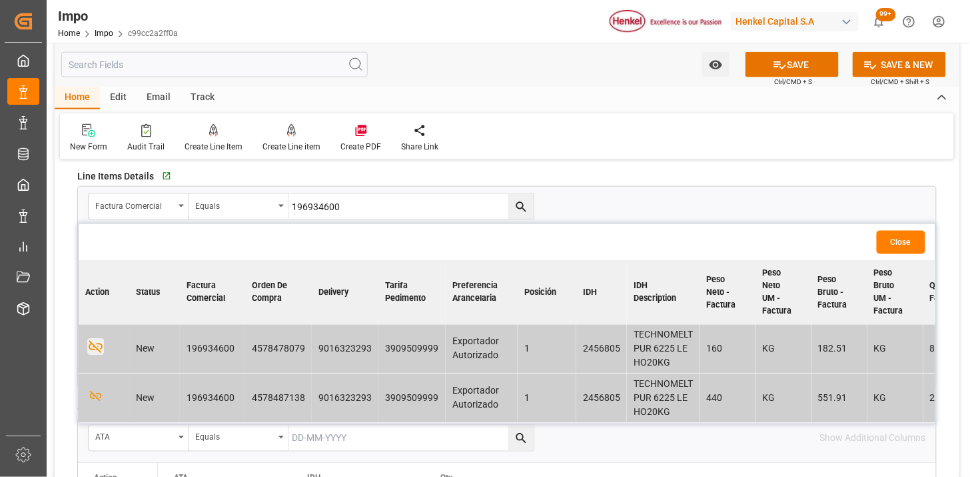
click at [409, 201] on input "196934600" at bounding box center [411, 206] width 245 height 25
paste input "599"
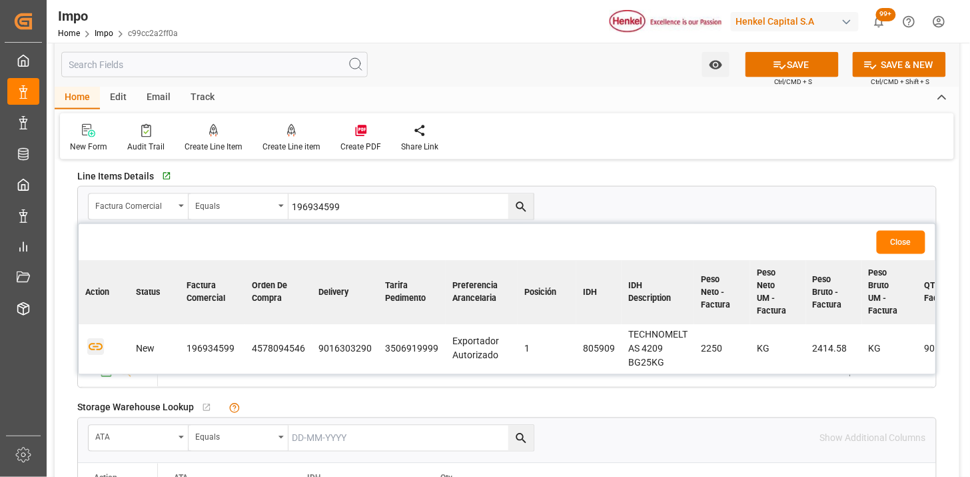
click at [98, 349] on icon "button" at bounding box center [96, 346] width 14 height 7
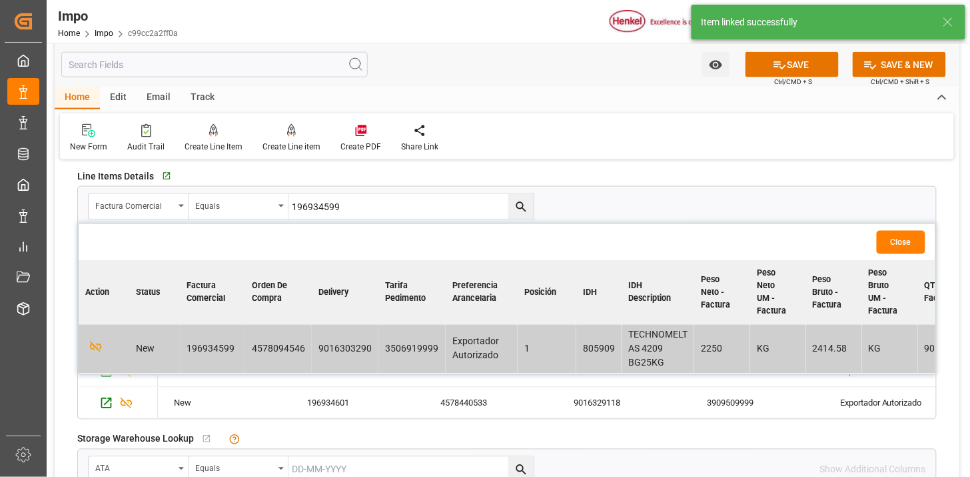
click at [363, 210] on input "196934599" at bounding box center [411, 206] width 245 height 25
paste input "8"
type input "196934598"
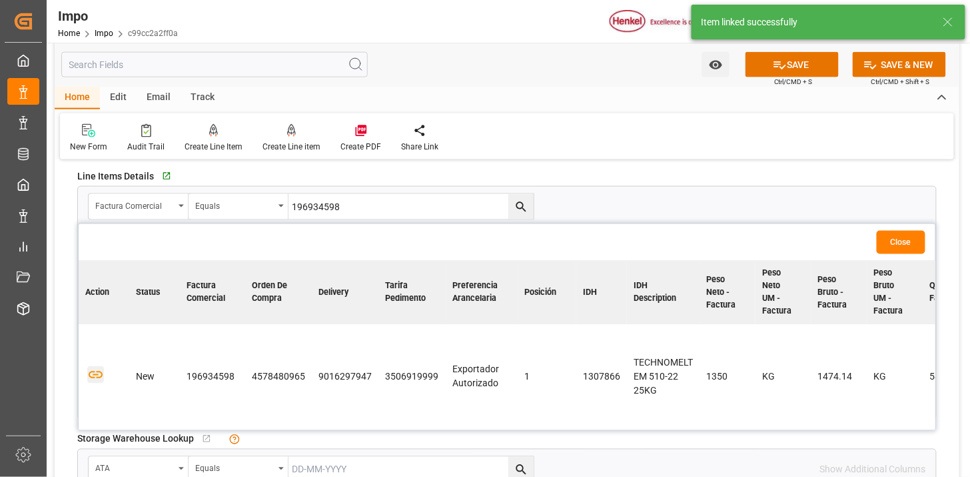
click at [100, 371] on icon "button" at bounding box center [96, 374] width 14 height 7
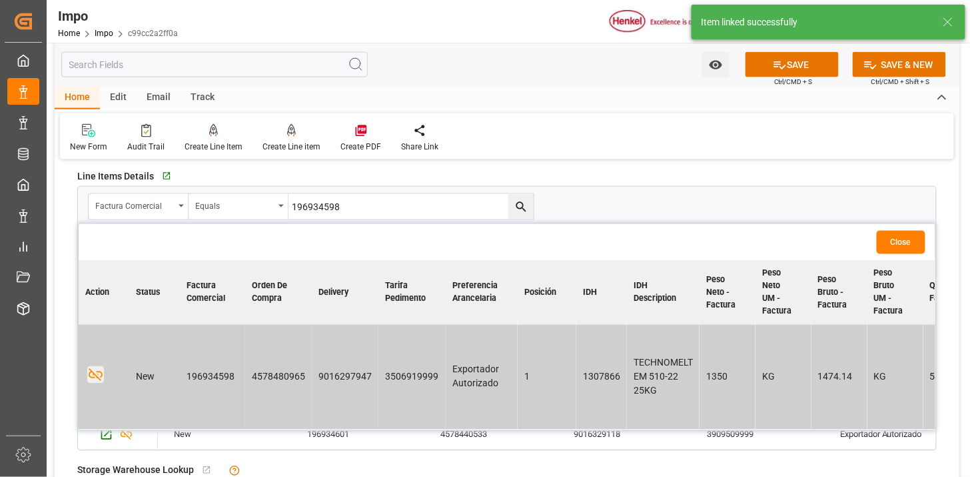
click at [900, 238] on button "Close" at bounding box center [901, 242] width 49 height 23
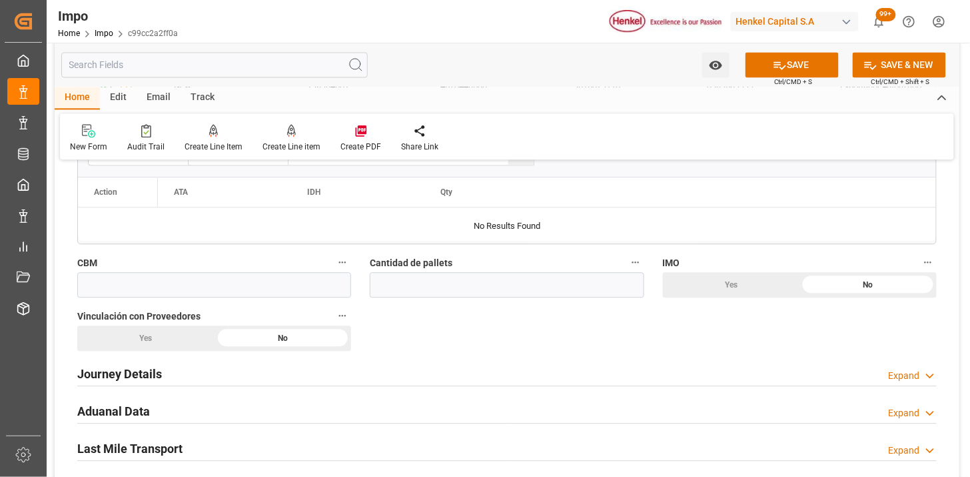
scroll to position [888, 0]
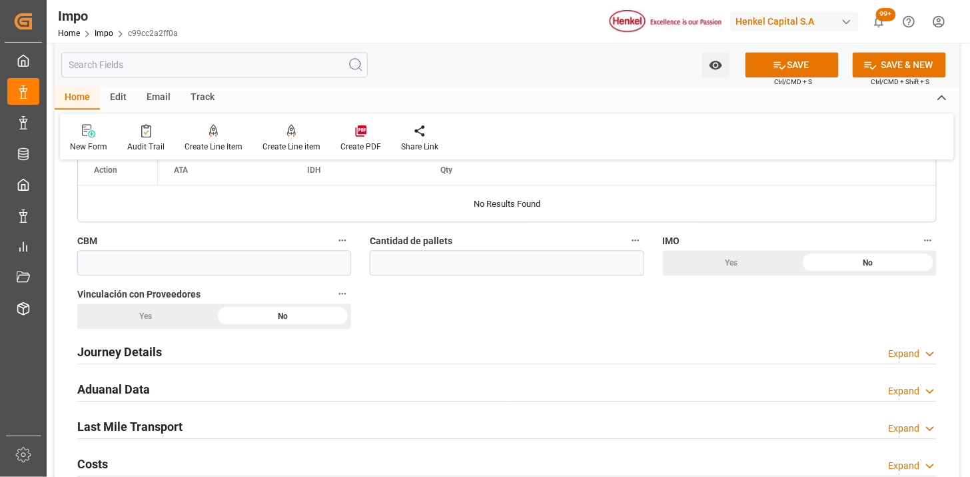
click at [234, 247] on label "CBM" at bounding box center [214, 240] width 274 height 19
click at [334, 247] on button "CBM" at bounding box center [342, 239] width 17 height 17
click at [237, 262] on div at bounding box center [485, 238] width 970 height 477
click at [250, 267] on input "text" at bounding box center [214, 262] width 274 height 25
paste input "50.000"
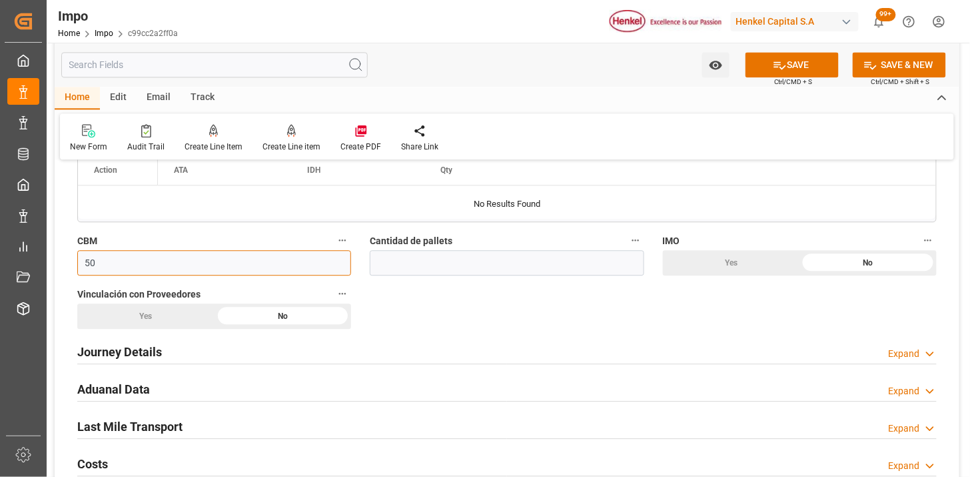
type input "50"
type input "20"
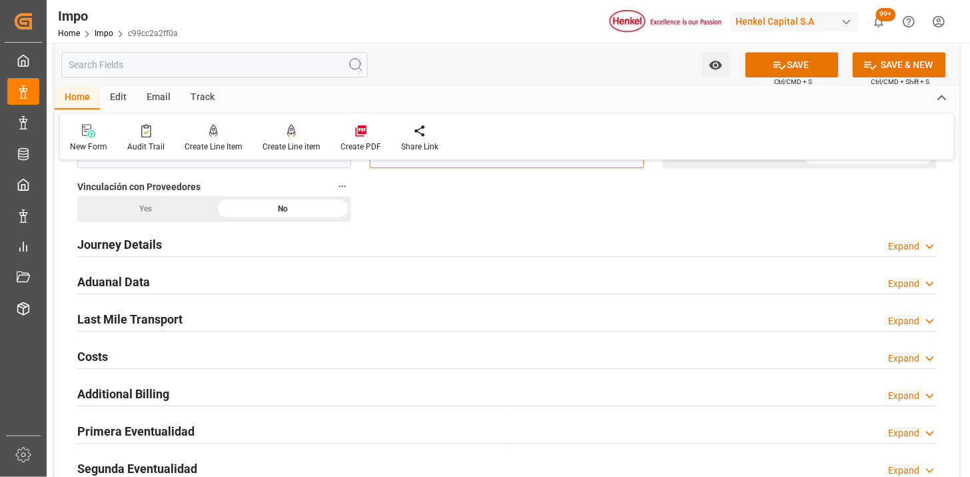
scroll to position [1036, 0]
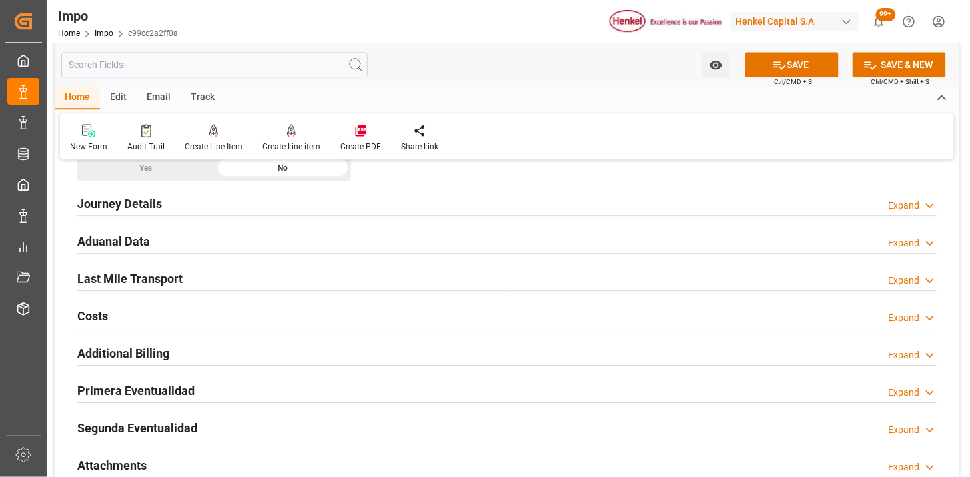
drag, startPoint x: 165, startPoint y: 172, endPoint x: 151, endPoint y: 205, distance: 35.9
click at [165, 172] on div "Yes" at bounding box center [145, 167] width 137 height 25
drag, startPoint x: 151, startPoint y: 207, endPoint x: 260, endPoint y: 287, distance: 135.4
click at [151, 207] on h2 "Journey Details" at bounding box center [119, 204] width 85 height 18
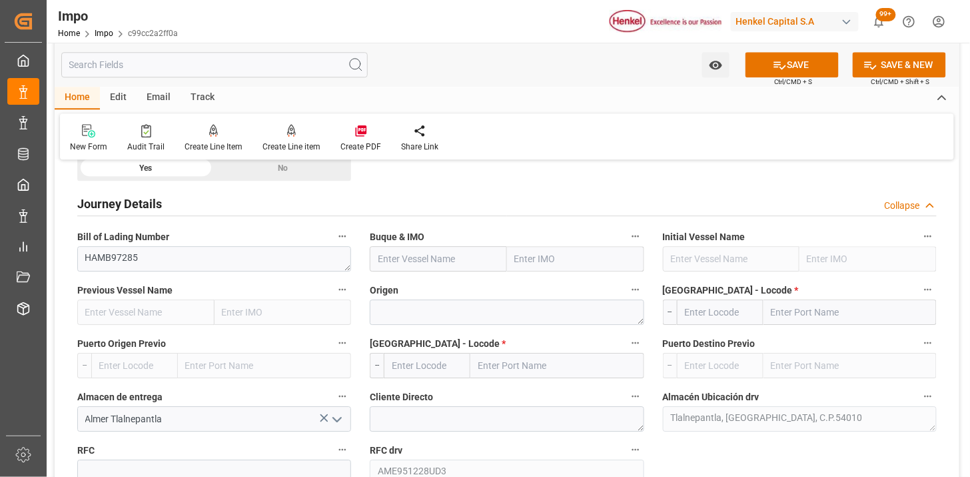
click at [438, 262] on input "text" at bounding box center [438, 258] width 137 height 25
paste input "GSL MARIA"
type input "GSL MARIA"
type input "9231236"
type input "GSL MARIA"
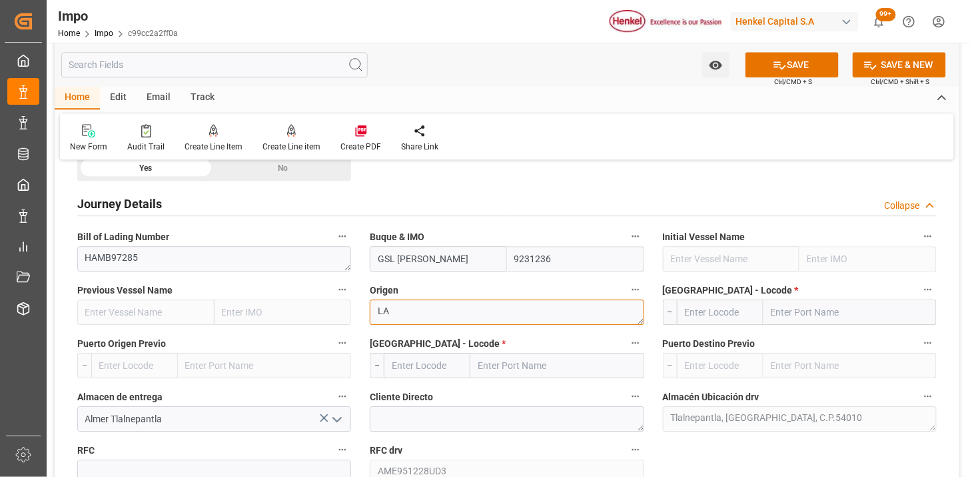
type textarea "L"
type textarea "ALEMANIA"
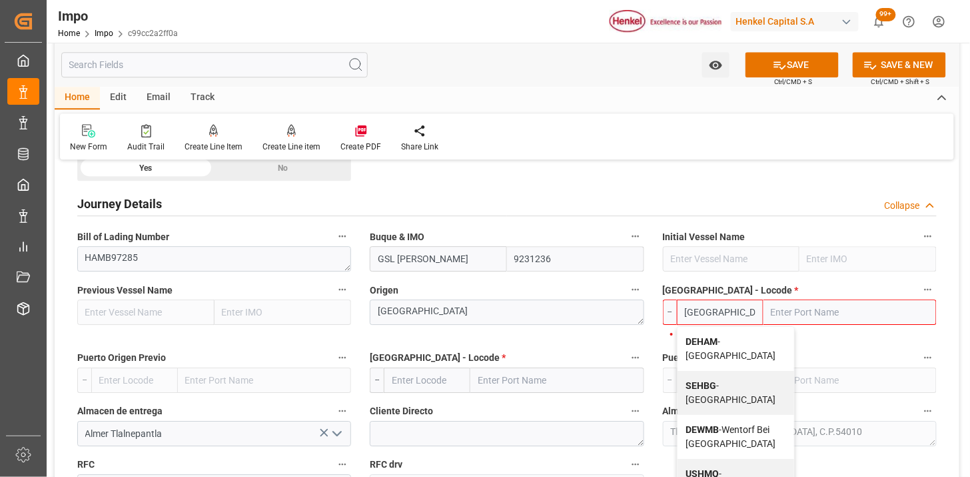
type input "DEHAM"
type input "Hamburg"
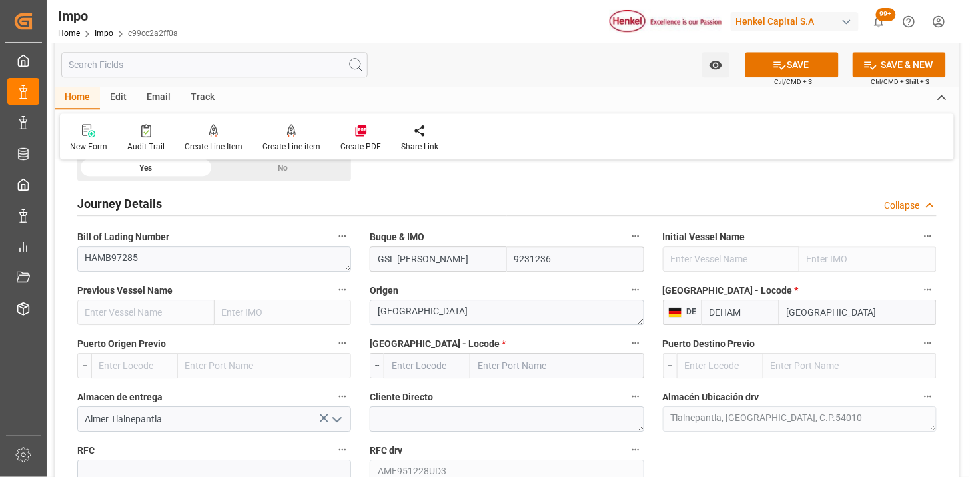
type input "DEHAM"
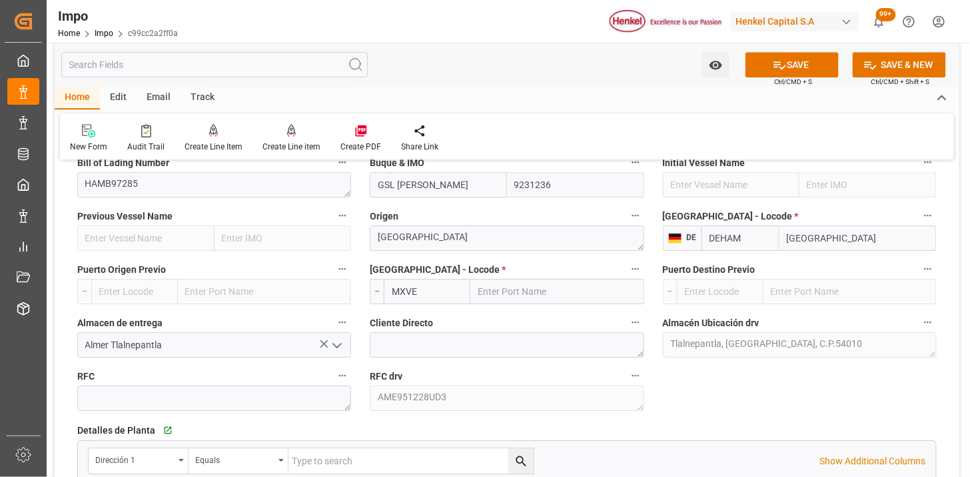
type input "MXVER"
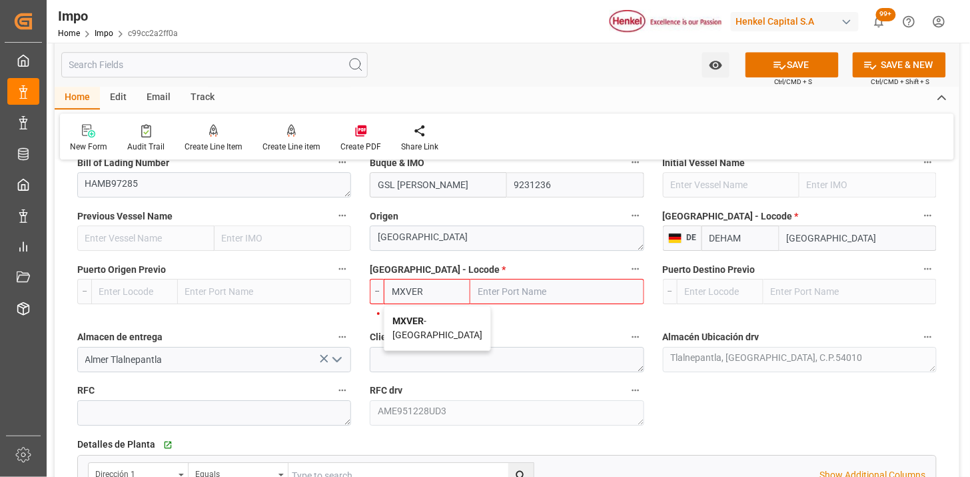
type input "Veracruz"
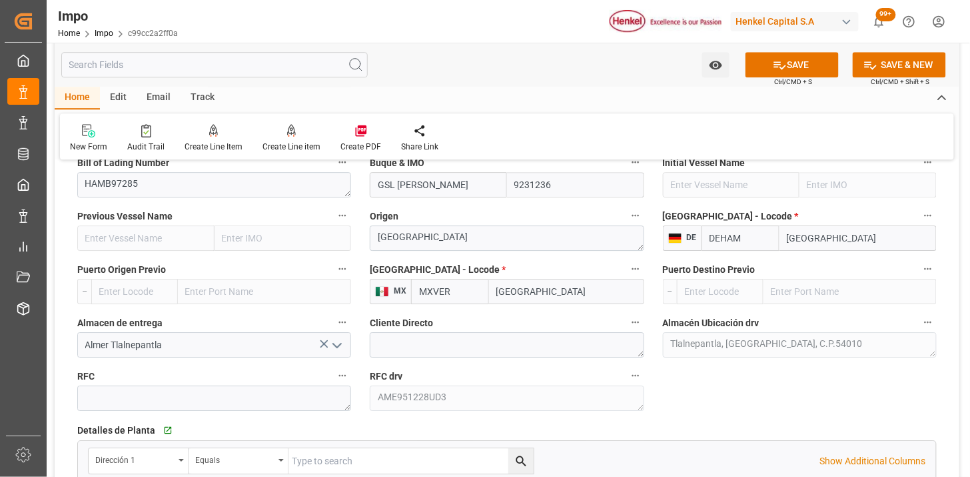
type input "MXVER"
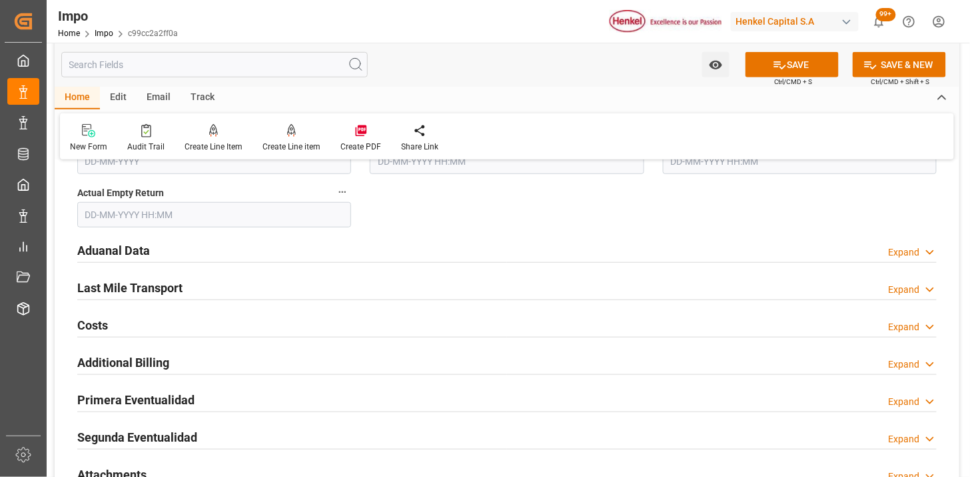
scroll to position [1703, 0]
click at [234, 252] on div "Aduanal Data Expand" at bounding box center [507, 248] width 860 height 25
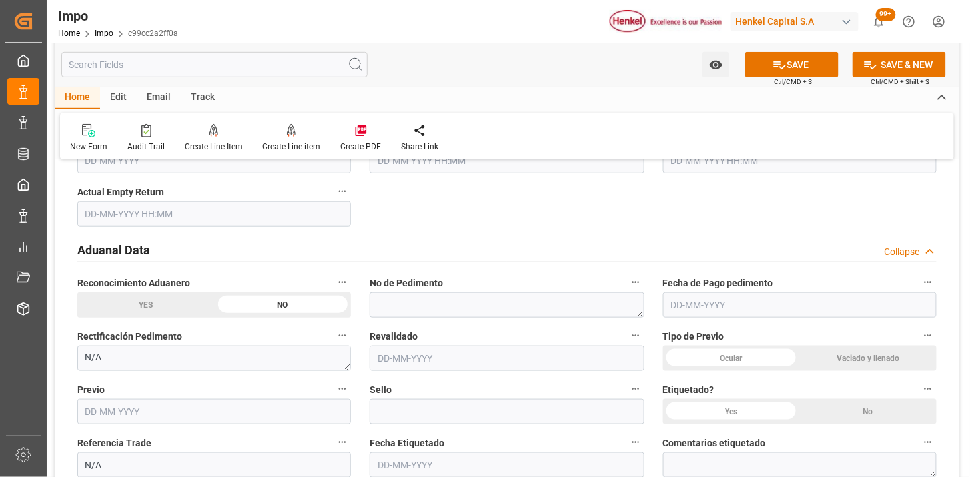
scroll to position [1777, 0]
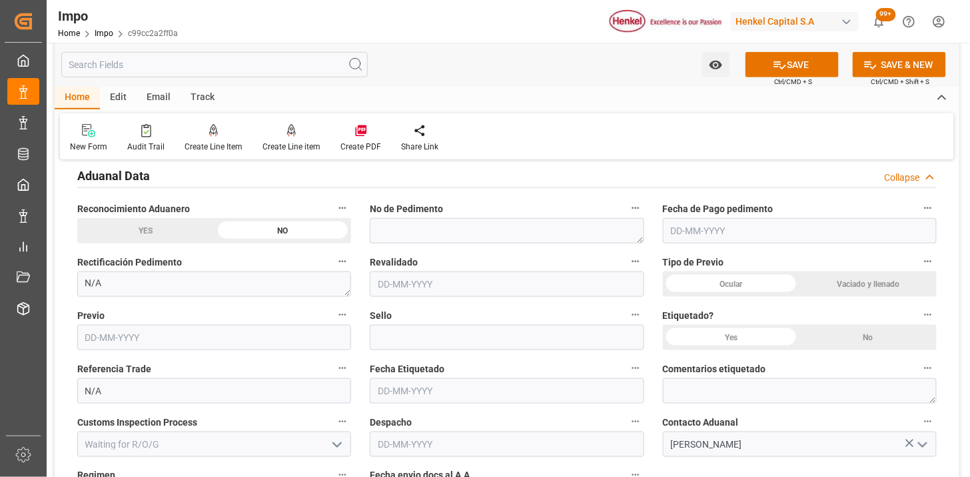
click at [771, 292] on div "Ocular" at bounding box center [731, 283] width 137 height 25
click at [878, 341] on div "No" at bounding box center [868, 337] width 137 height 25
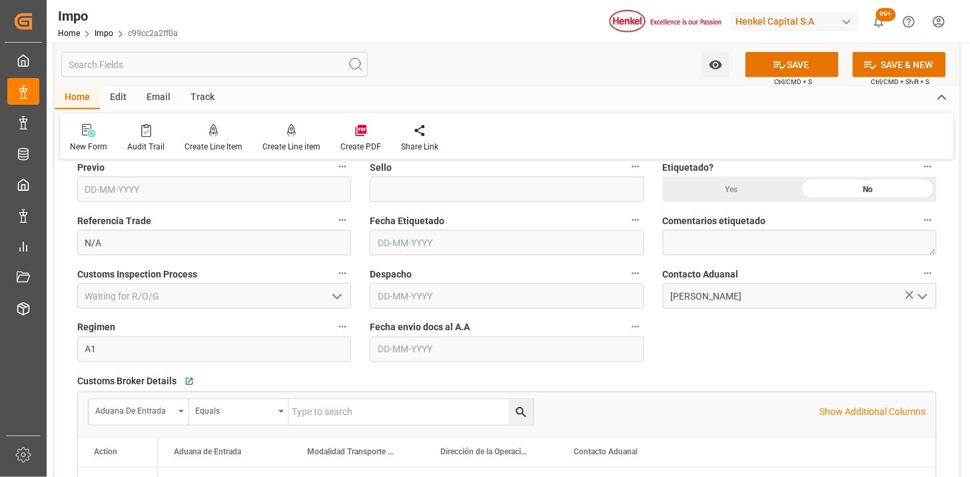
scroll to position [2000, 0]
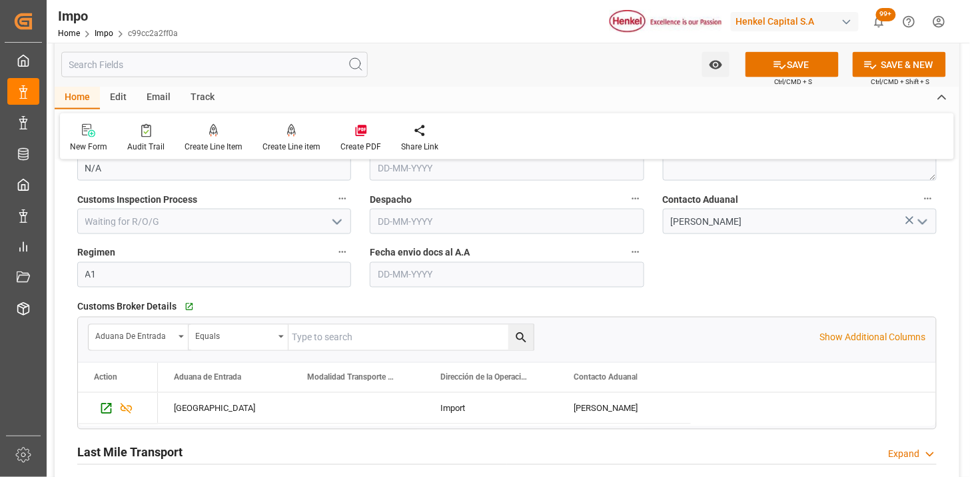
click at [421, 277] on input "text" at bounding box center [507, 274] width 274 height 25
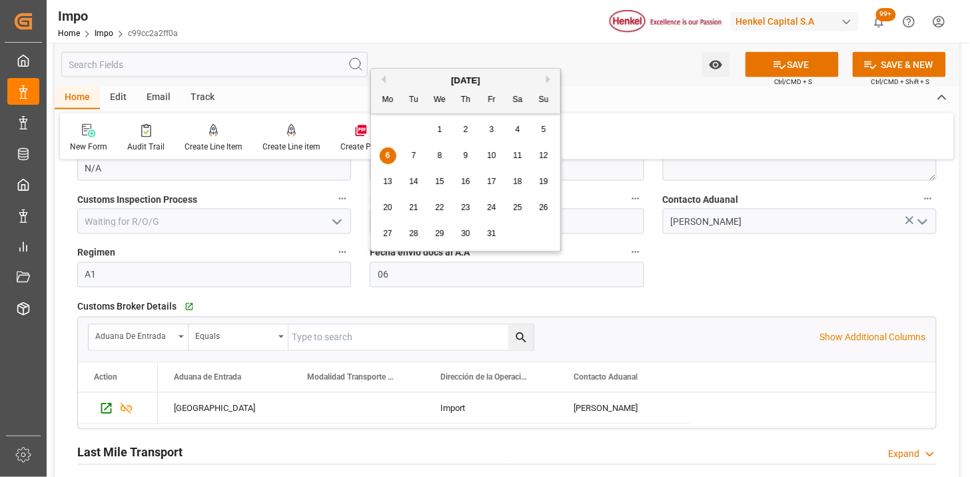
type input "[DATE]"
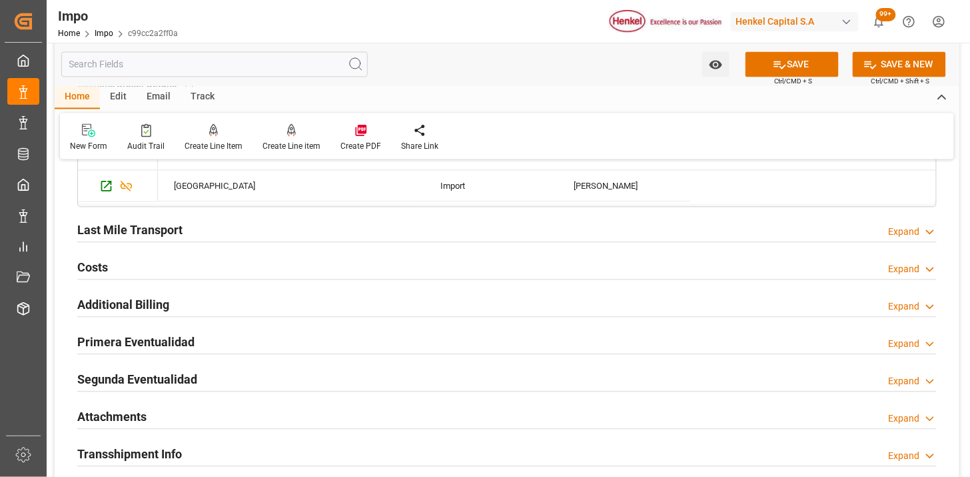
scroll to position [2296, 0]
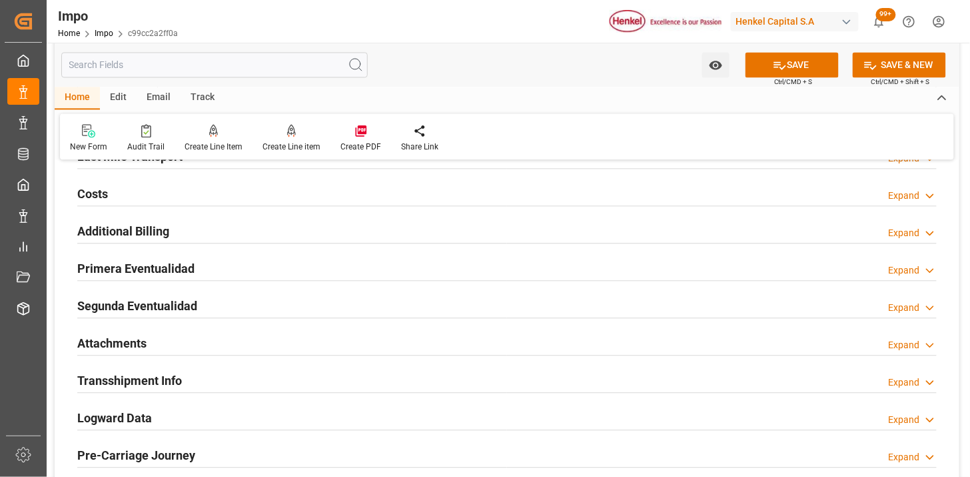
click at [269, 267] on div "Primera Eventualidad Expand" at bounding box center [507, 267] width 860 height 25
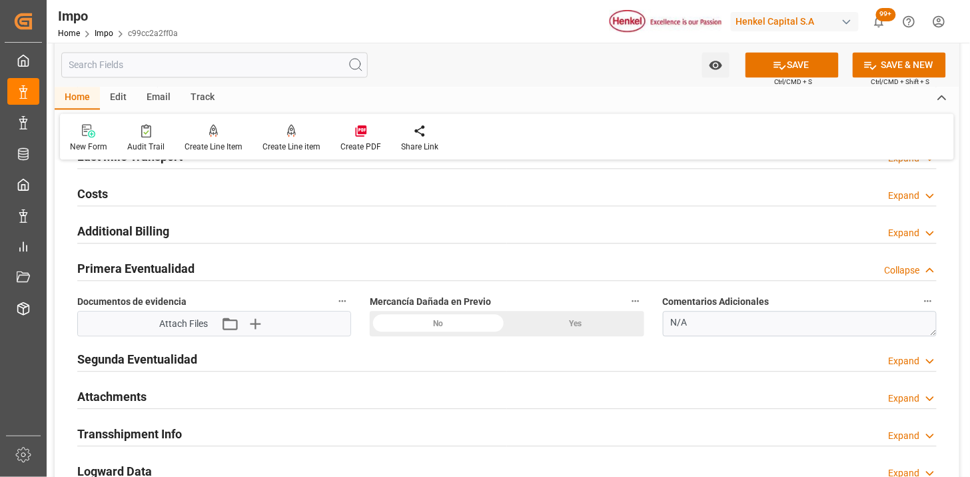
click at [434, 323] on div "No" at bounding box center [438, 323] width 137 height 25
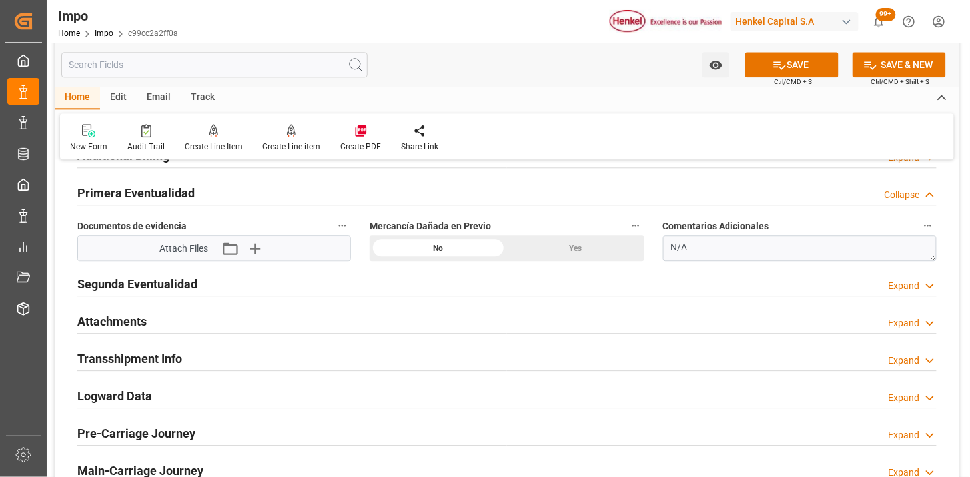
scroll to position [2443, 0]
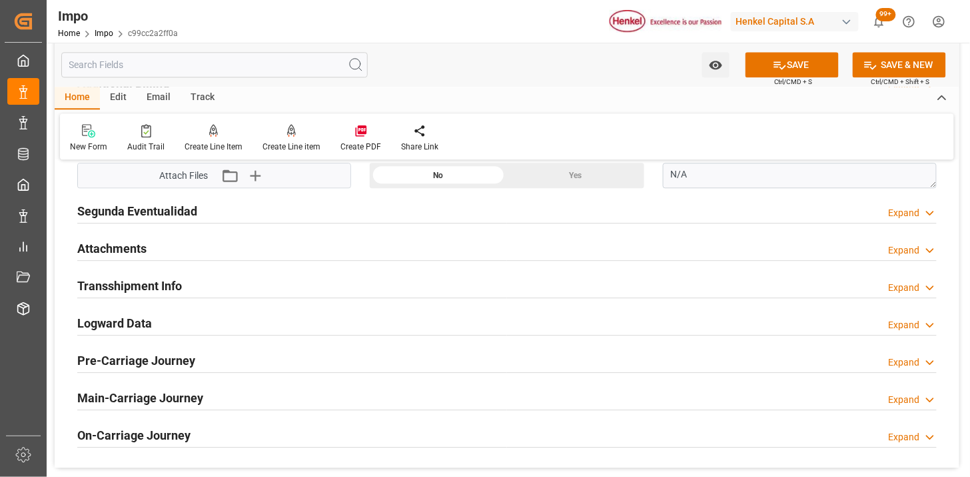
click at [199, 253] on div "Attachments Expand" at bounding box center [507, 247] width 860 height 25
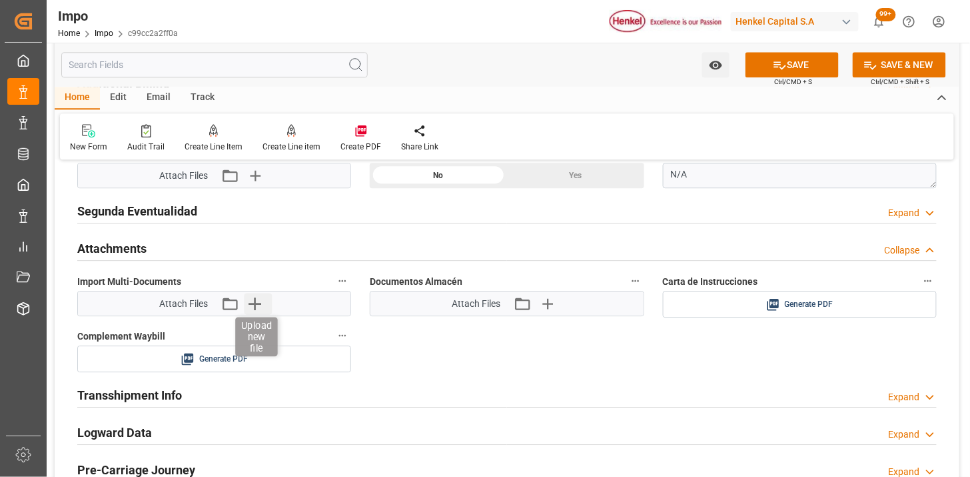
click at [254, 302] on icon "button" at bounding box center [254, 303] width 21 height 21
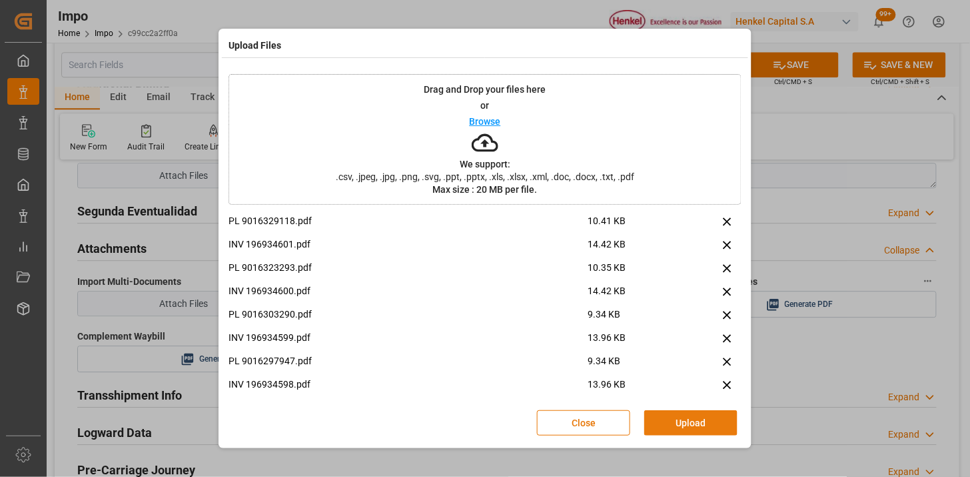
click at [693, 415] on button "Upload" at bounding box center [691, 422] width 93 height 25
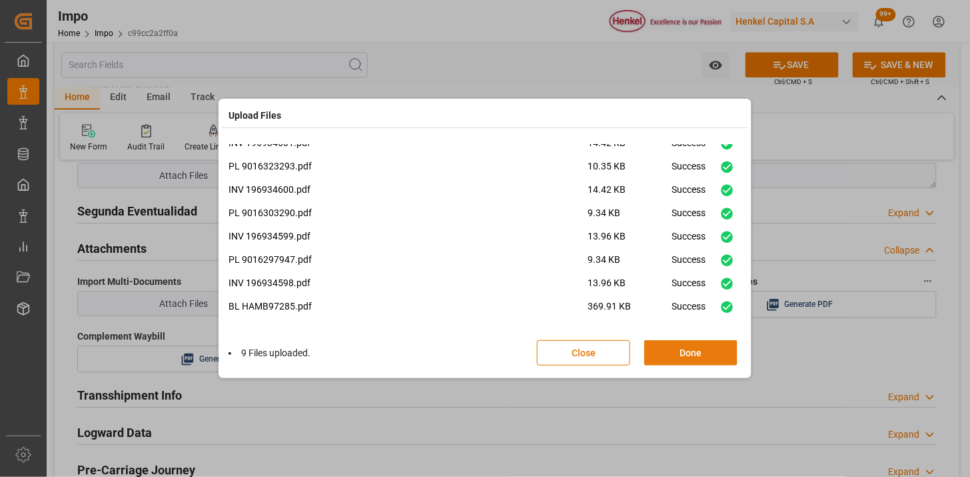
scroll to position [32, 0]
click at [702, 345] on button "Done" at bounding box center [691, 352] width 93 height 25
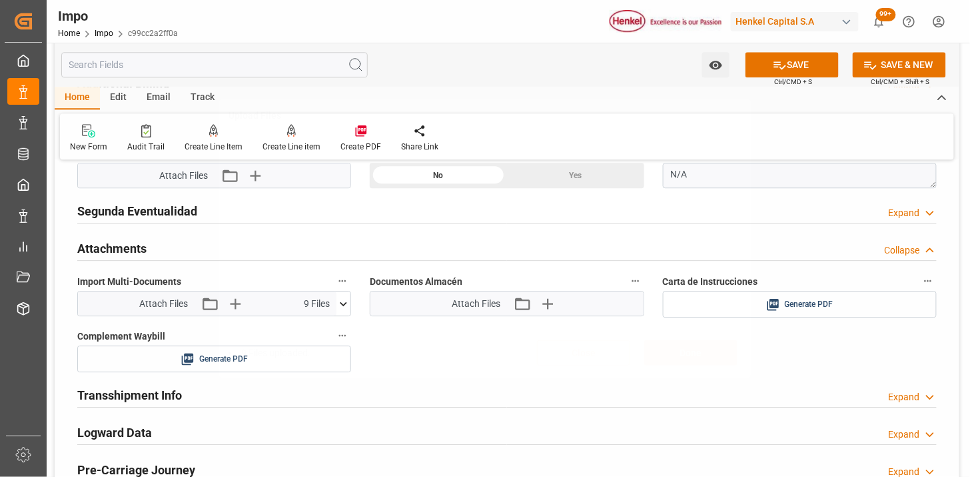
scroll to position [0, 0]
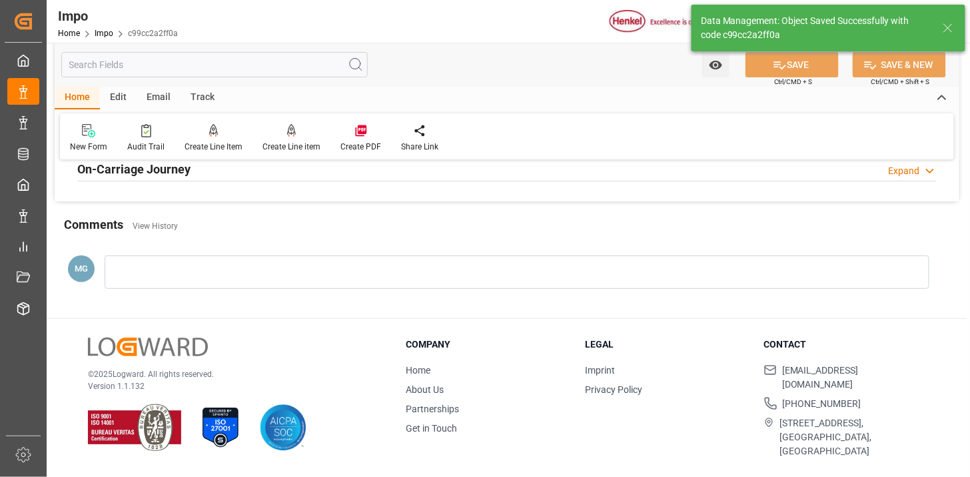
type textarea "AA"
type input "6"
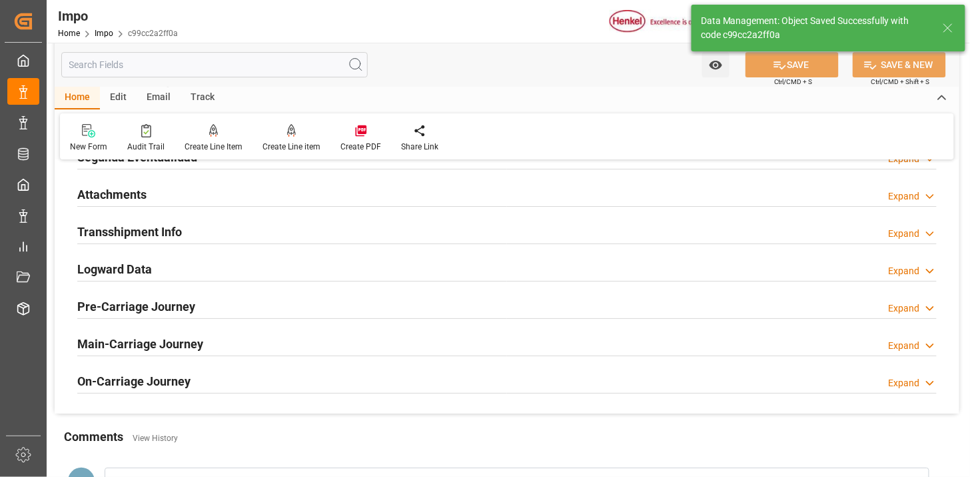
click at [245, 196] on div "Attachments Expand" at bounding box center [507, 193] width 860 height 25
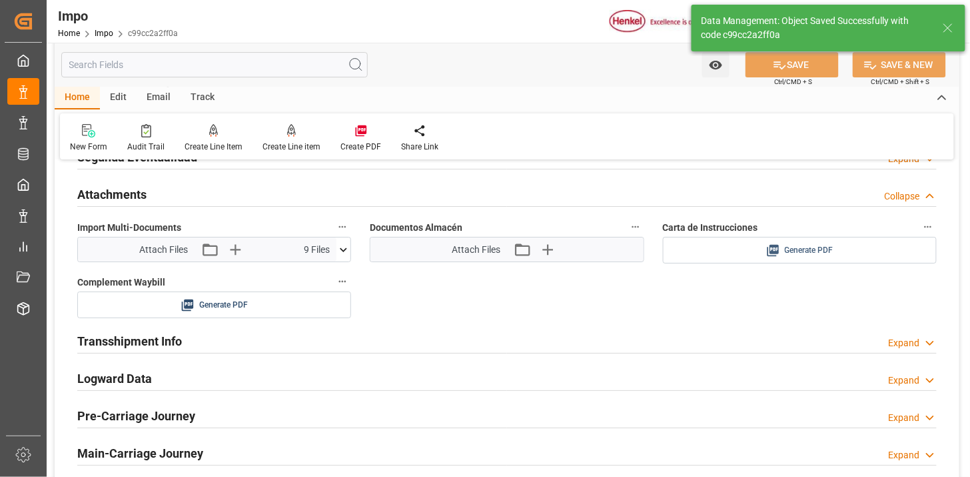
click at [800, 252] on span "Generate PDF" at bounding box center [809, 250] width 49 height 17
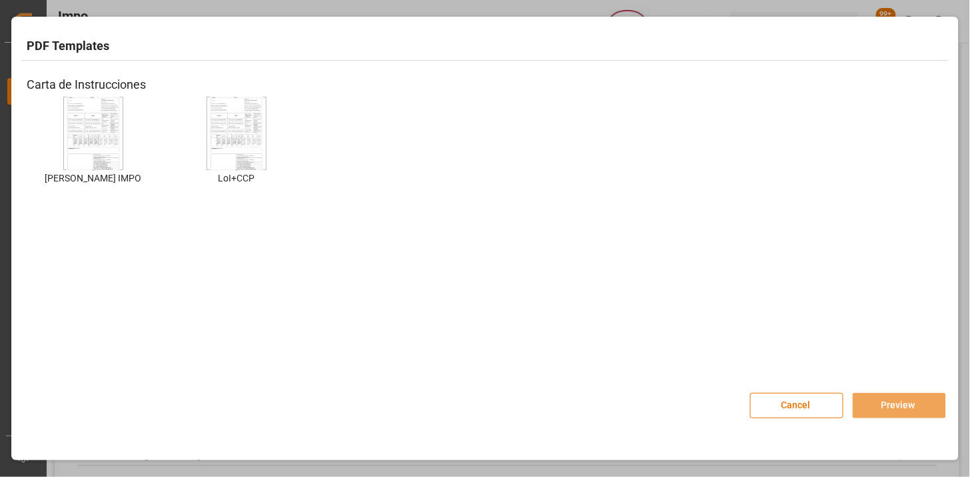
click at [100, 151] on img at bounding box center [93, 133] width 53 height 75
click at [896, 401] on button "Preview" at bounding box center [899, 405] width 93 height 25
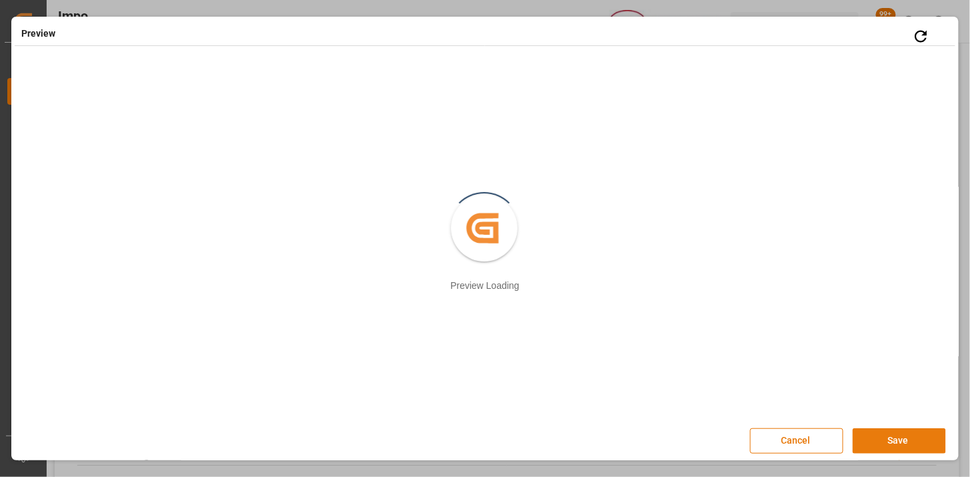
click at [914, 429] on button "Save" at bounding box center [899, 440] width 93 height 25
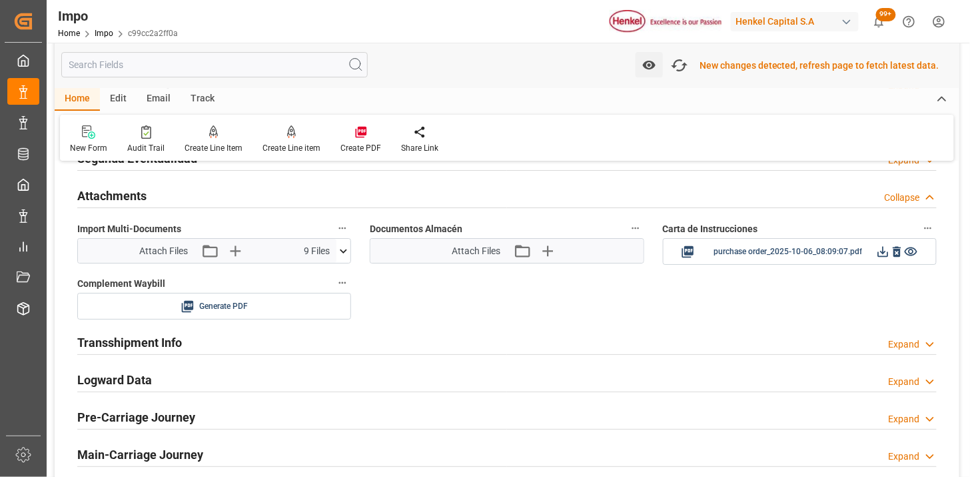
scroll to position [1308, 0]
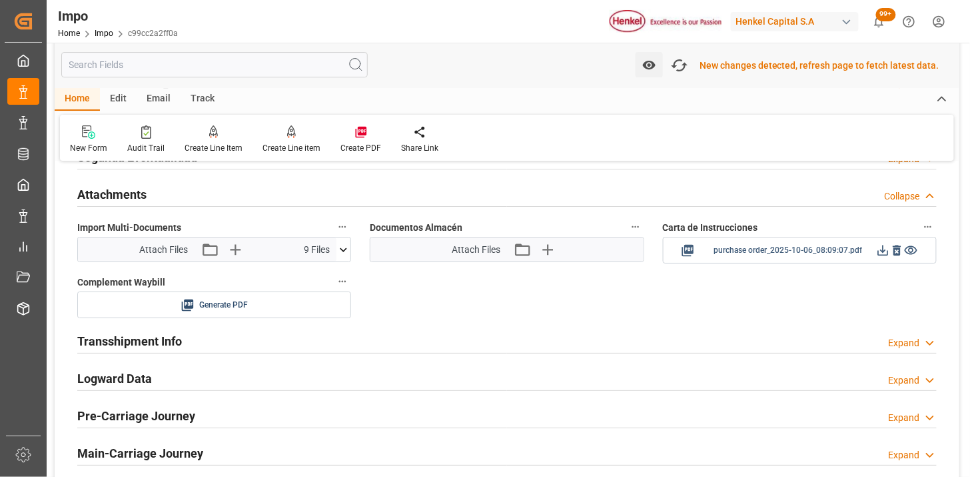
click at [881, 252] on icon at bounding box center [883, 250] width 14 height 14
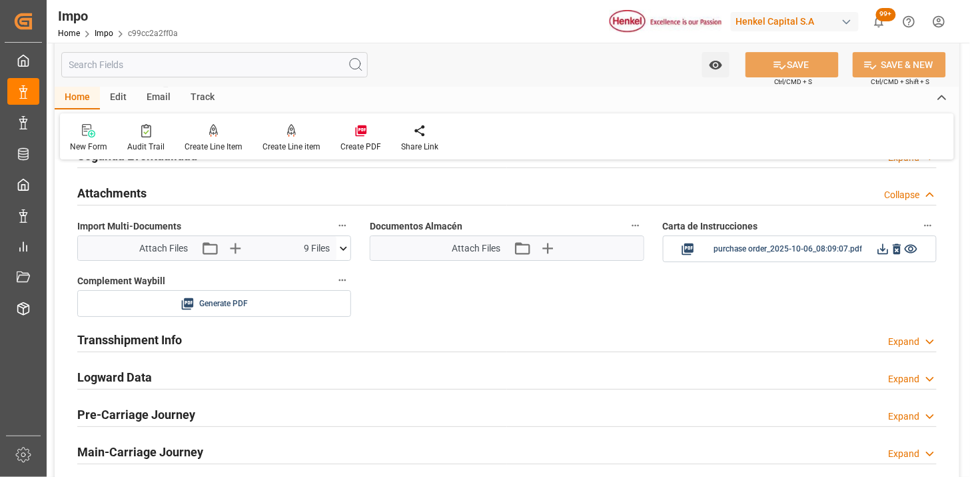
scroll to position [1307, 0]
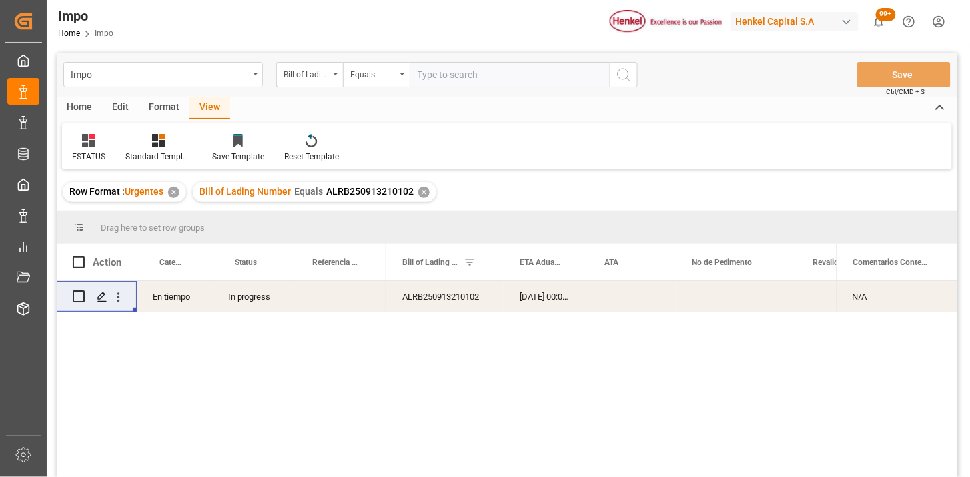
click at [320, 82] on div "Bill of Lading Number" at bounding box center [310, 74] width 67 height 25
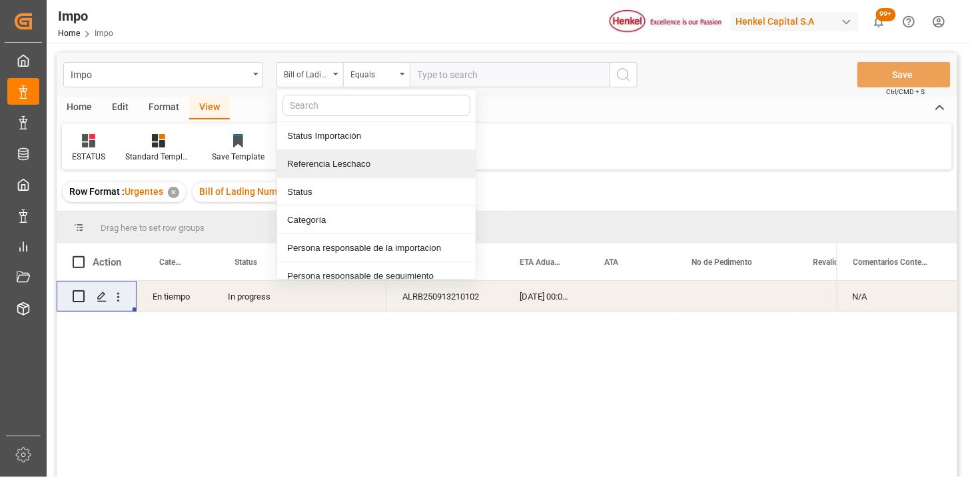
click at [350, 161] on div "Referencia Leschaco" at bounding box center [376, 164] width 199 height 28
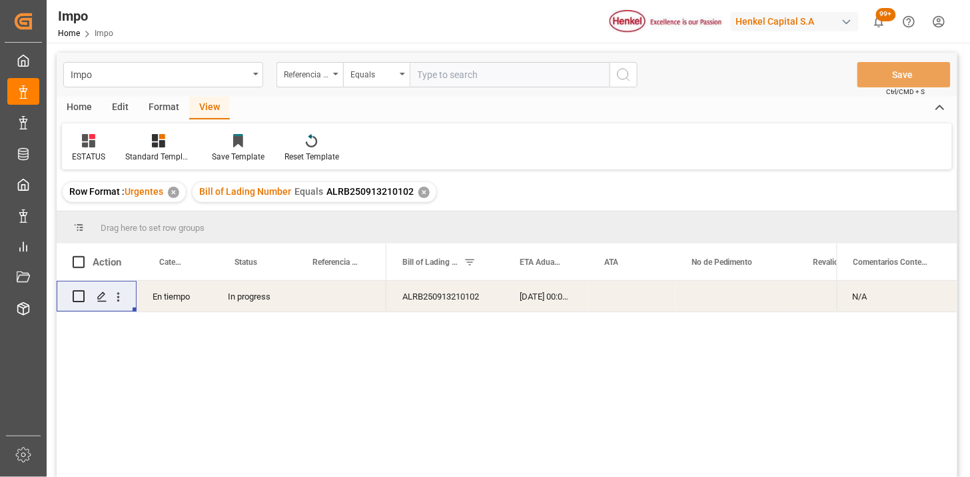
click at [430, 87] on div "Impo Referencia Leschaco Equals Save Ctrl/CMD + S" at bounding box center [507, 75] width 901 height 44
click at [442, 76] on input "text" at bounding box center [510, 74] width 200 height 25
paste input "251006900528"
type input "251006900528"
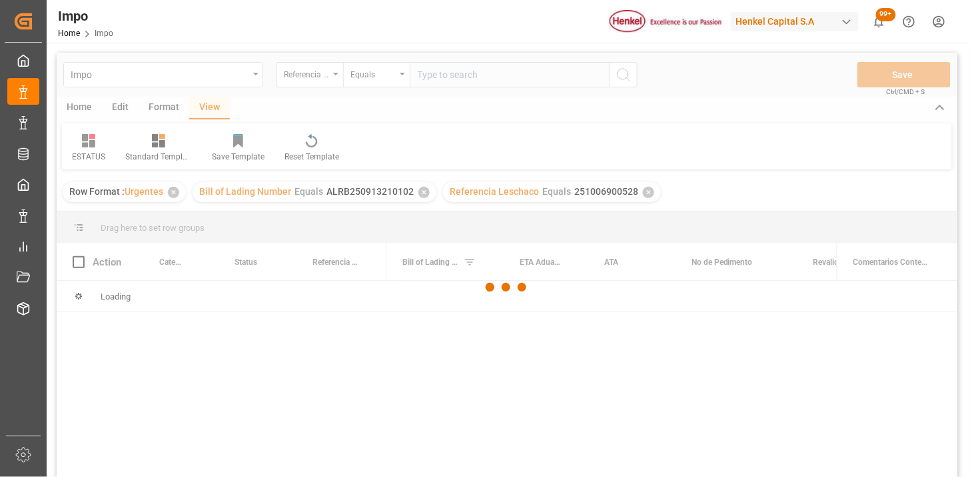
click at [421, 195] on div "✕" at bounding box center [424, 192] width 11 height 11
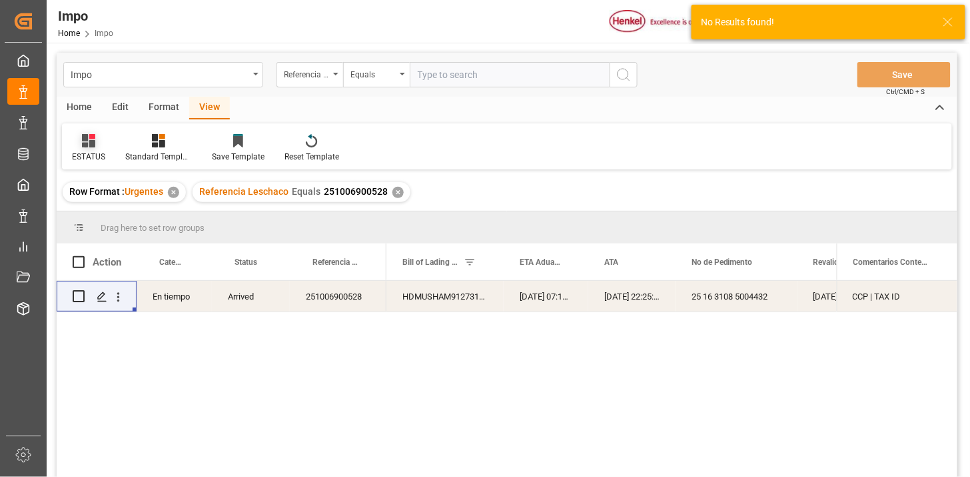
click at [91, 141] on icon at bounding box center [88, 140] width 13 height 13
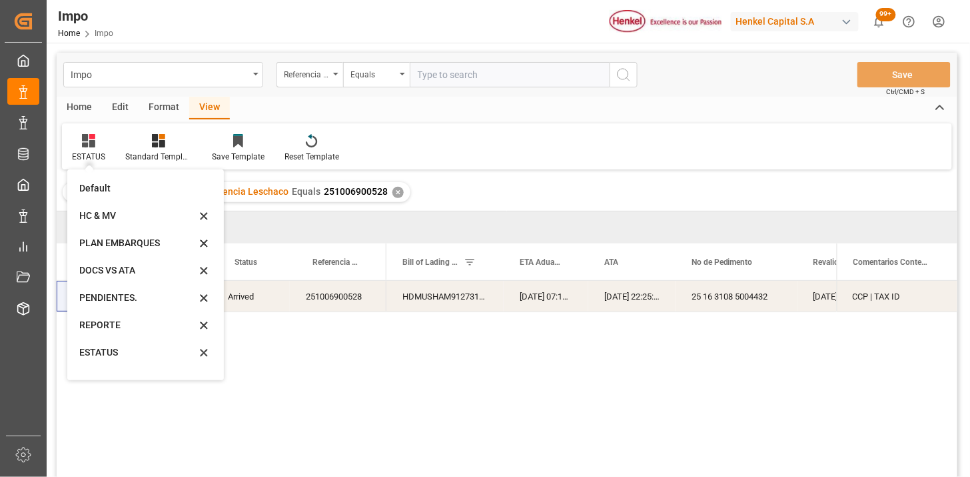
click at [129, 325] on div "REPORTE" at bounding box center [137, 325] width 117 height 14
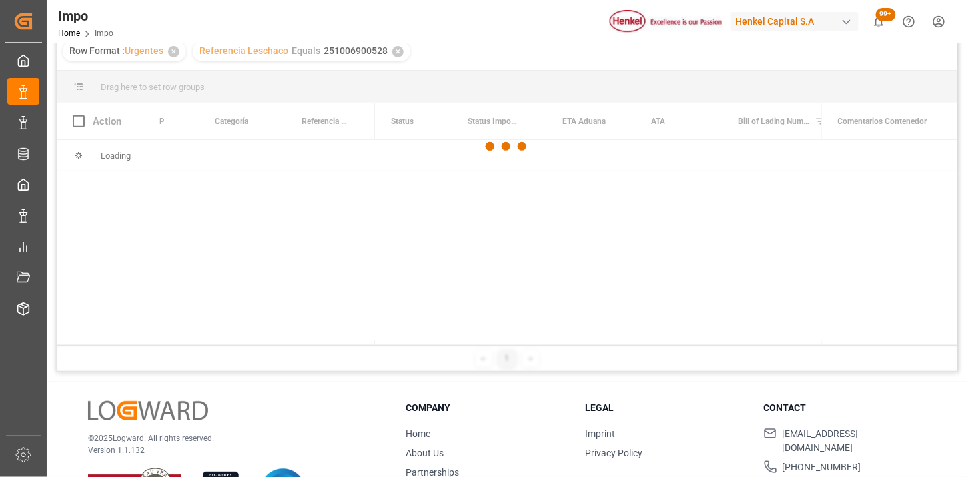
scroll to position [148, 0]
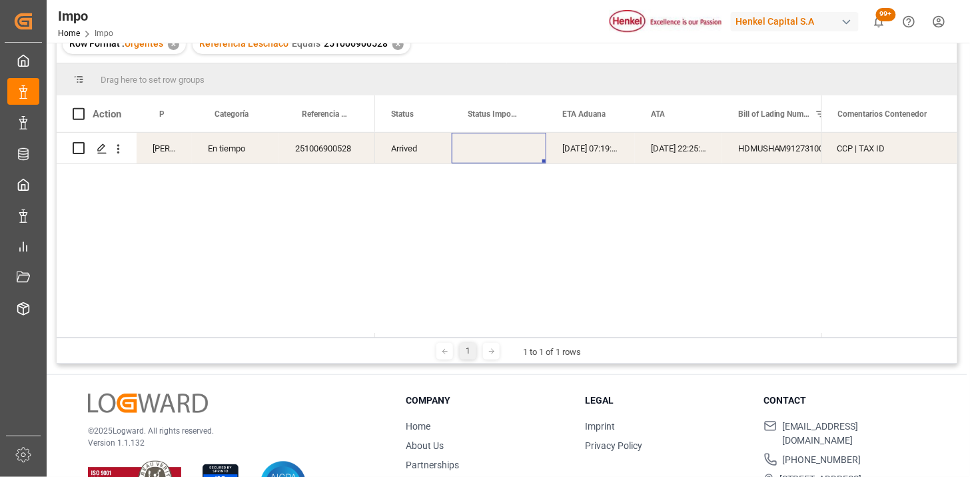
drag, startPoint x: 497, startPoint y: 149, endPoint x: 474, endPoint y: 149, distance: 22.7
click at [480, 149] on div "Press SPACE to select this row." at bounding box center [499, 148] width 95 height 31
click at [487, 147] on div "Press SPACE to select this row." at bounding box center [520, 148] width 110 height 31
click at [485, 145] on div "Press SPACE to select this row." at bounding box center [520, 148] width 110 height 31
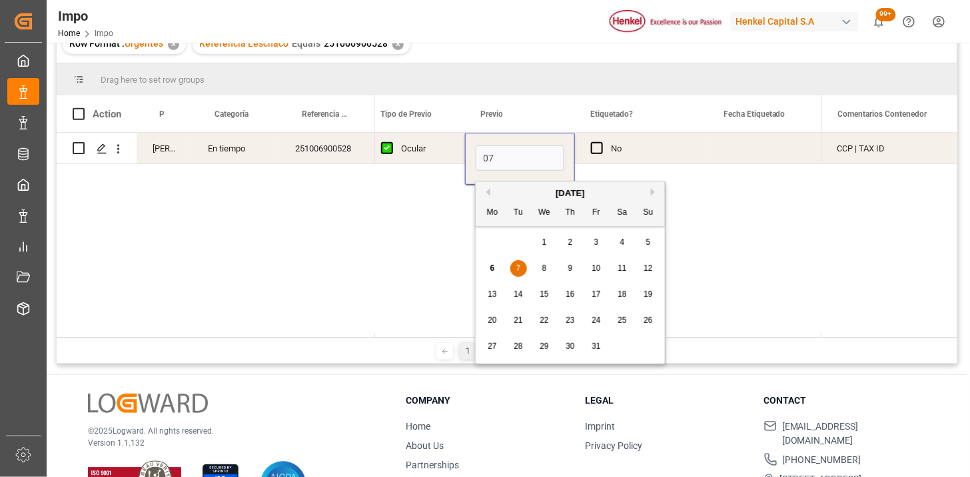
type input "[DATE]"
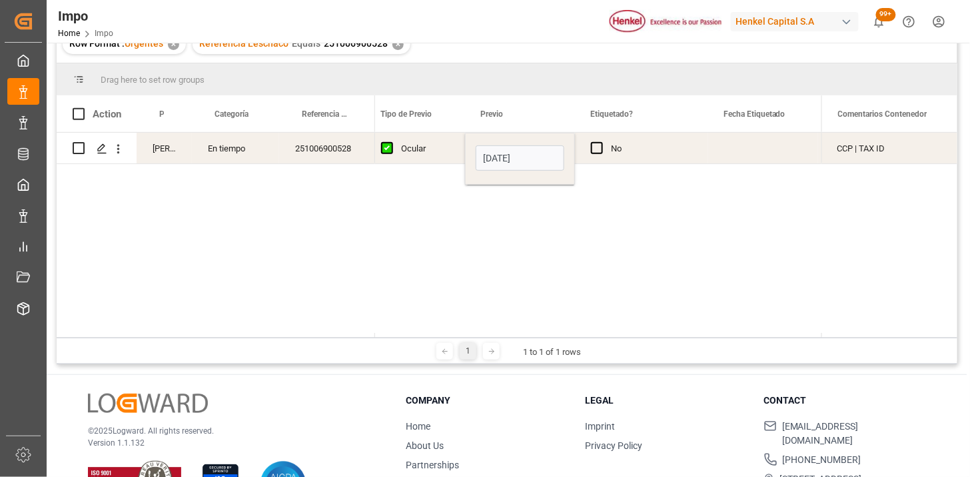
click at [438, 154] on div "Ocular" at bounding box center [425, 148] width 48 height 31
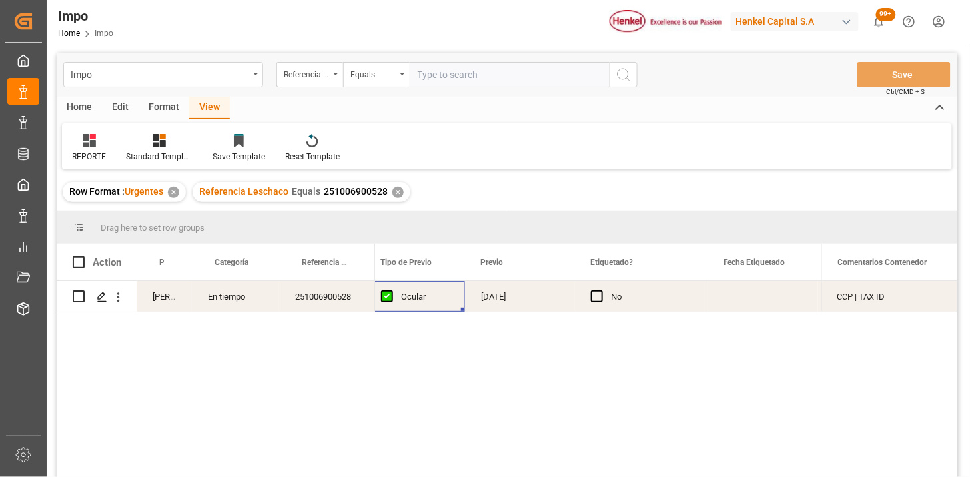
drag, startPoint x: 509, startPoint y: 75, endPoint x: 597, endPoint y: 89, distance: 88.5
click at [510, 75] on input "text" at bounding box center [510, 74] width 200 height 25
paste input "251006900572"
type input "251006900572"
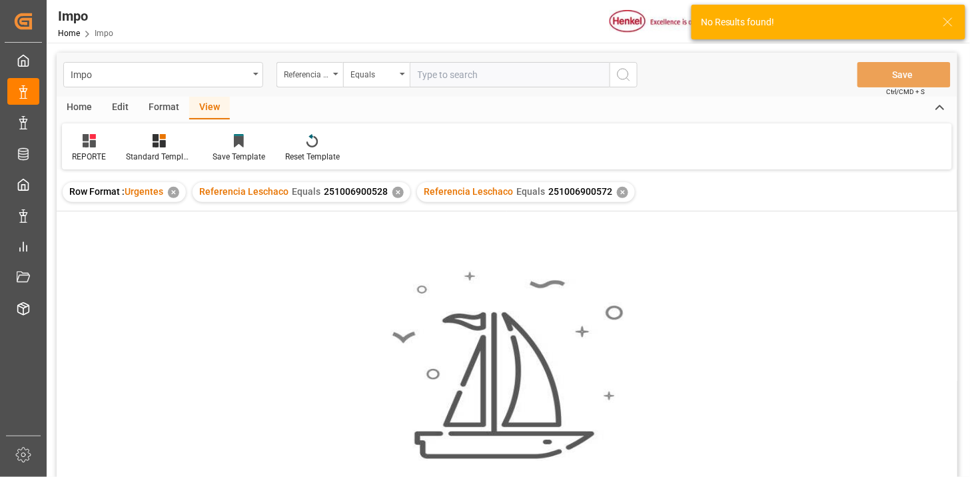
click at [397, 191] on div "✕" at bounding box center [398, 192] width 11 height 11
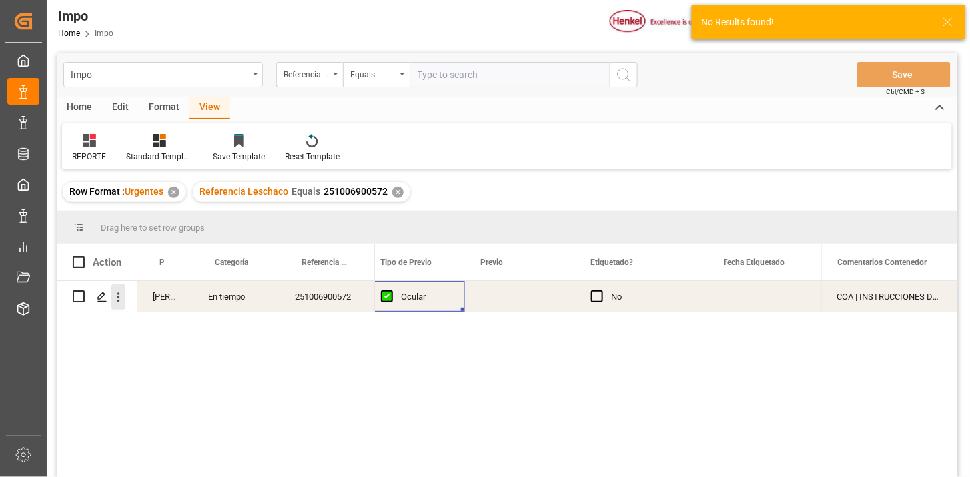
click at [121, 305] on button "open menu" at bounding box center [118, 296] width 14 height 25
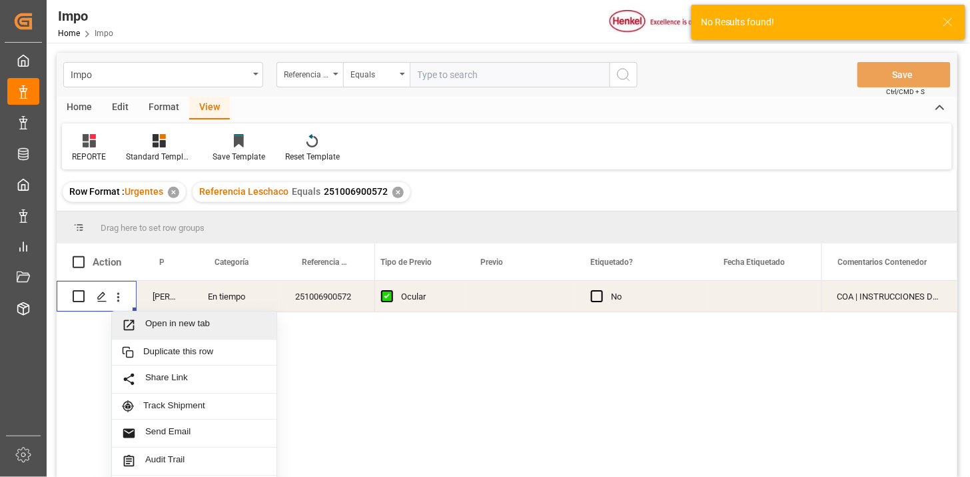
click at [136, 316] on div "Open in new tab" at bounding box center [194, 325] width 165 height 28
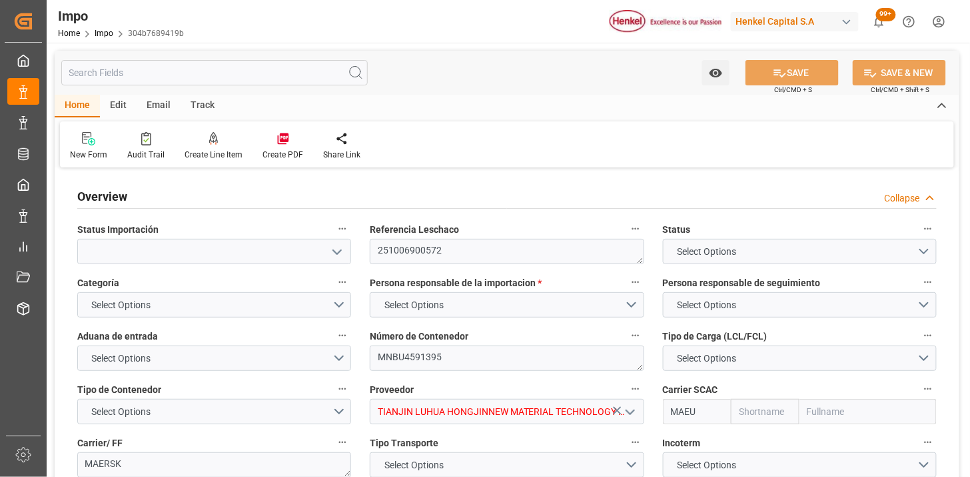
type input "Maersk"
type input "Maersk Line AS"
type input "1"
type input "50"
type input "20"
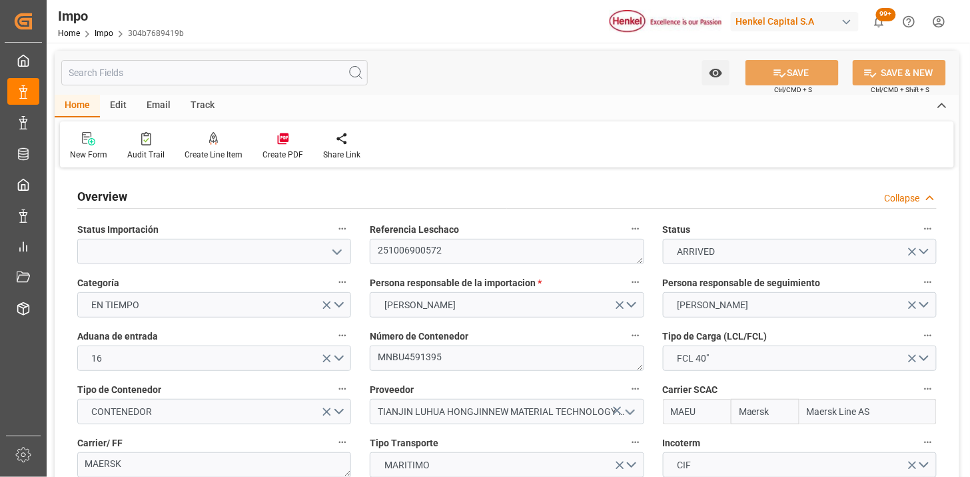
type input "[DATE]"
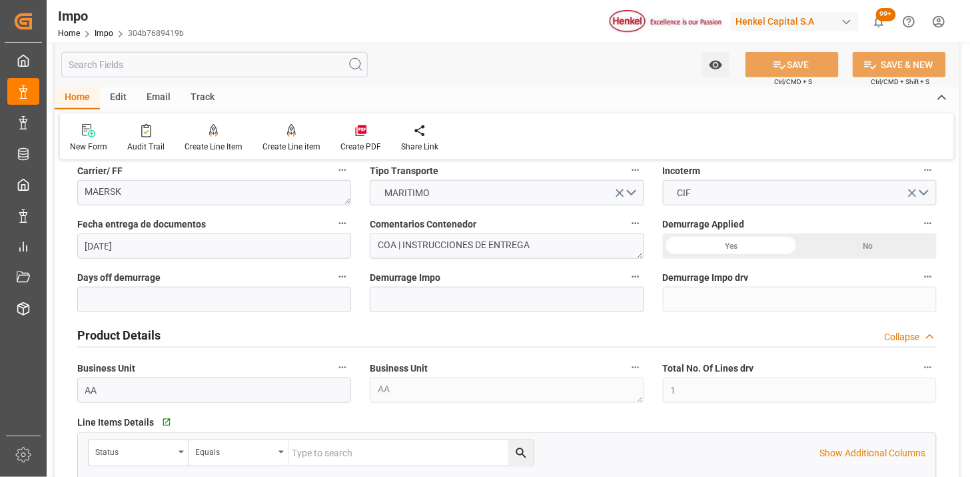
scroll to position [296, 0]
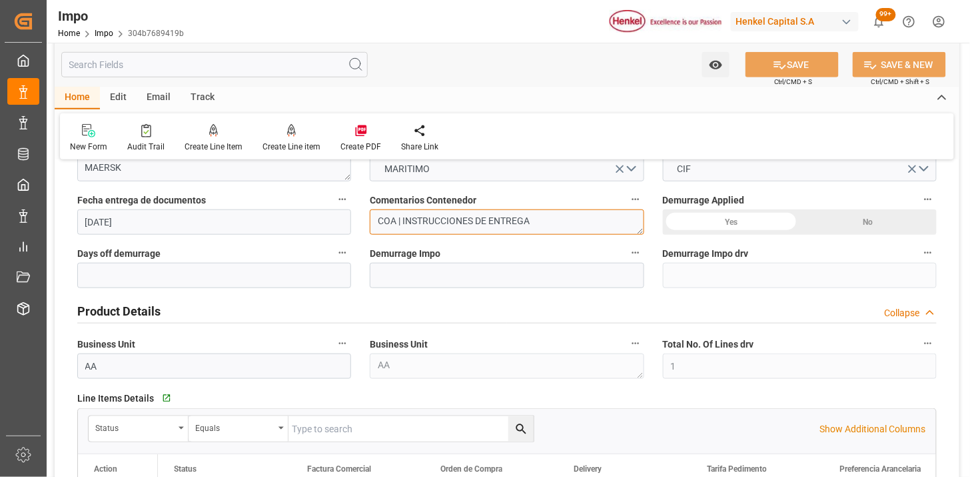
drag, startPoint x: 551, startPoint y: 222, endPoint x: 305, endPoint y: 237, distance: 247.1
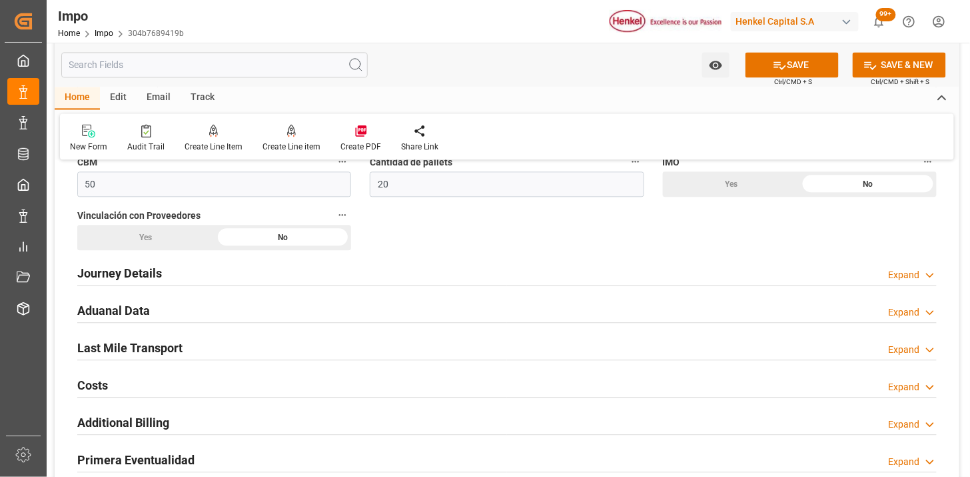
scroll to position [888, 0]
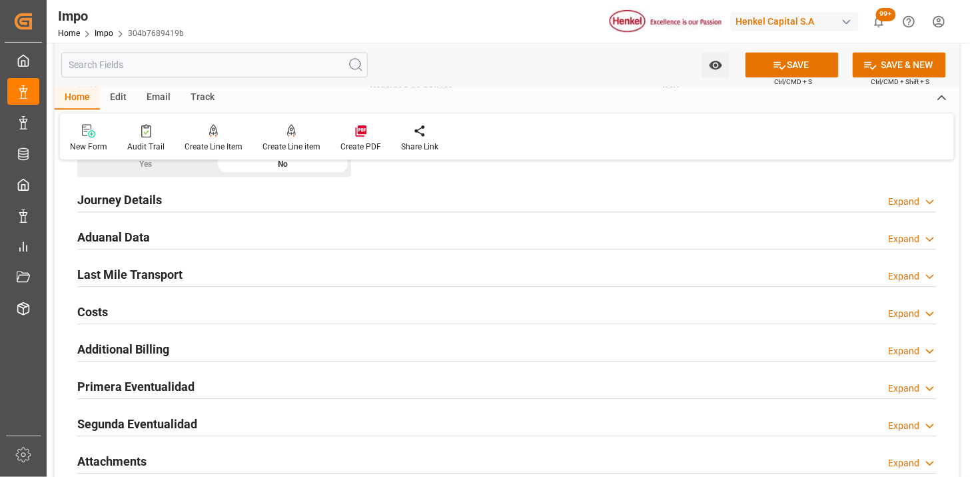
type textarea "N/A"
click at [211, 203] on div "Journey Details Expand" at bounding box center [507, 198] width 860 height 25
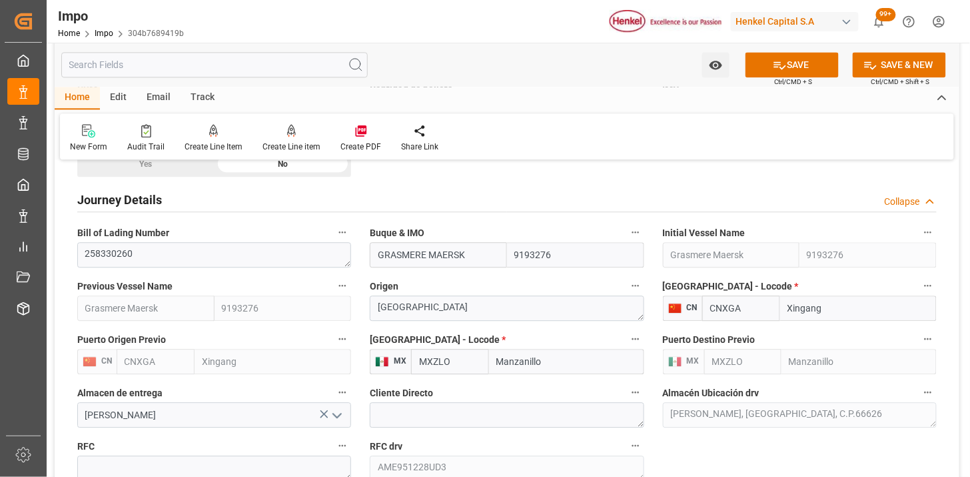
click at [240, 197] on div "Journey Details Collapse" at bounding box center [507, 198] width 860 height 25
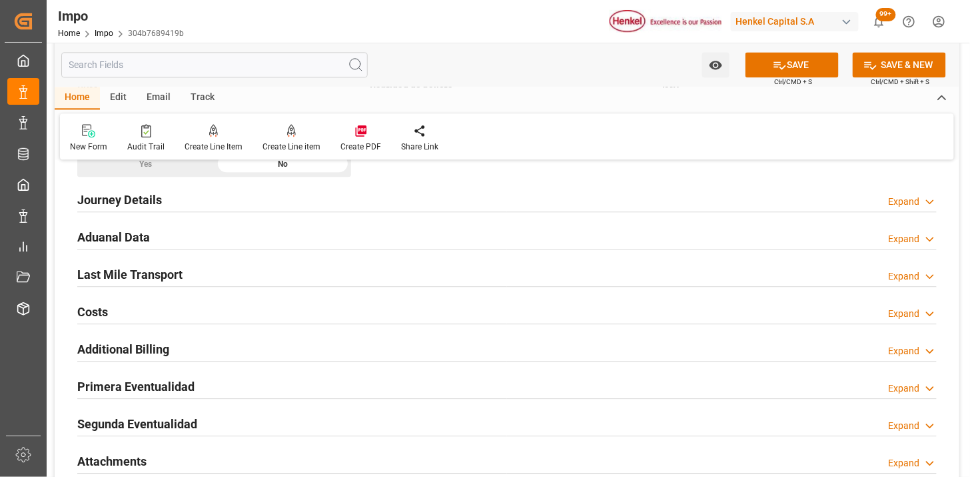
drag, startPoint x: 204, startPoint y: 271, endPoint x: 299, endPoint y: 253, distance: 96.2
click at [204, 271] on div "Last Mile Transport Expand" at bounding box center [507, 273] width 860 height 25
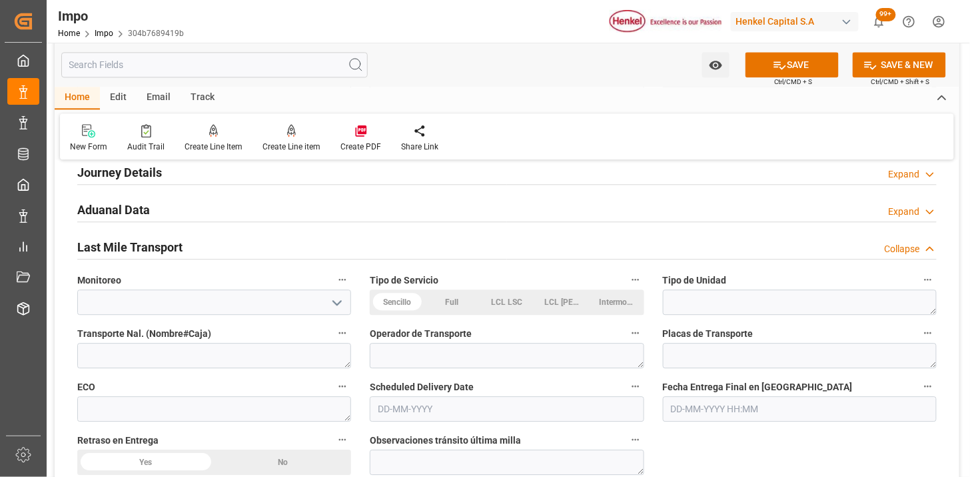
scroll to position [962, 0]
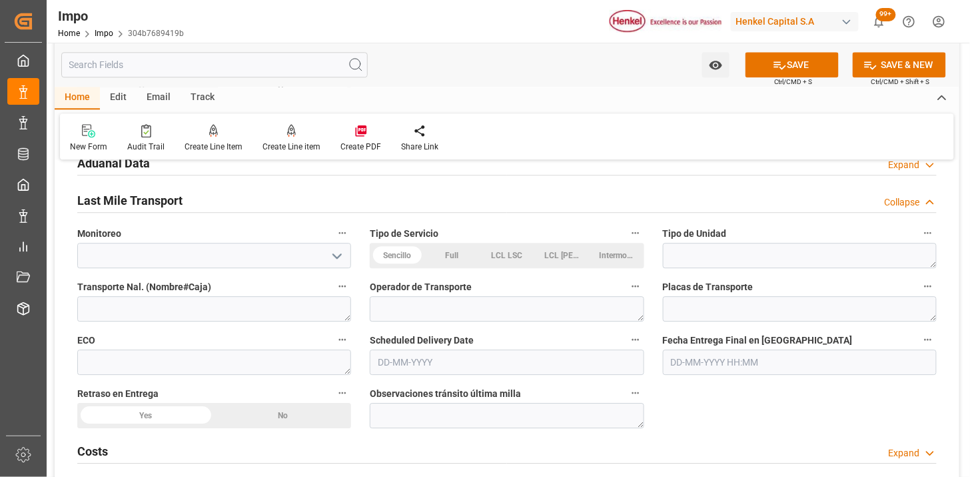
click at [392, 260] on div "Sencillo" at bounding box center [397, 255] width 55 height 25
click at [699, 264] on textarea at bounding box center [800, 255] width 274 height 25
type textarea "FERROCARRIL"
click at [215, 323] on div "Transporte Nal. (Nombre#Caja)" at bounding box center [214, 299] width 293 height 53
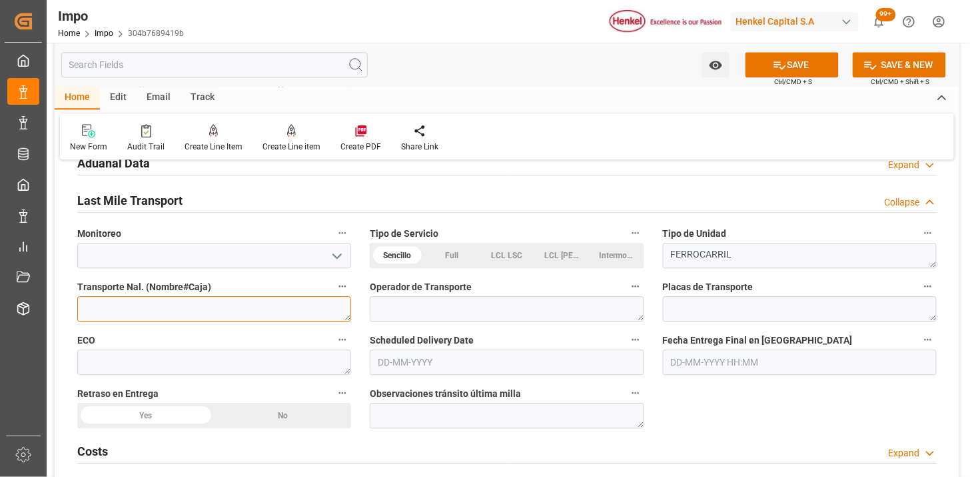
click at [211, 305] on textarea at bounding box center [214, 308] width 274 height 25
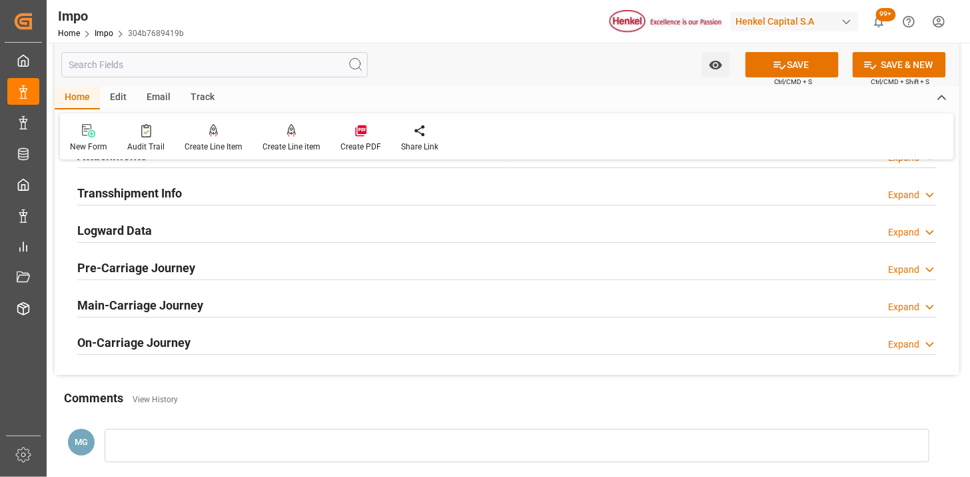
scroll to position [1333, 0]
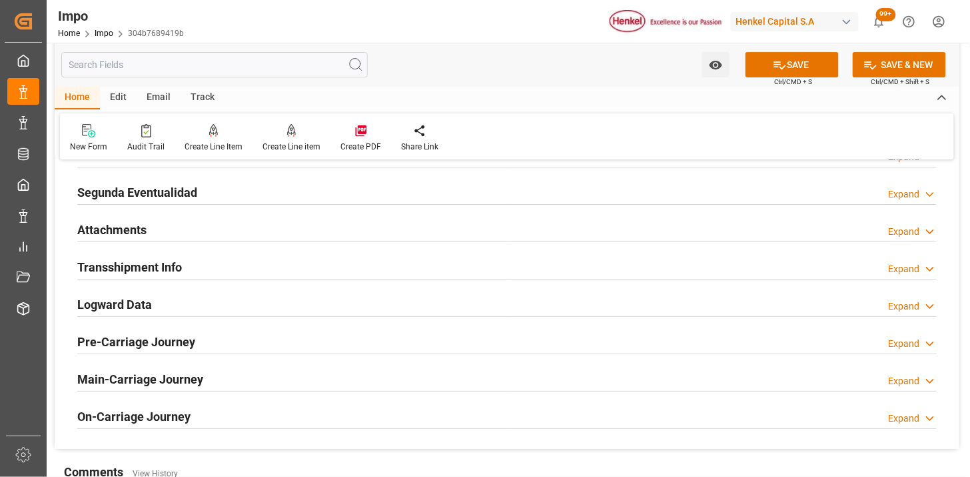
type textarea "VMODAL / ROFE"
click at [142, 225] on h2 "Attachments" at bounding box center [111, 230] width 69 height 18
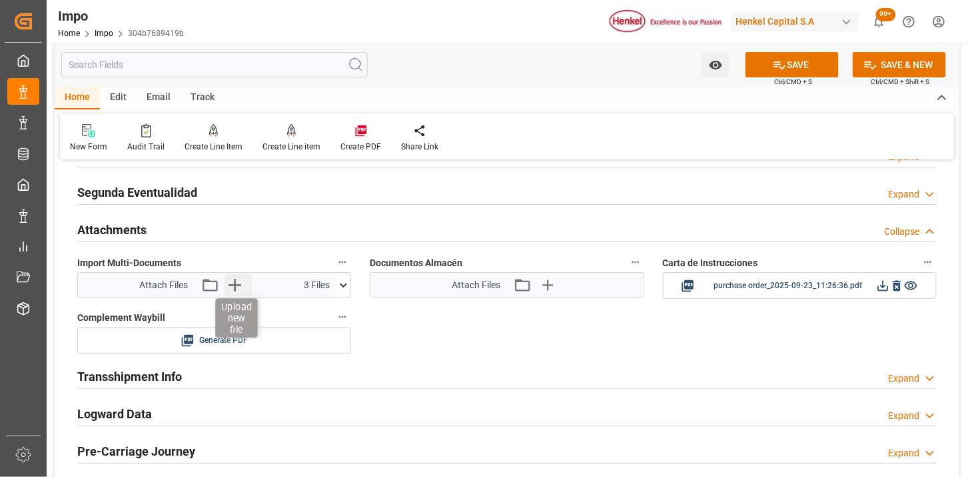
click at [236, 287] on icon "button" at bounding box center [234, 284] width 21 height 21
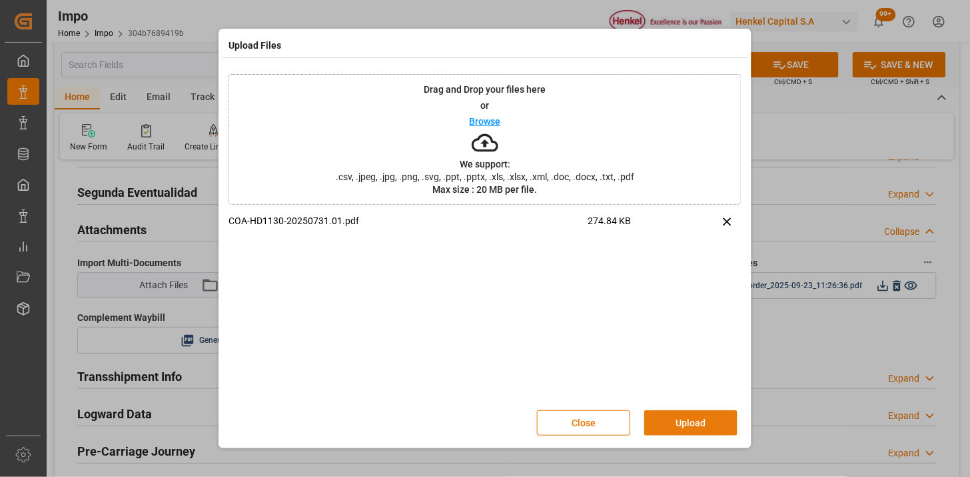
click at [724, 423] on button "Upload" at bounding box center [691, 422] width 93 height 25
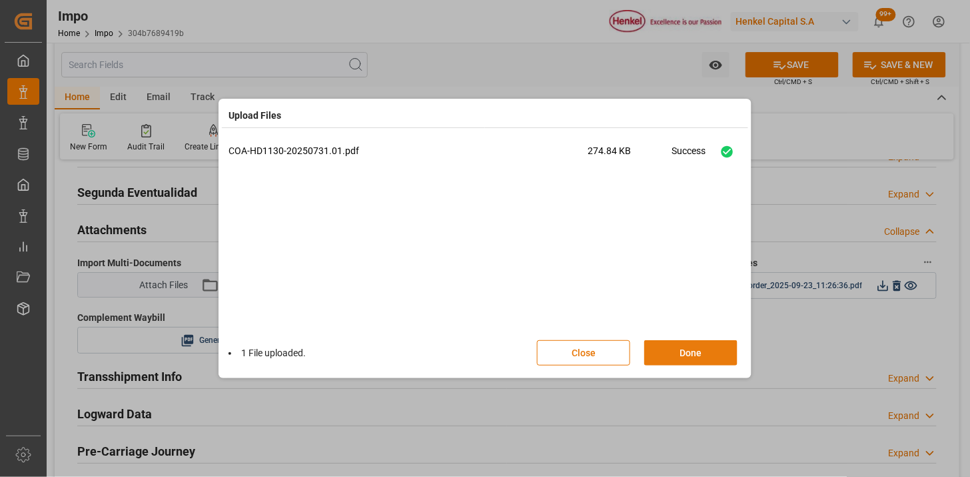
click at [697, 343] on button "Done" at bounding box center [691, 352] width 93 height 25
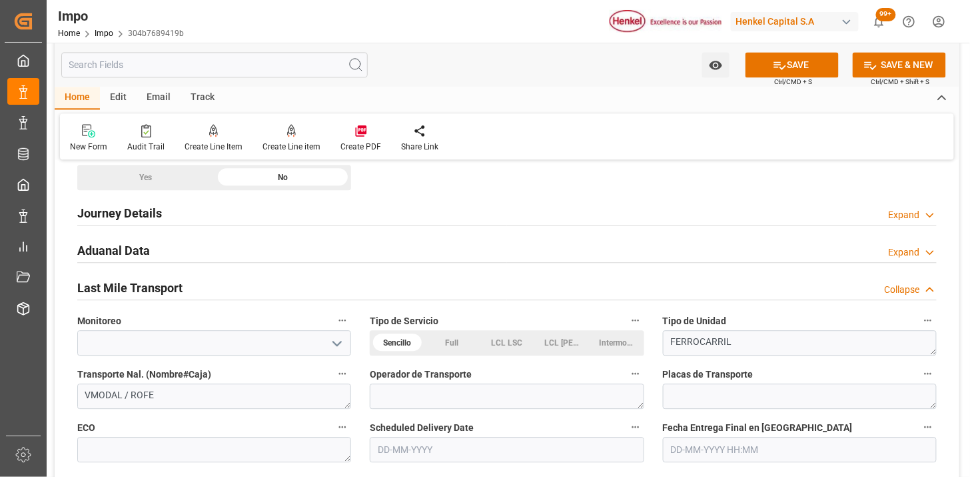
scroll to position [741, 0]
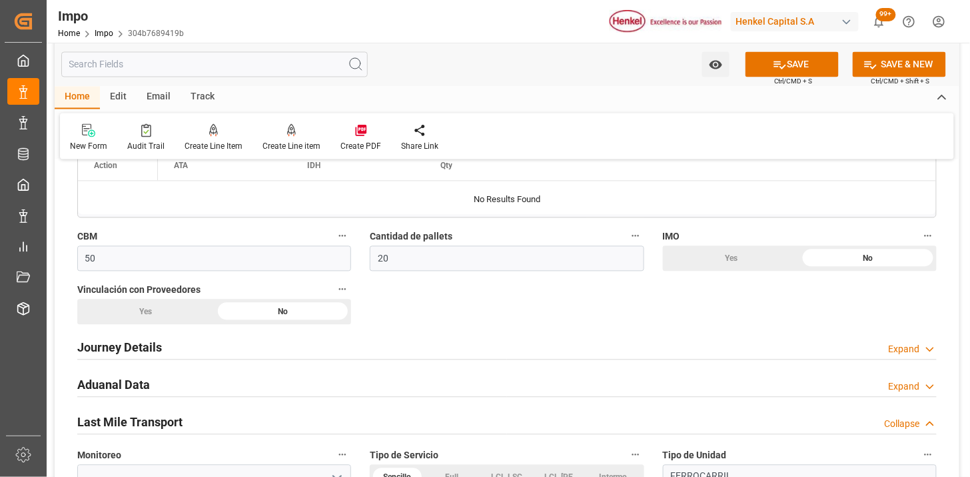
drag, startPoint x: 296, startPoint y: 372, endPoint x: 351, endPoint y: 349, distance: 60.0
click at [296, 373] on div "Aduanal Data Expand" at bounding box center [507, 383] width 860 height 25
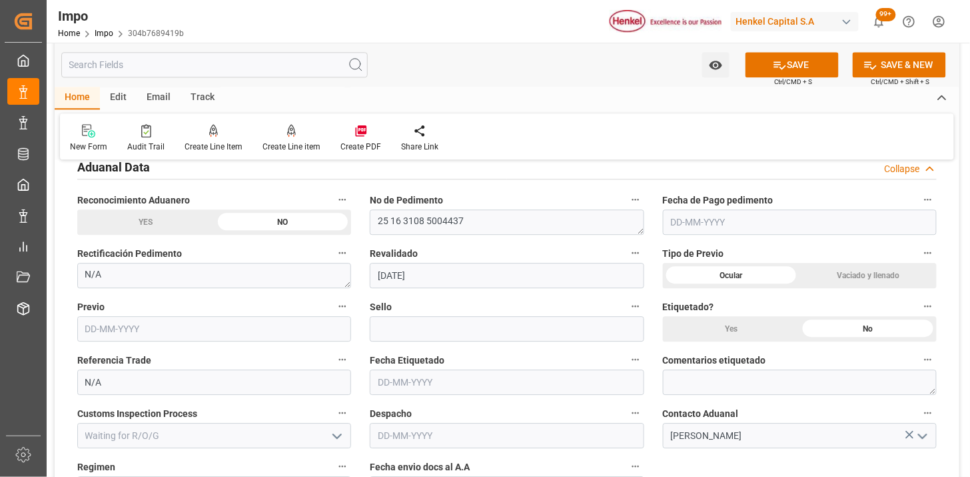
scroll to position [962, 0]
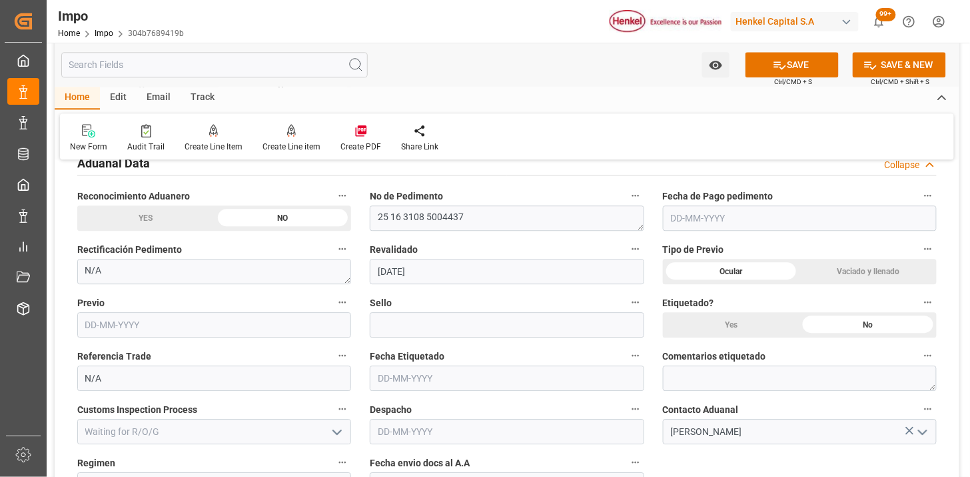
click at [245, 328] on input "text" at bounding box center [214, 324] width 274 height 25
click at [265, 321] on input "[DATE]" at bounding box center [214, 324] width 274 height 25
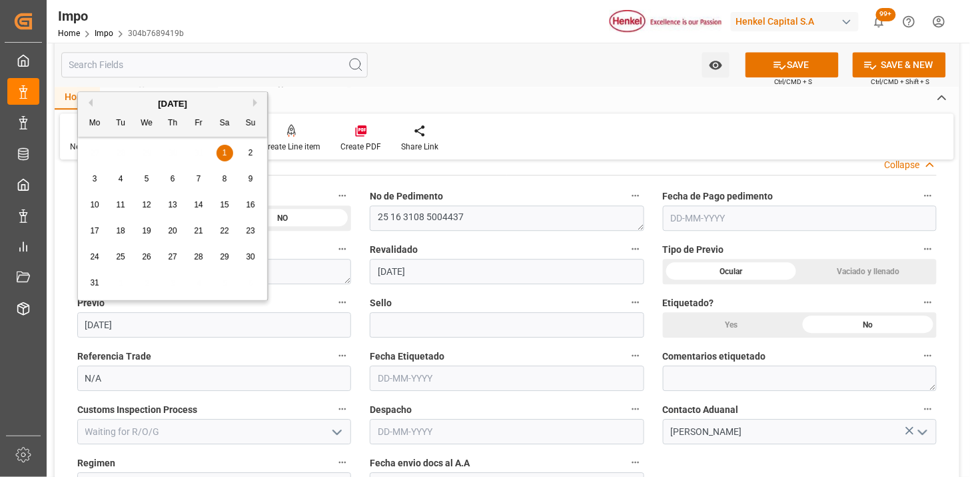
click at [265, 321] on input "[DATE]" at bounding box center [214, 324] width 274 height 25
type input "[DATE]"
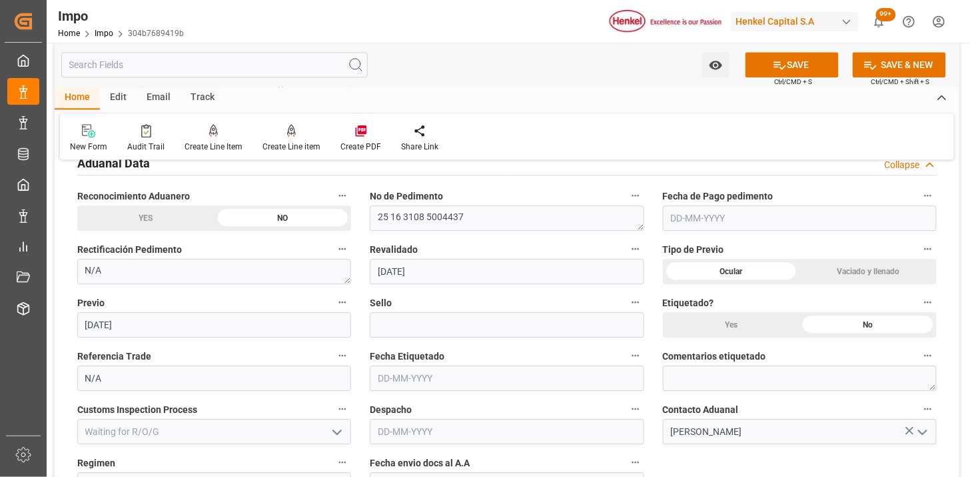
click at [354, 295] on div "Previo [DATE]" at bounding box center [214, 315] width 293 height 53
